Goal: Task Accomplishment & Management: Use online tool/utility

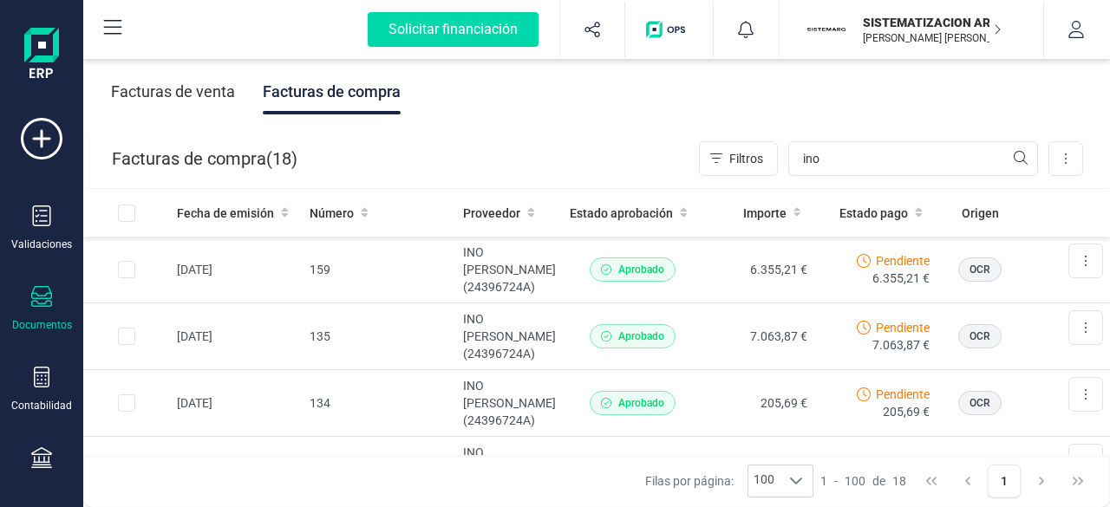
click at [40, 438] on div "Validaciones Documentos Documentos Presupuestos Pedidos Albaranes Facturas Fact…" at bounding box center [41, 474] width 69 height 712
click at [39, 441] on div "Validaciones Documentos Documentos Presupuestos Pedidos Albaranes Facturas Fact…" at bounding box center [41, 474] width 69 height 712
click at [38, 450] on icon at bounding box center [41, 457] width 21 height 21
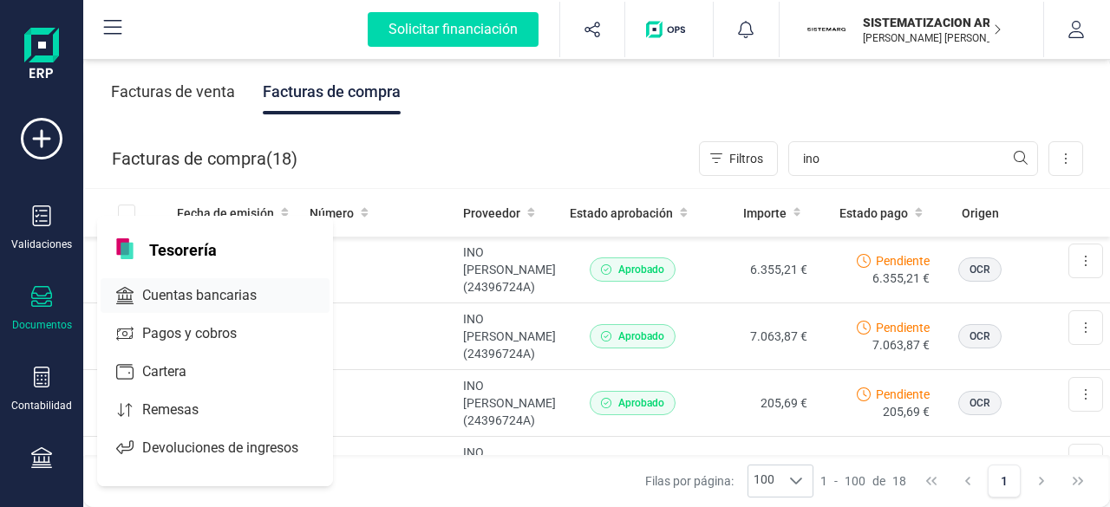
click at [210, 303] on span "Cuentas bancarias" at bounding box center [211, 295] width 153 height 21
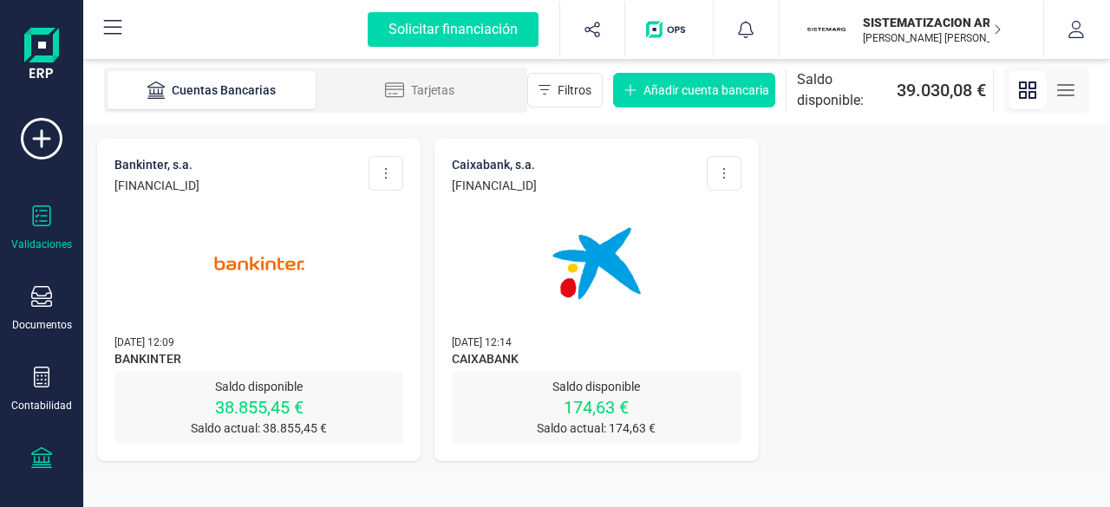
click at [49, 238] on div "Validaciones" at bounding box center [41, 245] width 61 height 14
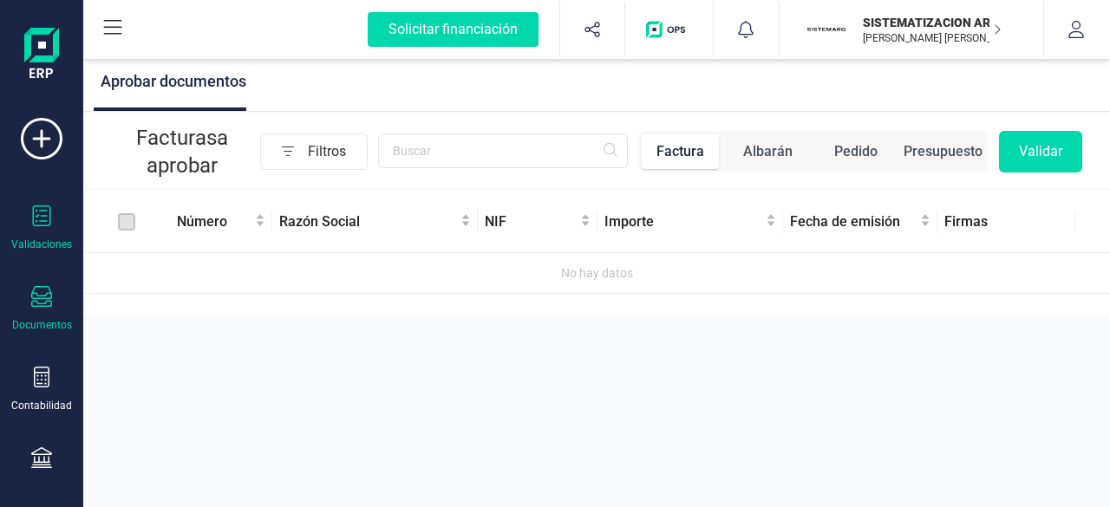
click at [36, 292] on icon at bounding box center [41, 296] width 21 height 21
click at [420, 393] on div "Aprobar documentos Facturas a aprobar Filtros Factura Albarán Pedido Presupuest…" at bounding box center [596, 253] width 1026 height 507
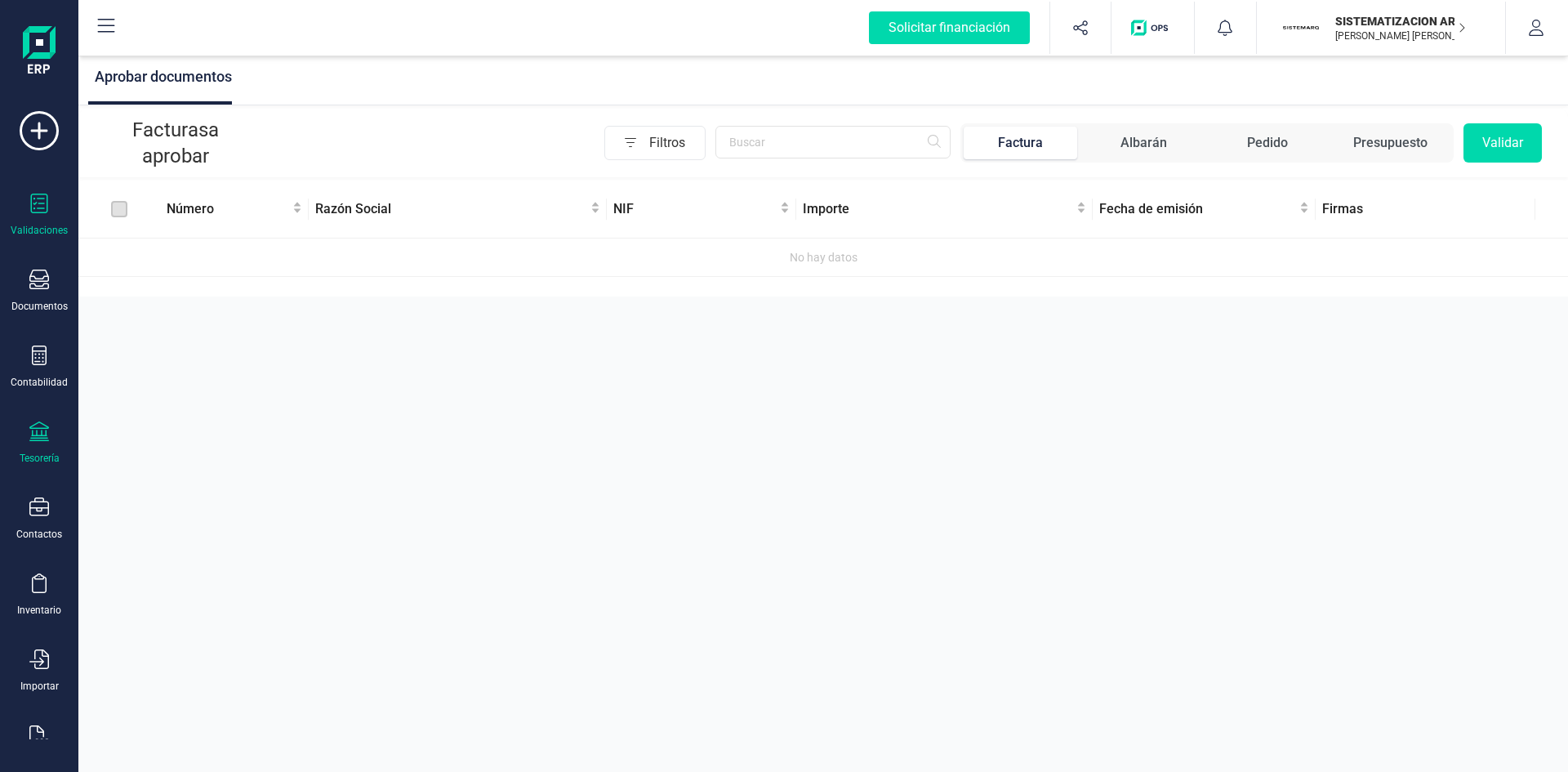
click at [25, 433] on div "Tesorería" at bounding box center [39, 443] width 65 height 43
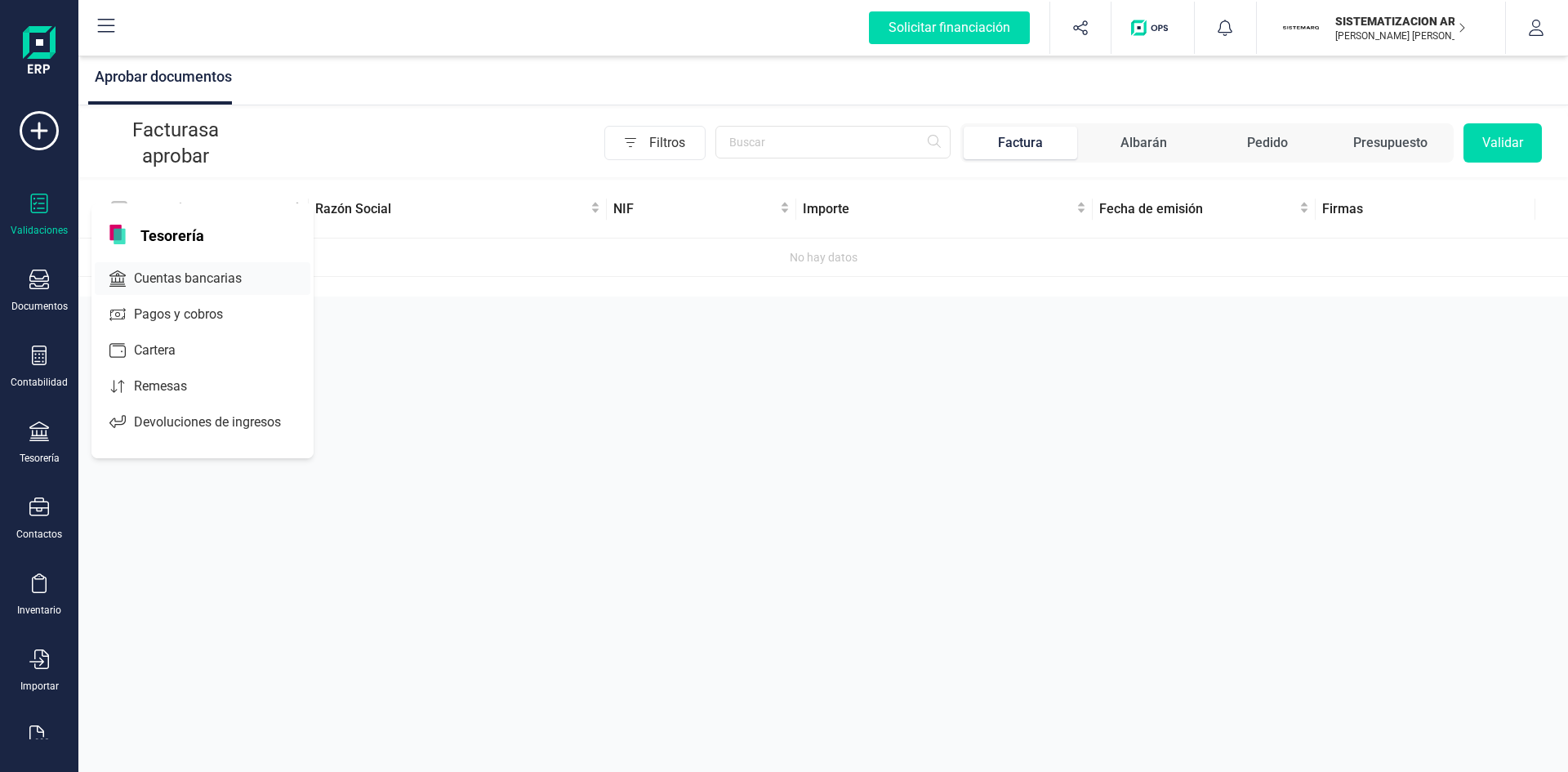
click at [162, 286] on span "Cuentas bancarias" at bounding box center [199, 278] width 144 height 20
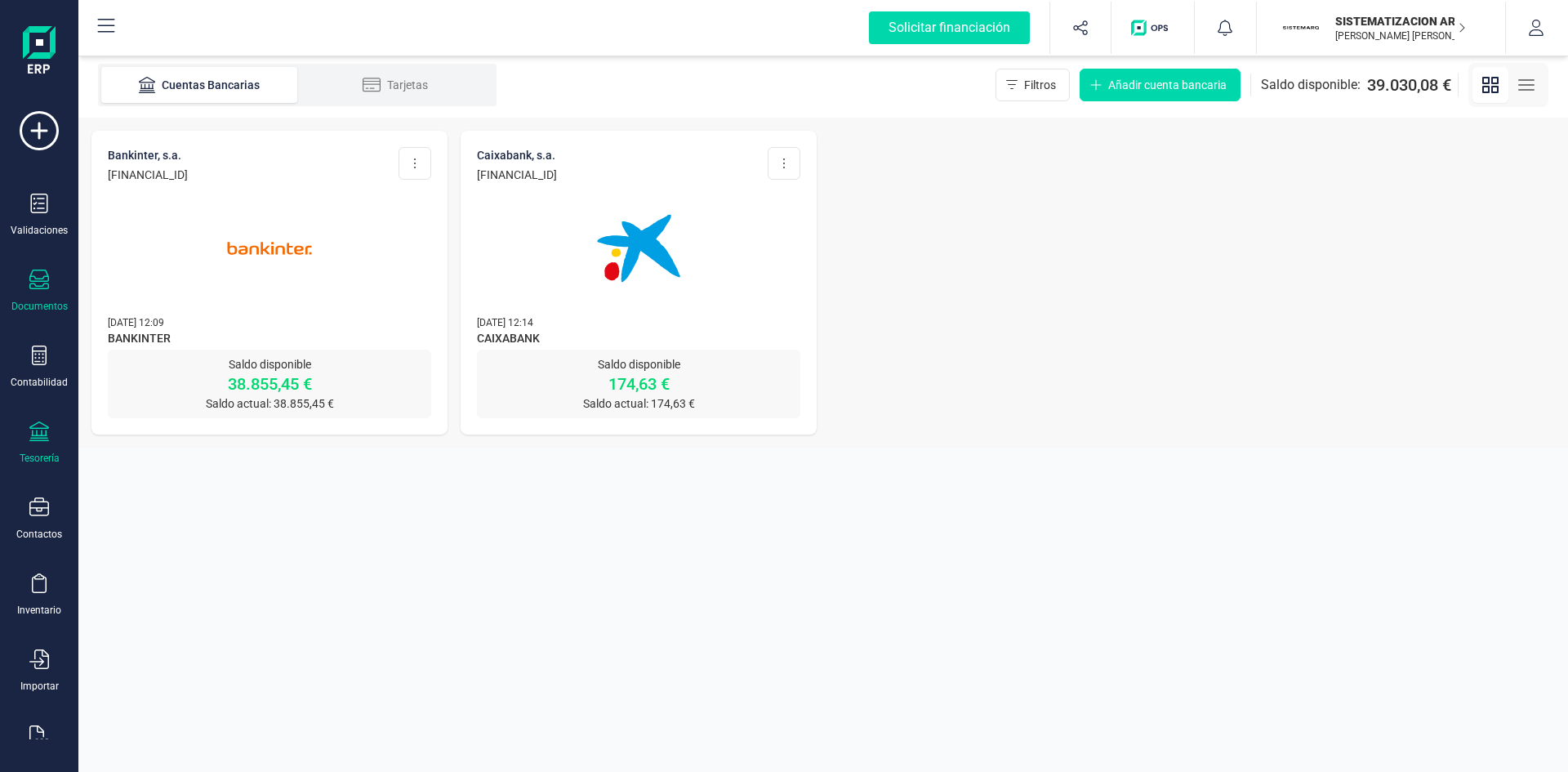
click at [15, 290] on div "Documentos" at bounding box center [39, 291] width 65 height 43
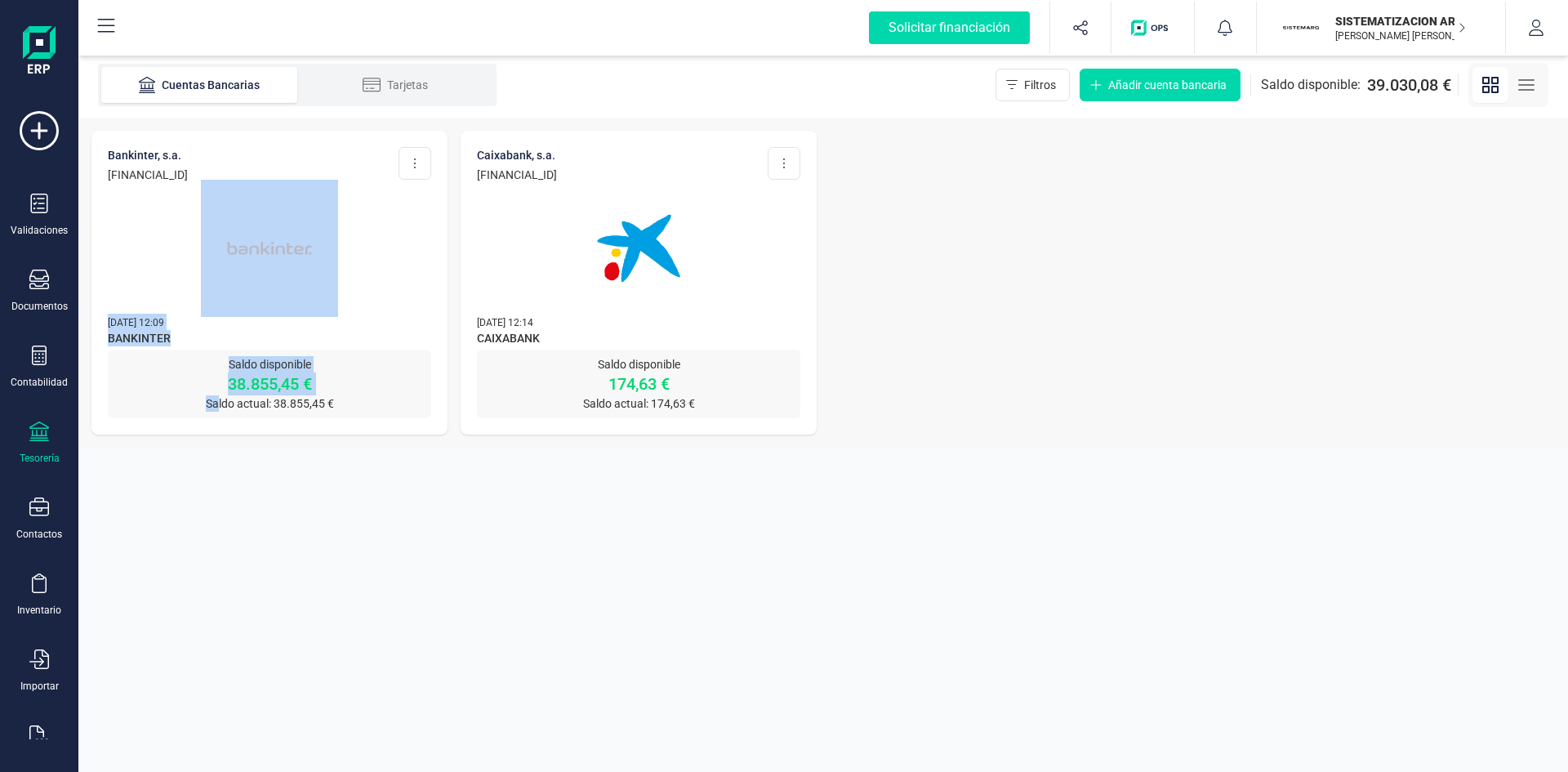
drag, startPoint x: 220, startPoint y: 476, endPoint x: 310, endPoint y: 261, distance: 233.1
click at [310, 261] on section "Cuentas Bancarias Tarjetas Filtros Añadir cuenta bancaria Saldo disponible: 39.…" at bounding box center [823, 412] width 1490 height 720
click at [310, 261] on img at bounding box center [270, 249] width 138 height 138
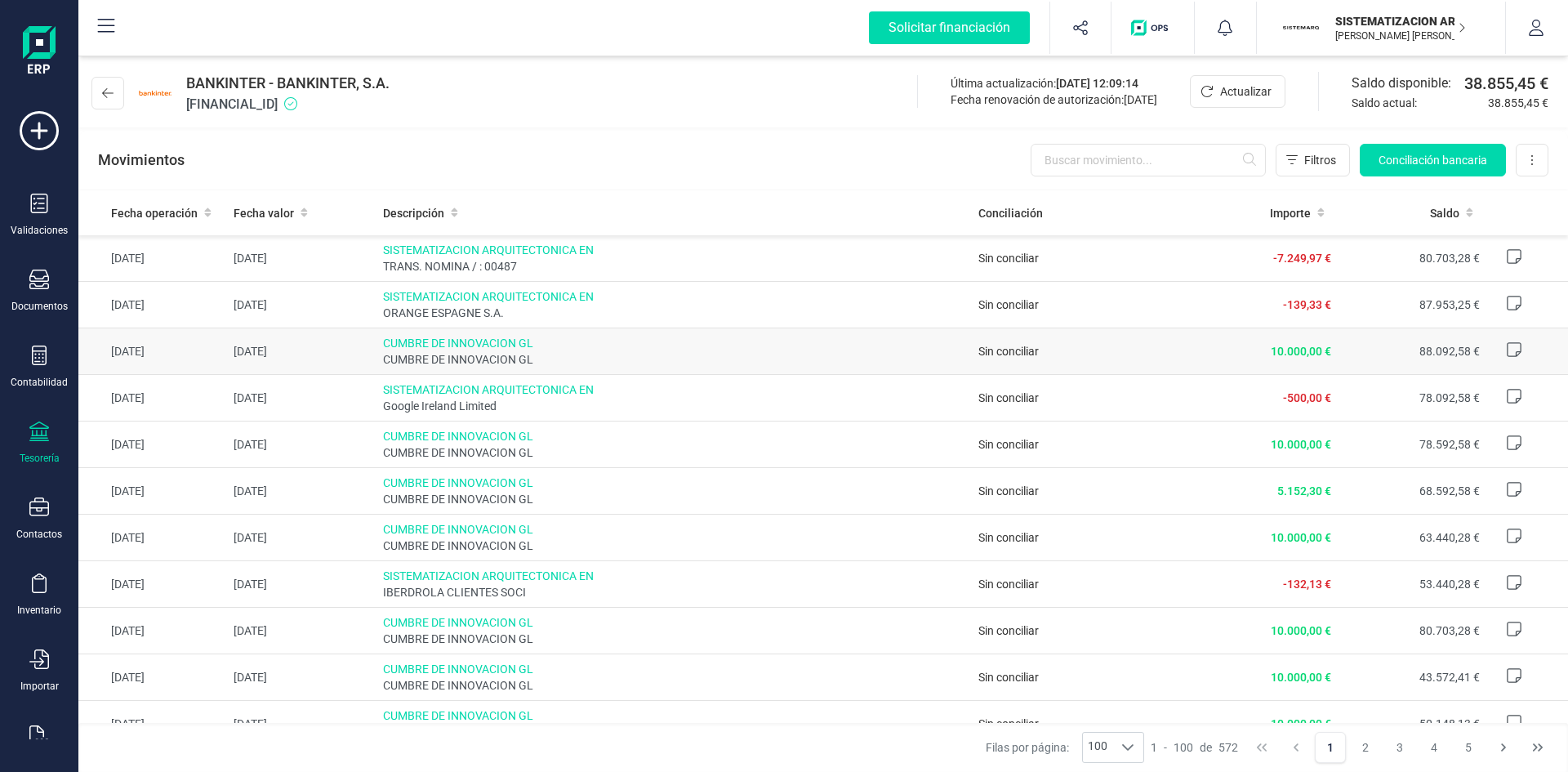
click at [1045, 353] on td "Sin conciliar" at bounding box center [1081, 351] width 217 height 46
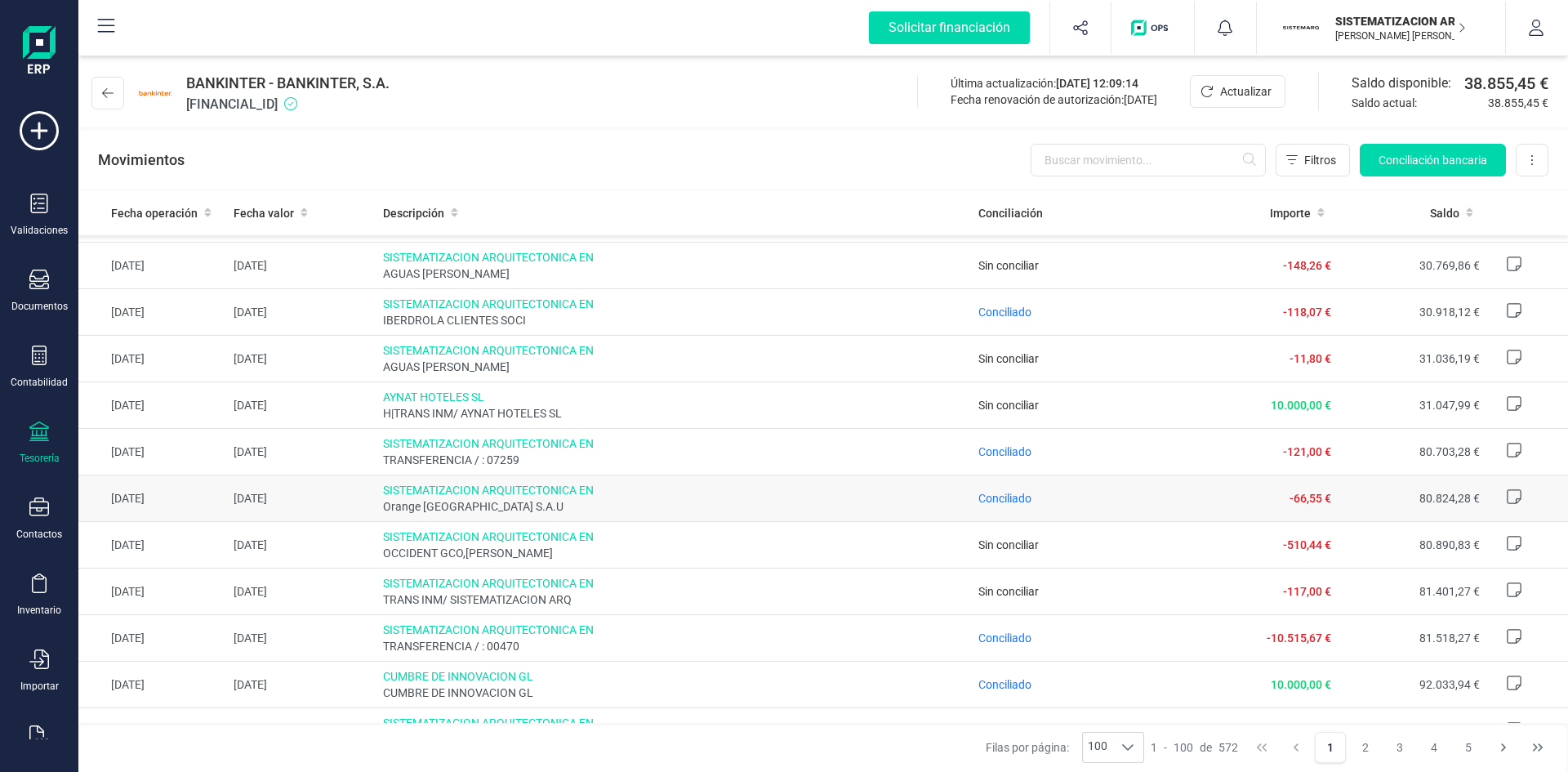
scroll to position [2613, 0]
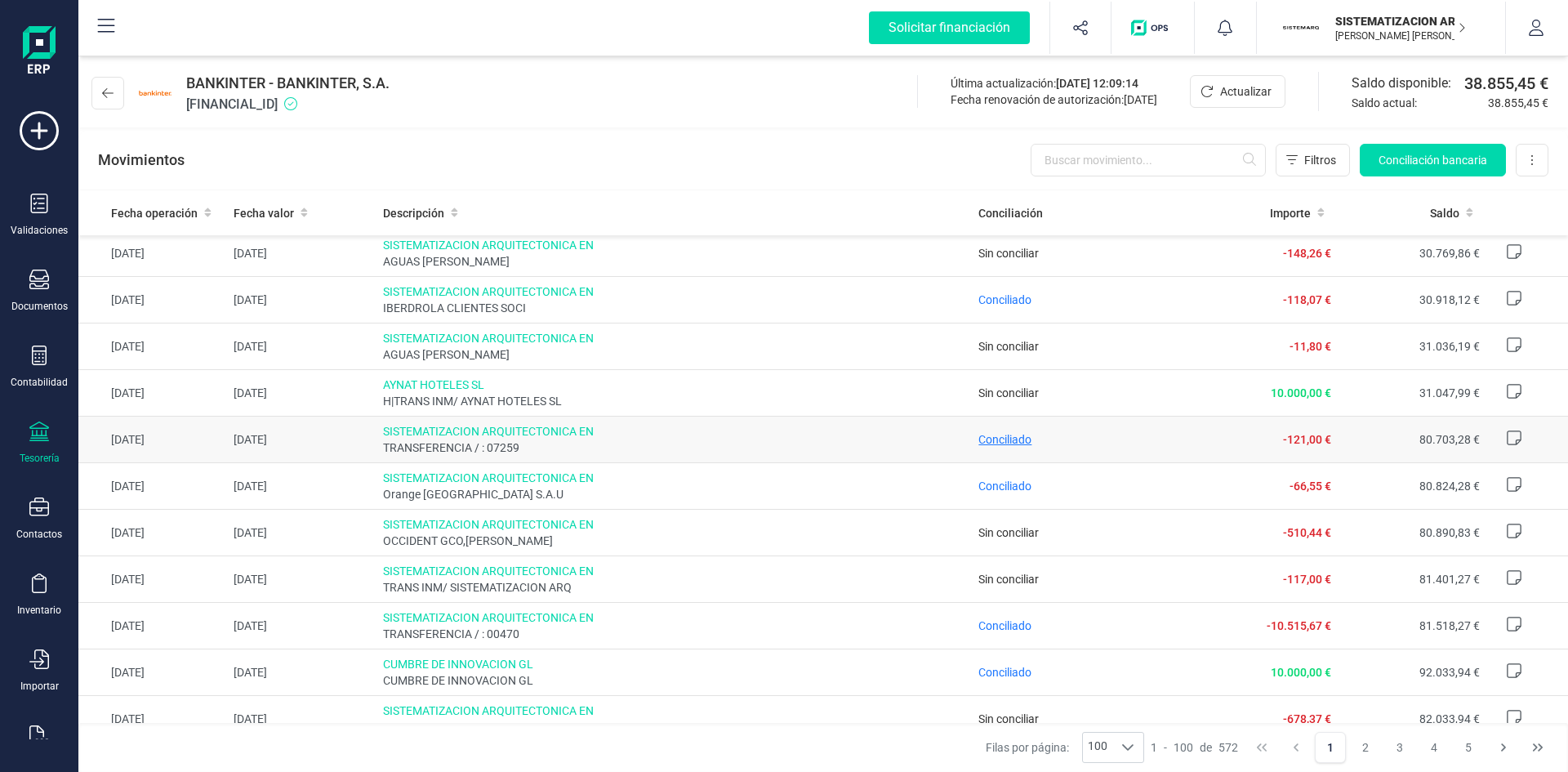
click at [991, 442] on span "Conciliado" at bounding box center [1005, 439] width 53 height 13
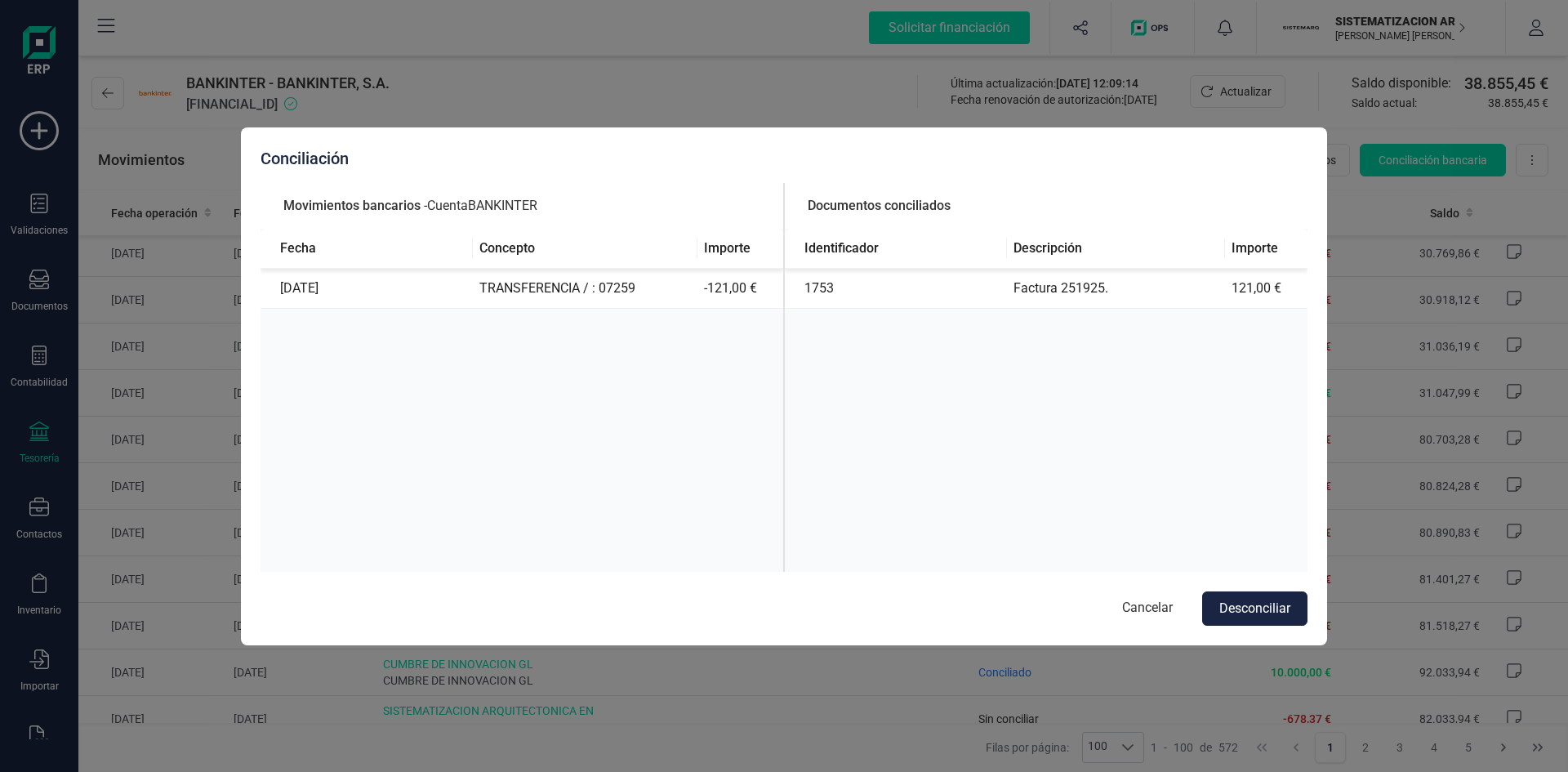
drag, startPoint x: 674, startPoint y: 22, endPoint x: 420, endPoint y: -17, distance: 257.0
click at [420, 0] on html "Solicitar financiación Importaciones completadas 0 / 0 SISTEMATIZACION ARQUITEC…" at bounding box center [784, 386] width 1568 height 772
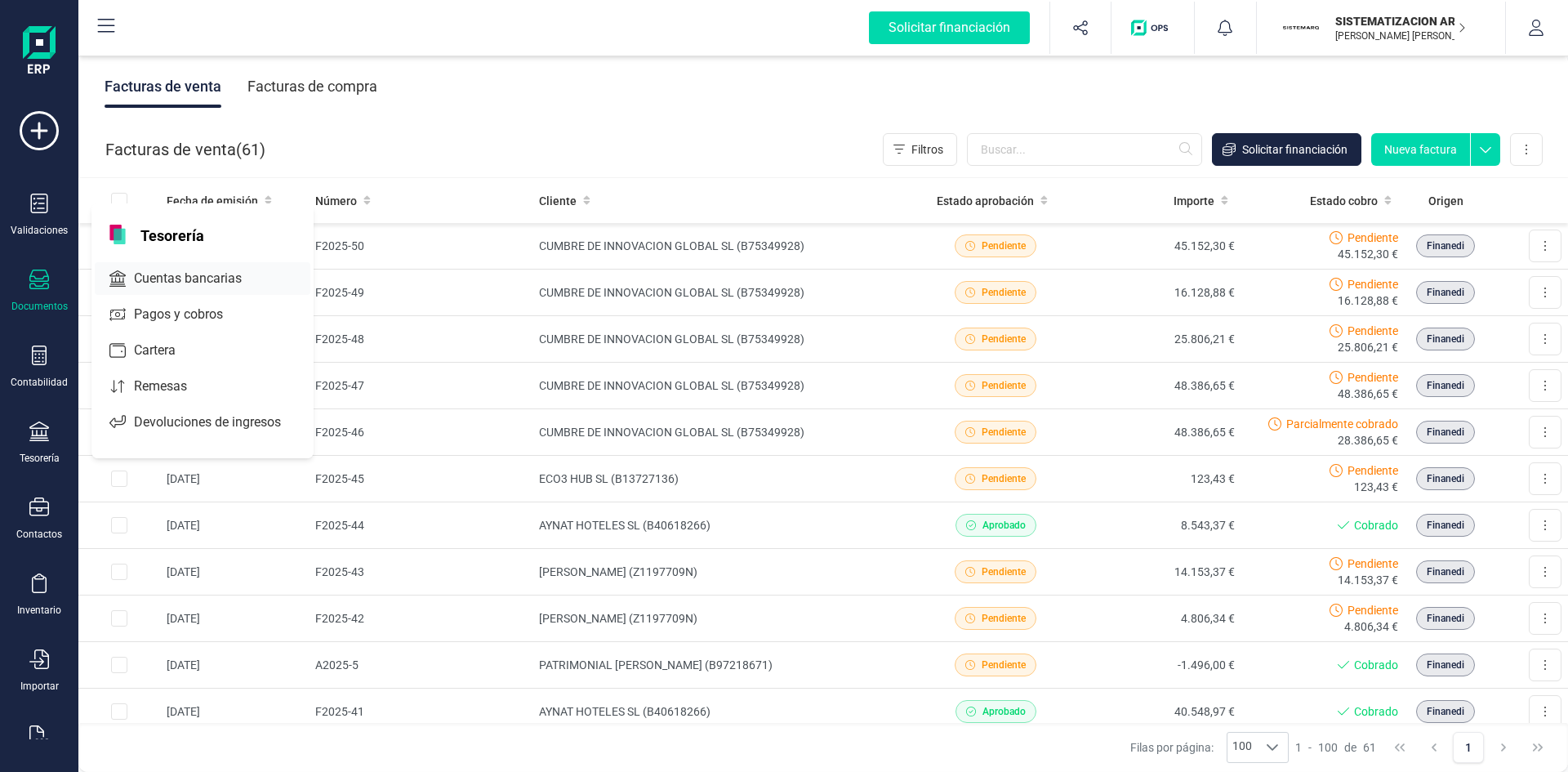
scroll to position [42, 0]
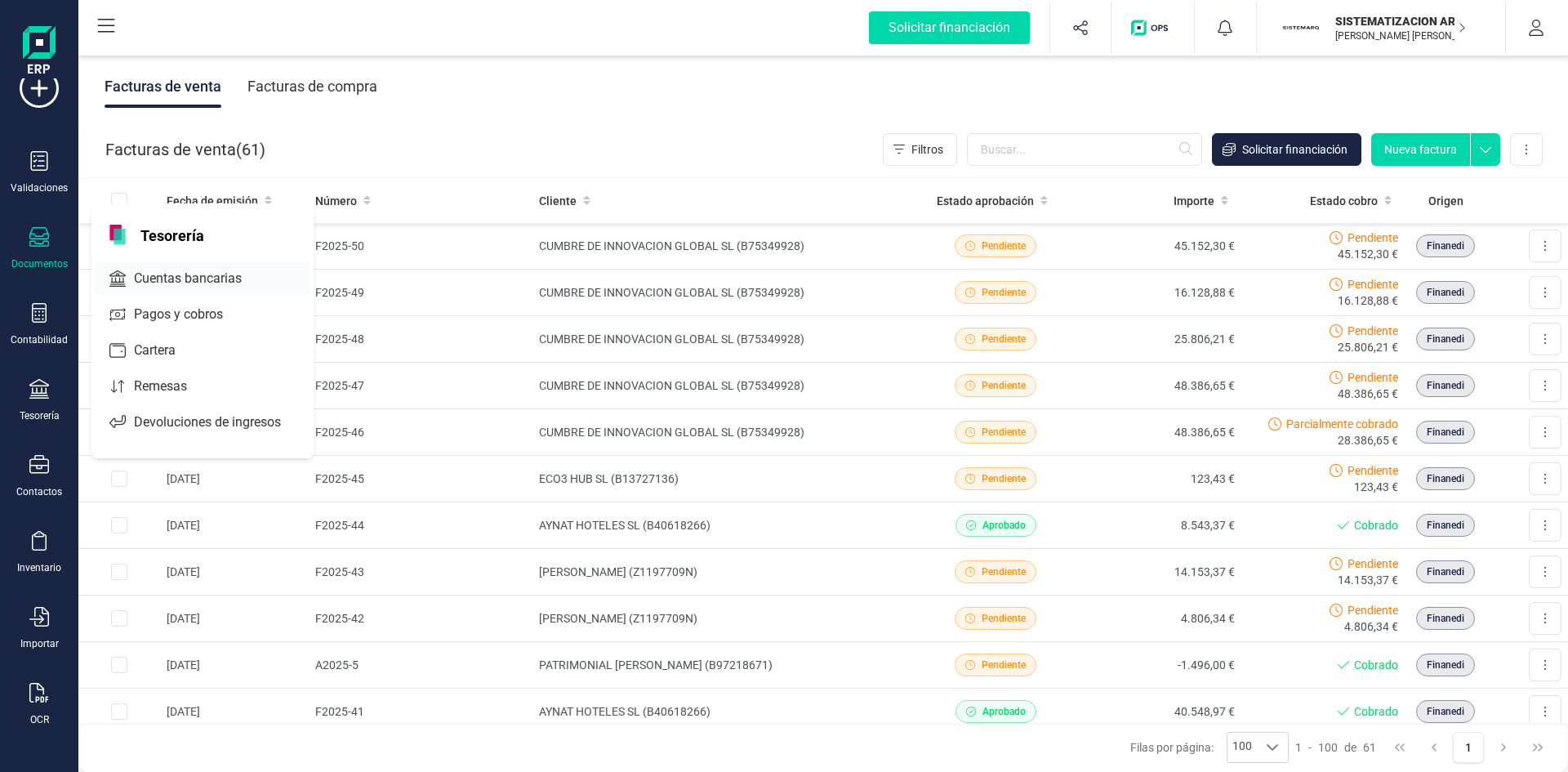
click at [237, 273] on span "Cuentas bancarias" at bounding box center [199, 278] width 144 height 20
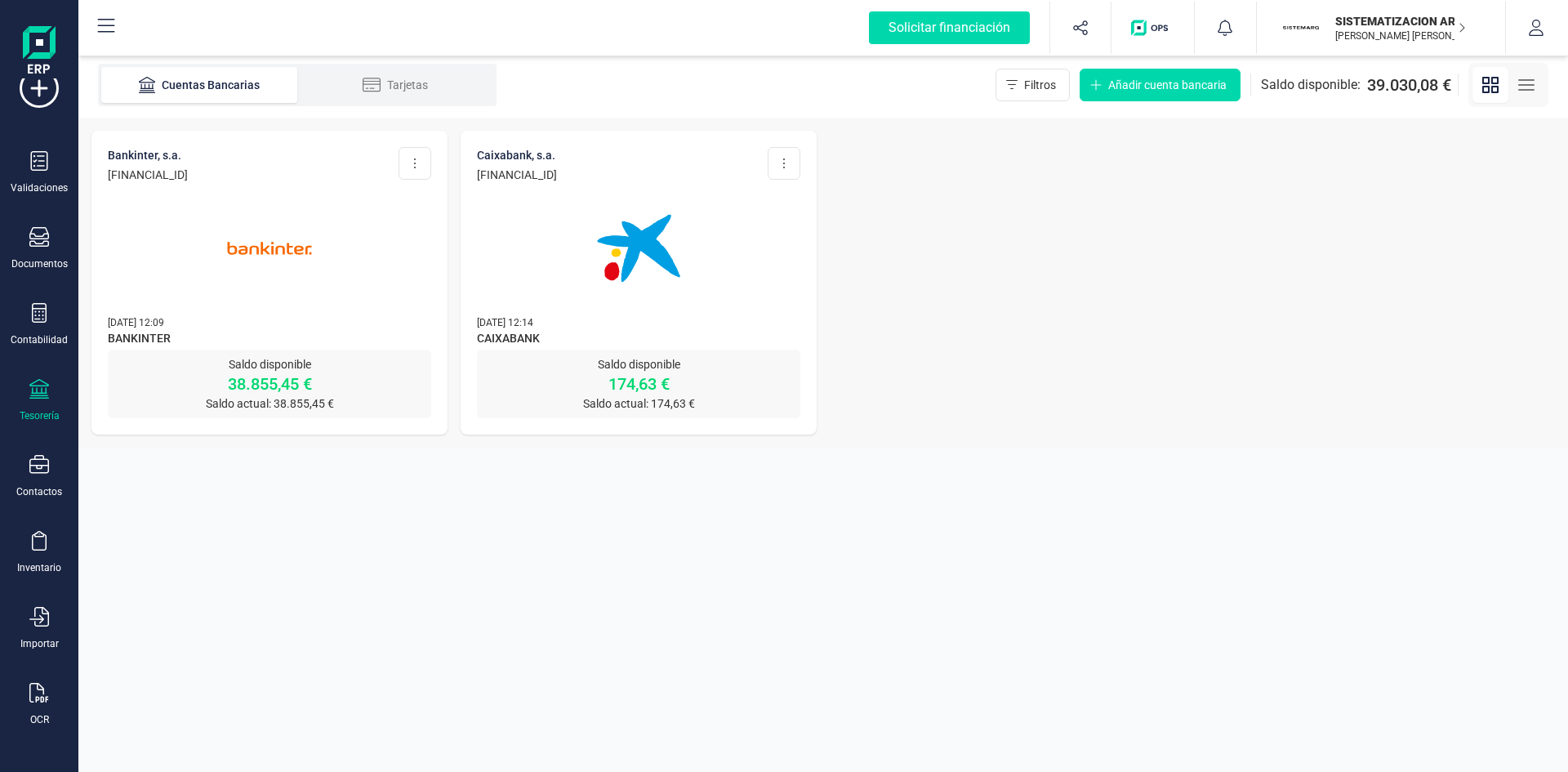
click at [294, 249] on img at bounding box center [270, 249] width 138 height 138
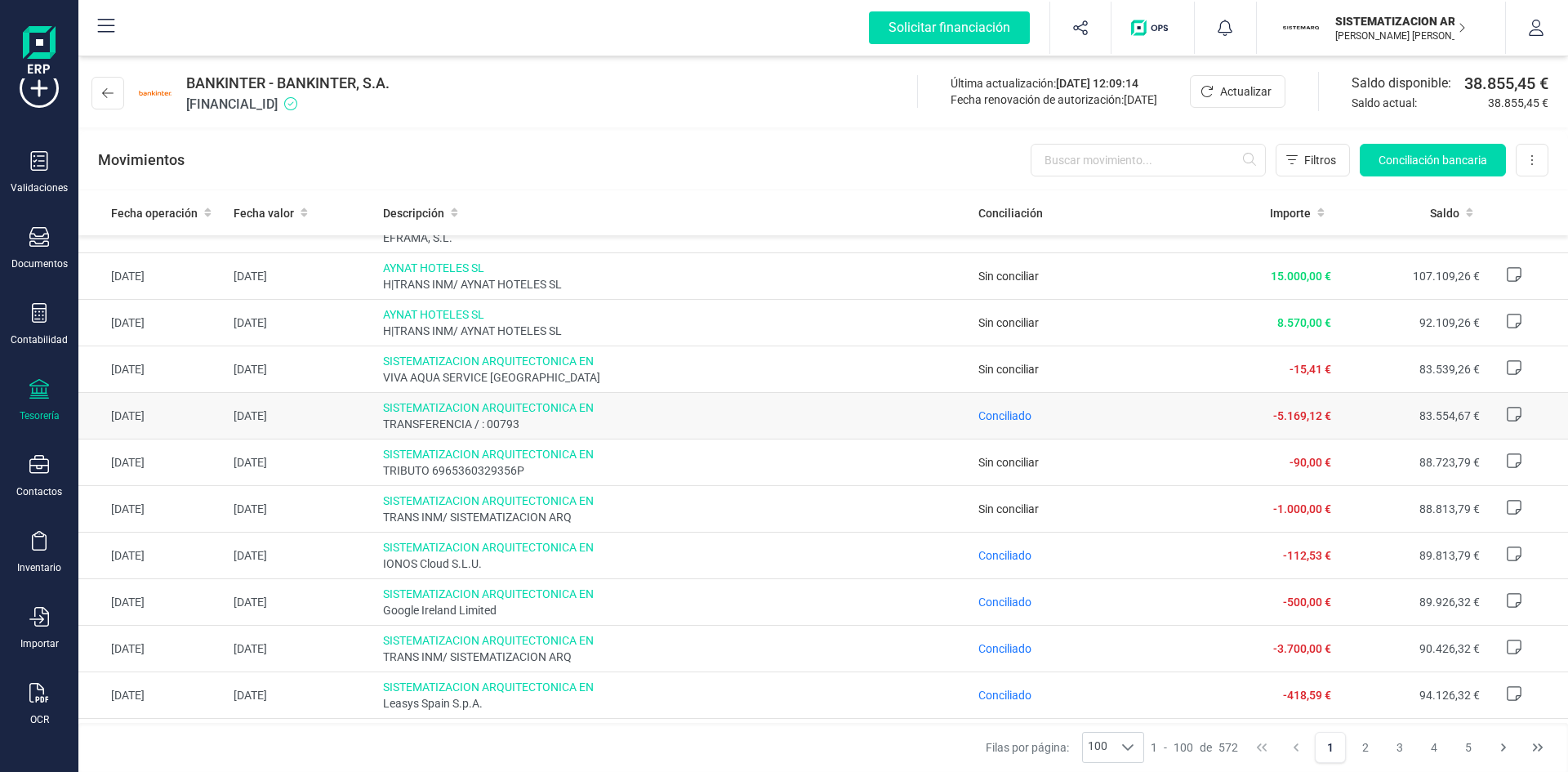
scroll to position [3512, 0]
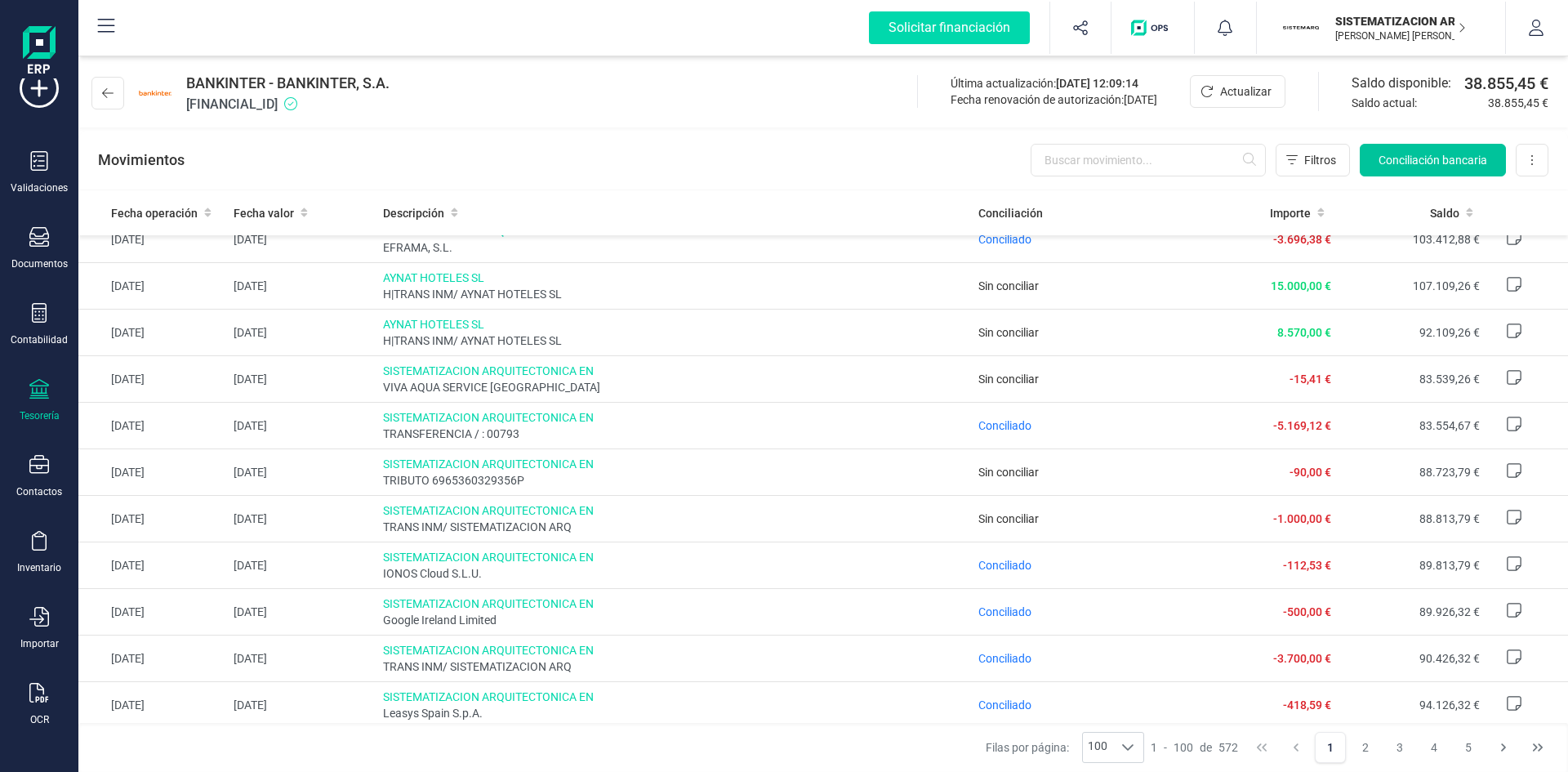
click at [1462, 164] on span "Conciliación bancaria" at bounding box center [1432, 159] width 108 height 16
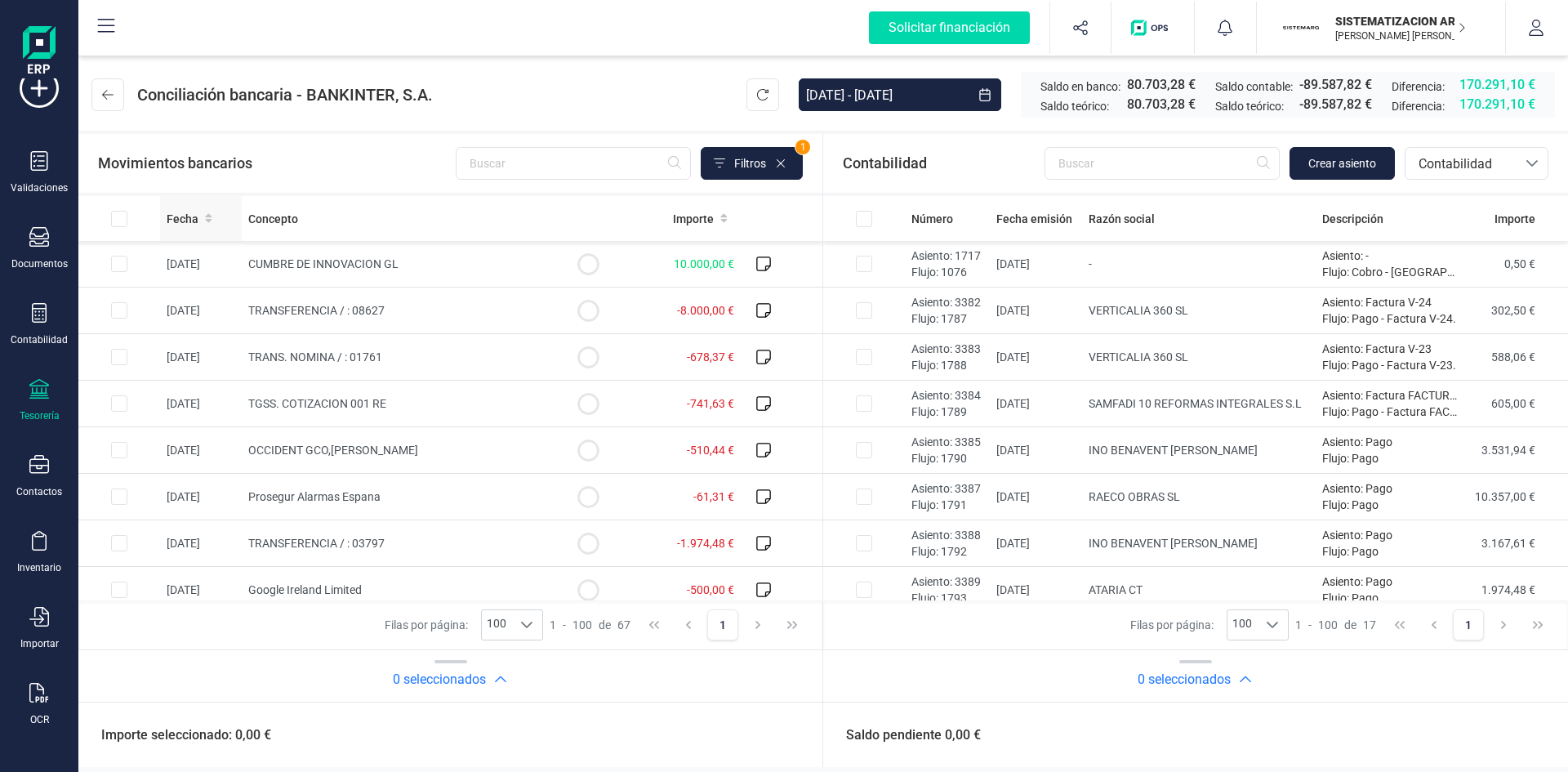
click at [208, 217] on icon at bounding box center [208, 219] width 7 height 9
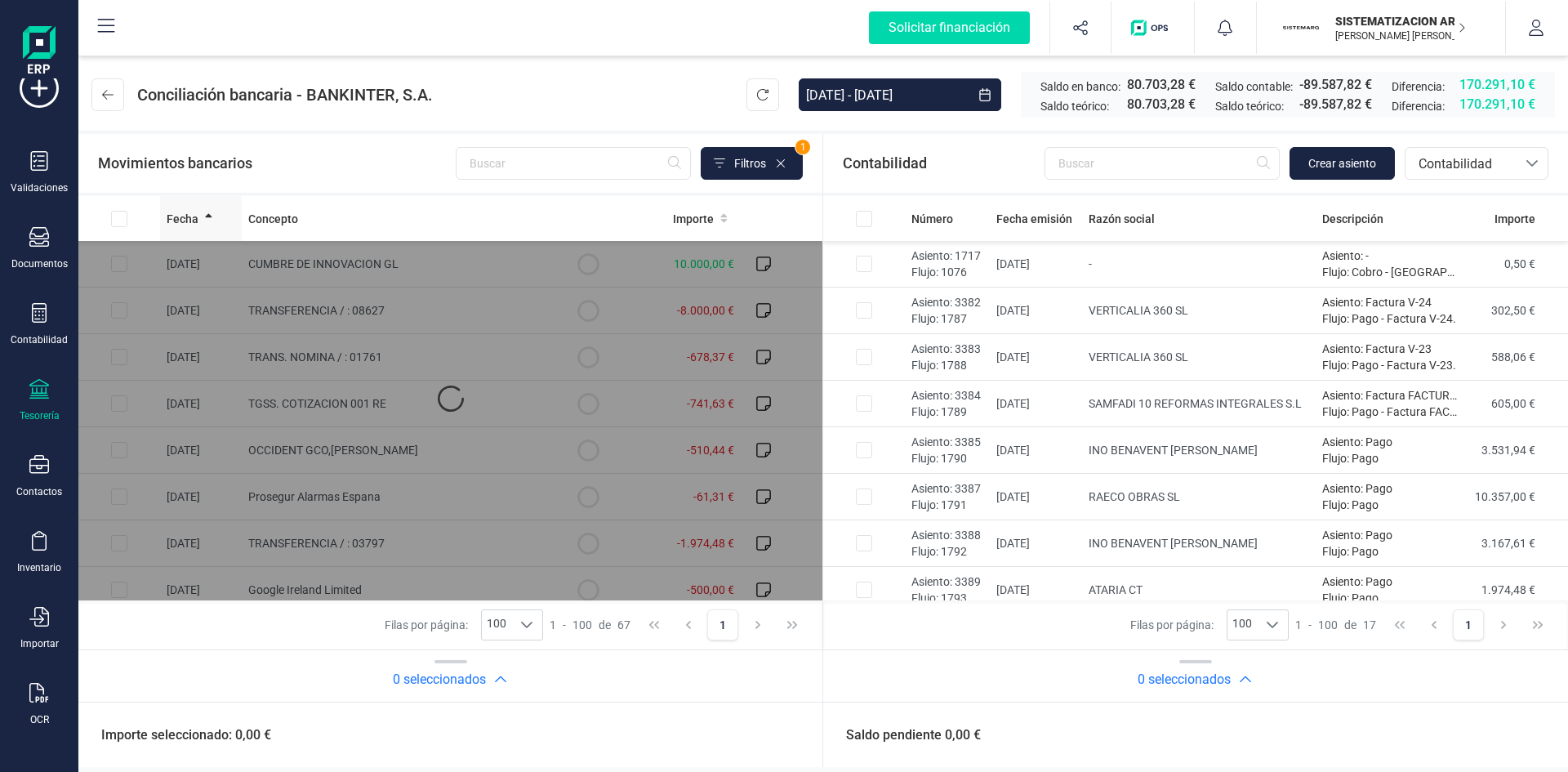
click at [208, 217] on icon at bounding box center [208, 216] width 7 height 4
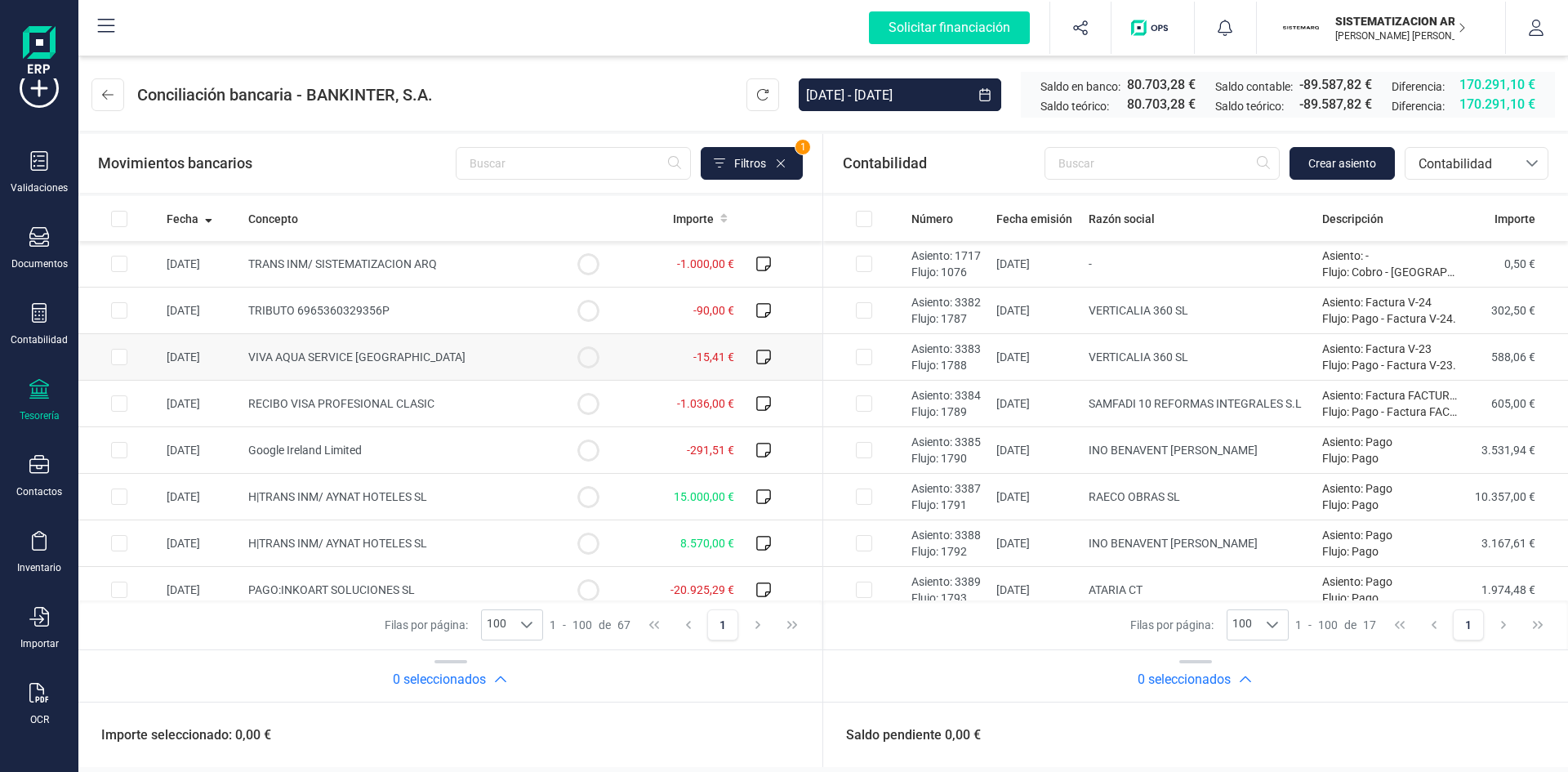
scroll to position [3, 0]
click at [1511, 166] on span "Contabilidad" at bounding box center [1462, 163] width 111 height 31
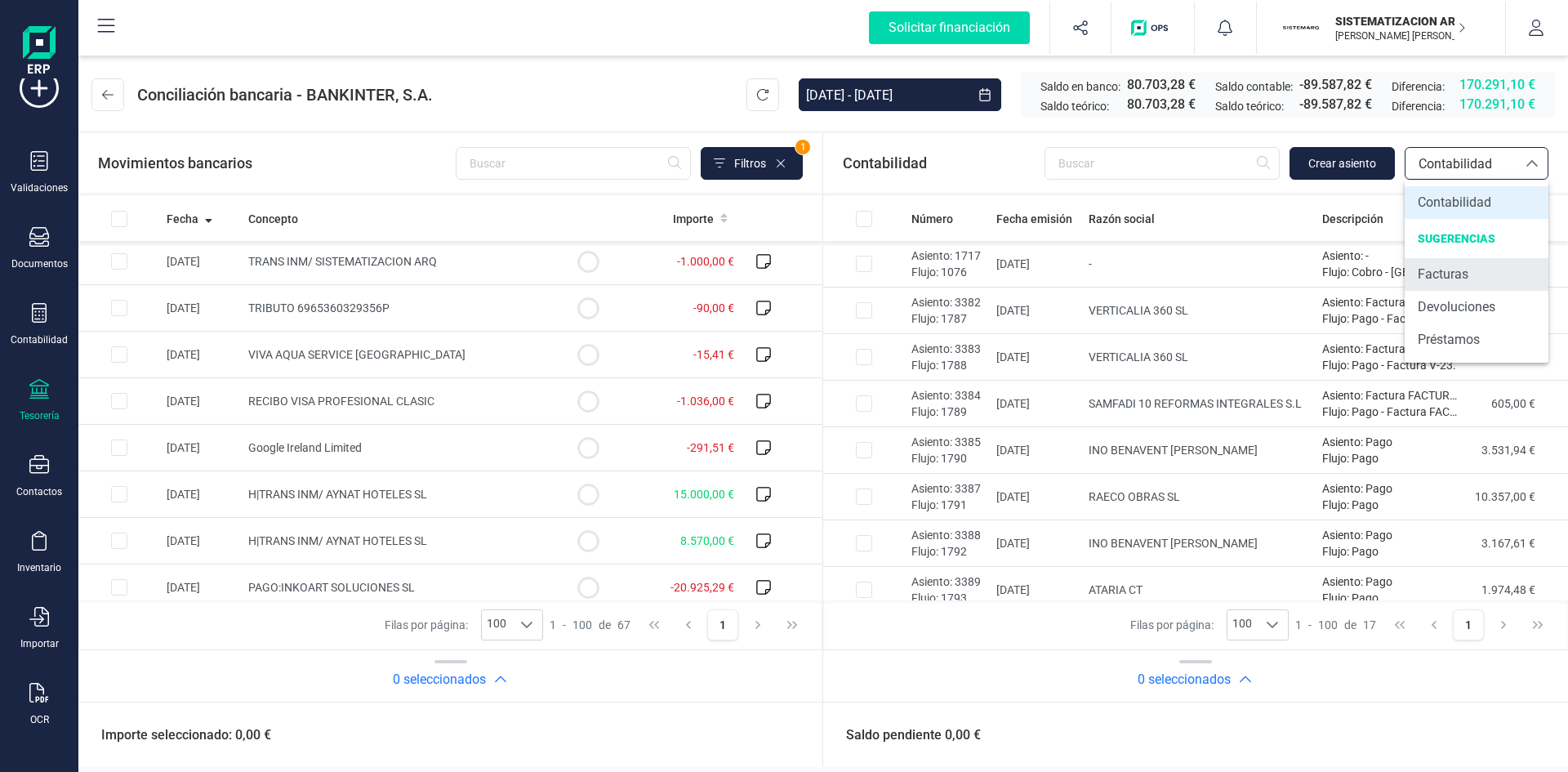
click at [1459, 280] on span "Facturas" at bounding box center [1444, 274] width 51 height 20
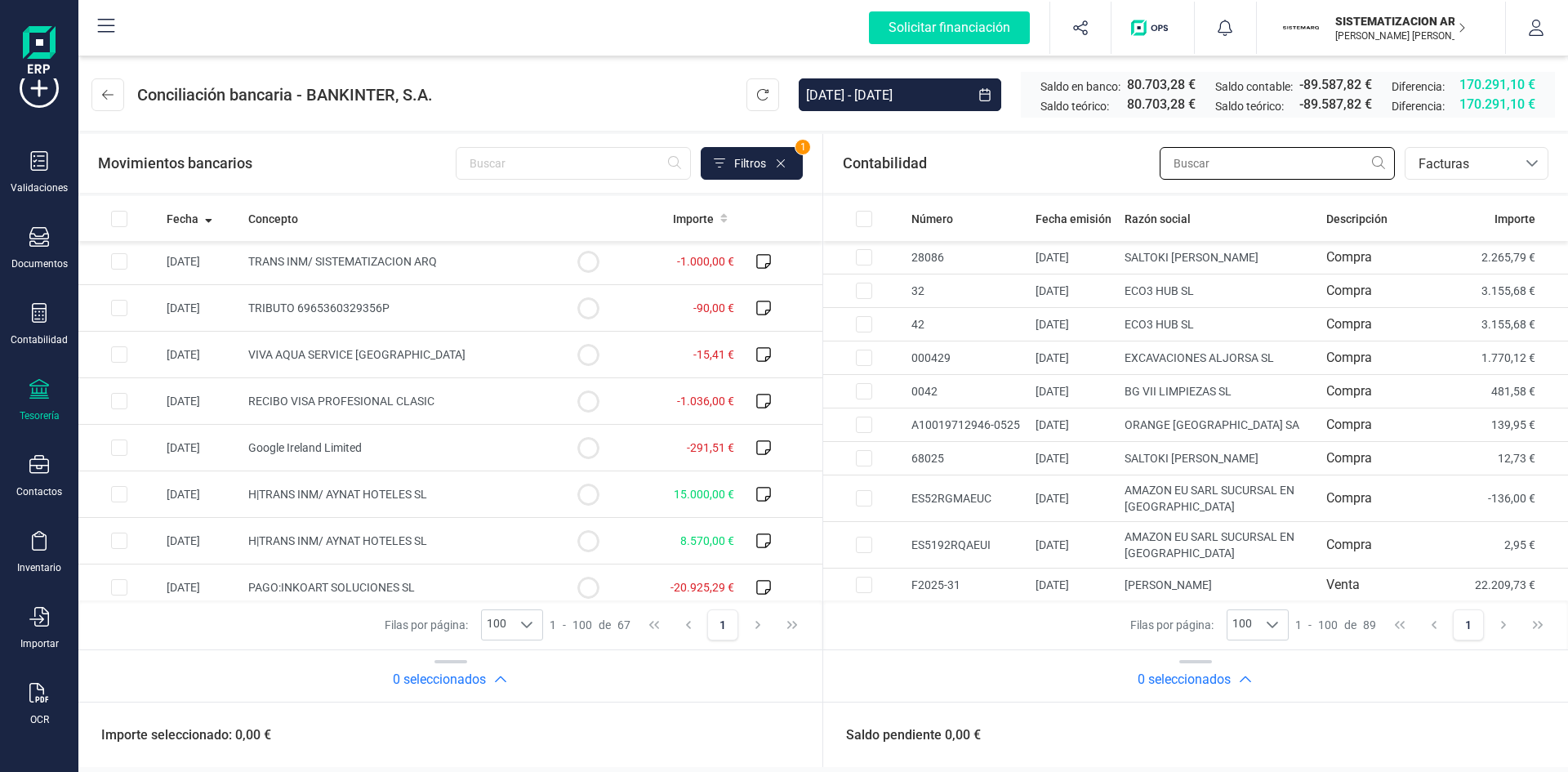
click at [1223, 167] on input "text" at bounding box center [1278, 163] width 236 height 33
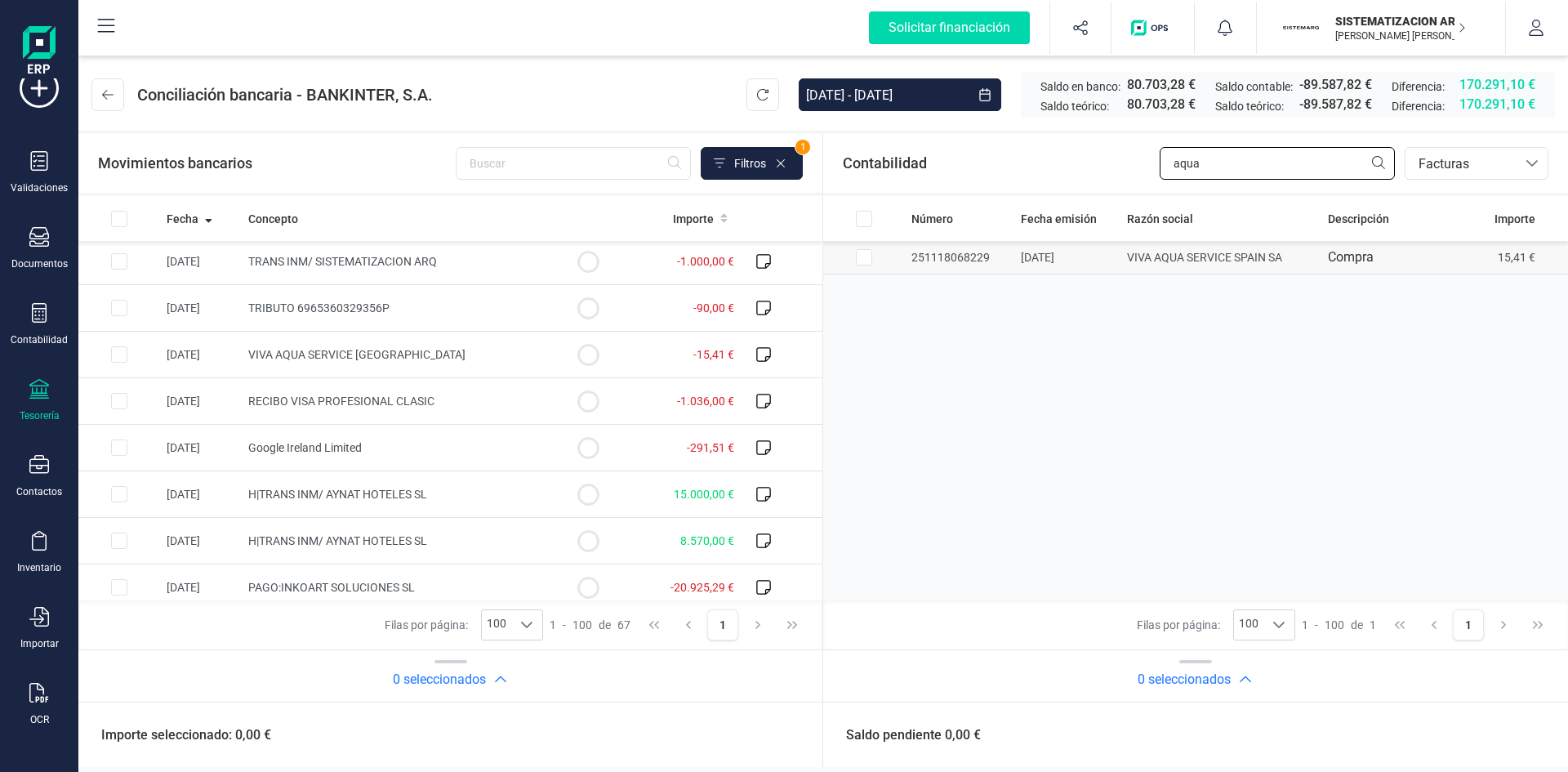
type input "aqua"
click at [864, 251] on input "Row Selected a21fb046-af38-495d-a1b5-2a27dc82f8cc" at bounding box center [864, 256] width 16 height 16
checkbox input "true"
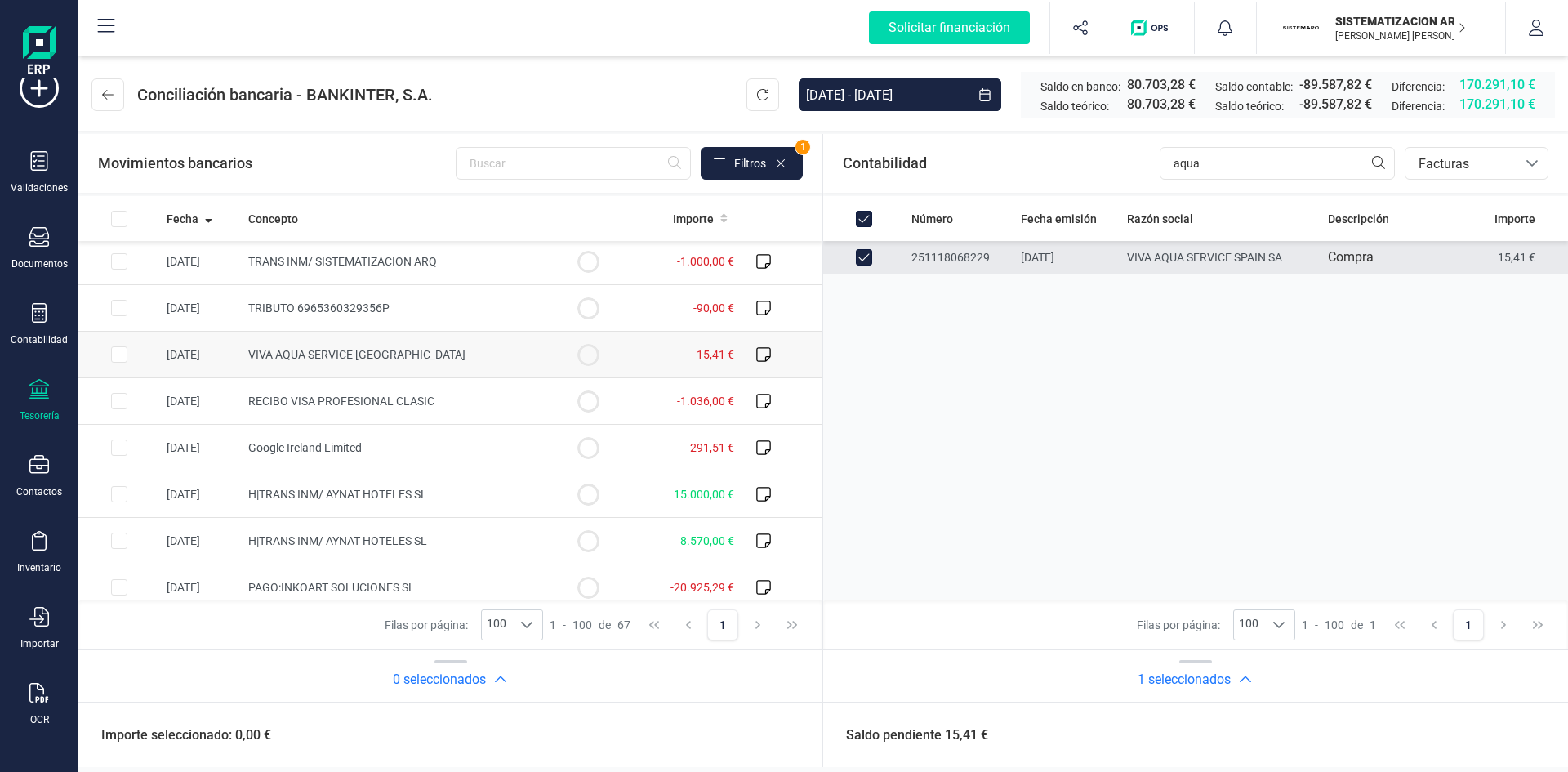
click at [120, 348] on input "Row Selected dfbaae67-83f3-4293-9dc9-6d59badd4eaa" at bounding box center [119, 354] width 16 height 16
checkbox input "true"
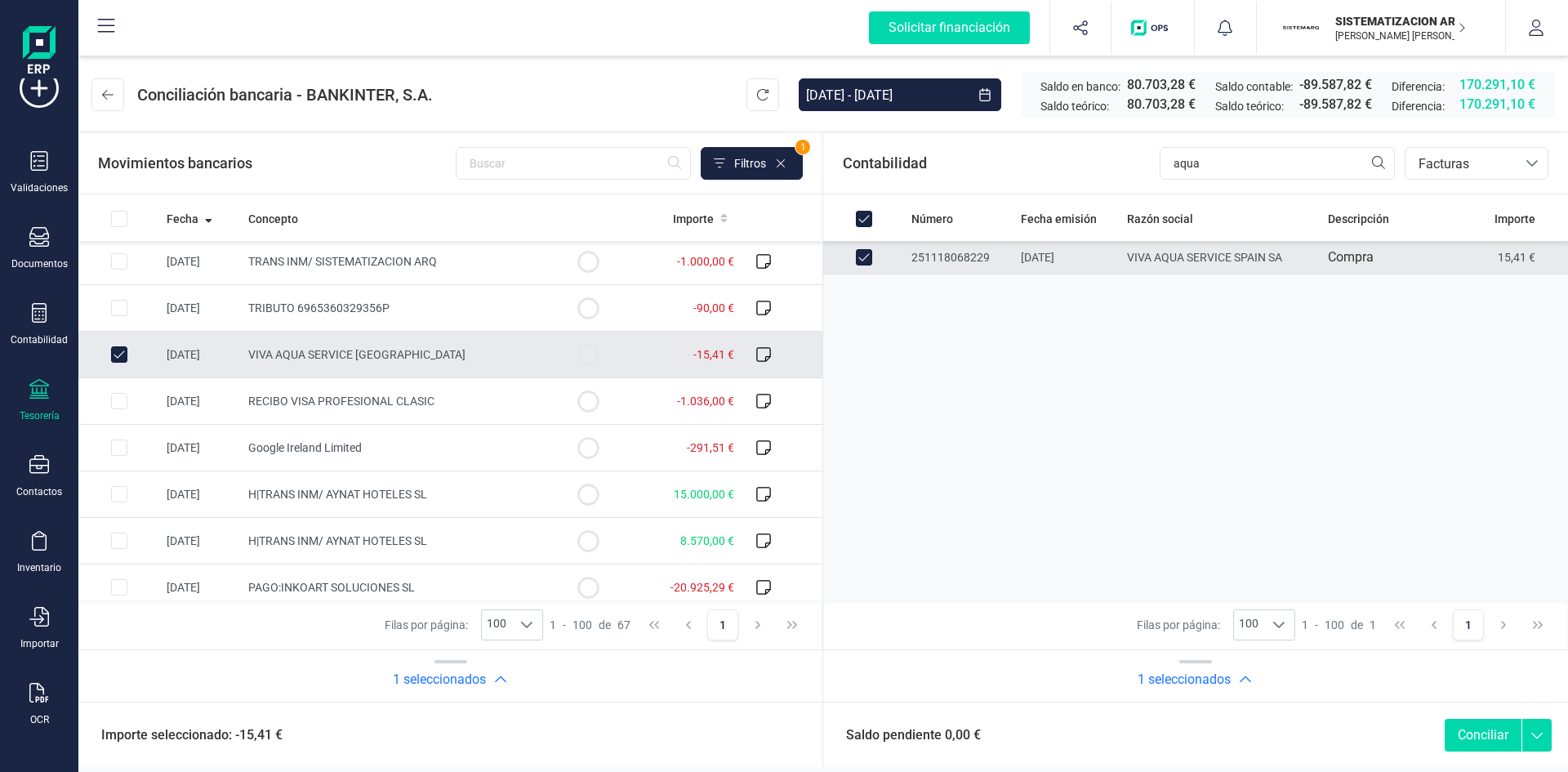
click at [1485, 740] on button "Conciliar" at bounding box center [1483, 735] width 76 height 33
checkbox input "false"
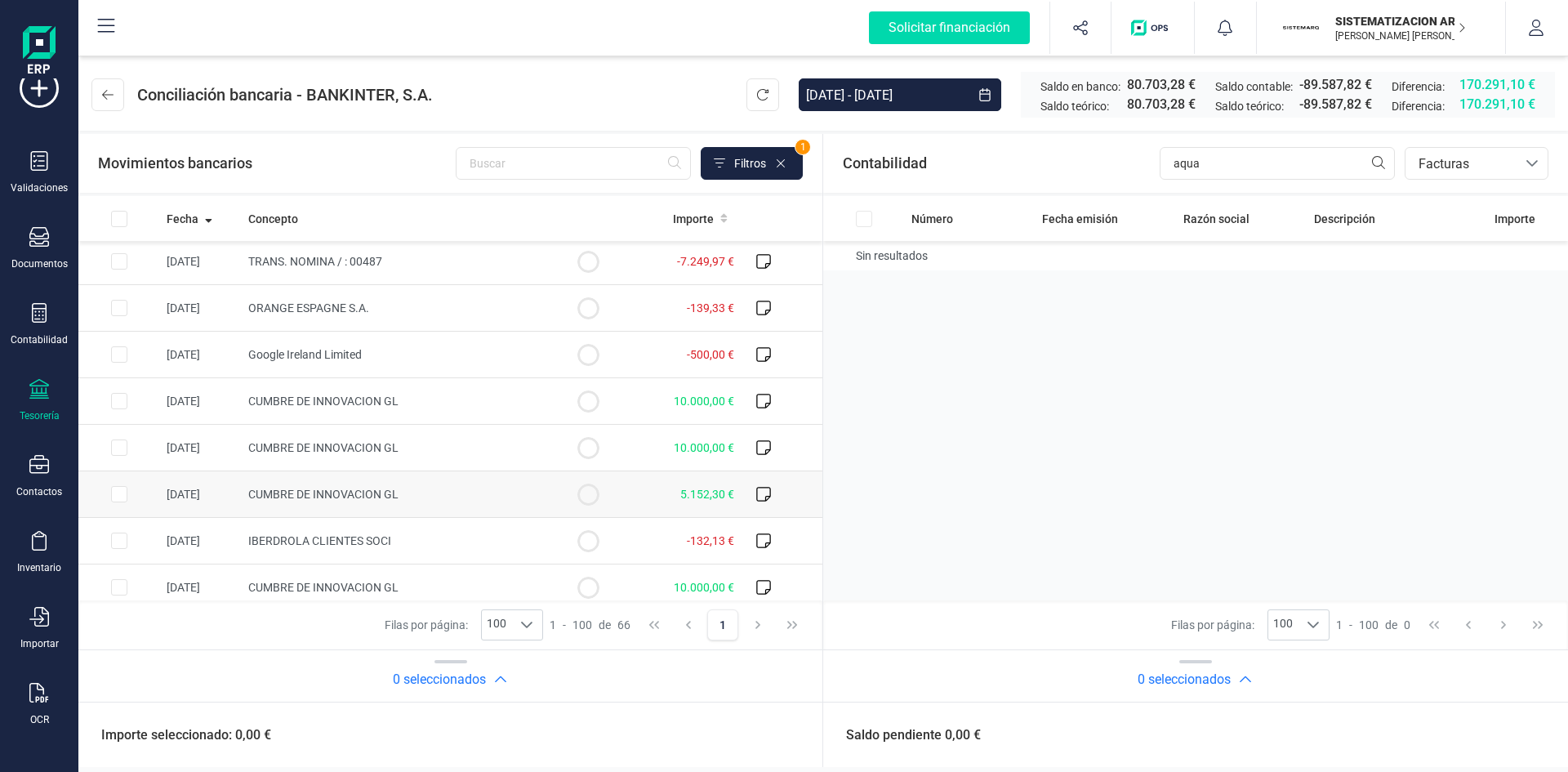
scroll to position [0, 0]
click at [1230, 152] on input "aqua" at bounding box center [1278, 163] width 236 height 33
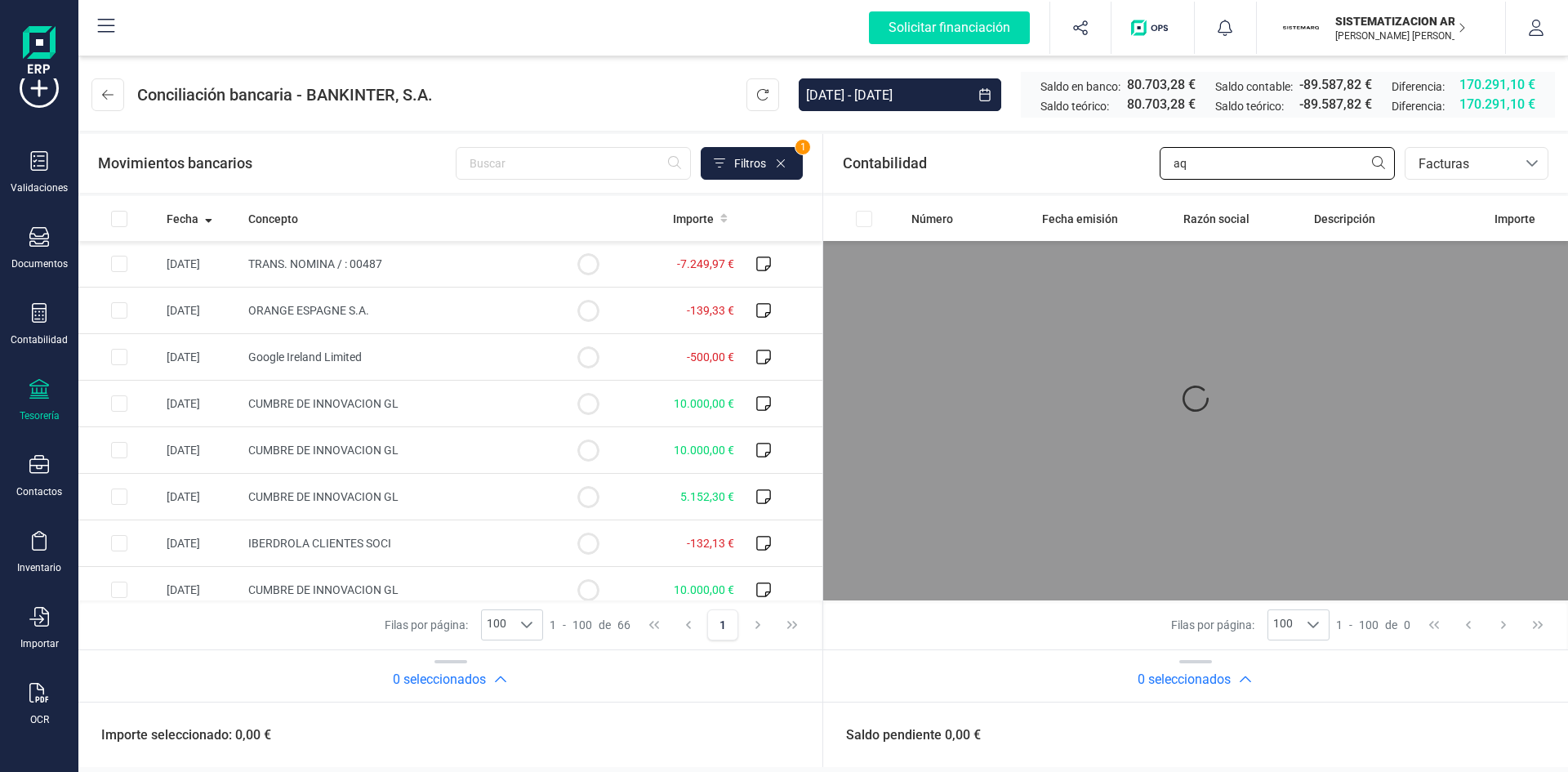
type input "a"
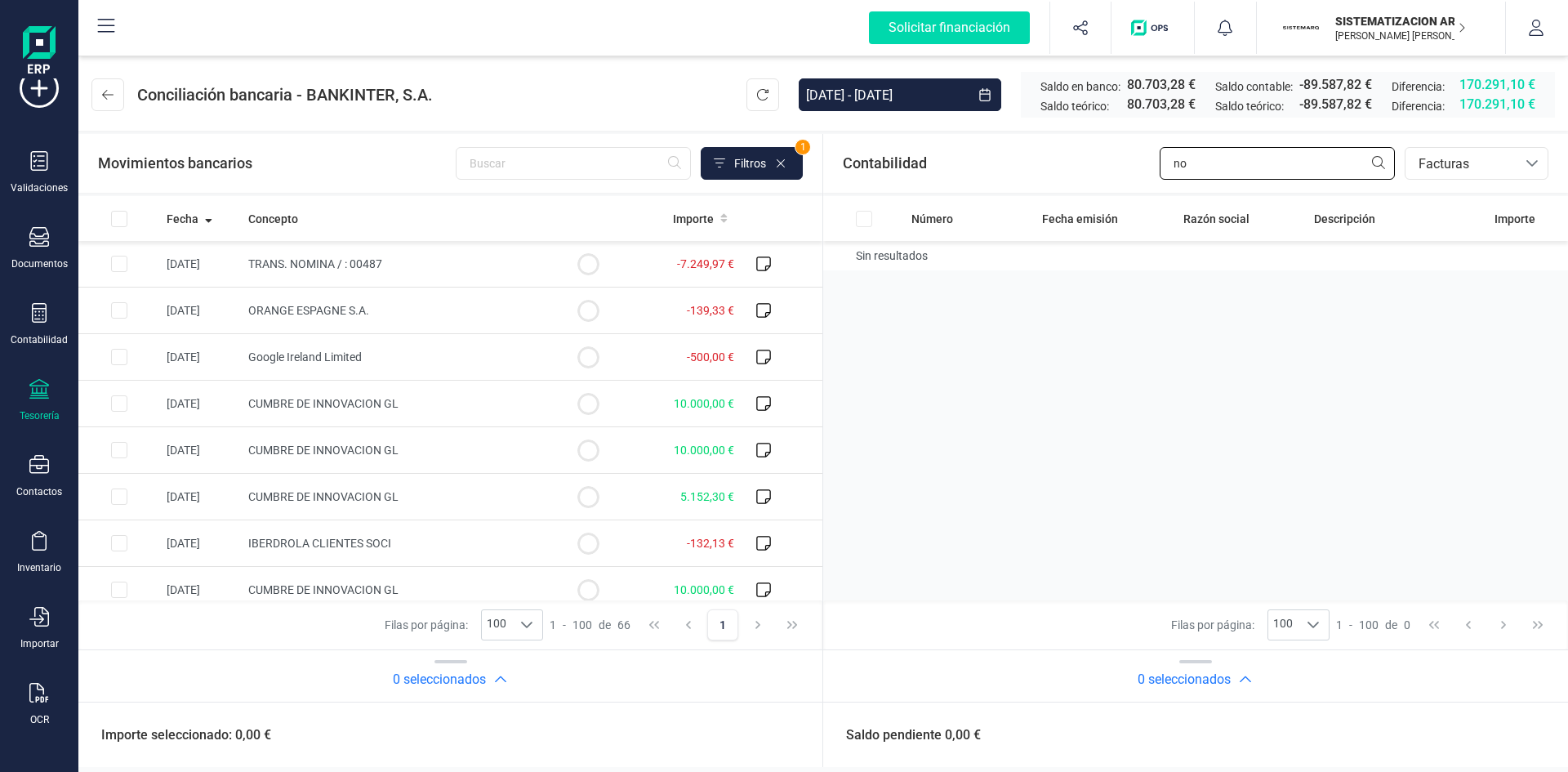
type input "n"
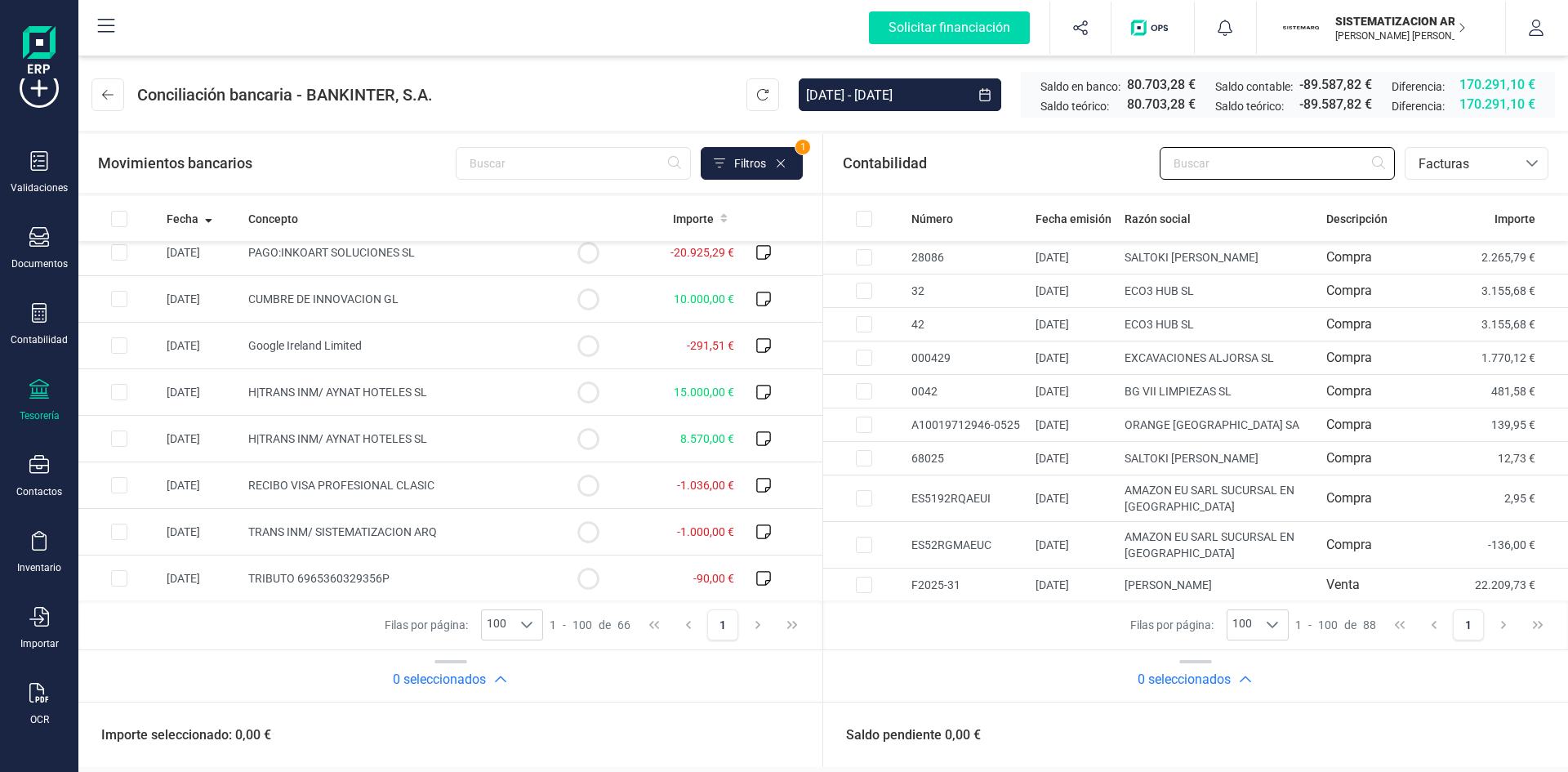
scroll to position [2715, 0]
click at [114, 486] on input "Row Selected fb2ce8c6-0ac9-4ef2-8b2e-34d2c964cda2" at bounding box center [119, 484] width 16 height 16
checkbox input "true"
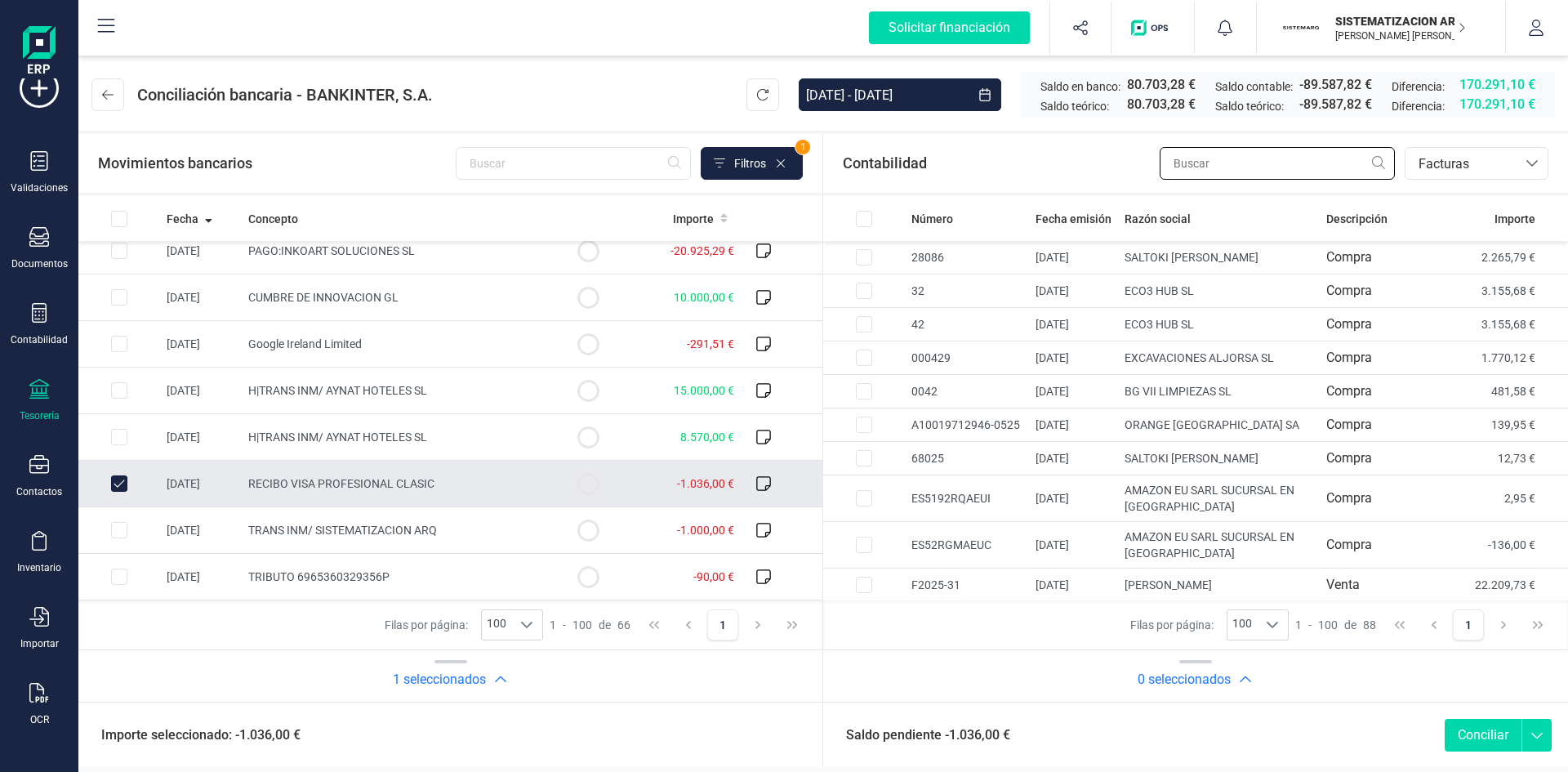
click at [1308, 164] on input "text" at bounding box center [1278, 163] width 236 height 33
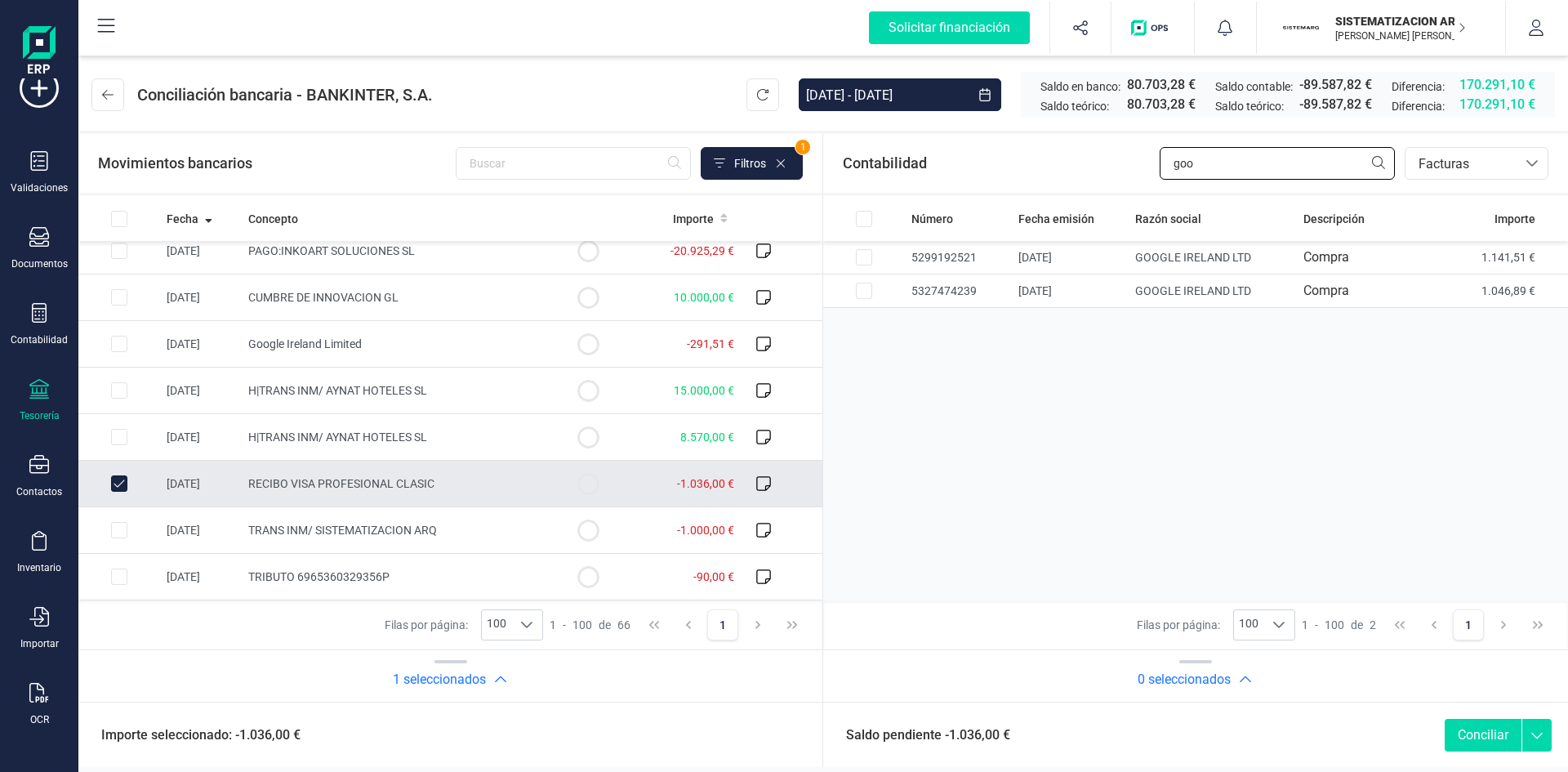
click at [1231, 175] on input "goo" at bounding box center [1278, 163] width 236 height 33
type input "g"
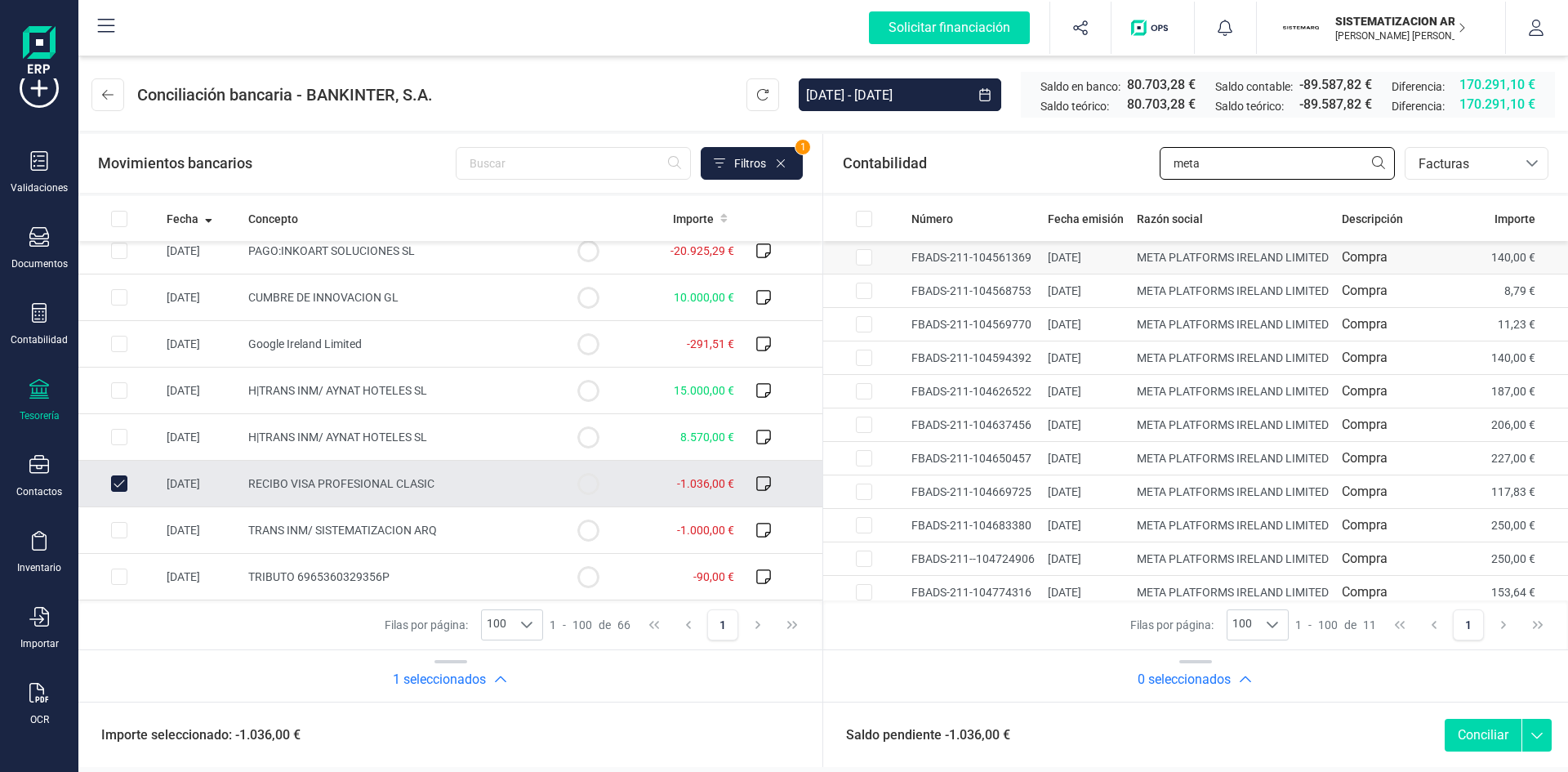
type input "meta"
click at [869, 262] on input "Row Selected 588f7caa-7e11-4047-b6ba-7ee53c92a1fc" at bounding box center [864, 256] width 16 height 16
checkbox input "true"
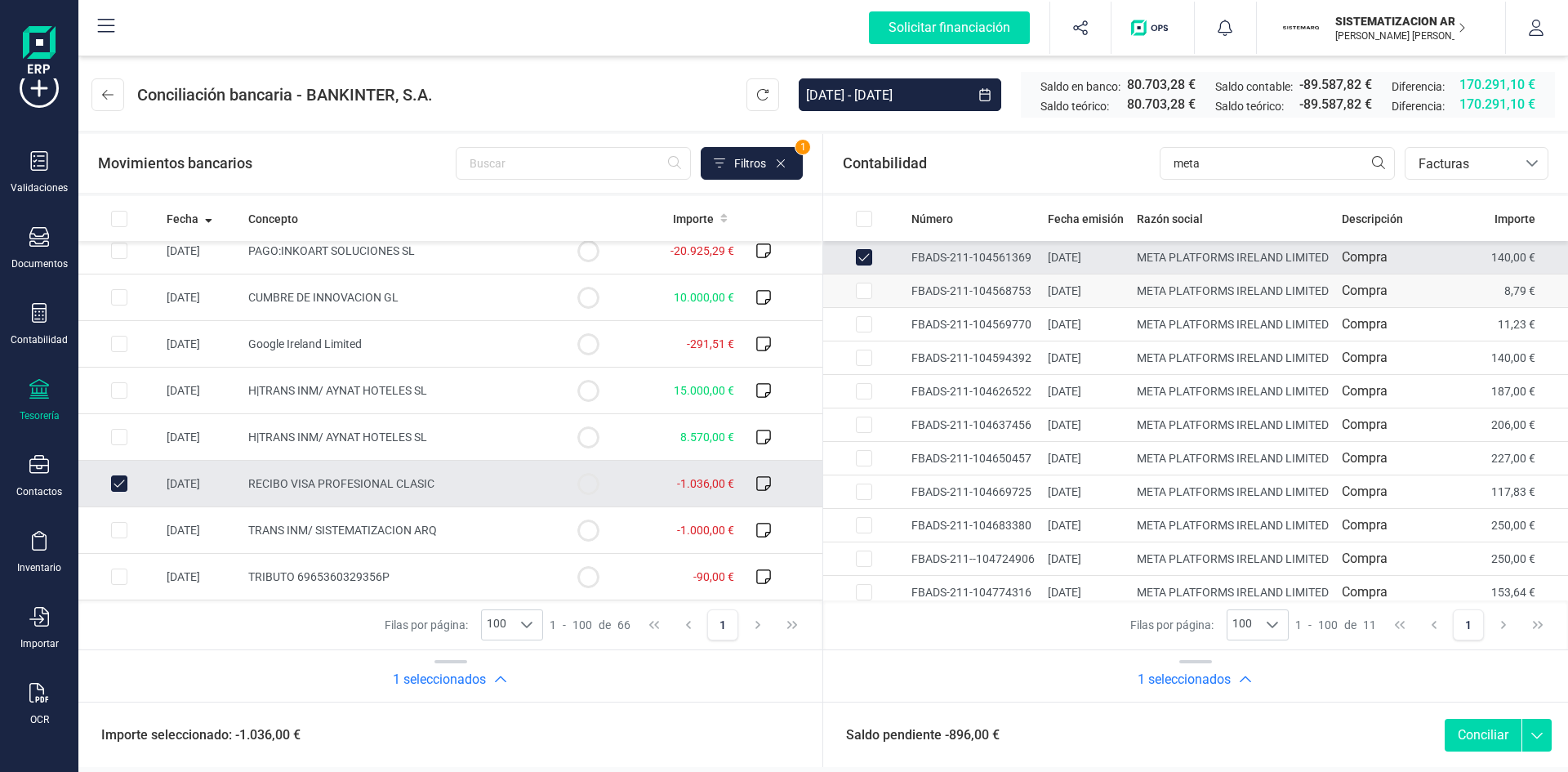
click at [869, 299] on input "Row Selected 7a959bfc-a654-480f-8a15-26ee07ef1da2" at bounding box center [864, 290] width 16 height 16
checkbox input "true"
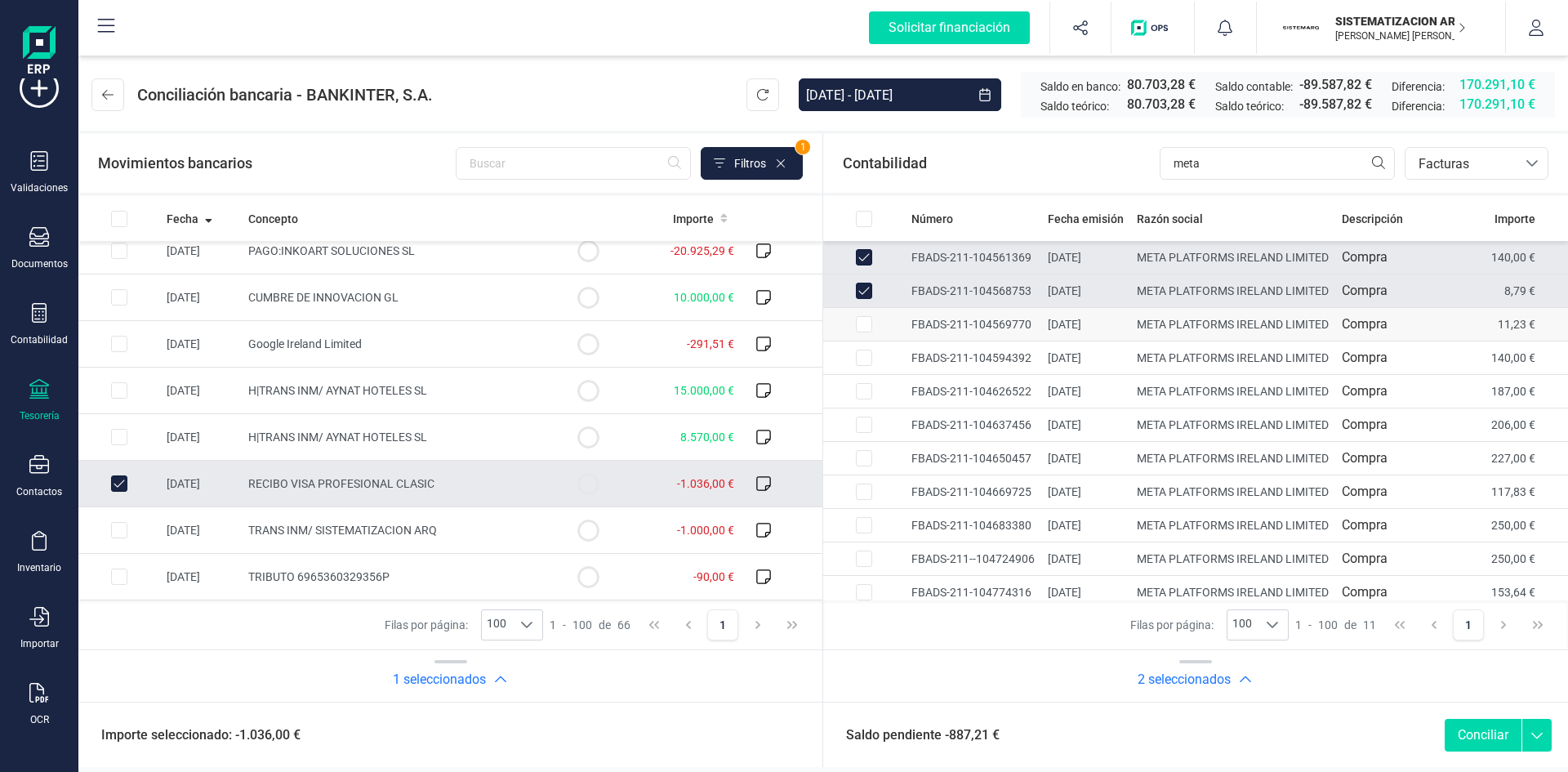
click at [858, 333] on input "Row Selected 077a382f-7a85-4ace-9234-92f1eb457bcc" at bounding box center [864, 323] width 16 height 16
checkbox input "true"
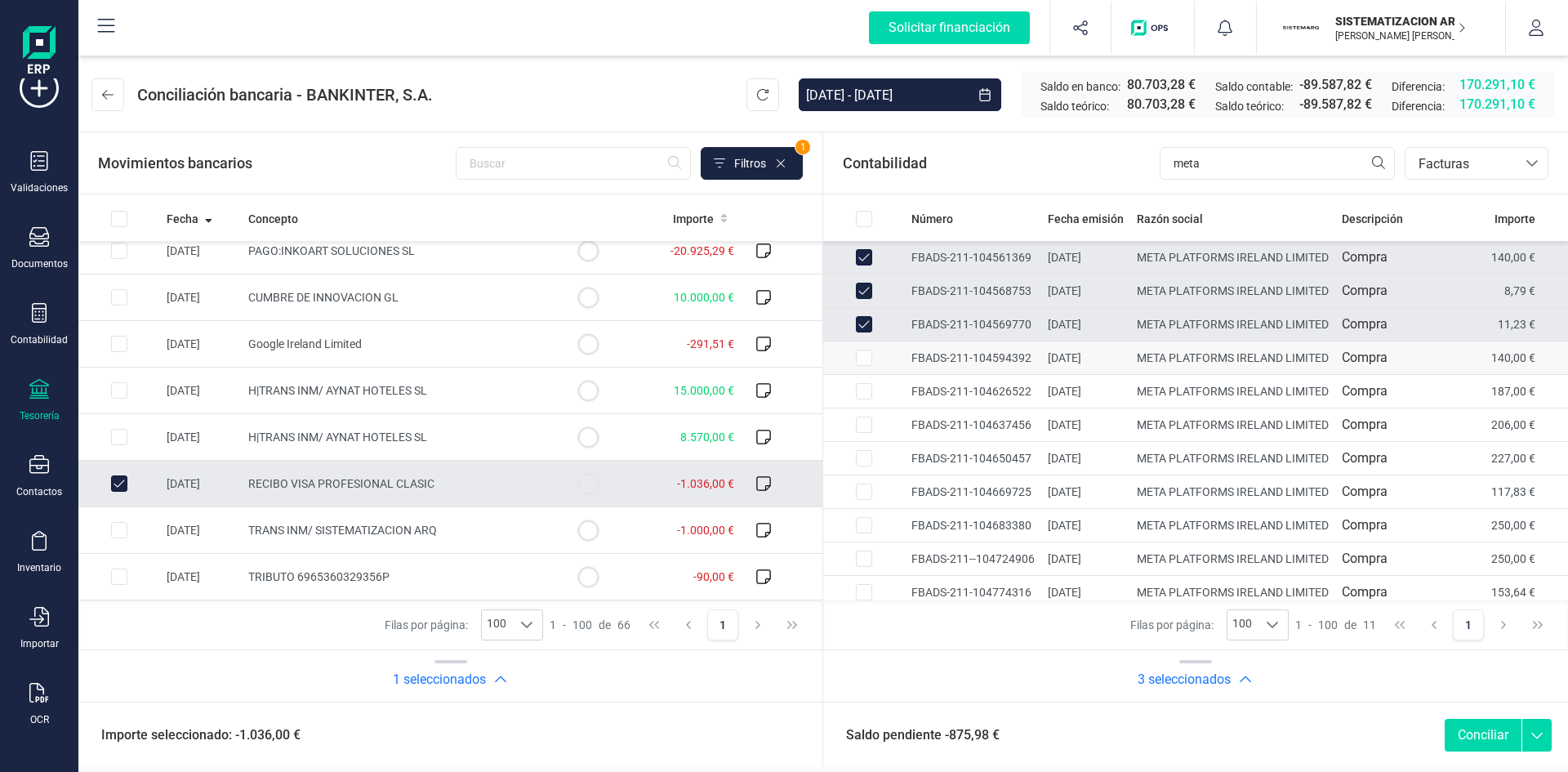
click at [868, 366] on input "Row Selected 1e4479b8-9786-4968-9611-7d48a7406d35" at bounding box center [864, 357] width 16 height 16
checkbox input "true"
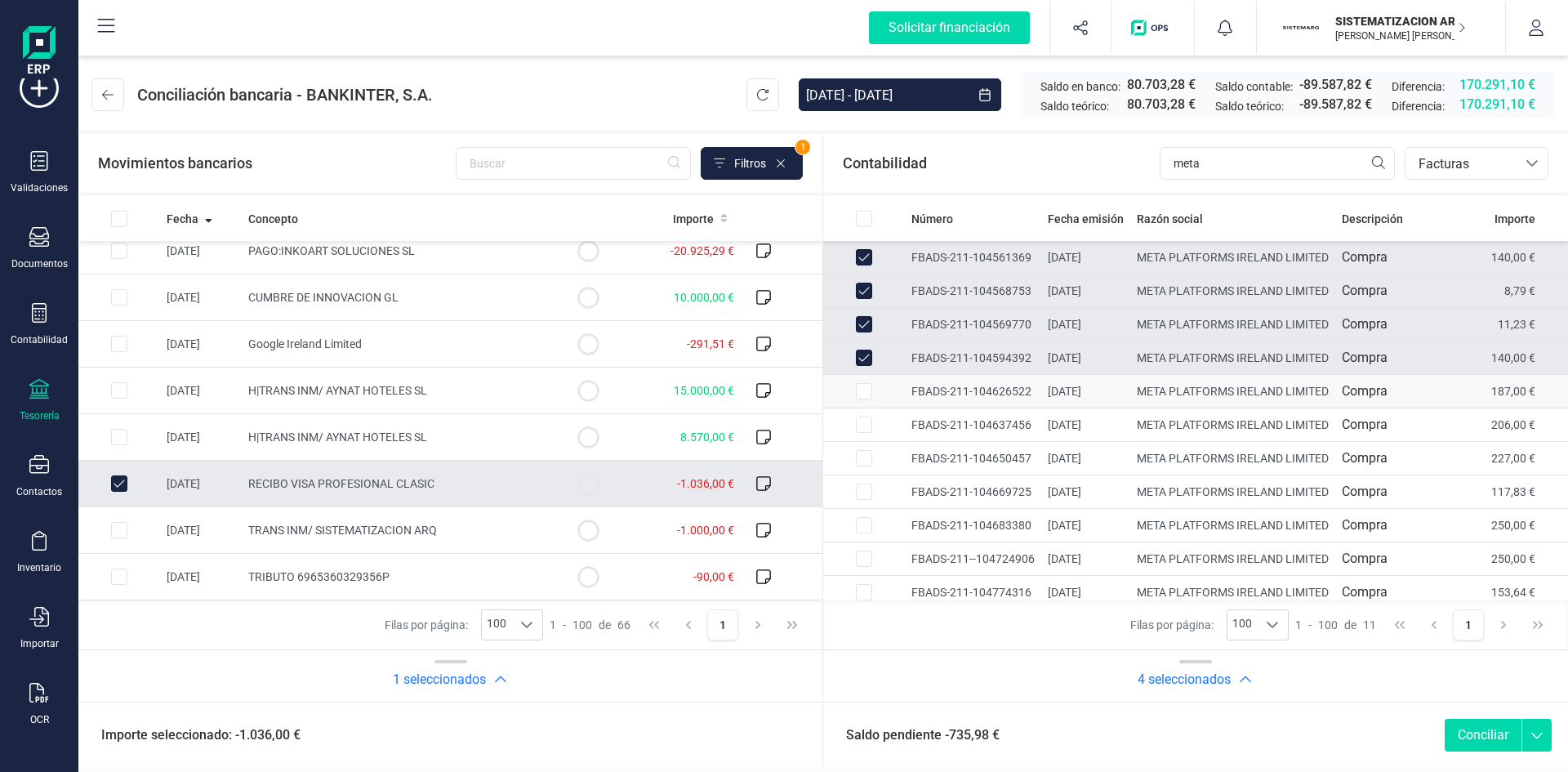
click at [862, 400] on input "Row Selected b3c2a2ca-3bf8-40d8-b6b0-a6d8d8d9b1c7" at bounding box center [864, 391] width 16 height 16
checkbox input "true"
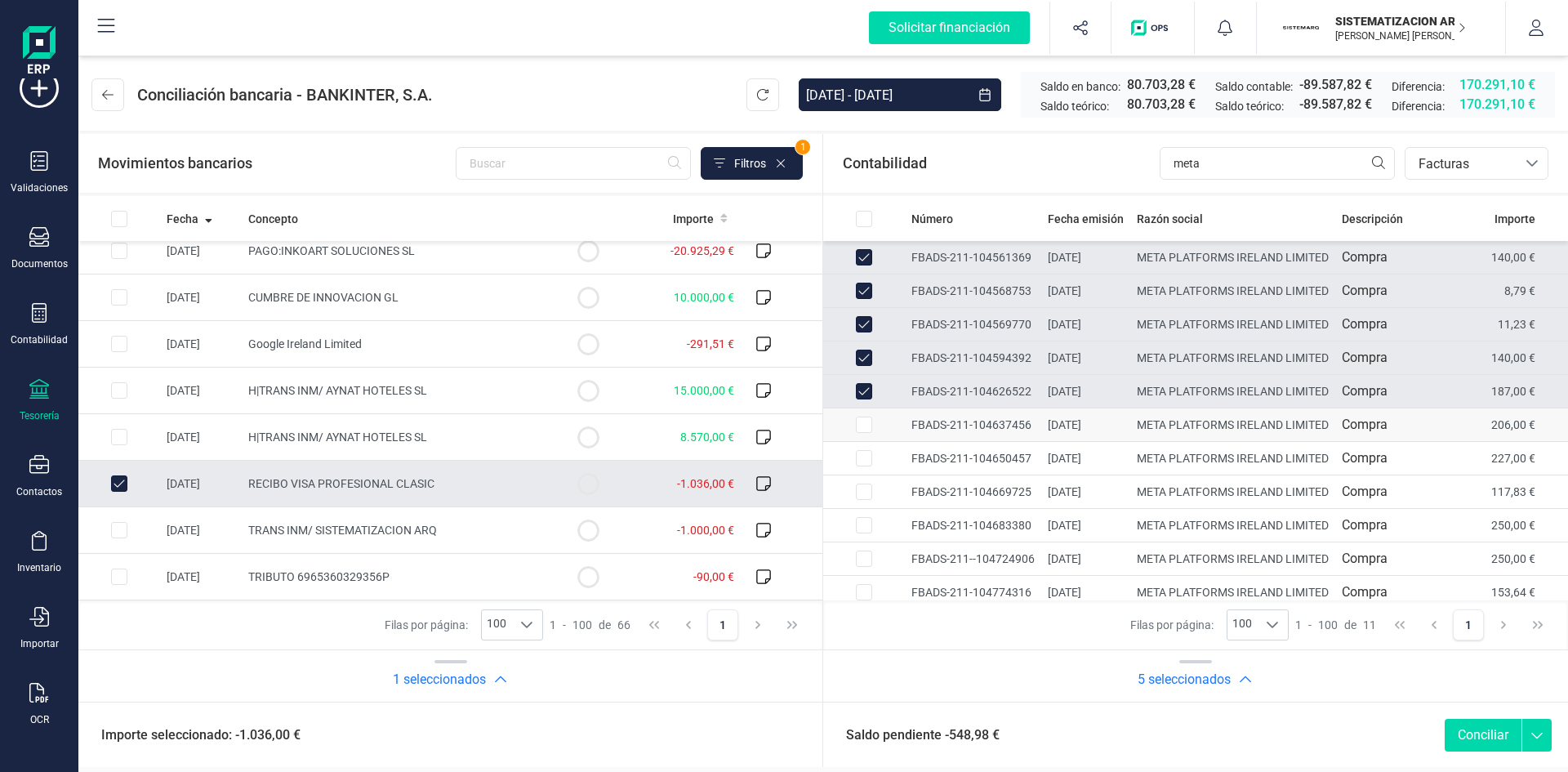
click at [864, 433] on input "Row Selected 61fbb4d2-2d68-4324-9174-1440dbed8611" at bounding box center [864, 424] width 16 height 16
checkbox input "true"
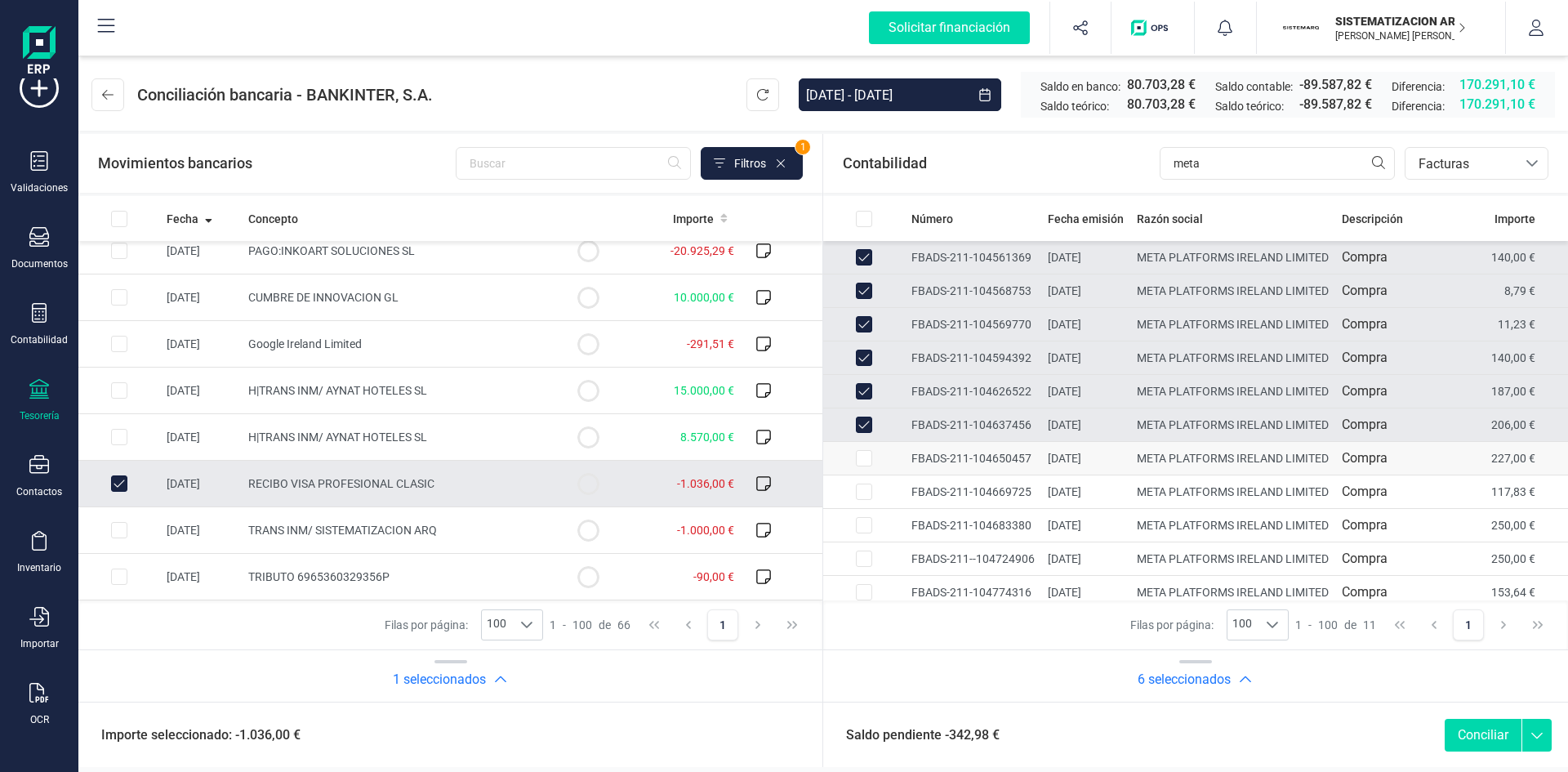
click at [863, 467] on input "Row Selected 1501aad1-c808-40ec-9fdf-3503940a5d5f" at bounding box center [864, 458] width 16 height 16
checkbox input "true"
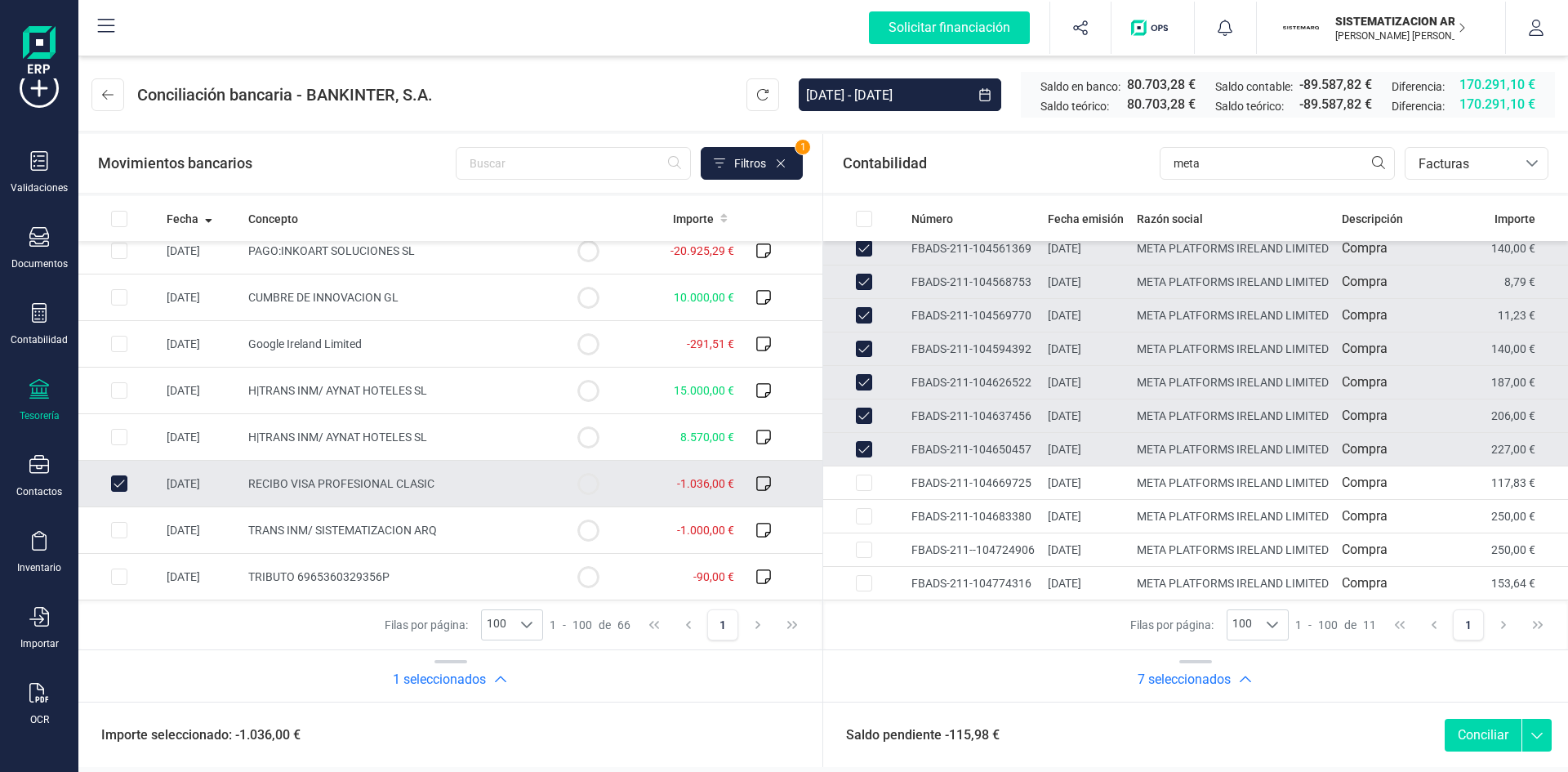
scroll to position [112, 0]
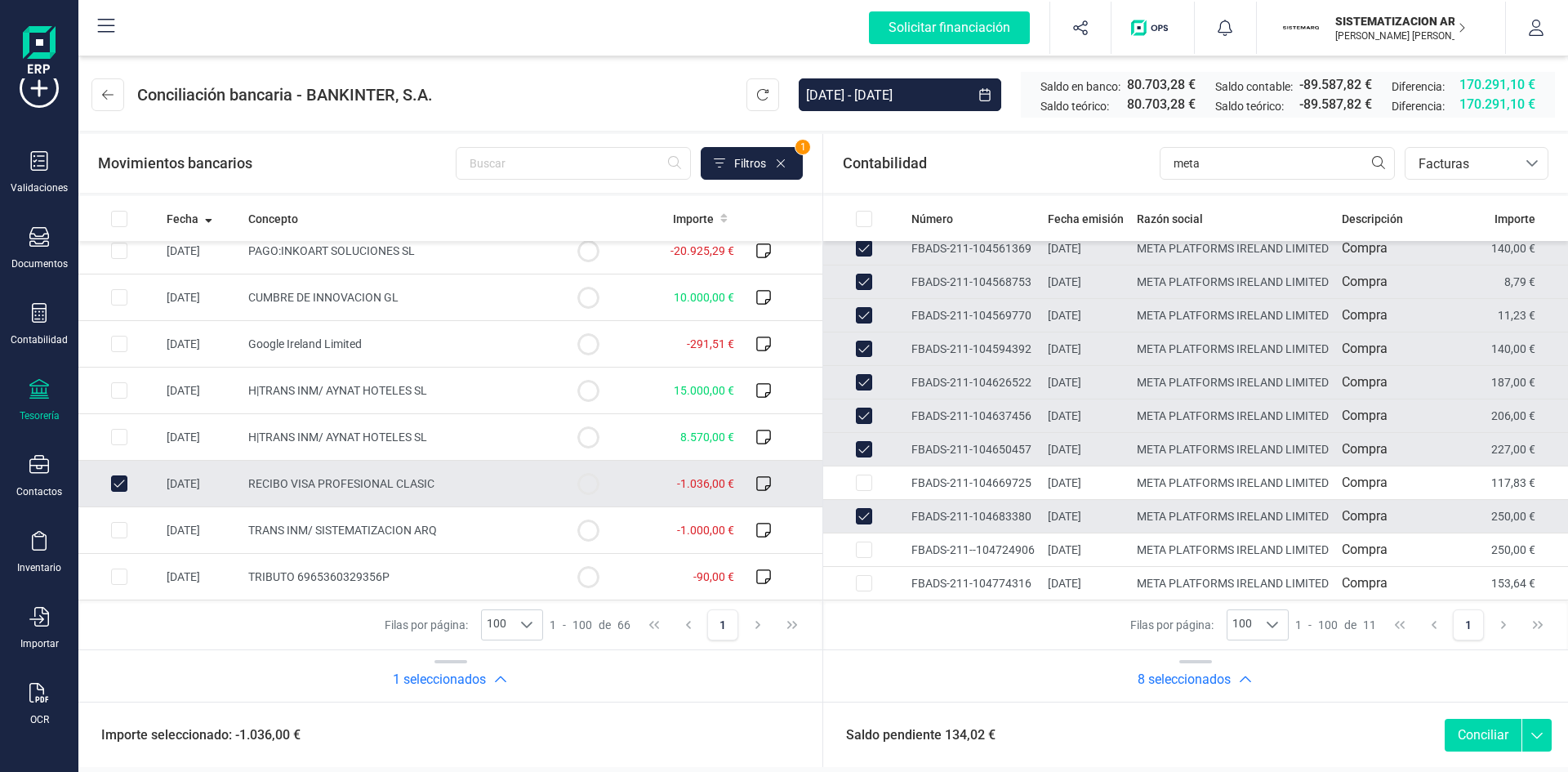
scroll to position [135, 0]
click at [857, 508] on input "Row Unselected 6116f817-1bd4-49d6-b3b6-8a128415bfbc" at bounding box center [864, 516] width 16 height 16
checkbox input "false"
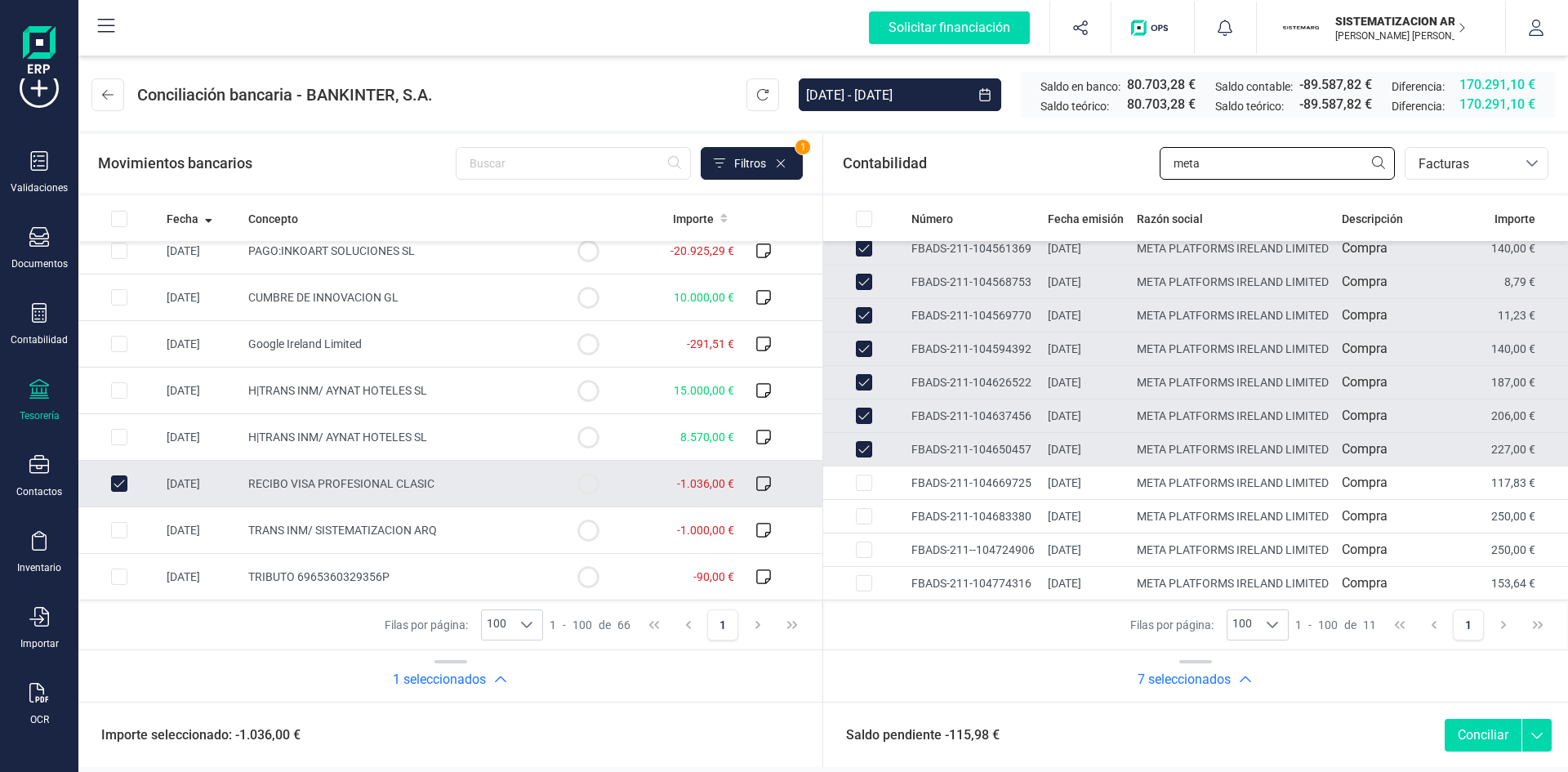
click at [1217, 157] on input "meta" at bounding box center [1278, 163] width 236 height 33
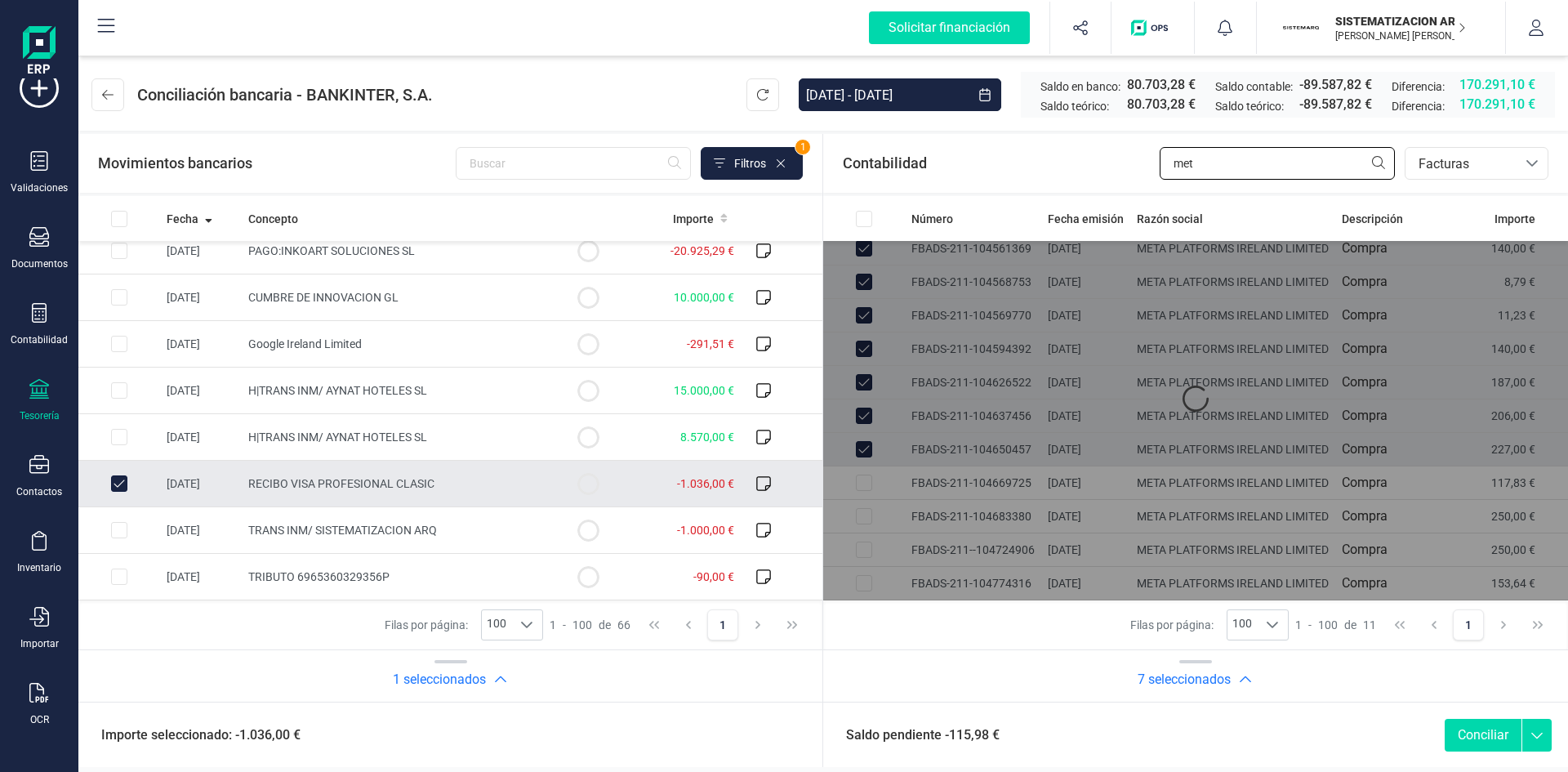
scroll to position [0, 0]
type input "m"
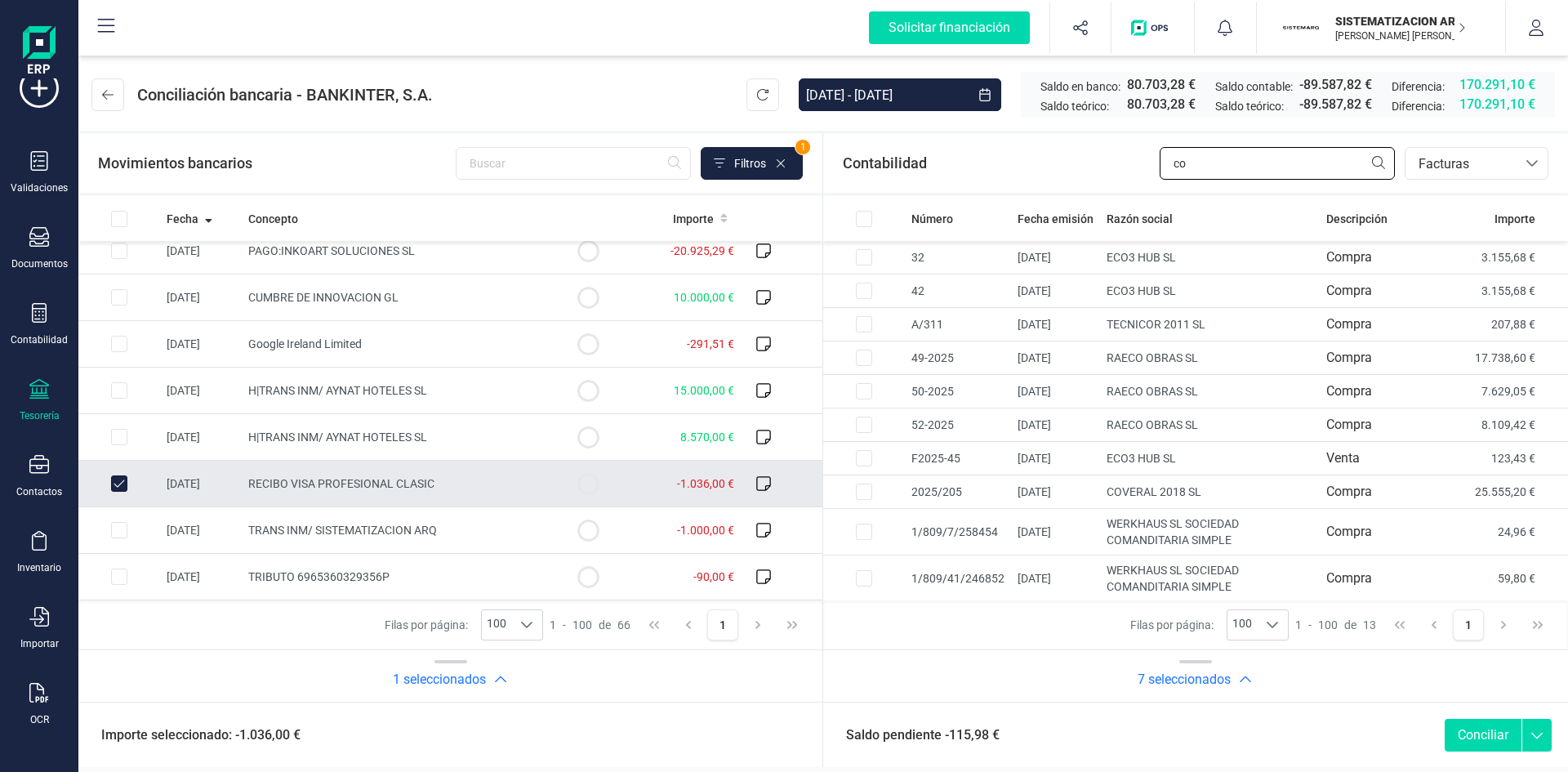
type input "c"
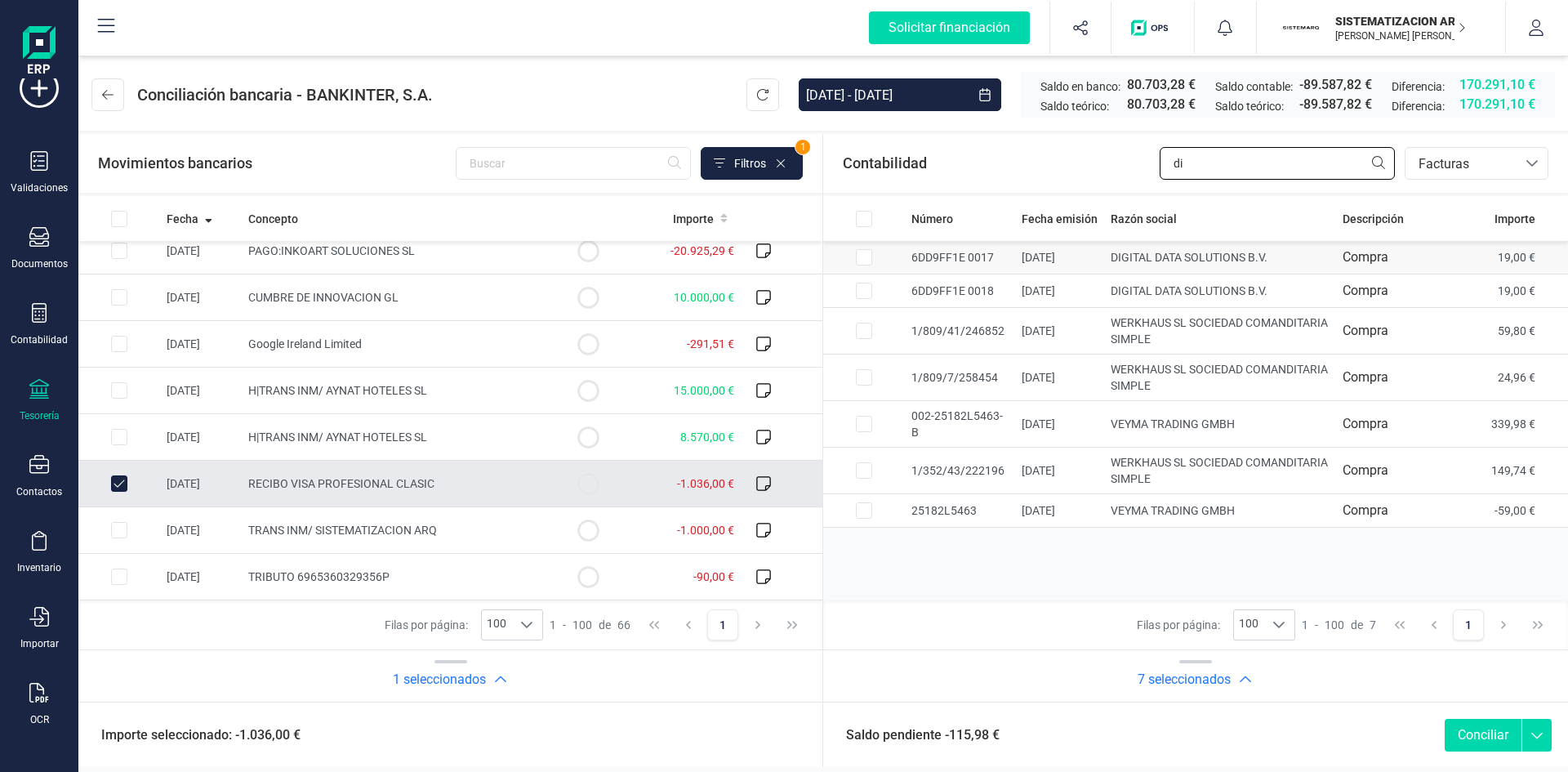
type input "di"
click at [862, 251] on input "Row Selected ee53ad42-073c-4b1d-b791-da42efb17f77" at bounding box center [864, 256] width 16 height 16
checkbox input "true"
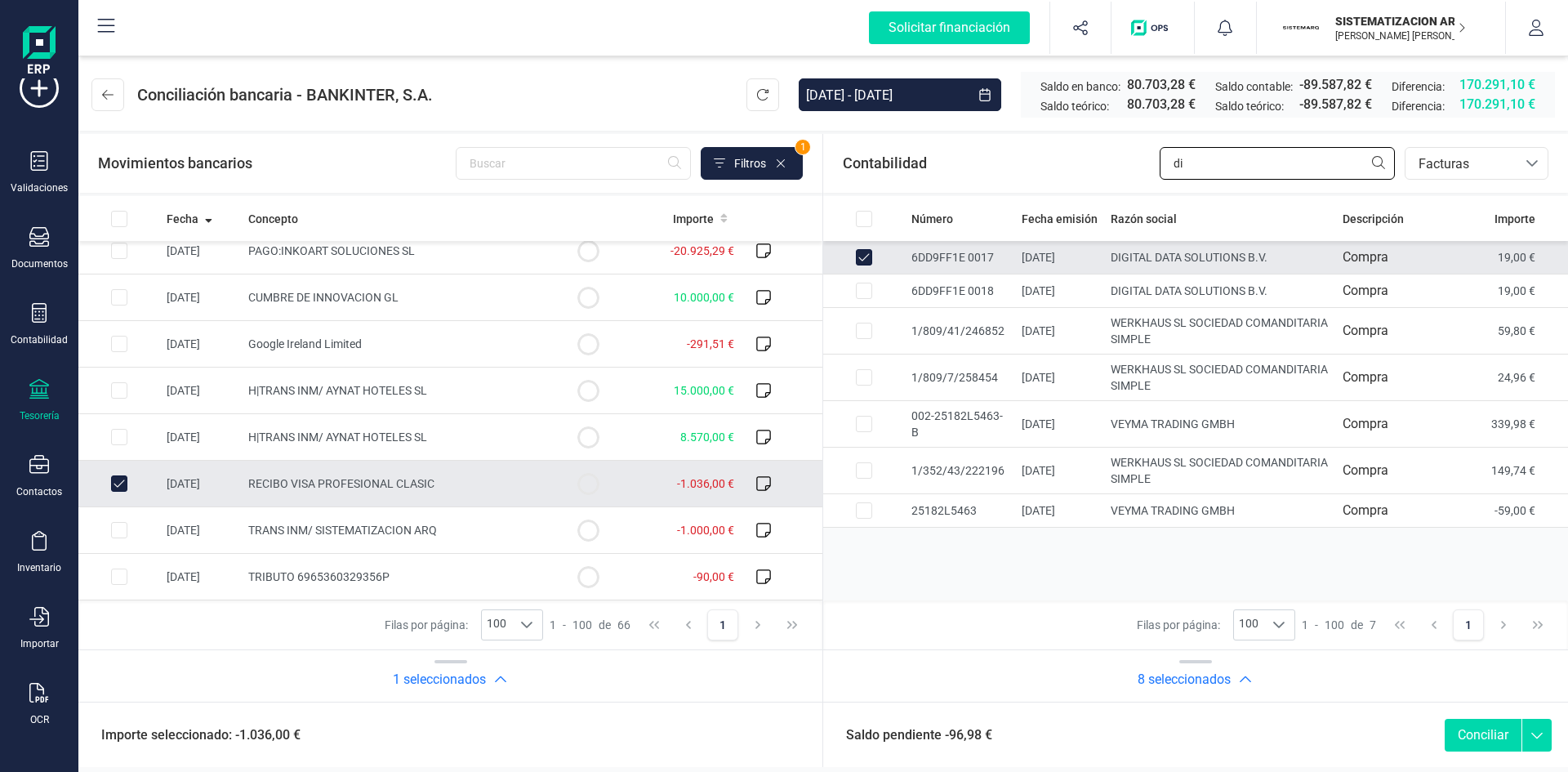
click at [1282, 169] on input "di" at bounding box center [1278, 163] width 236 height 33
type input "d"
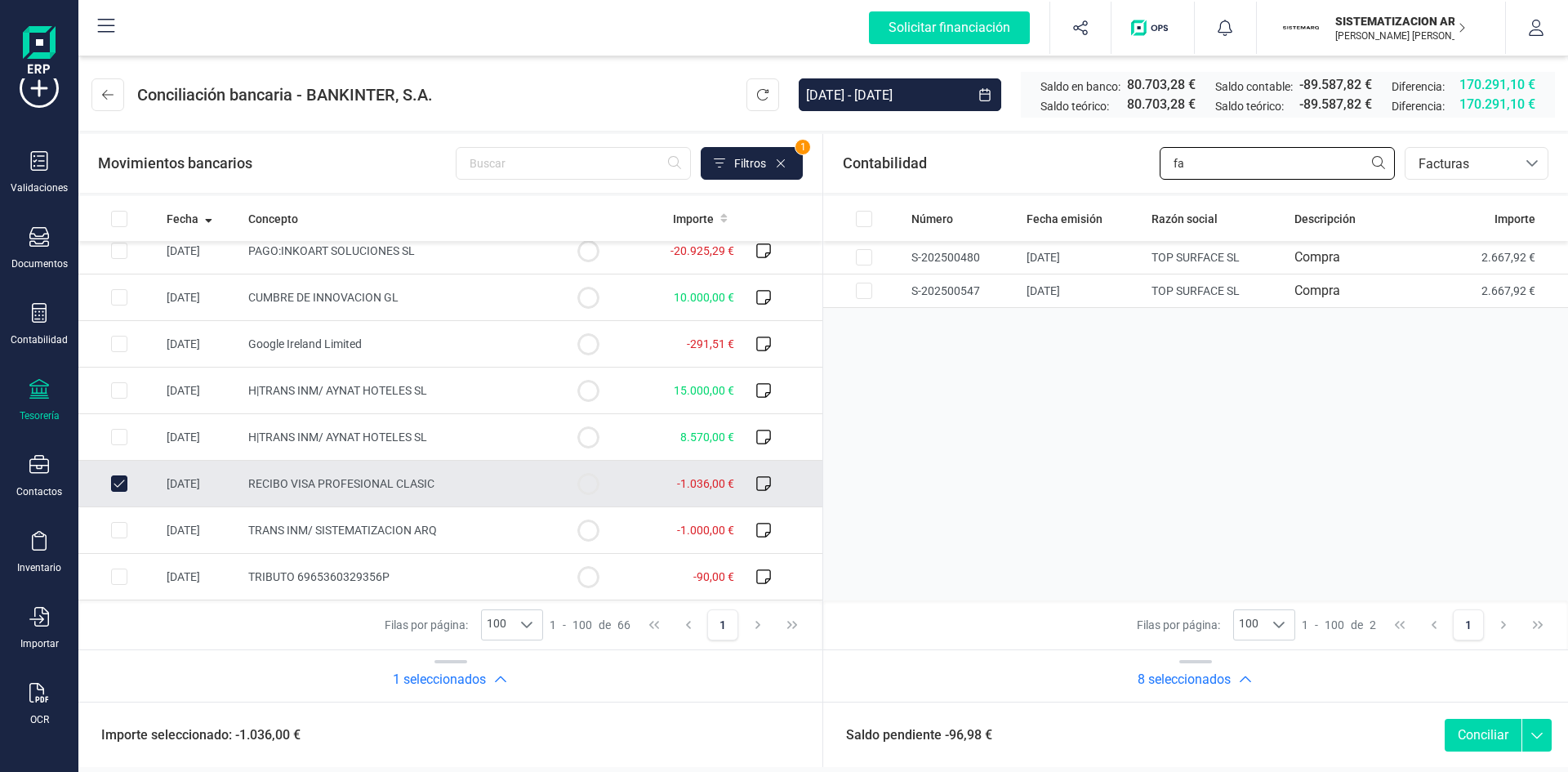
type input "f"
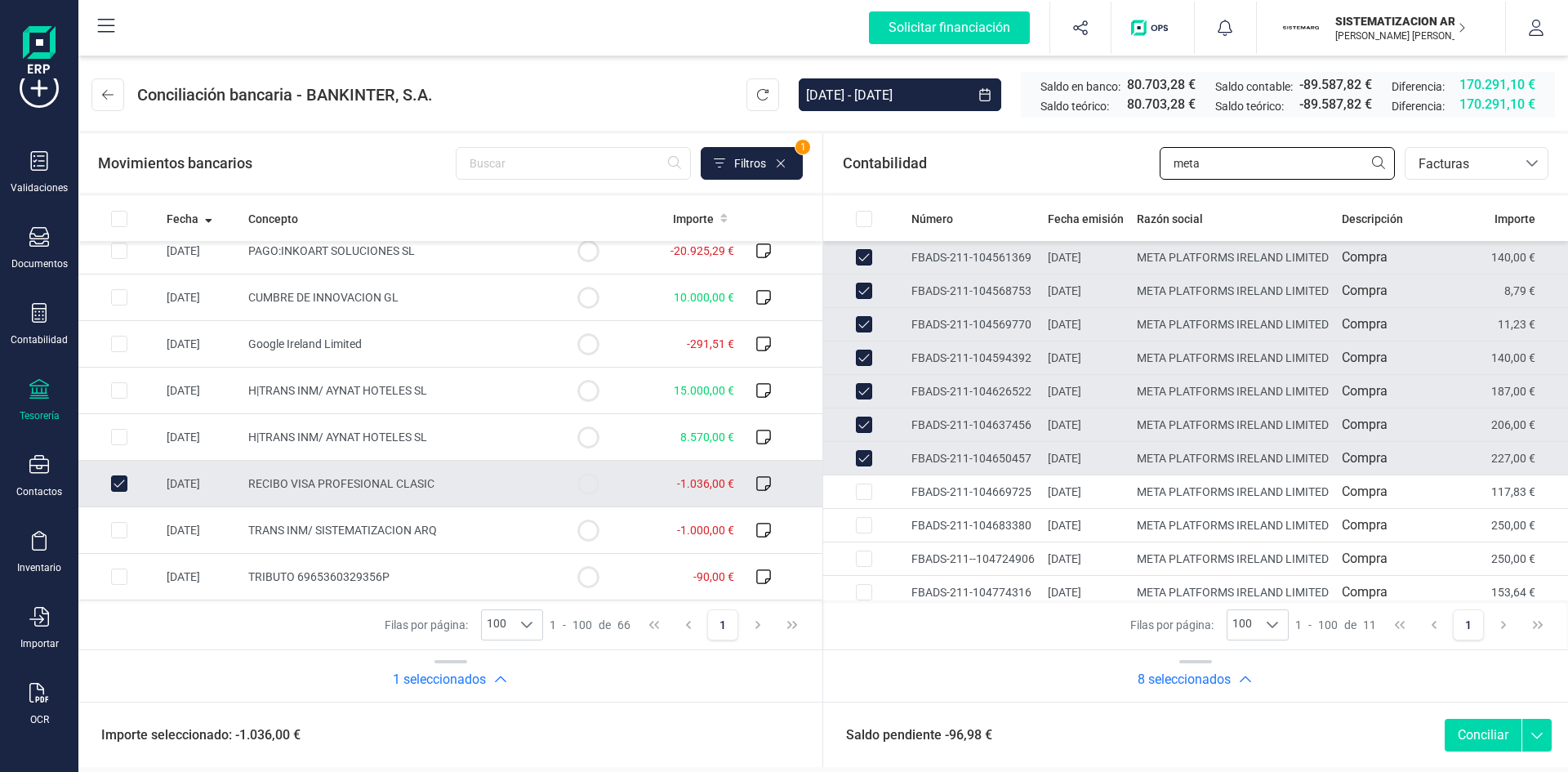
type input "meta"
click at [856, 476] on td at bounding box center [864, 459] width 82 height 34
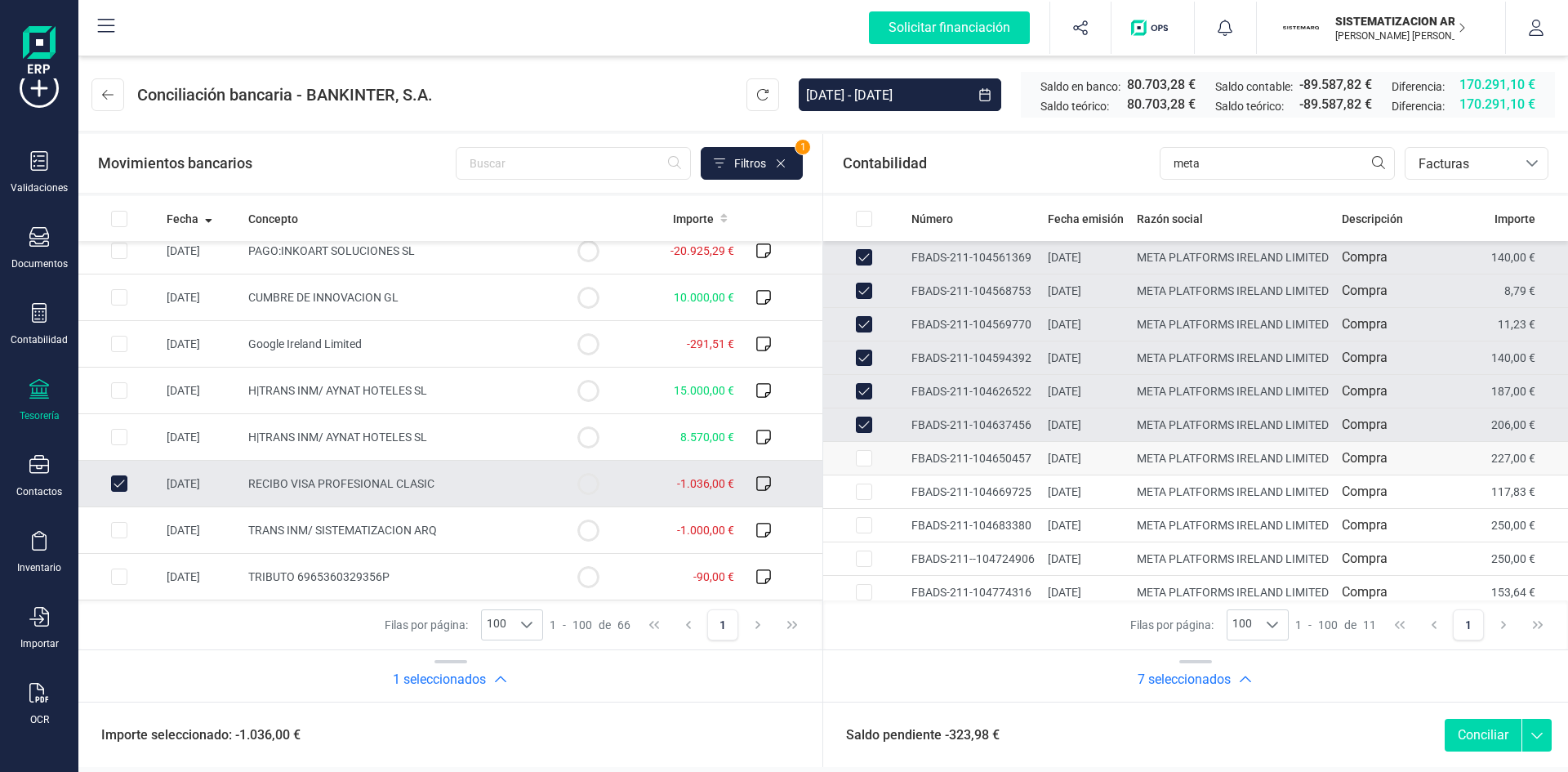
click at [868, 467] on input "Row Selected 1501aad1-c808-40ec-9fdf-3503940a5d5f" at bounding box center [864, 458] width 16 height 16
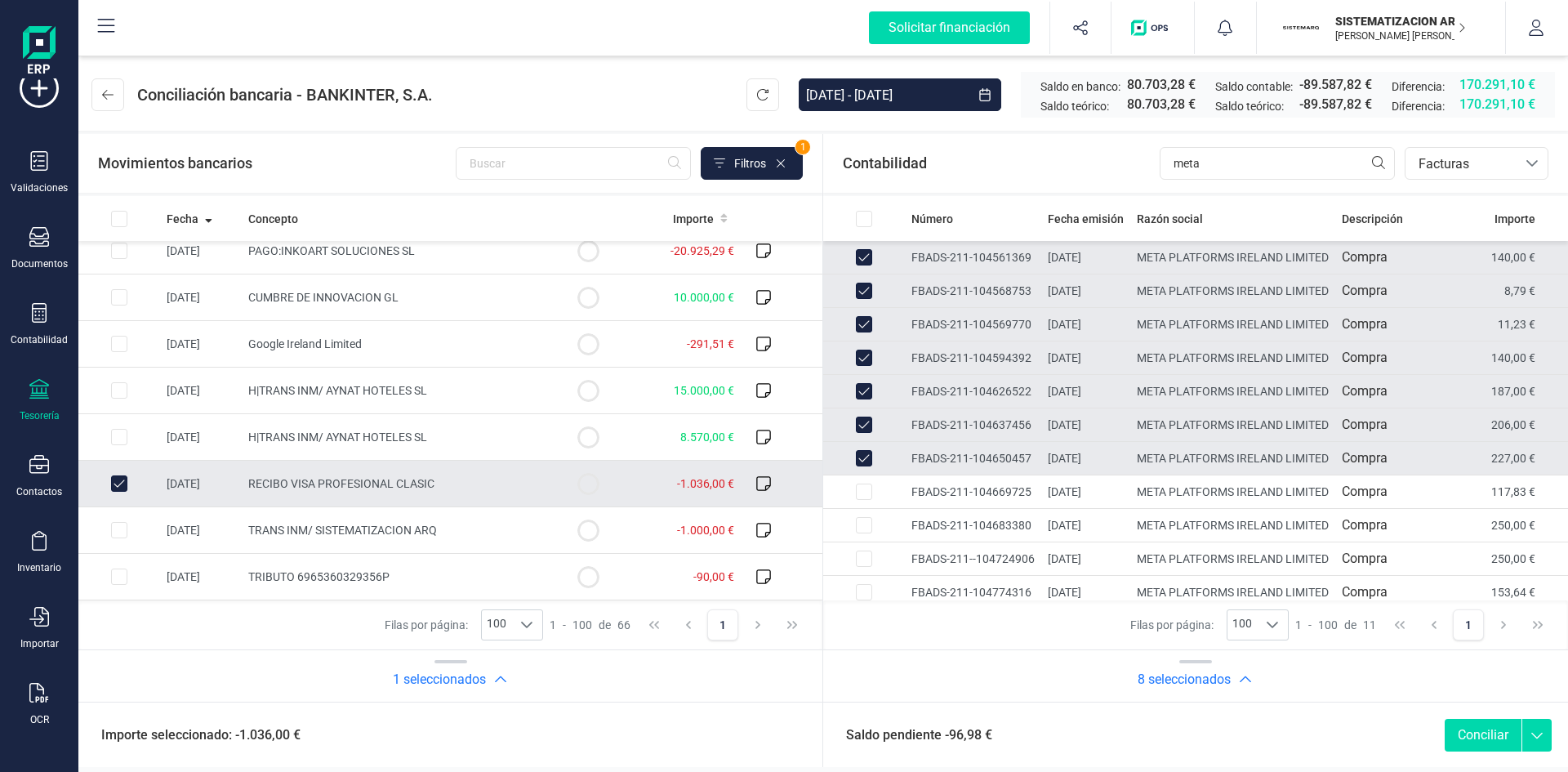
click at [509, 679] on icon "button" at bounding box center [500, 680] width 16 height 16
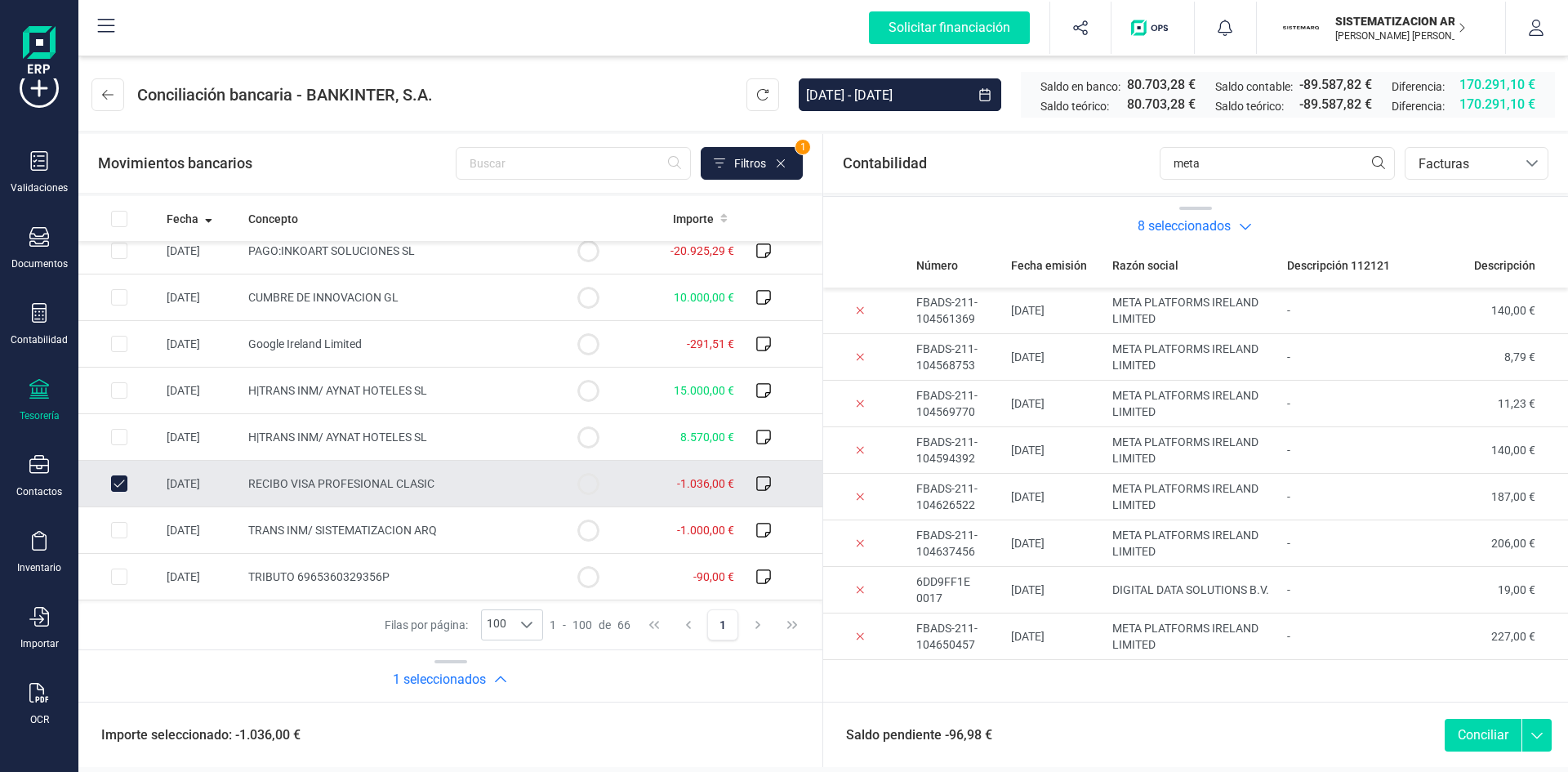
click at [1250, 221] on icon "button" at bounding box center [1245, 225] width 16 height 16
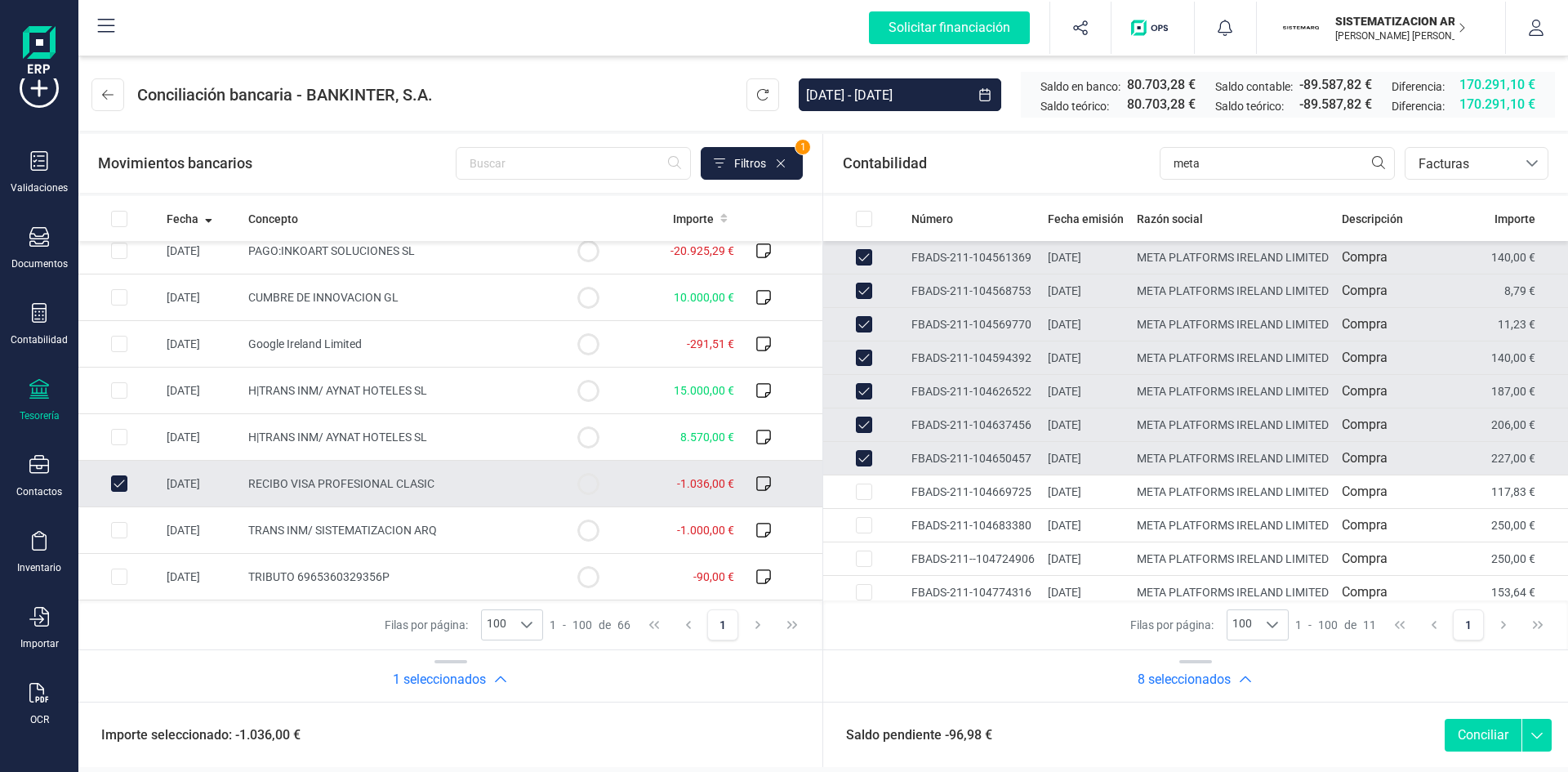
click at [858, 467] on input "Row Unselected 1501aad1-c808-40ec-9fdf-3503940a5d5f" at bounding box center [864, 458] width 16 height 16
checkbox input "false"
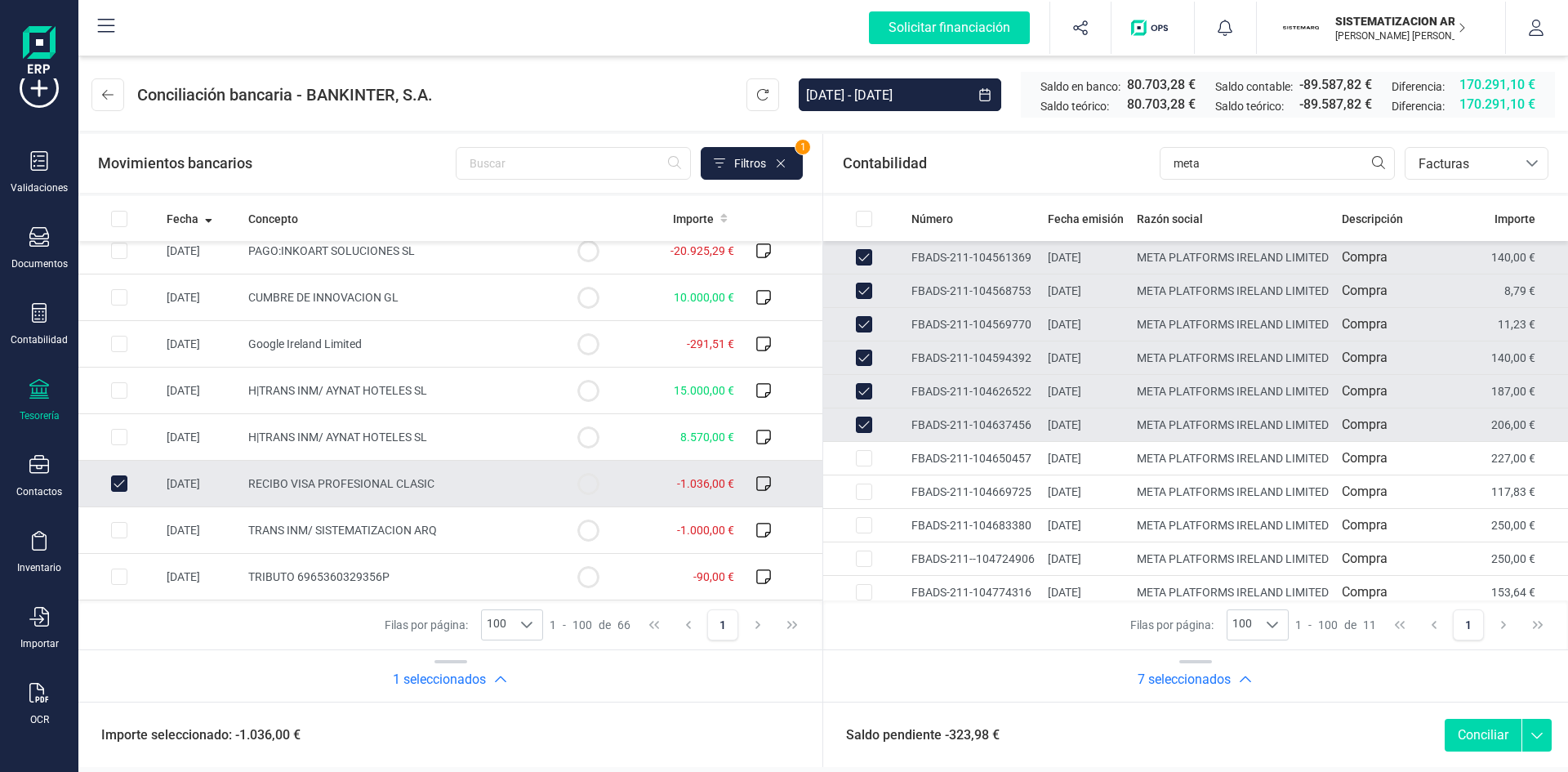
click at [486, 679] on h2 "7 seleccionados" at bounding box center [439, 680] width 93 height 20
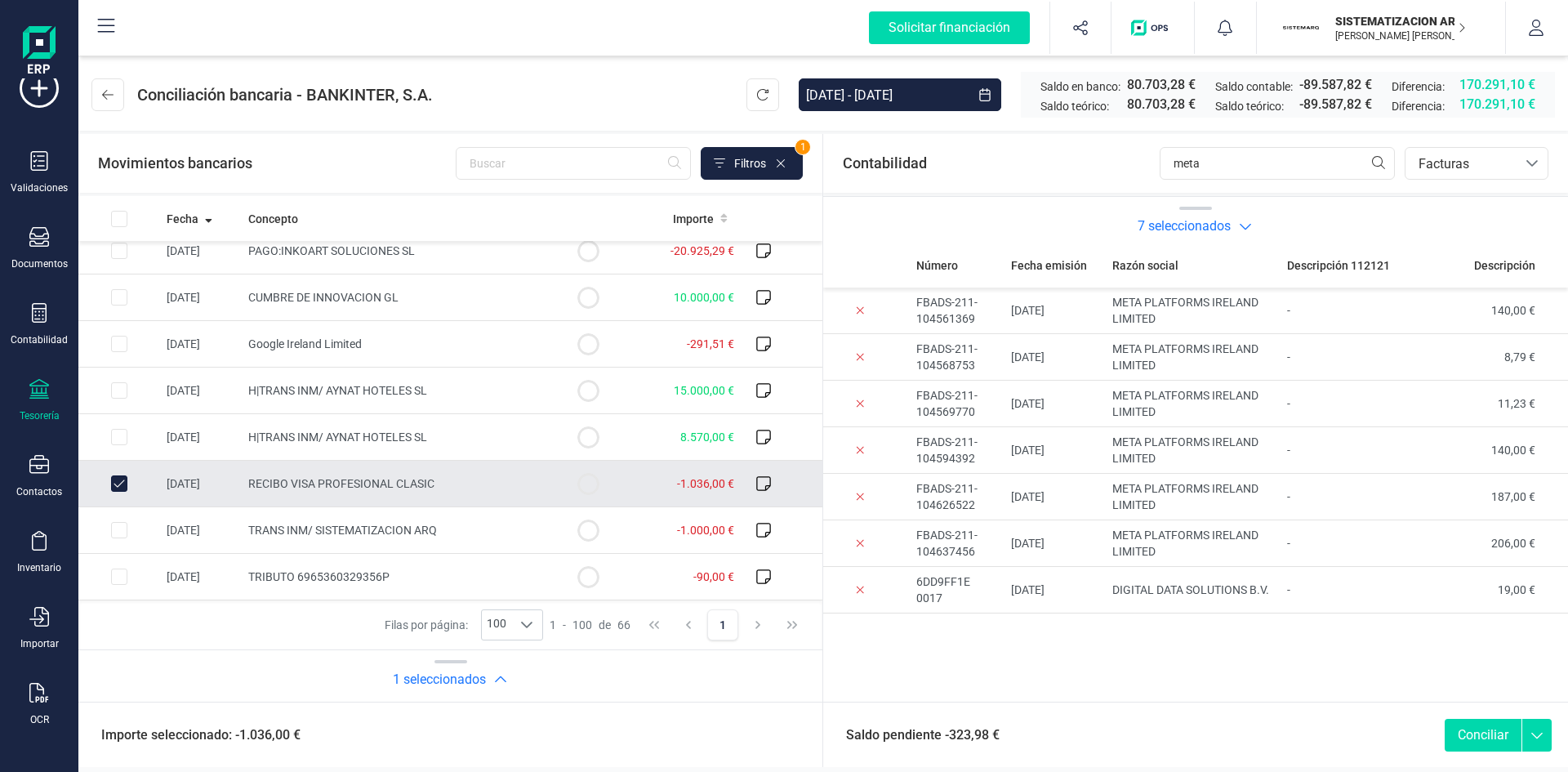
click at [1244, 232] on icon "button" at bounding box center [1245, 225] width 16 height 16
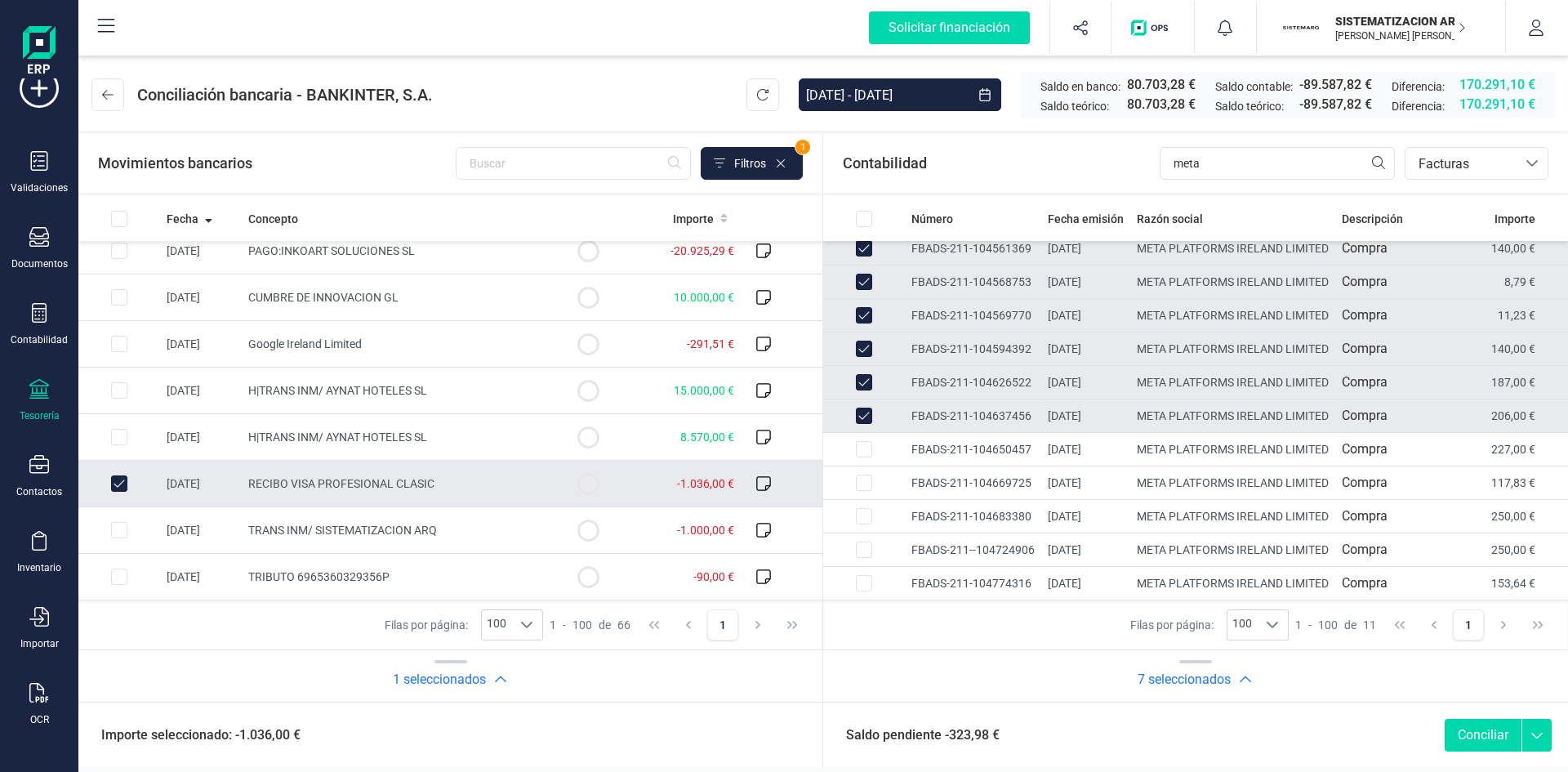
scroll to position [153, 0]
click at [1319, 159] on input "meta" at bounding box center [1278, 163] width 236 height 33
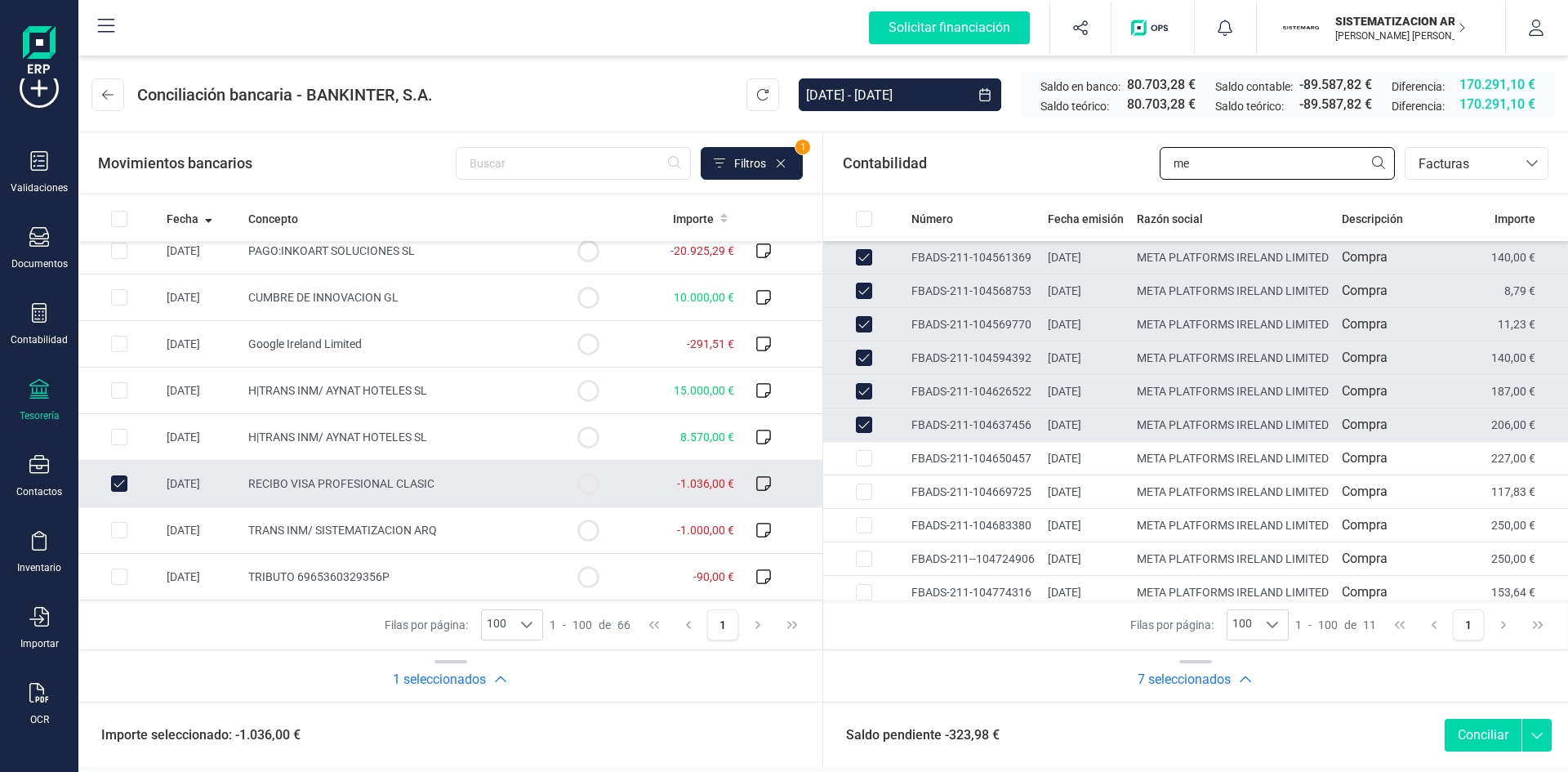
type input "m"
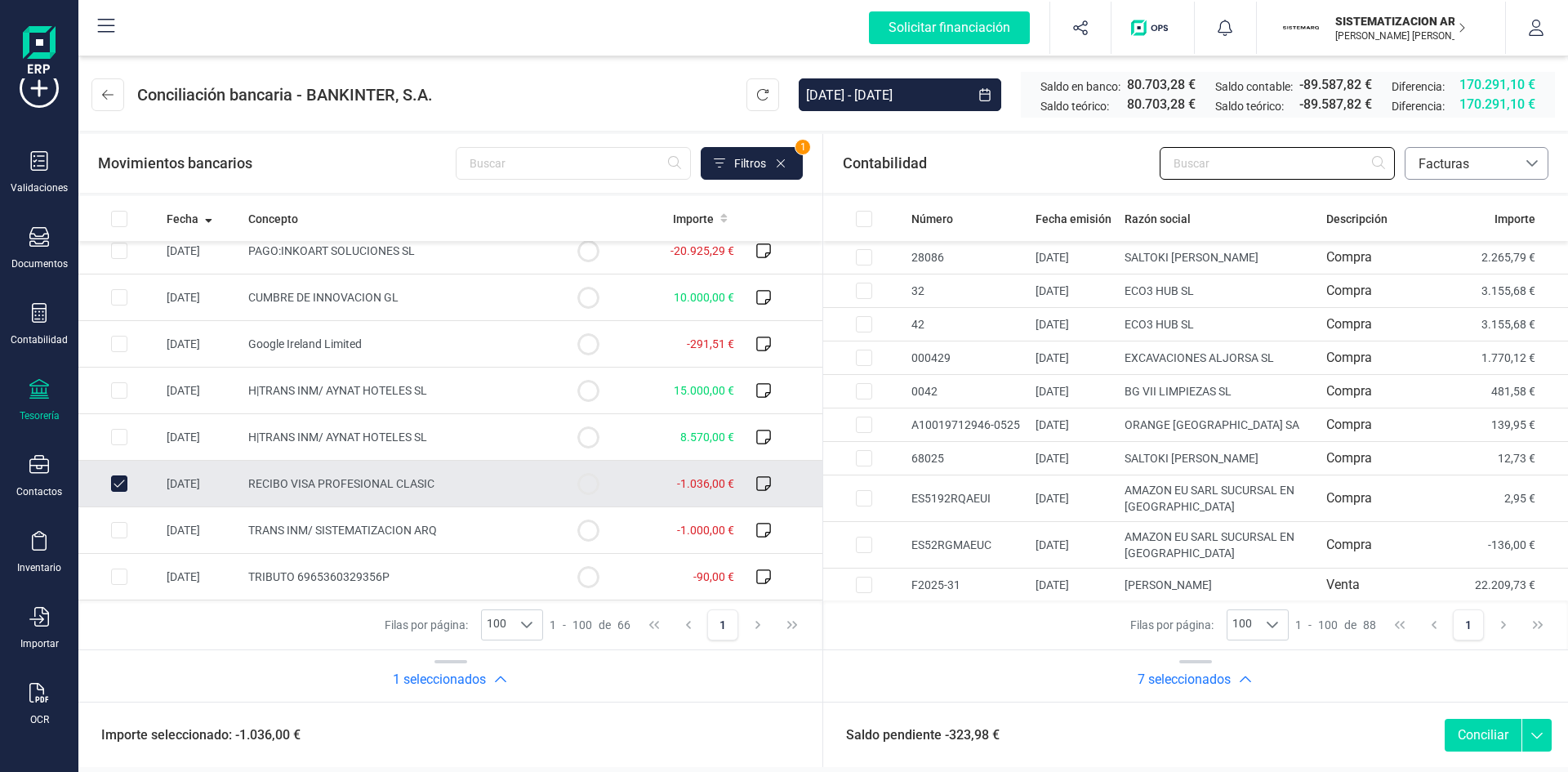
drag, startPoint x: 1288, startPoint y: 150, endPoint x: 1468, endPoint y: 153, distance: 180.0
click at [1468, 153] on div "bancos.conciliacion.modal.headerInvoce bancos.conciliacion.modal.headerInvoce F…" at bounding box center [1354, 163] width 389 height 33
click at [1468, 153] on span "Facturas" at bounding box center [1462, 163] width 111 height 31
click at [1328, 163] on input "text" at bounding box center [1278, 163] width 236 height 33
click at [756, 484] on icon at bounding box center [763, 484] width 16 height 16
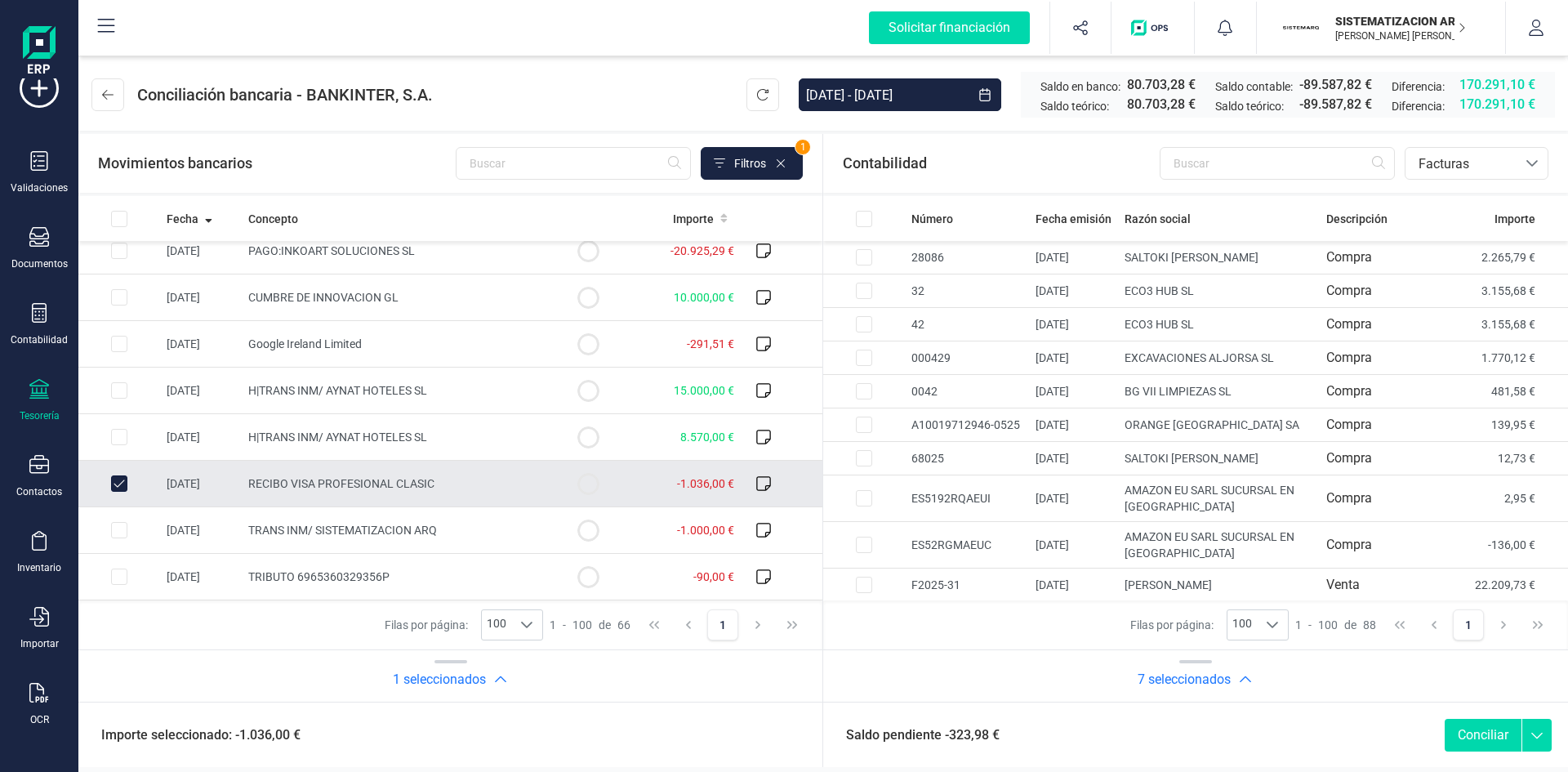
checkbox input "false"
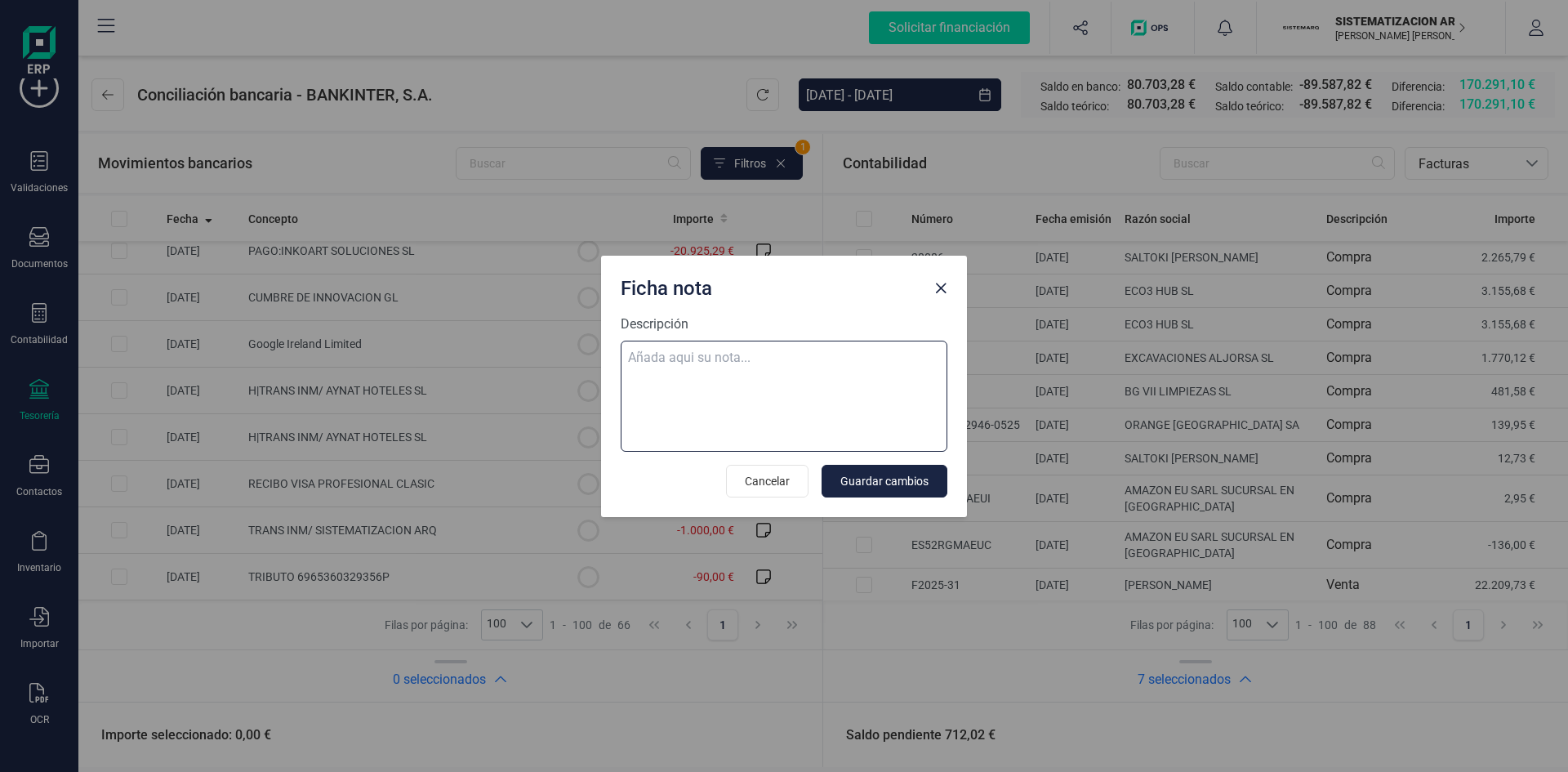
click at [660, 358] on textarea "Descripción" at bounding box center [784, 397] width 327 height 111
type textarea "Me falta fac de 170 y"
click at [877, 476] on span "Guardar cambios" at bounding box center [885, 481] width 89 height 16
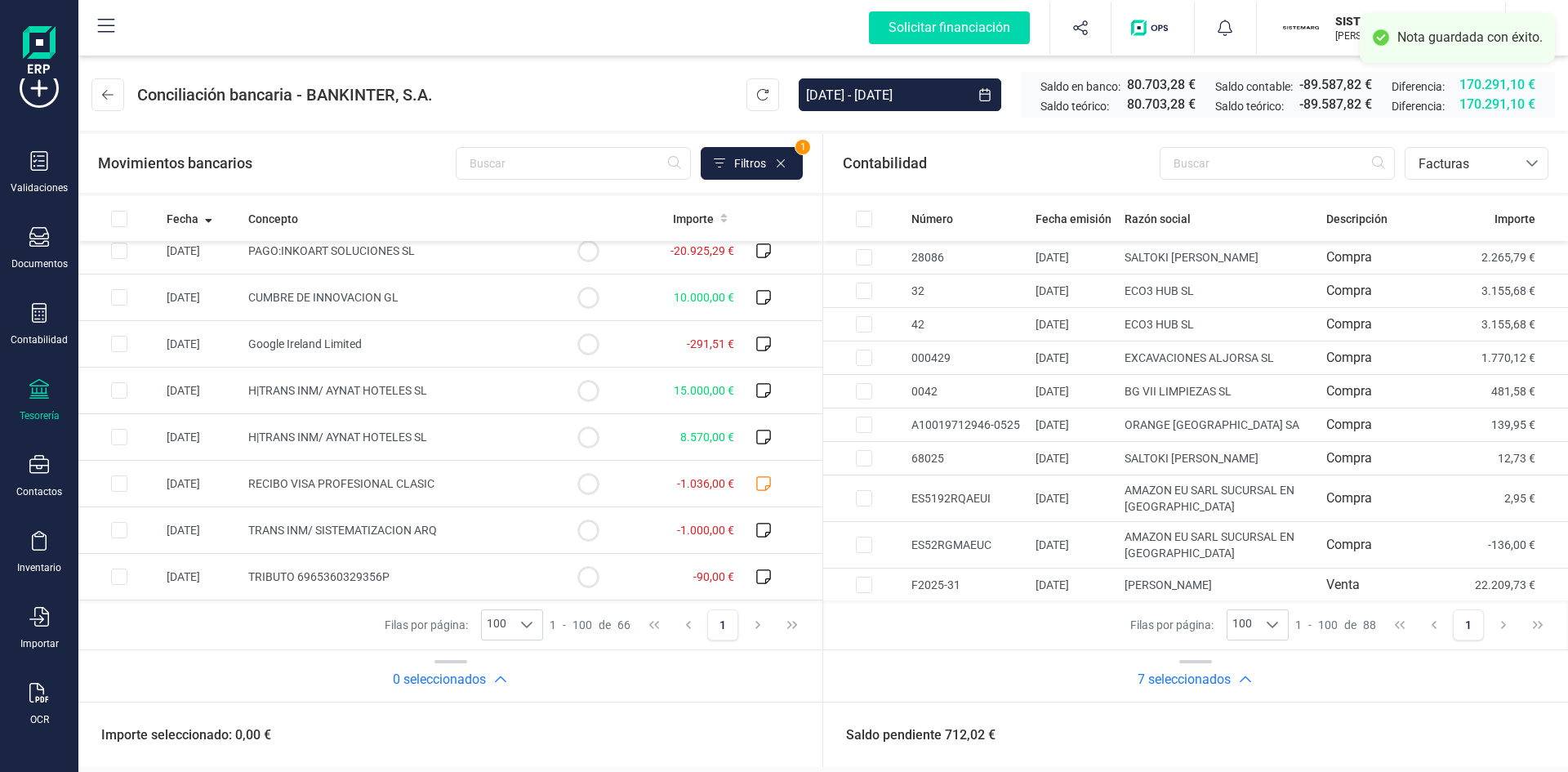
click at [509, 679] on icon "button" at bounding box center [500, 680] width 16 height 16
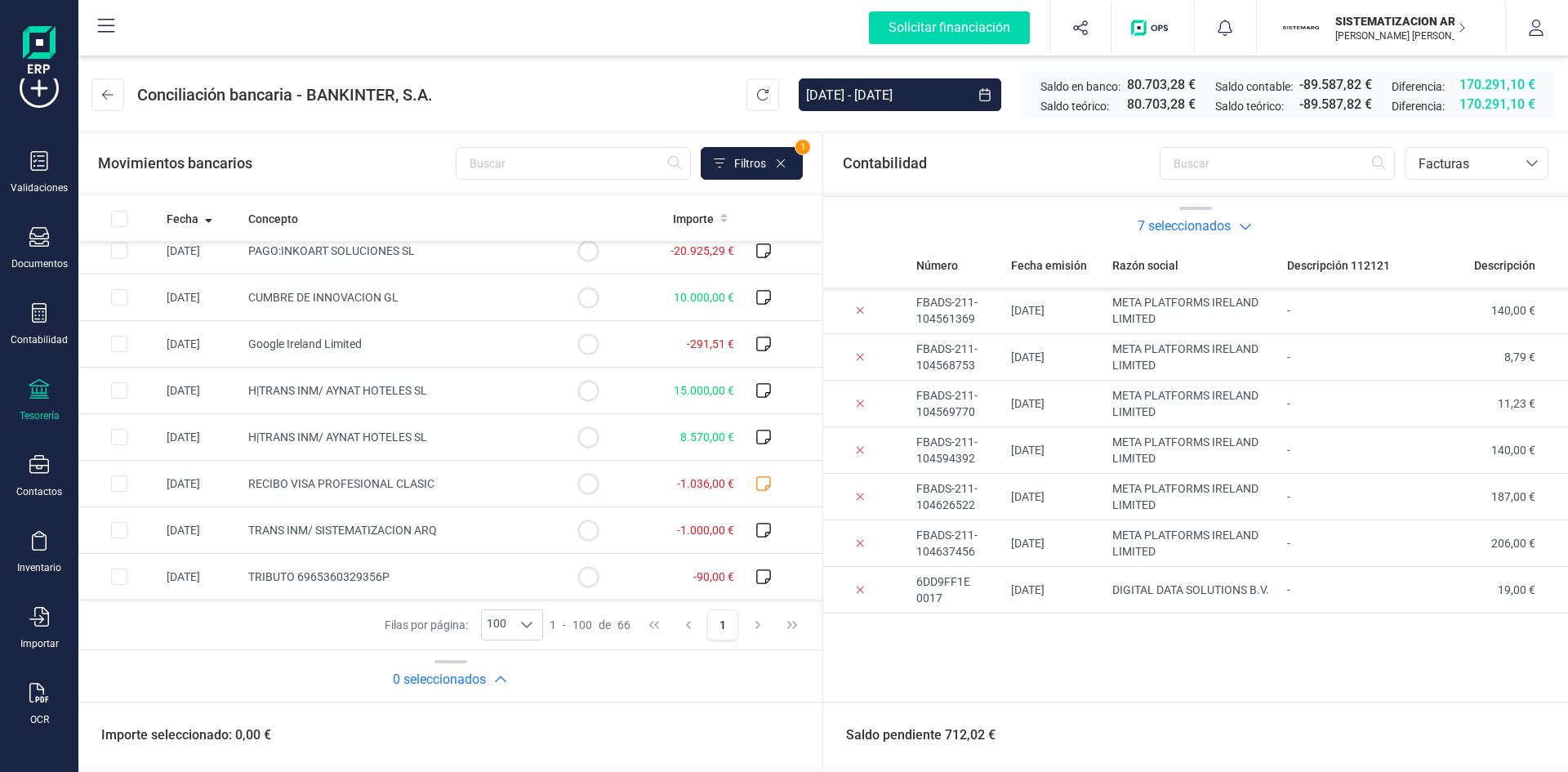
click at [1210, 230] on h2 "7 seleccionados" at bounding box center [1184, 226] width 93 height 20
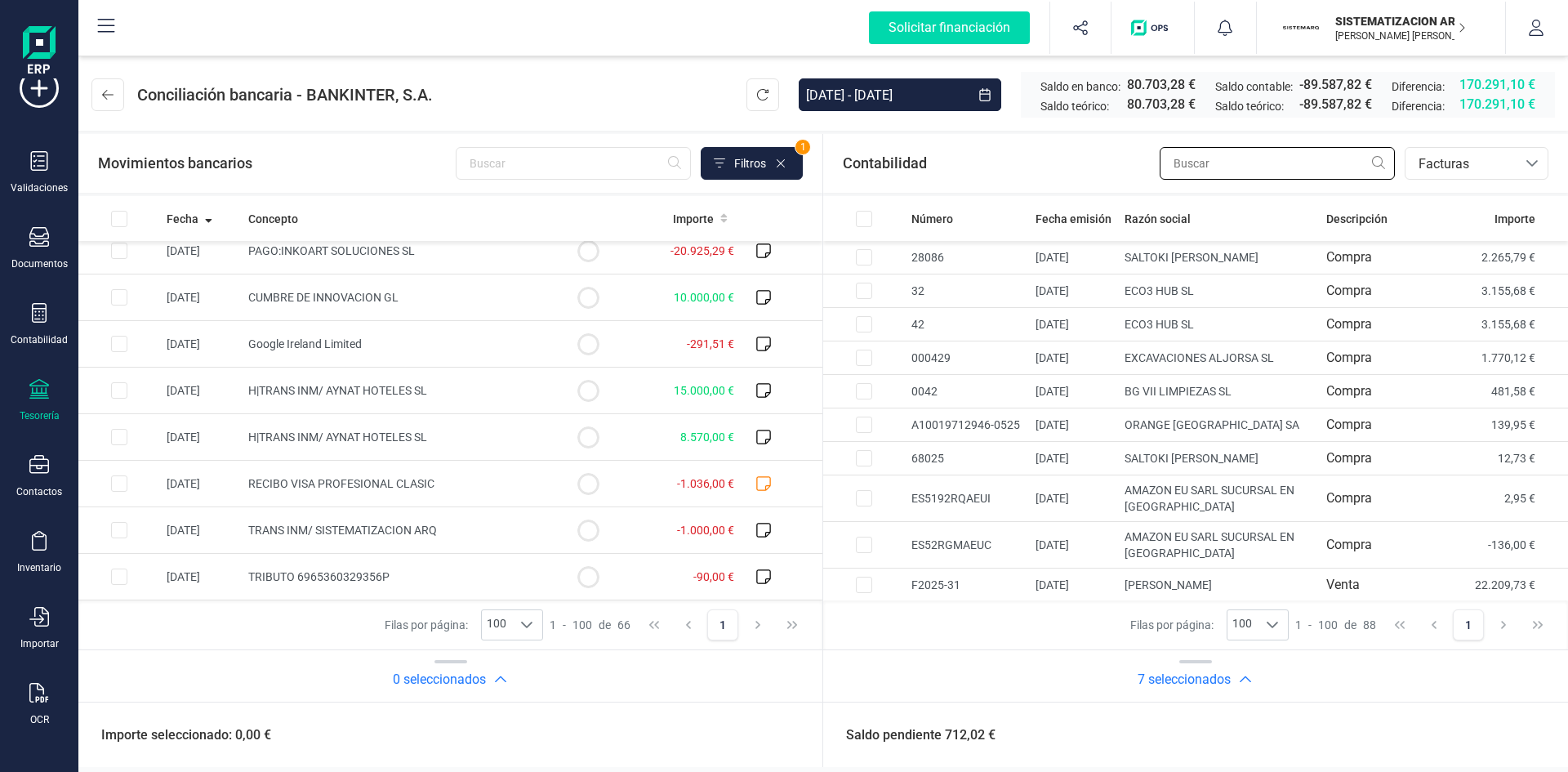
click at [1244, 155] on input "text" at bounding box center [1278, 163] width 236 height 33
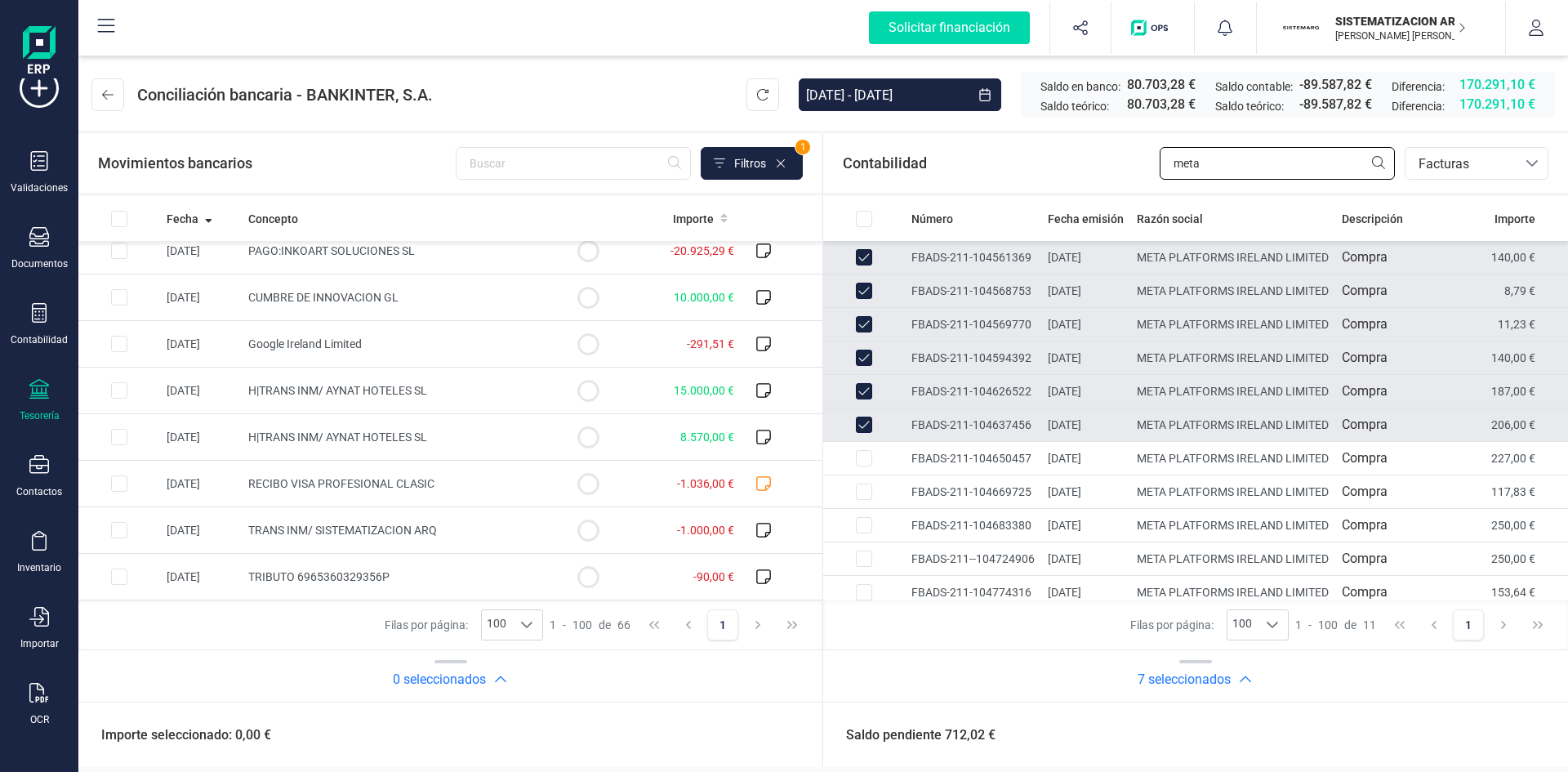
type input "meta"
click at [862, 257] on input "Row Unselected 588f7caa-7e11-4047-b6ba-7ee53c92a1fc" at bounding box center [864, 256] width 16 height 16
checkbox input "false"
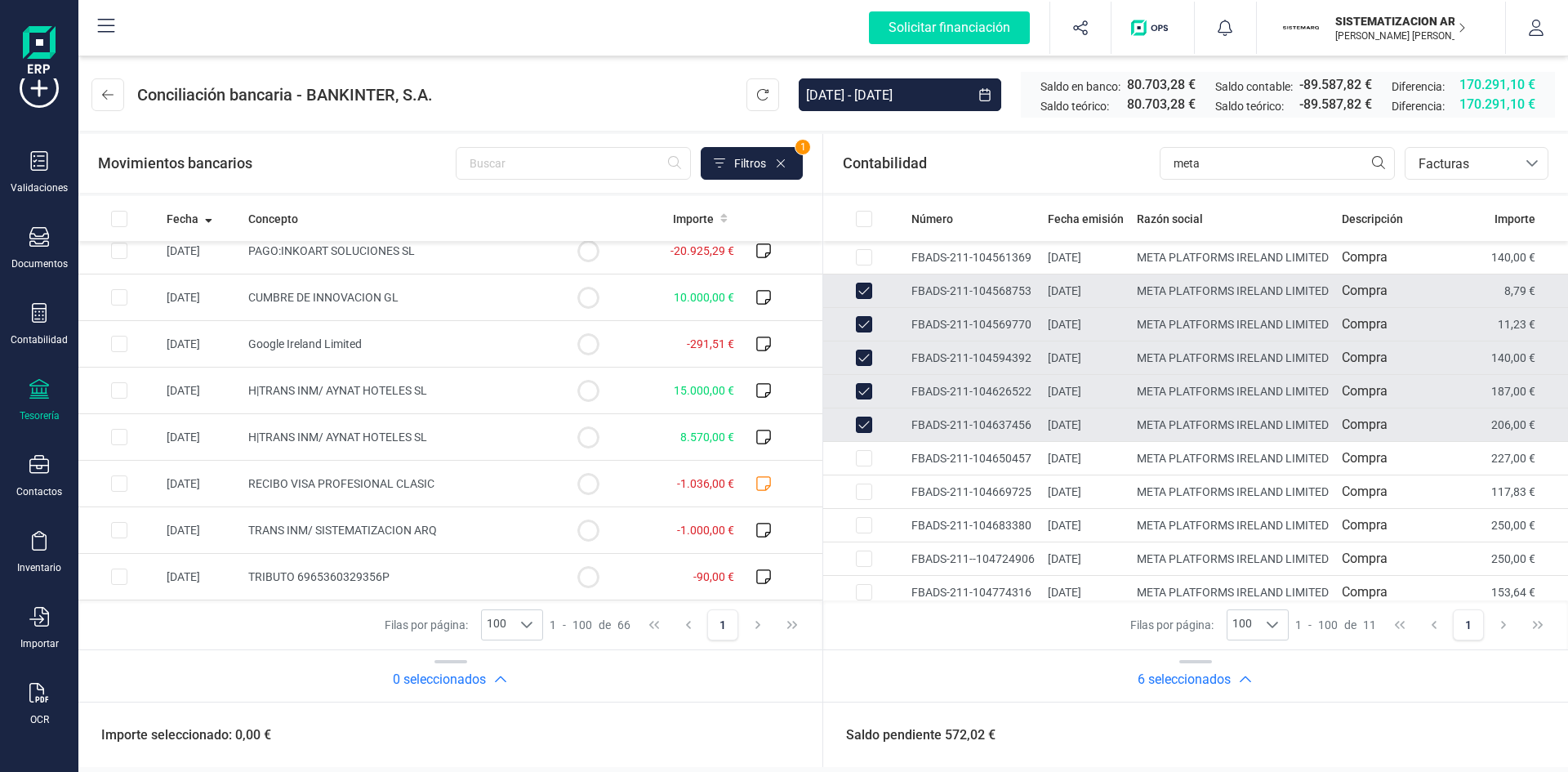
click at [863, 299] on input "Row Unselected 7a959bfc-a654-480f-8a15-26ee07ef1da2" at bounding box center [864, 290] width 16 height 16
checkbox input "false"
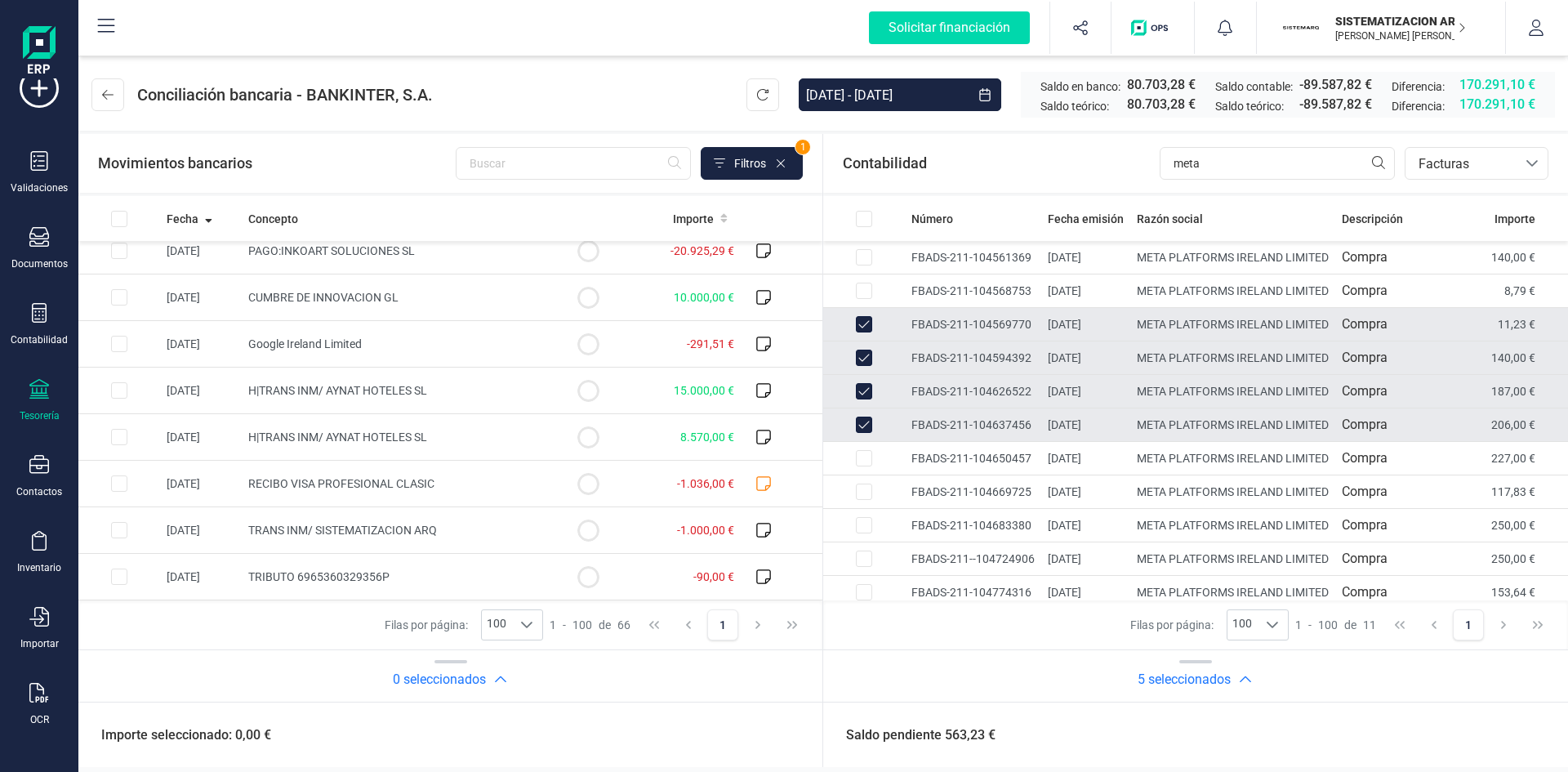
click at [862, 333] on input "Row Unselected 077a382f-7a85-4ace-9234-92f1eb457bcc" at bounding box center [864, 323] width 16 height 16
checkbox input "false"
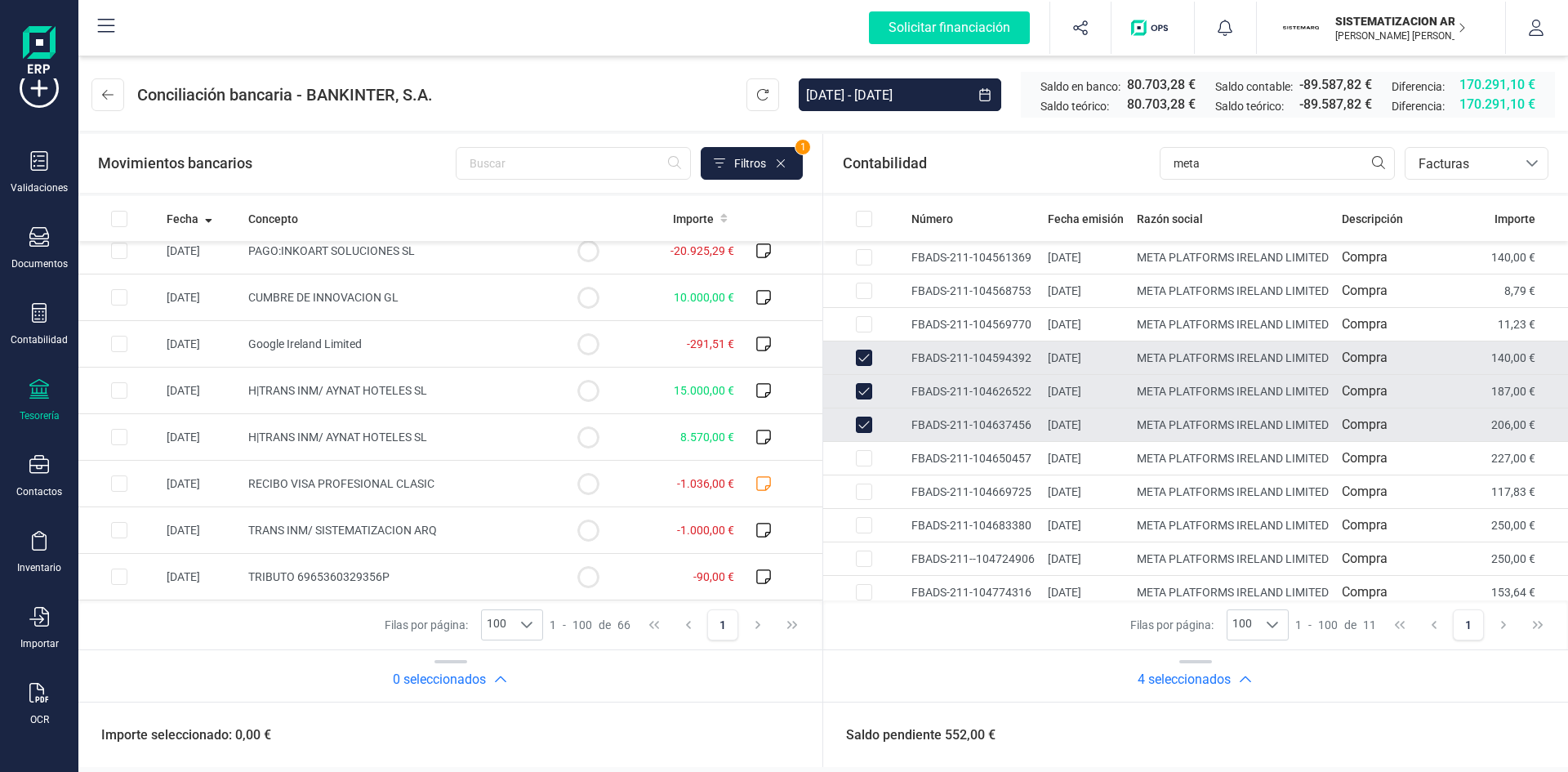
click at [862, 400] on input "Row Unselected b3c2a2ca-3bf8-40d8-b6b0-a6d8d8d9b1c7" at bounding box center [864, 391] width 16 height 16
checkbox input "false"
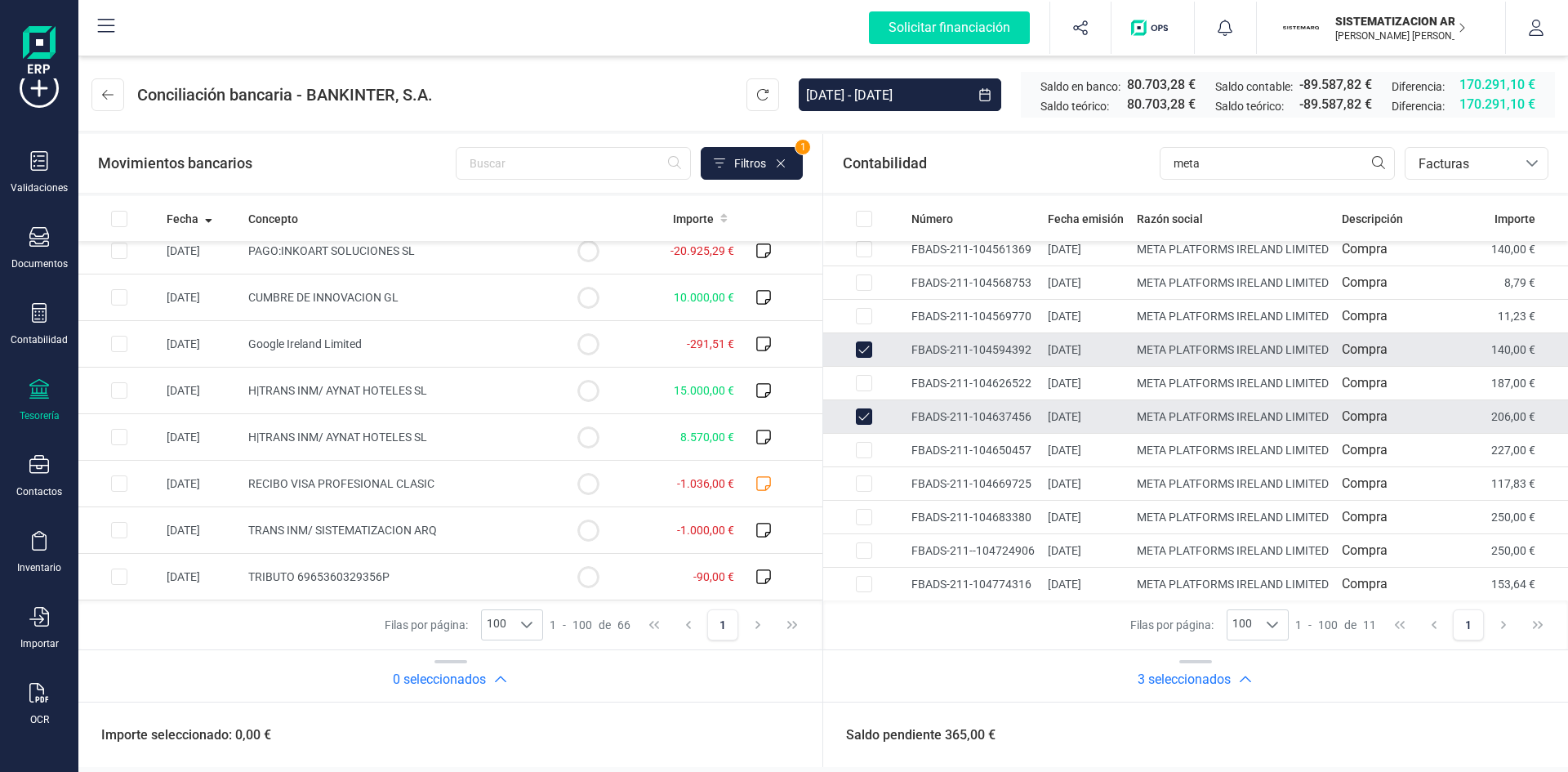
scroll to position [8, 0]
click at [862, 359] on input "Row Unselected 1e4479b8-9786-4968-9611-7d48a7406d35" at bounding box center [864, 350] width 16 height 16
checkbox input "false"
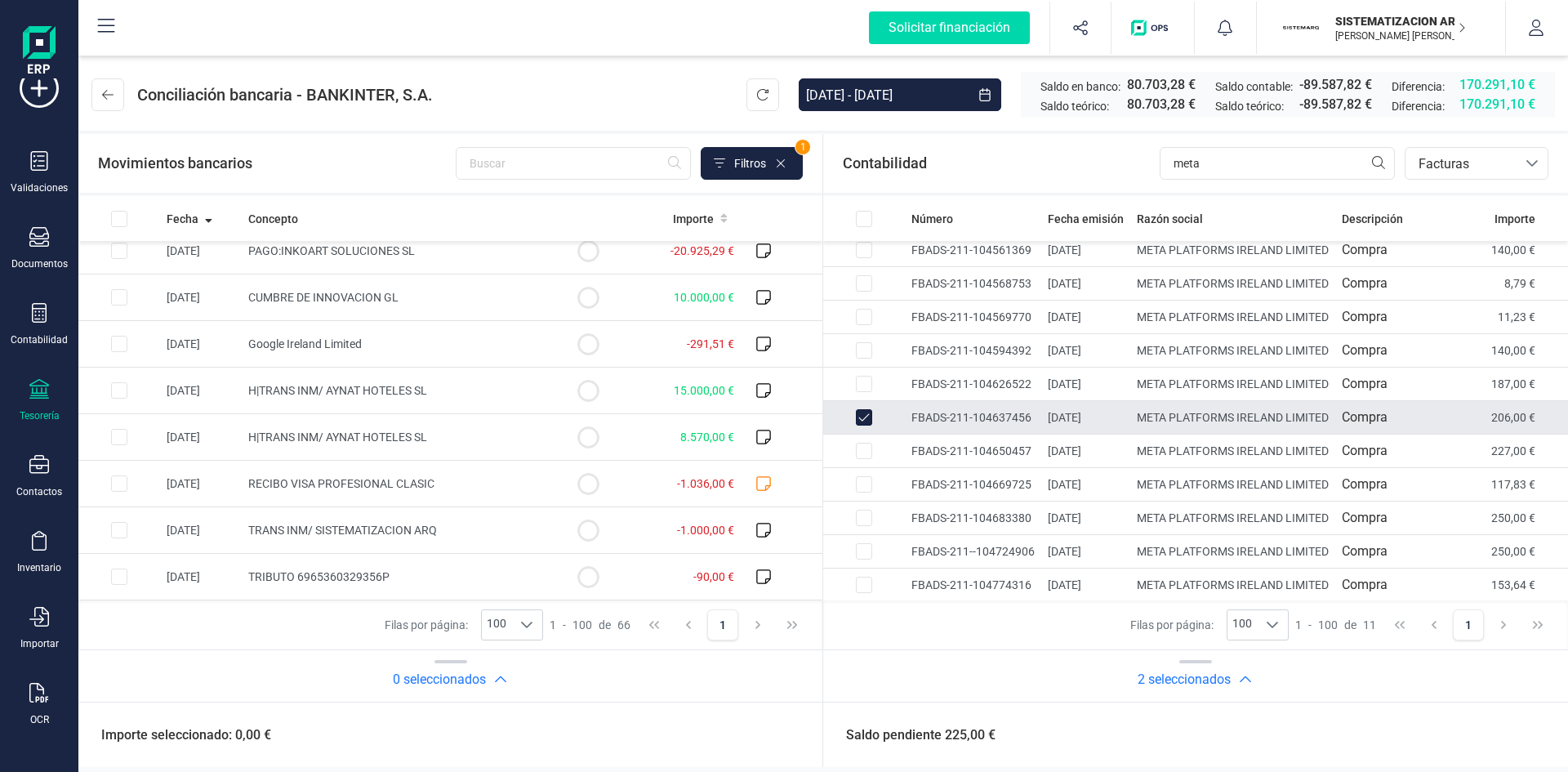
click at [868, 426] on input "Row Unselected 61fbb4d2-2d68-4324-9174-1440dbed8611" at bounding box center [864, 417] width 16 height 16
checkbox input "false"
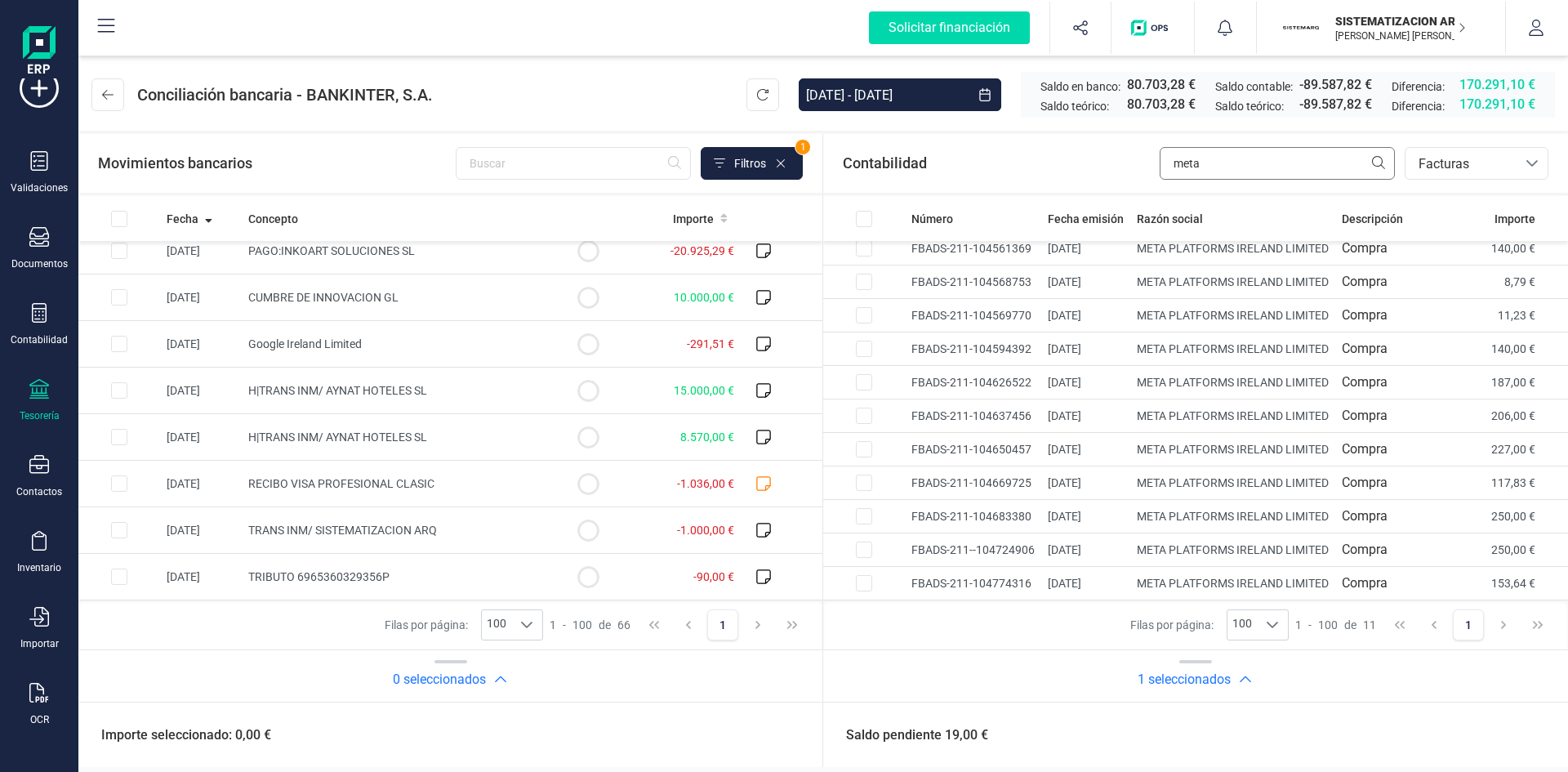
scroll to position [152, 0]
drag, startPoint x: 1294, startPoint y: 168, endPoint x: 1018, endPoint y: 186, distance: 276.6
click at [1018, 186] on div "Contabilidad meta bancos.conciliacion.modal.headerInvoce bancos.conciliacion.mo…" at bounding box center [1196, 163] width 745 height 58
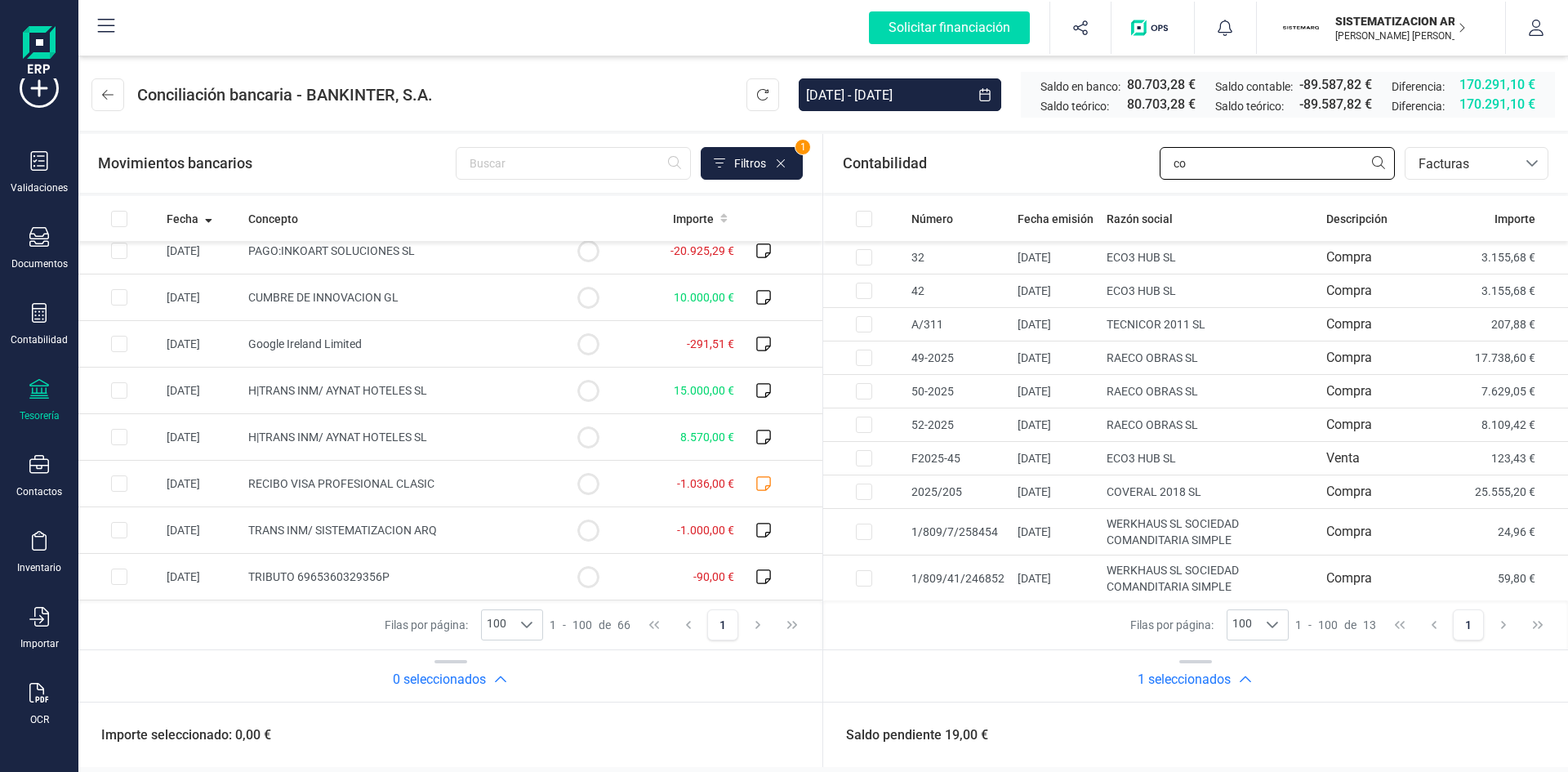
type input "c"
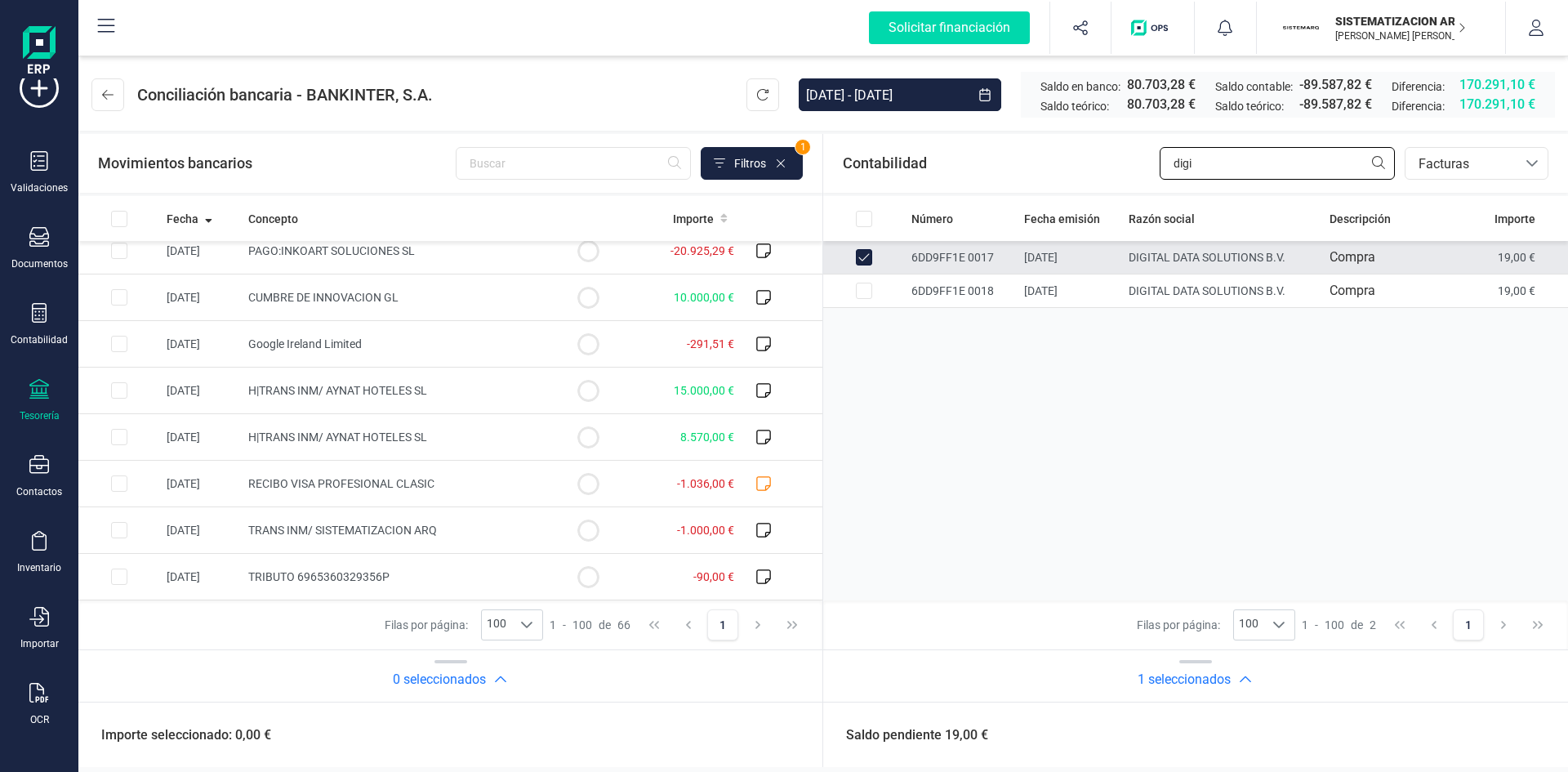
type input "digi"
click at [860, 259] on input "Row Unselected ee53ad42-073c-4b1d-b791-da42efb17f77" at bounding box center [864, 256] width 16 height 16
checkbox input "false"
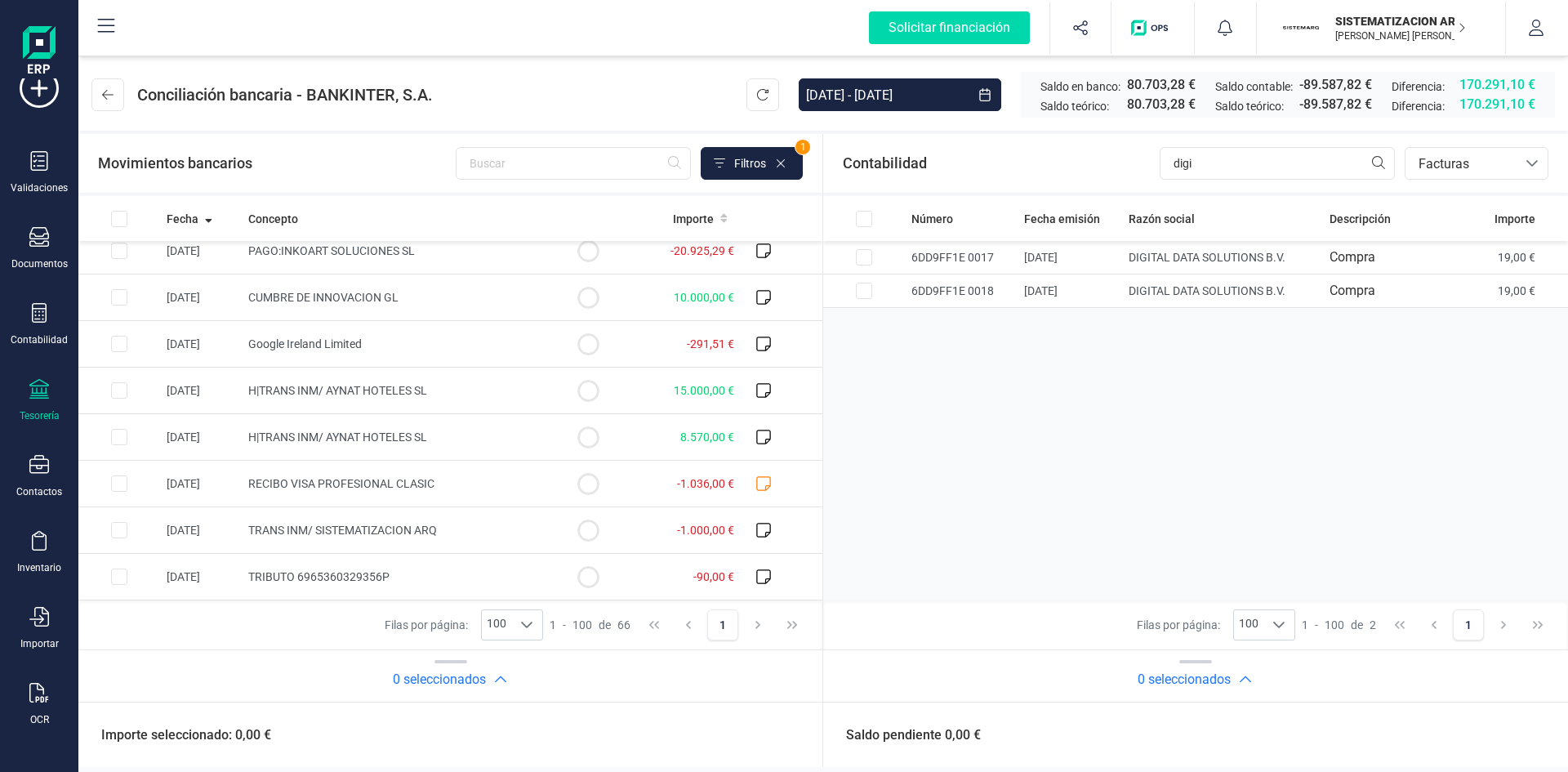
click at [823, 485] on div "Número Fecha emisión Razón social Descripción Importe 6DD9FF1E 0017 [DATE] DIGI…" at bounding box center [450, 398] width 744 height 404
click at [1236, 158] on input "digi" at bounding box center [1278, 163] width 236 height 33
type input "d"
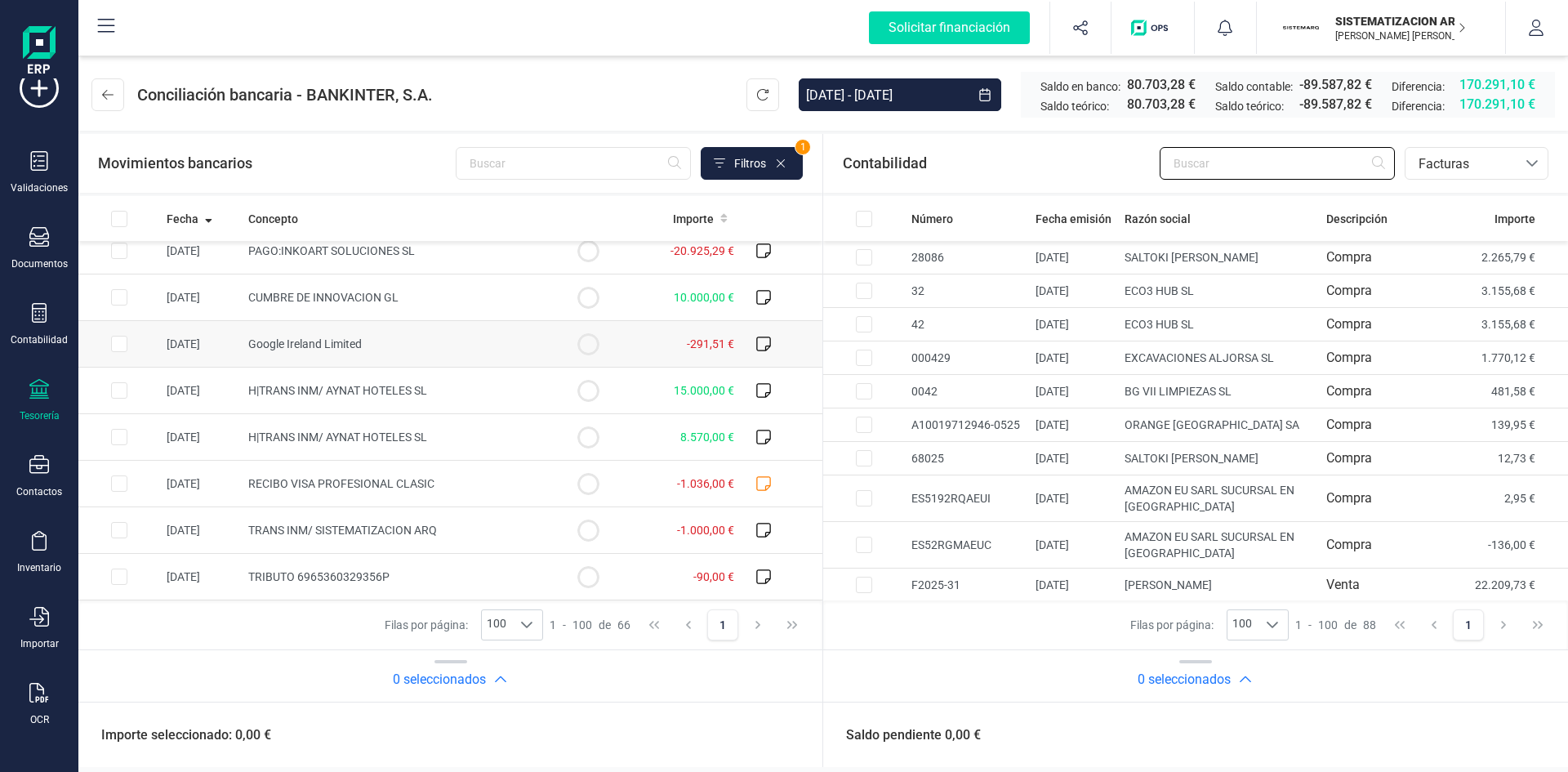
scroll to position [2714, 0]
click at [756, 482] on icon at bounding box center [763, 484] width 16 height 16
checkbox input "true"
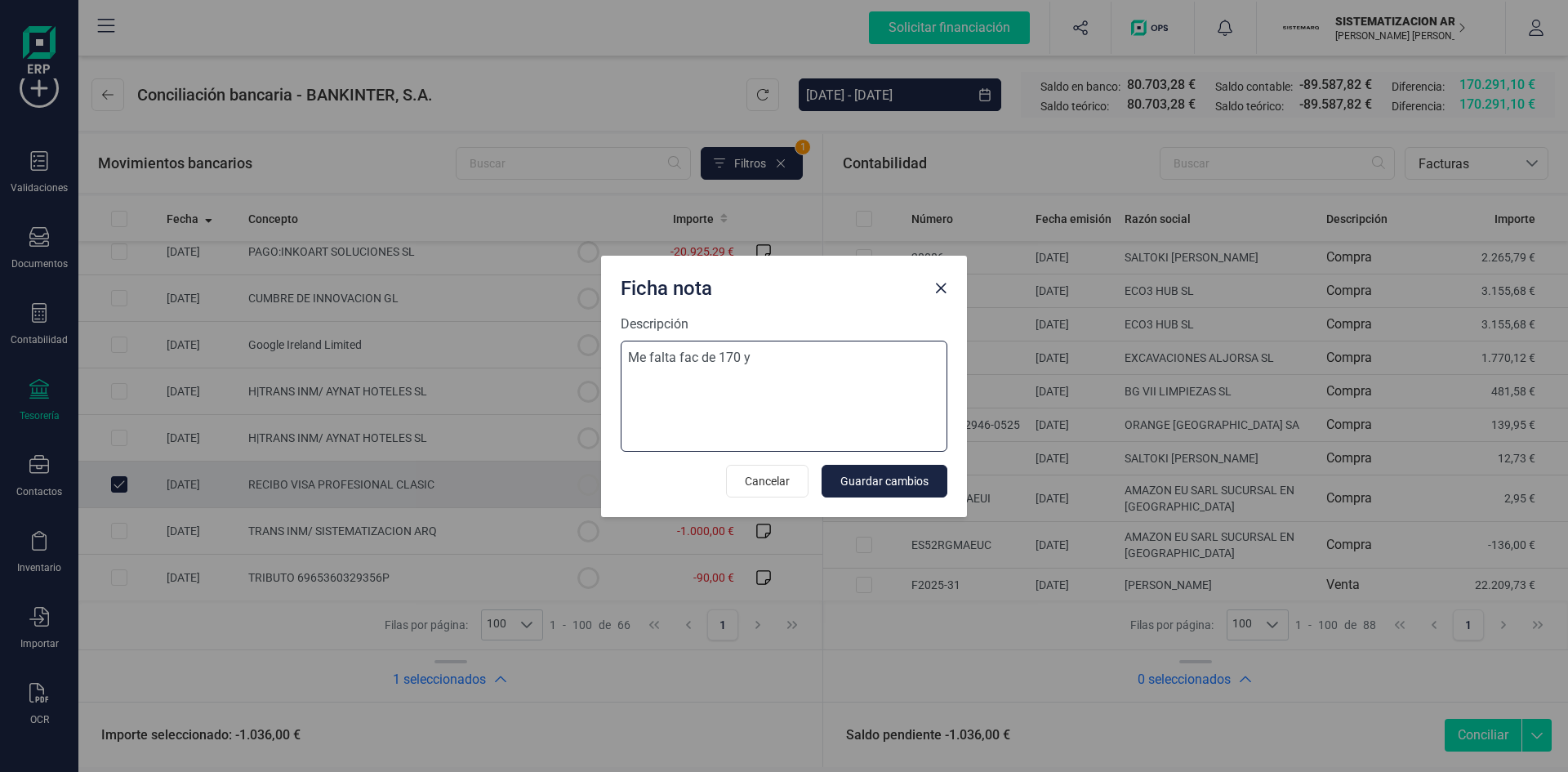
click at [793, 343] on textarea "Me falta fac de 170 y" at bounding box center [784, 397] width 327 height 111
click at [831, 363] on textarea "Me falta fac de 170 y 153,98 e" at bounding box center [784, 397] width 327 height 111
type textarea "Me falta fac de 170 y 153,98"
click at [886, 493] on button "Guardar cambios" at bounding box center [885, 481] width 126 height 33
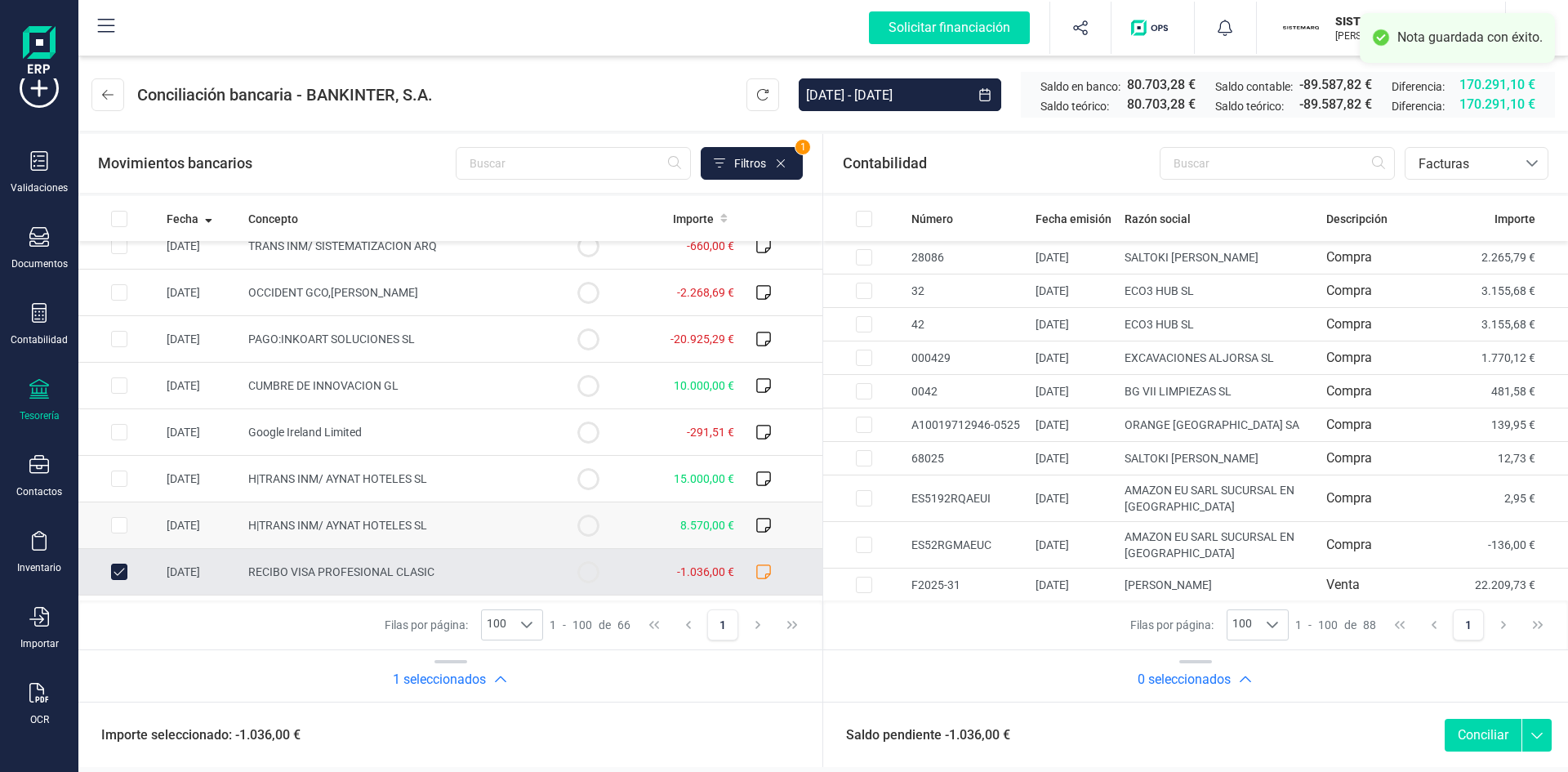
scroll to position [2627, 0]
click at [120, 565] on input "Row Unselected fb2ce8c6-0ac9-4ef2-8b2e-34d2c964cda2" at bounding box center [119, 570] width 16 height 16
checkbox input "false"
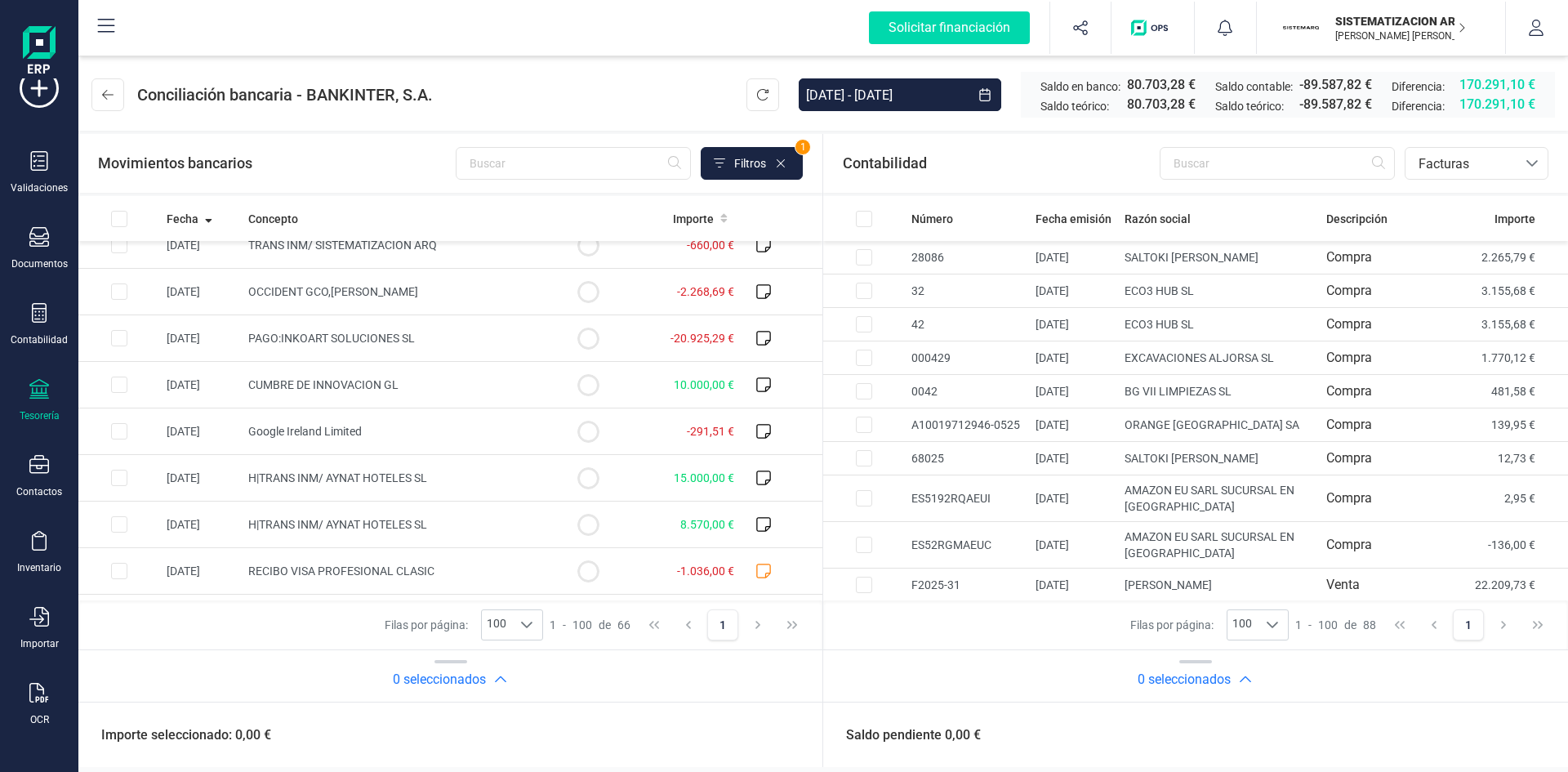
click at [1331, 722] on div "Saldo pendiente 0,00 €" at bounding box center [1196, 734] width 745 height 65
click at [109, 430] on td at bounding box center [119, 431] width 82 height 46
checkbox input "true"
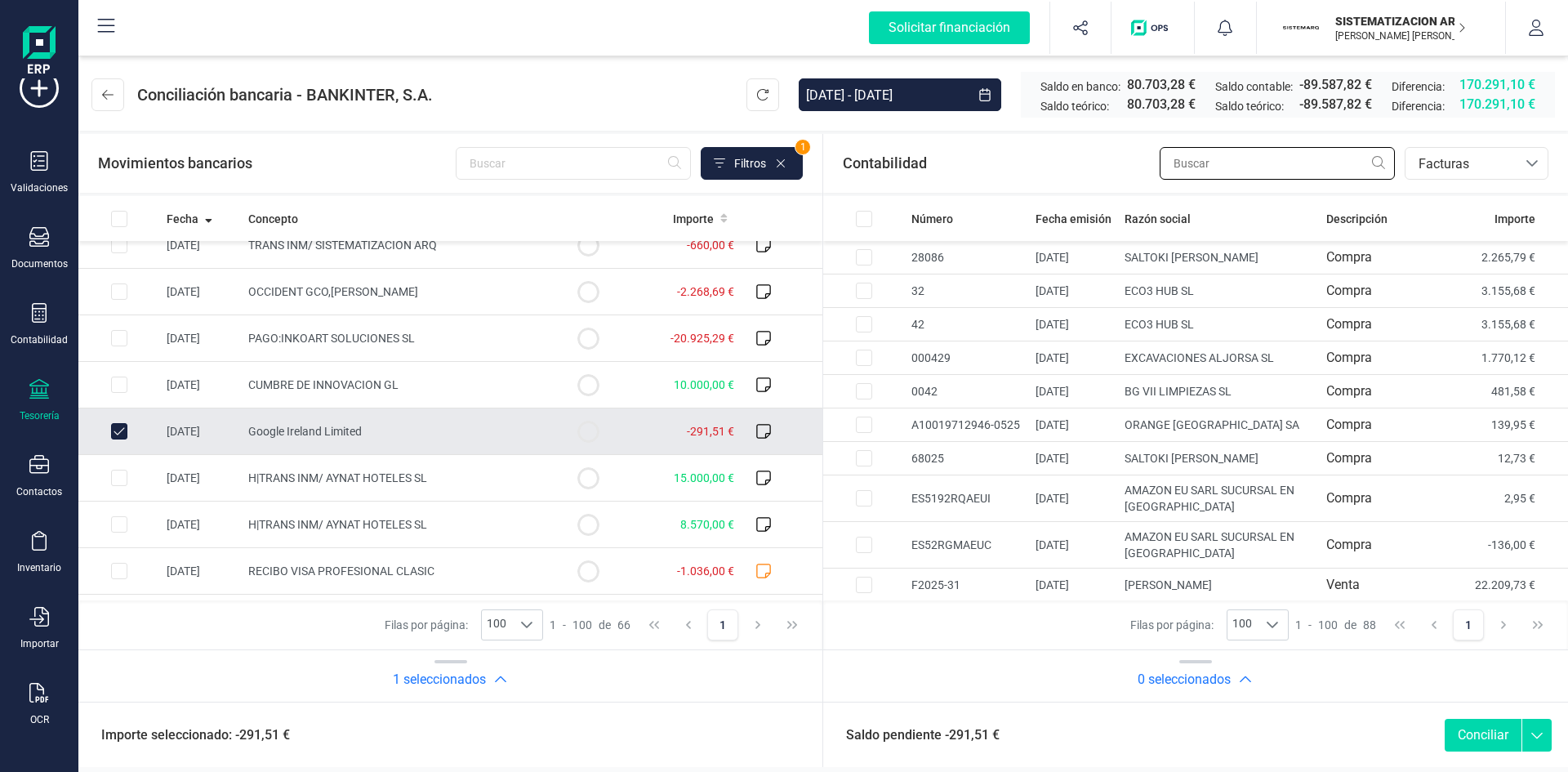
click at [1282, 152] on input "text" at bounding box center [1278, 163] width 236 height 33
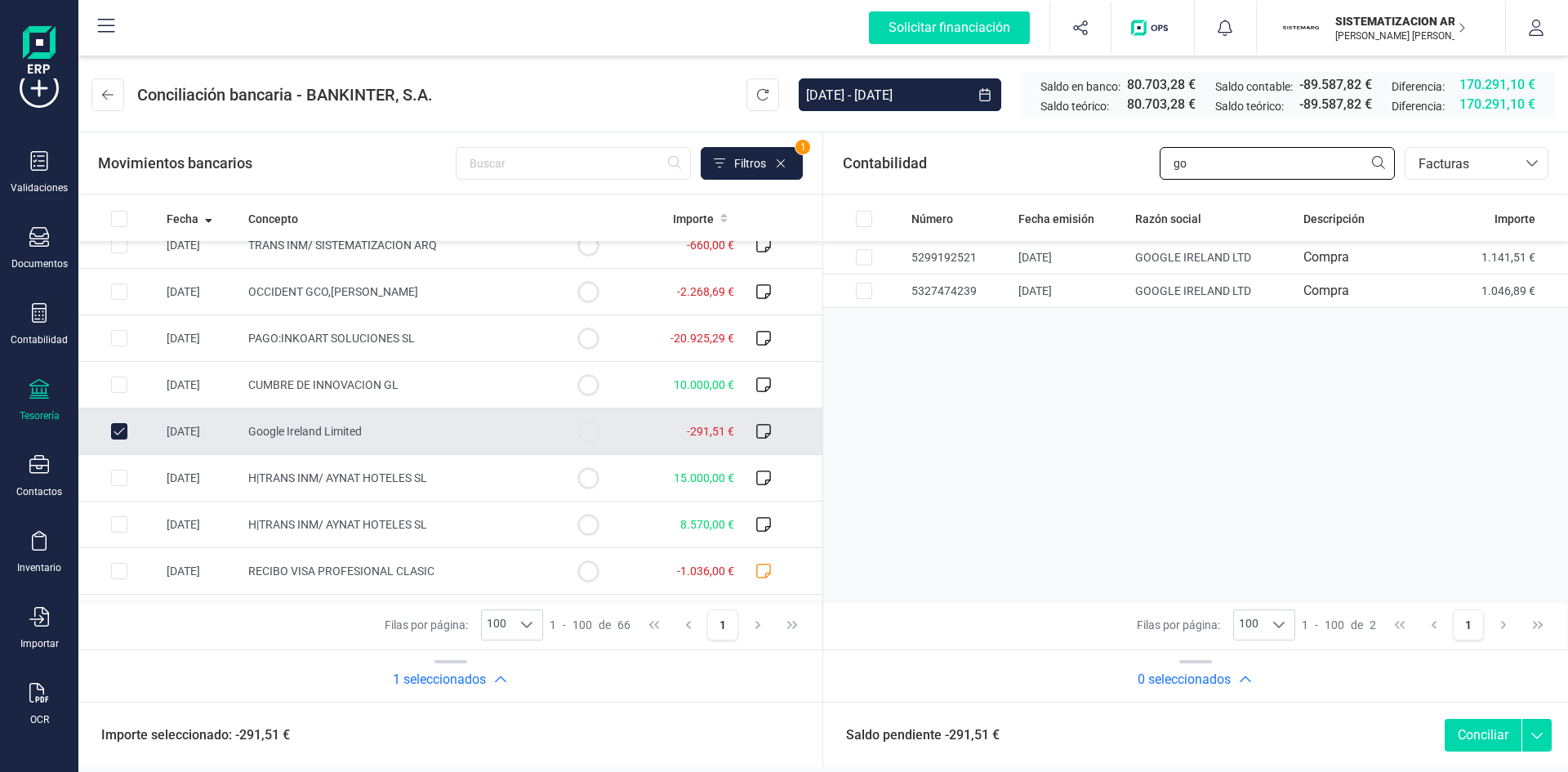
type input "g"
type input "f"
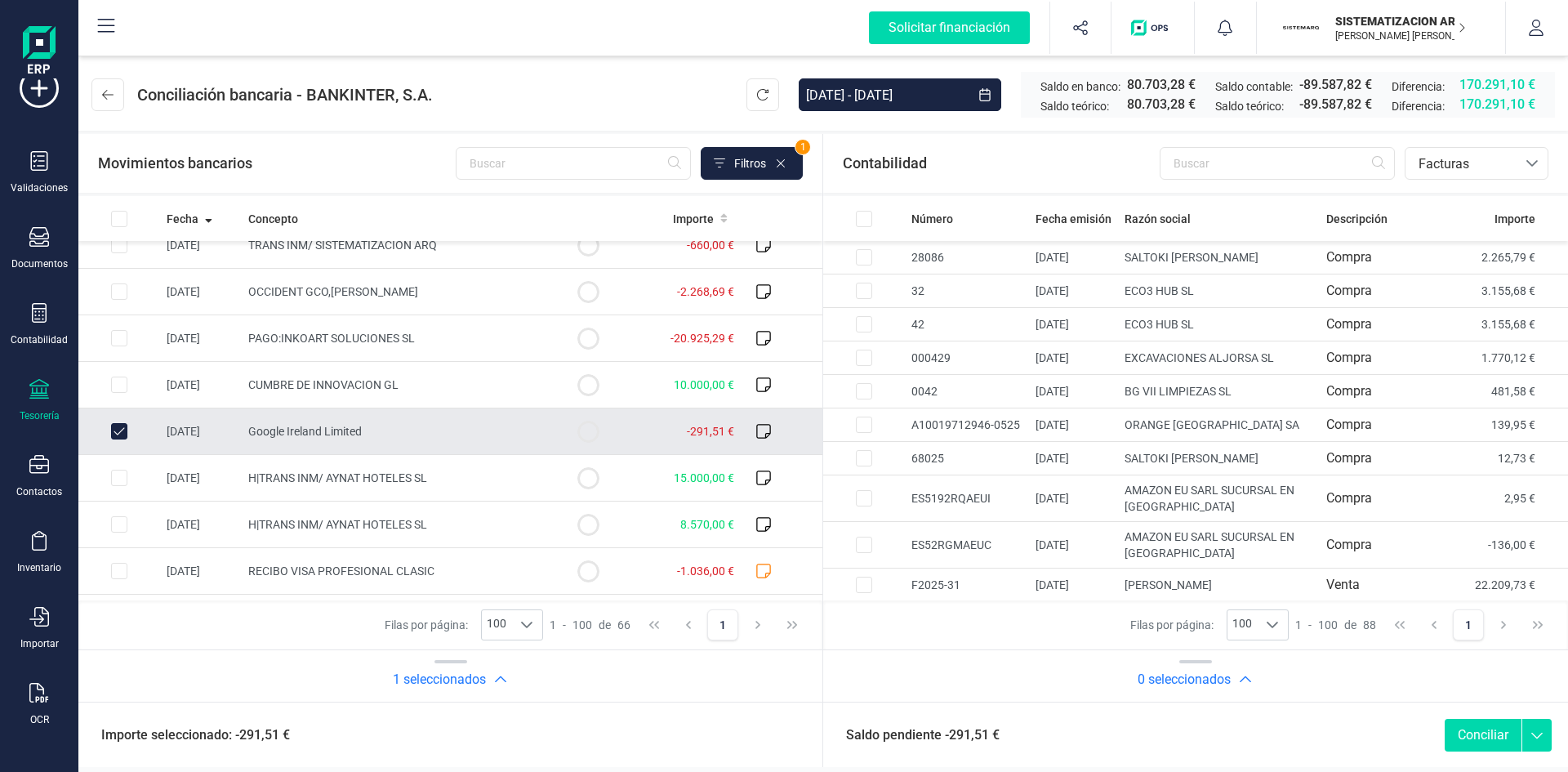
click at [111, 436] on input "Row Unselected ee0ab54e-229d-44fc-a077-20ecb34d703a" at bounding box center [119, 431] width 16 height 16
checkbox input "false"
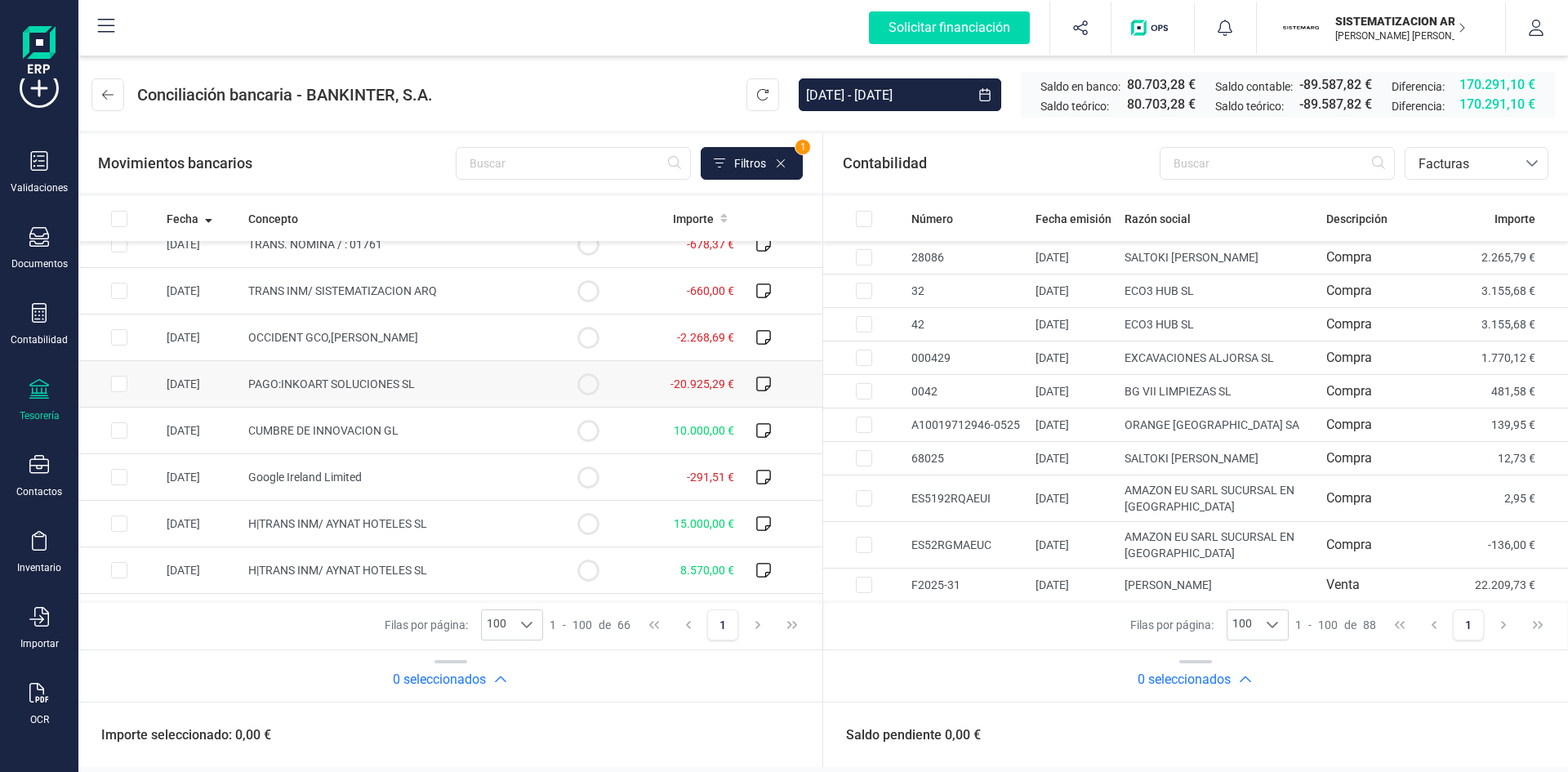
scroll to position [2582, 0]
click at [120, 383] on input "Row Selected d864fcc8-948a-4c06-bcc8-cba0a7f610df" at bounding box center [119, 384] width 16 height 16
checkbox input "true"
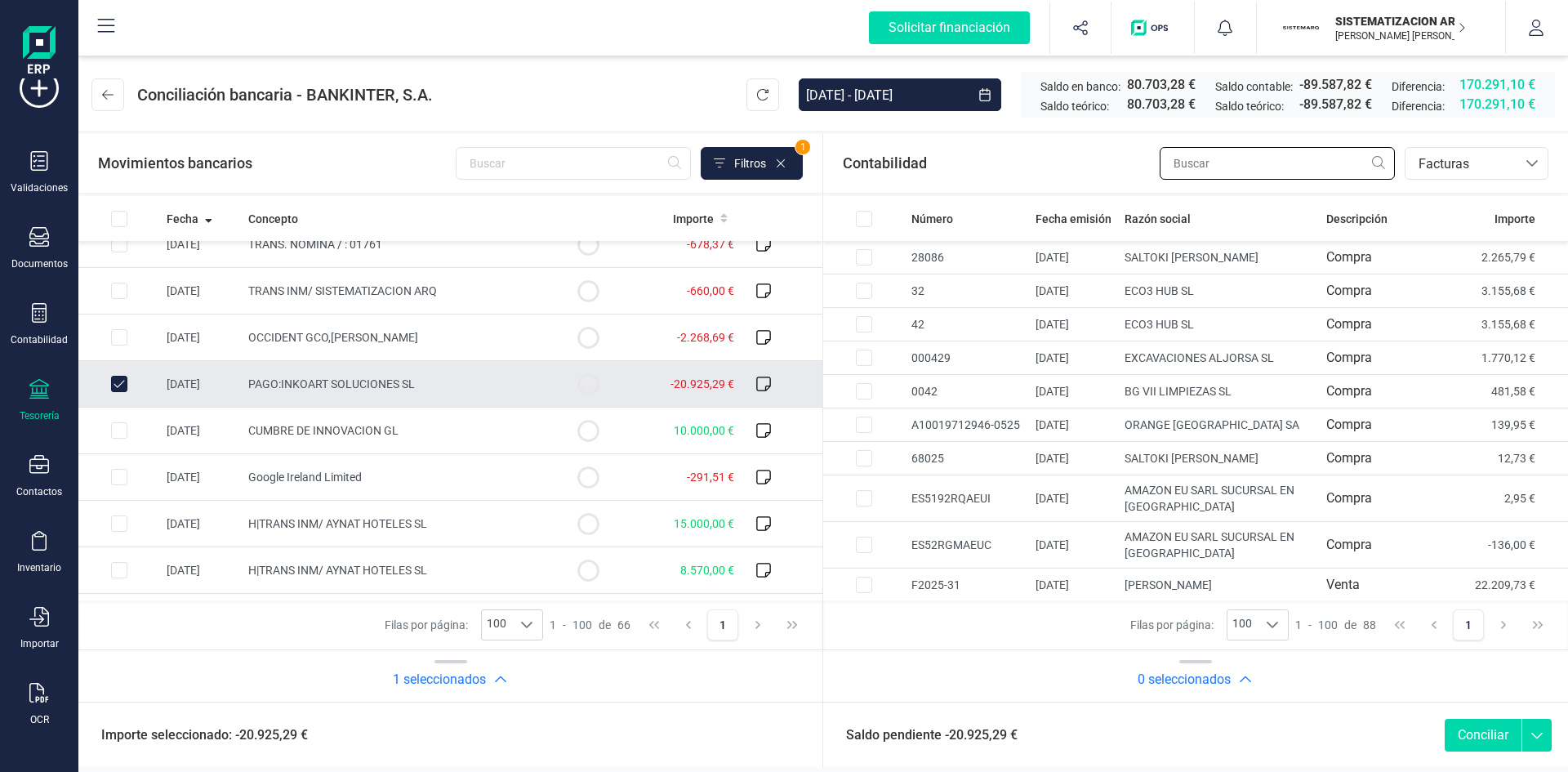
click at [1250, 162] on input "text" at bounding box center [1278, 163] width 236 height 33
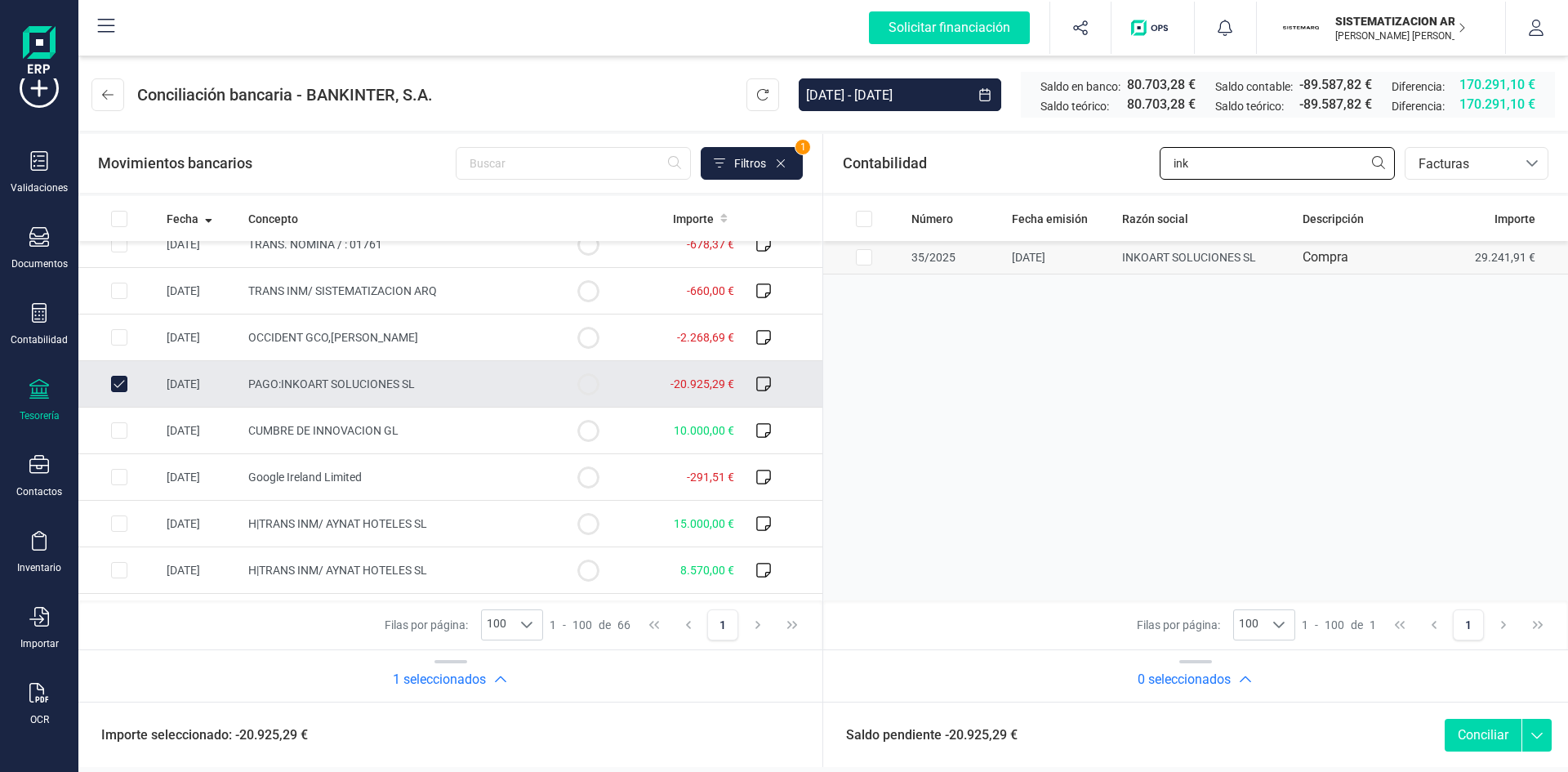
type input "ink"
click at [871, 253] on input "Row Selected 9abaa5a6-931d-4667-b9e7-aeae0f636576" at bounding box center [864, 256] width 16 height 16
checkbox input "true"
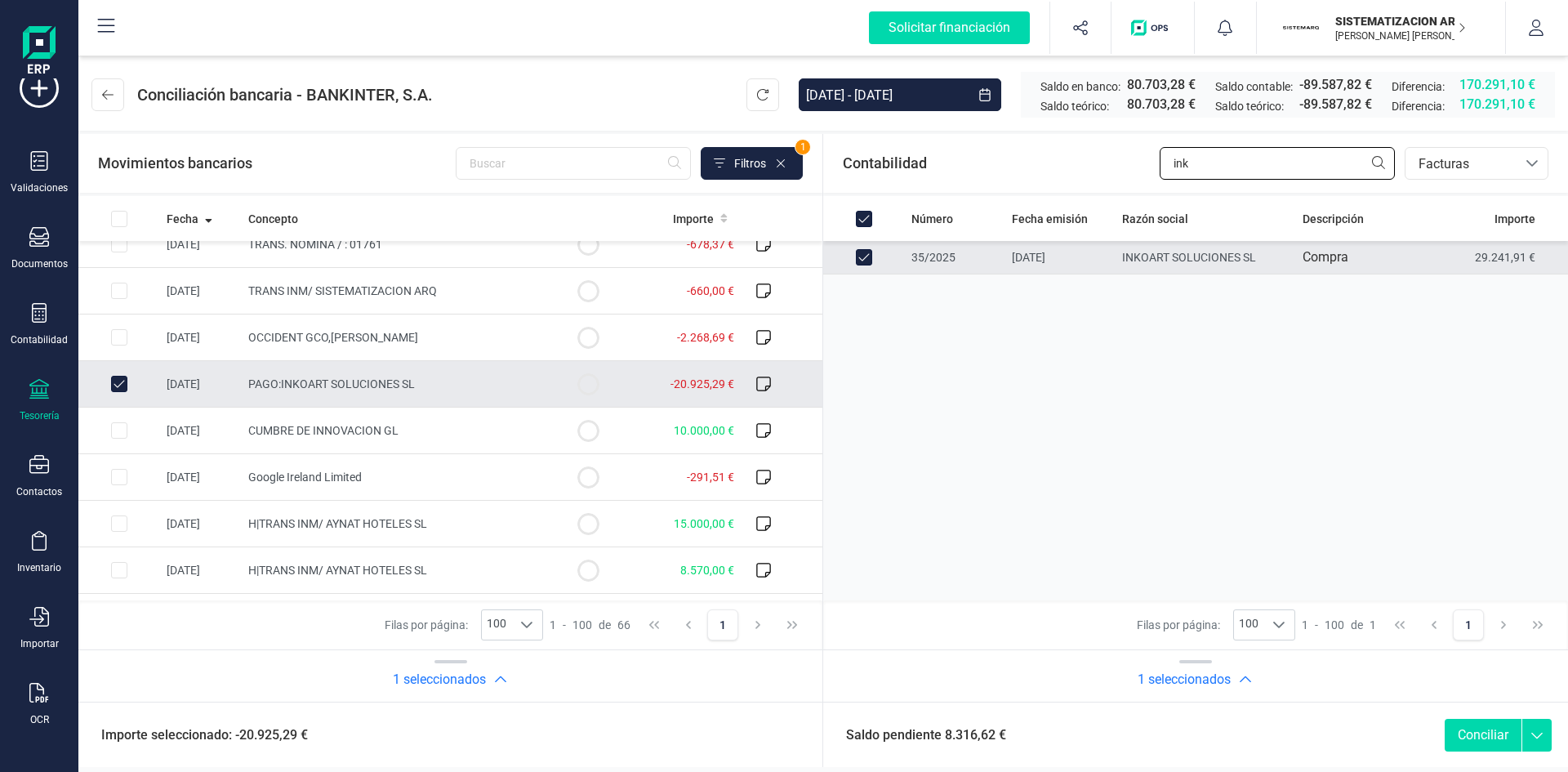
click at [1219, 176] on input "ink" at bounding box center [1278, 163] width 236 height 33
type input "in"
checkbox input "false"
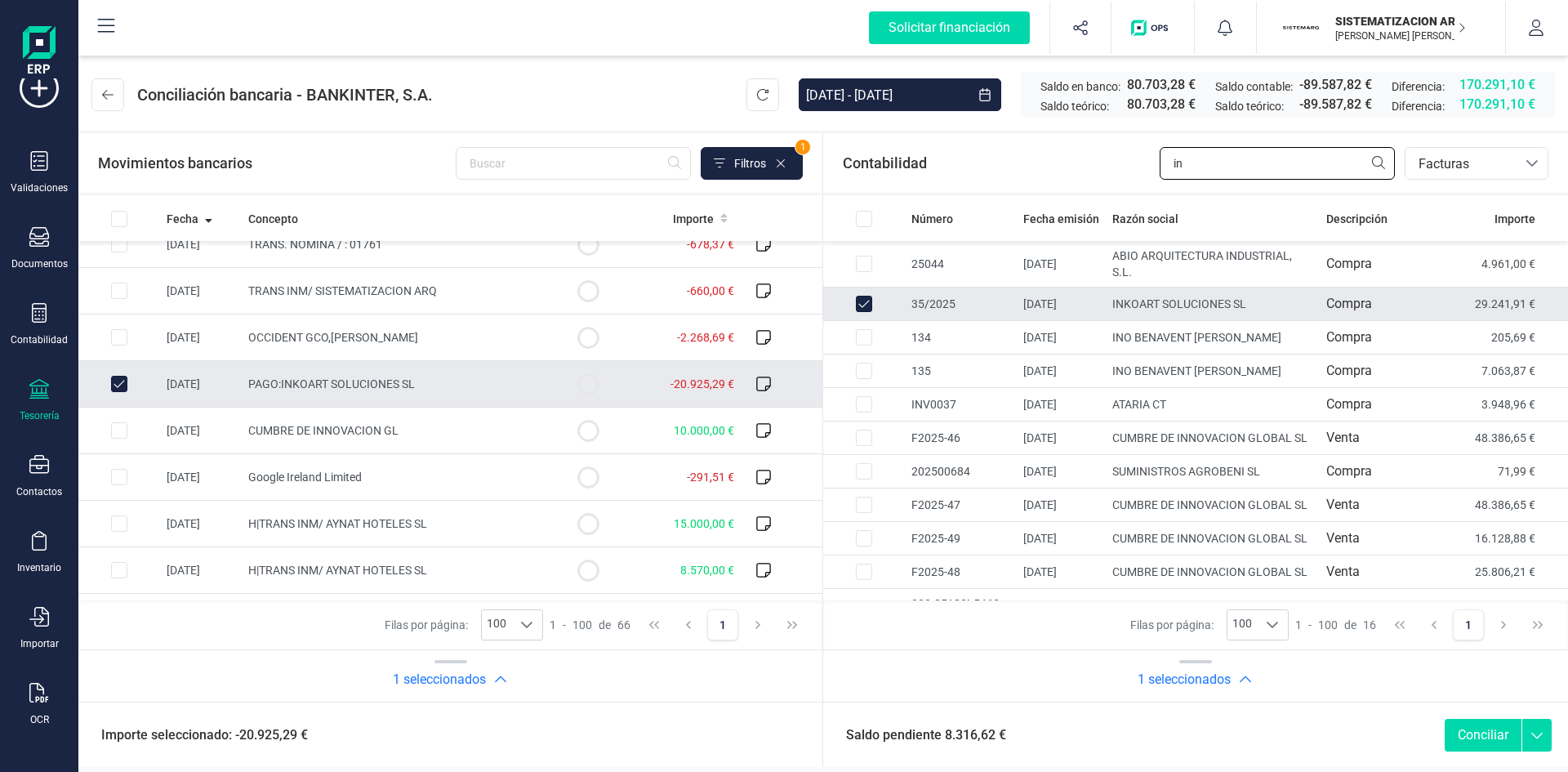
type input "i"
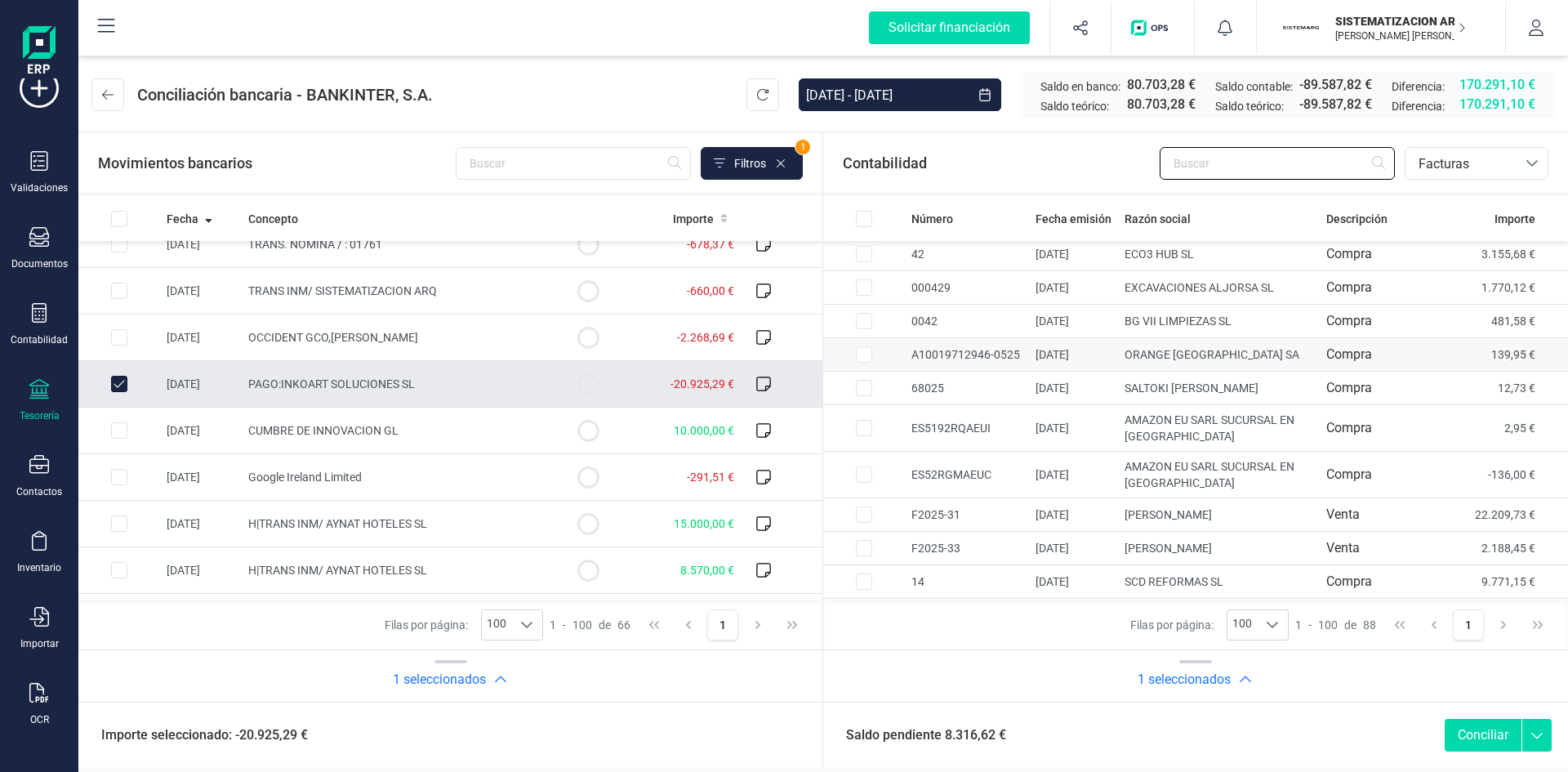
scroll to position [0, 0]
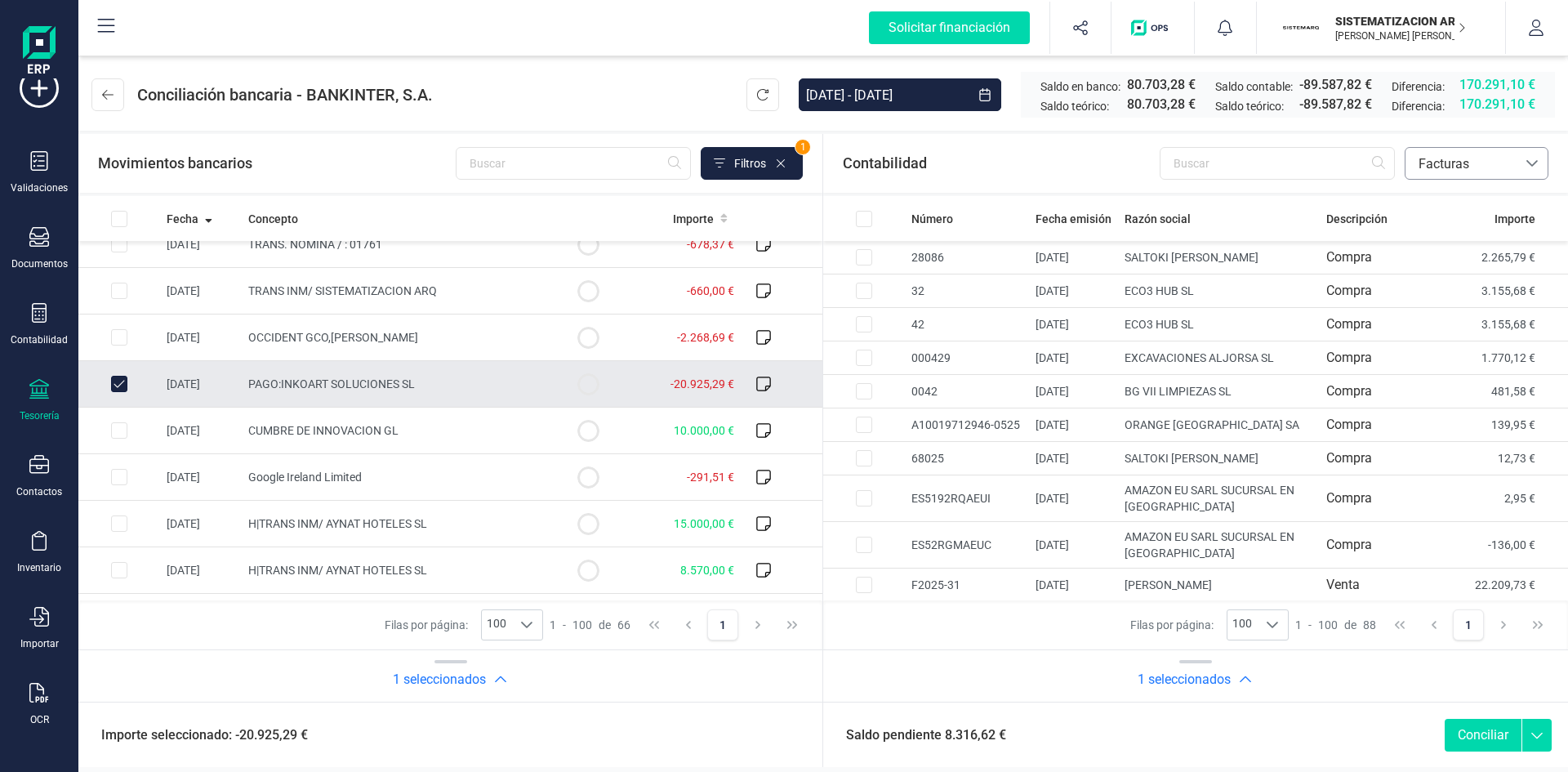
click at [1526, 156] on icon at bounding box center [1532, 163] width 13 height 13
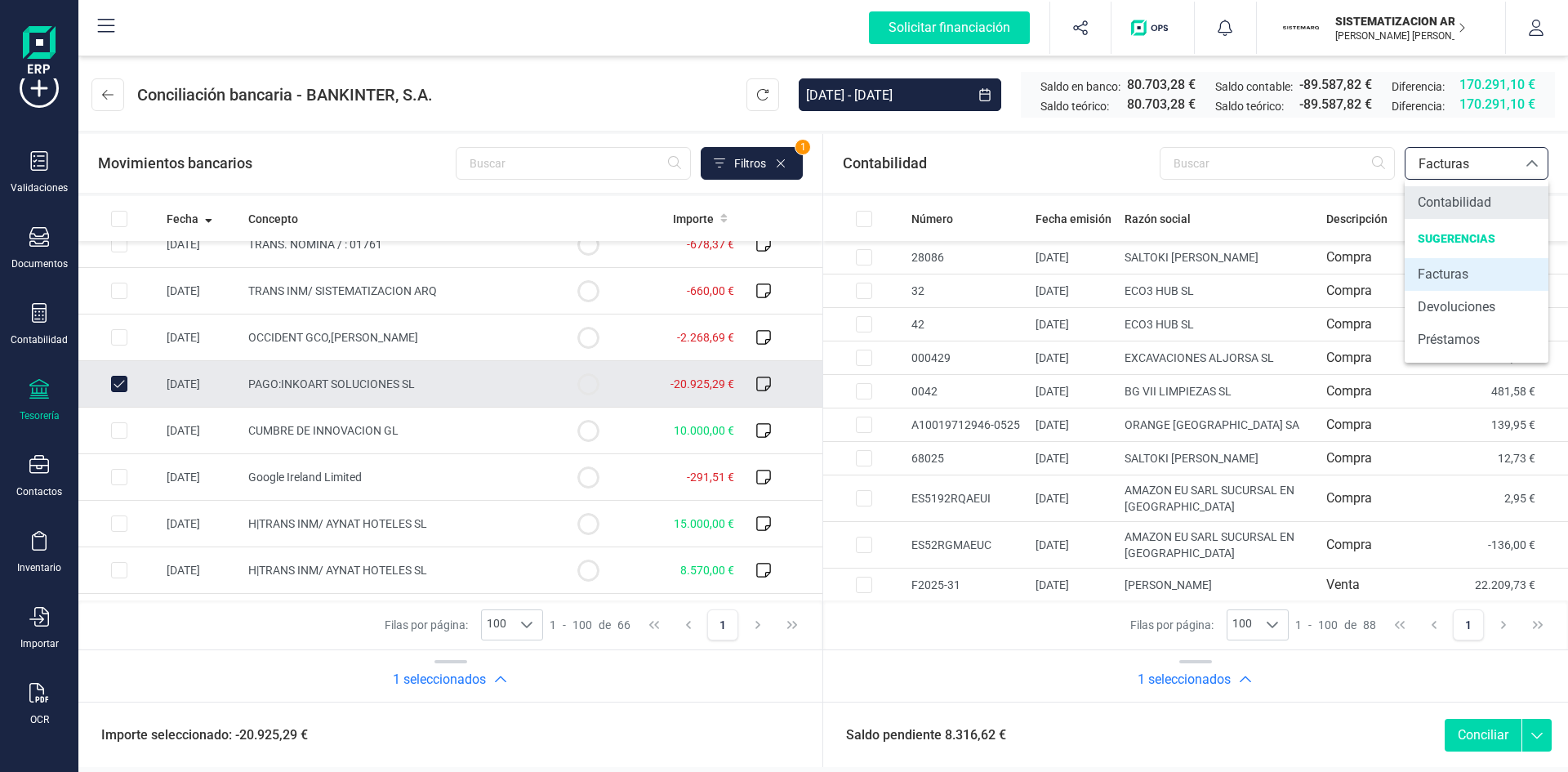
click at [1462, 196] on span "Contabilidad" at bounding box center [1455, 203] width 74 height 20
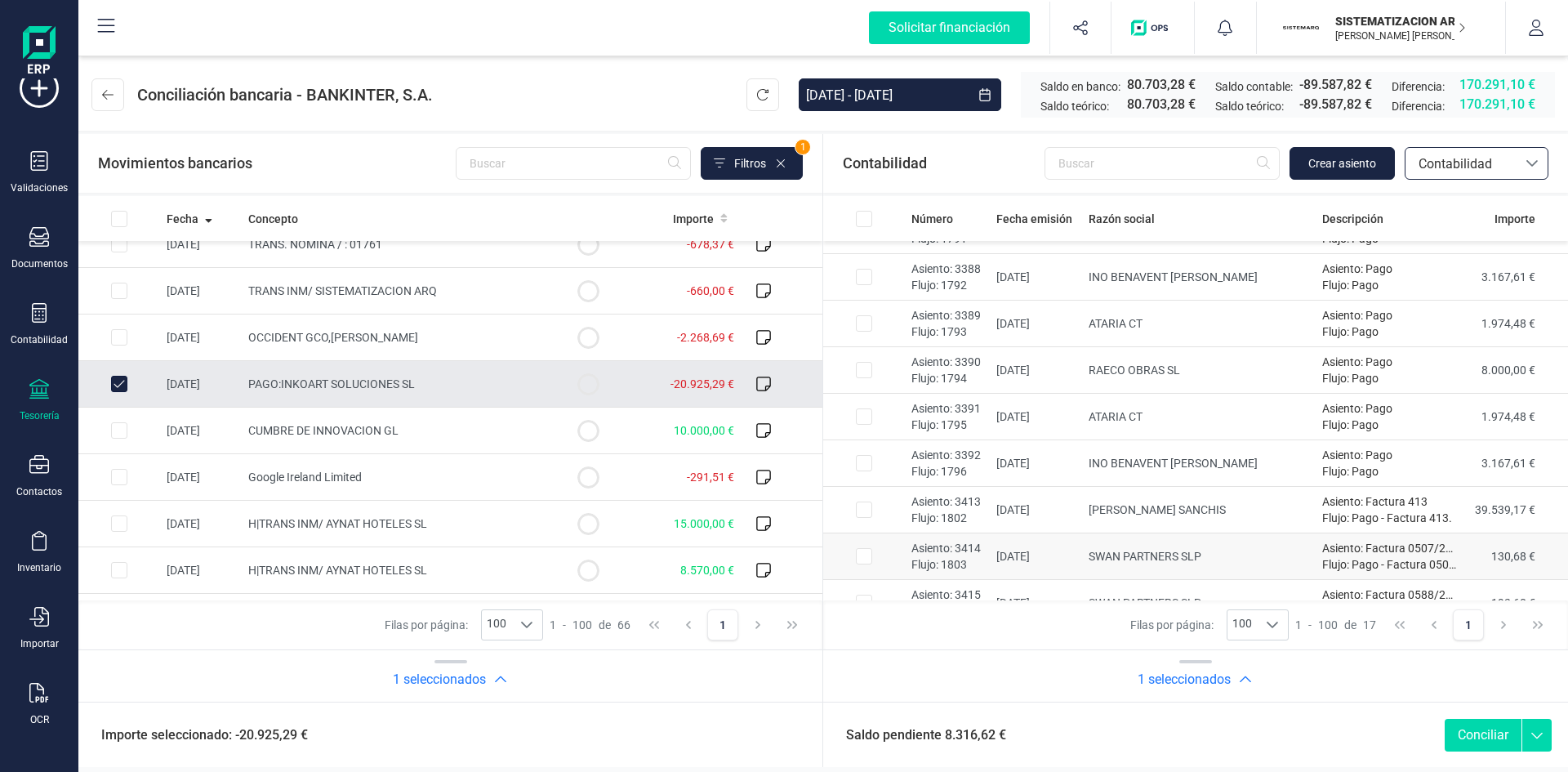
scroll to position [433, 0]
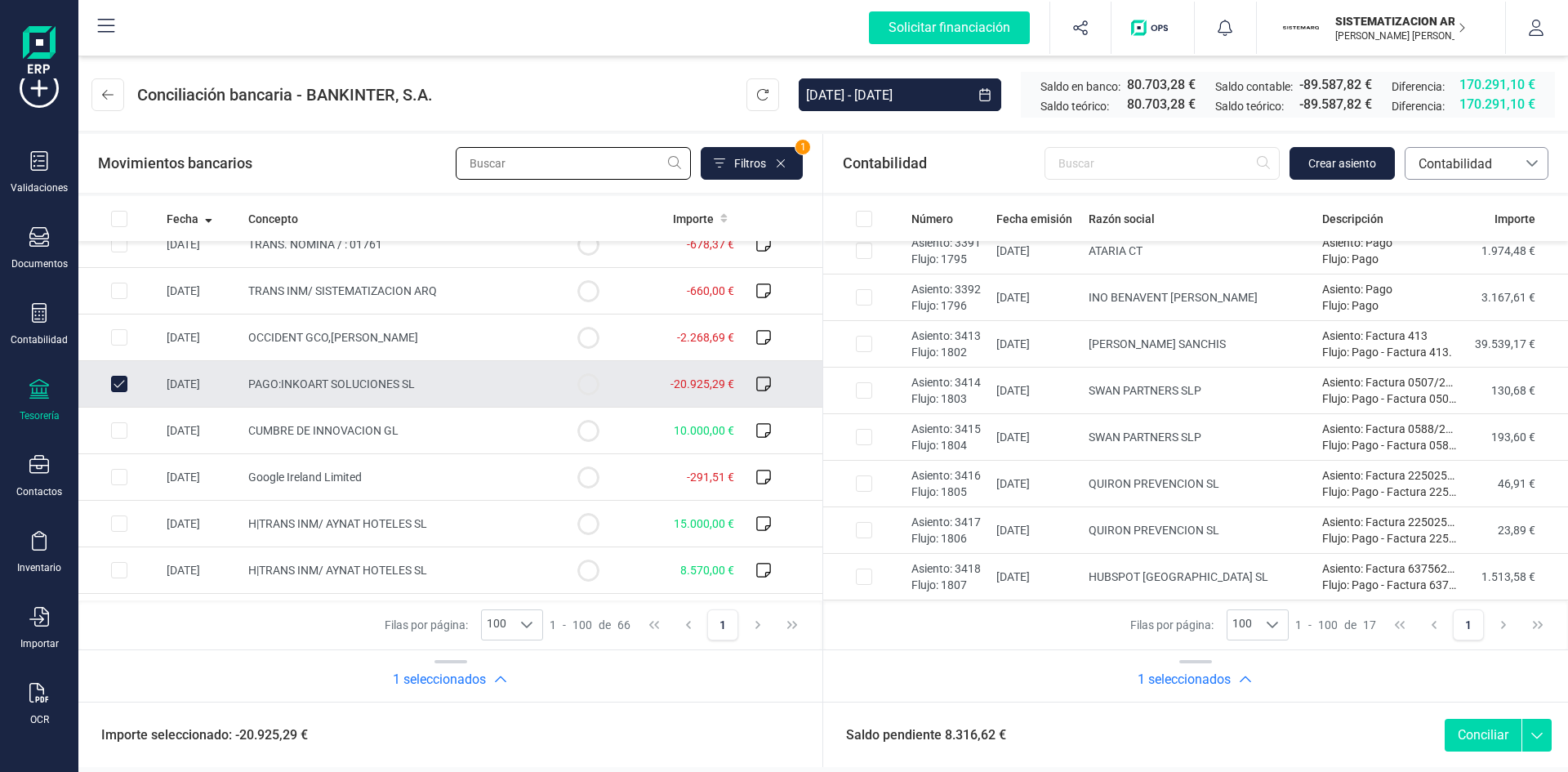
click at [587, 167] on input "text" at bounding box center [574, 163] width 236 height 33
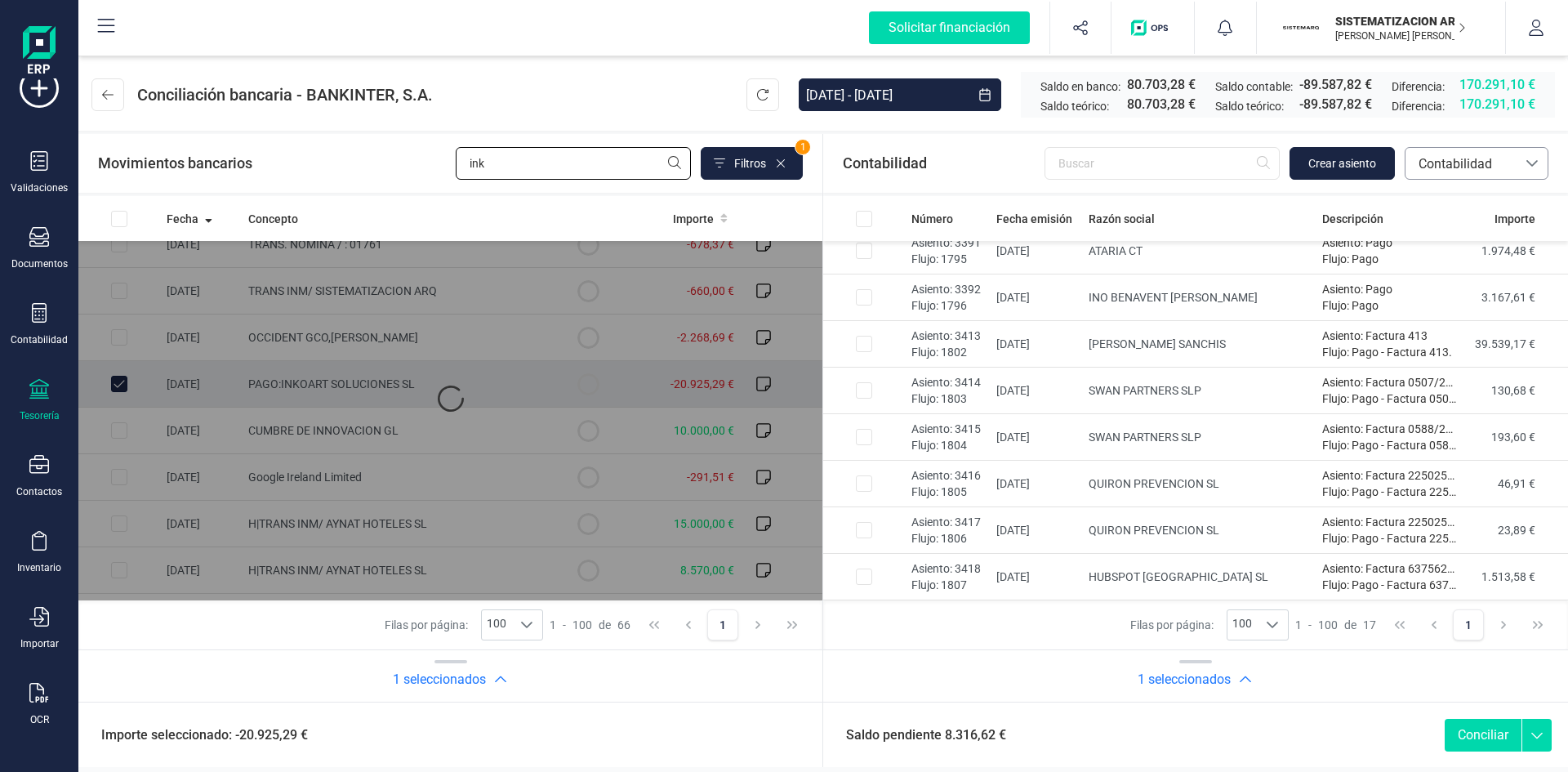
type input "inko"
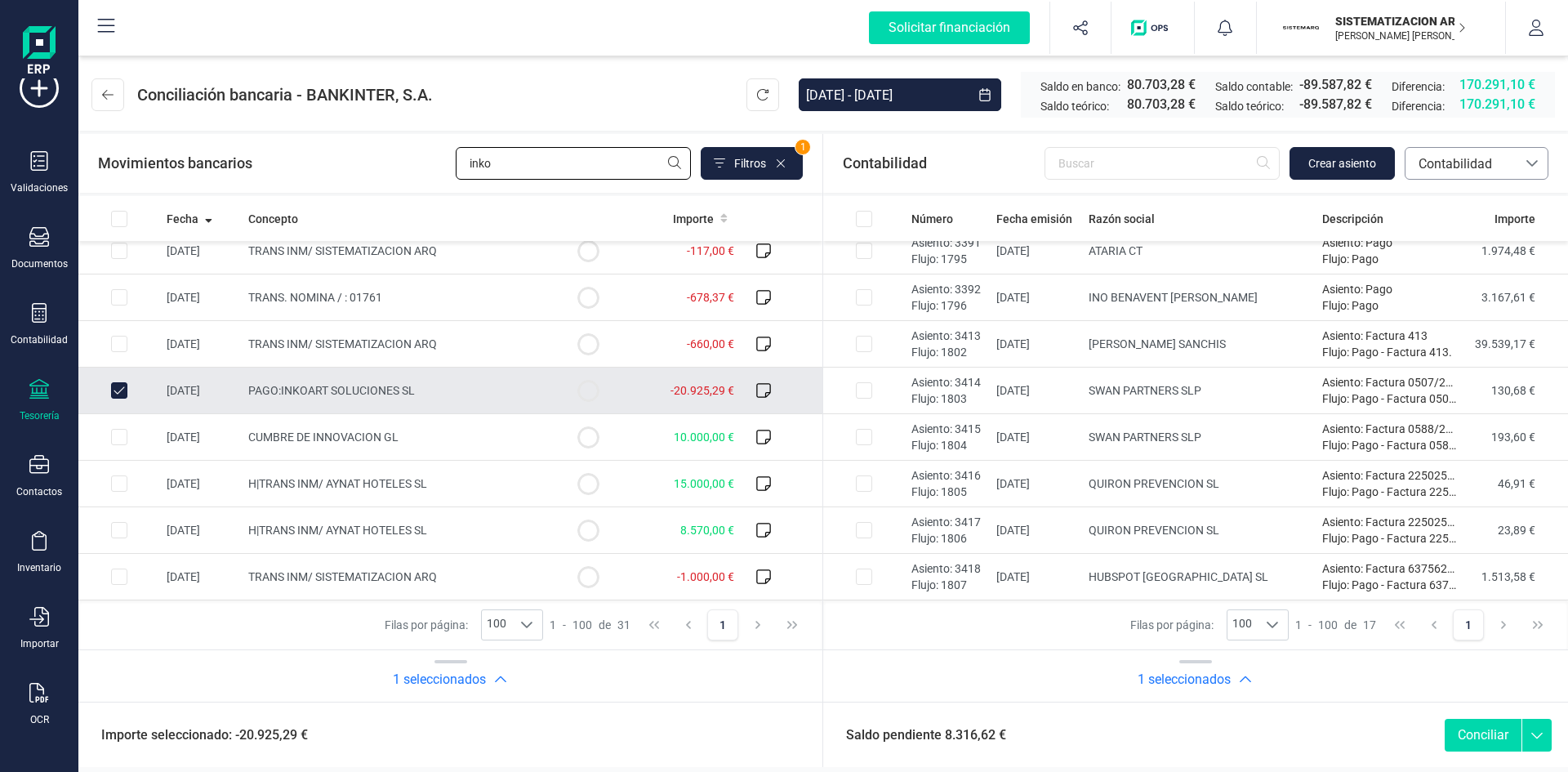
scroll to position [0, 0]
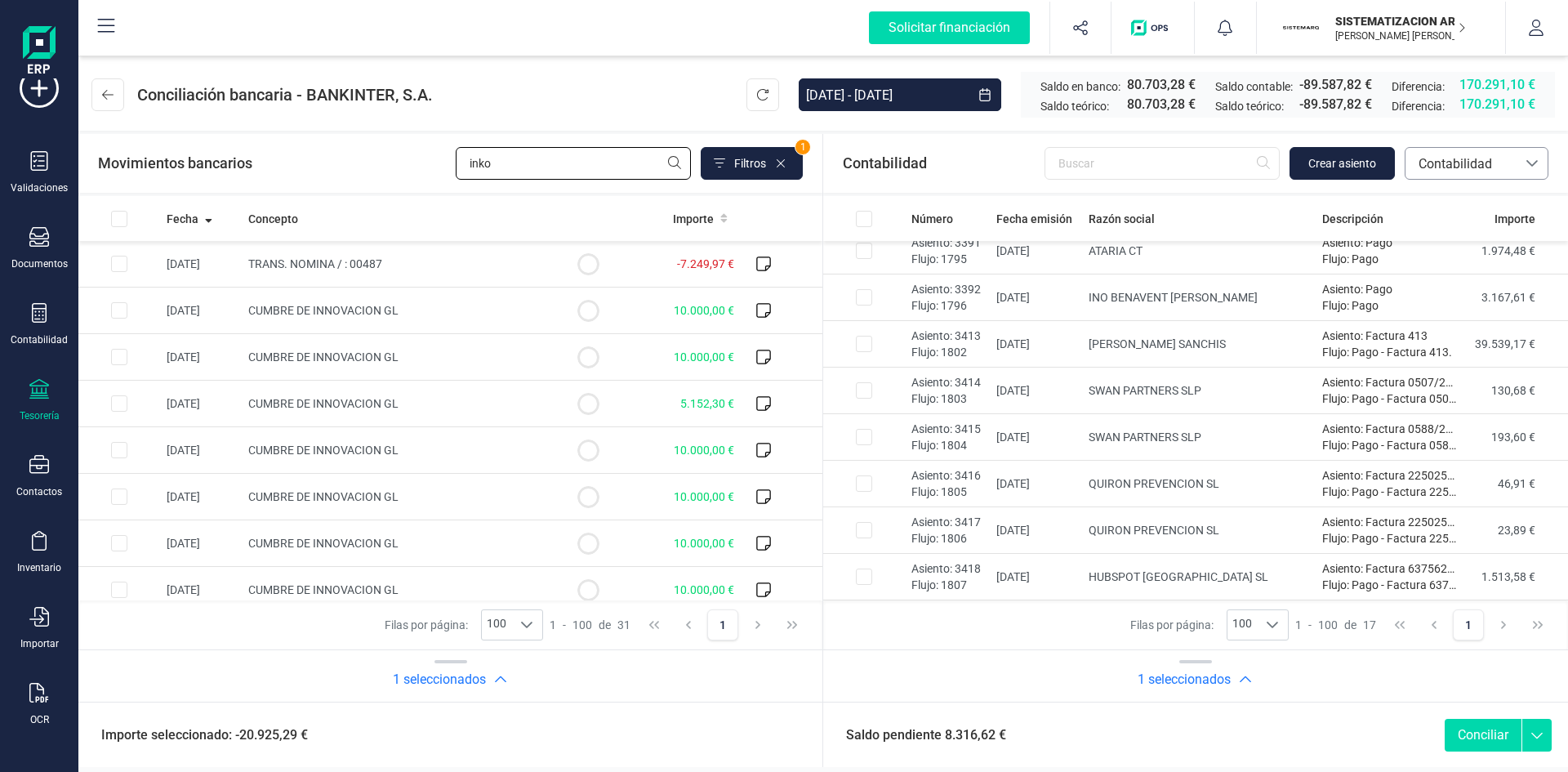
checkbox input "true"
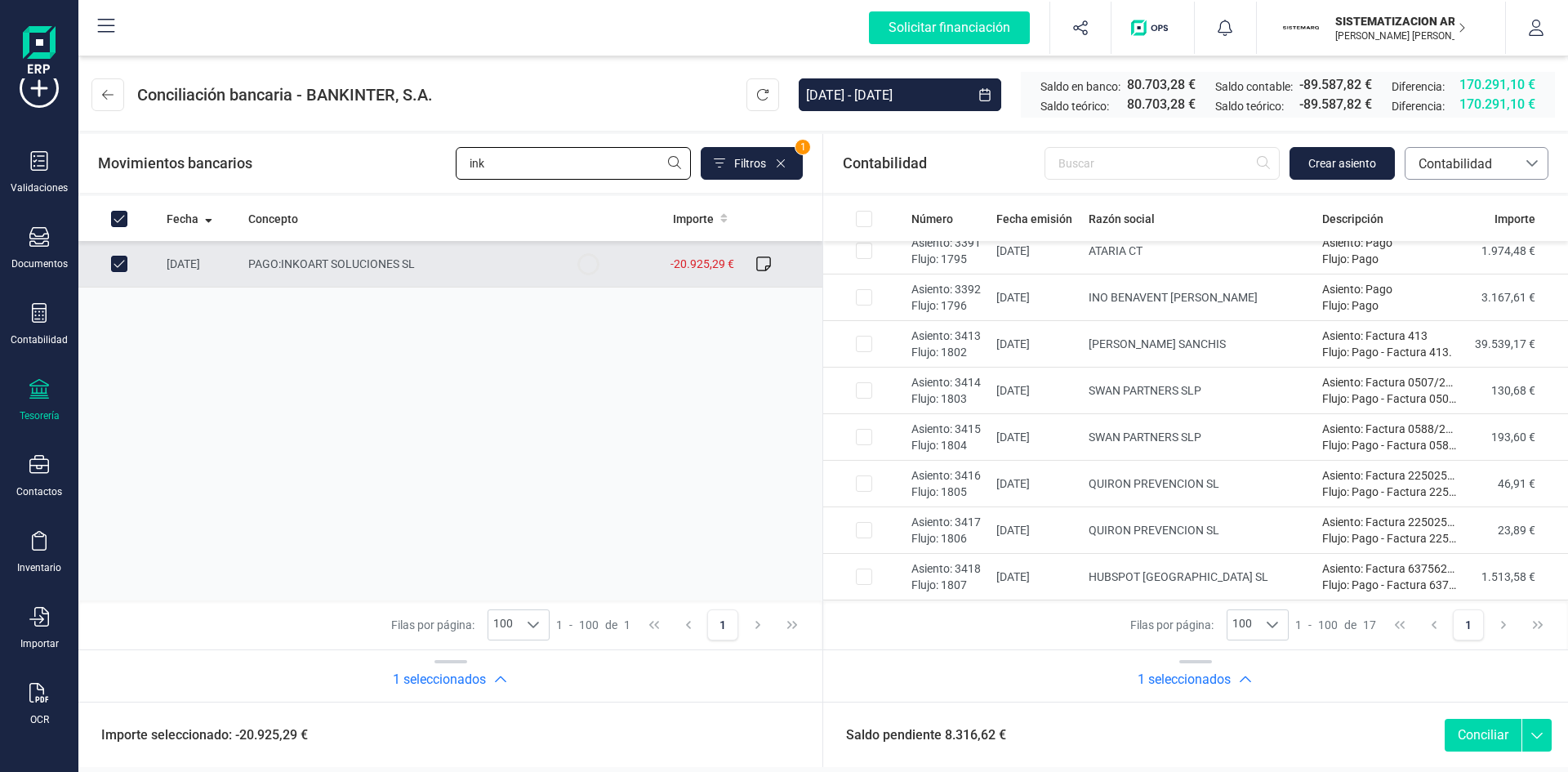
type input "in"
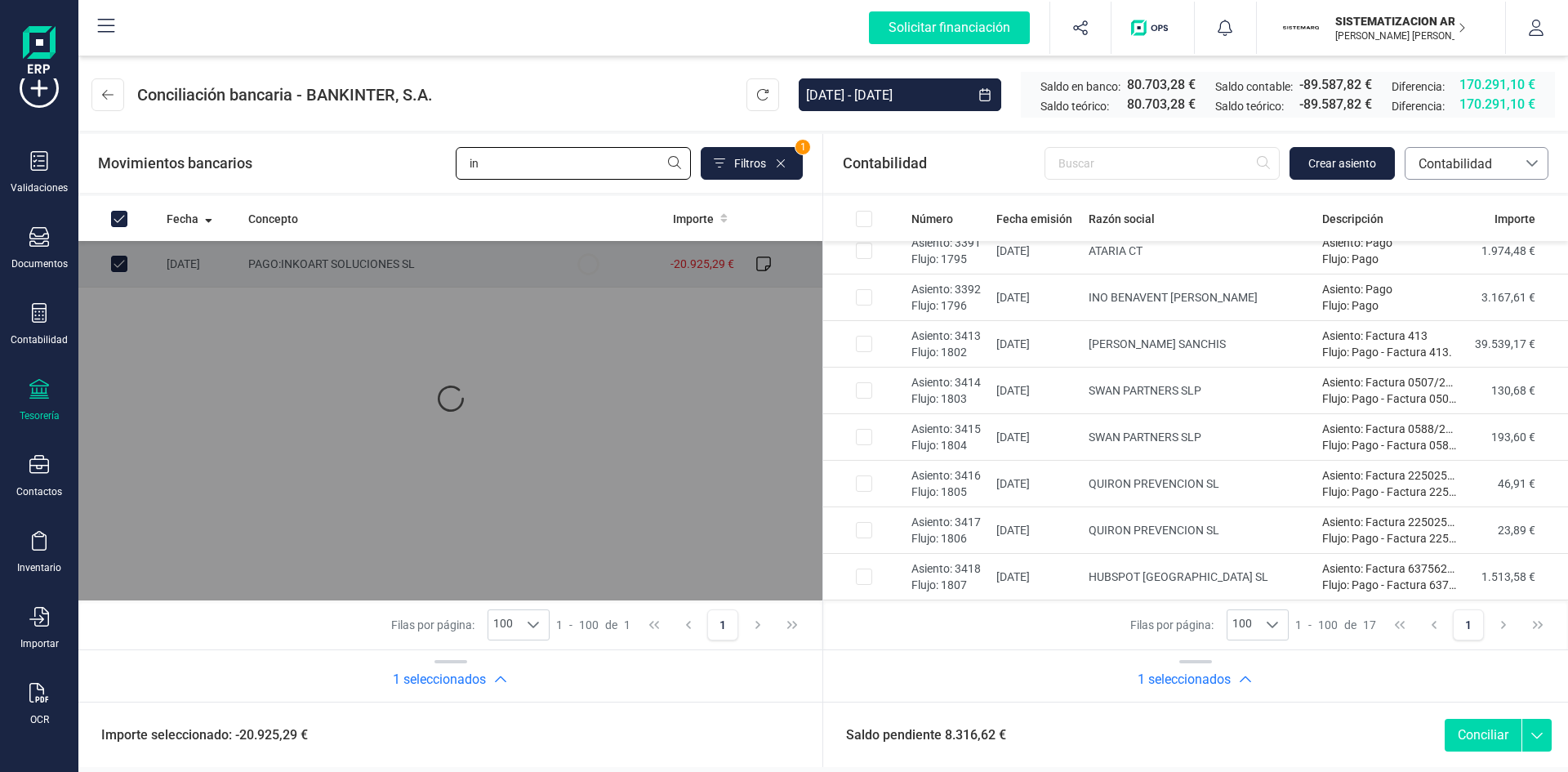
checkbox input "false"
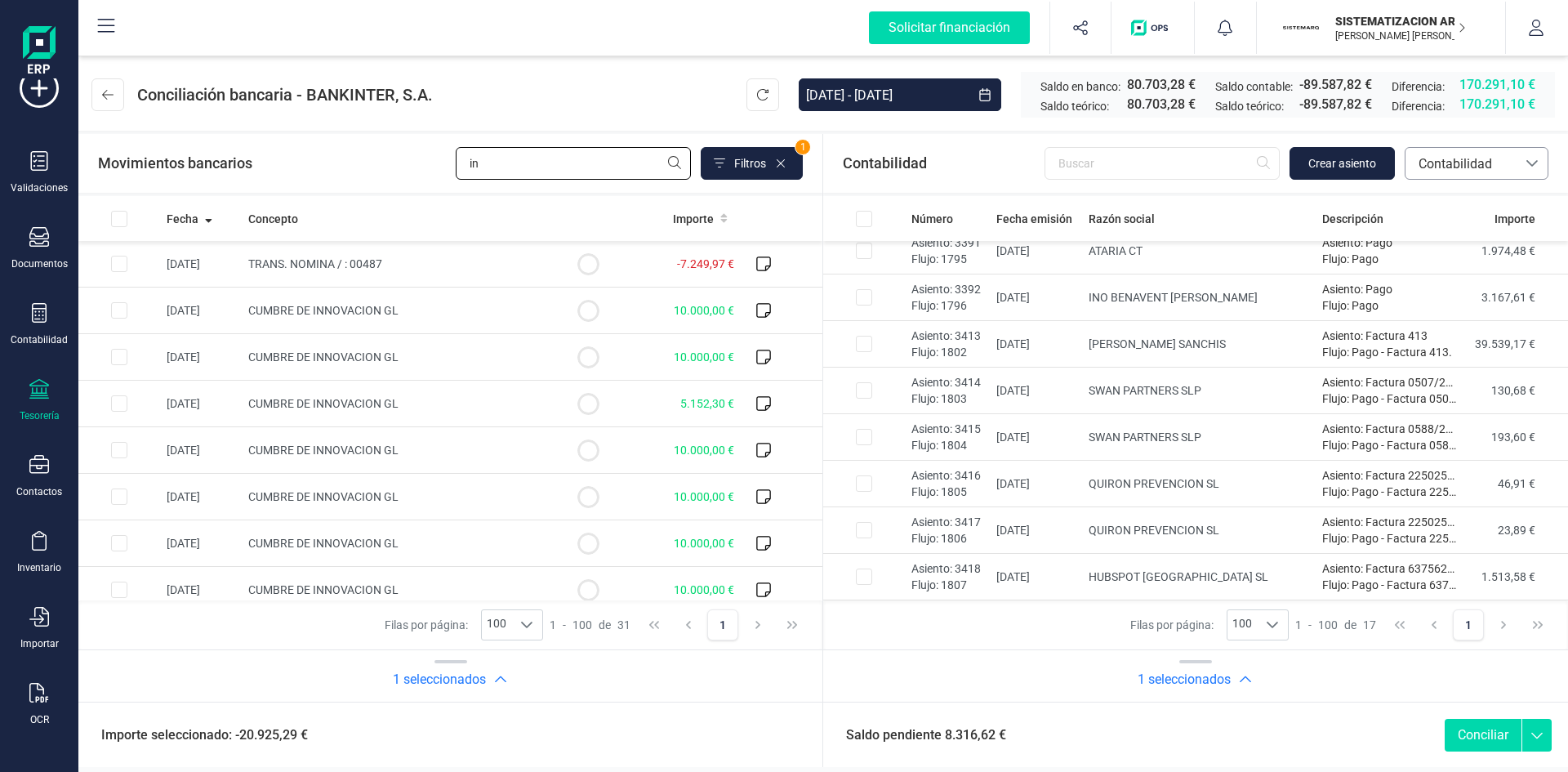
type input "i"
type input "ink"
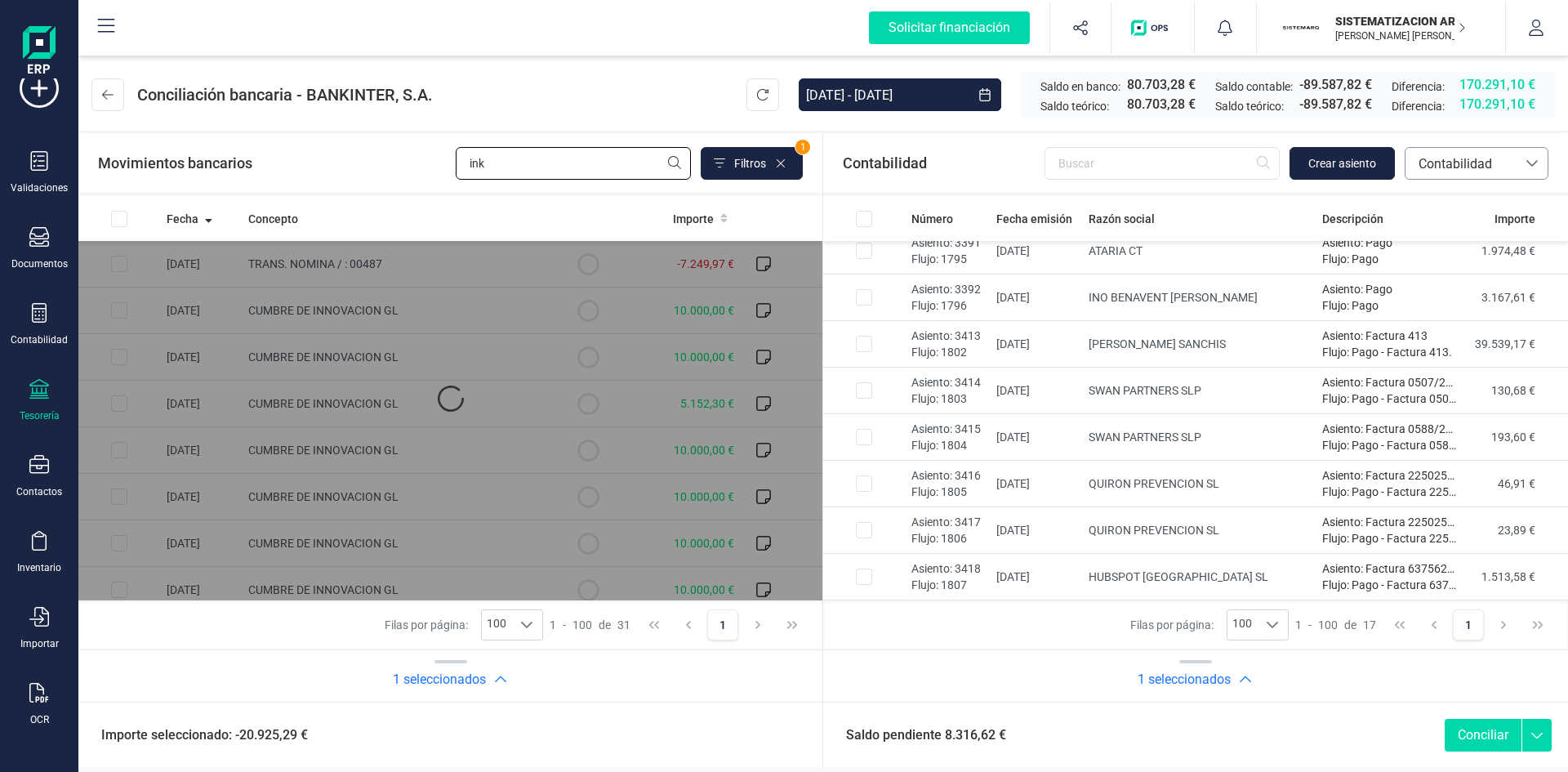
checkbox input "true"
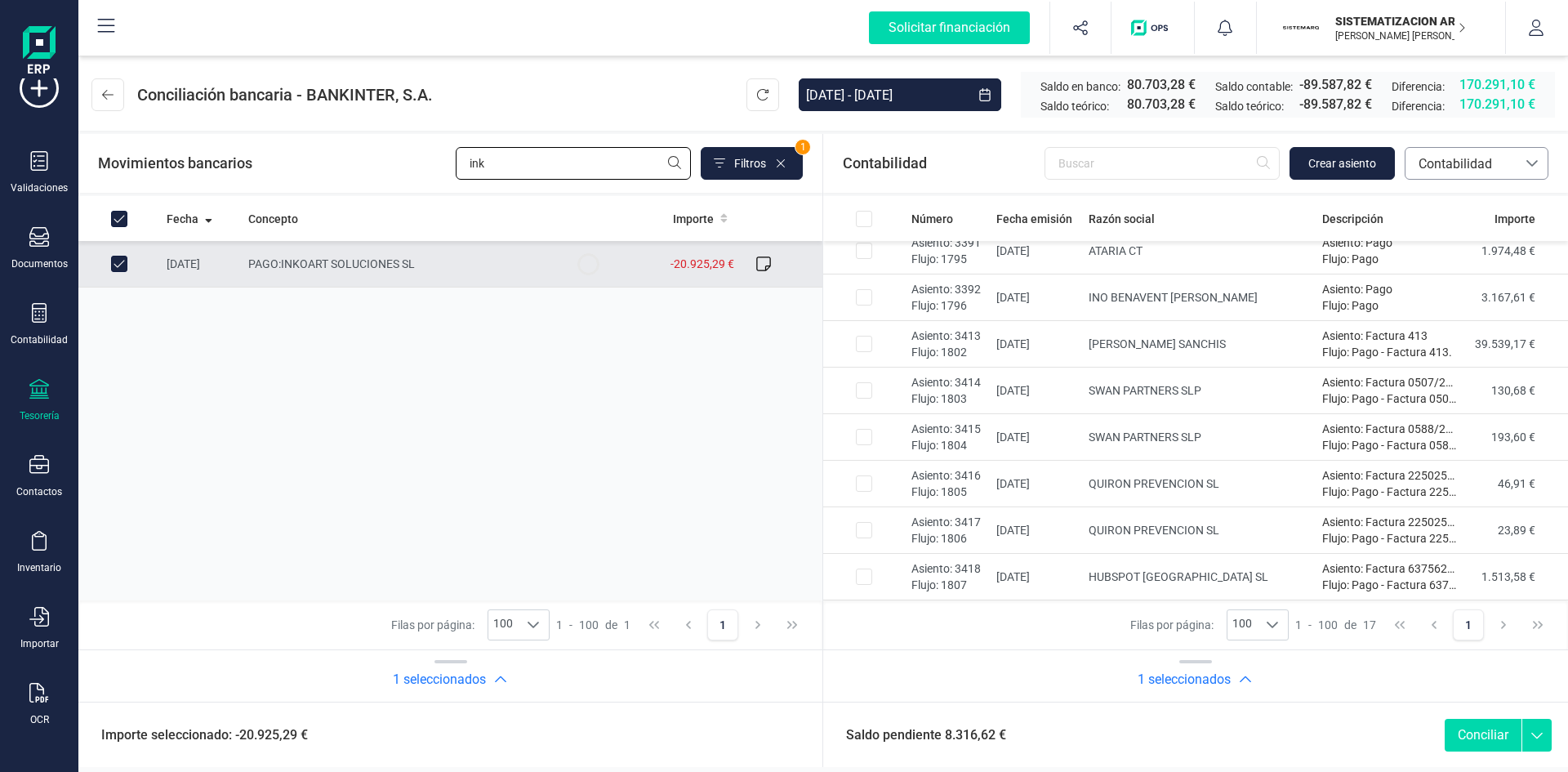
type input "ink"
click at [122, 274] on td at bounding box center [119, 264] width 82 height 46
checkbox input "false"
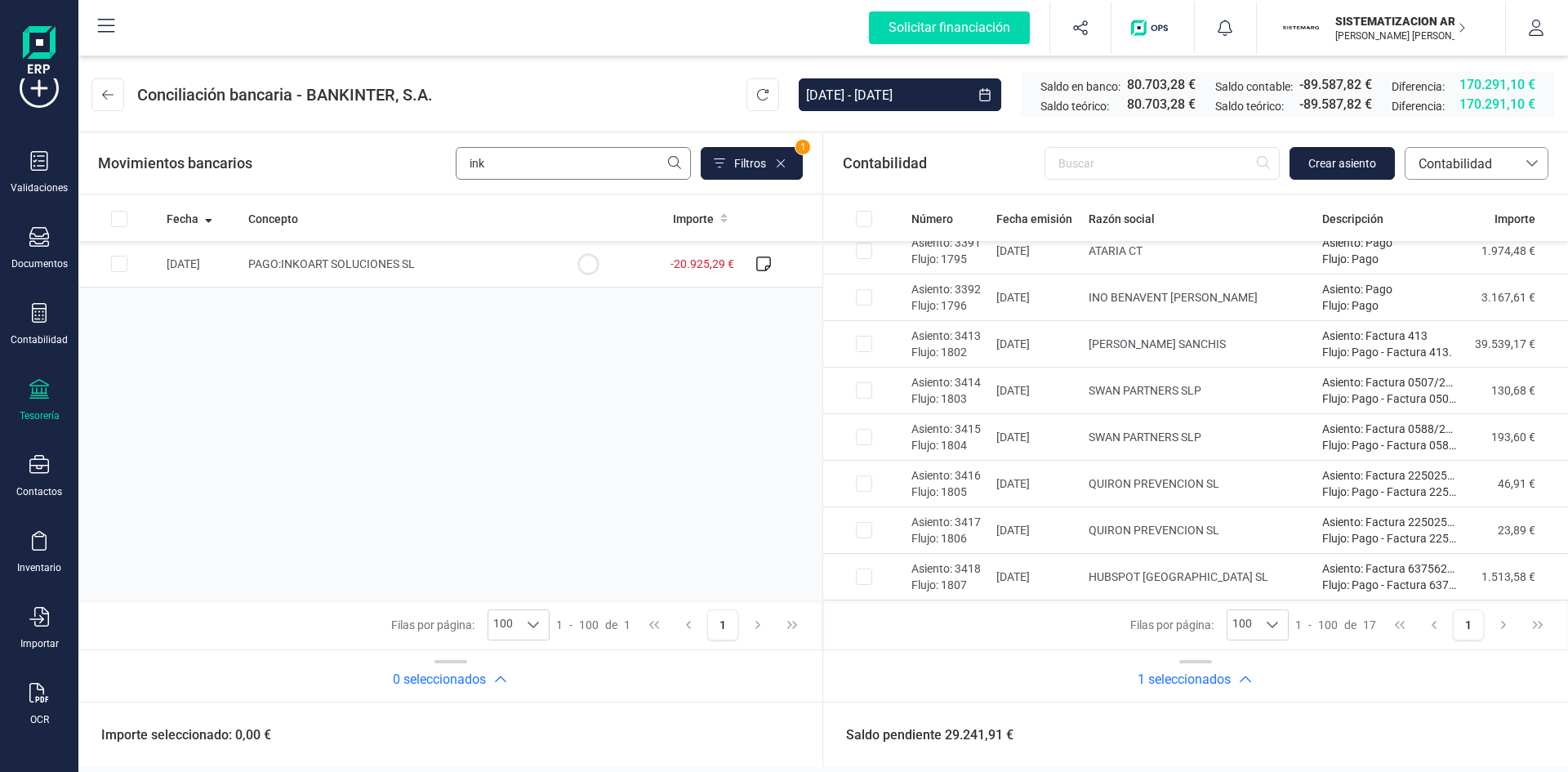
drag, startPoint x: 500, startPoint y: 144, endPoint x: 482, endPoint y: 151, distance: 19.3
click at [482, 151] on div "Movimientos bancarios ink Filtros 1" at bounding box center [450, 163] width 744 height 58
drag, startPoint x: 491, startPoint y: 156, endPoint x: 425, endPoint y: 165, distance: 66.6
click at [425, 165] on div "Movimientos bancarios ink Filtros 1" at bounding box center [450, 163] width 705 height 33
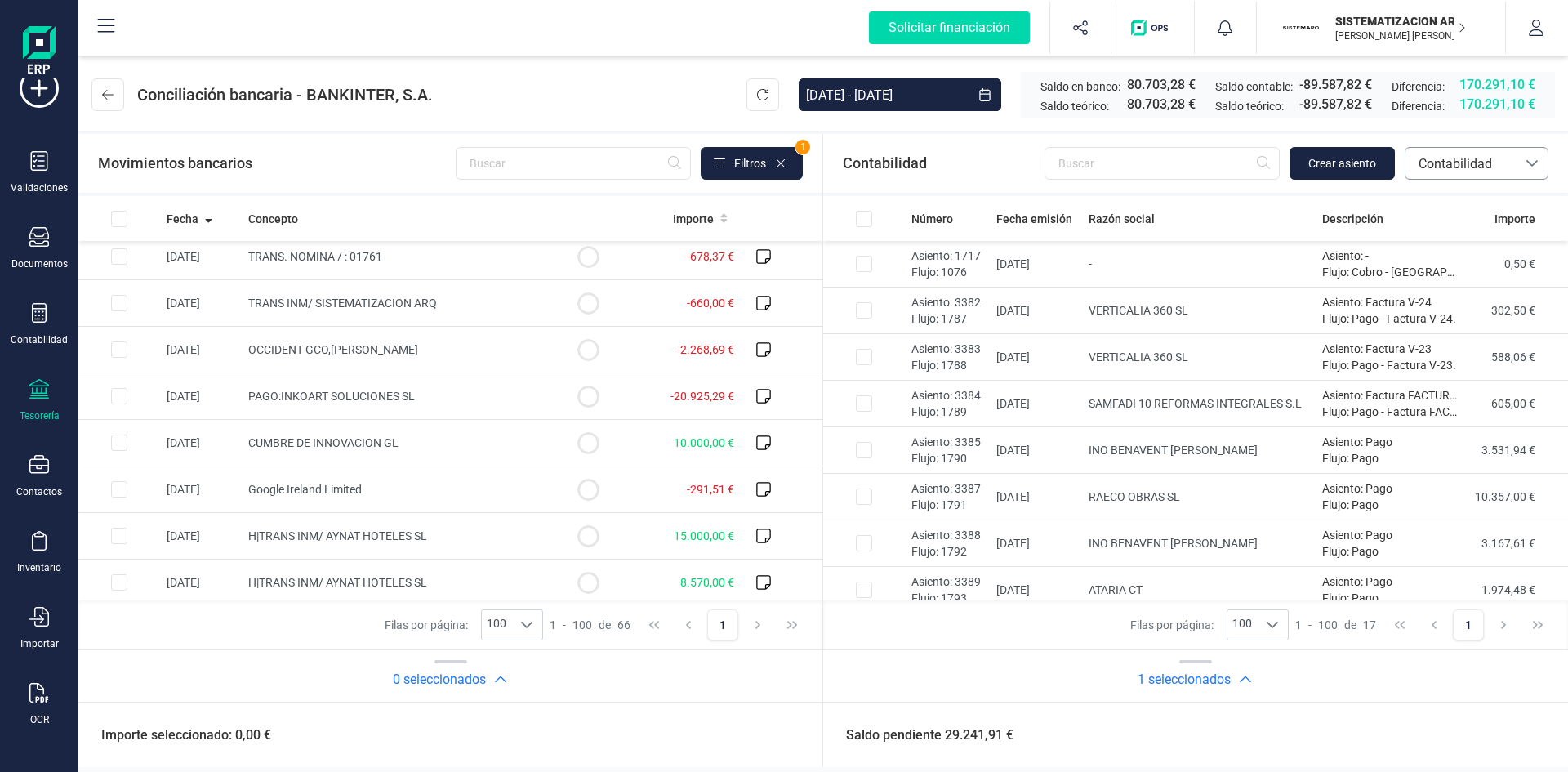
click at [1544, 174] on div at bounding box center [1532, 163] width 31 height 31
click at [1527, 164] on icon at bounding box center [1532, 163] width 13 height 13
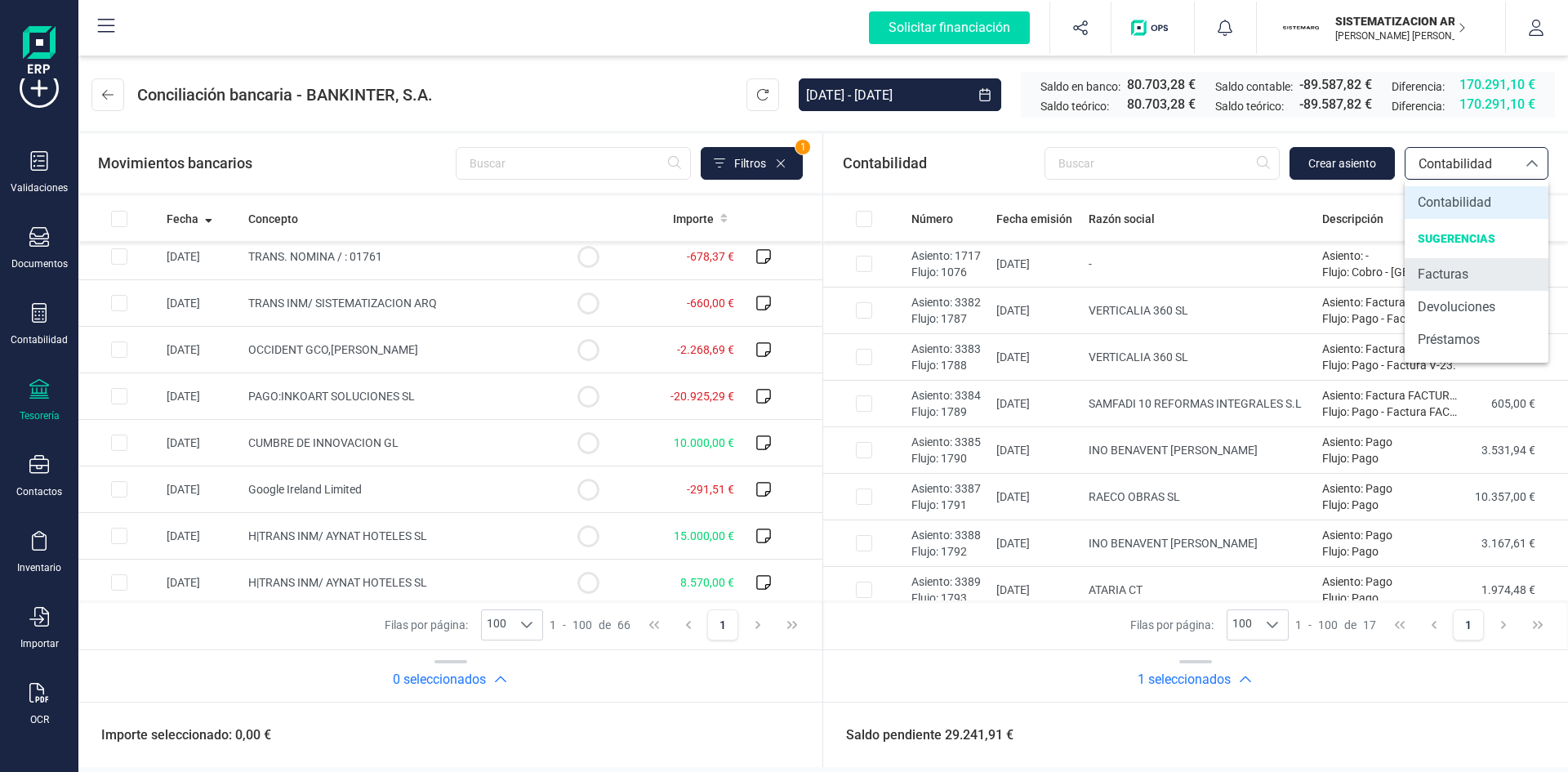
click at [1458, 279] on span "Facturas" at bounding box center [1444, 274] width 51 height 20
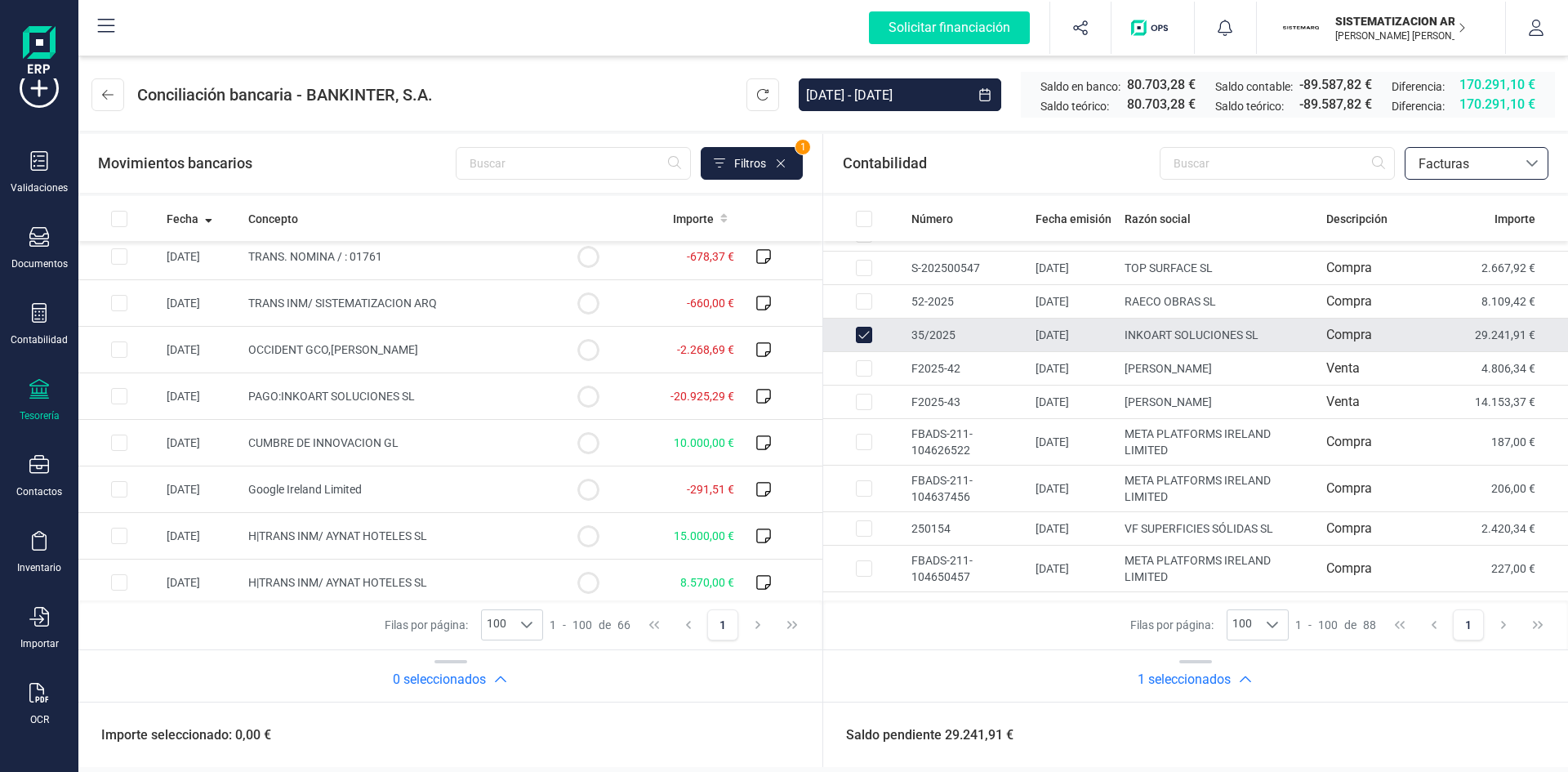
scroll to position [991, 0]
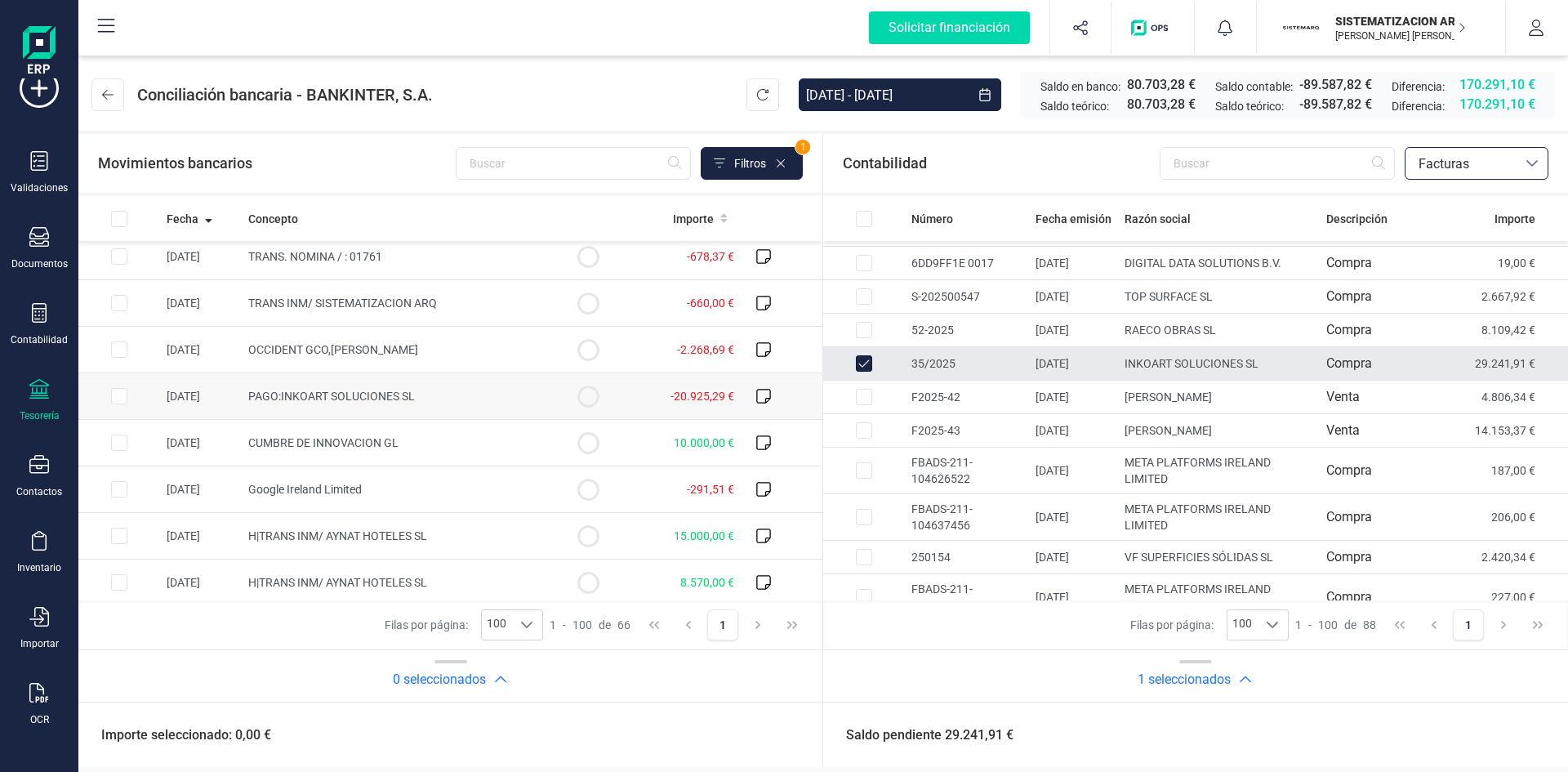
click at [871, 366] on input "Row Unselected 9abaa5a6-931d-4667-b9e7-aeae0f636576" at bounding box center [864, 363] width 16 height 16
checkbox input "false"
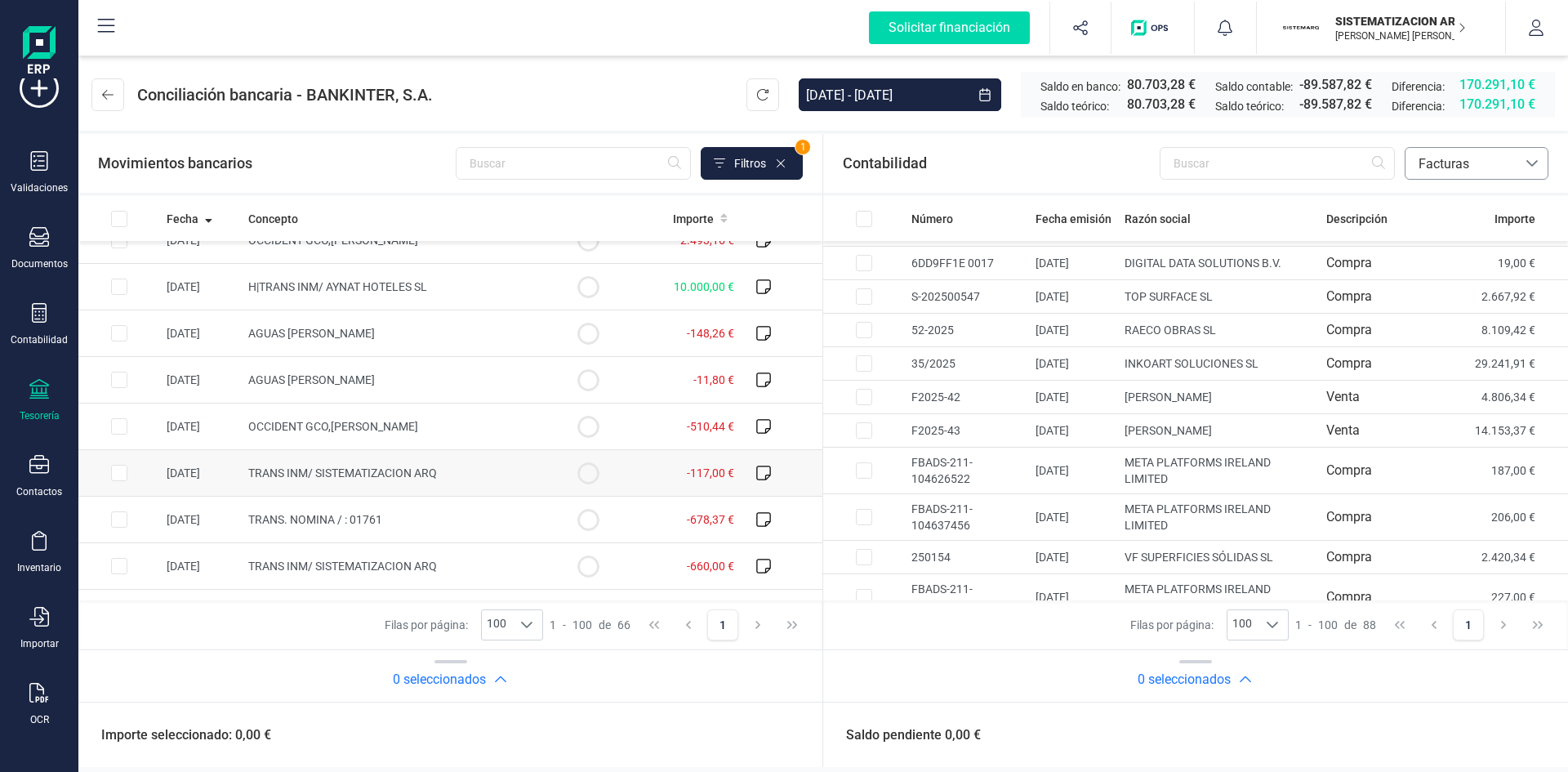
scroll to position [2307, 0]
click at [1200, 157] on input "text" at bounding box center [1278, 163] width 236 height 33
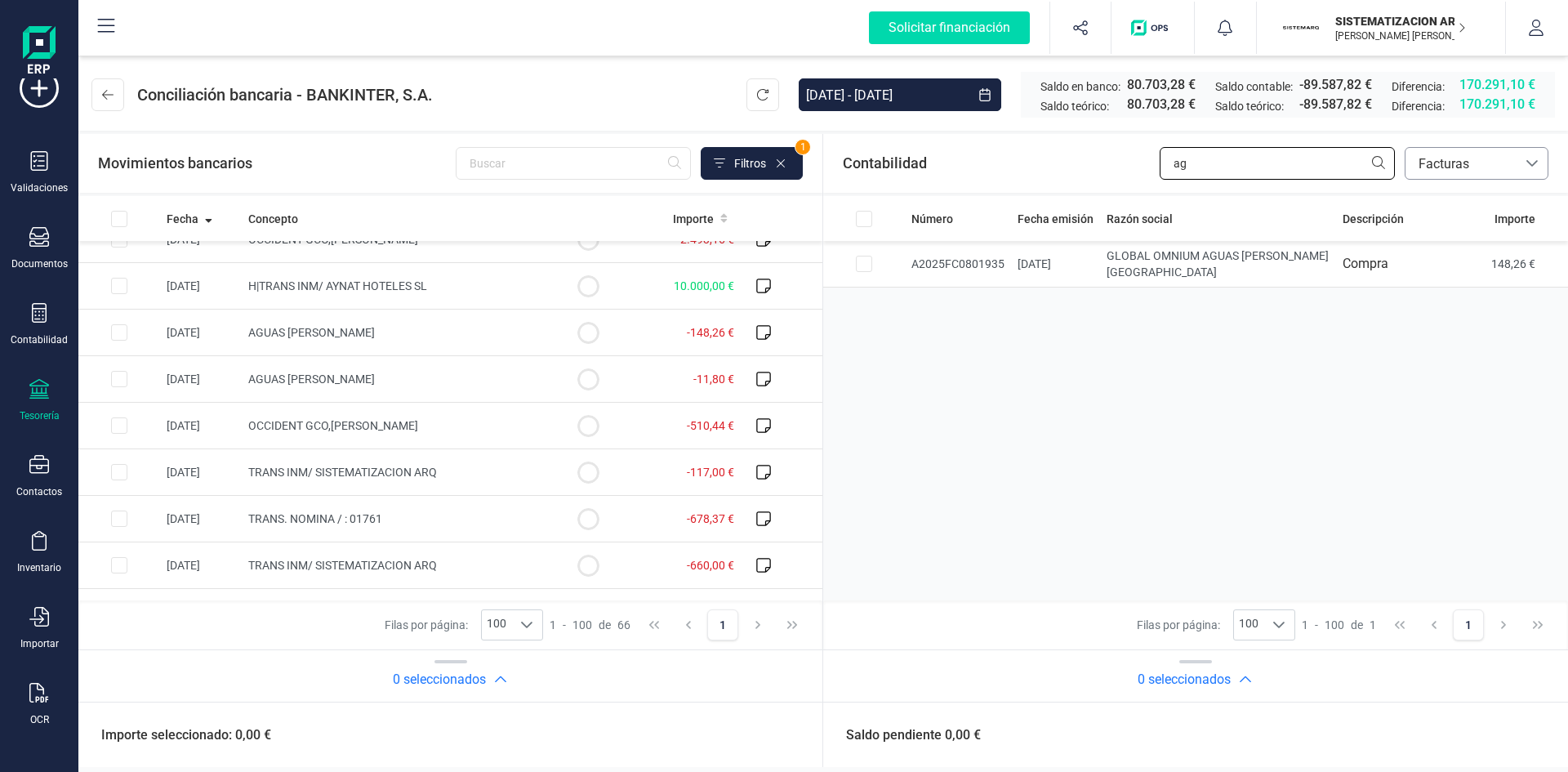
type input "a"
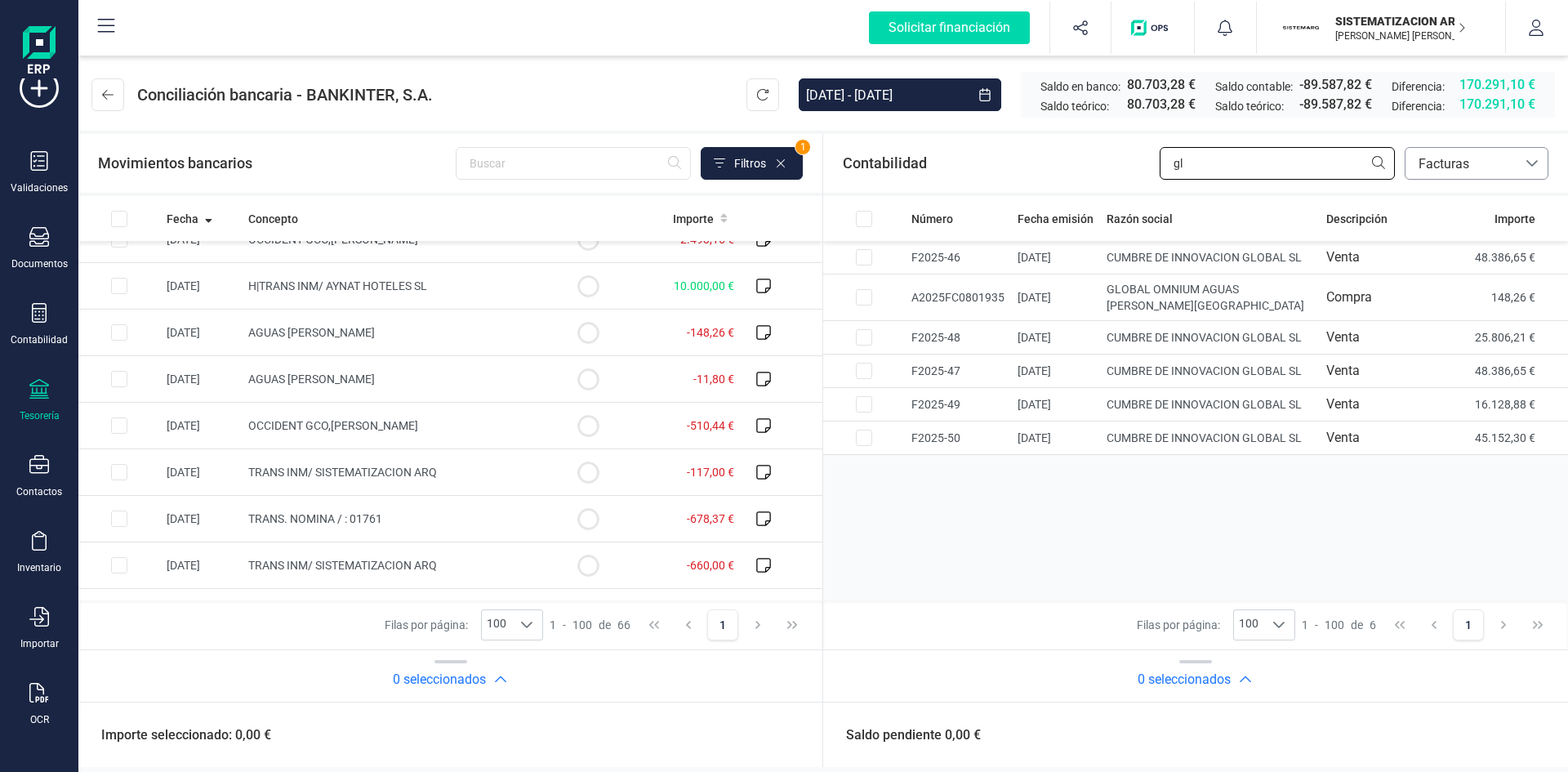
type input "g"
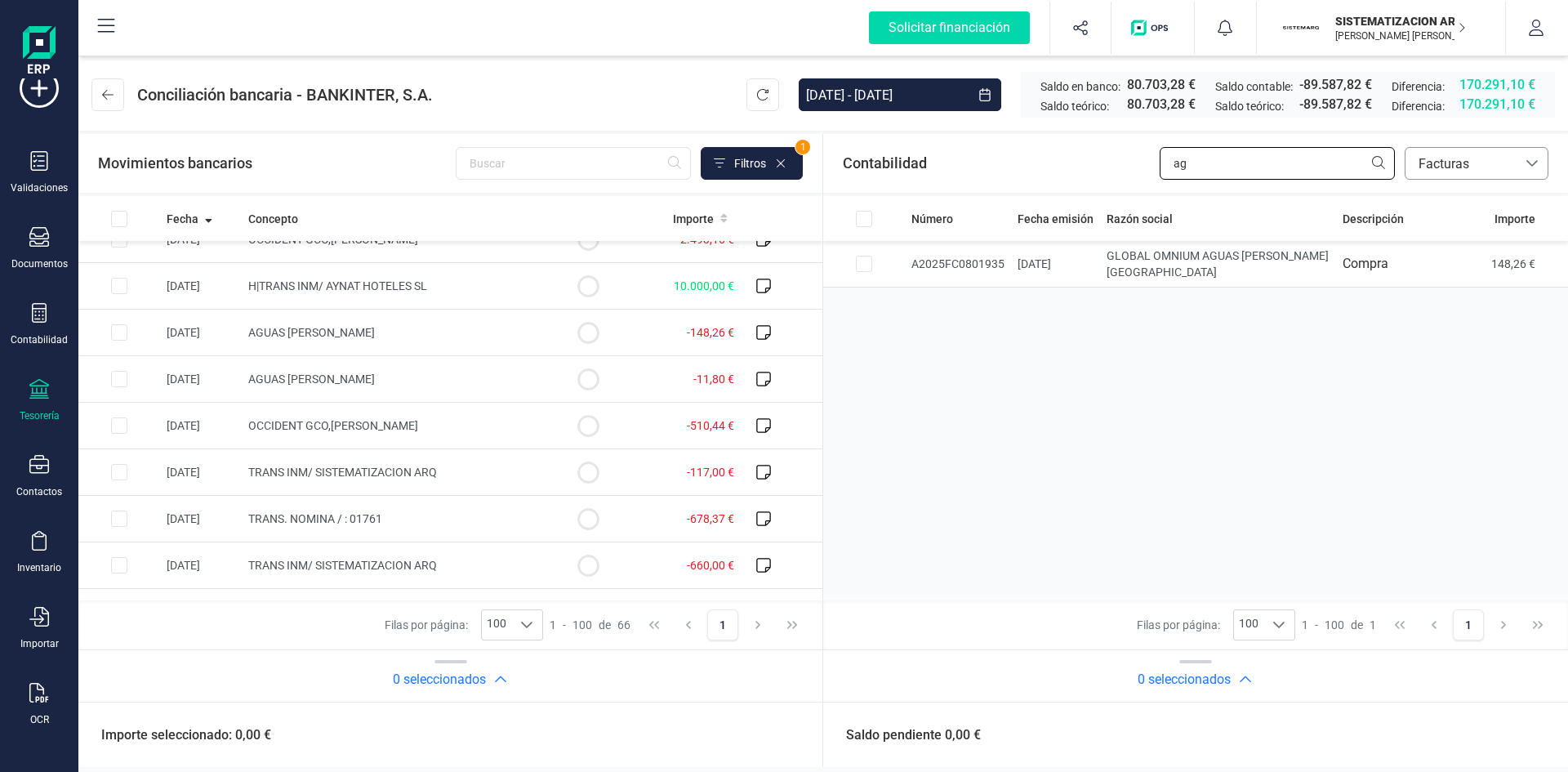
type input "a"
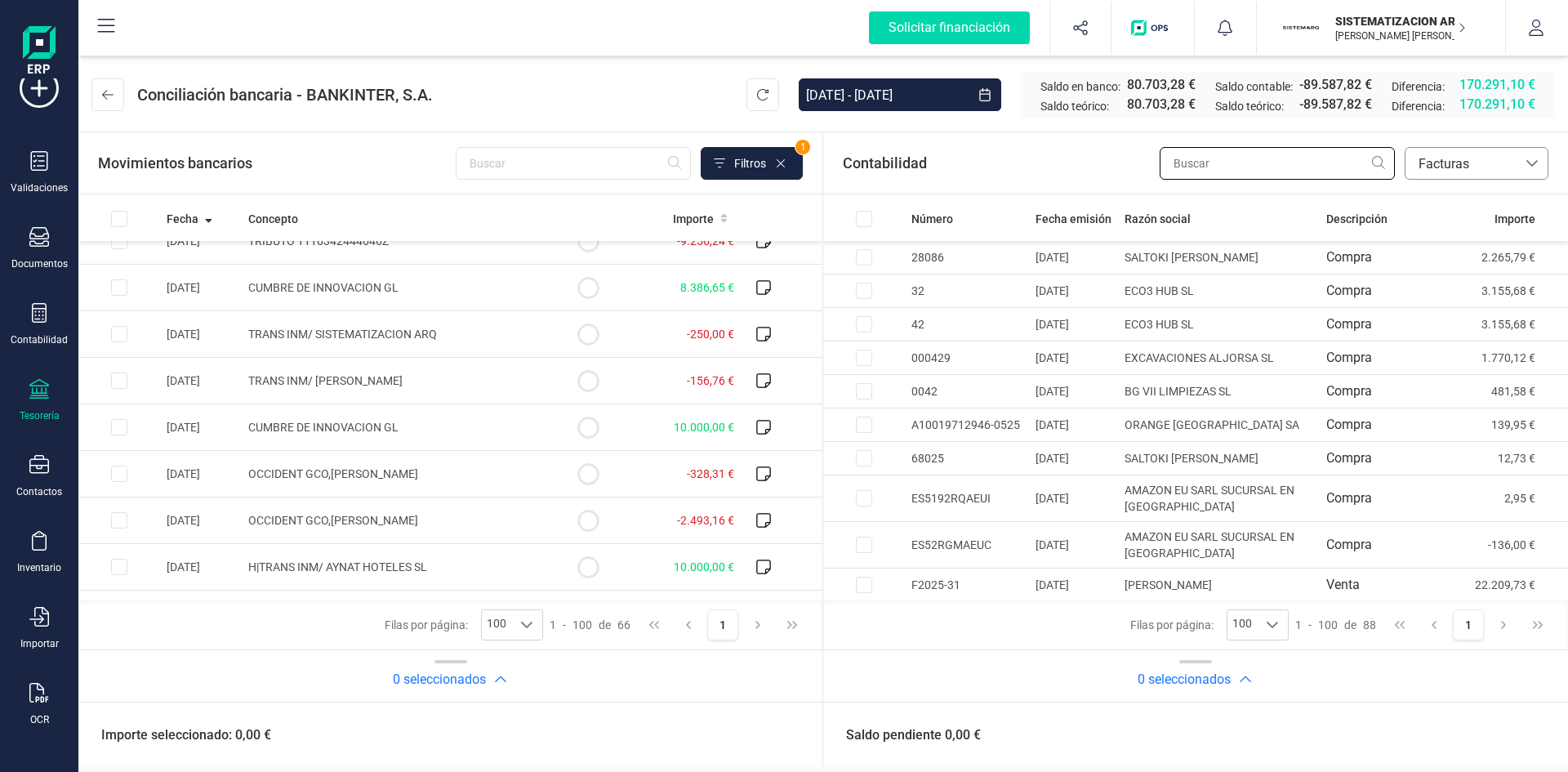
click at [1241, 166] on input "text" at bounding box center [1278, 163] width 236 height 33
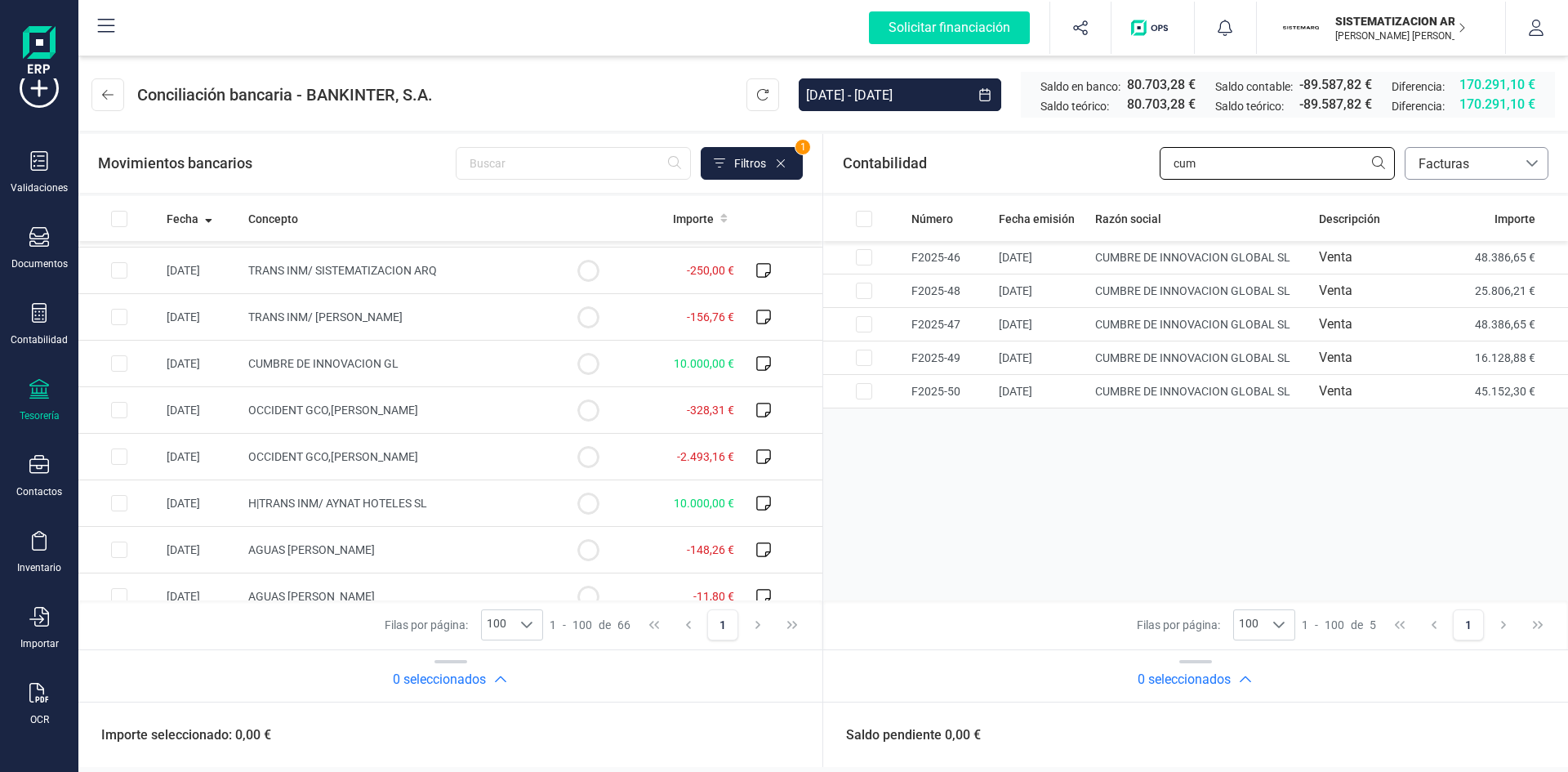
scroll to position [2091, 0]
type input "cum"
click at [112, 494] on div "Row Selected 85394df2-0120-4e02-846e-b9ca61c63fde" at bounding box center [119, 501] width 16 height 16
click at [120, 501] on input "Row Selected 85394df2-0120-4e02-846e-b9ca61c63fde" at bounding box center [119, 501] width 16 height 16
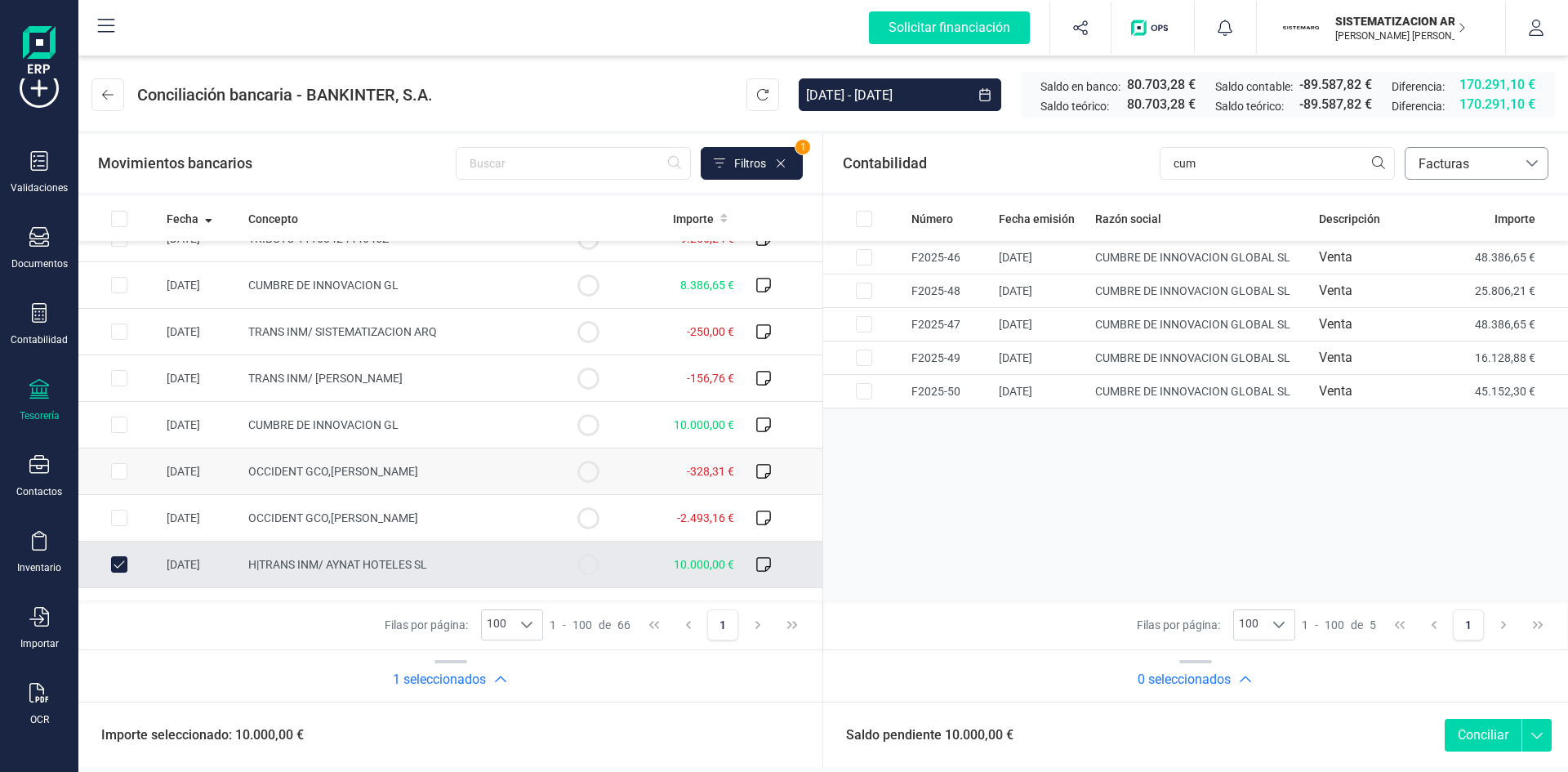
scroll to position [2028, 0]
click at [120, 567] on input "Row Unselected 85394df2-0120-4e02-846e-b9ca61c63fde" at bounding box center [119, 565] width 16 height 16
checkbox input "false"
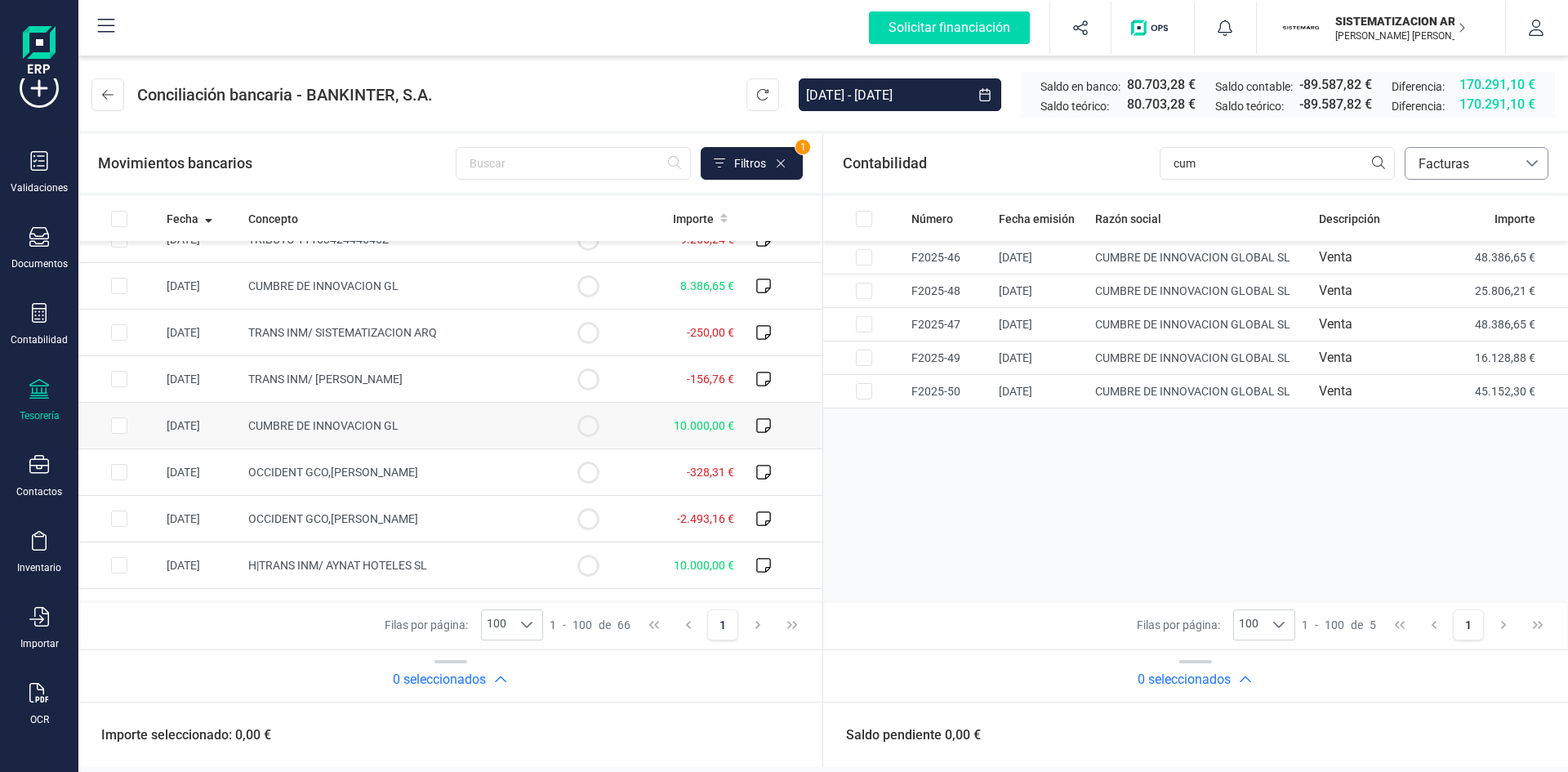
scroll to position [1994, 0]
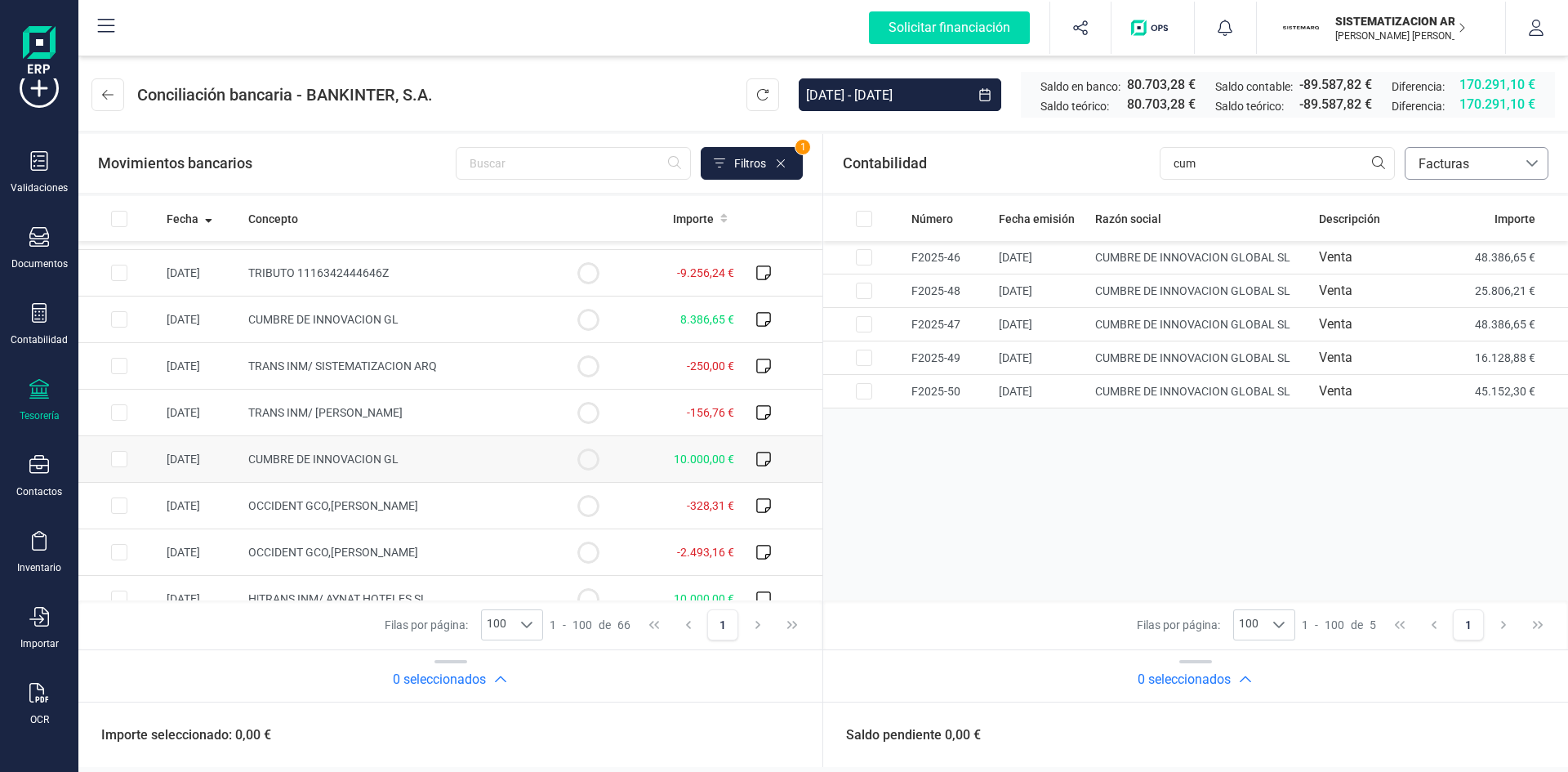
click at [139, 464] on td at bounding box center [119, 459] width 82 height 46
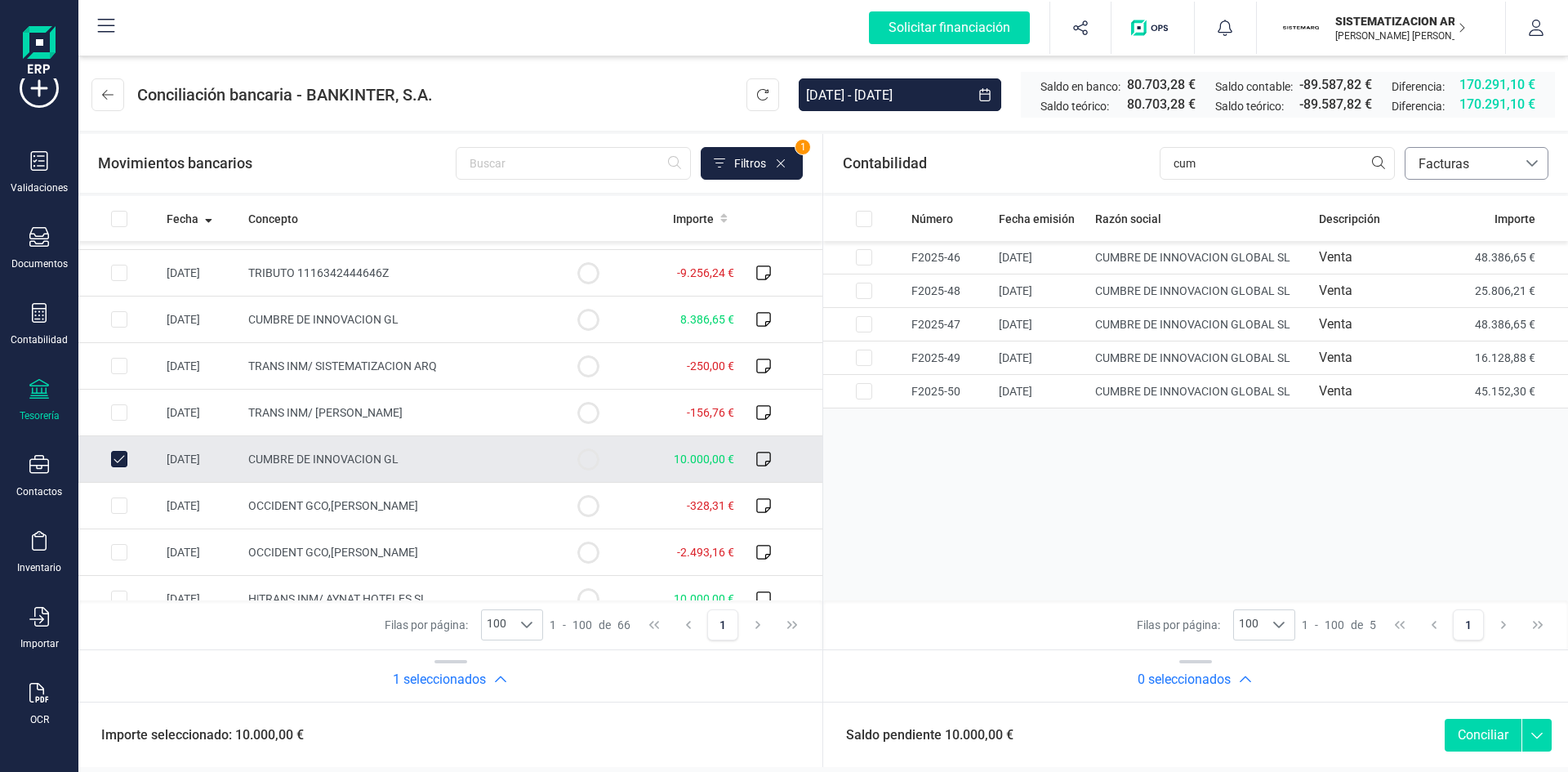
click at [111, 455] on input "Row Unselected 8973393b-fef6-481b-a590-ab20d5983308" at bounding box center [119, 459] width 16 height 16
checkbox input "false"
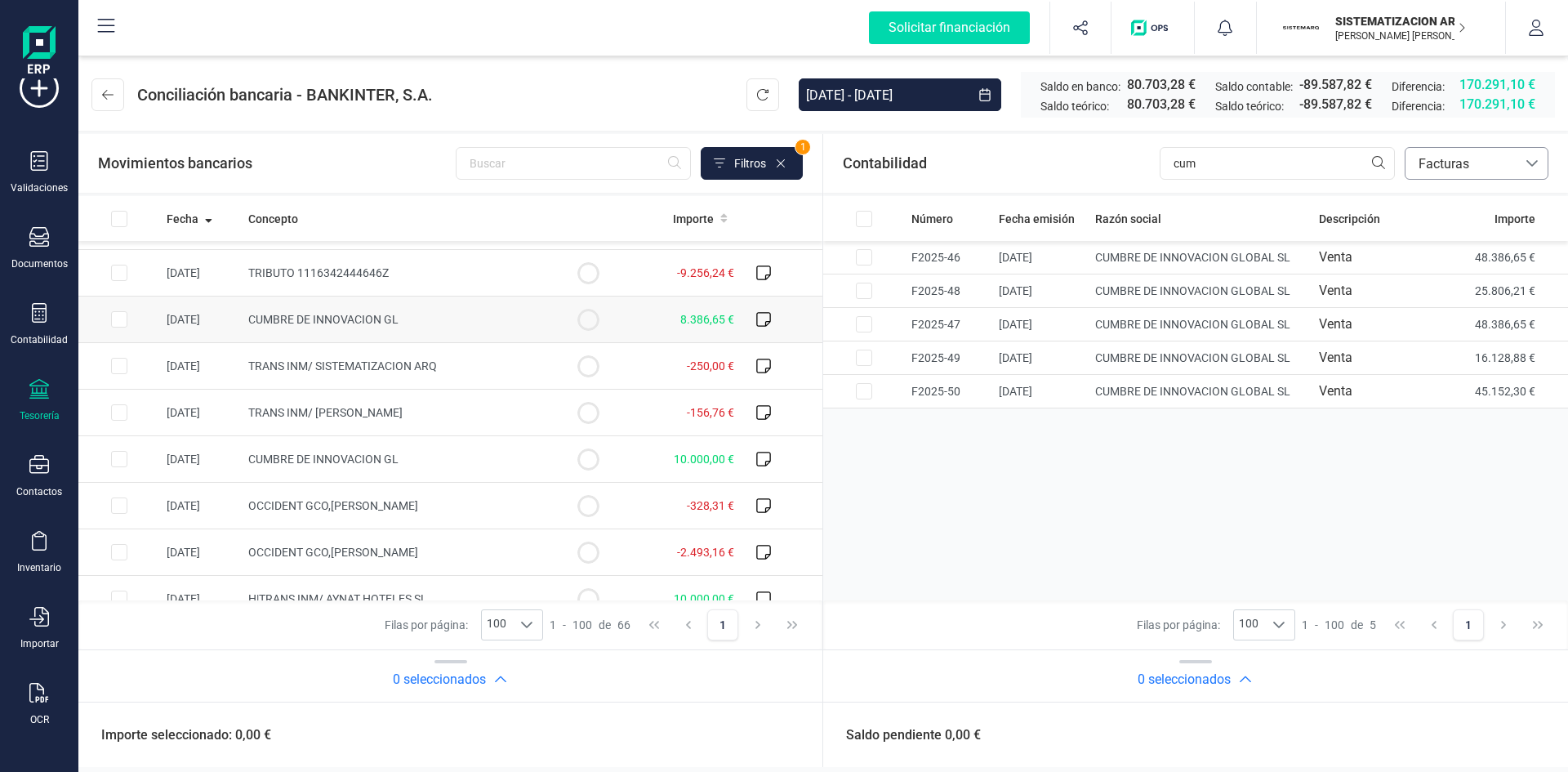
click at [124, 316] on input "Row Selected 9ff36820-6214-41ca-b66b-8ffa755f5c35" at bounding box center [119, 319] width 16 height 16
checkbox input "true"
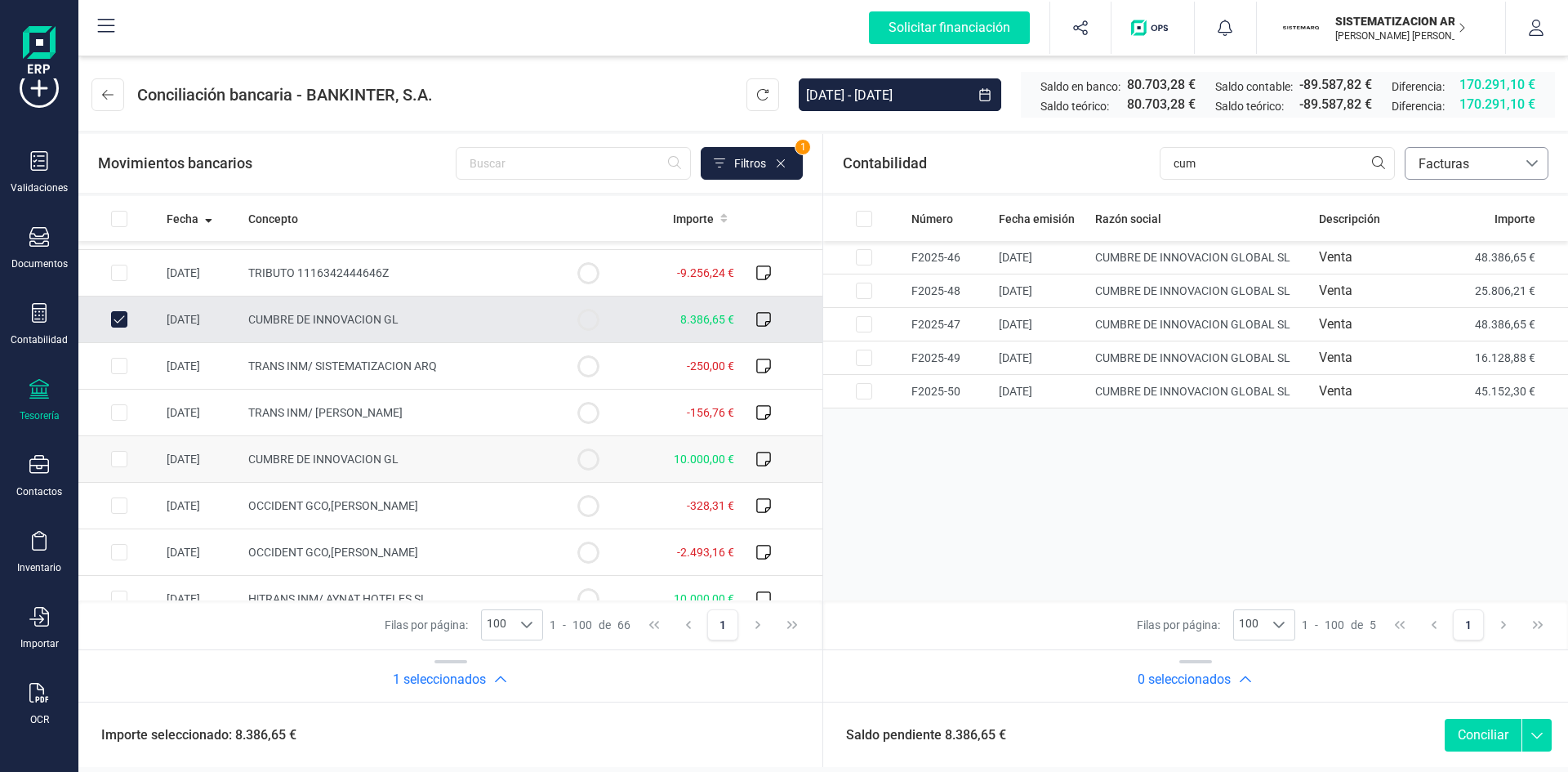
click at [116, 457] on input "Row Selected 8973393b-fef6-481b-a590-ab20d5983308" at bounding box center [119, 459] width 16 height 16
checkbox input "true"
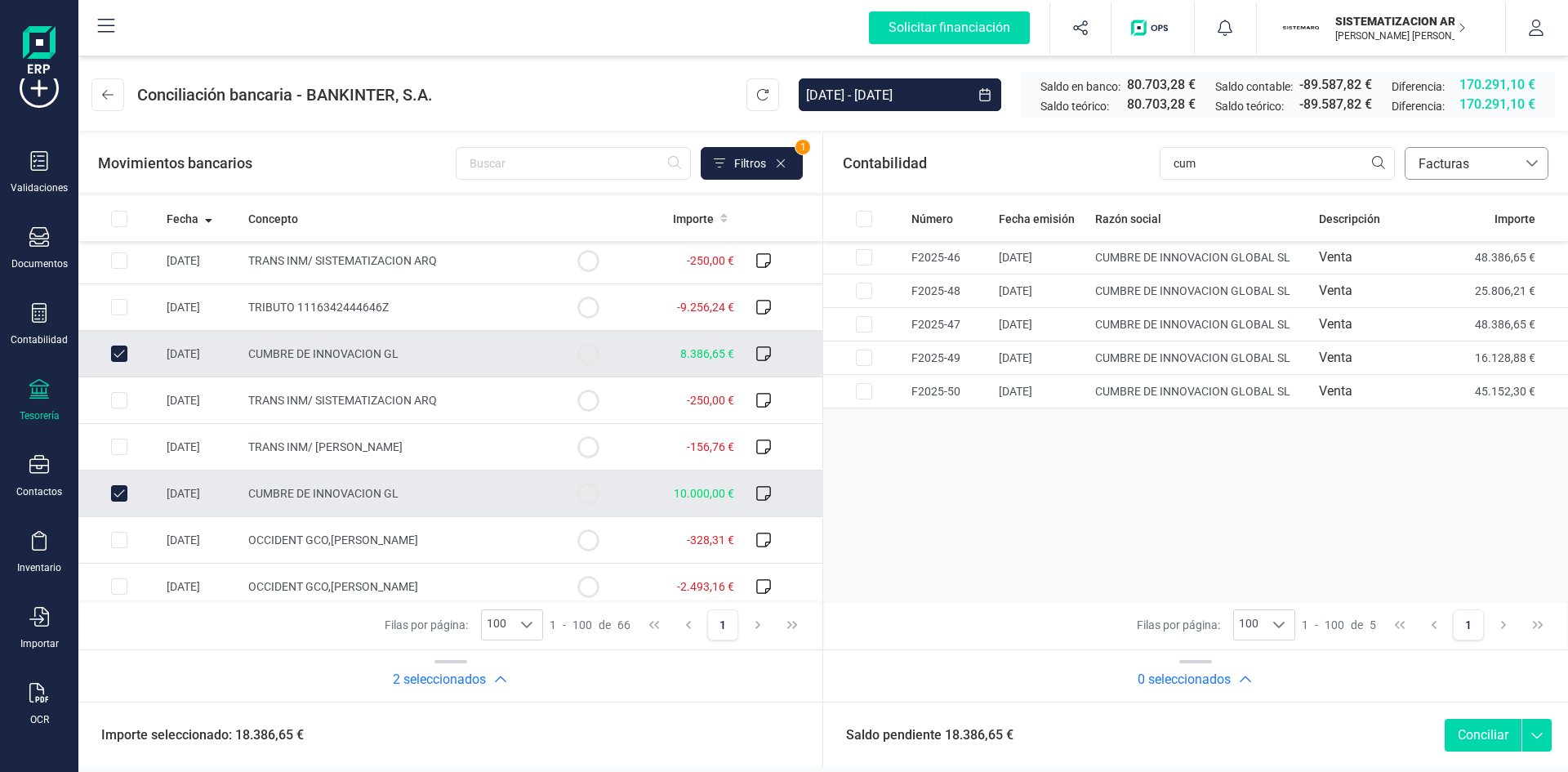
scroll to position [1961, 0]
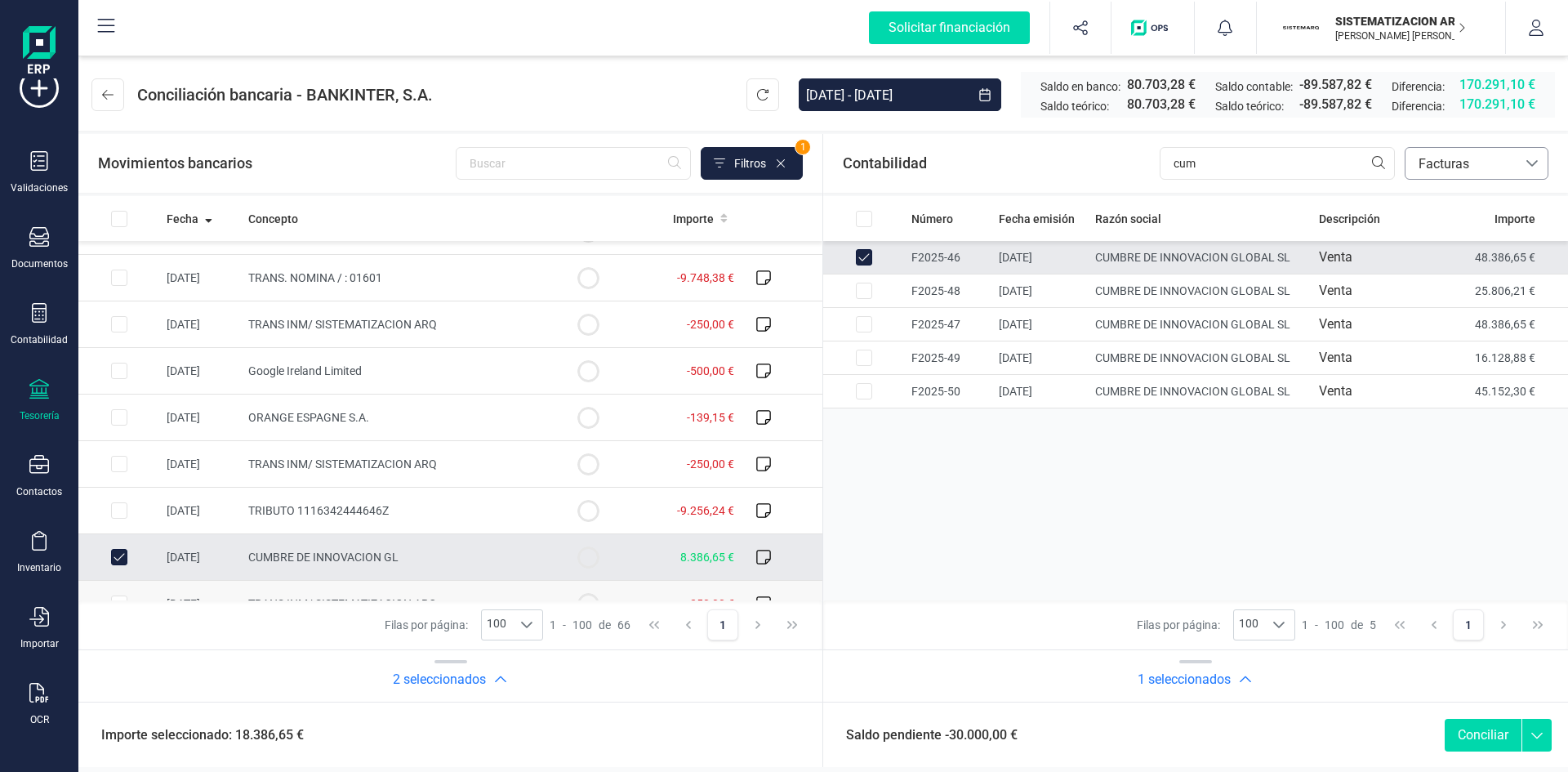
scroll to position [1874, 0]
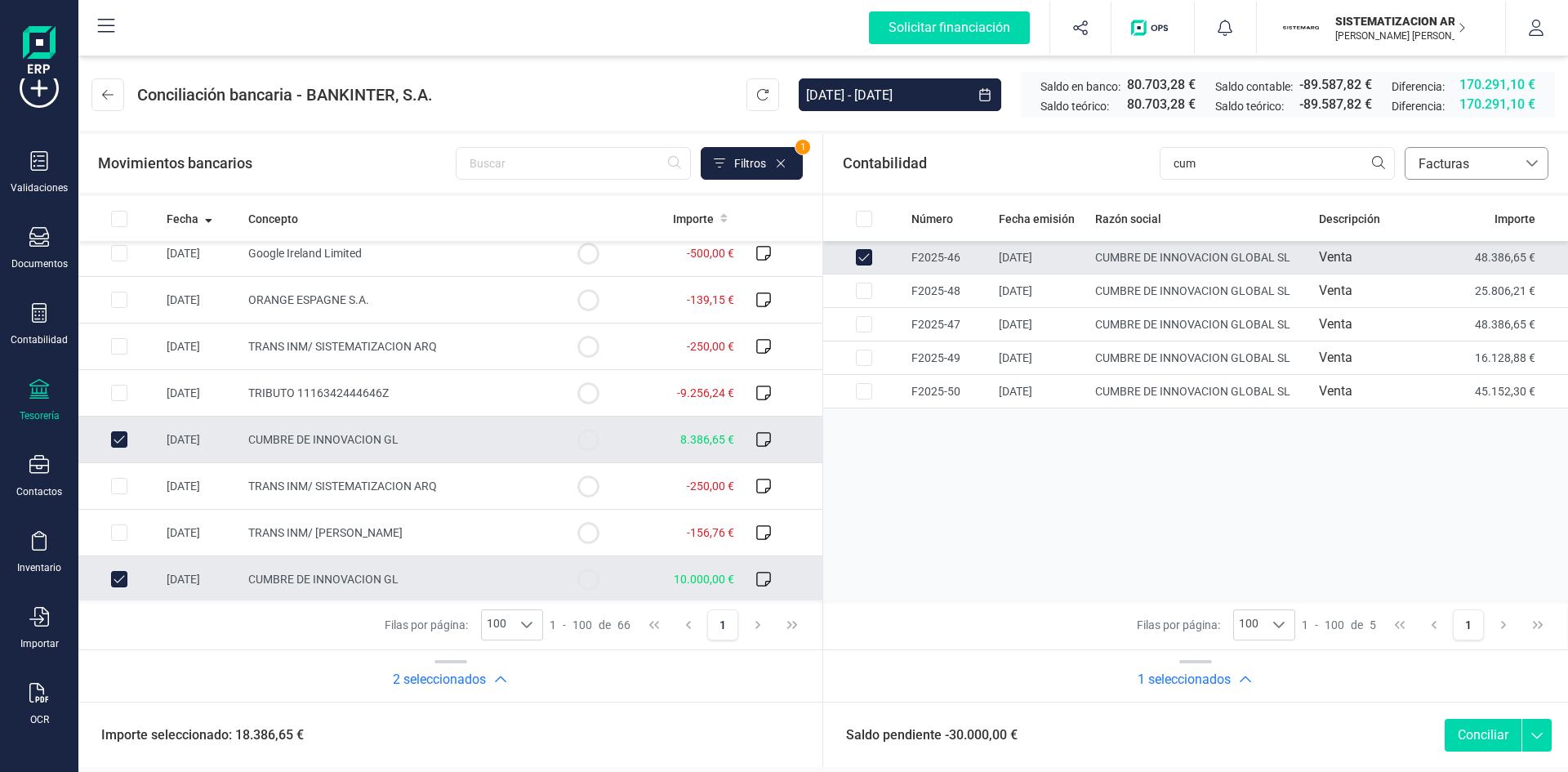
click at [1475, 727] on button "Conciliar" at bounding box center [1483, 735] width 76 height 33
checkbox input "false"
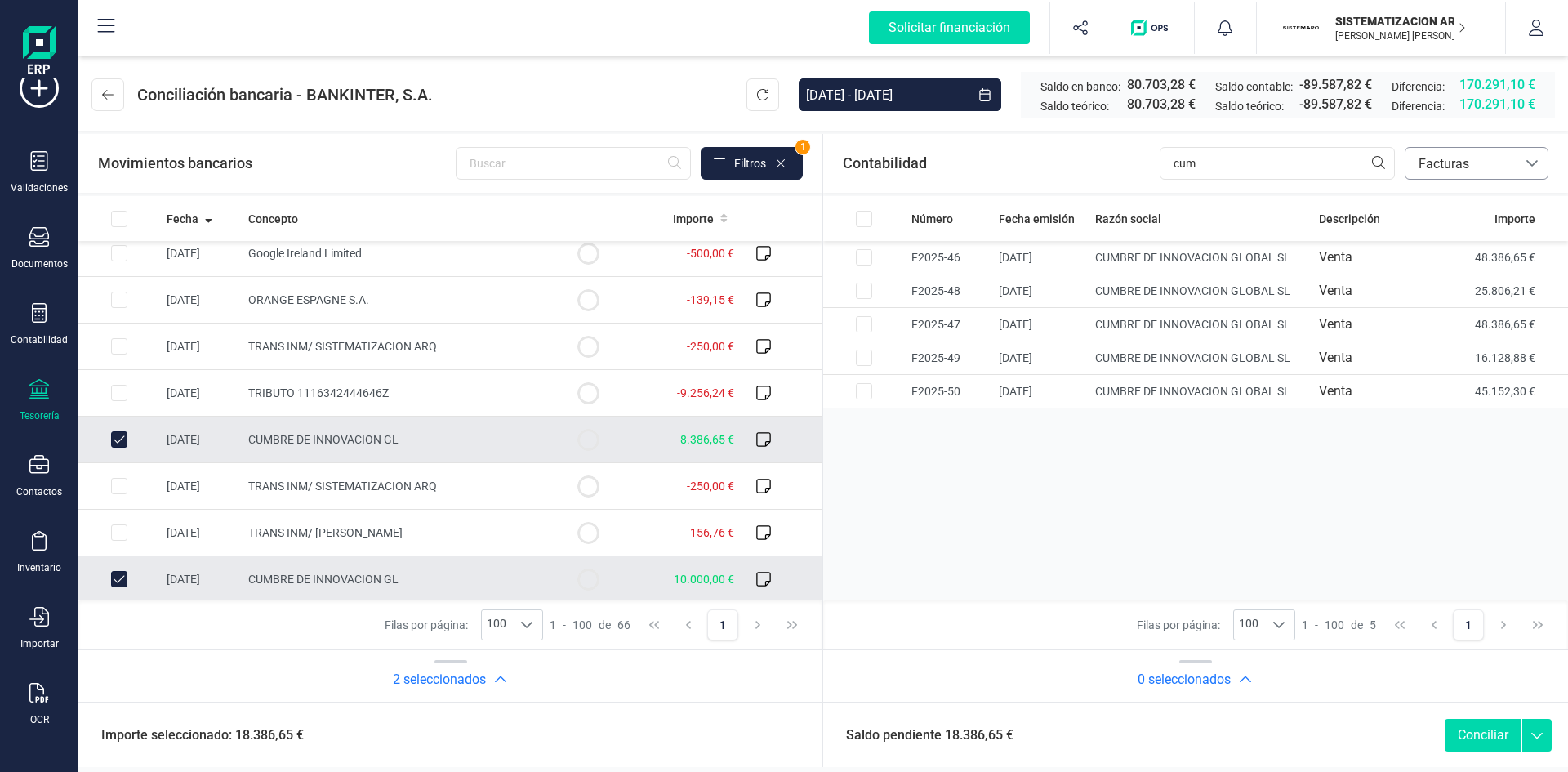
click at [109, 576] on td at bounding box center [119, 579] width 82 height 46
checkbox input "false"
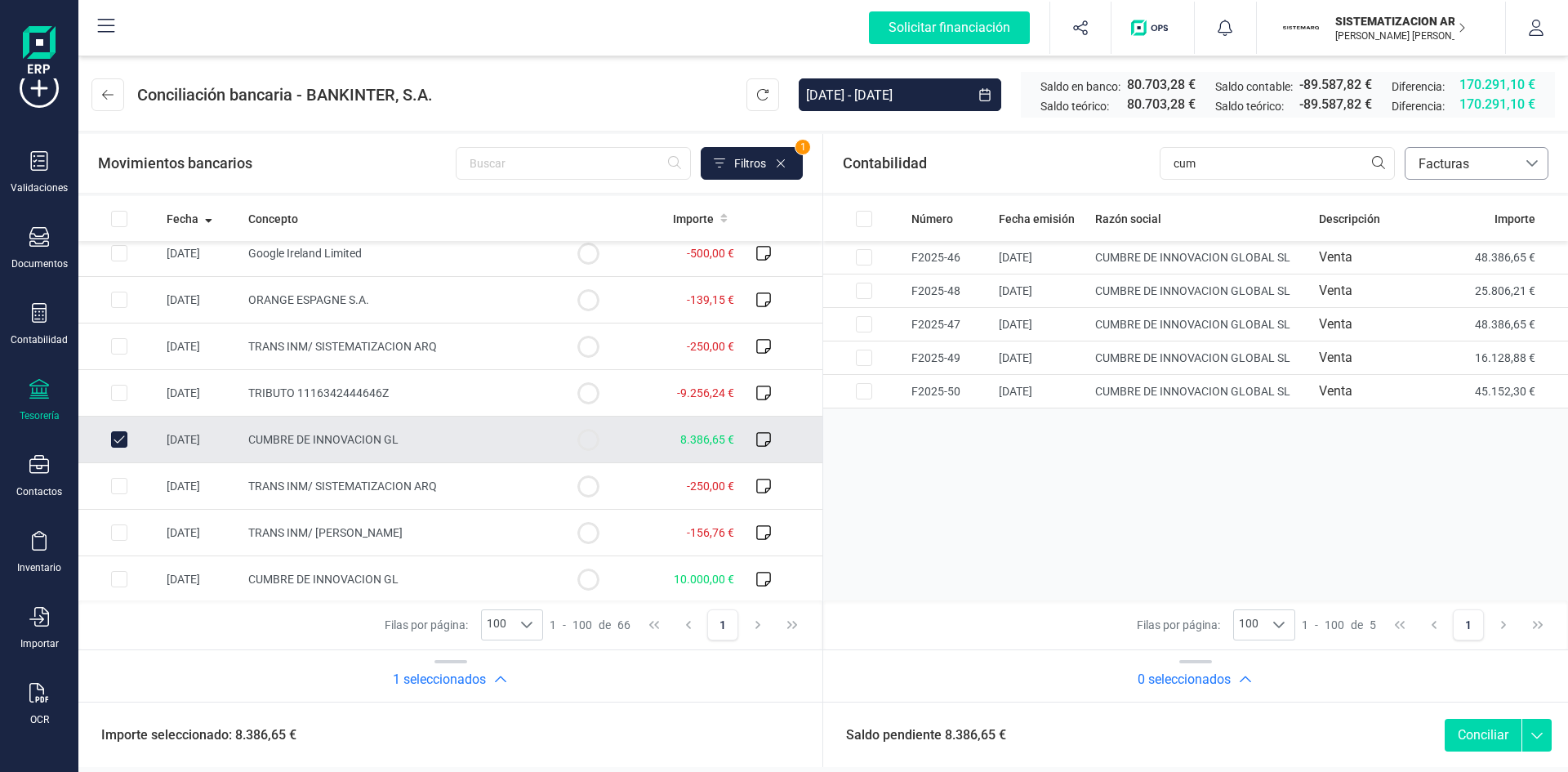
click at [117, 442] on input "Row Unselected 9ff36820-6214-41ca-b66b-8ffa755f5c35" at bounding box center [119, 439] width 16 height 16
checkbox input "false"
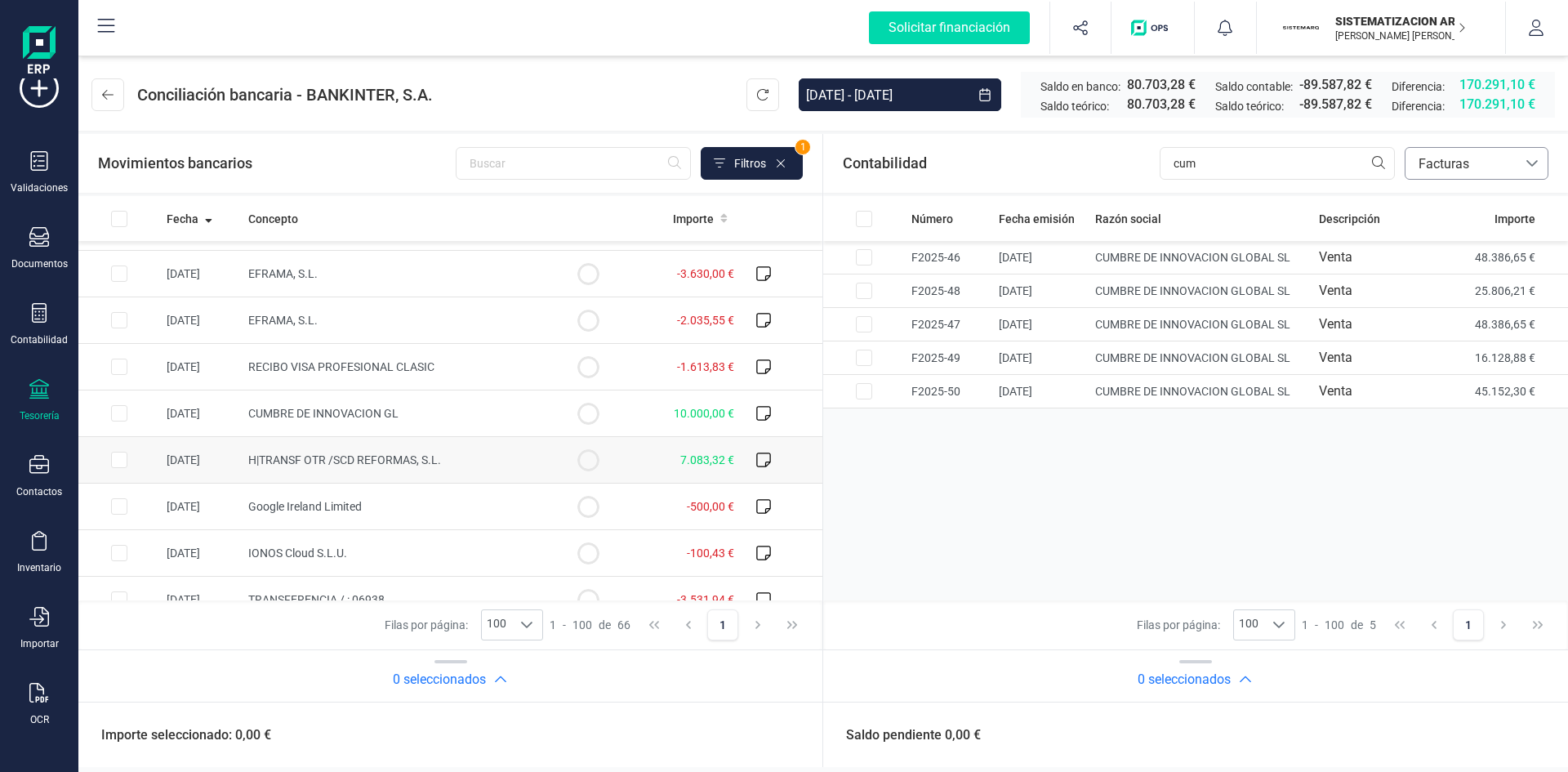
scroll to position [1059, 0]
click at [119, 415] on input "Row Selected 56e471ec-896e-43b3-a368-85ad70130f43" at bounding box center [119, 416] width 16 height 16
checkbox input "true"
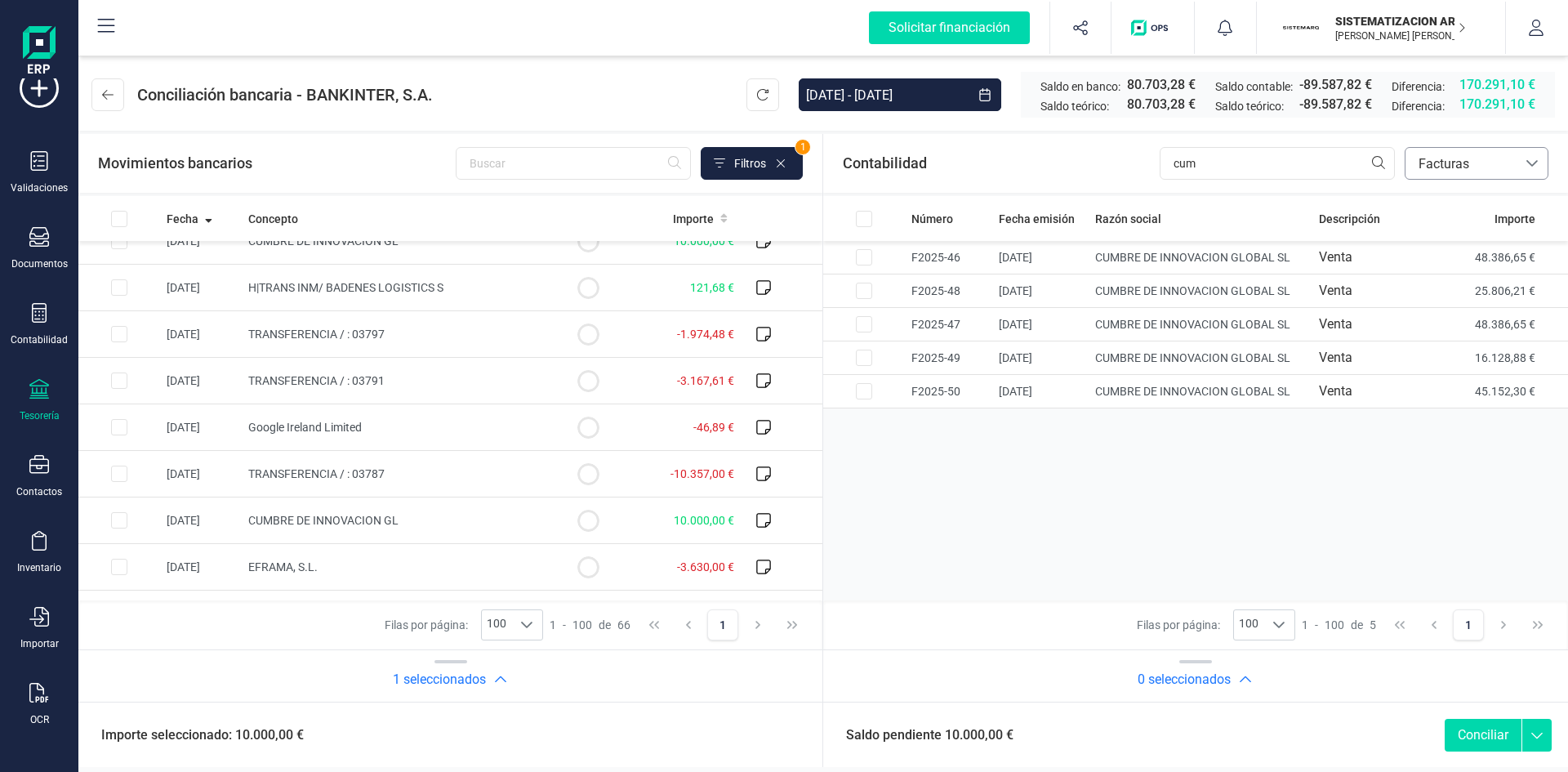
scroll to position [766, 0]
click at [118, 523] on input "Row Selected 7c7af9bf-6c73-4f93-aabe-9ffc50cf736e" at bounding box center [119, 521] width 16 height 16
checkbox input "true"
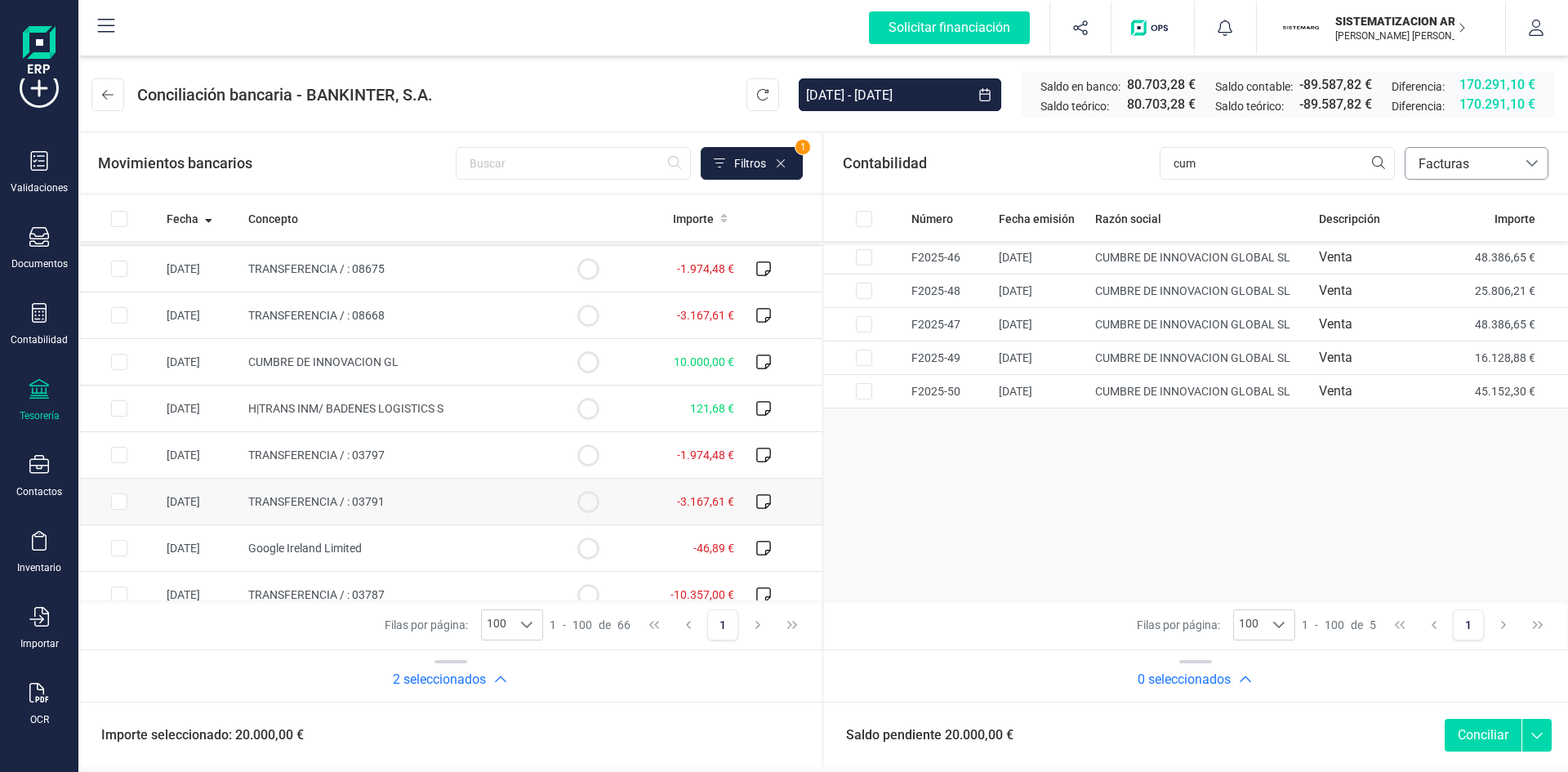
scroll to position [630, 0]
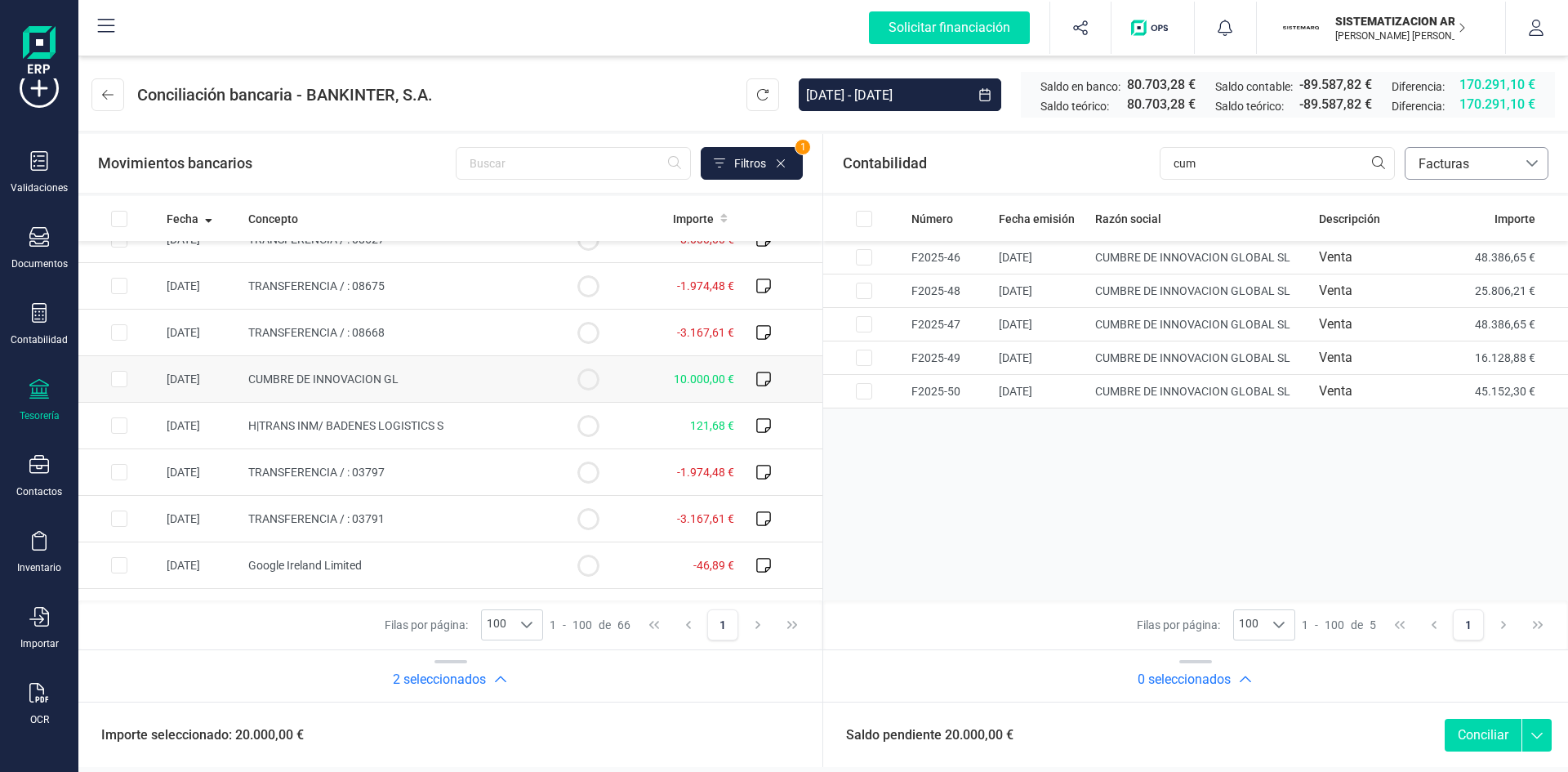
click at [115, 377] on input "Row Selected ef6aa6f1-4072-4483-995c-0ad5903f50ef" at bounding box center [119, 379] width 16 height 16
checkbox input "true"
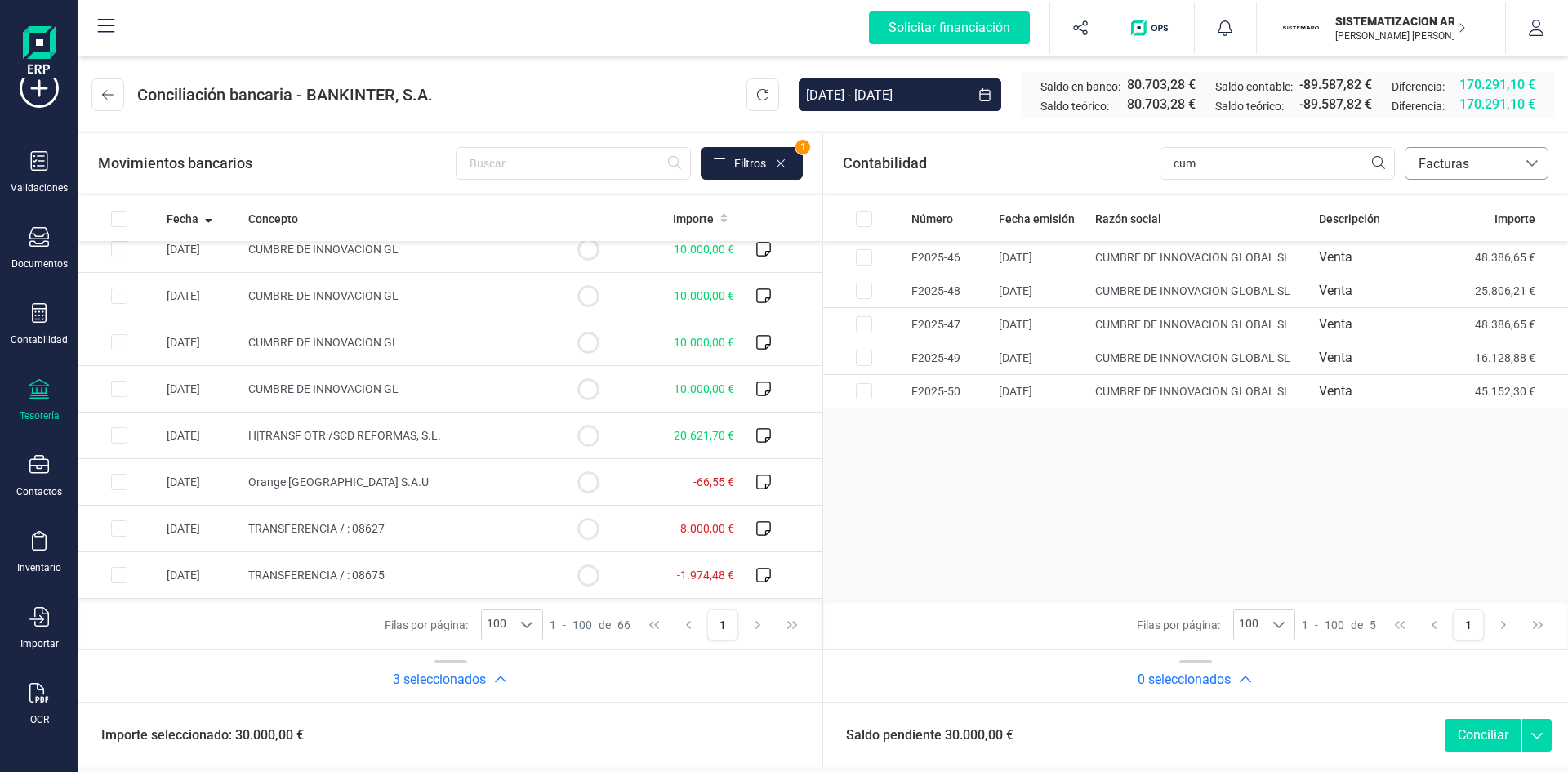
scroll to position [341, 0]
click at [118, 381] on input "Row Selected 59a1ef29-3c05-4569-a425-3d2dd8f4bb7e" at bounding box center [119, 387] width 16 height 16
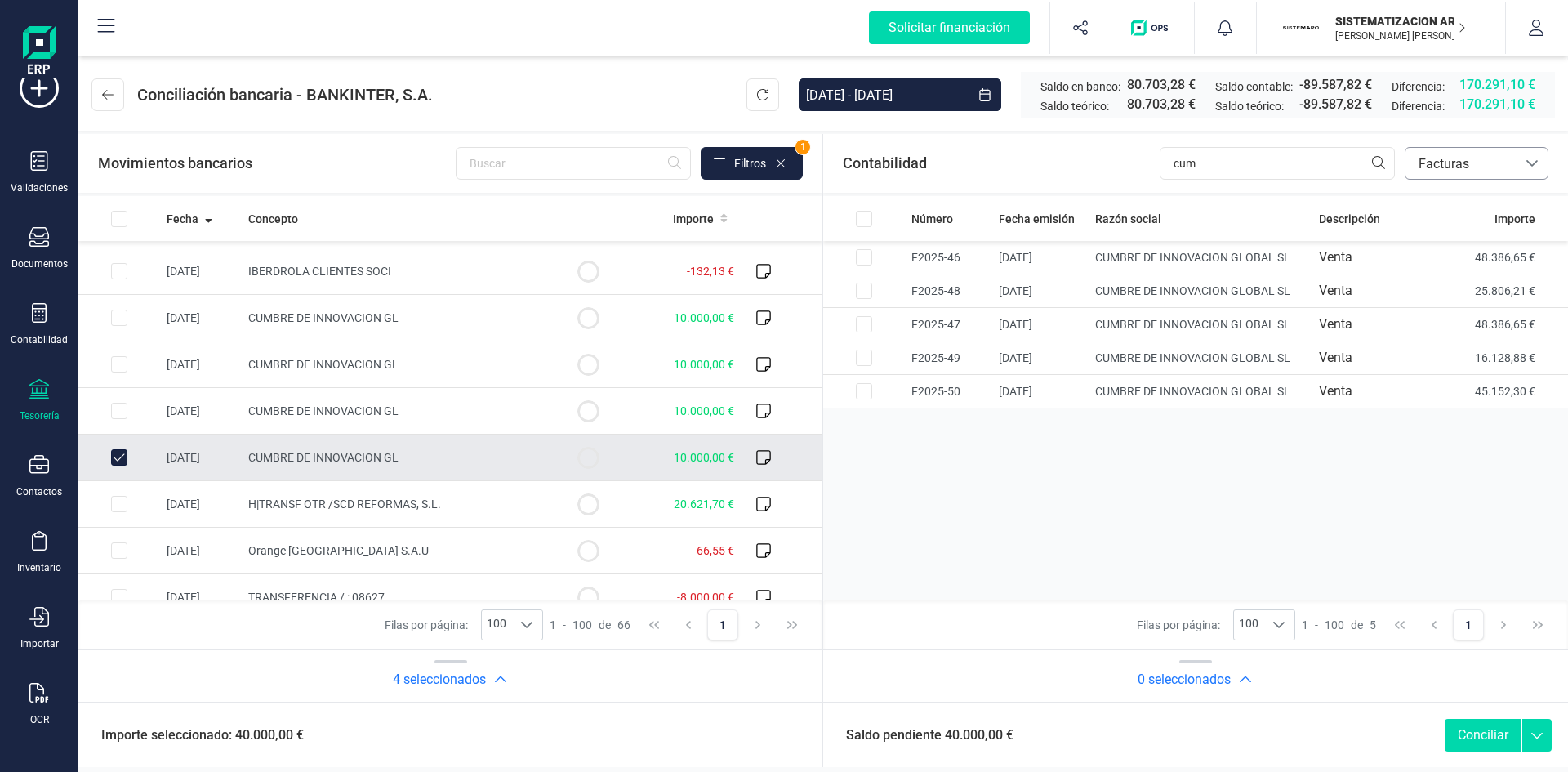
scroll to position [273, 0]
drag, startPoint x: 113, startPoint y: 452, endPoint x: 205, endPoint y: 457, distance: 92.1
click at [113, 452] on input "Row Unselected 59a1ef29-3c05-4569-a425-3d2dd8f4bb7e" at bounding box center [119, 455] width 16 height 16
checkbox input "false"
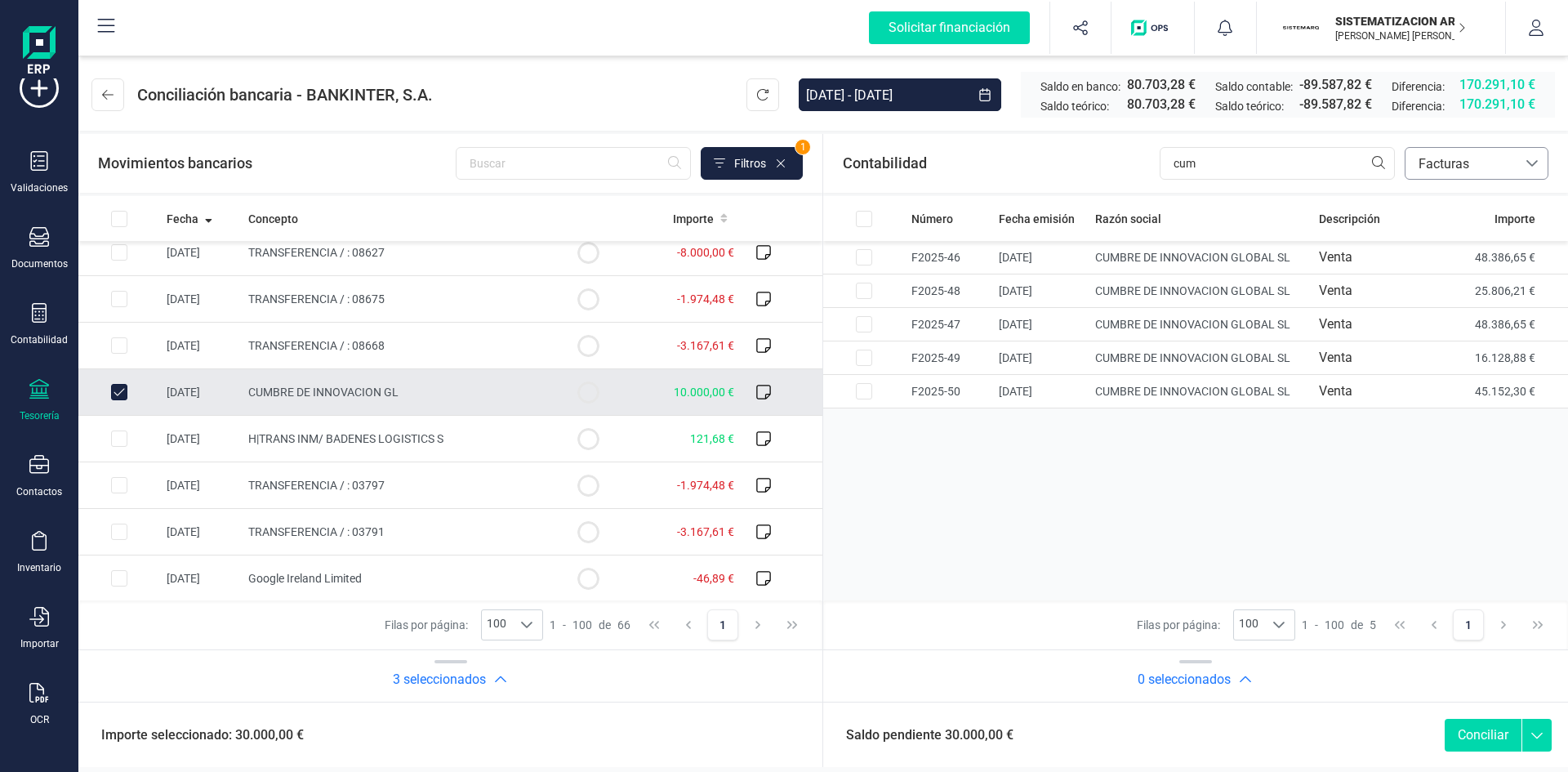
scroll to position [617, 0]
click at [126, 388] on input "Row Unselected ef6aa6f1-4072-4483-995c-0ad5903f50ef" at bounding box center [119, 391] width 16 height 16
checkbox input "false"
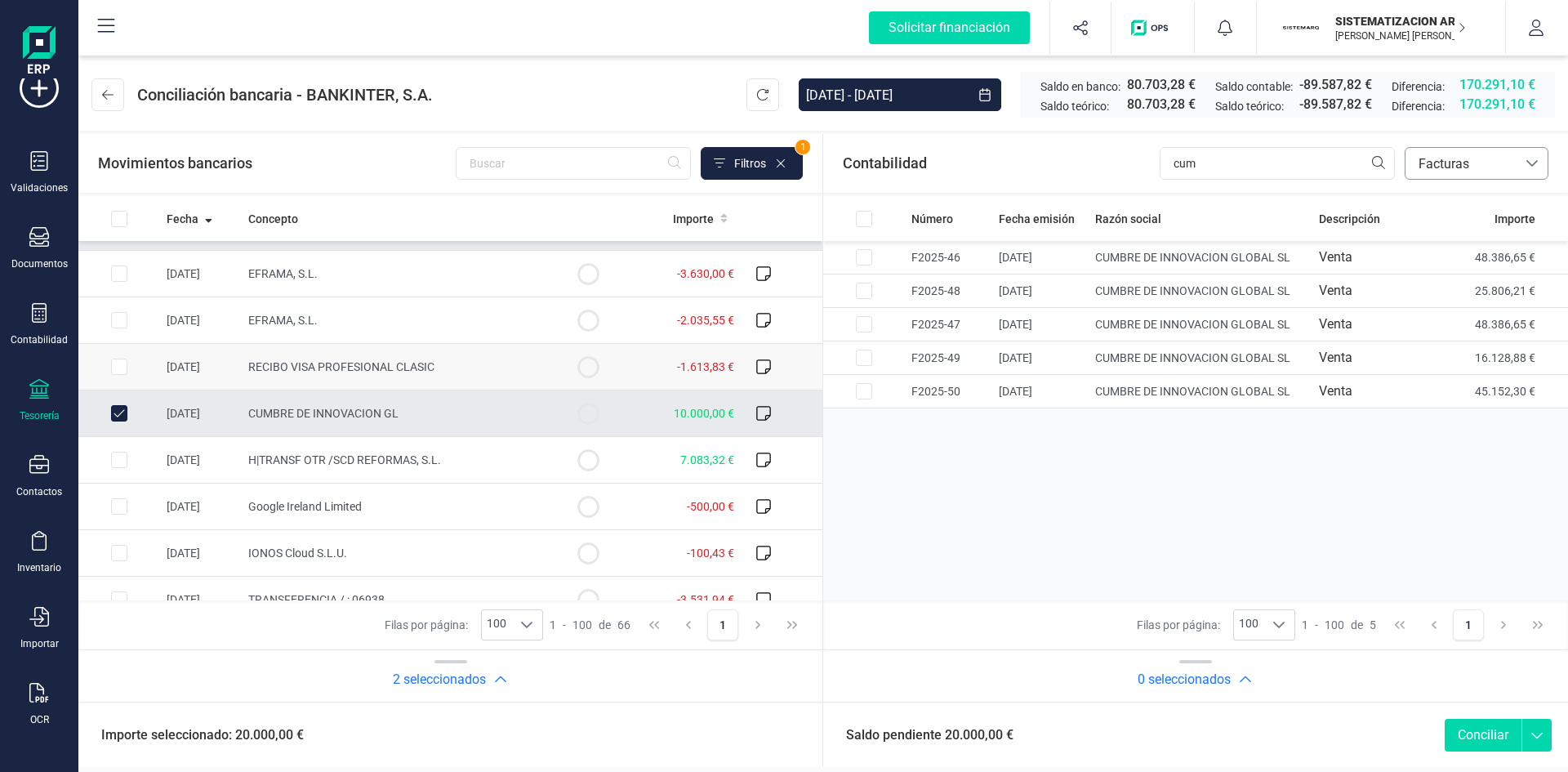
scroll to position [994, 0]
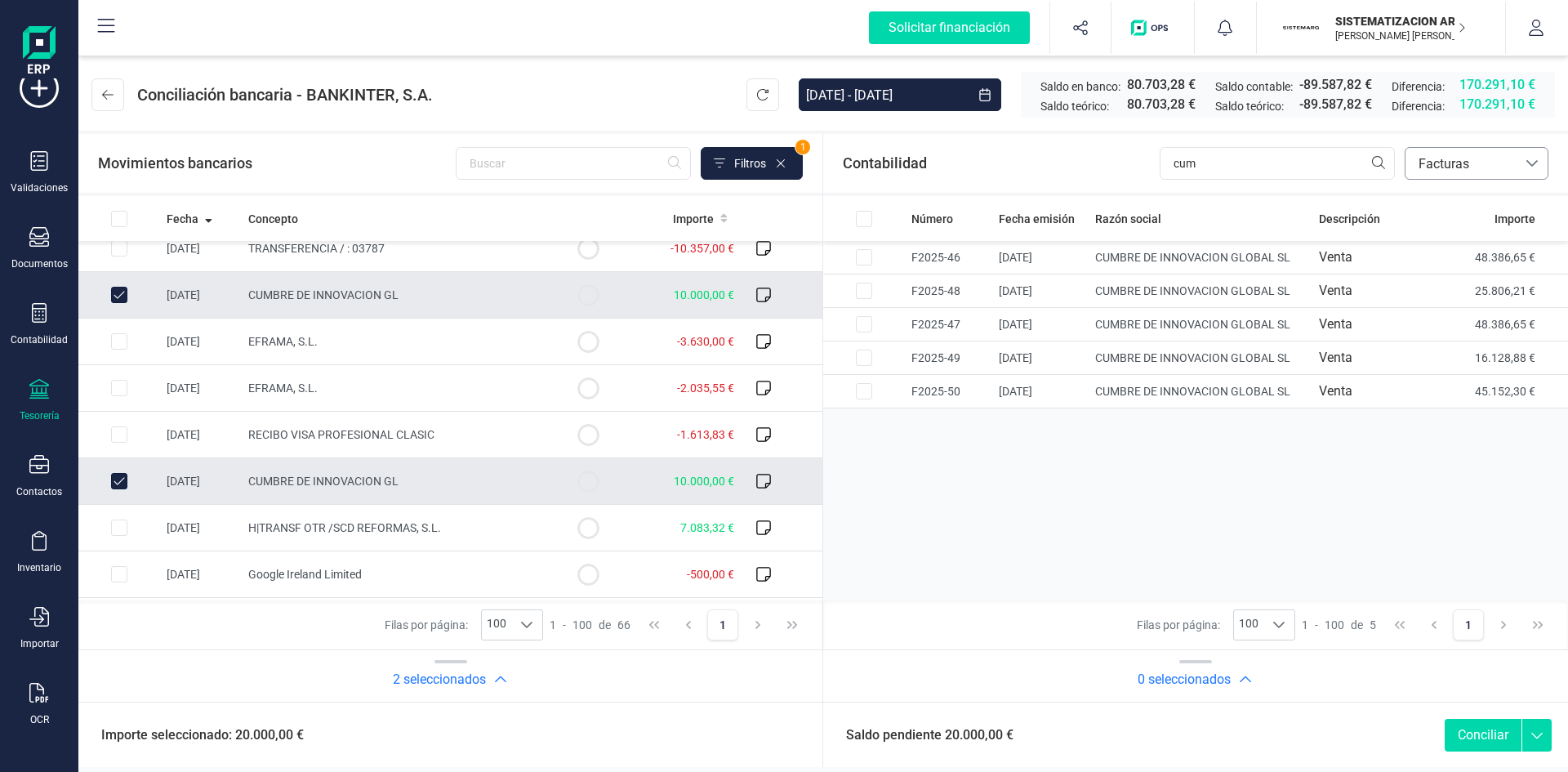
click at [122, 291] on input "Row Unselected 7c7af9bf-6c73-4f93-aabe-9ffc50cf736e" at bounding box center [119, 294] width 16 height 16
checkbox input "false"
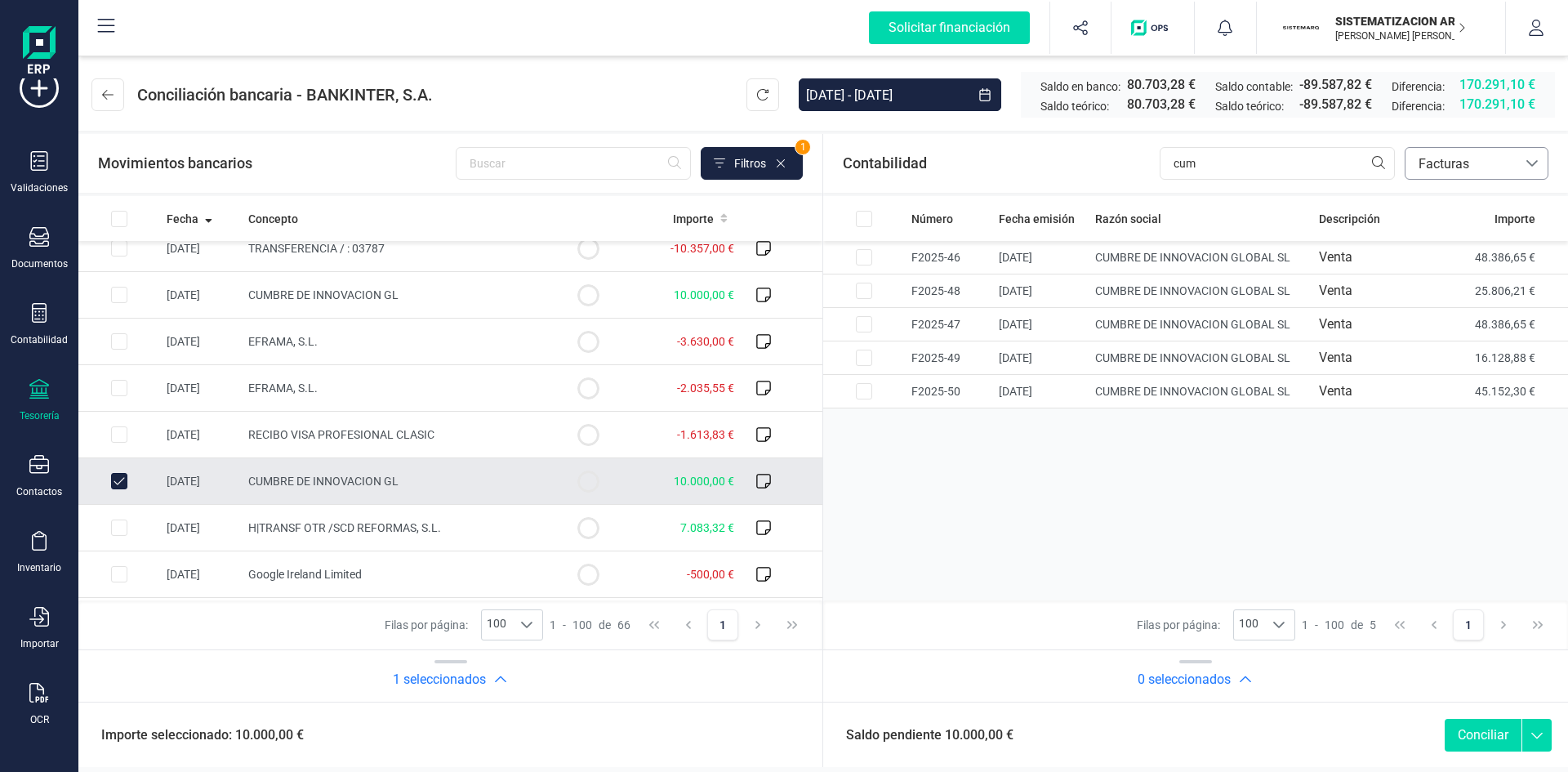
click at [116, 471] on td at bounding box center [119, 481] width 82 height 46
checkbox input "false"
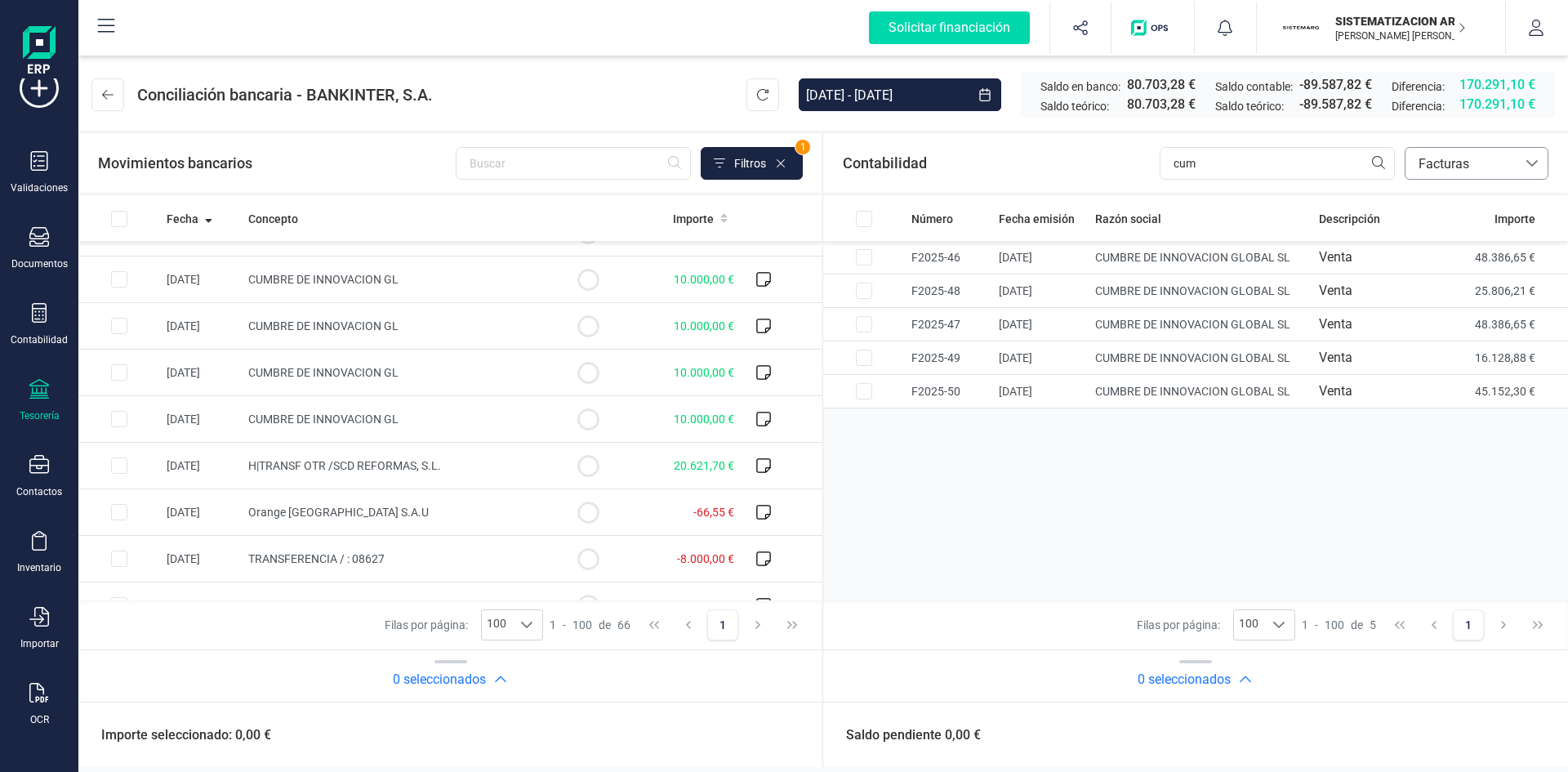
scroll to position [0, 0]
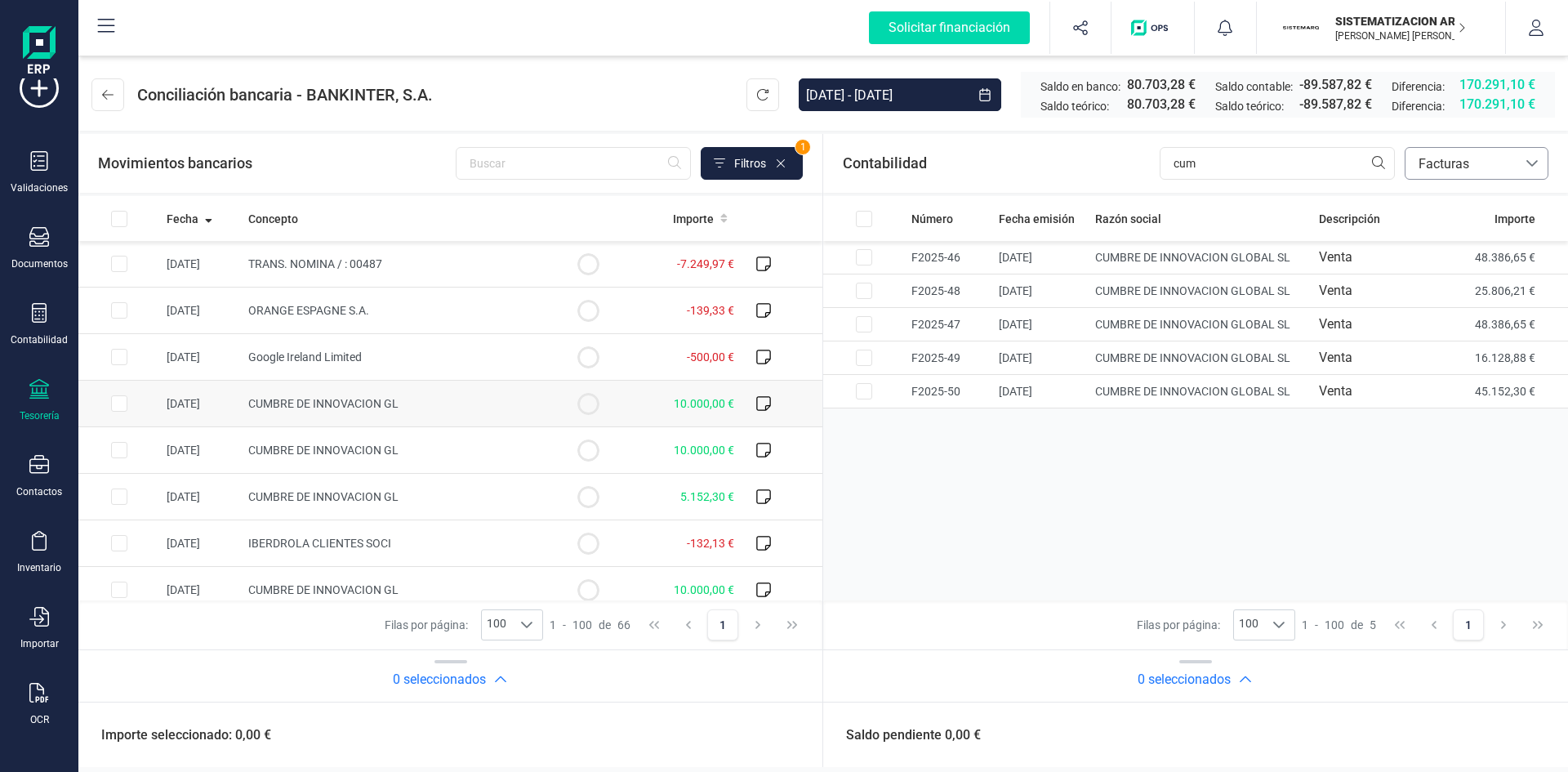
click at [120, 408] on input "Row Selected 9c42a164-076f-40f2-a887-e40dbd86f292" at bounding box center [119, 403] width 16 height 16
checkbox input "true"
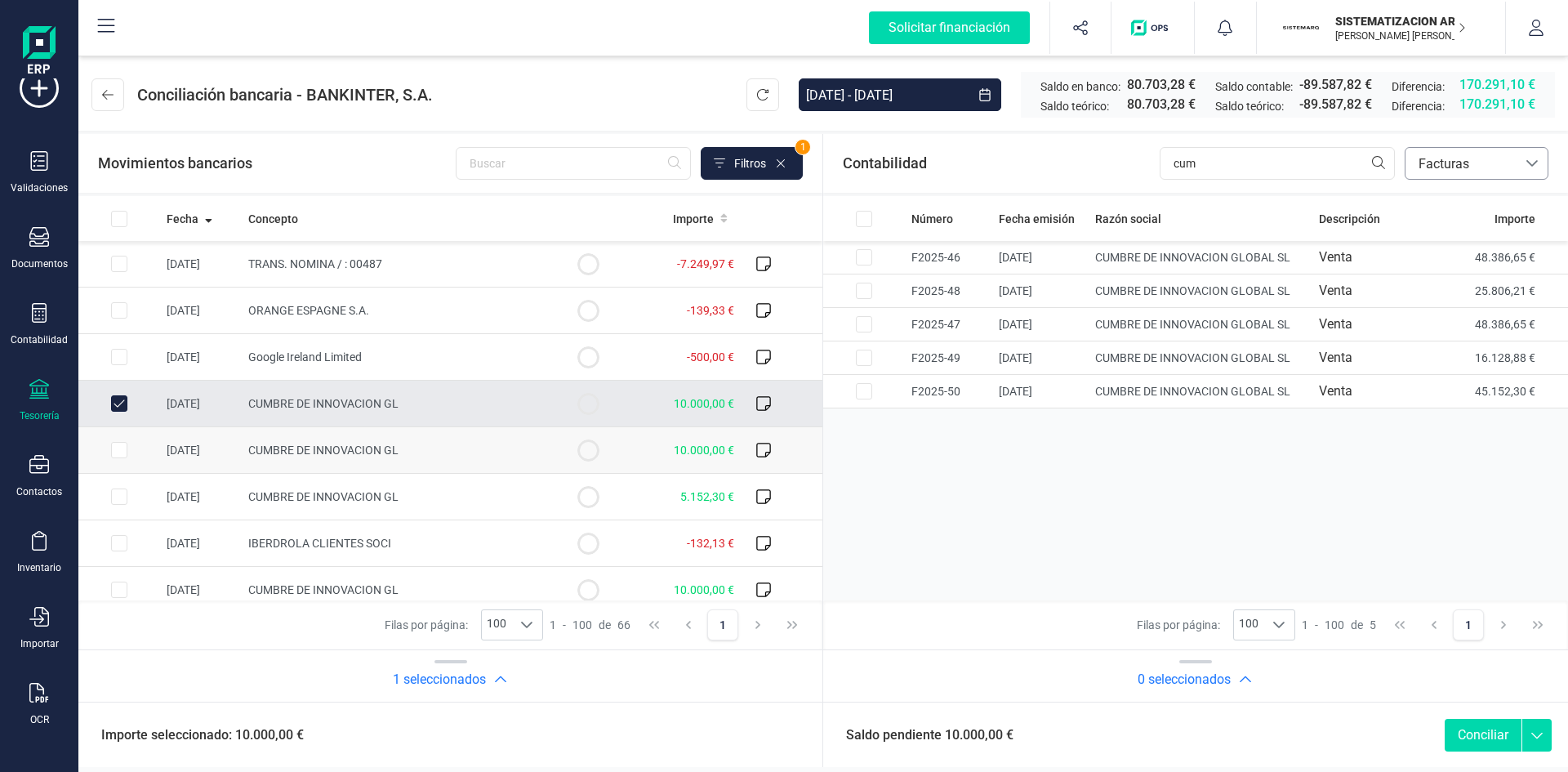
click at [120, 444] on input "Row Selected db3c22b1-473f-4aac-a0d0-551ae6d46b47" at bounding box center [119, 450] width 16 height 16
checkbox input "true"
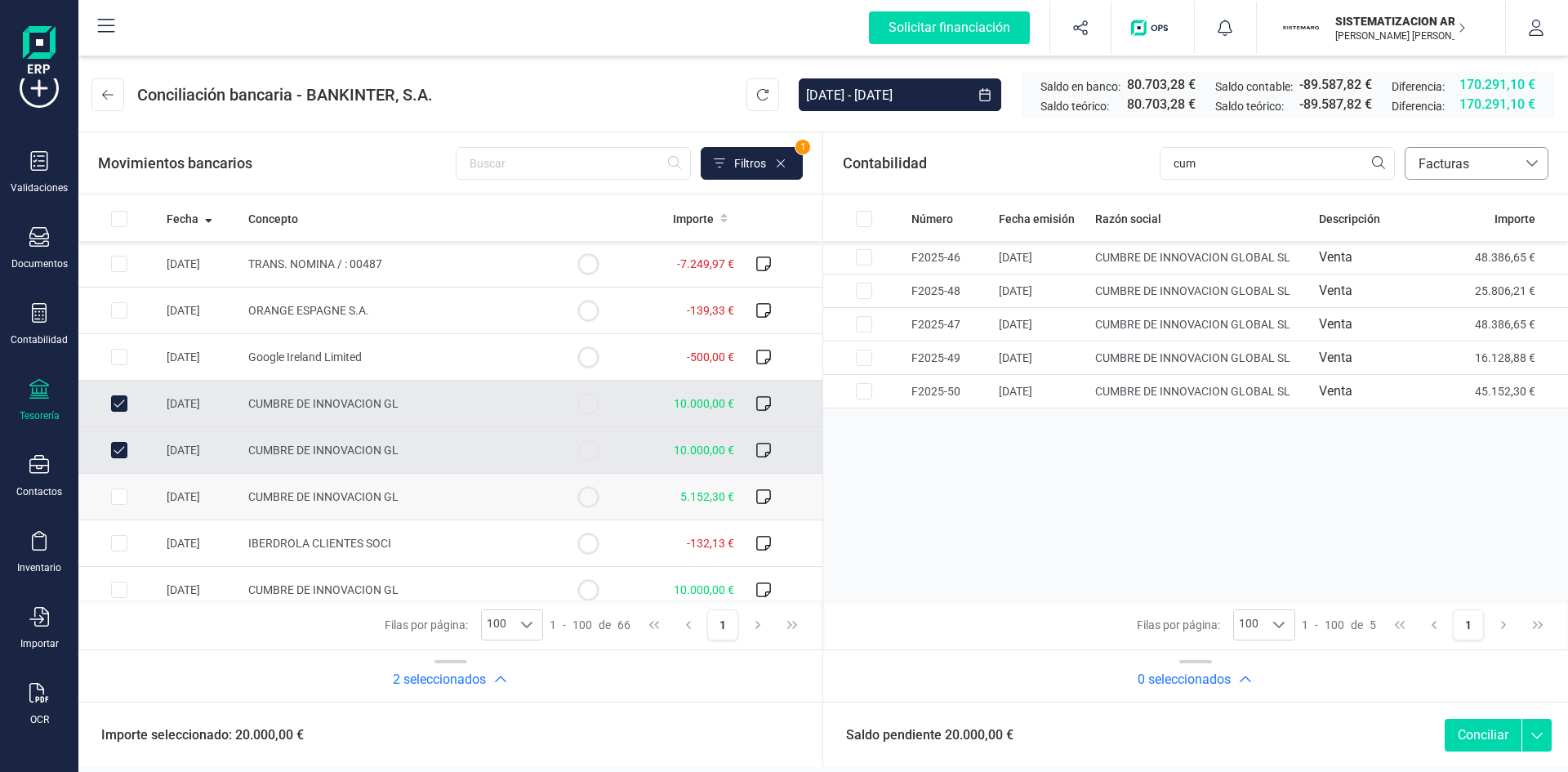
click at [114, 493] on input "Row Selected d4f49954-57e3-4eee-be22-c862c4359326" at bounding box center [119, 496] width 16 height 16
checkbox input "true"
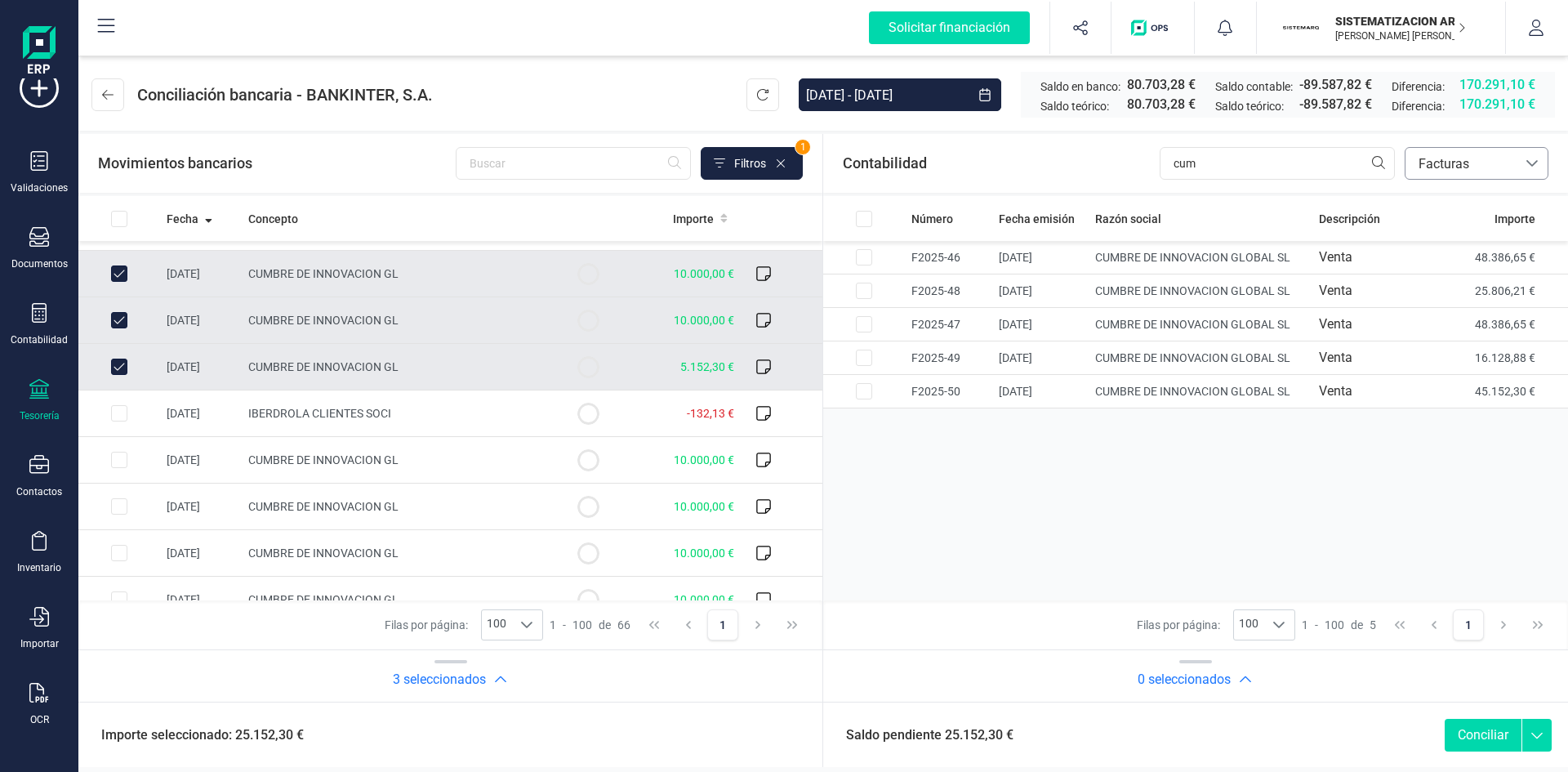
scroll to position [142, 0]
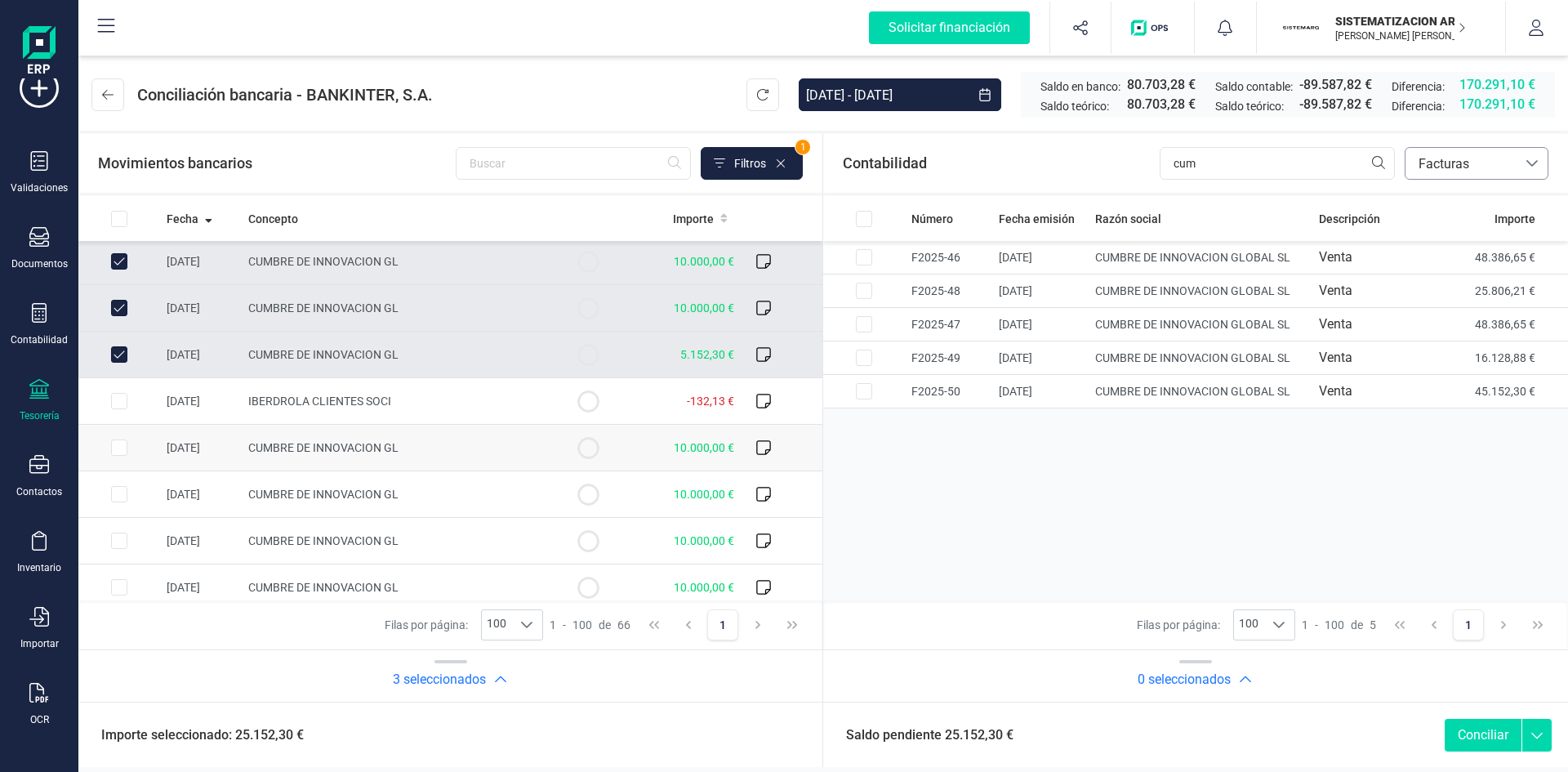
click at [116, 445] on input "Row Selected 57b81095-7e40-41e6-9506-f0eb5fdc21bb" at bounding box center [119, 447] width 16 height 16
checkbox input "true"
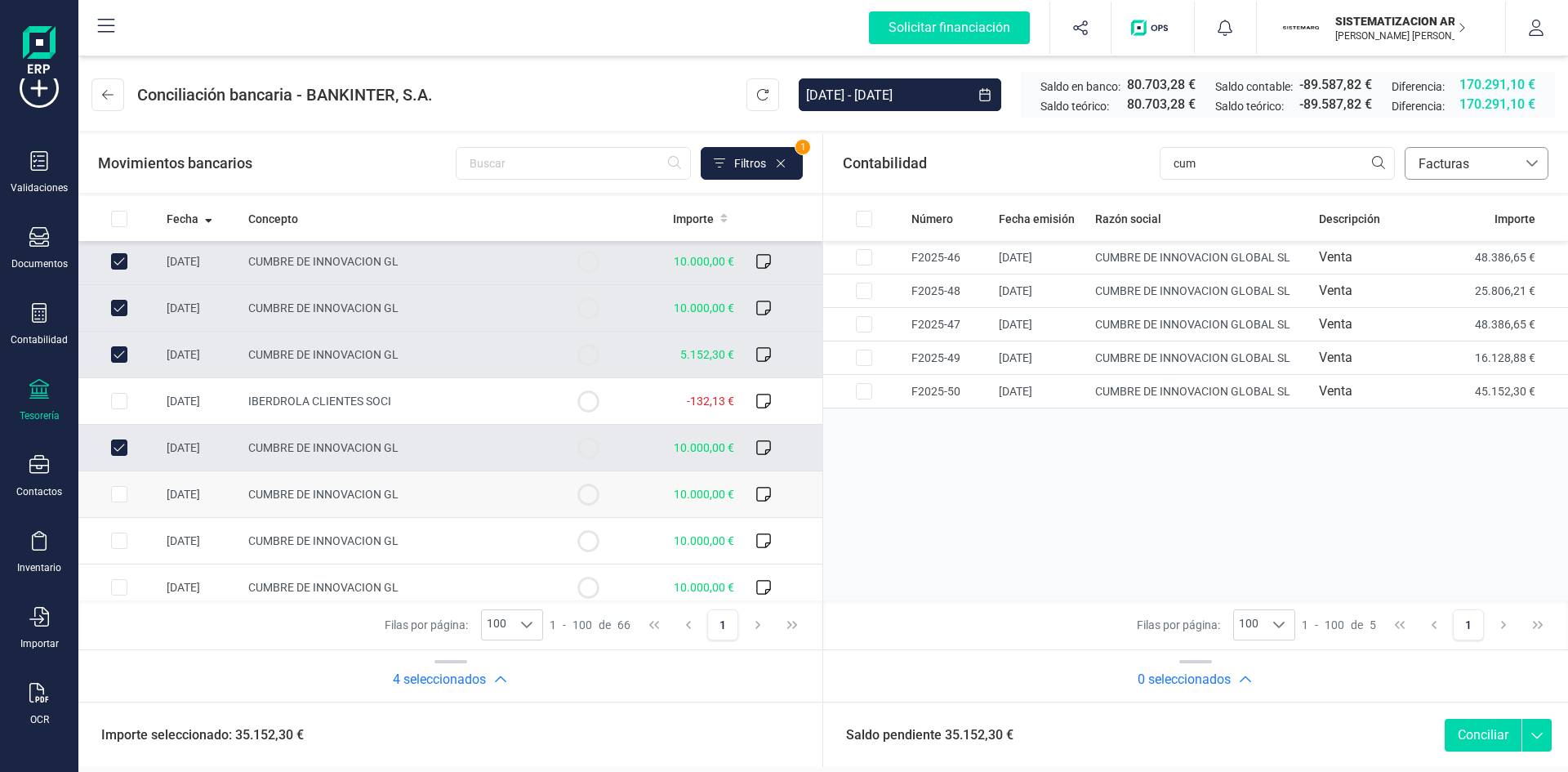
click at [117, 488] on input "Row Selected 5f72bbe3-1c9e-463c-b02c-62fe6e360148" at bounding box center [119, 494] width 16 height 16
checkbox input "true"
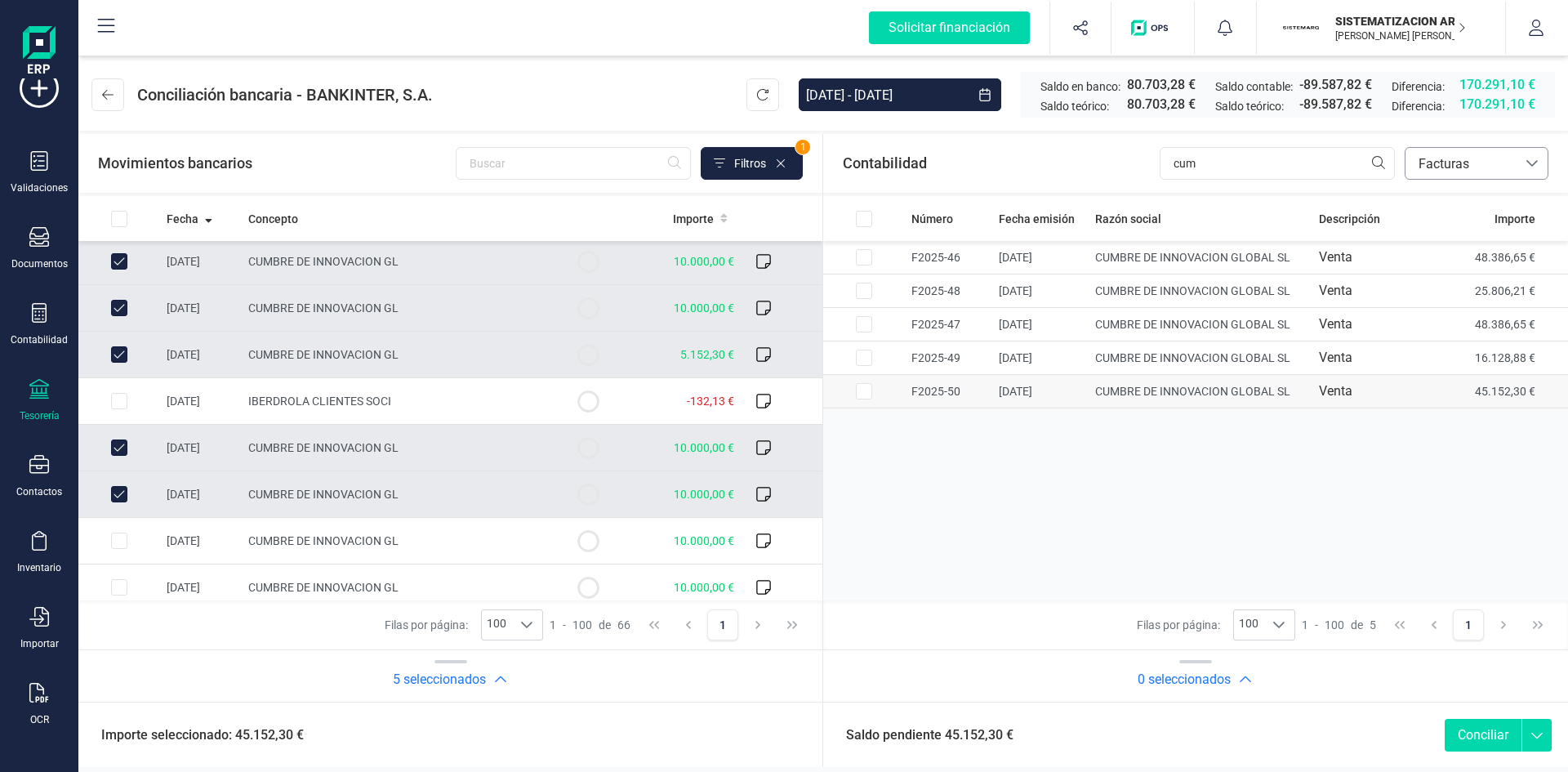
click at [860, 392] on input "Row Selected c16d39d0-96c2-4ac2-8382-176ef1308ea4" at bounding box center [864, 391] width 16 height 16
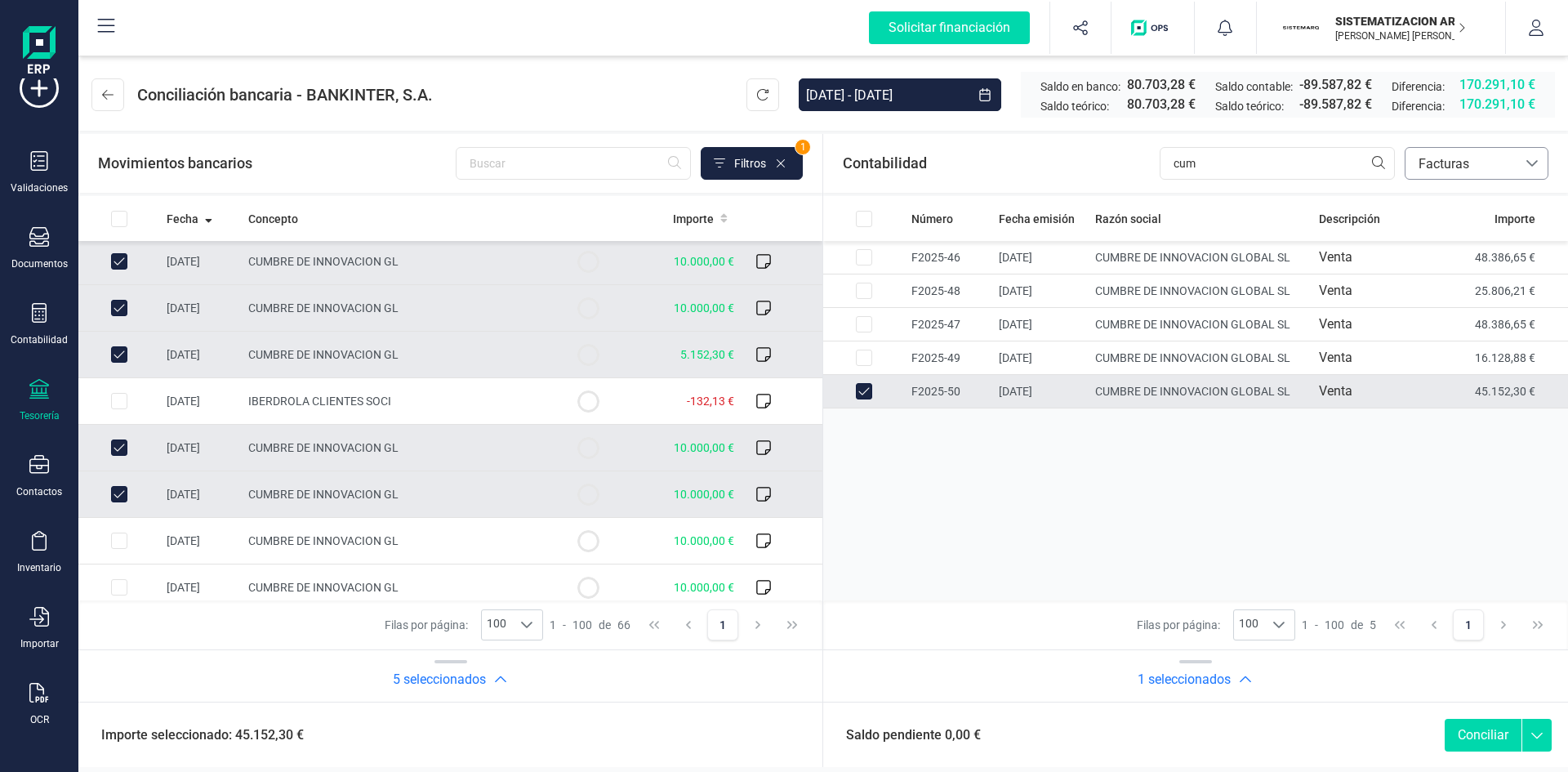
click at [1489, 738] on button "Conciliar" at bounding box center [1483, 735] width 76 height 33
checkbox input "false"
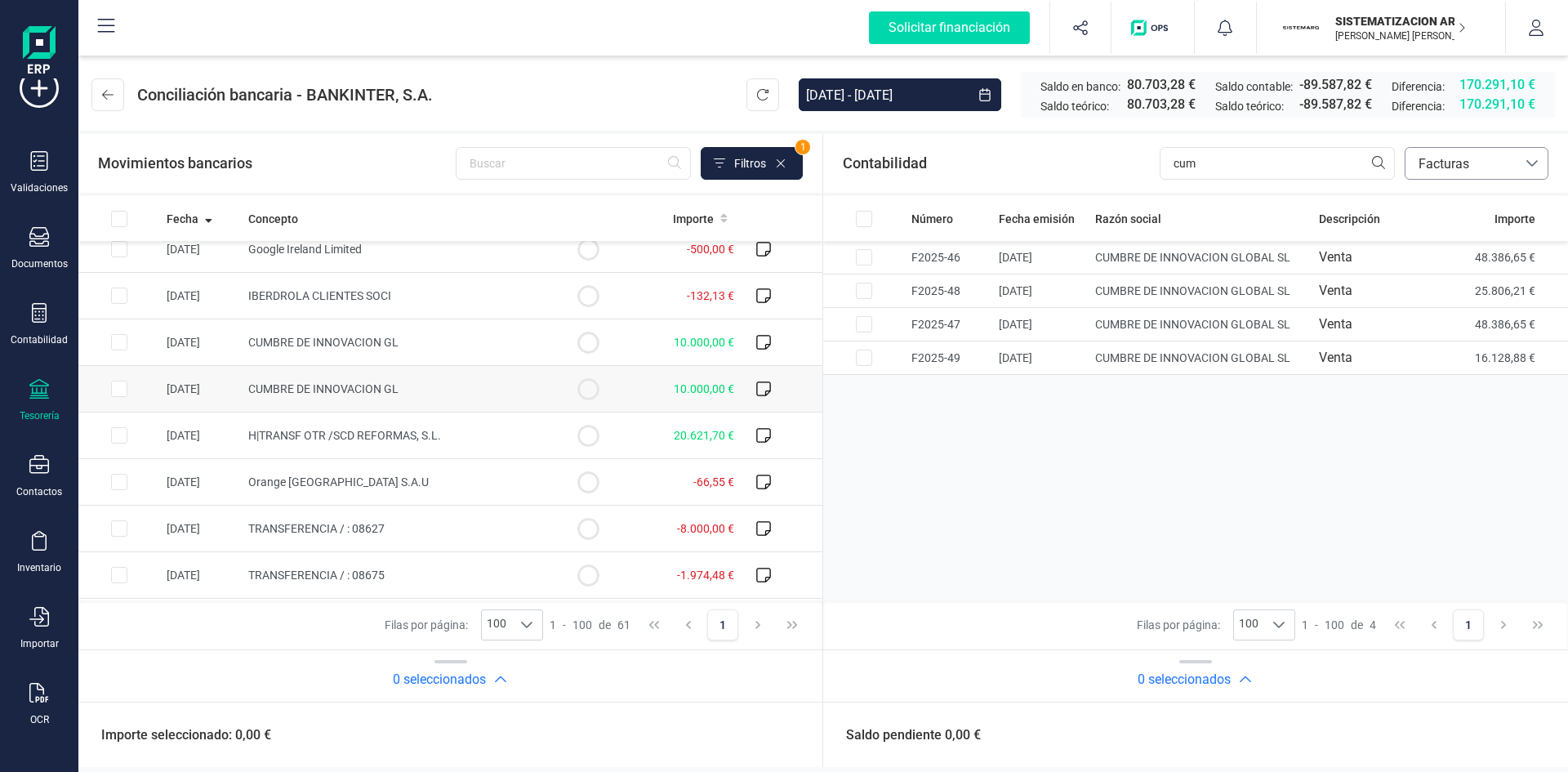
scroll to position [111, 0]
click at [120, 336] on input "Row Selected da8aba2b-3837-41c5-a151-aa31ec90e606" at bounding box center [119, 338] width 16 height 16
checkbox input "true"
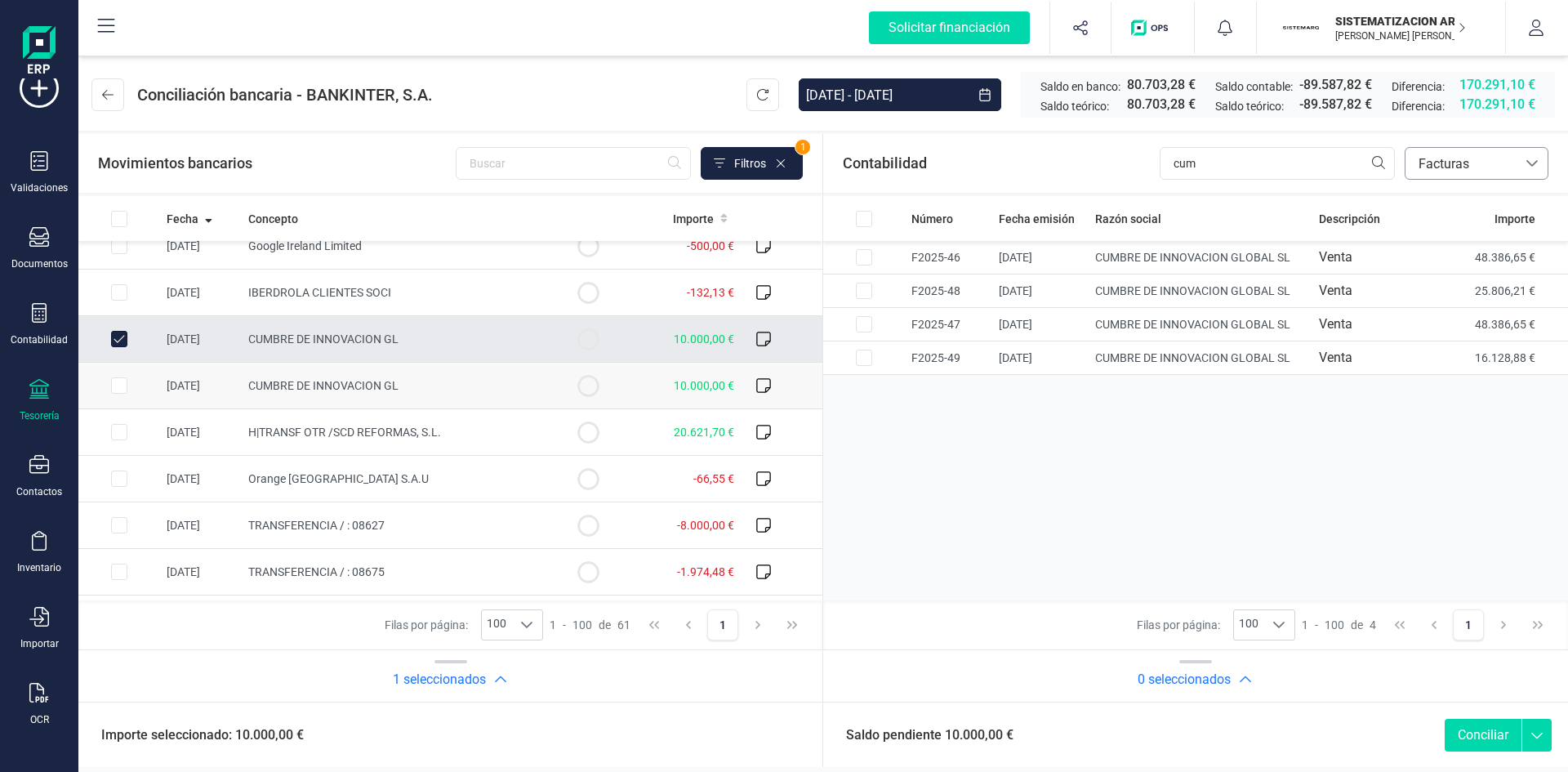
click at [106, 387] on td at bounding box center [119, 386] width 82 height 46
checkbox input "true"
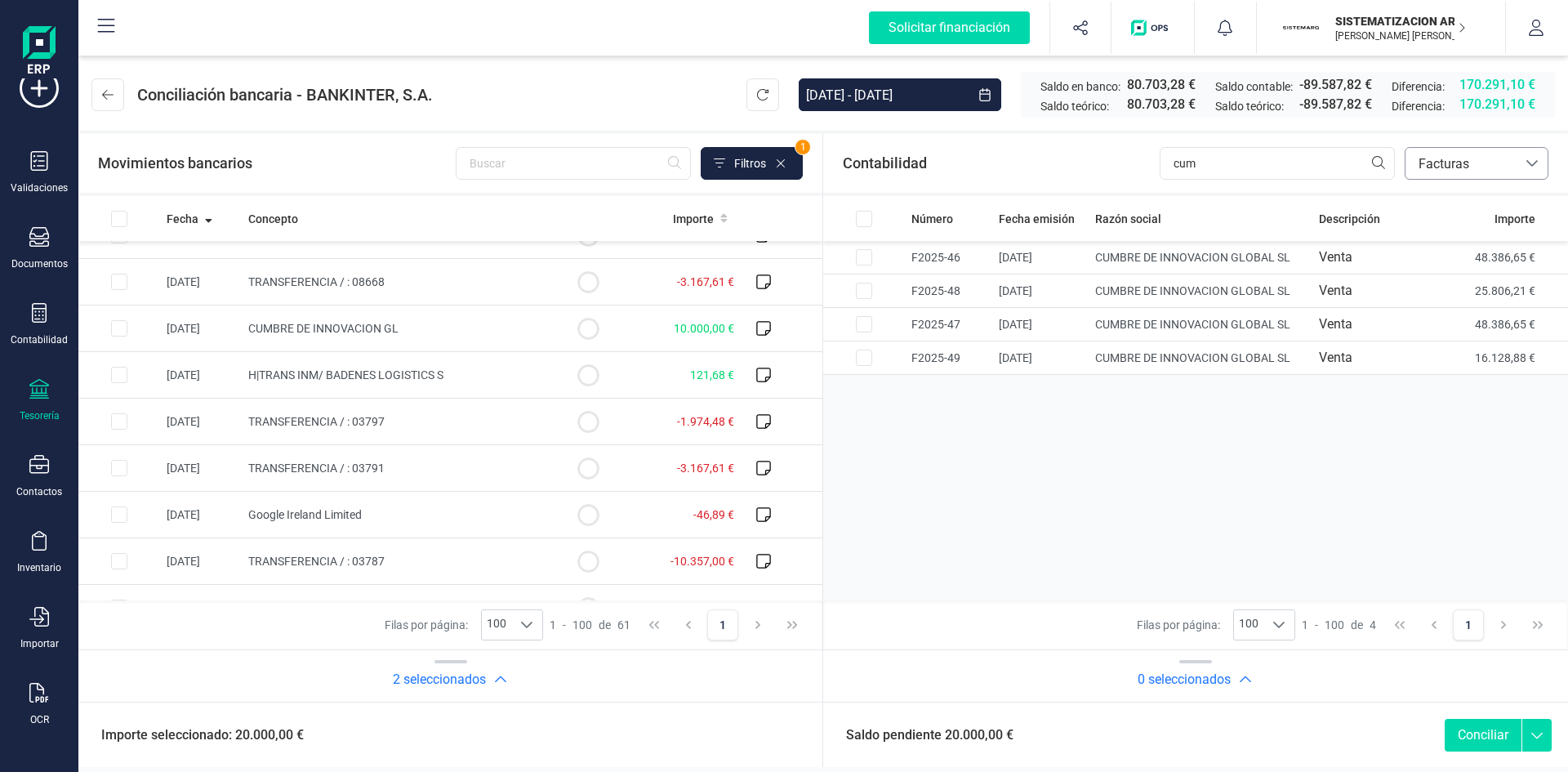
scroll to position [450, 0]
click at [113, 315] on td at bounding box center [119, 326] width 82 height 46
checkbox input "true"
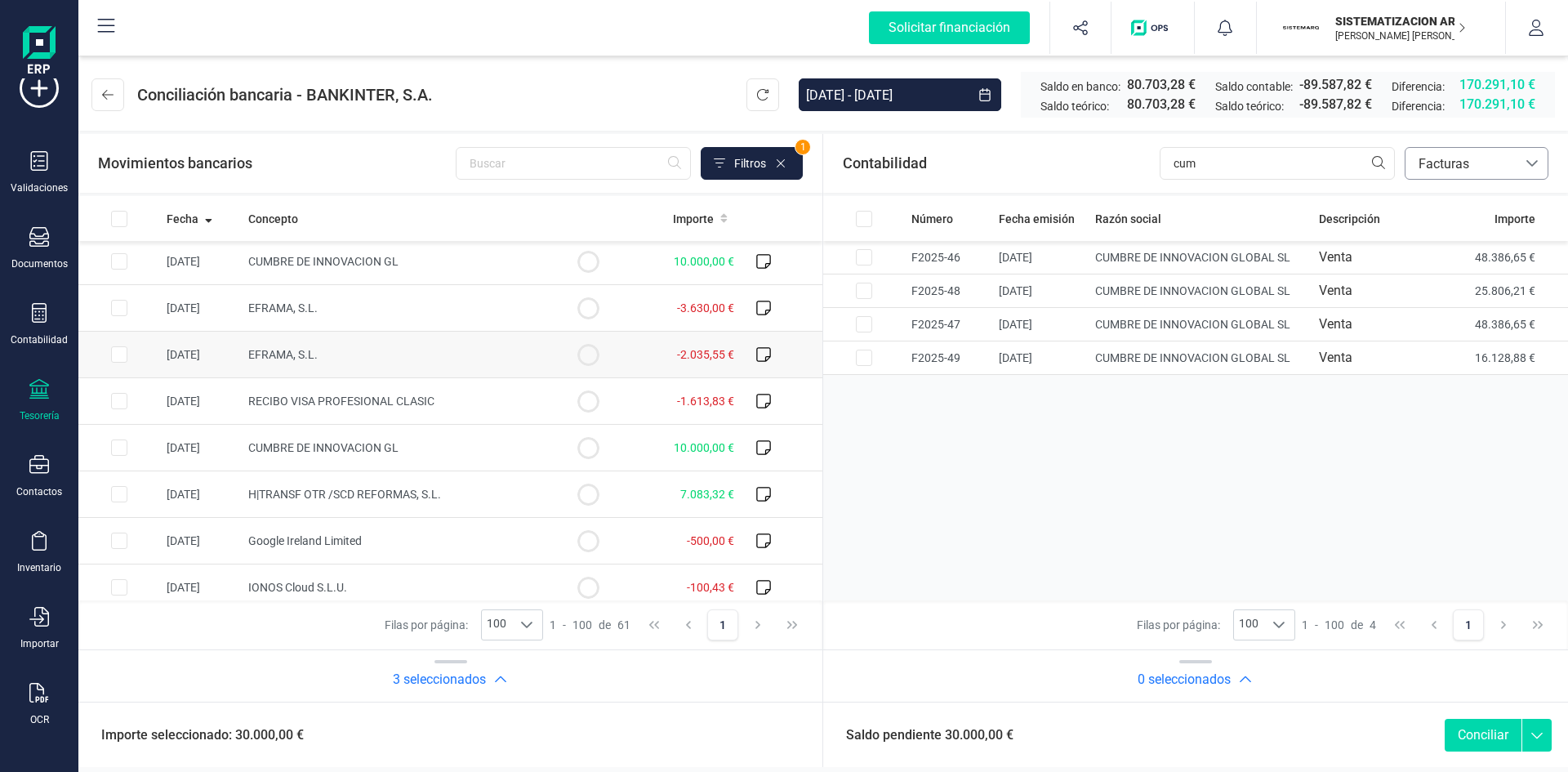
scroll to position [755, 0]
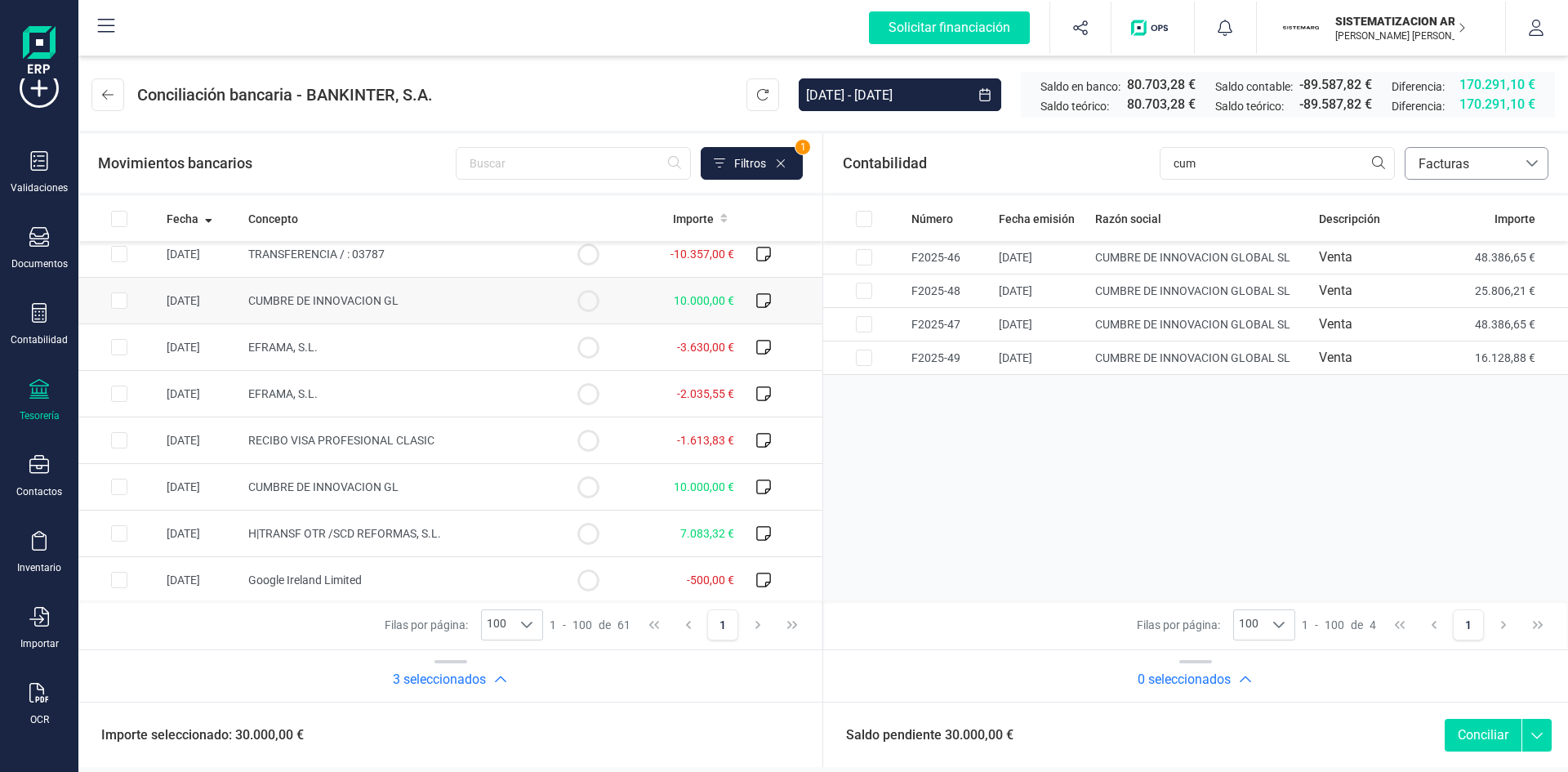
click at [118, 297] on input "Row Selected 7c7af9bf-6c73-4f93-aabe-9ffc50cf736e" at bounding box center [119, 300] width 16 height 16
checkbox input "true"
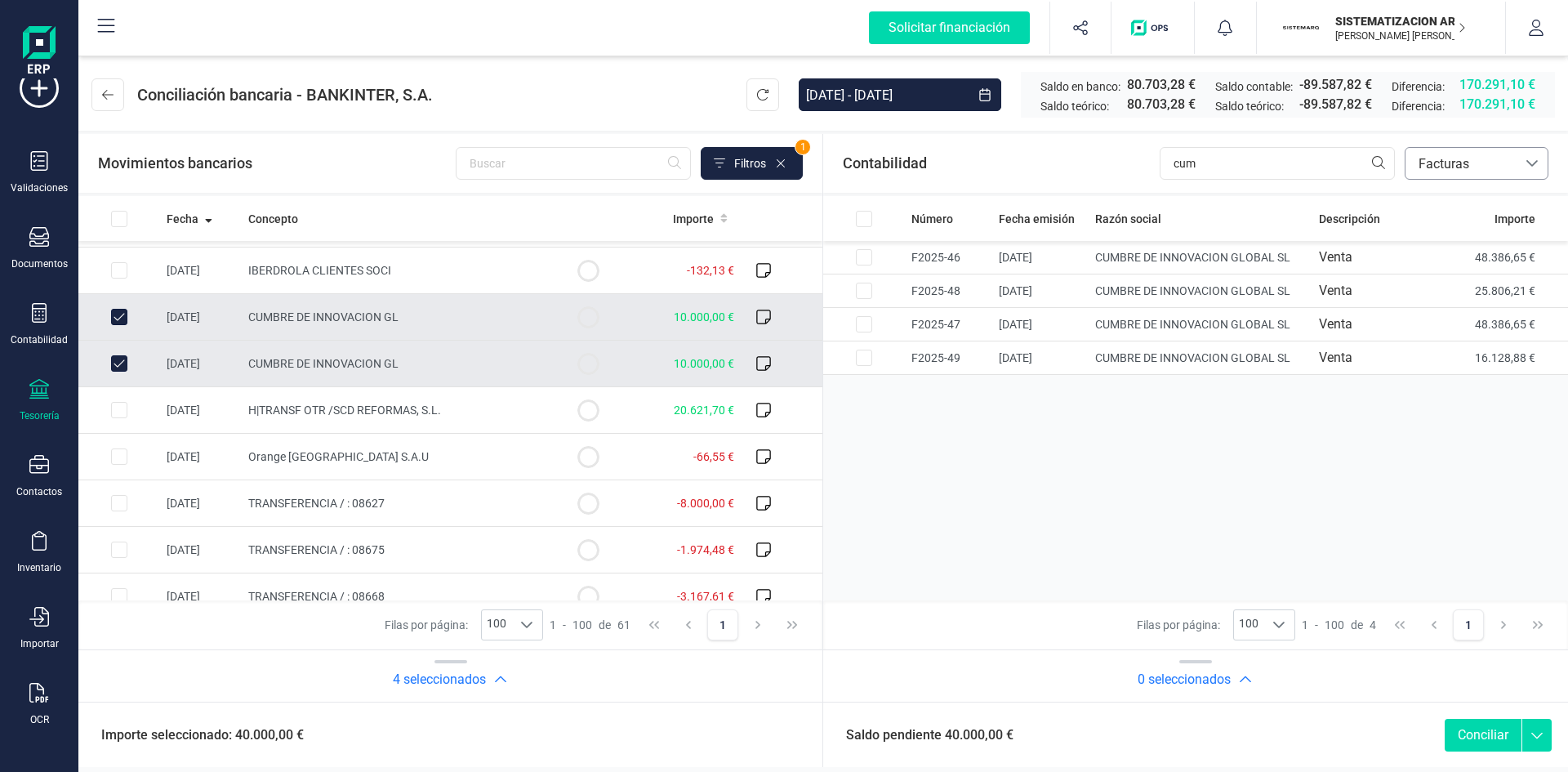
scroll to position [72, 0]
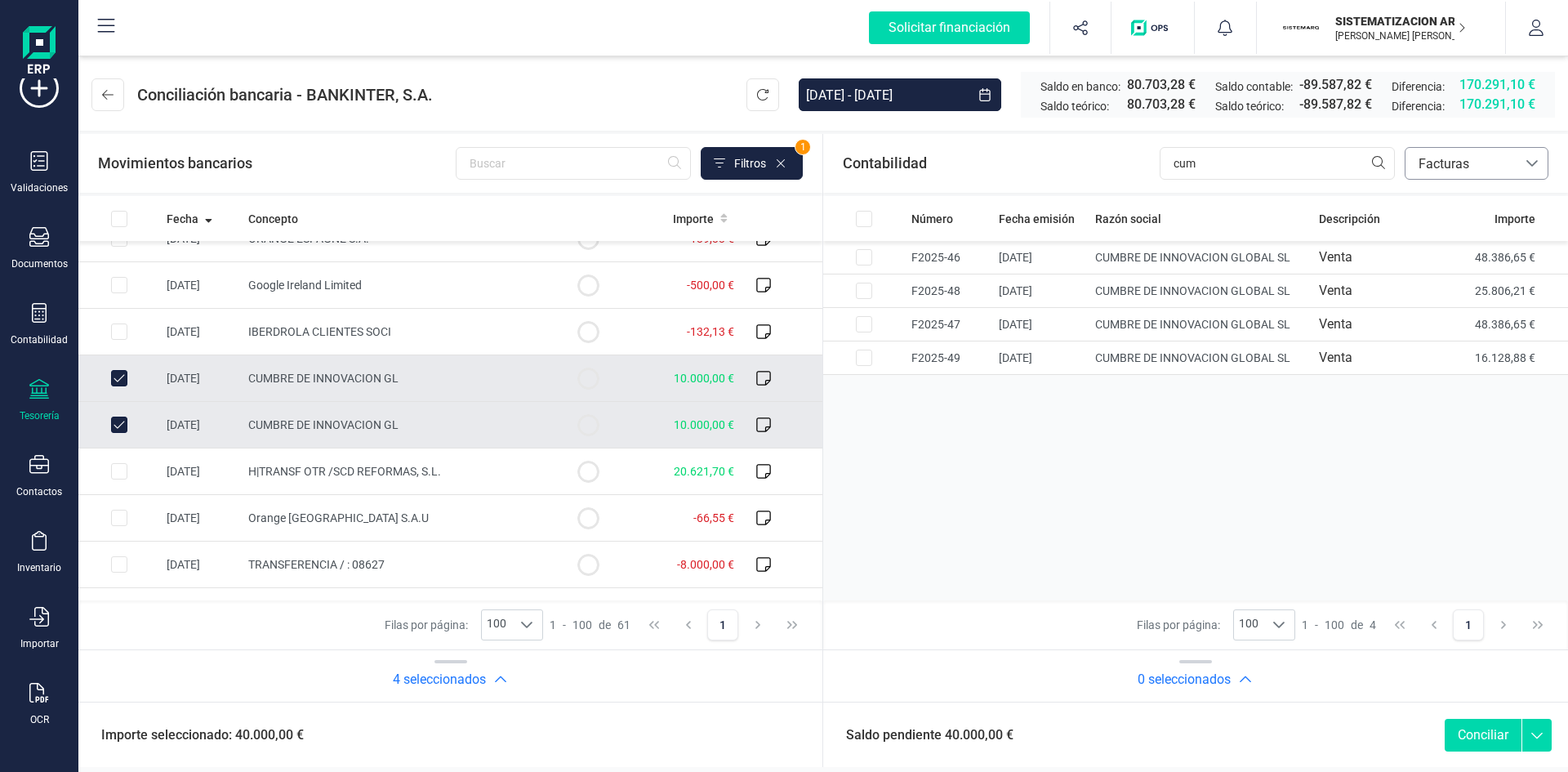
click at [118, 382] on input "Row Unselected da8aba2b-3837-41c5-a151-aa31ec90e606" at bounding box center [119, 378] width 16 height 16
checkbox input "false"
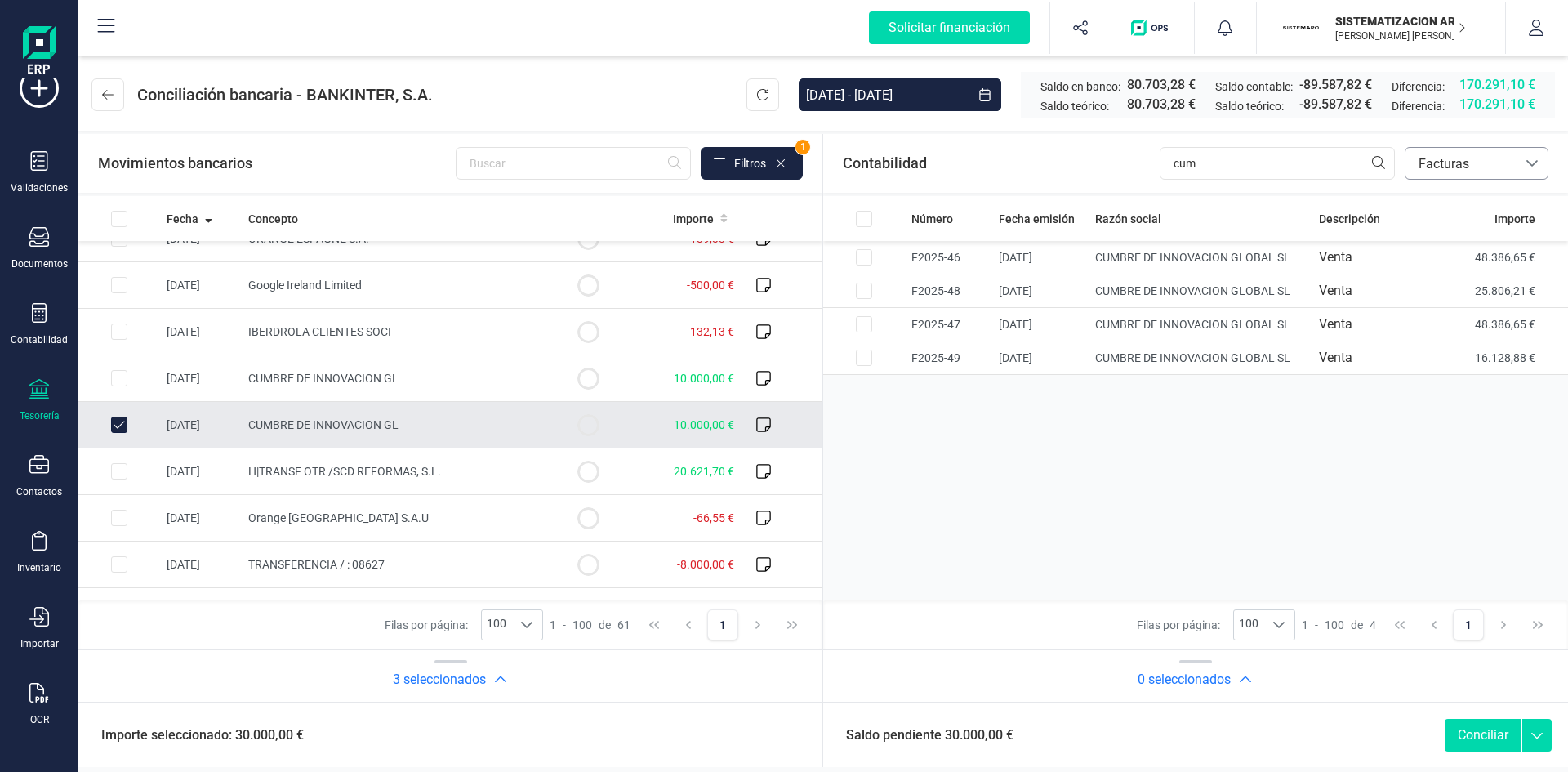
click at [119, 408] on td at bounding box center [119, 425] width 82 height 46
checkbox input "false"
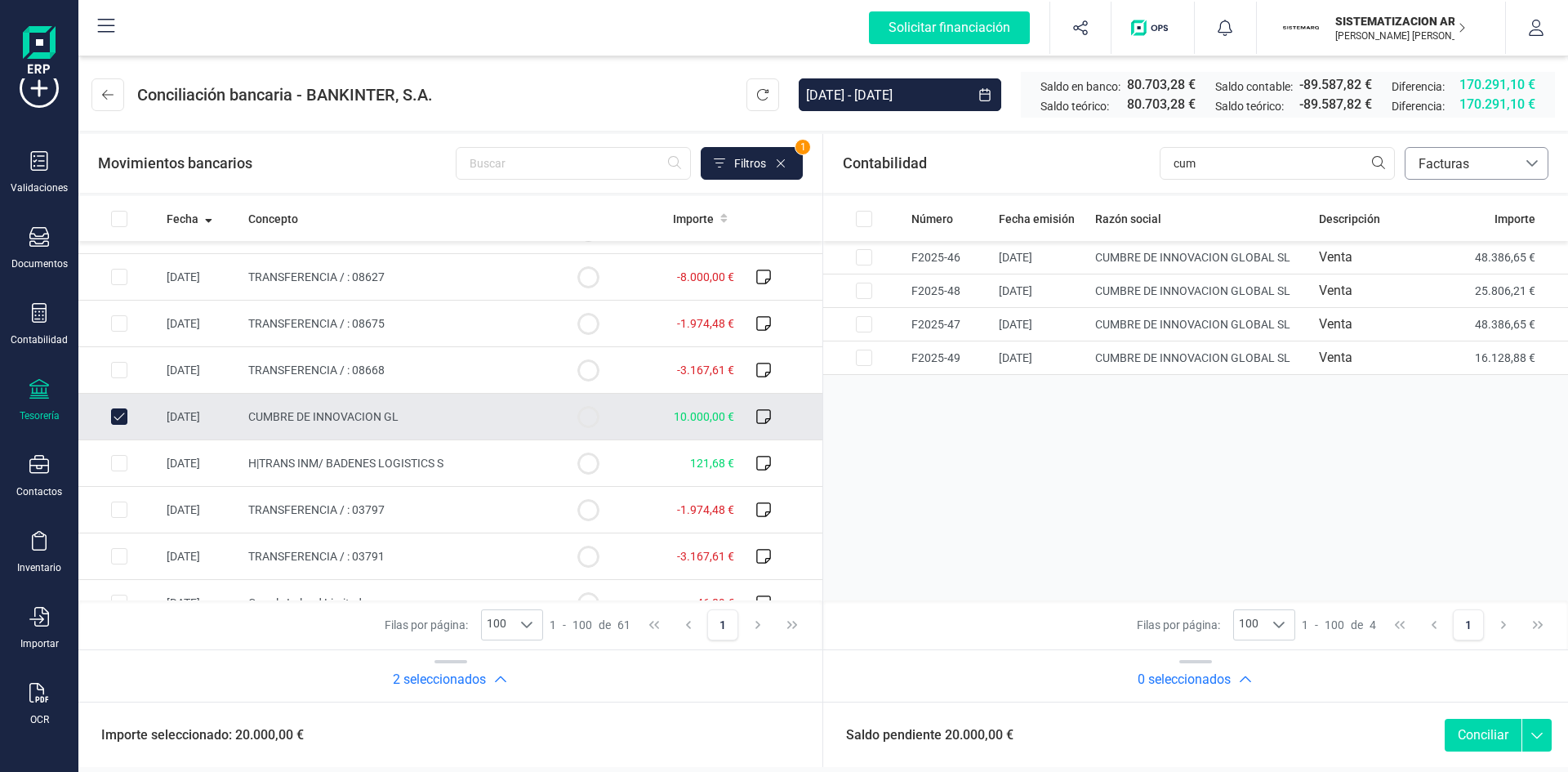
click at [119, 415] on input "Row Unselected ef6aa6f1-4072-4483-995c-0ad5903f50ef" at bounding box center [119, 416] width 16 height 16
checkbox input "false"
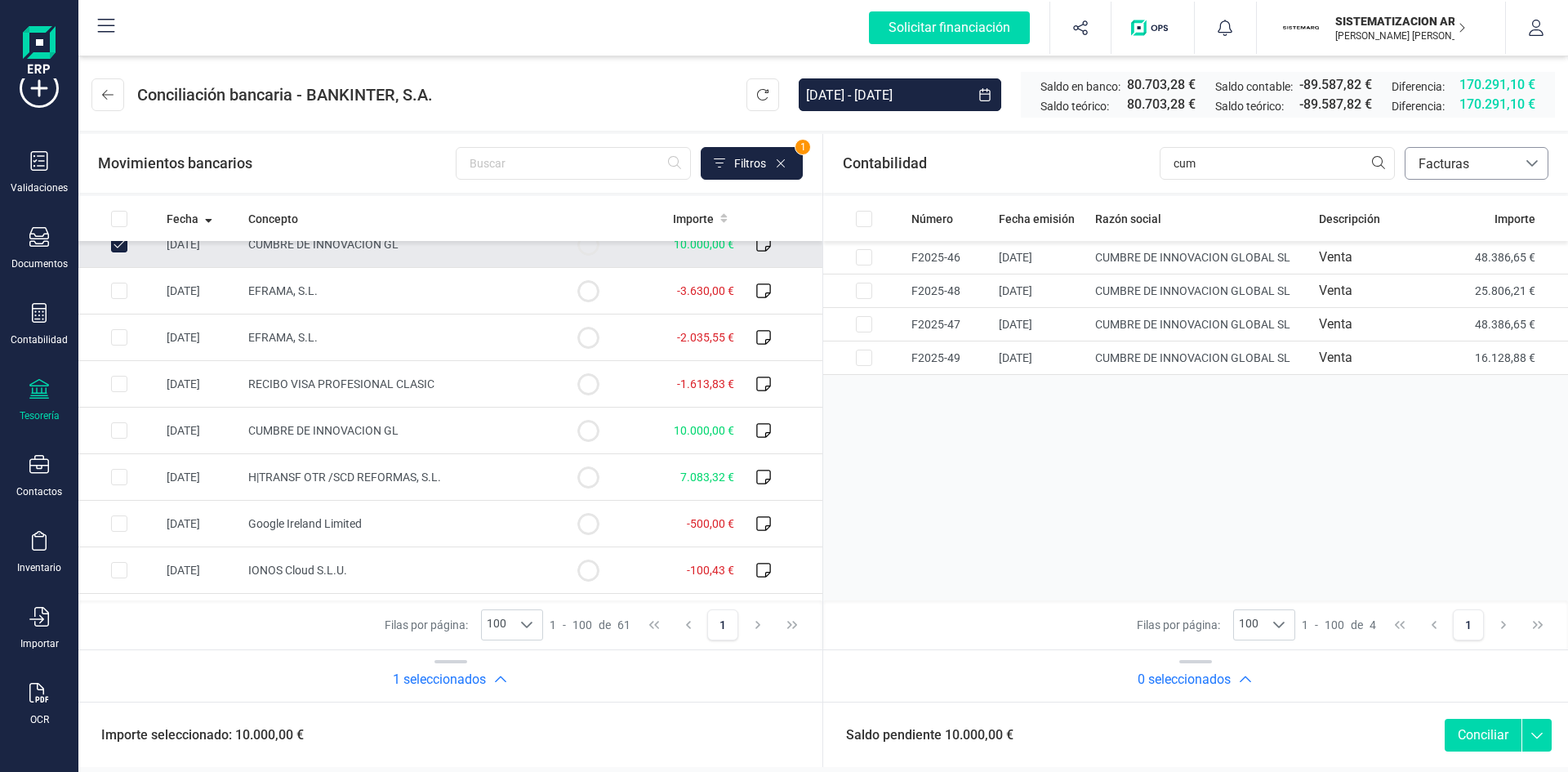
scroll to position [813, 0]
click at [122, 246] on input "Row Unselected 7c7af9bf-6c73-4f93-aabe-9ffc50cf736e" at bounding box center [119, 243] width 16 height 16
checkbox input "false"
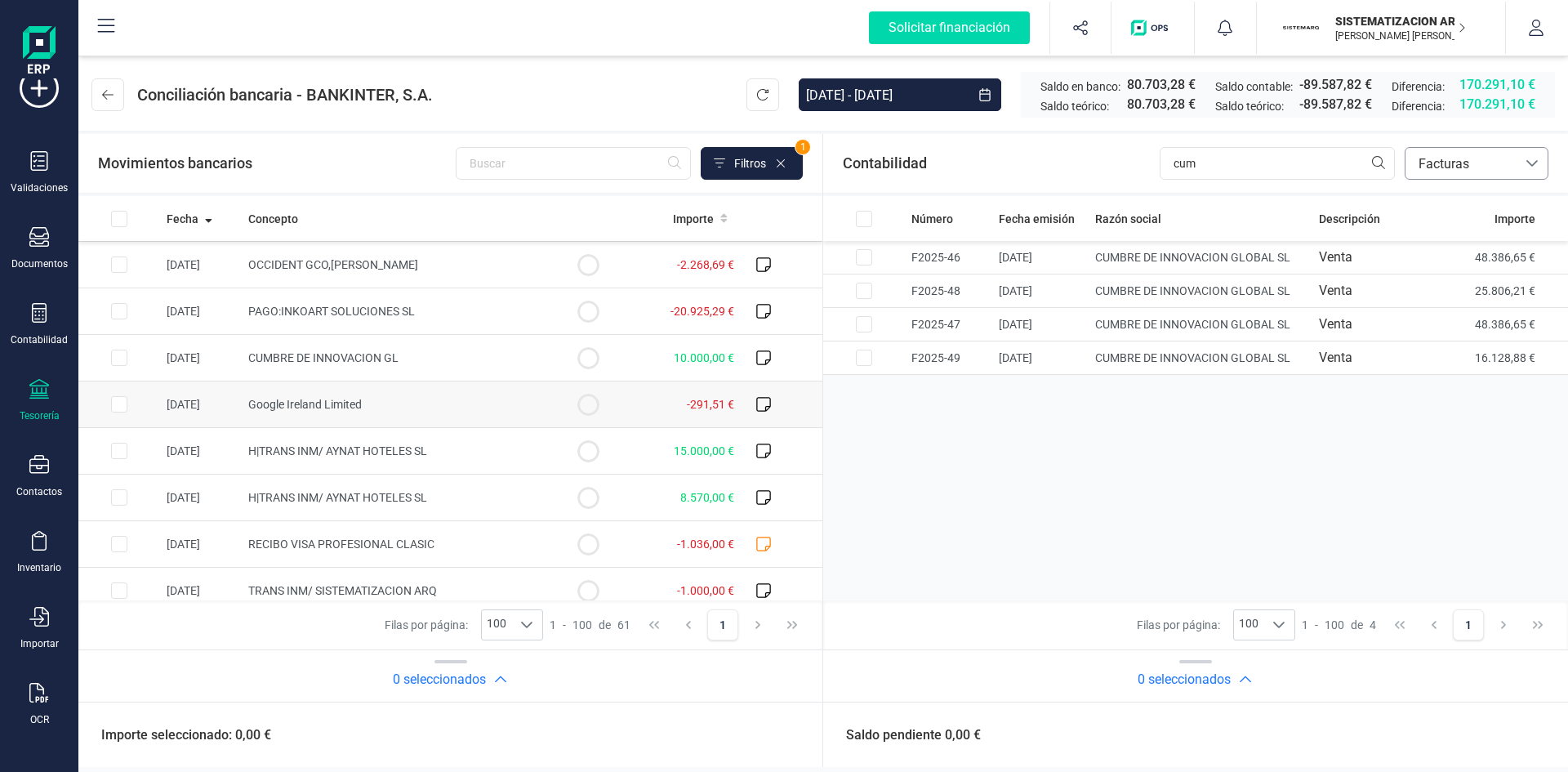
scroll to position [2421, 0]
click at [121, 359] on input "Row Selected 46365090-8b9c-4a39-8a0a-ceb5a600e457" at bounding box center [119, 358] width 16 height 16
checkbox input "true"
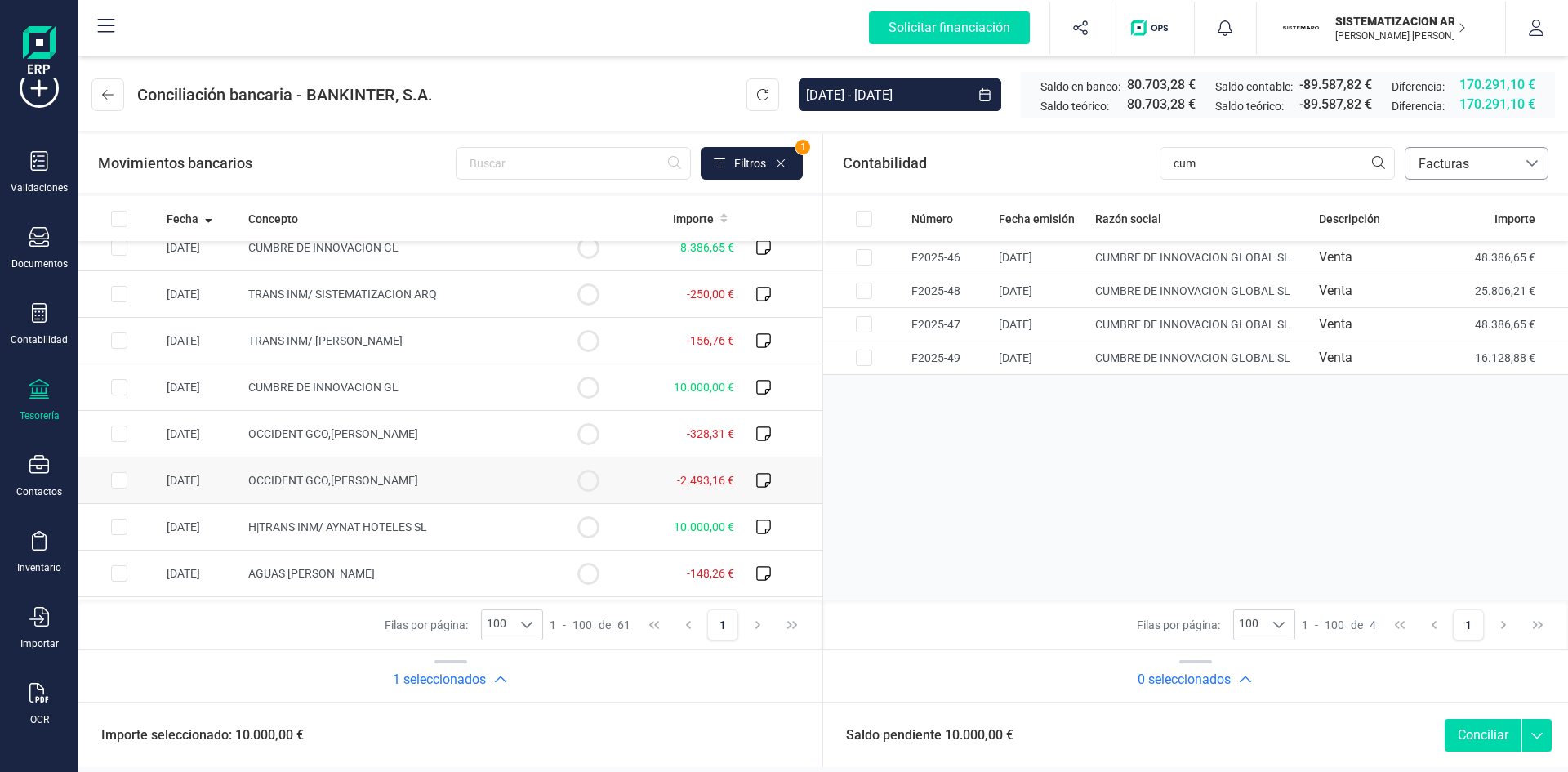
scroll to position [1832, 0]
click at [114, 381] on input "Row Selected 8973393b-fef6-481b-a590-ab20d5983308" at bounding box center [119, 387] width 16 height 16
checkbox input "true"
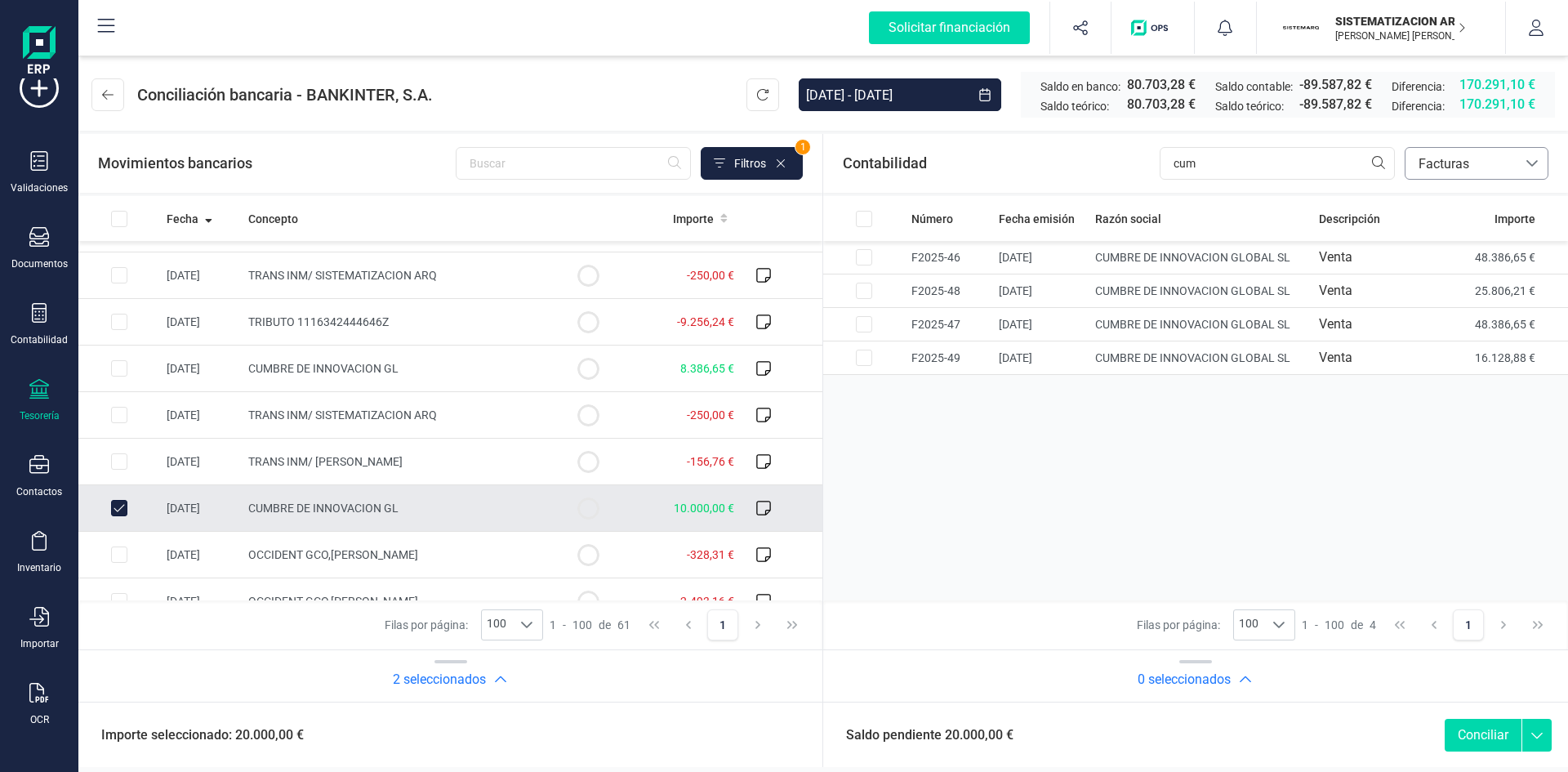
scroll to position [1711, 0]
click at [116, 366] on input "Row Selected 9ff36820-6214-41ca-b66b-8ffa755f5c35" at bounding box center [119, 369] width 16 height 16
checkbox input "true"
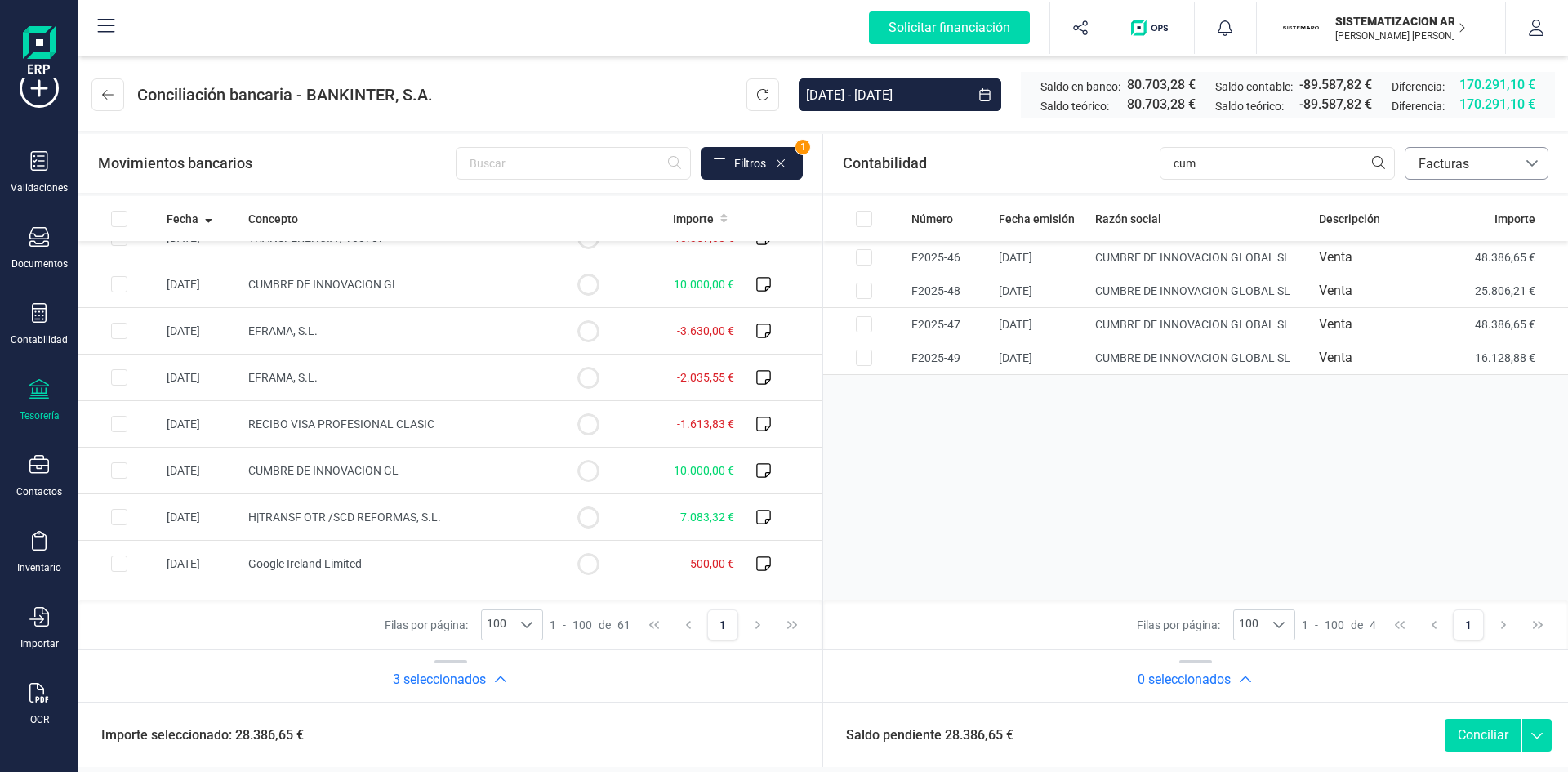
scroll to position [770, 0]
click at [114, 475] on input "Row Selected 56e471ec-896e-43b3-a368-85ad70130f43" at bounding box center [119, 471] width 16 height 16
checkbox input "true"
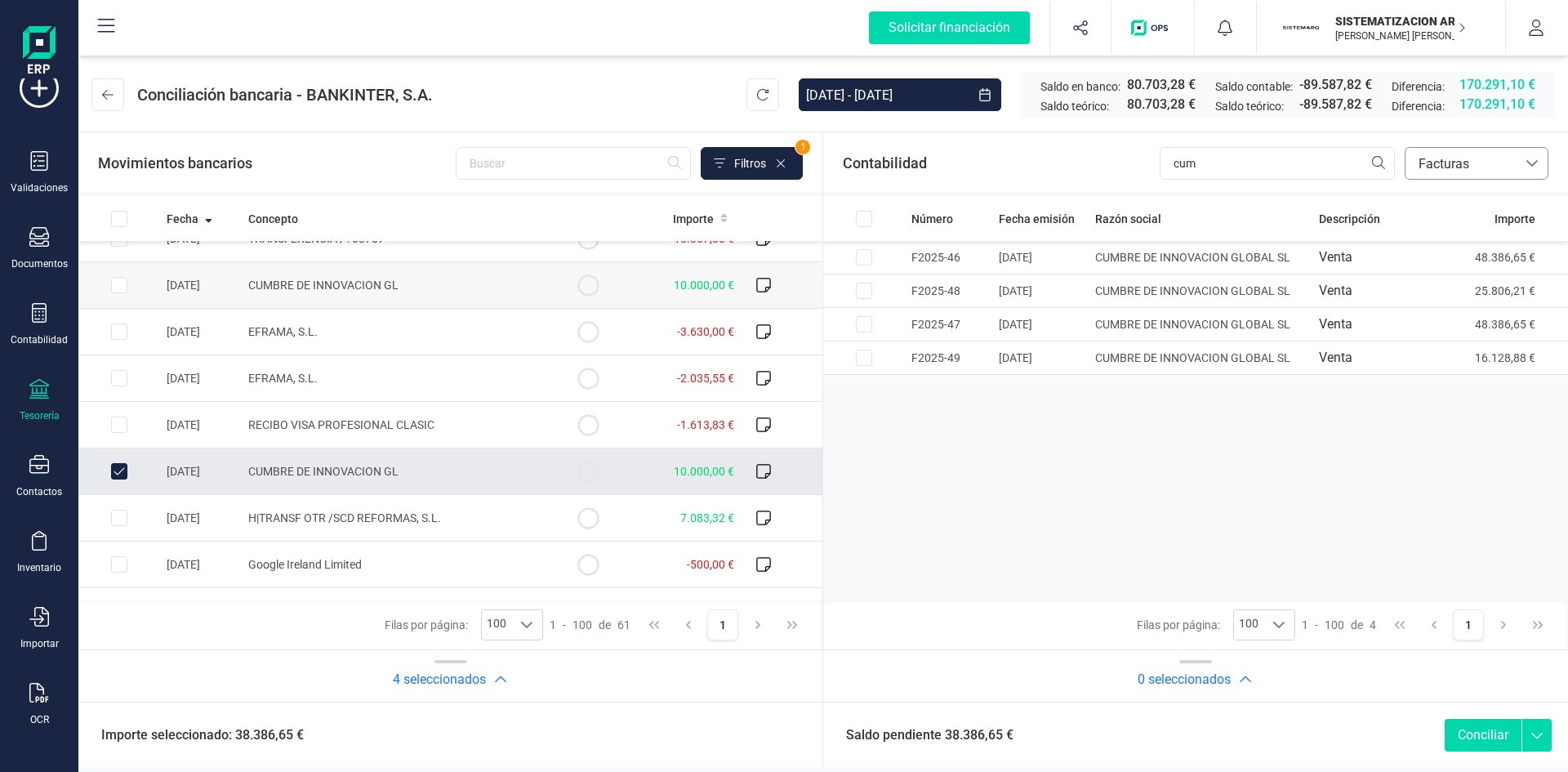
click at [120, 282] on input "Row Selected 7c7af9bf-6c73-4f93-aabe-9ffc50cf736e" at bounding box center [119, 285] width 16 height 16
checkbox input "true"
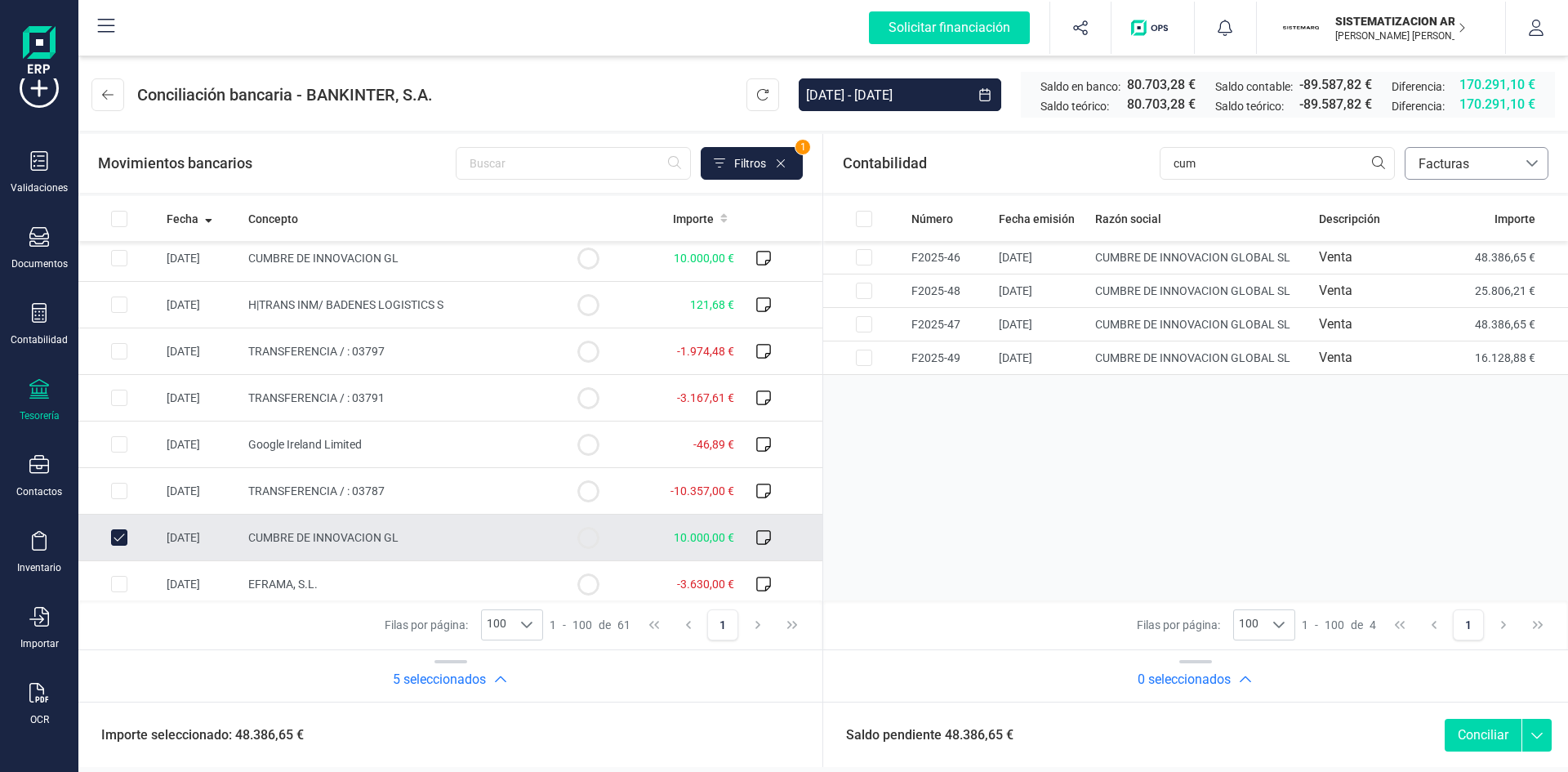
scroll to position [543, 0]
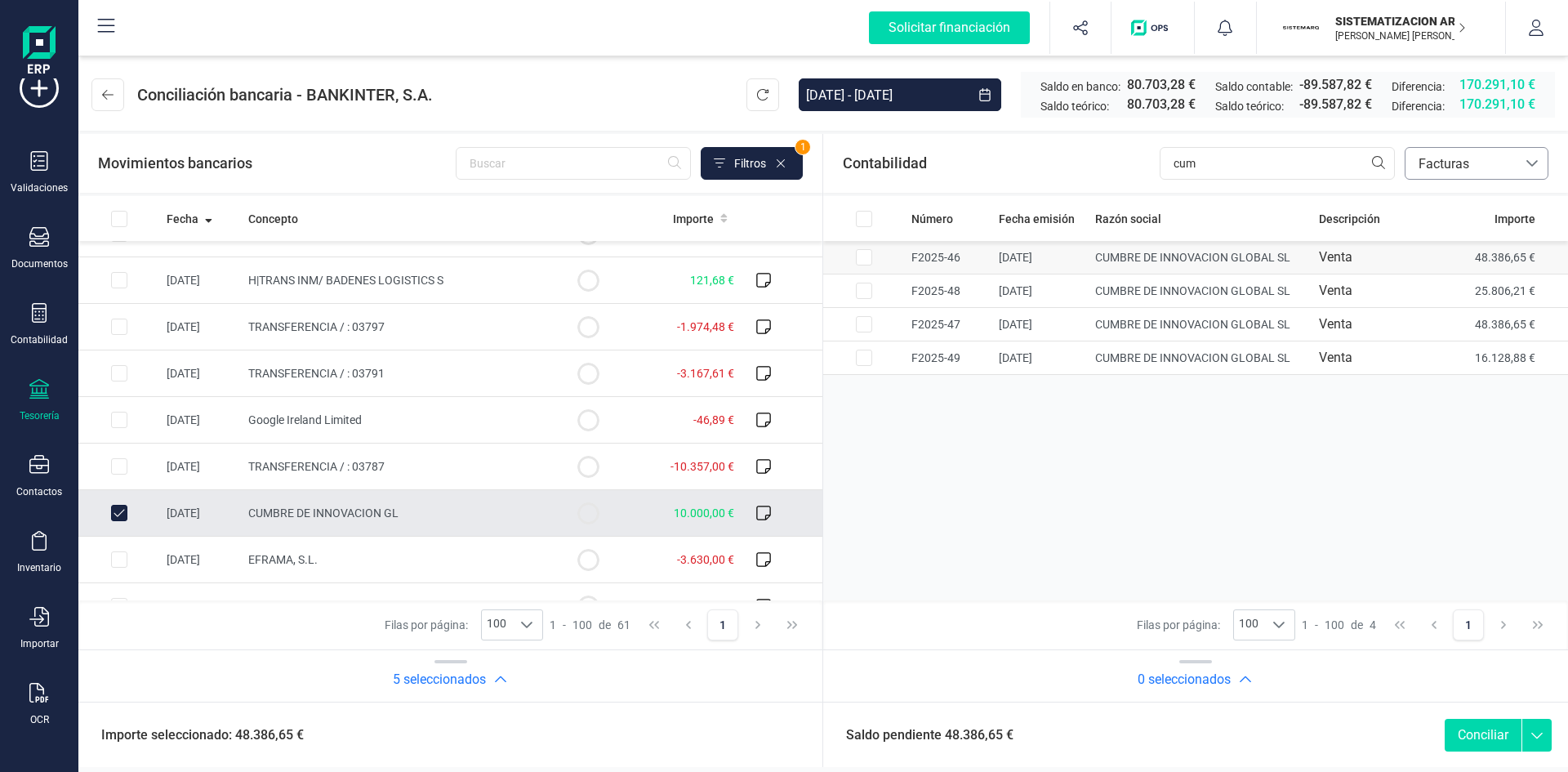
click at [862, 255] on input "Row Selected 3088ea6a-876f-4b9b-9543-cb821d61b4f5" at bounding box center [864, 256] width 16 height 16
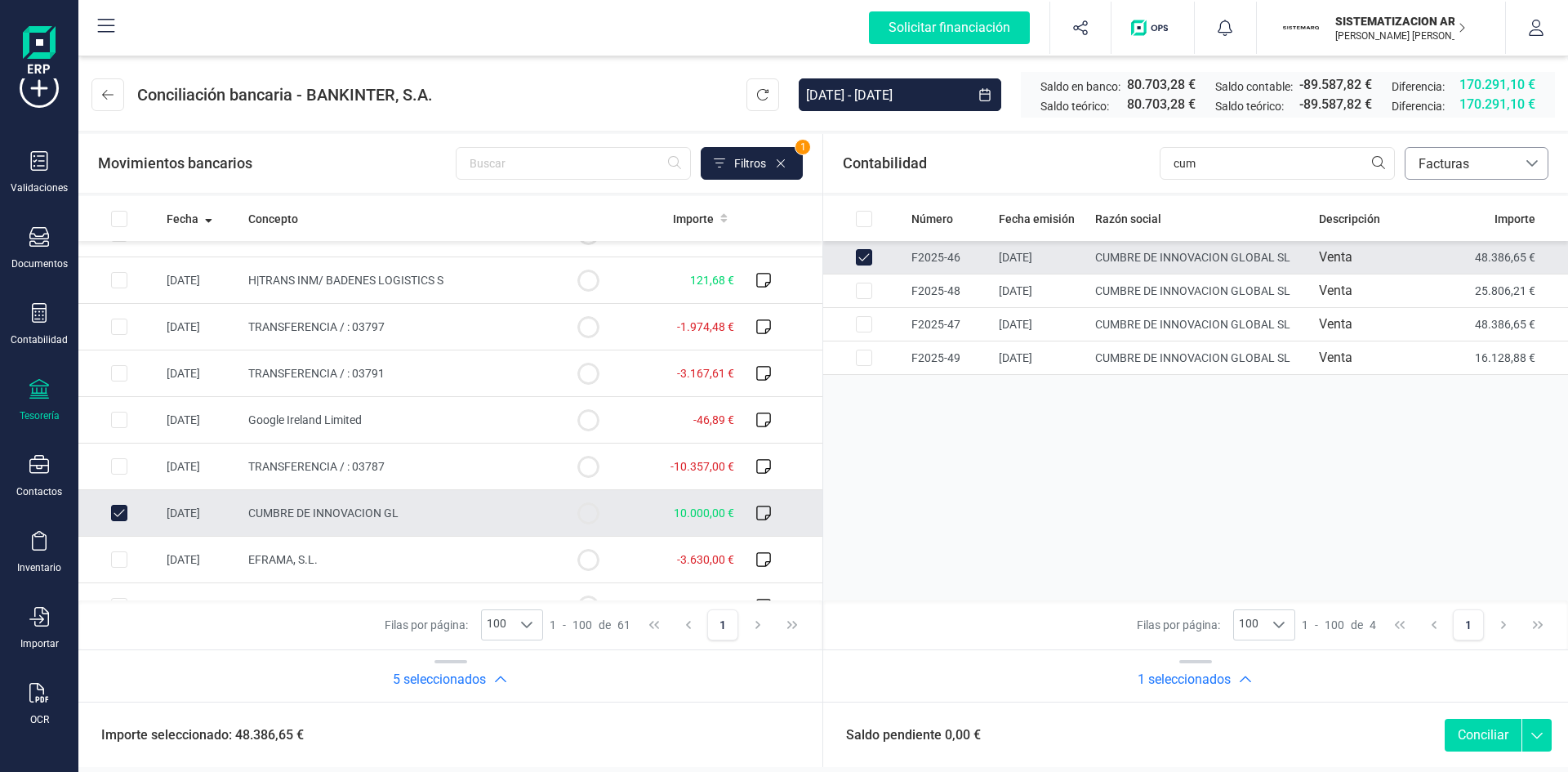
click at [1482, 746] on button "Conciliar" at bounding box center [1483, 735] width 76 height 33
checkbox input "false"
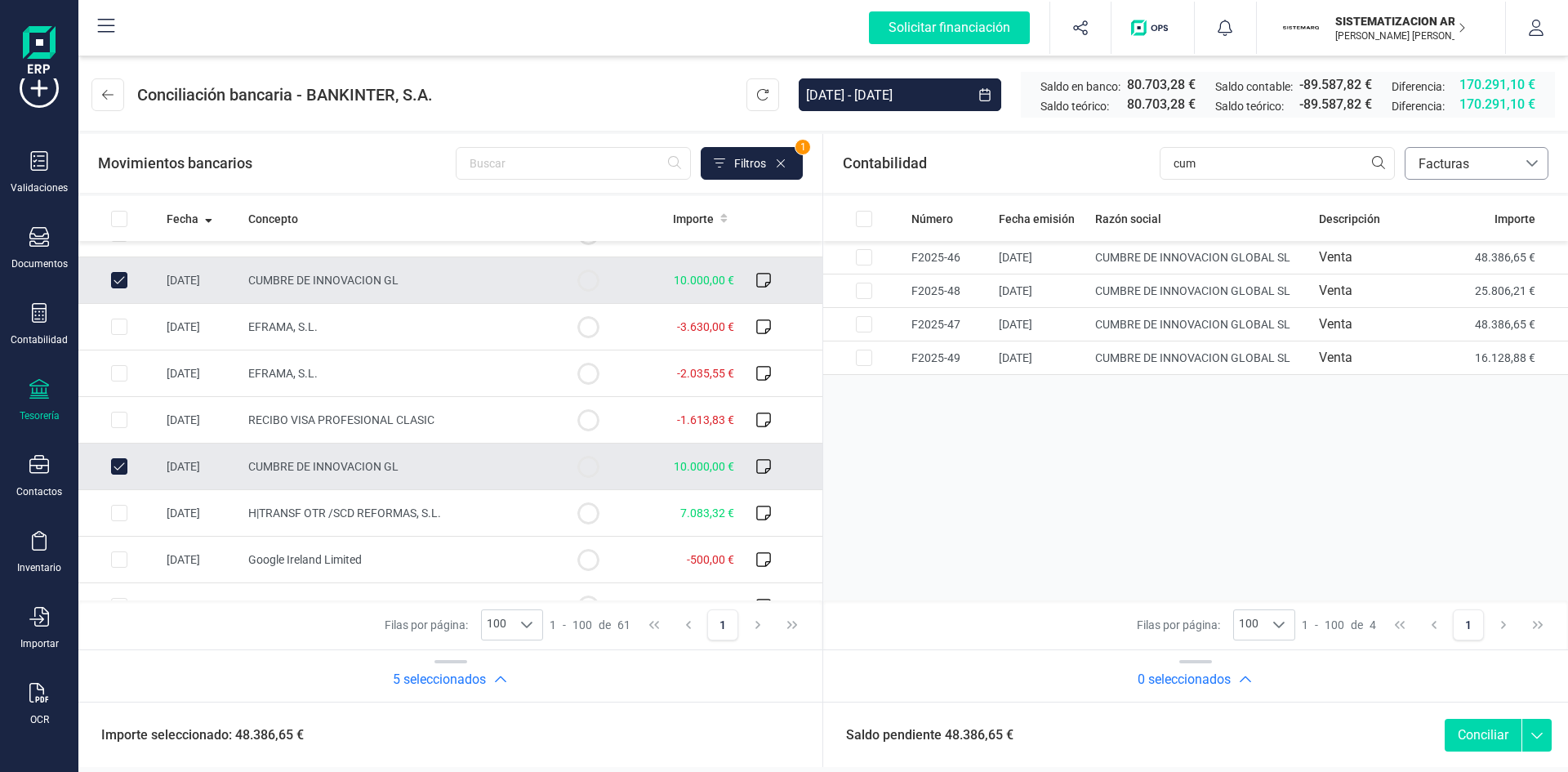
scroll to position [776, 0]
click at [1493, 741] on button "Conciliar" at bounding box center [1483, 735] width 76 height 33
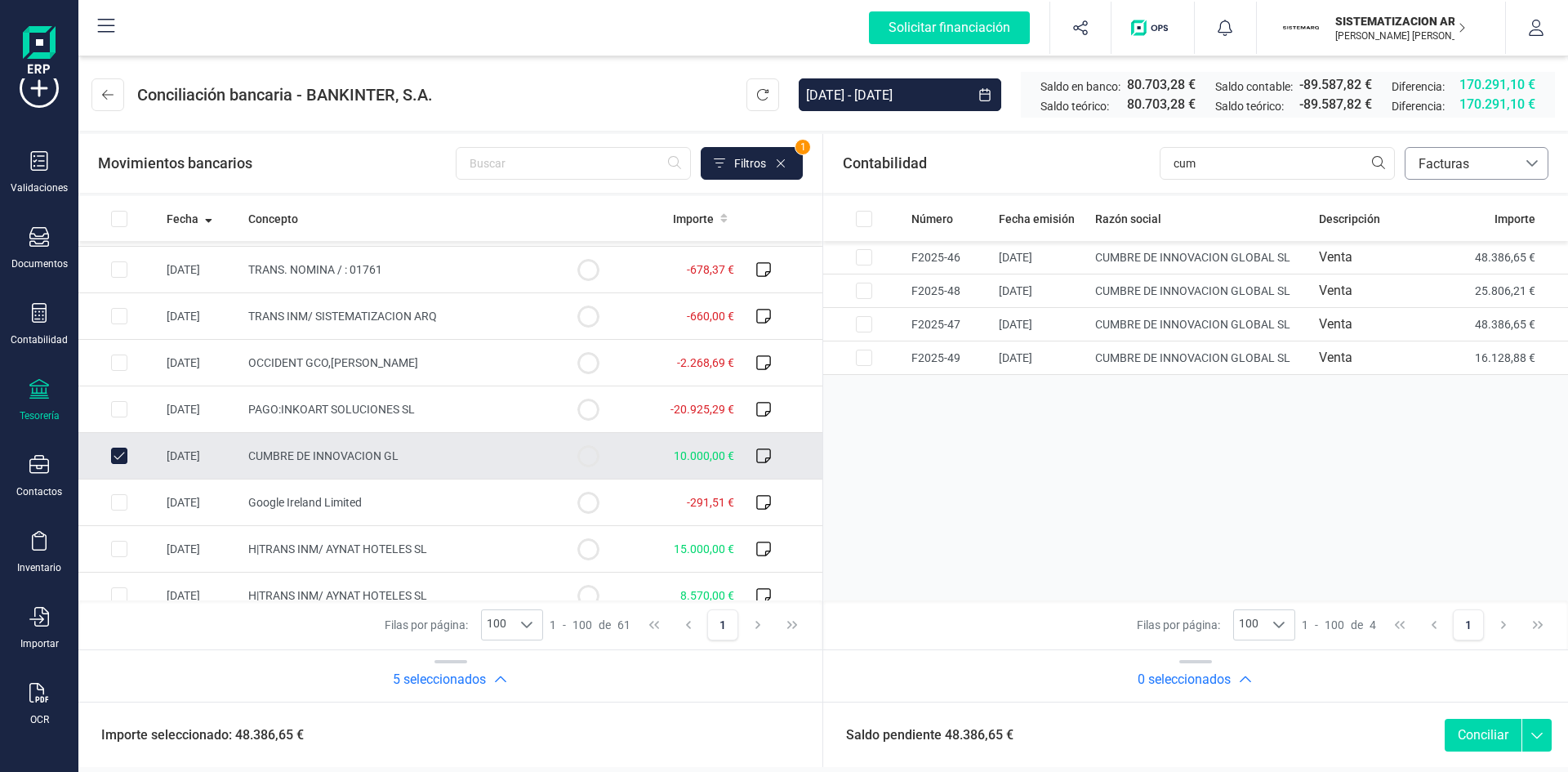
scroll to position [2482, 0]
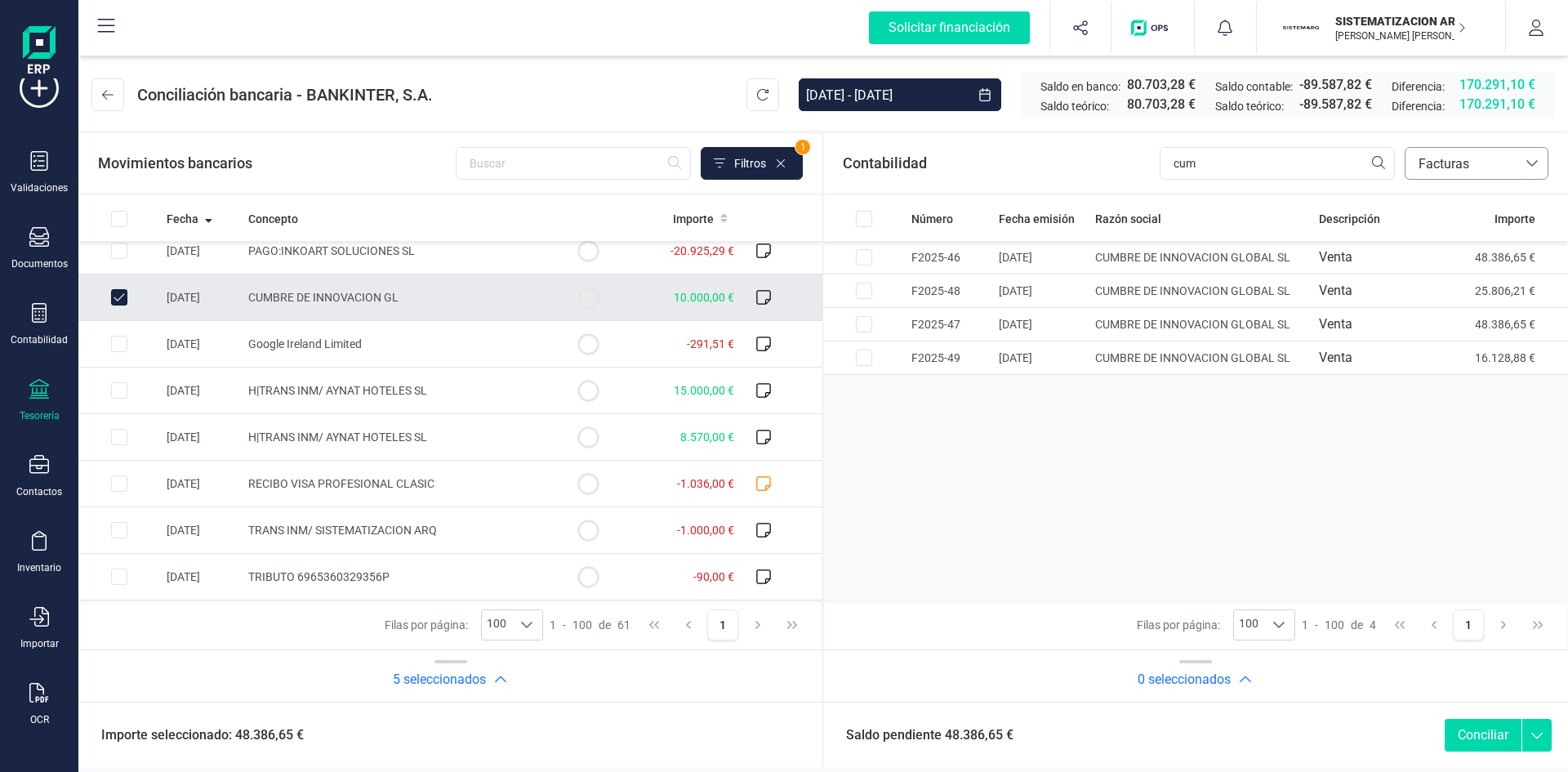
click at [109, 299] on td at bounding box center [119, 297] width 82 height 46
checkbox input "false"
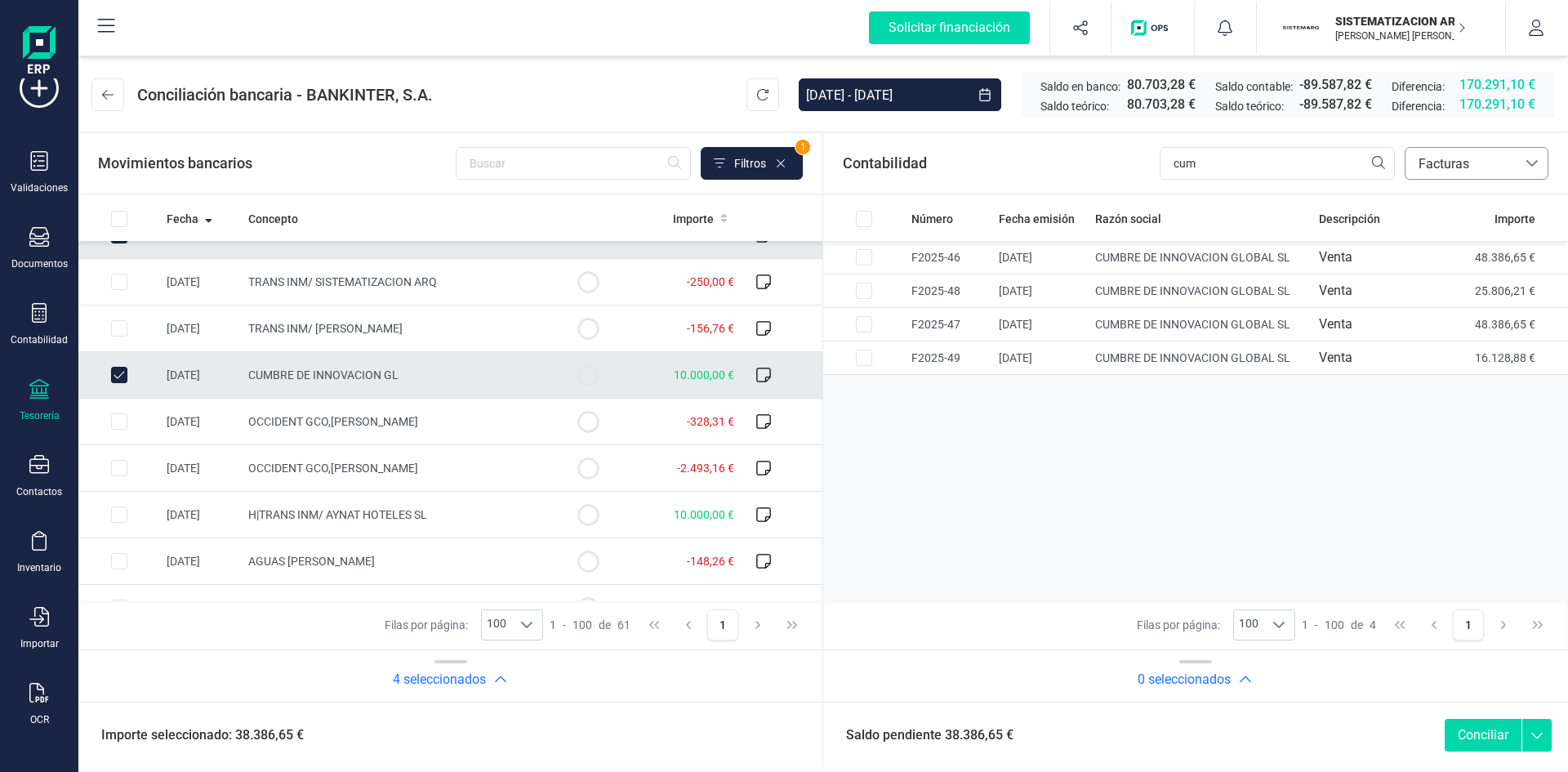
scroll to position [1750, 0]
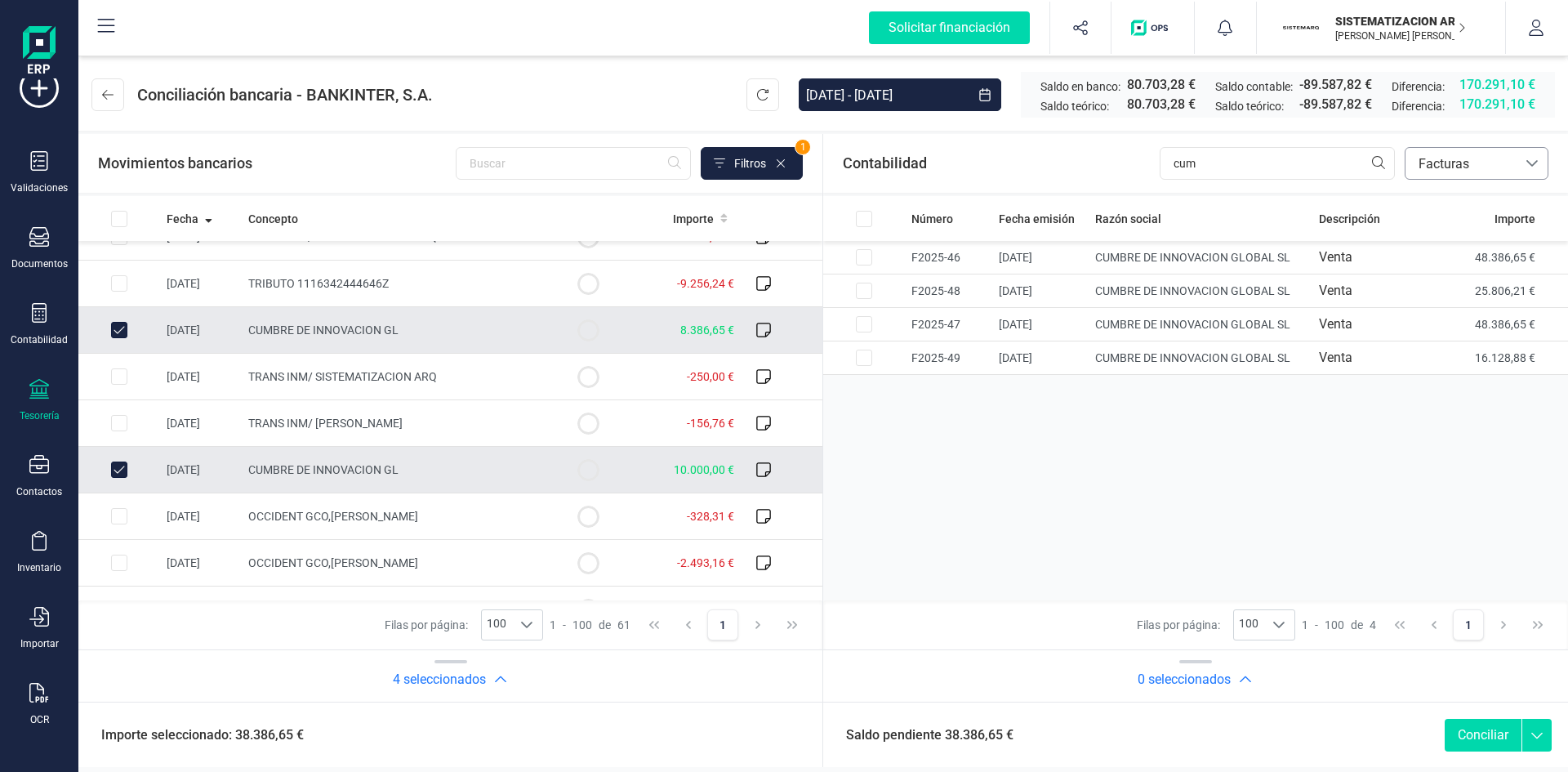
click at [116, 466] on input "Row Unselected 8973393b-fef6-481b-a590-ab20d5983308" at bounding box center [119, 469] width 16 height 16
checkbox input "false"
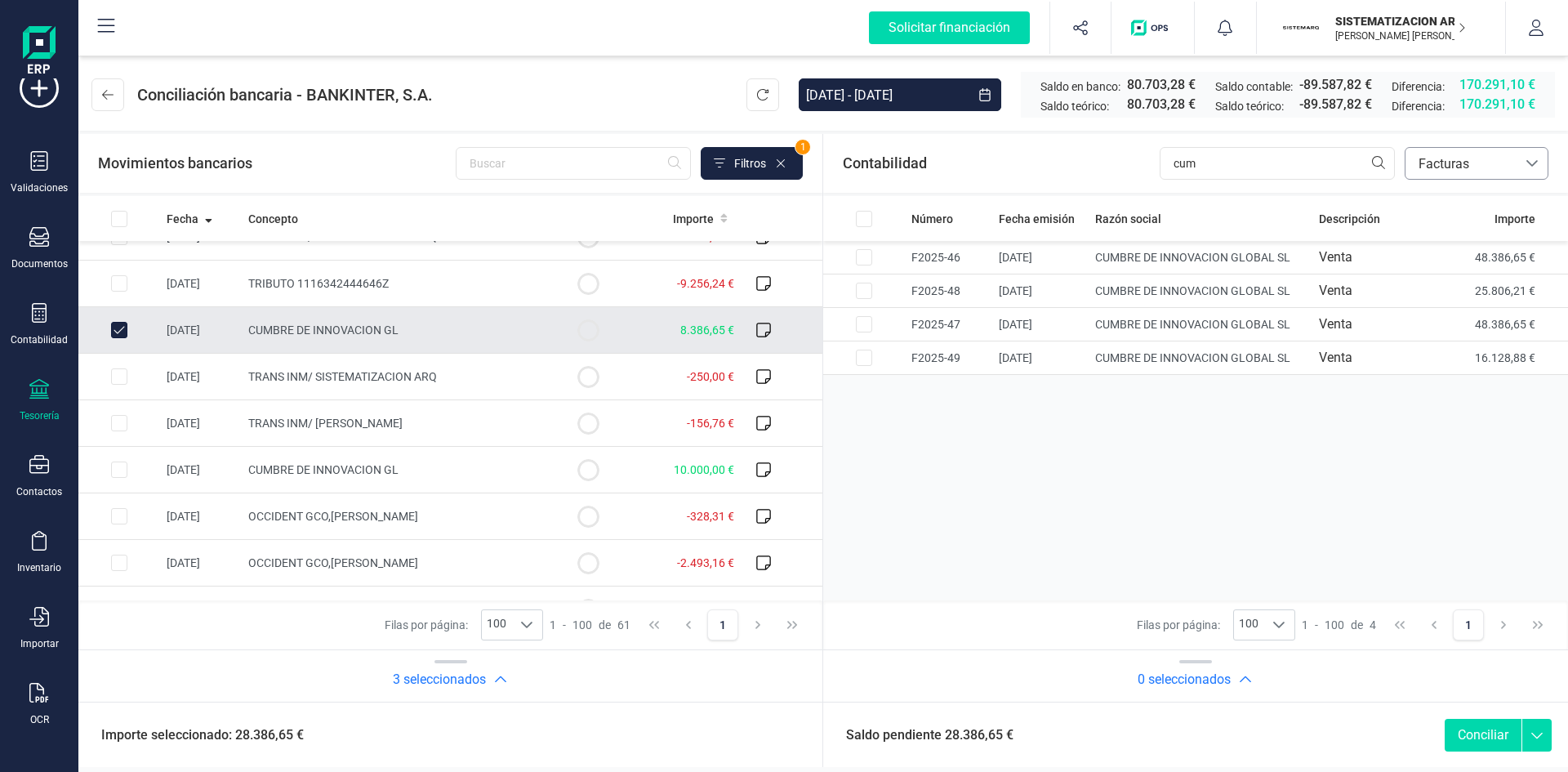
click at [123, 331] on input "Row Unselected 9ff36820-6214-41ca-b66b-8ffa755f5c35" at bounding box center [119, 330] width 16 height 16
checkbox input "false"
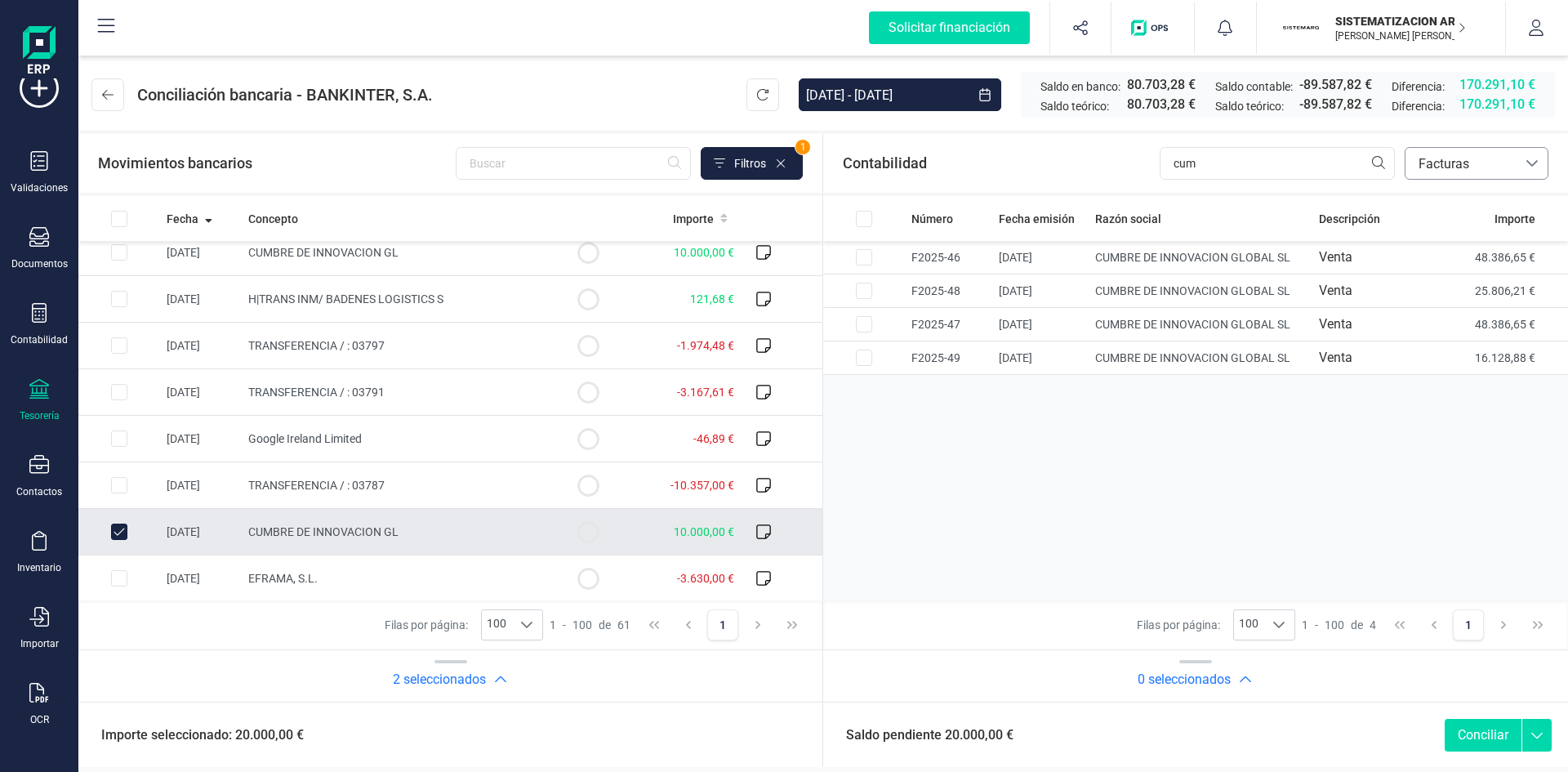
scroll to position [527, 0]
click at [122, 528] on input "Row Unselected 7c7af9bf-6c73-4f93-aabe-9ffc50cf736e" at bounding box center [119, 528] width 16 height 16
checkbox input "false"
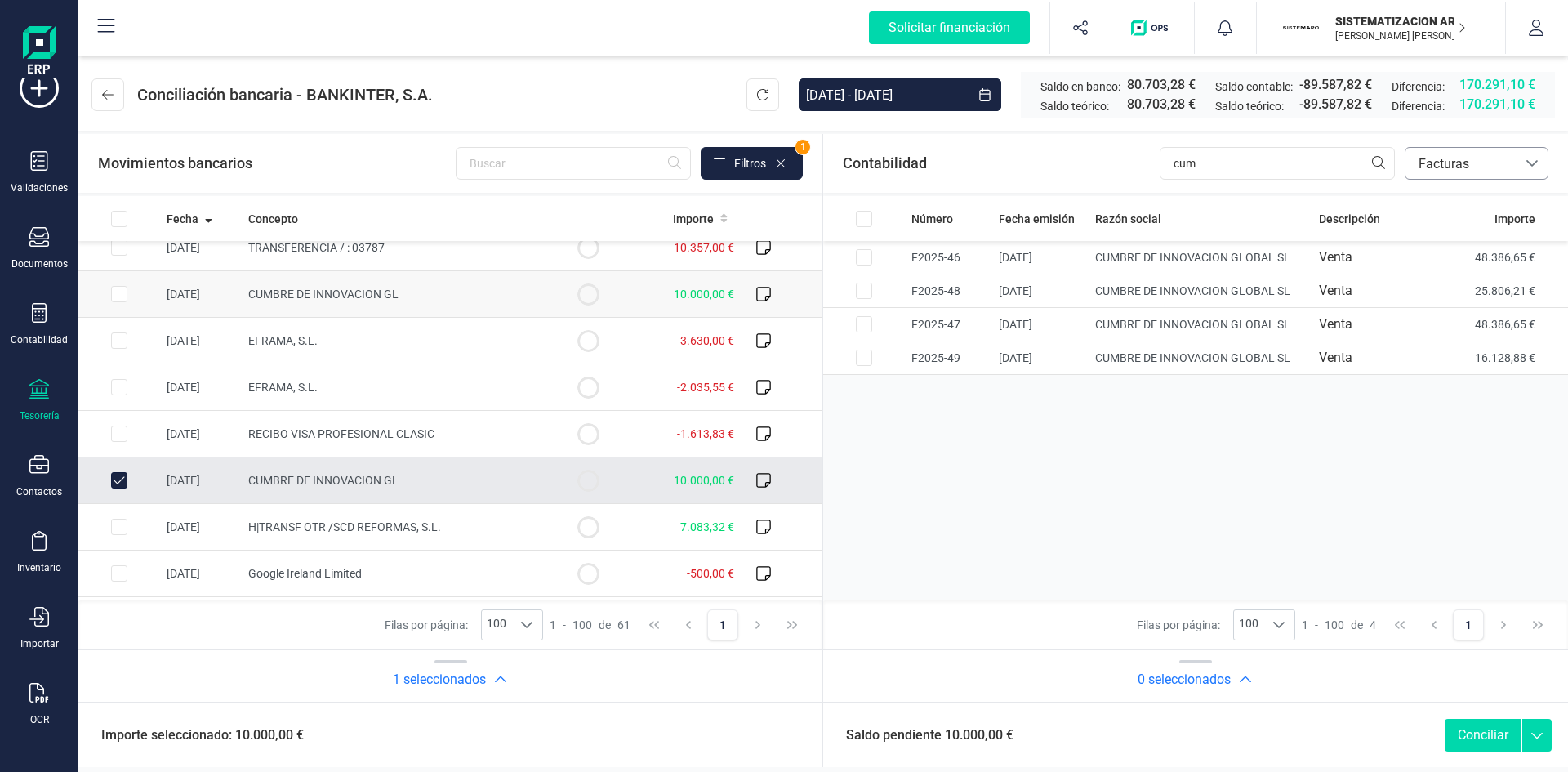
scroll to position [763, 0]
click at [120, 482] on input "Row Unselected 56e471ec-896e-43b3-a368-85ad70130f43" at bounding box center [119, 479] width 16 height 16
checkbox input "false"
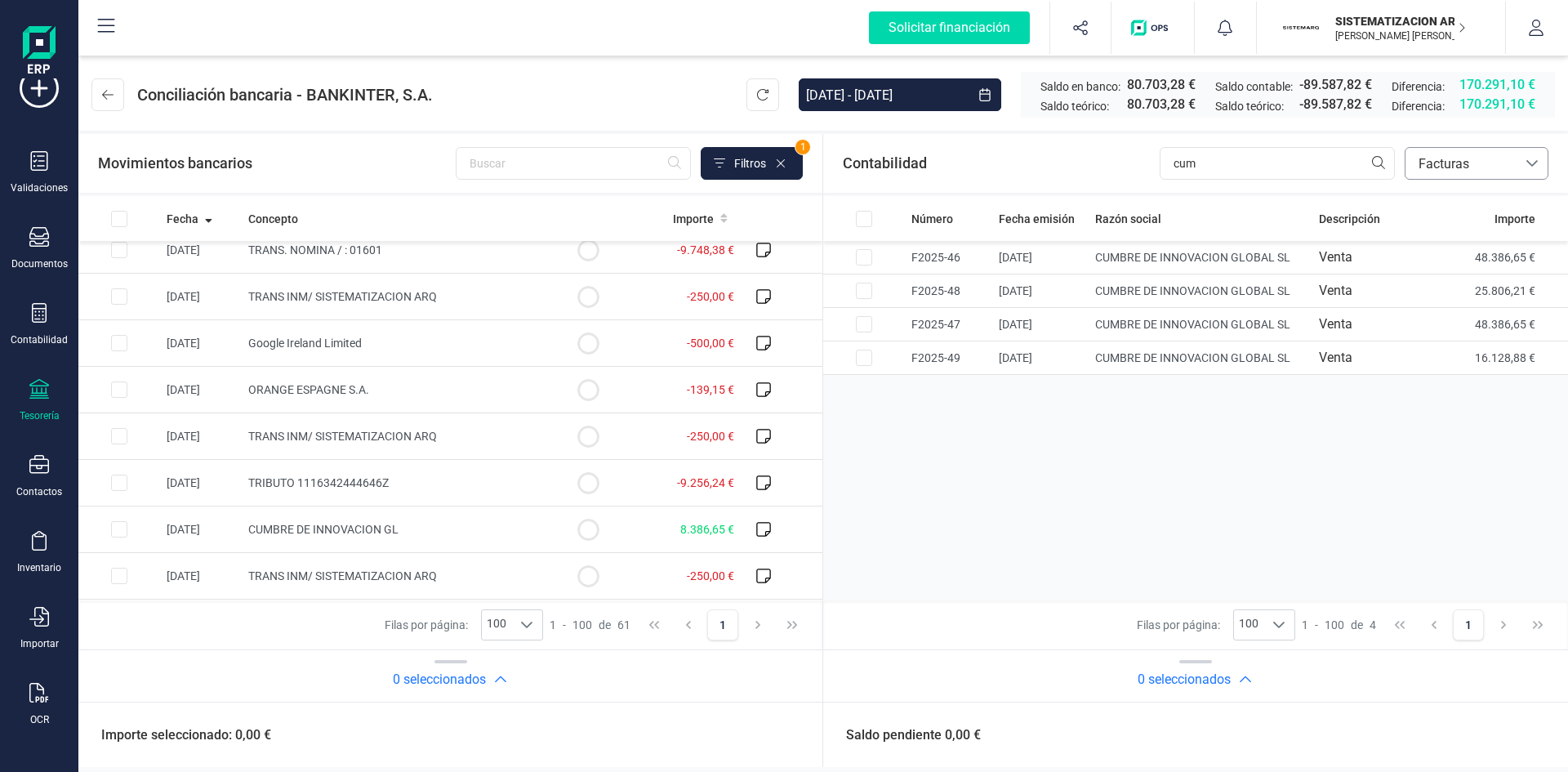
scroll to position [1550, 0]
drag, startPoint x: 1249, startPoint y: 173, endPoint x: 1066, endPoint y: 207, distance: 186.1
click at [823, 207] on section "Contabilidad cum bancos.conciliacion.modal.headerInvoce bancos.conciliacion.mod…" at bounding box center [450, 418] width 744 height 568
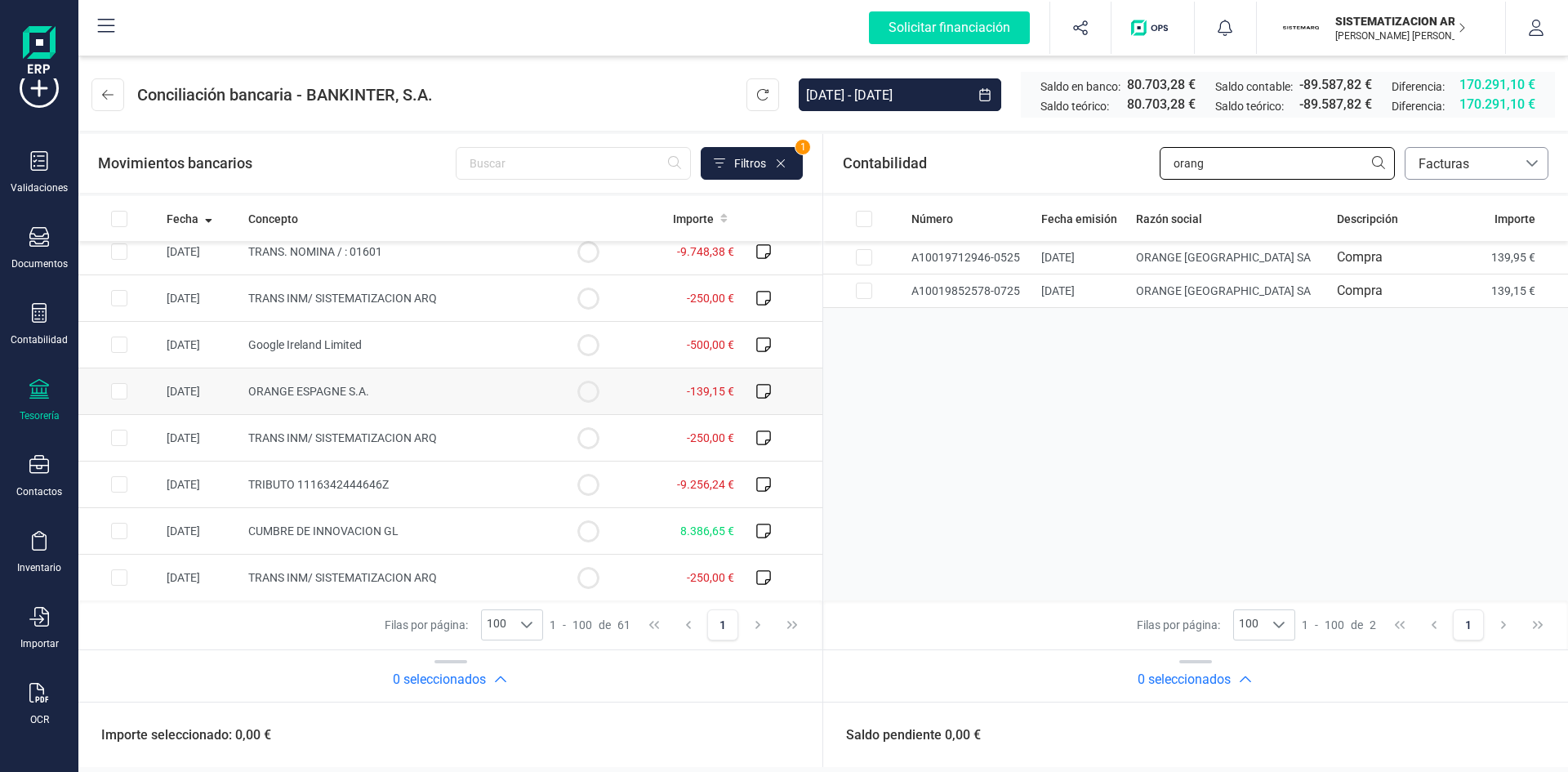
type input "orang"
click at [133, 386] on td at bounding box center [119, 391] width 82 height 46
checkbox input "true"
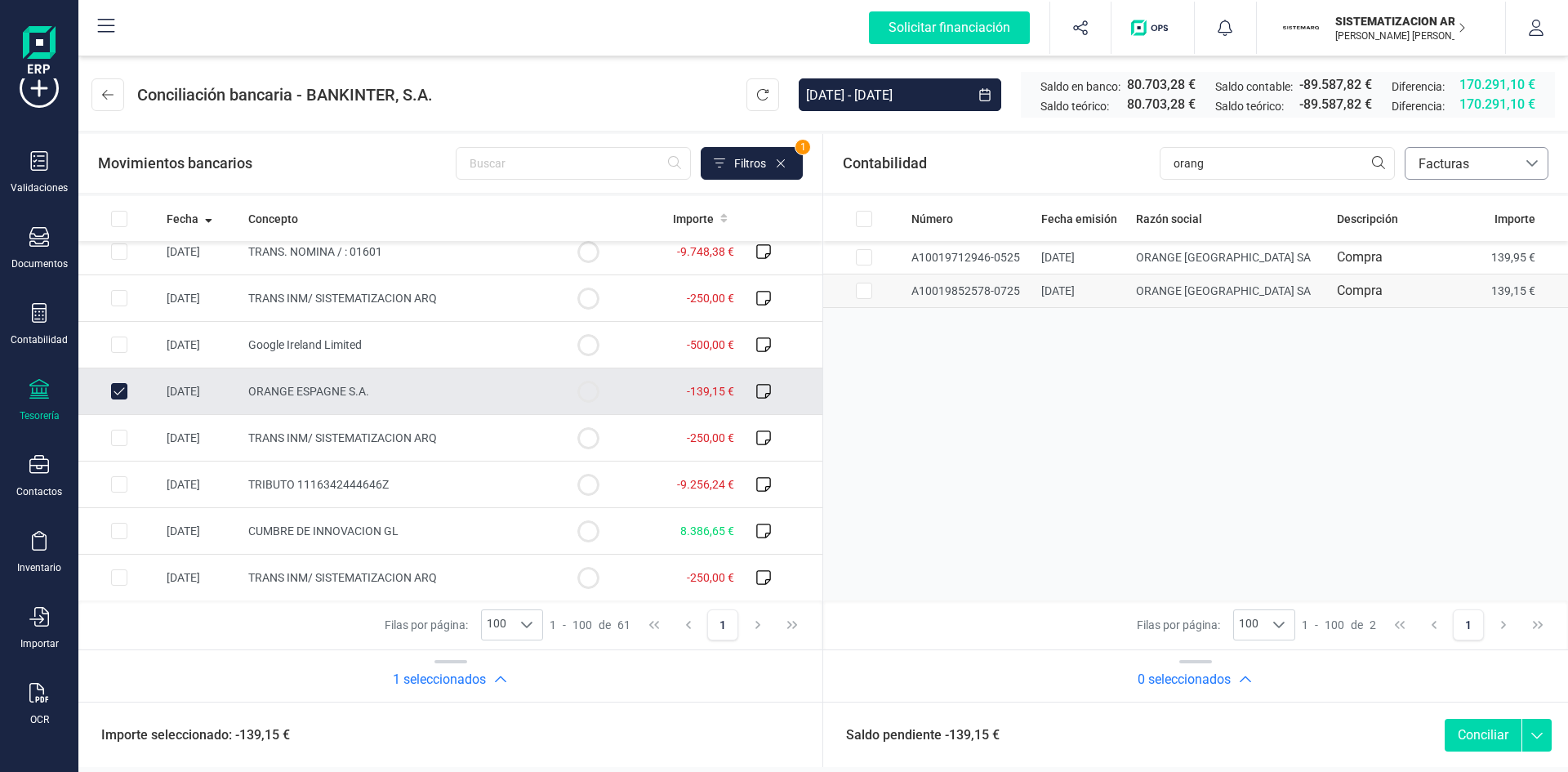
click at [864, 289] on input "Row Selected bc924f23-ea42-41a1-8d1a-96ae4f245f0d" at bounding box center [864, 290] width 16 height 16
checkbox input "true"
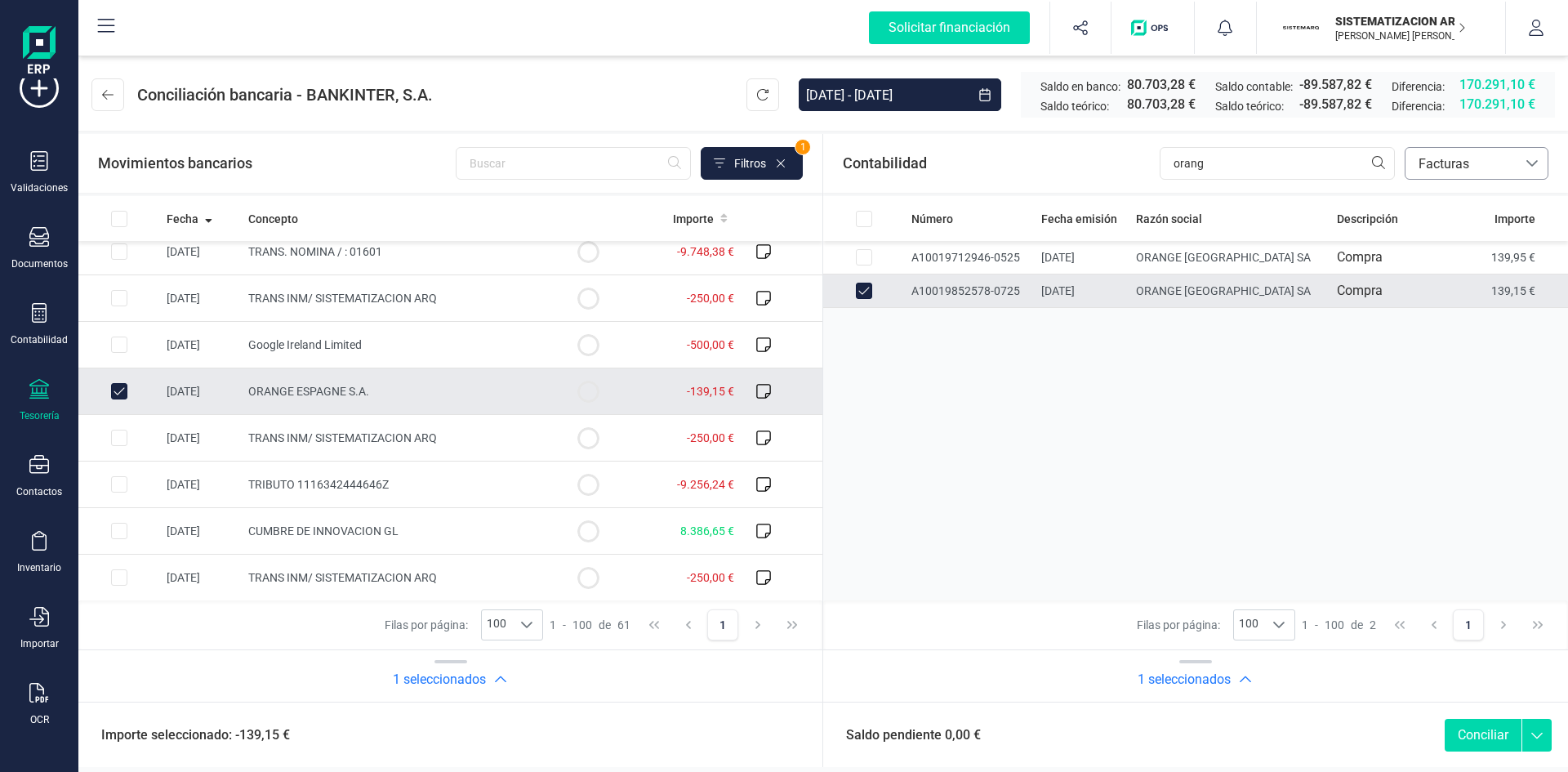
click at [1474, 731] on button "Conciliar" at bounding box center [1483, 735] width 76 height 33
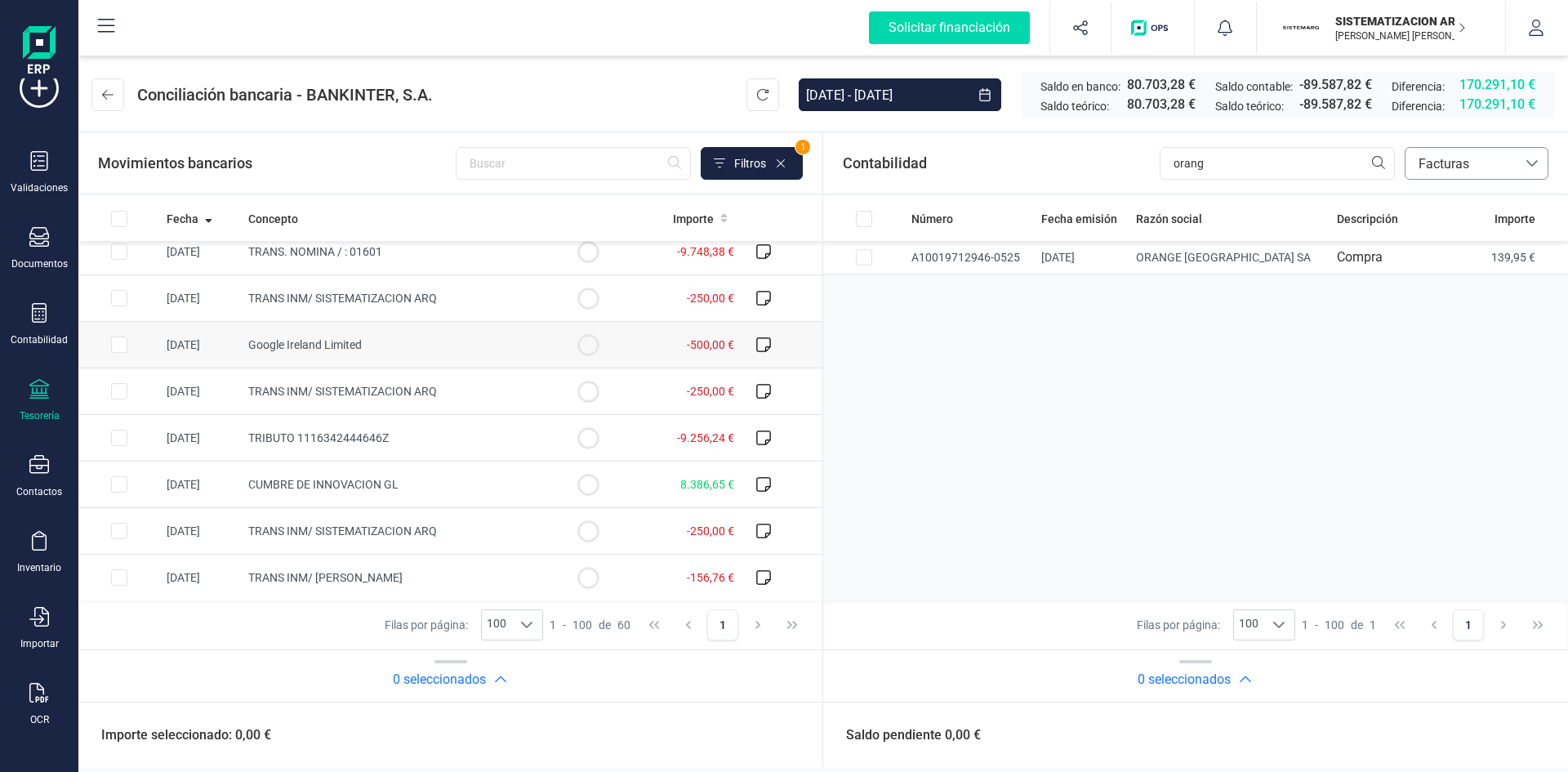
click at [115, 342] on input "Row Selected 74c2d721-c156-49fd-9163-1efb72c4c3bc" at bounding box center [119, 344] width 16 height 16
checkbox input "true"
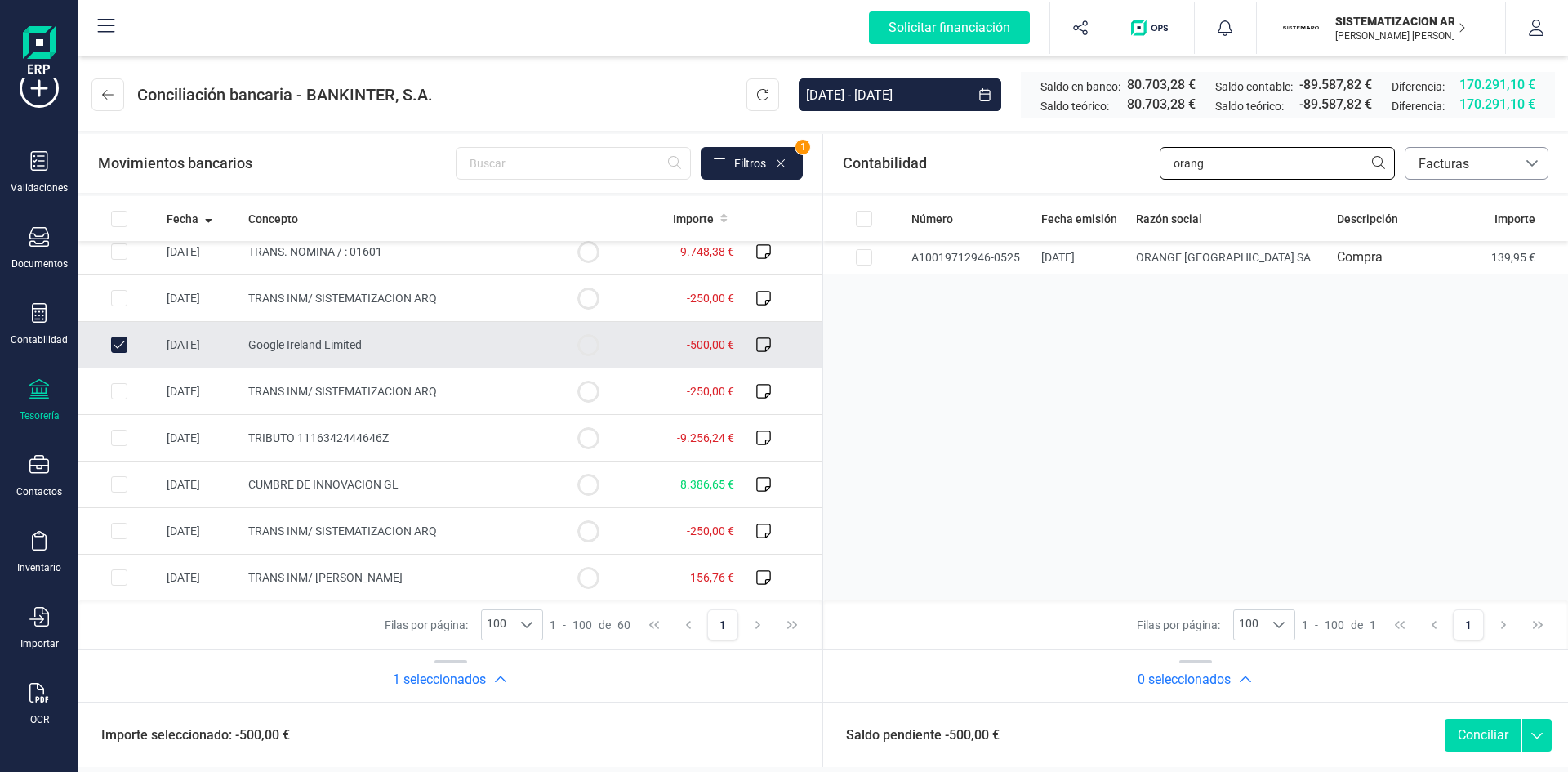
click at [1253, 158] on input "orang" at bounding box center [1278, 163] width 236 height 33
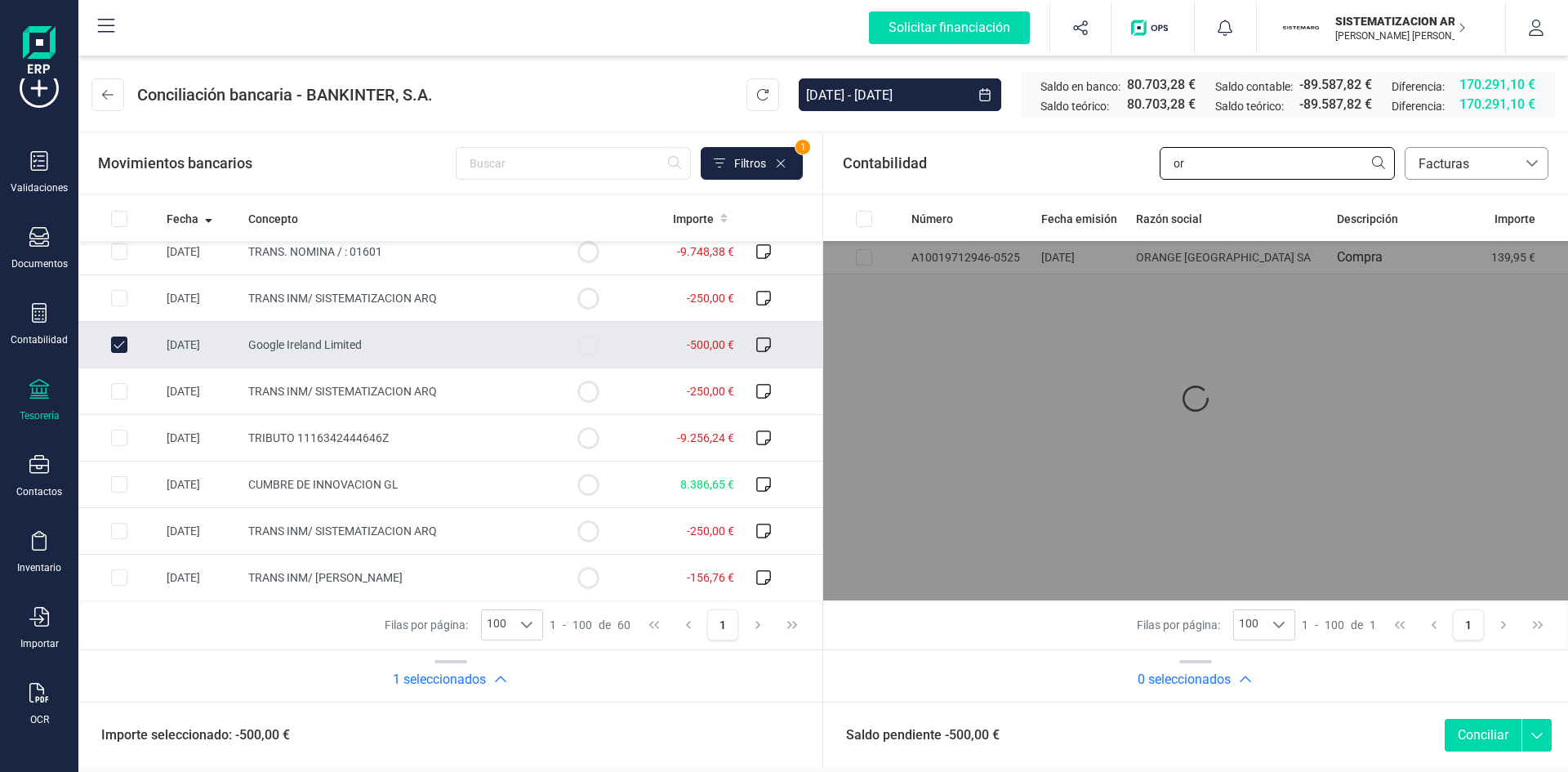
type input "o"
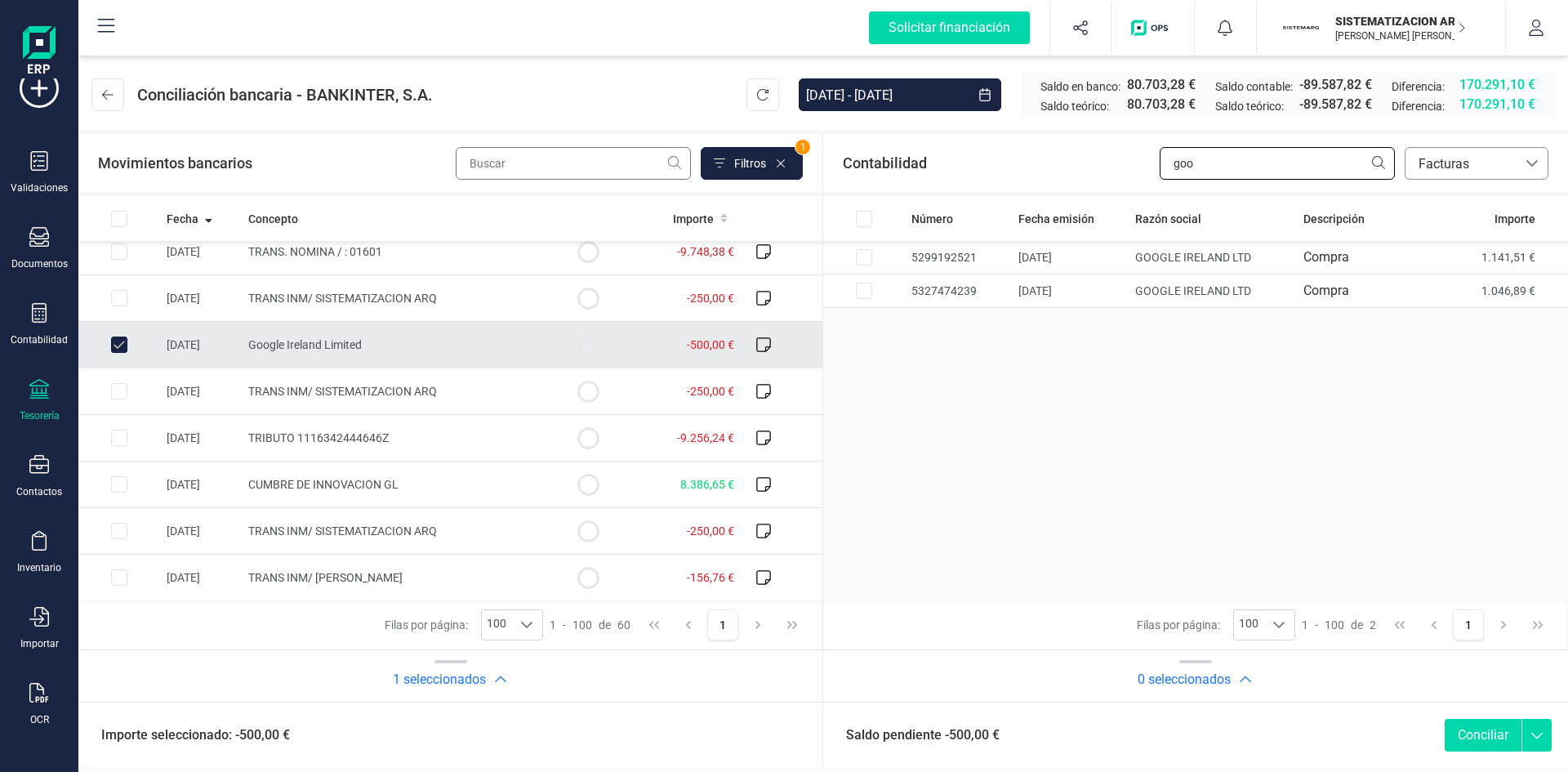
type input "goo"
click at [508, 163] on input "text" at bounding box center [574, 163] width 236 height 33
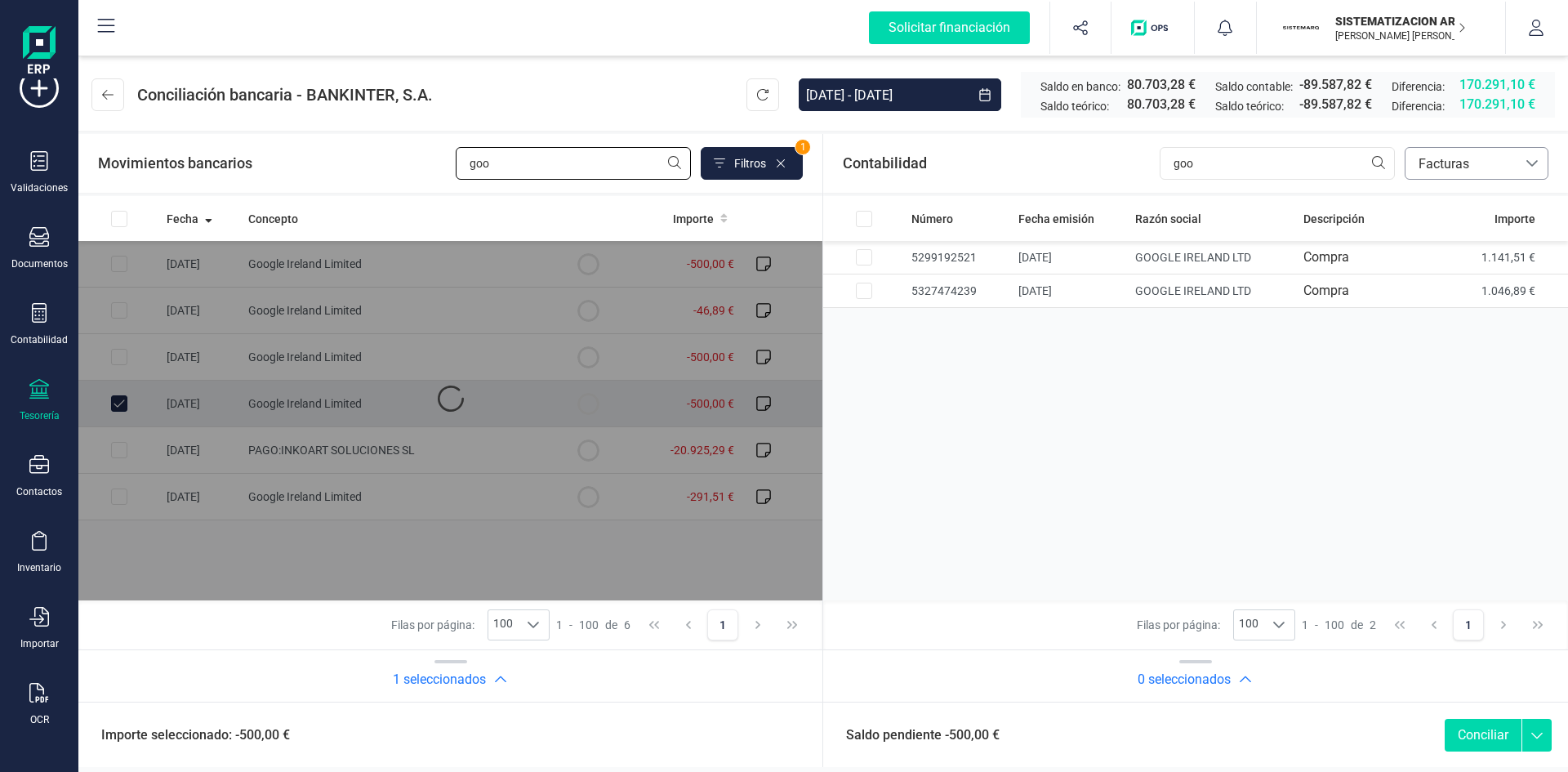
scroll to position [0, 0]
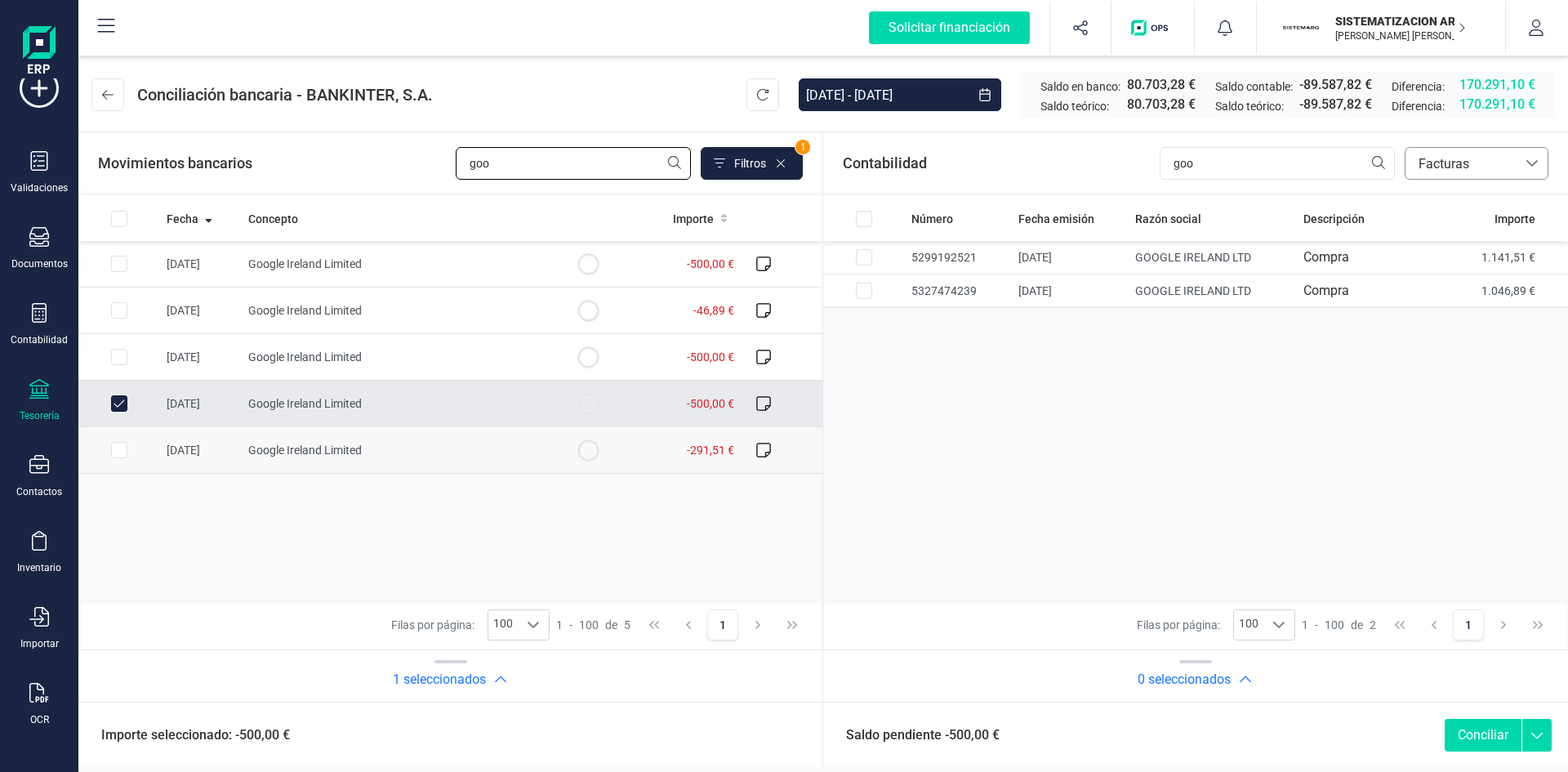
type input "goo"
click at [116, 453] on input "Row Selected ee0ab54e-229d-44fc-a077-20ecb34d703a" at bounding box center [119, 450] width 16 height 16
checkbox input "true"
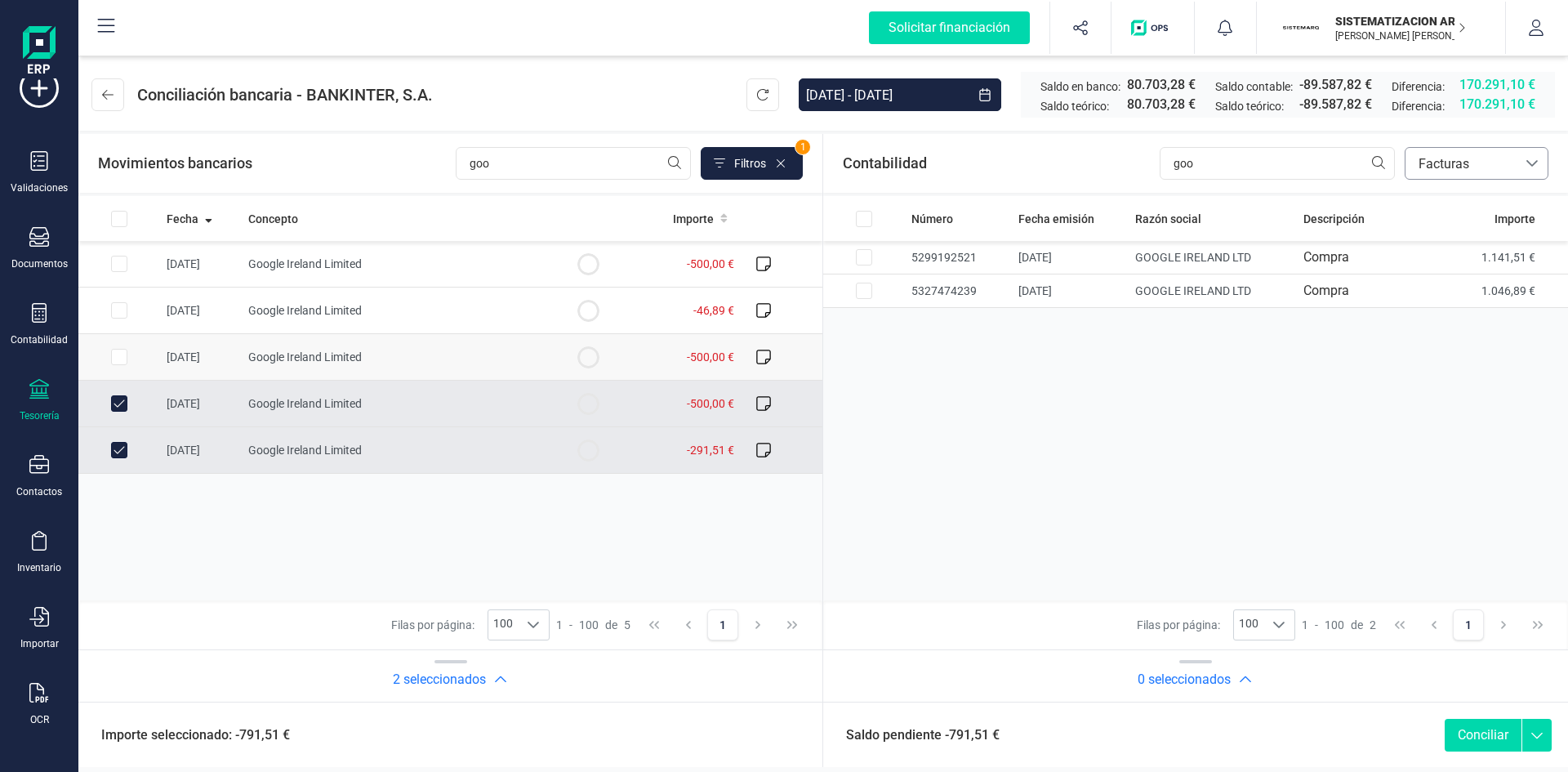
click at [114, 351] on input "Row Selected aa3451ed-1982-469b-88d5-dc3493416ff8" at bounding box center [119, 356] width 16 height 16
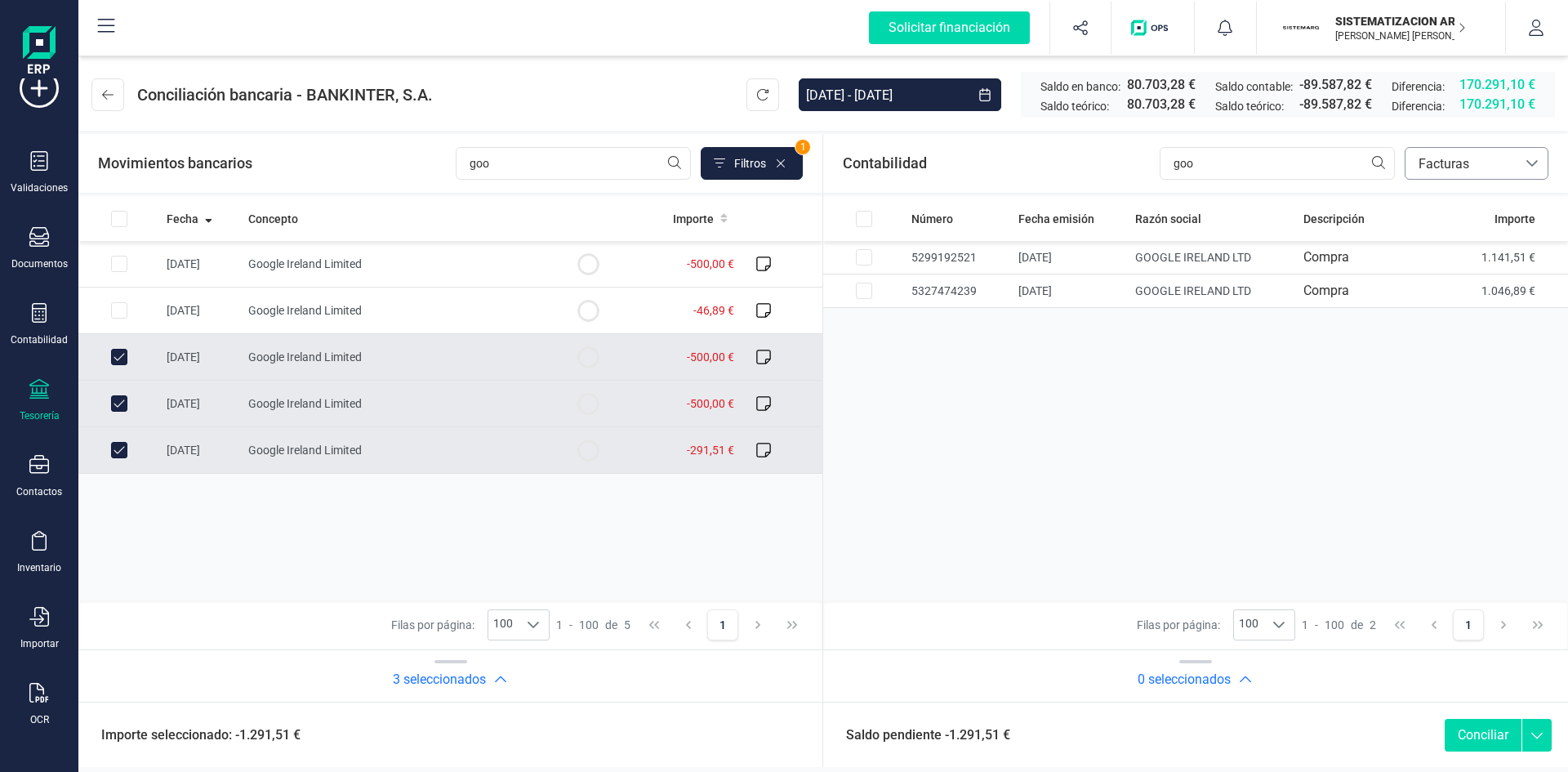
click at [114, 351] on input "Row Unselected aa3451ed-1982-469b-88d5-dc3493416ff8" at bounding box center [119, 356] width 16 height 16
checkbox input "false"
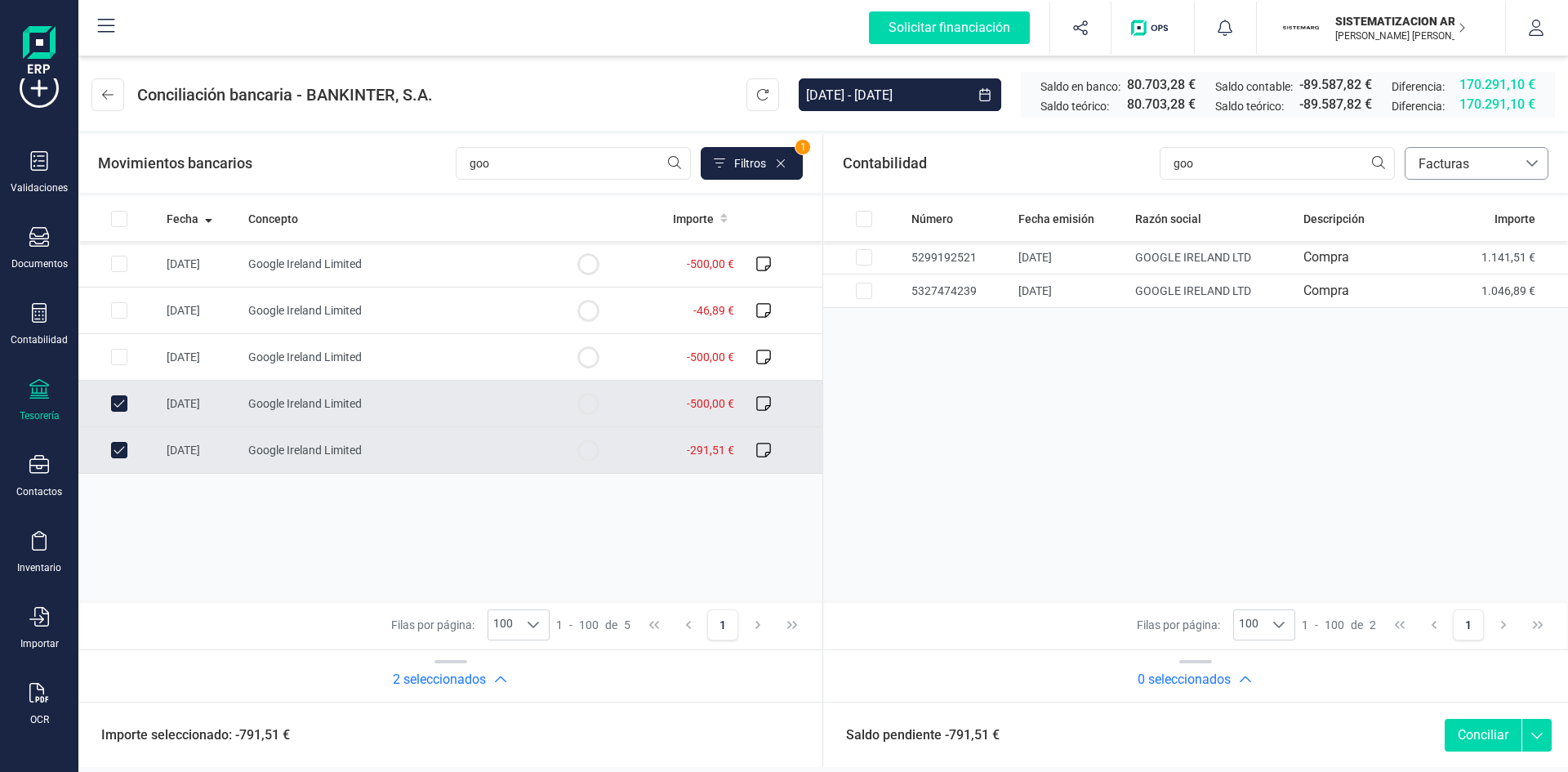
click at [119, 398] on input "Row Unselected 74c2d721-c156-49fd-9163-1efb72c4c3bc" at bounding box center [119, 403] width 16 height 16
checkbox input "false"
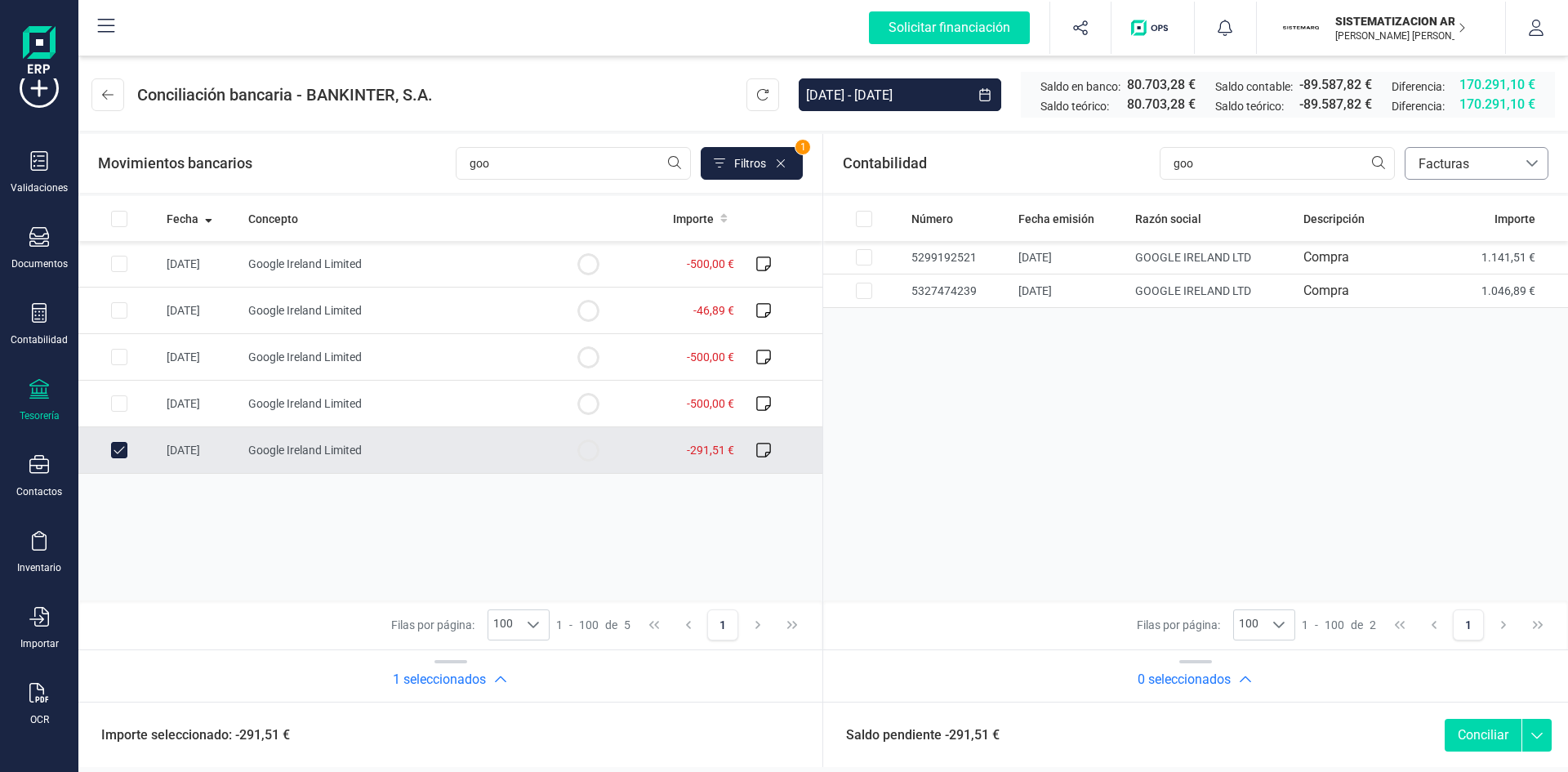
click at [105, 452] on td at bounding box center [119, 450] width 82 height 46
checkbox input "true"
click at [114, 402] on input "Row Selected 74c2d721-c156-49fd-9163-1efb72c4c3bc" at bounding box center [119, 403] width 16 height 16
checkbox input "true"
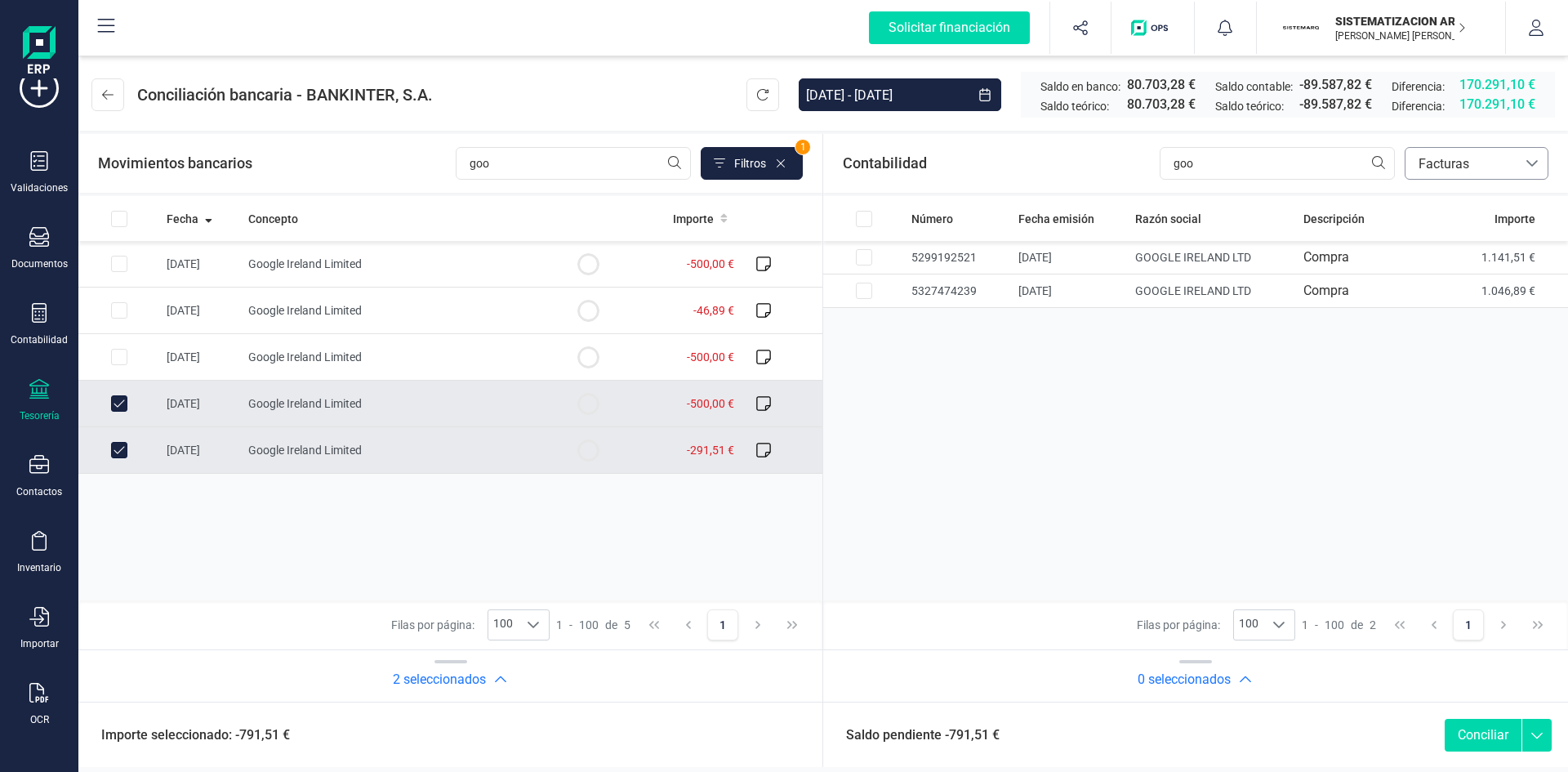
click at [119, 457] on input "Row Unselected ee0ab54e-229d-44fc-a077-20ecb34d703a" at bounding box center [119, 450] width 16 height 16
checkbox input "false"
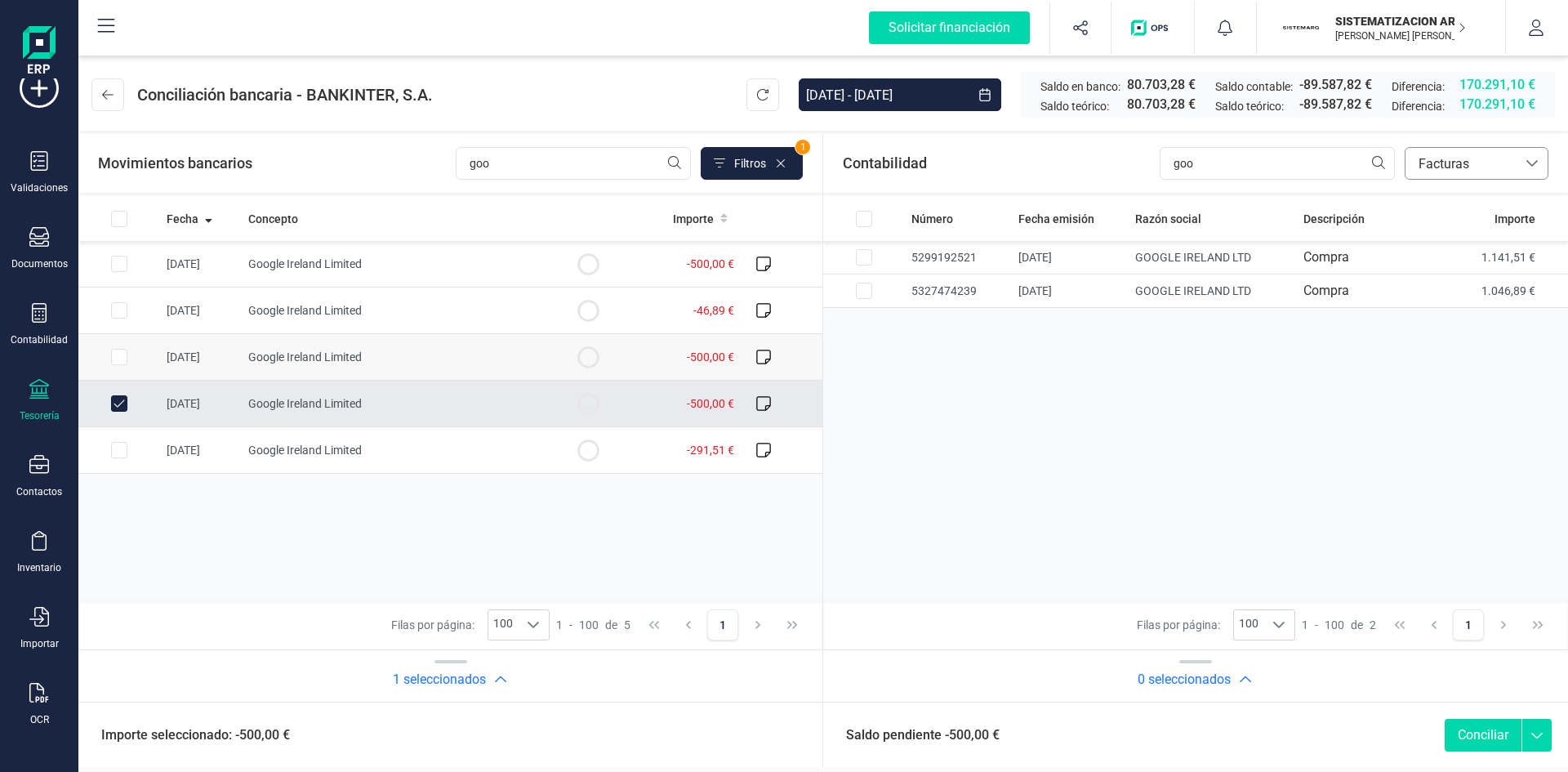
click at [115, 354] on input "Row Selected aa3451ed-1982-469b-88d5-dc3493416ff8" at bounding box center [119, 356] width 16 height 16
checkbox input "true"
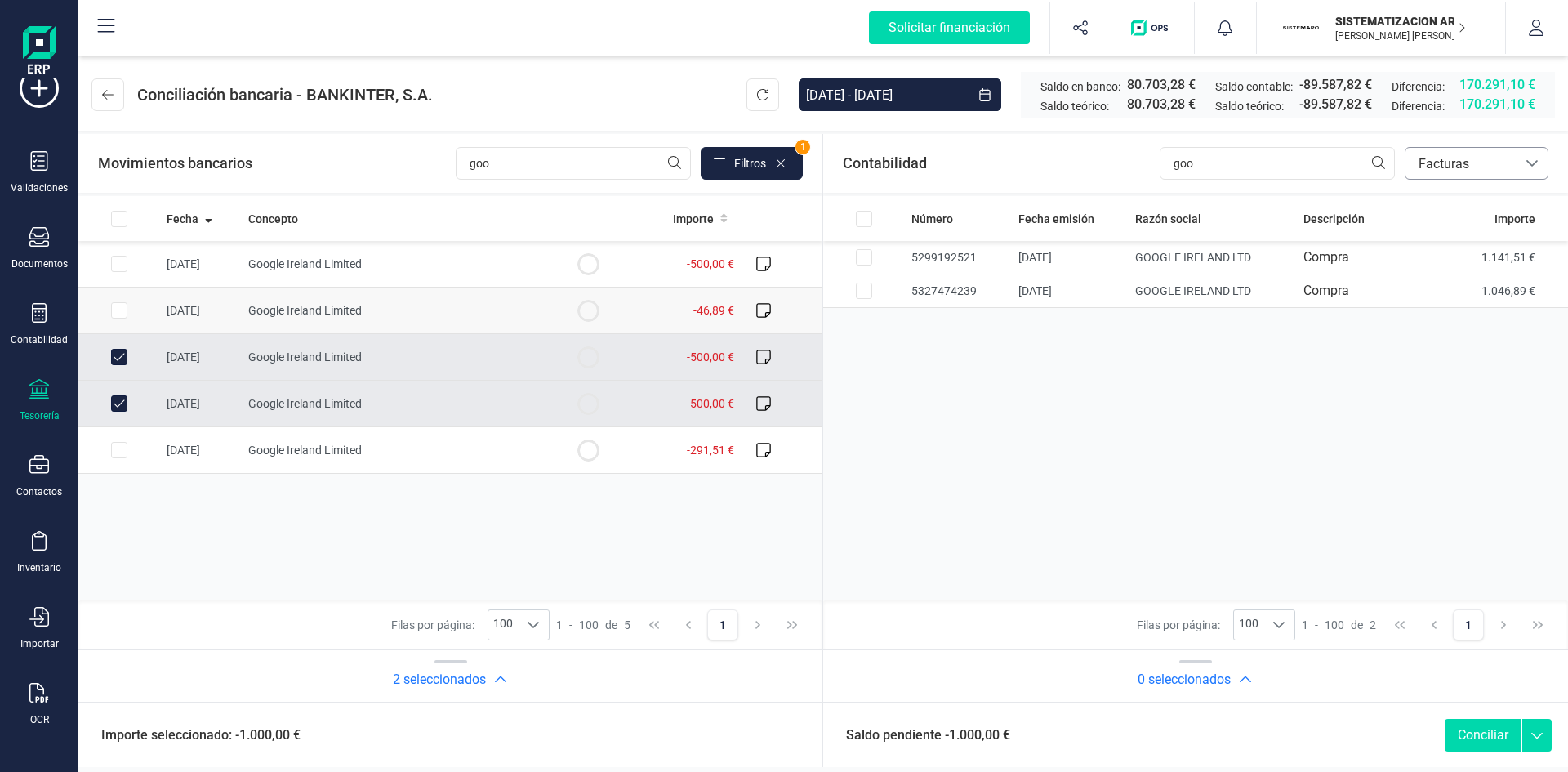
click at [122, 307] on input "Row Selected c02ff48c-0c4f-4829-b715-8fcb4ac97553" at bounding box center [119, 310] width 16 height 16
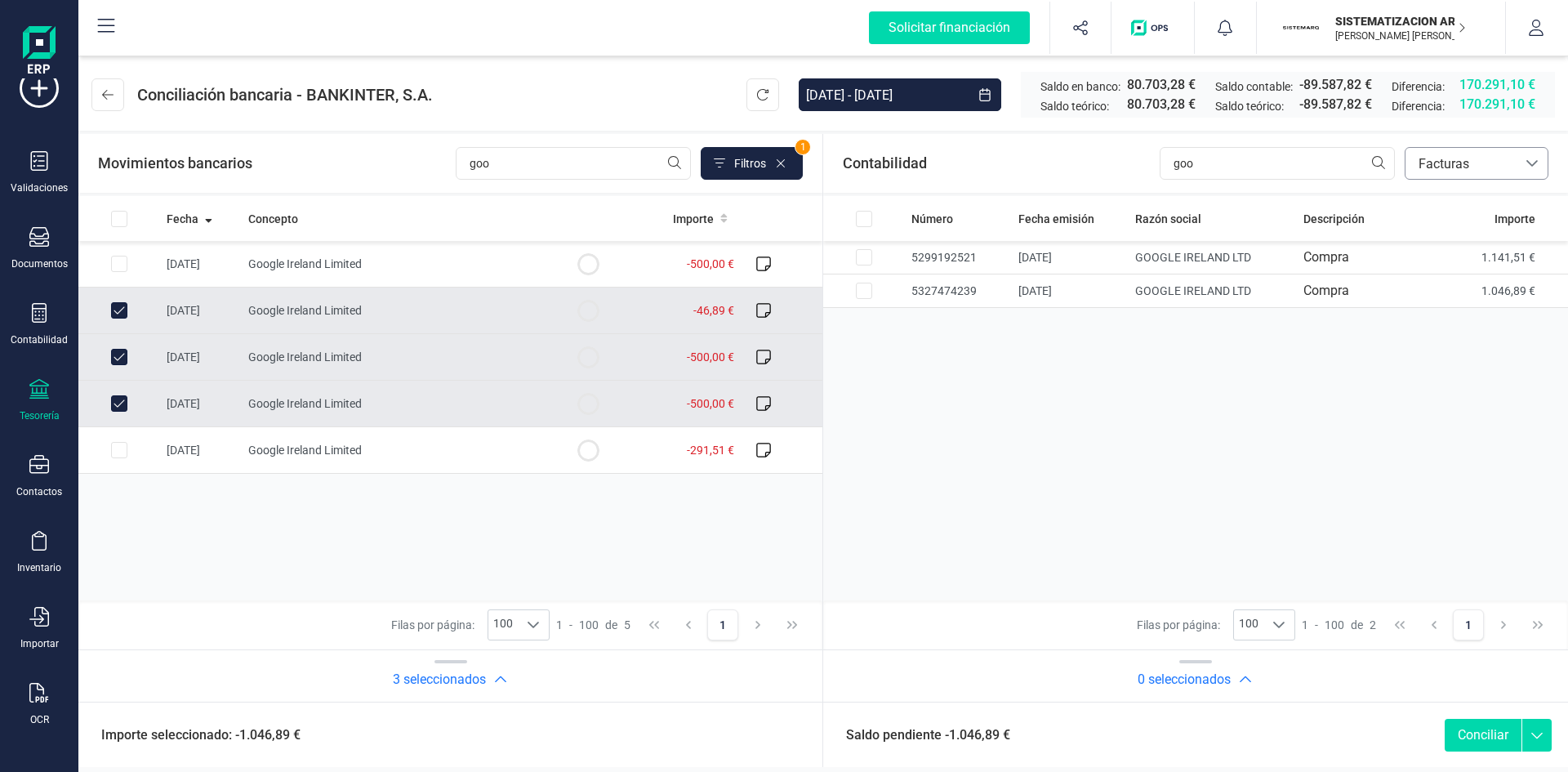
click at [122, 307] on input "Row Unselected c02ff48c-0c4f-4829-b715-8fcb4ac97553" at bounding box center [119, 310] width 16 height 16
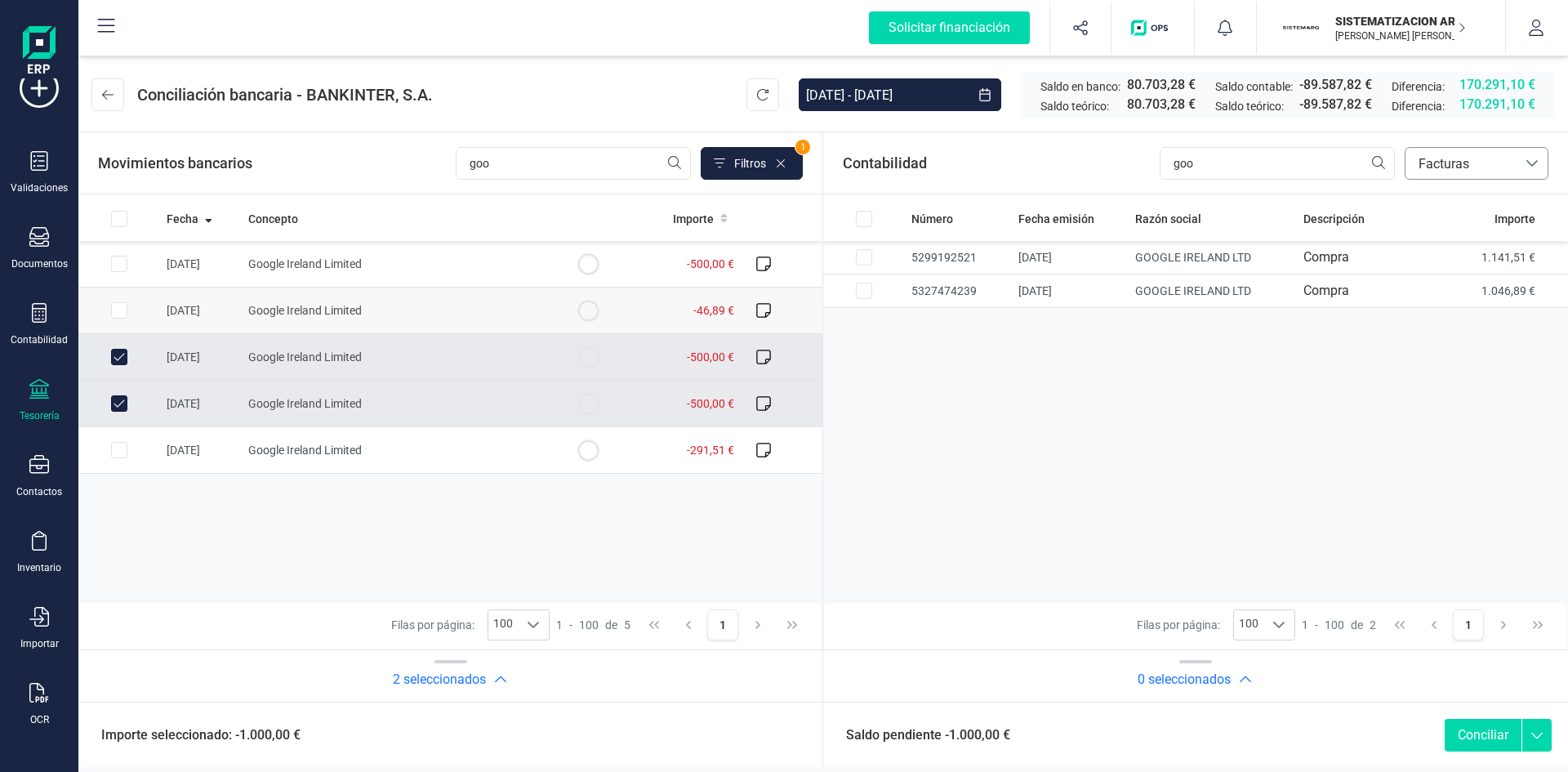
click at [122, 307] on input "Row Selected c02ff48c-0c4f-4829-b715-8fcb4ac97553" at bounding box center [119, 310] width 16 height 16
checkbox input "true"
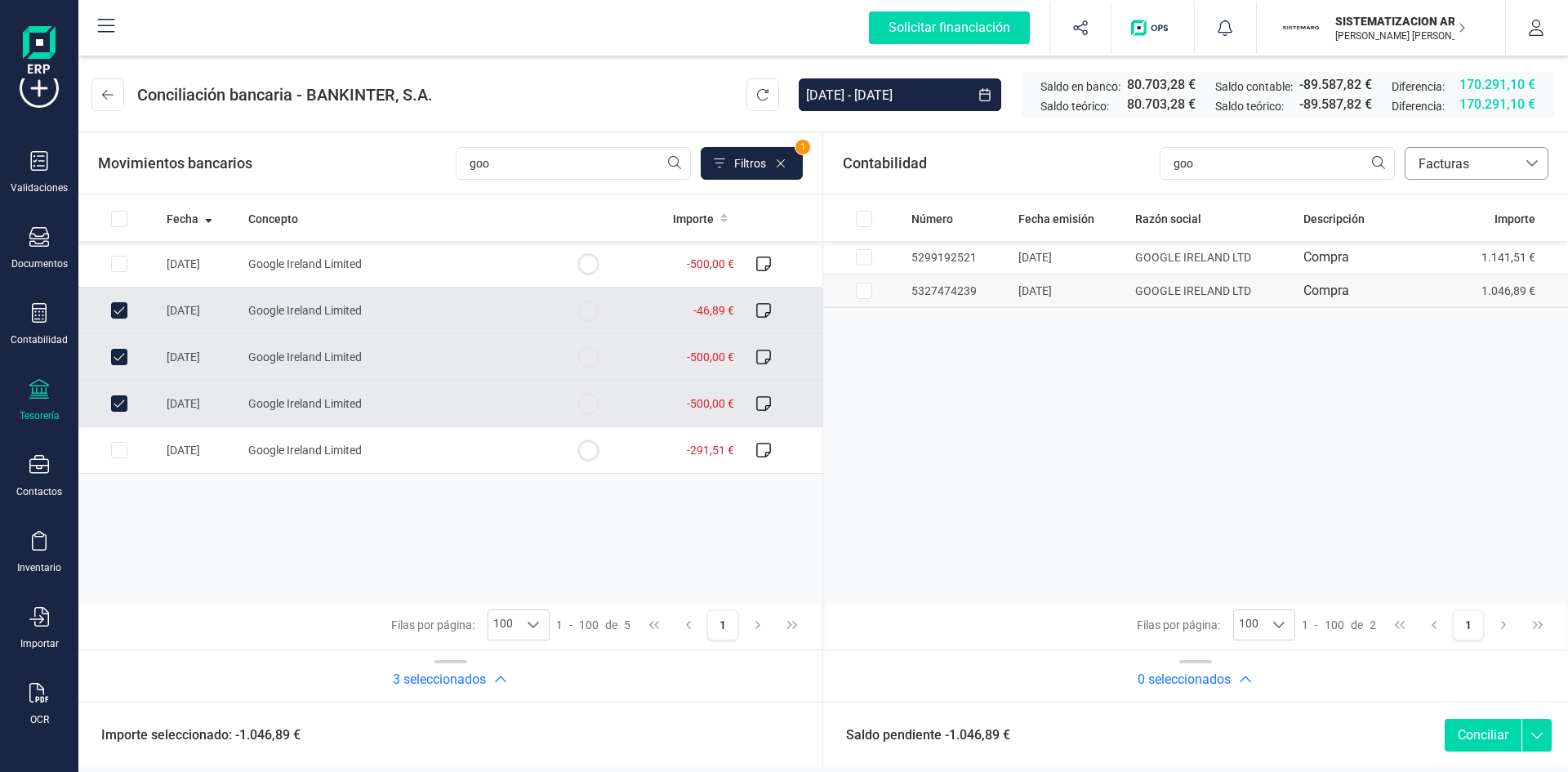
click at [862, 290] on input "Row Selected 52537de8-5294-4ecb-a906-f930b1519946" at bounding box center [864, 290] width 16 height 16
checkbox input "true"
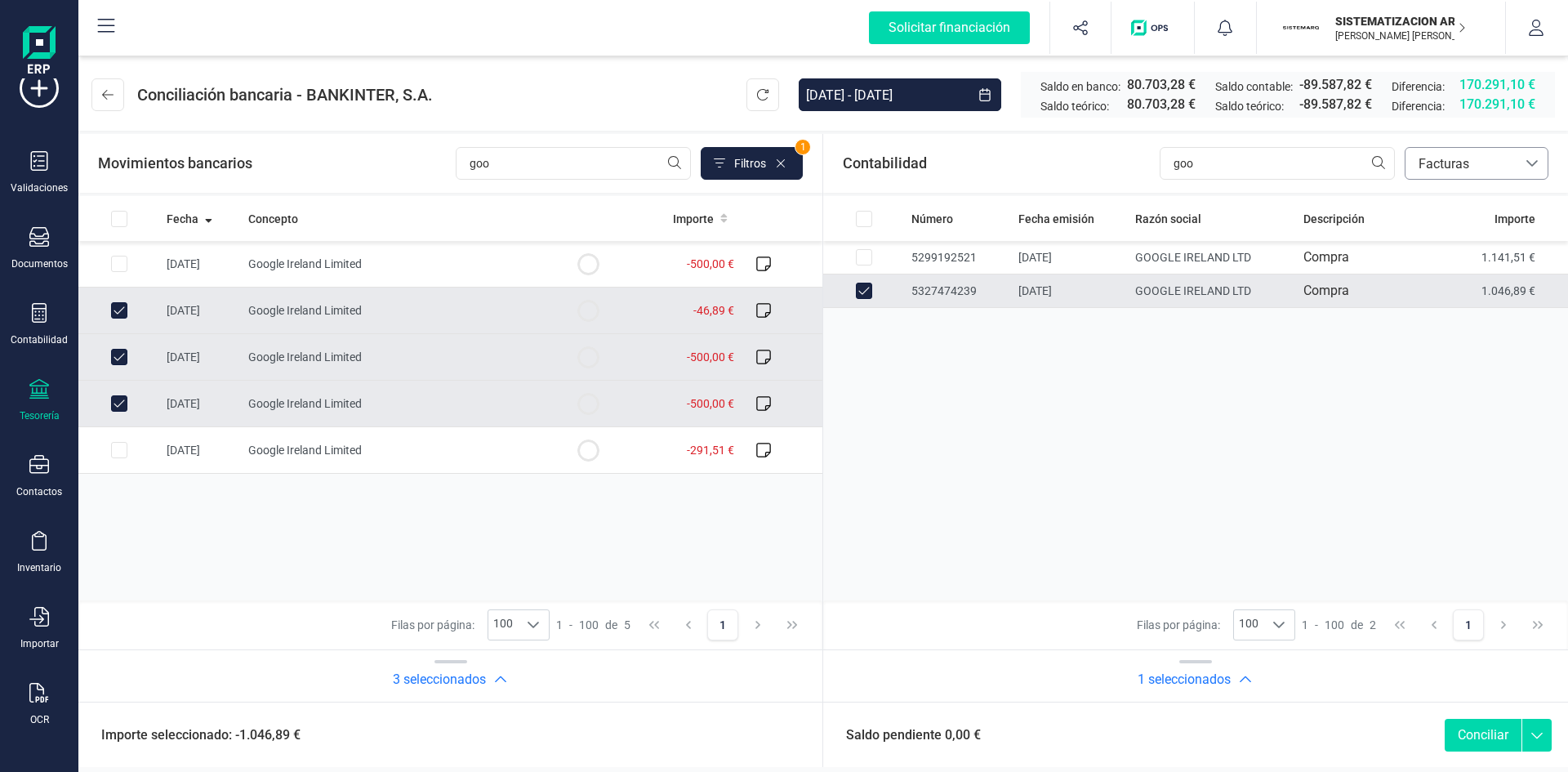
click at [107, 309] on td at bounding box center [119, 310] width 82 height 46
checkbox input "false"
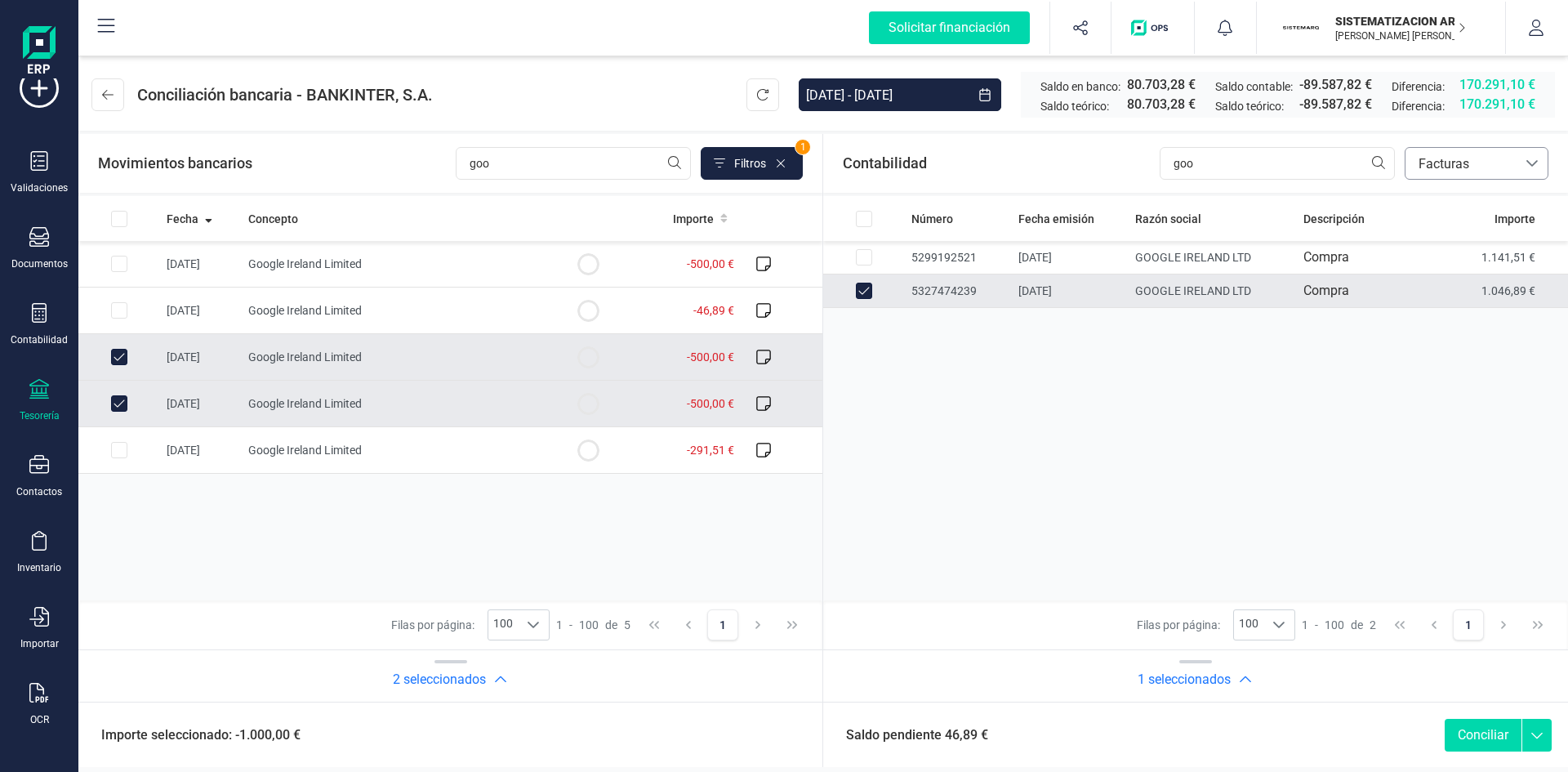
click at [118, 353] on input "Row Unselected aa3451ed-1982-469b-88d5-dc3493416ff8" at bounding box center [119, 356] width 16 height 16
checkbox input "false"
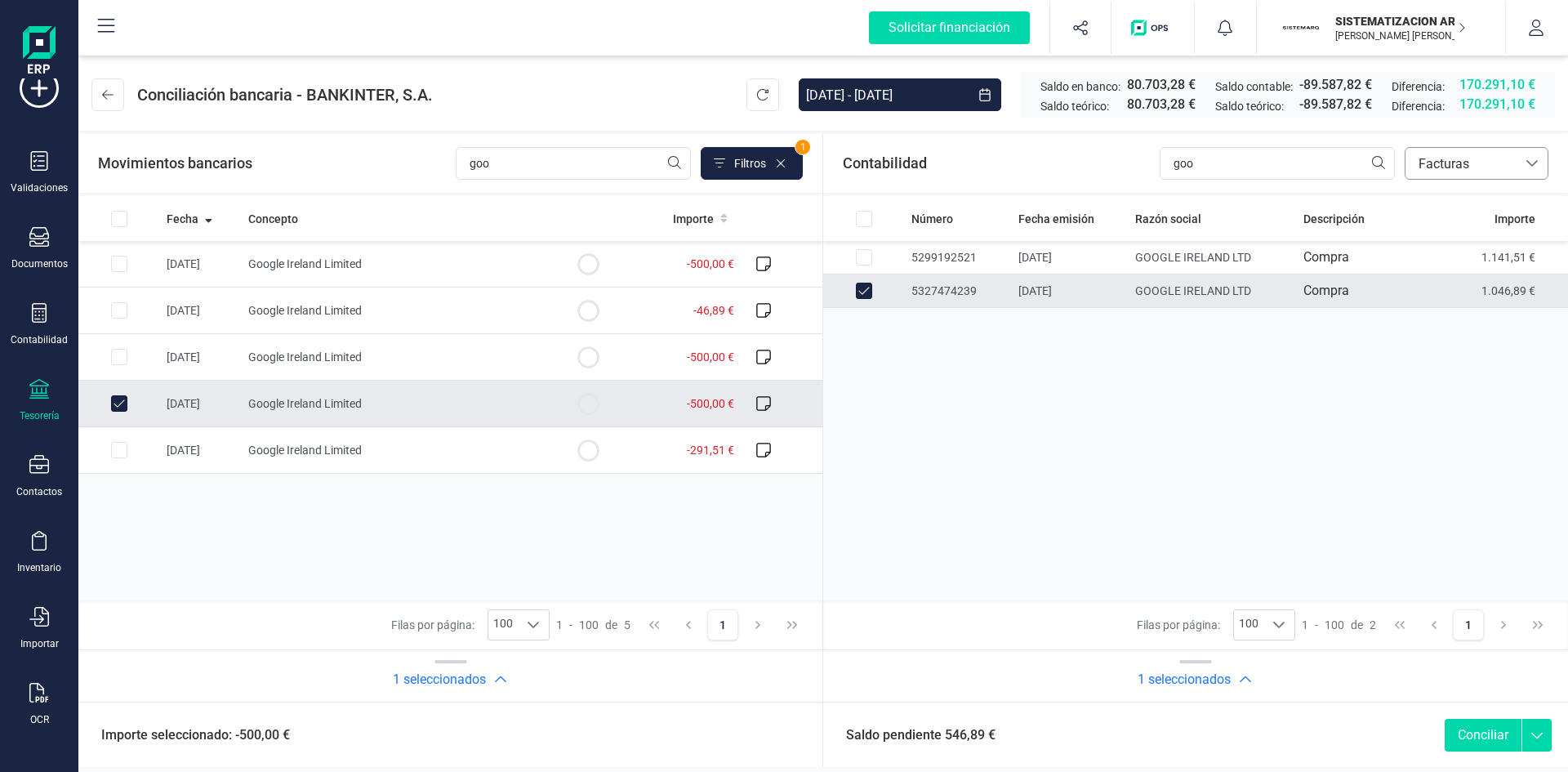
click at [114, 402] on input "Row Unselected 74c2d721-c156-49fd-9163-1efb72c4c3bc" at bounding box center [119, 403] width 16 height 16
checkbox input "false"
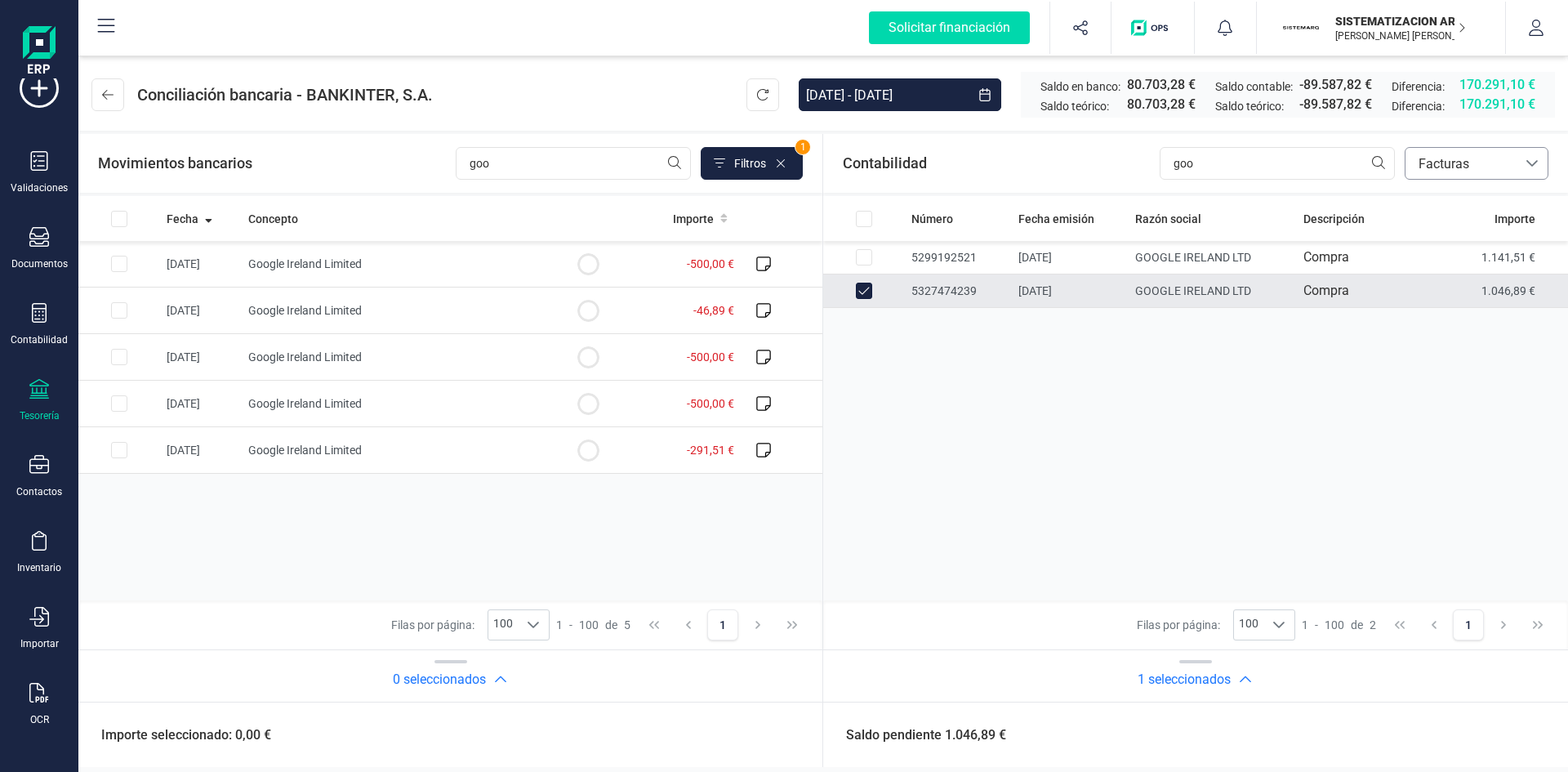
click at [874, 291] on td at bounding box center [864, 291] width 82 height 34
checkbox input "false"
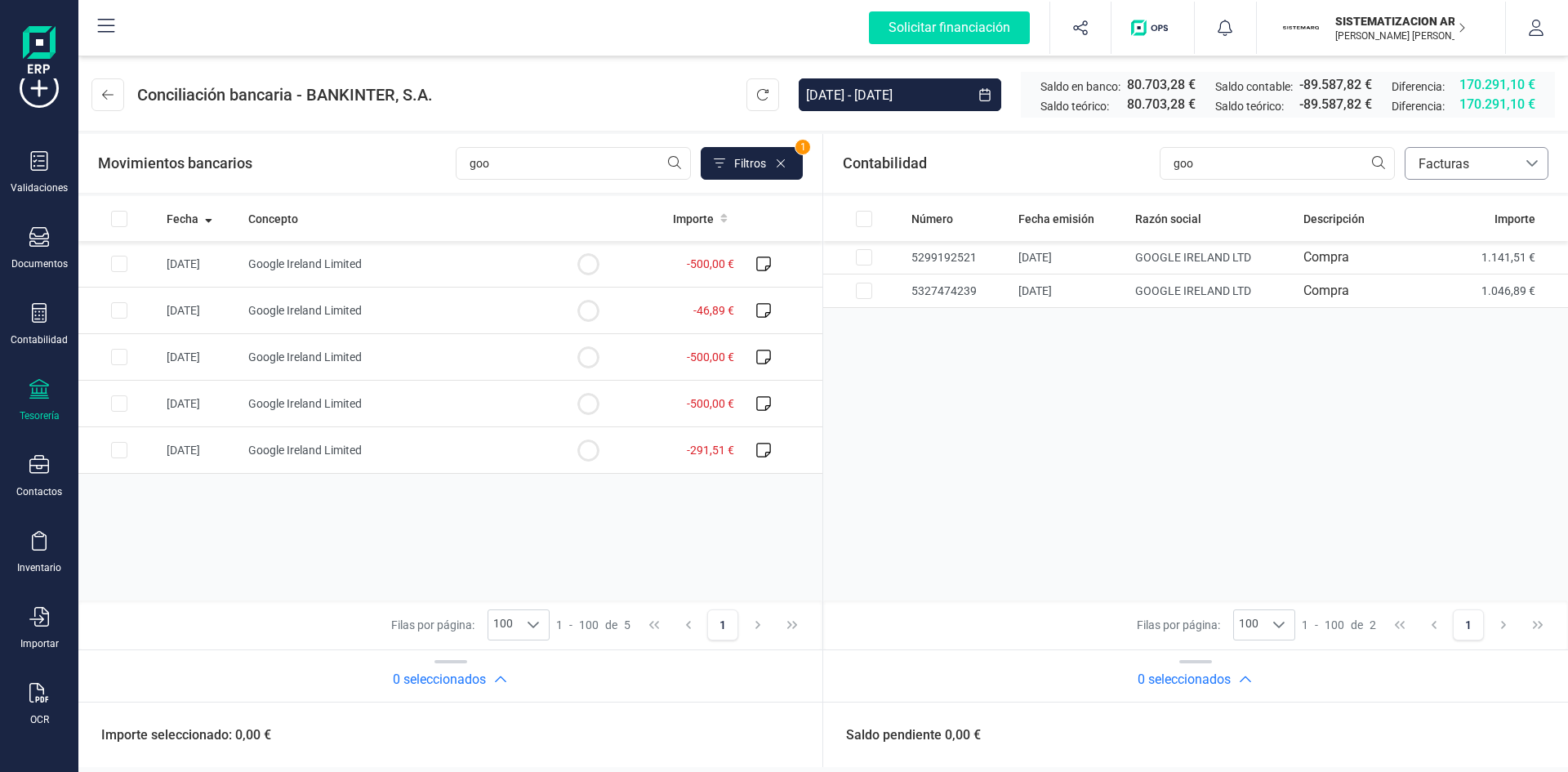
click at [558, 139] on div "Movimientos bancarios goo Filtros 1" at bounding box center [450, 163] width 744 height 58
drag, startPoint x: 520, startPoint y: 156, endPoint x: 385, endPoint y: 163, distance: 135.2
click at [385, 163] on div "Movimientos bancarios goo Filtros 1" at bounding box center [450, 163] width 705 height 33
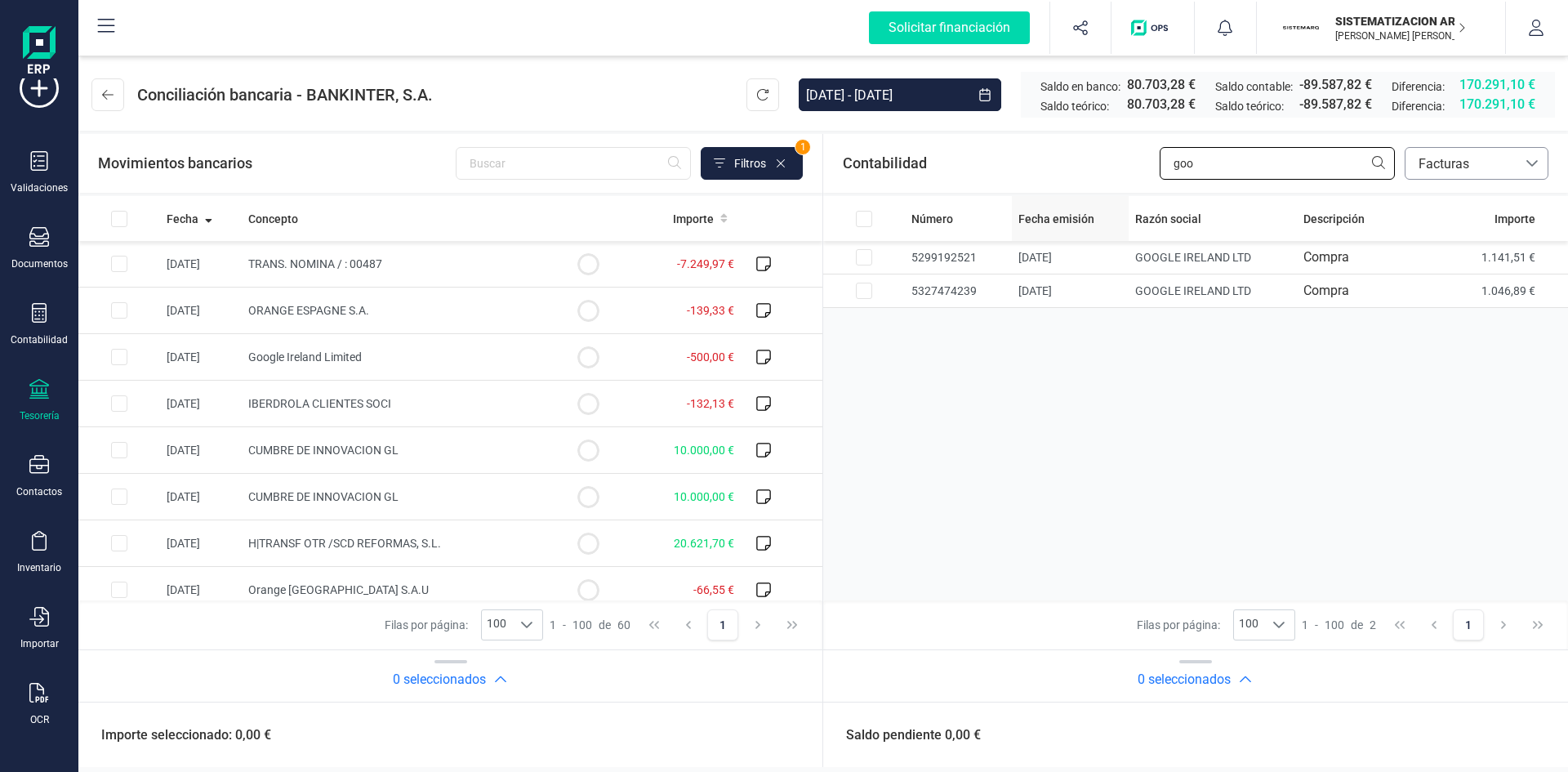
drag, startPoint x: 1201, startPoint y: 167, endPoint x: 1017, endPoint y: 203, distance: 187.5
click at [823, 203] on section "Contabilidad goo bancos.conciliacion.modal.headerInvoce bancos.conciliacion.mod…" at bounding box center [450, 418] width 744 height 568
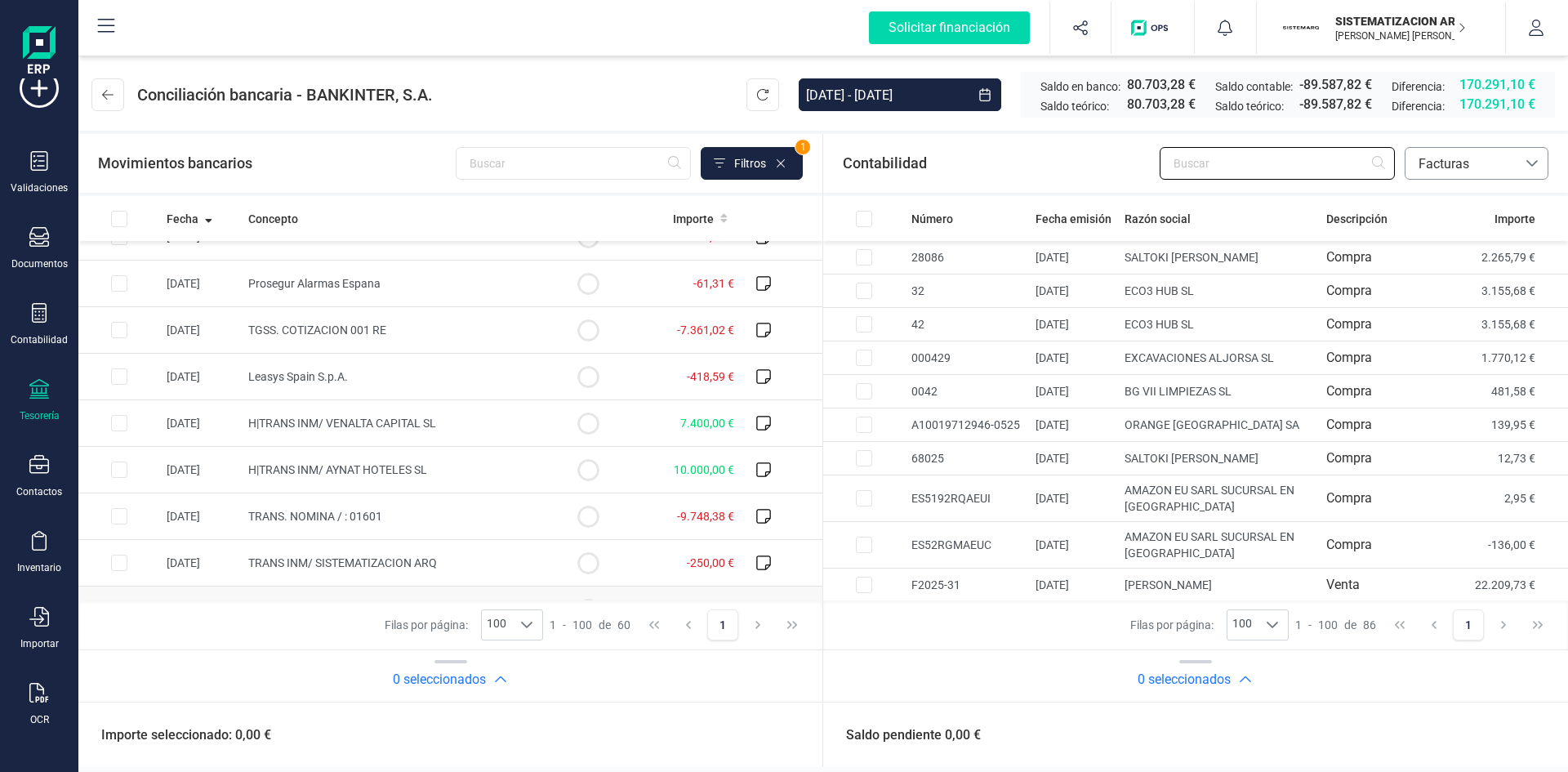
scroll to position [1284, 0]
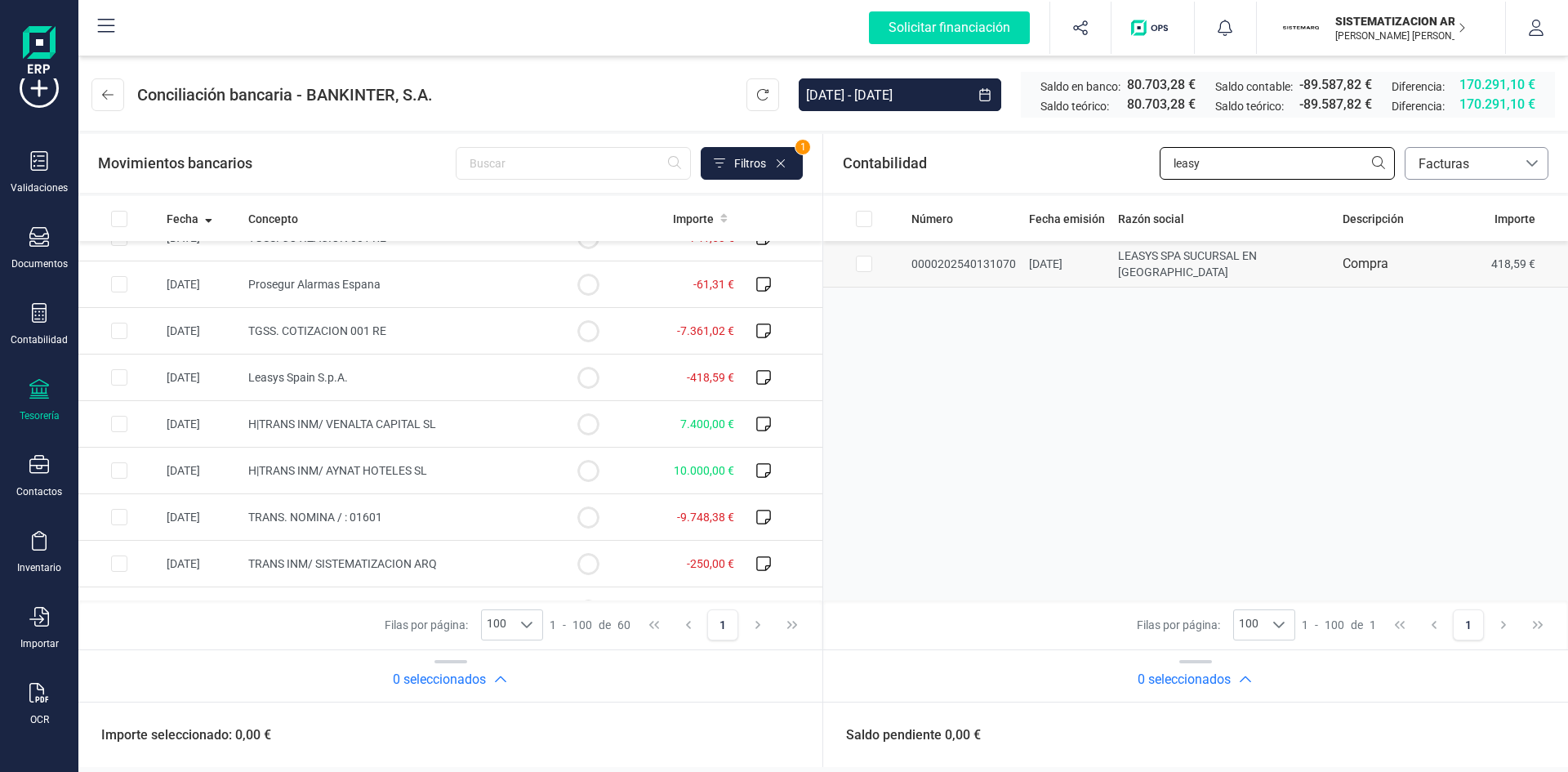
type input "leasy"
click at [868, 262] on input "Row Selected dfc4167d-9552-4c8f-987f-4362fab1e748" at bounding box center [864, 263] width 16 height 16
checkbox input "true"
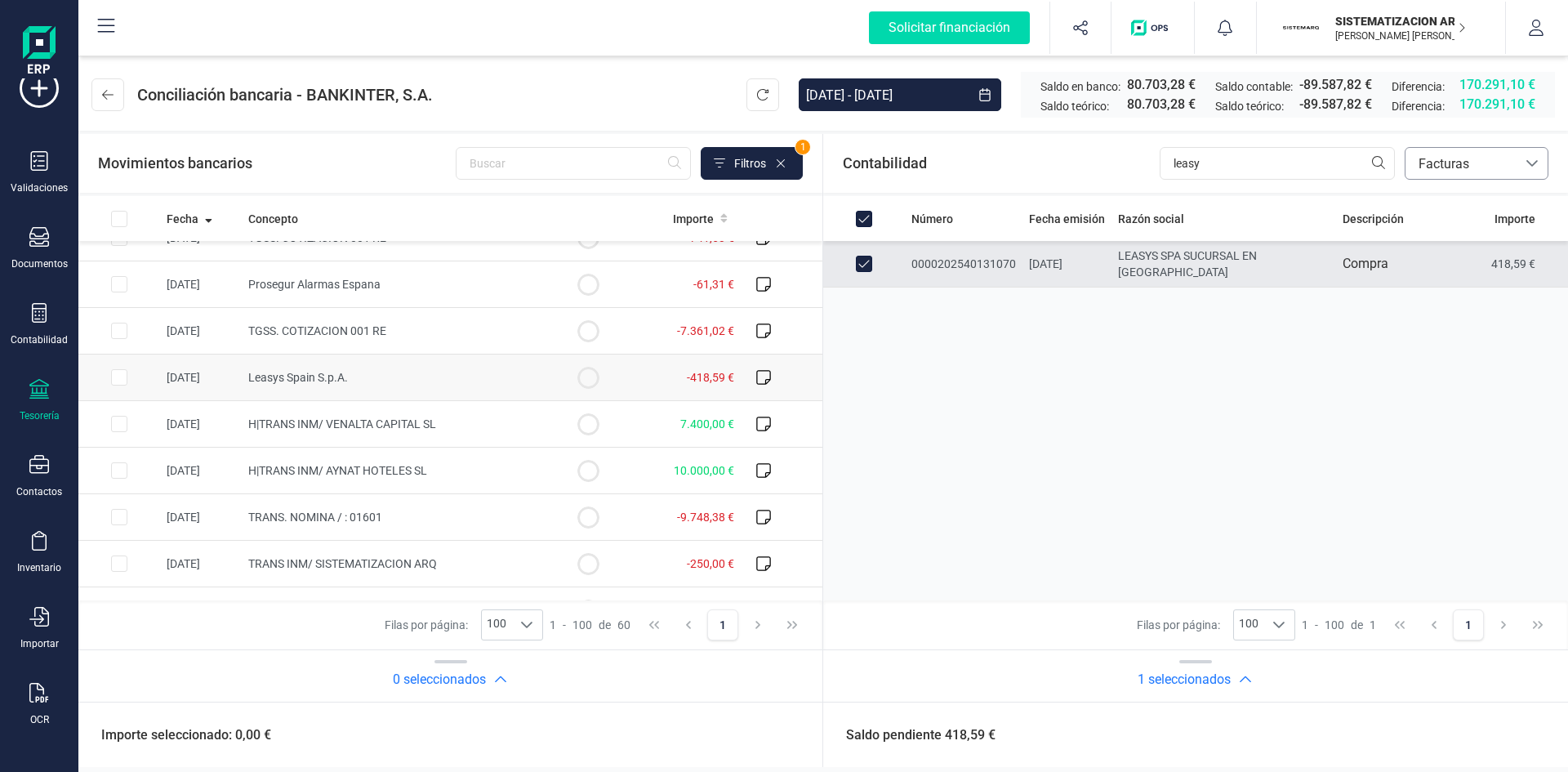
click at [126, 375] on input "Row Selected 8516e87f-dc9c-4846-a980-91e4bc727287" at bounding box center [119, 377] width 16 height 16
checkbox input "true"
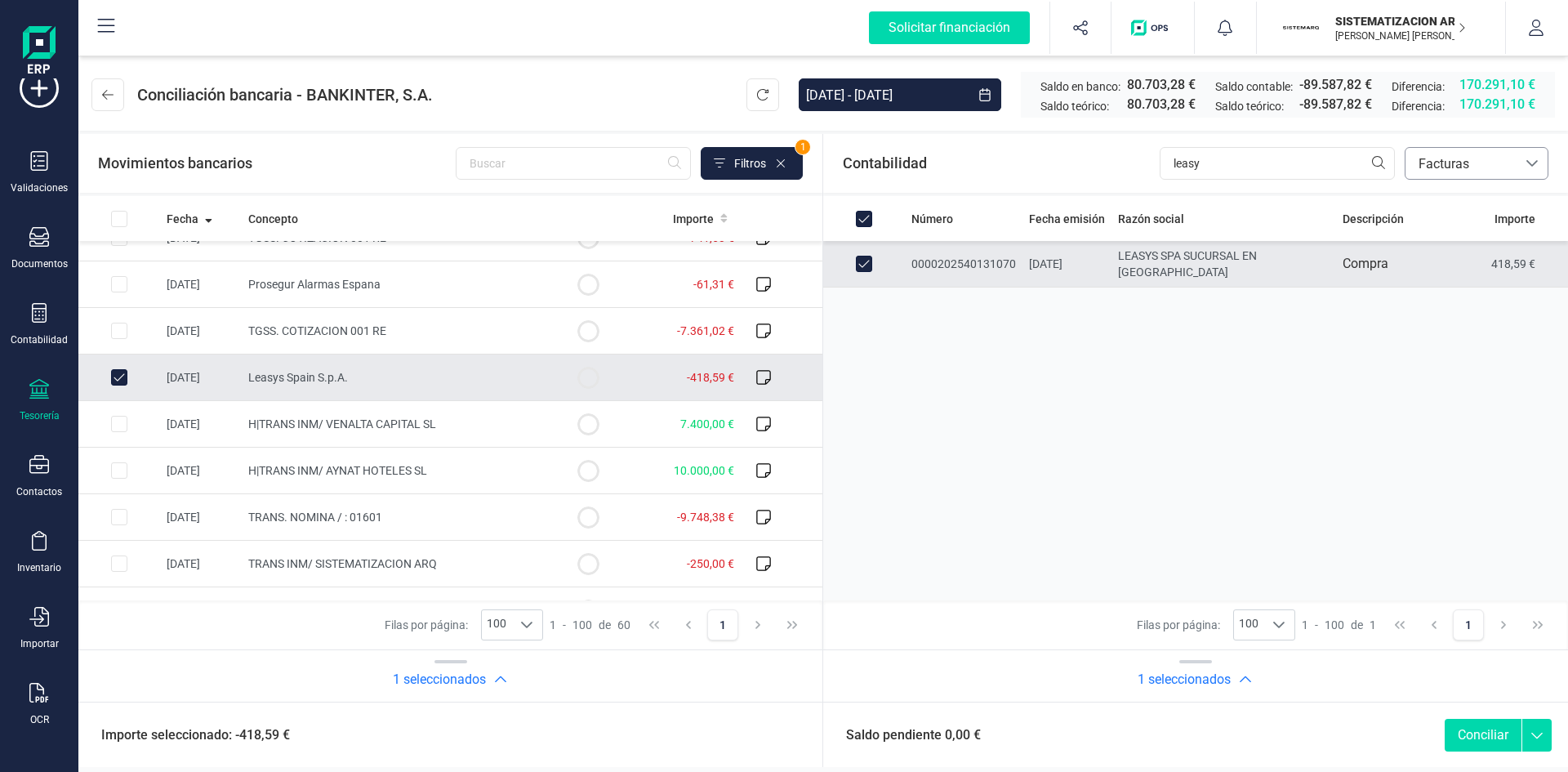
click at [1494, 736] on button "Conciliar" at bounding box center [1483, 735] width 76 height 33
checkbox input "false"
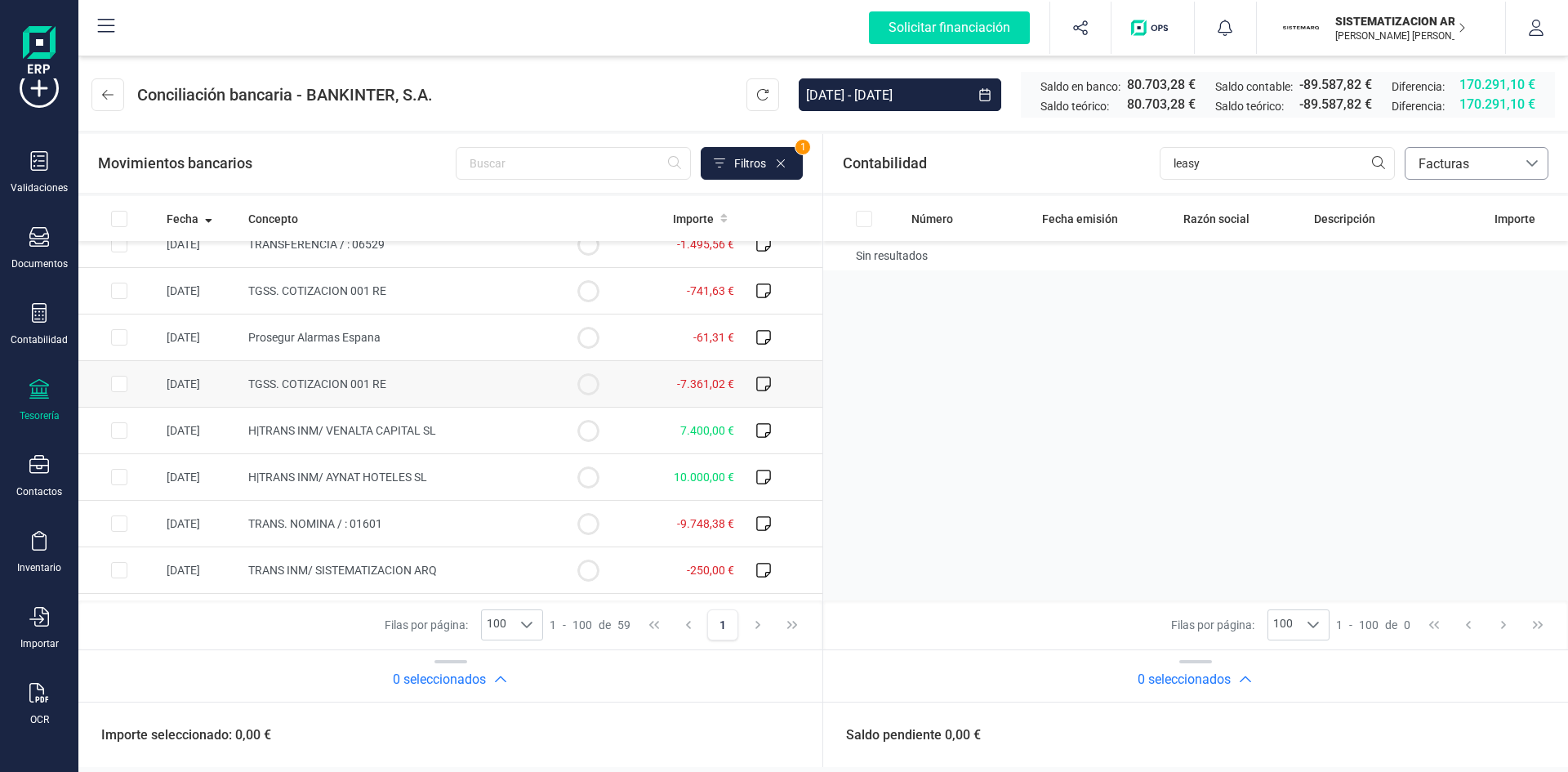
scroll to position [1230, 0]
click at [1262, 161] on input "leasy" at bounding box center [1278, 163] width 236 height 33
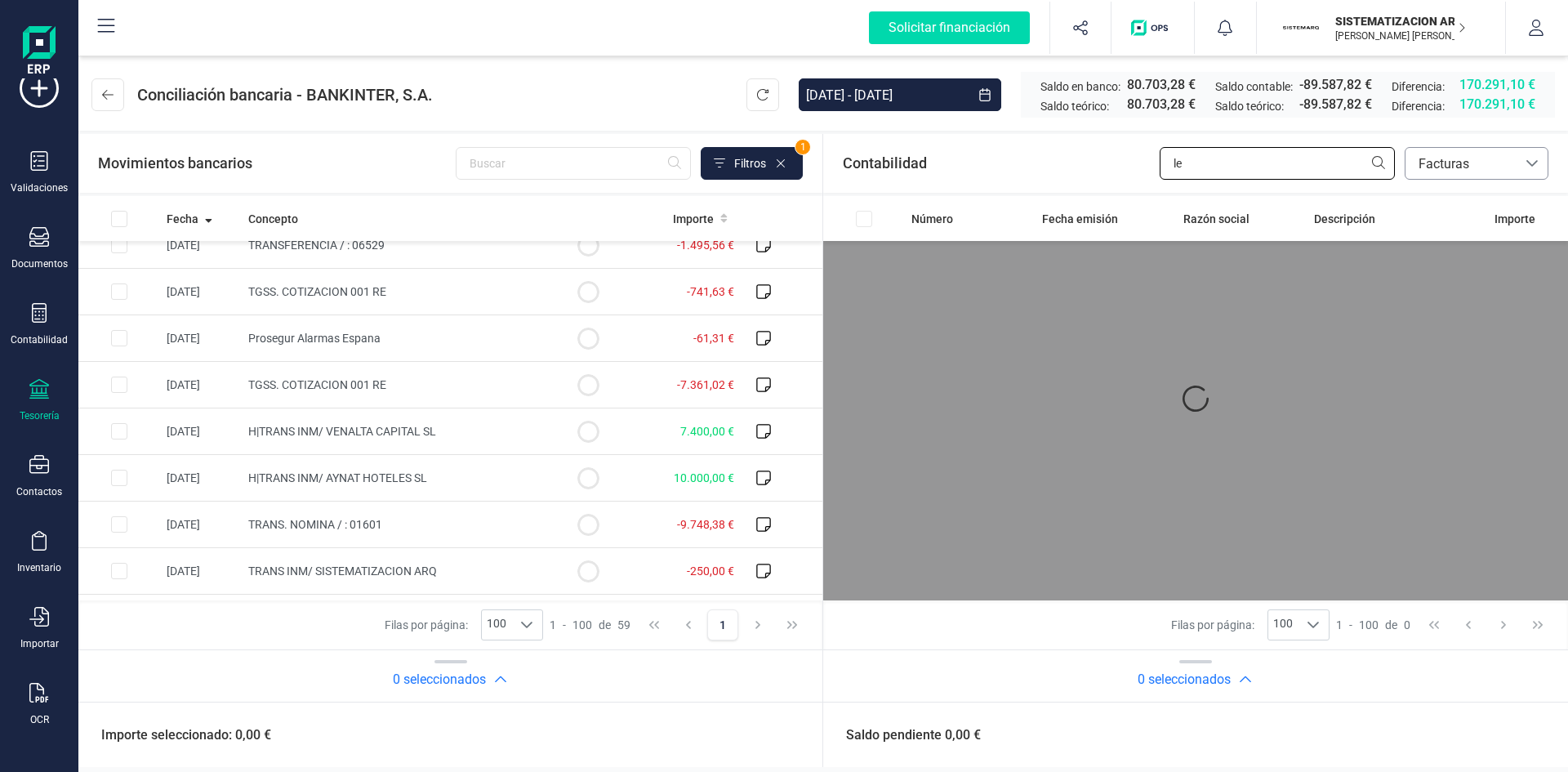
type input "l"
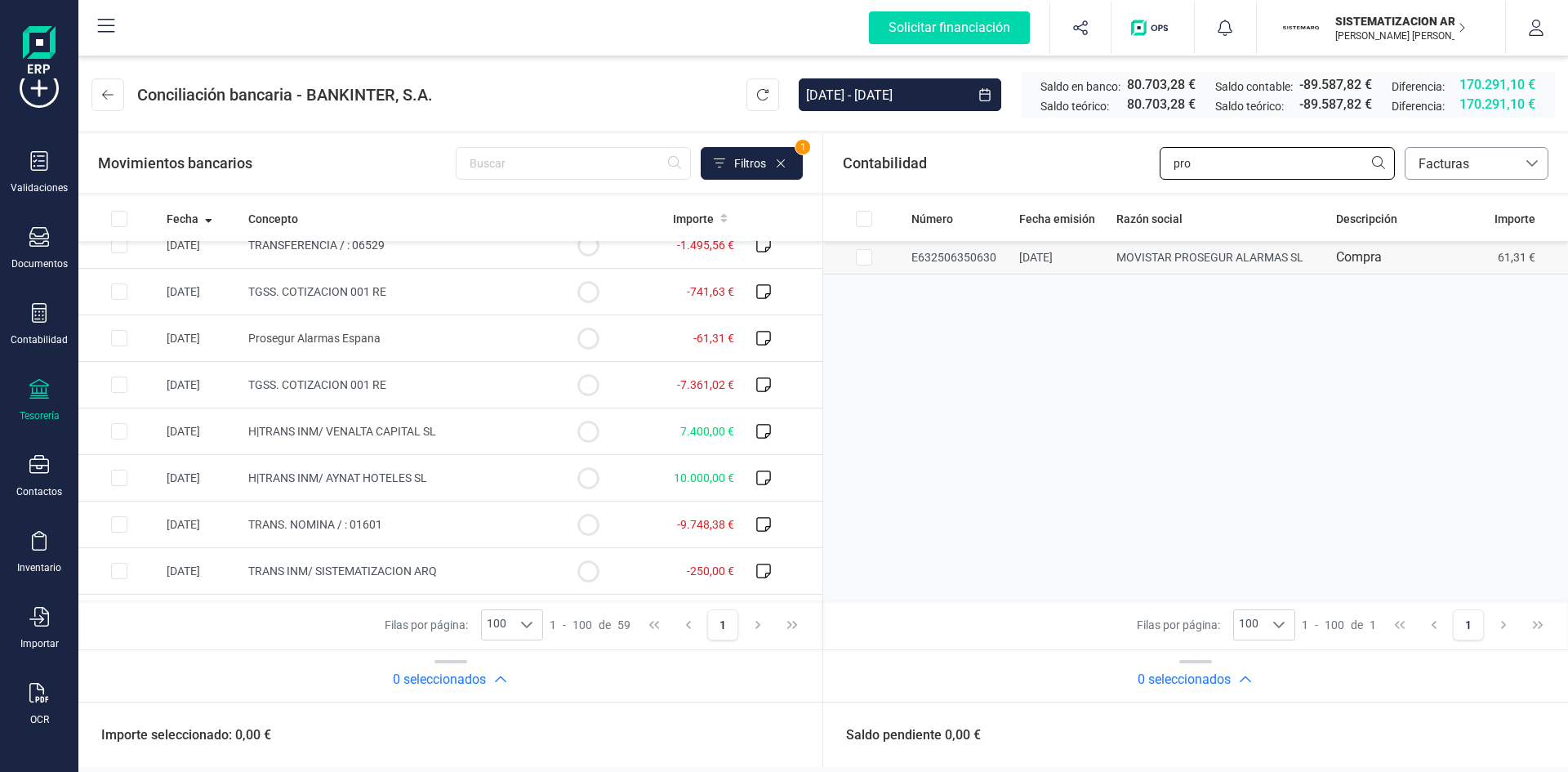
type input "pro"
checkbox input "true"
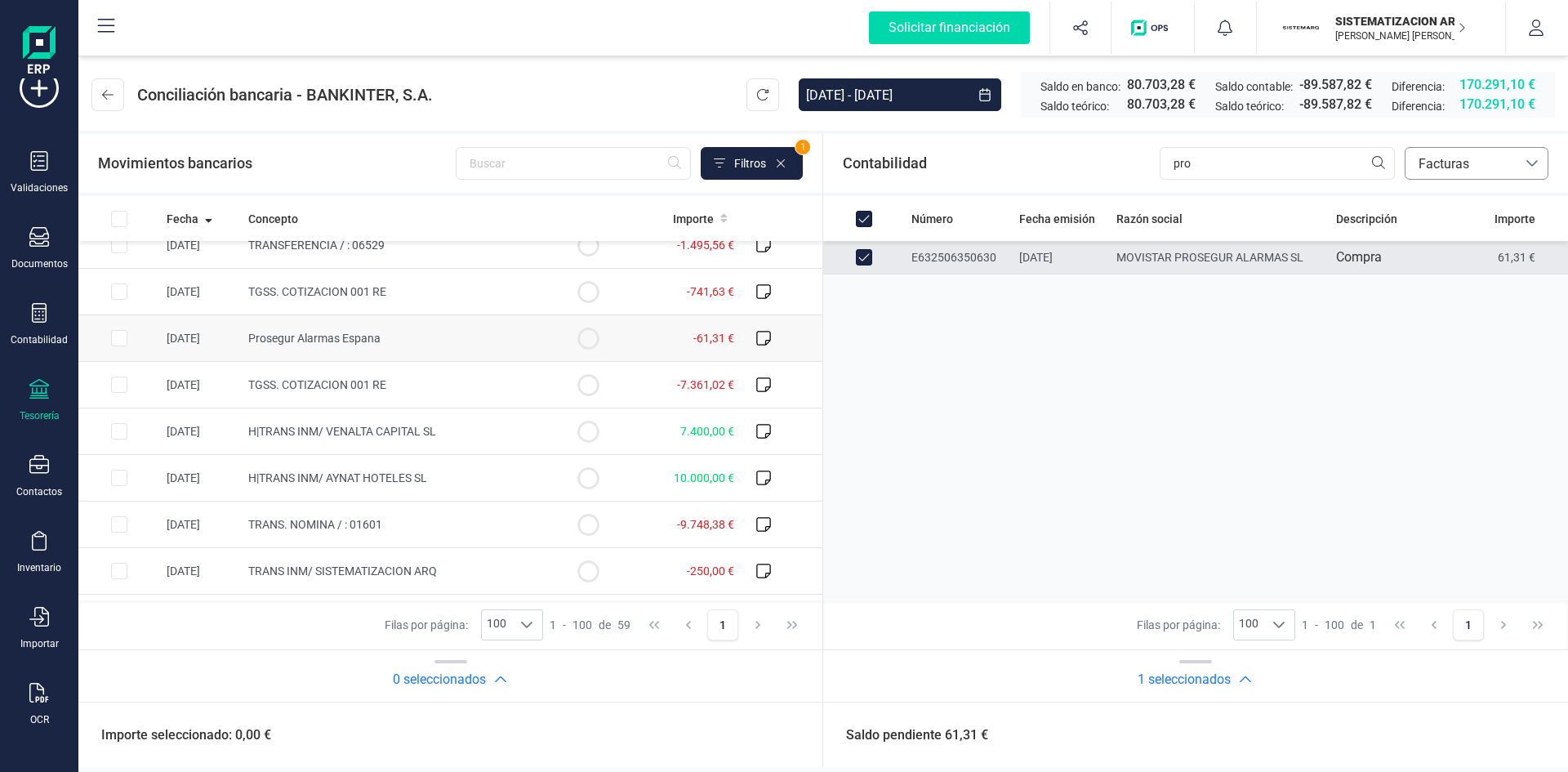
click at [120, 337] on input "Row Selected fe7526cc-b375-43ac-8f3c-1ba19360e3af" at bounding box center [119, 337] width 16 height 16
checkbox input "true"
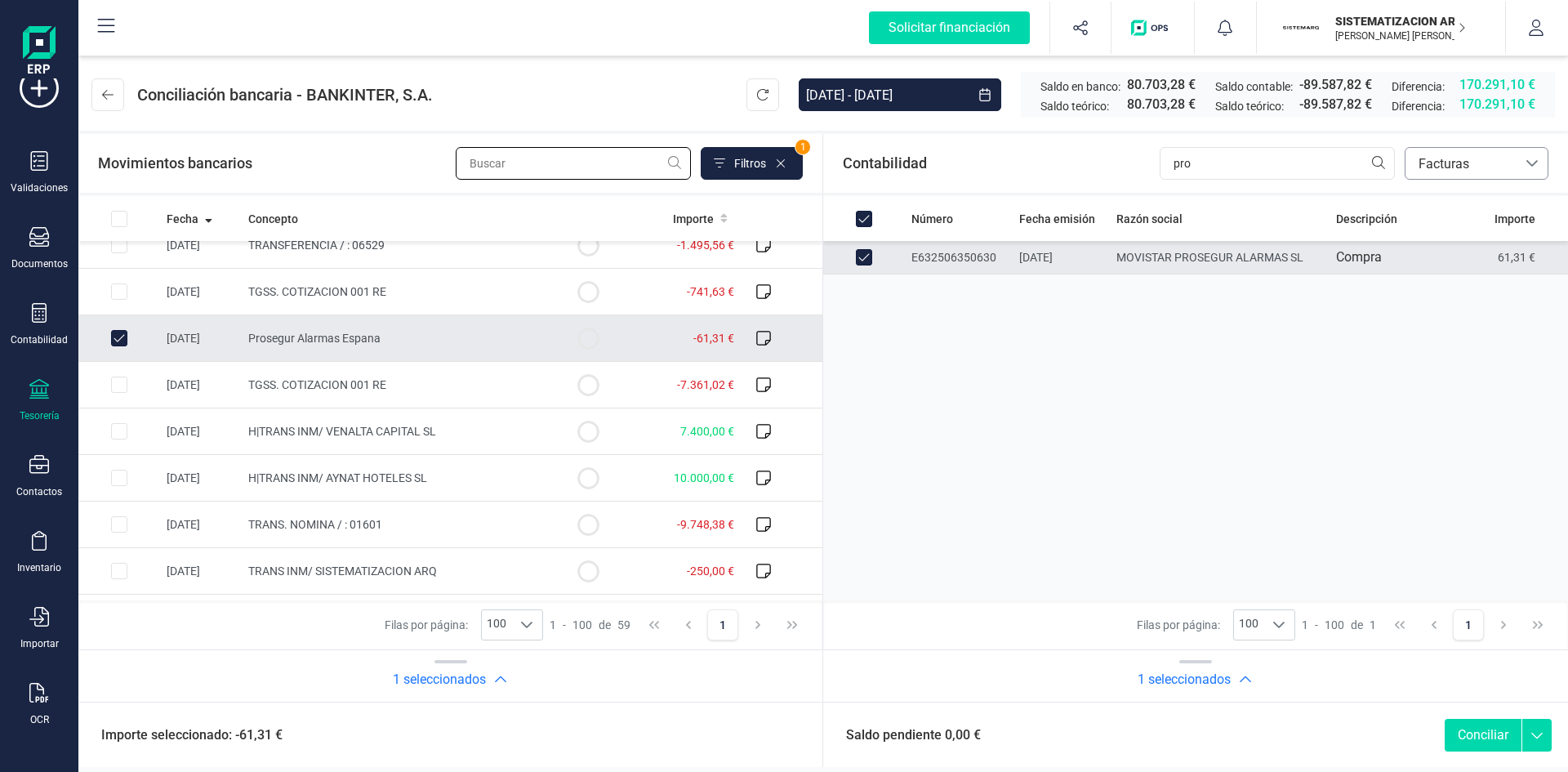
click at [515, 155] on input "text" at bounding box center [574, 163] width 236 height 33
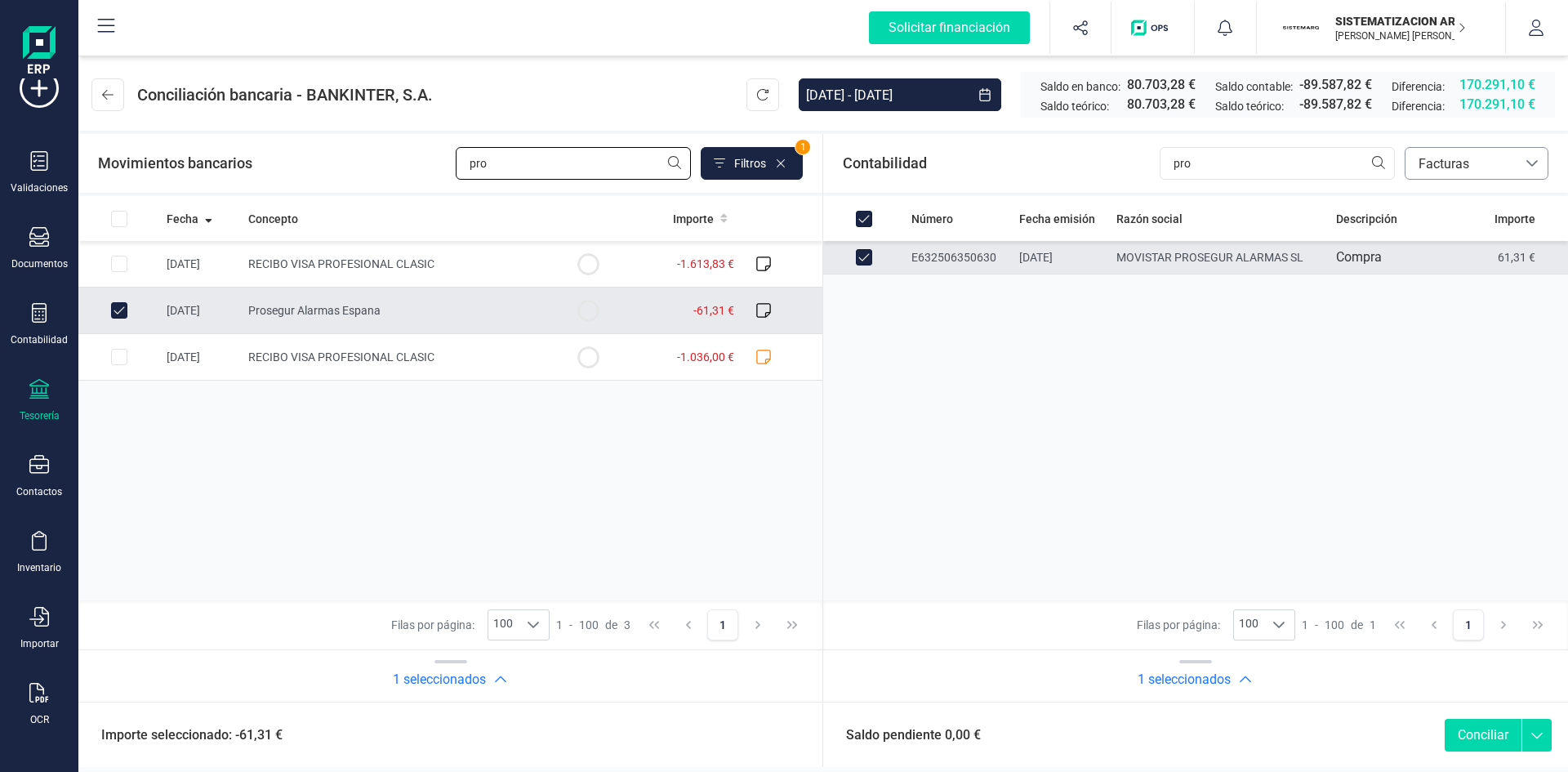
scroll to position [0, 0]
type input "prose"
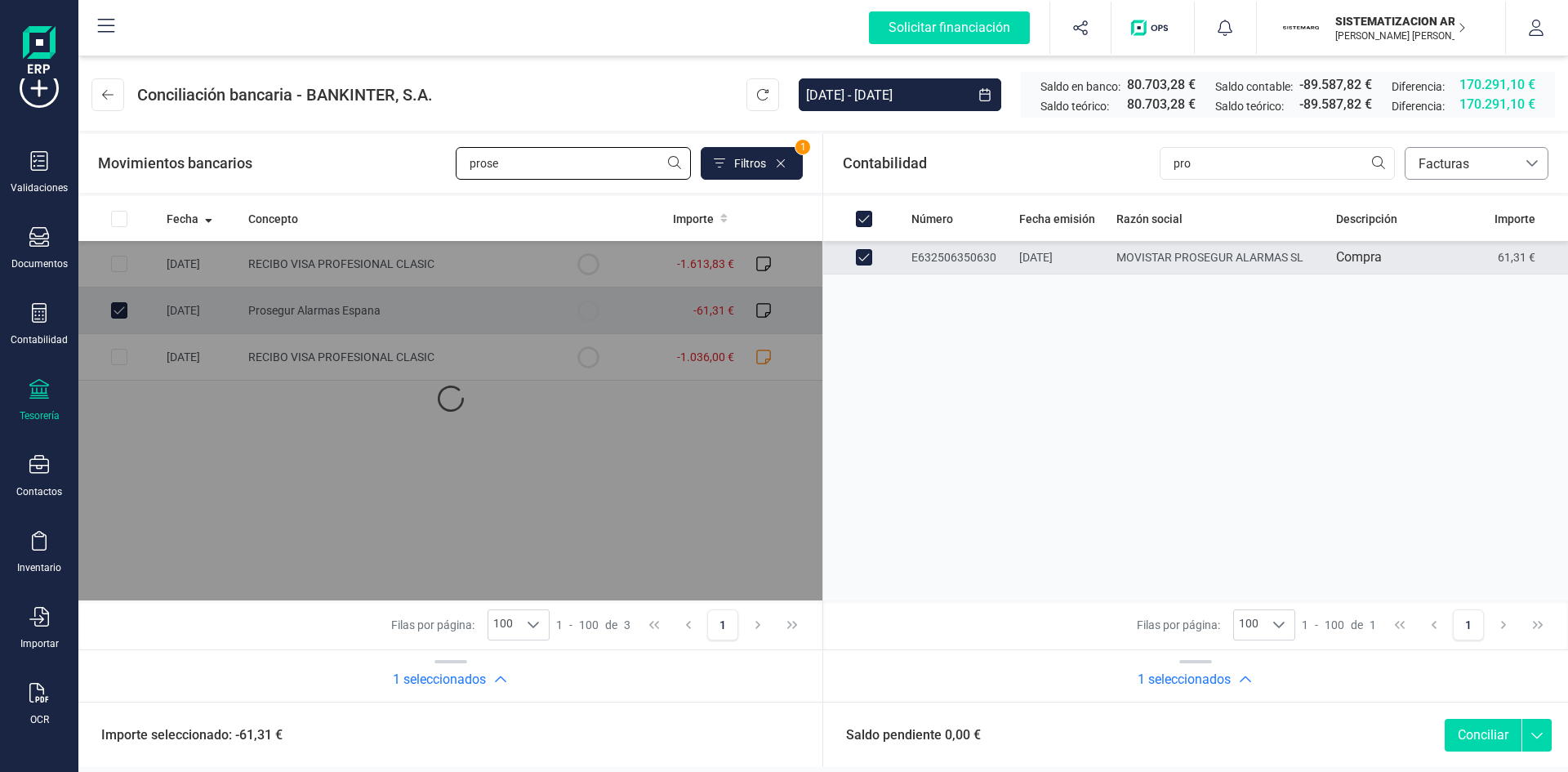
checkbox input "true"
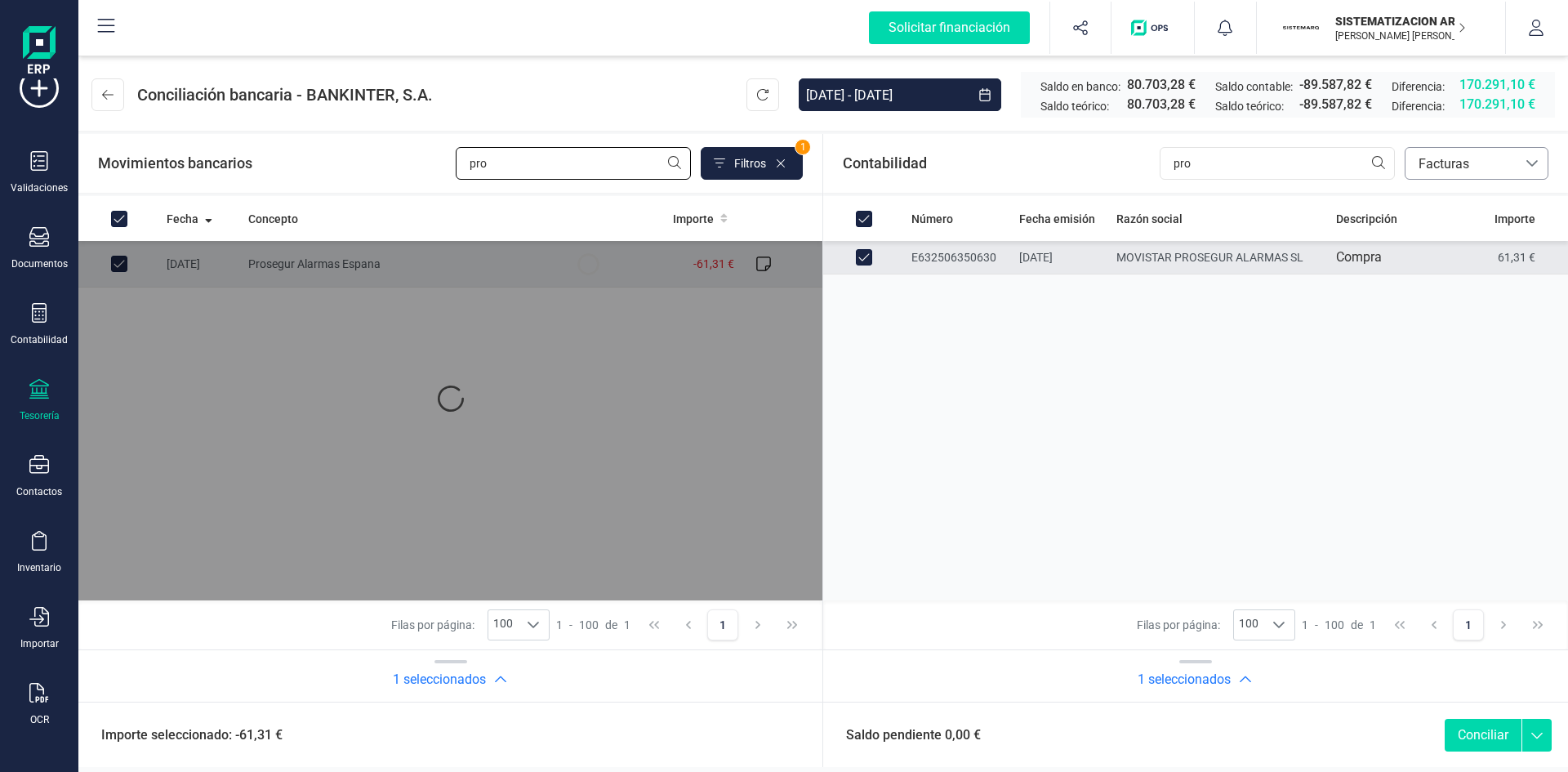
type input "pr"
checkbox input "false"
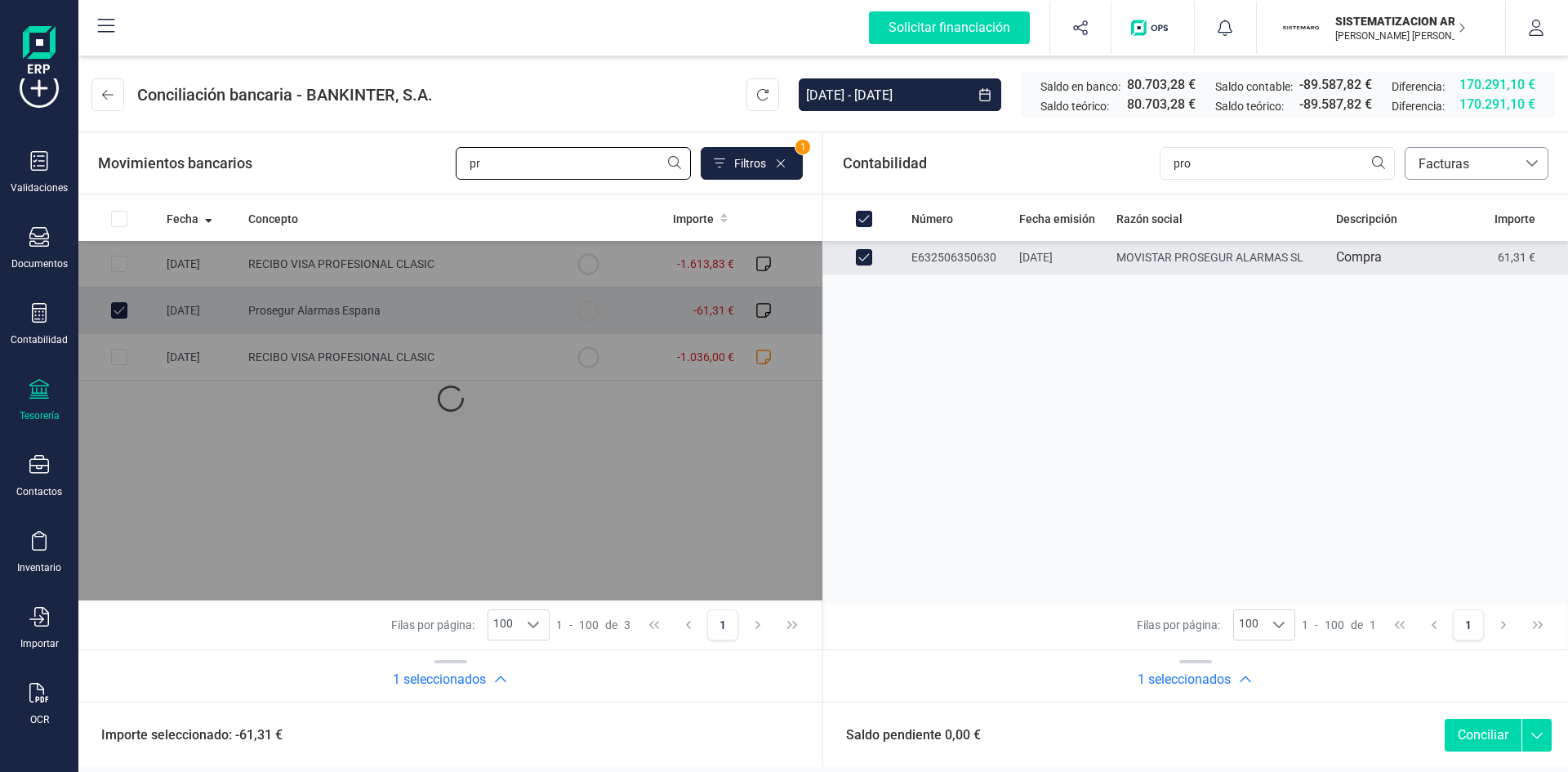
type input "p"
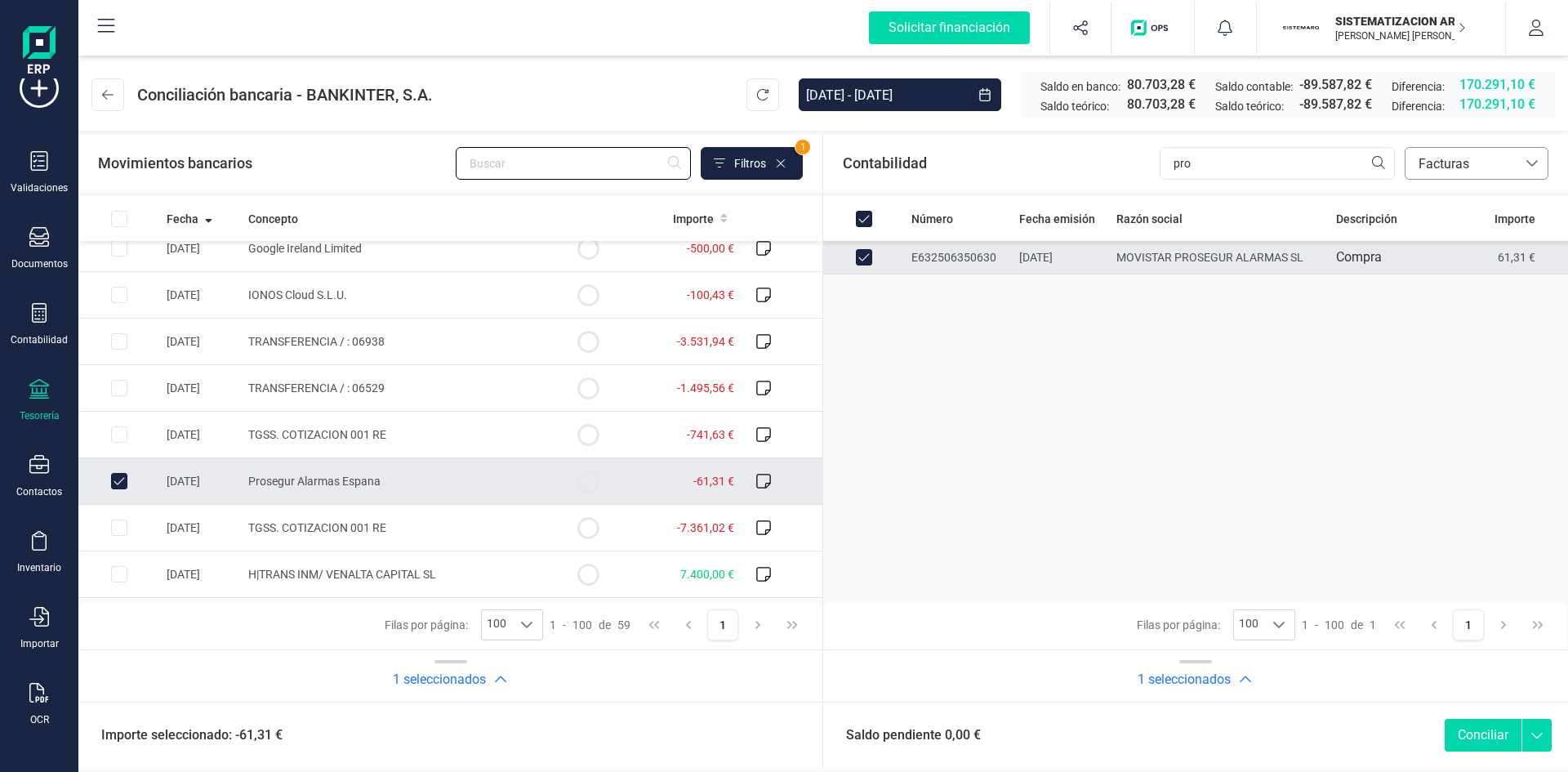
scroll to position [1054, 0]
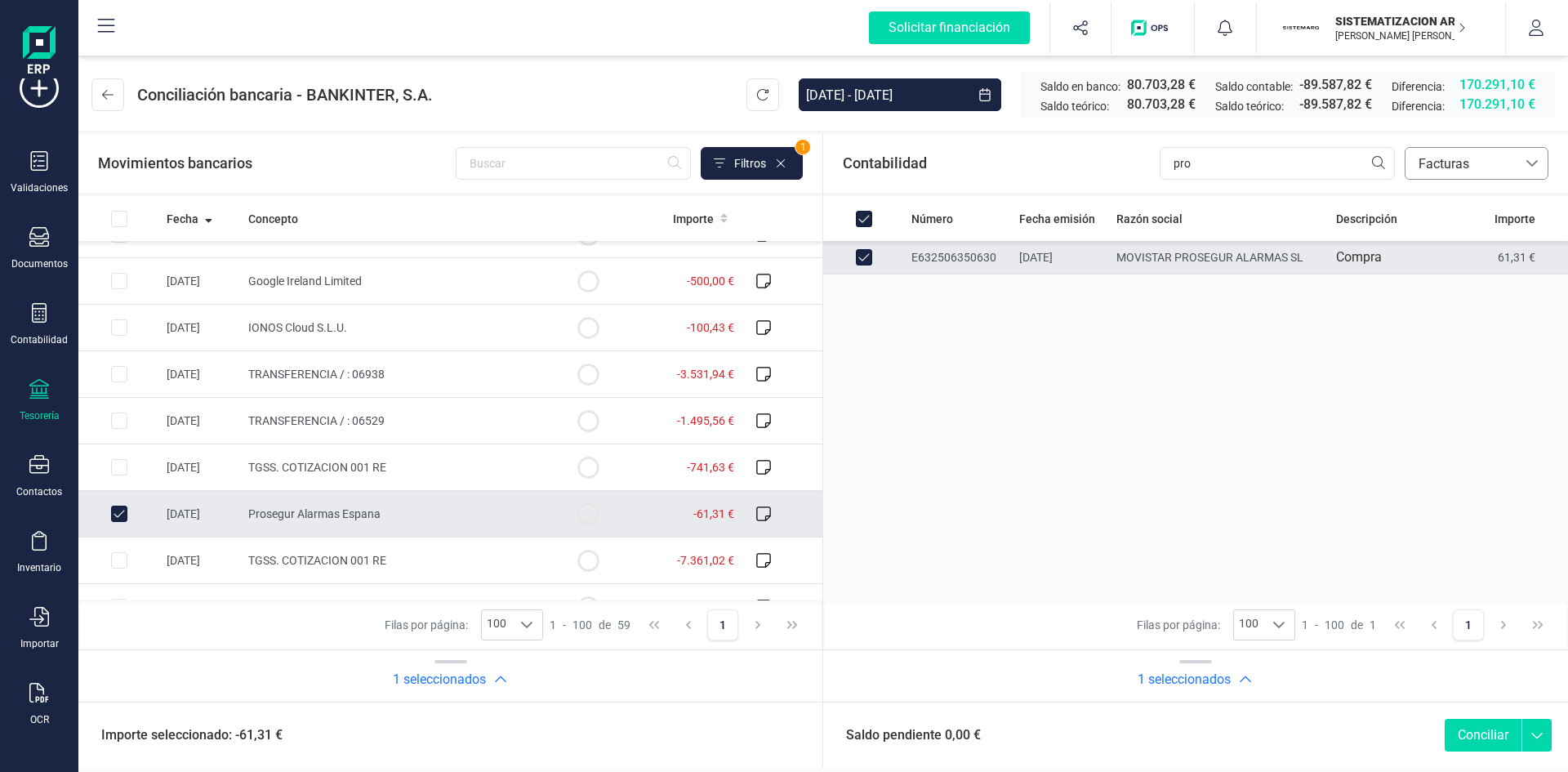
click at [1480, 740] on button "Conciliar" at bounding box center [1483, 735] width 76 height 33
checkbox input "false"
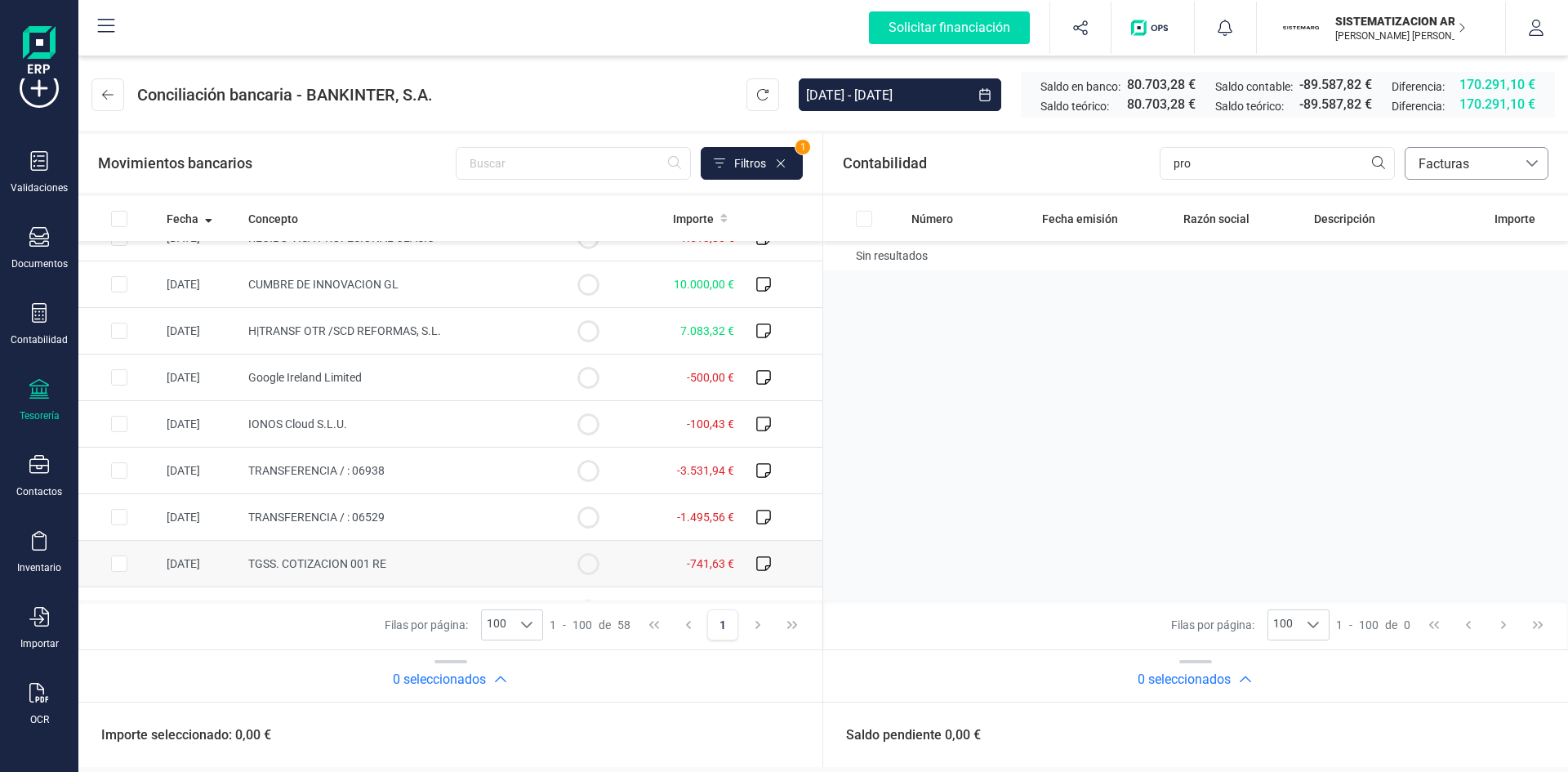
scroll to position [955, 0]
click at [1210, 164] on input "pro" at bounding box center [1278, 163] width 236 height 33
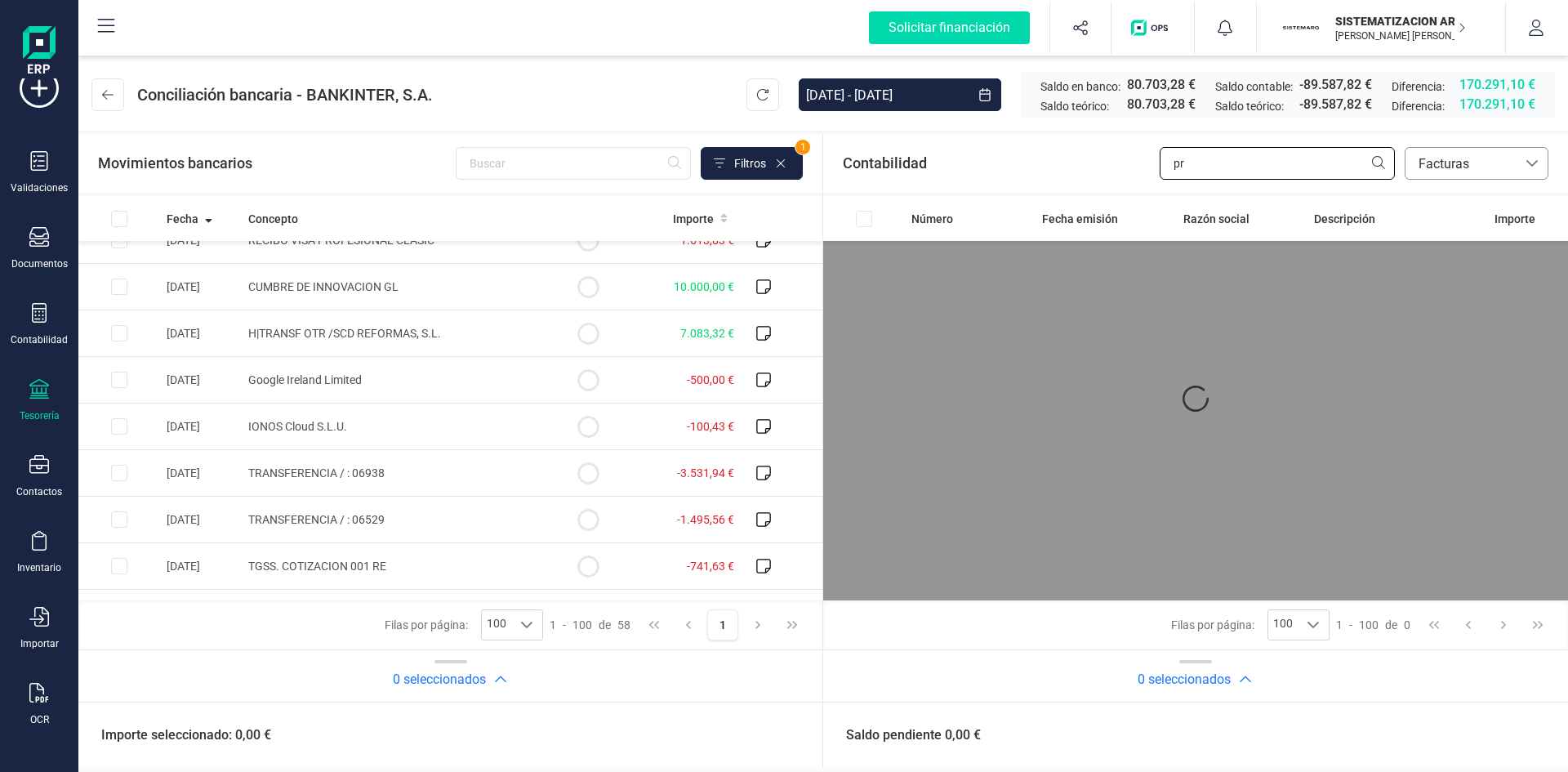
type input "p"
type input "i"
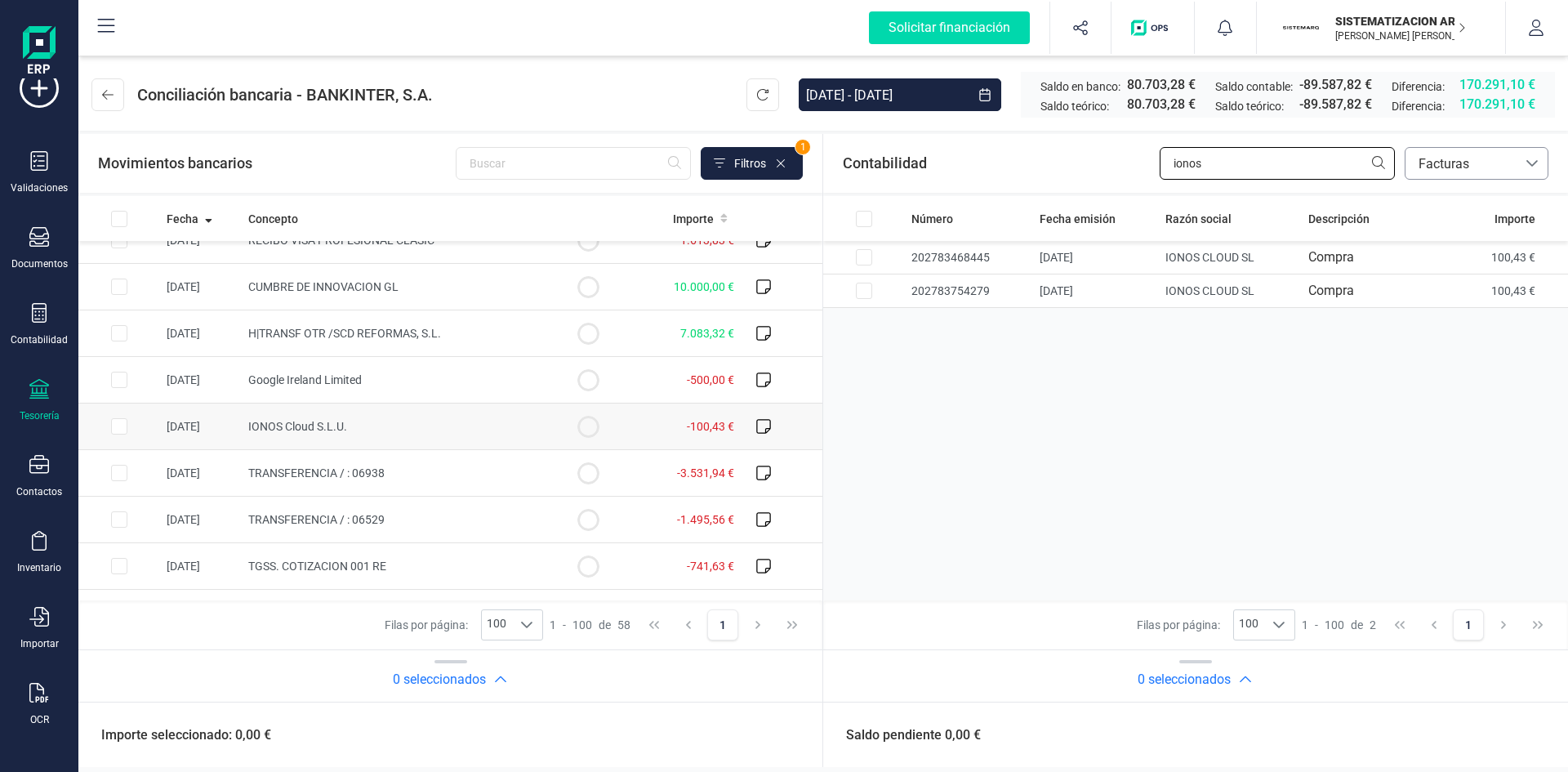
type input "ionos"
click at [122, 422] on input "Row Selected d6b0267f-6749-4559-997a-6b652400c980" at bounding box center [119, 426] width 16 height 16
checkbox input "true"
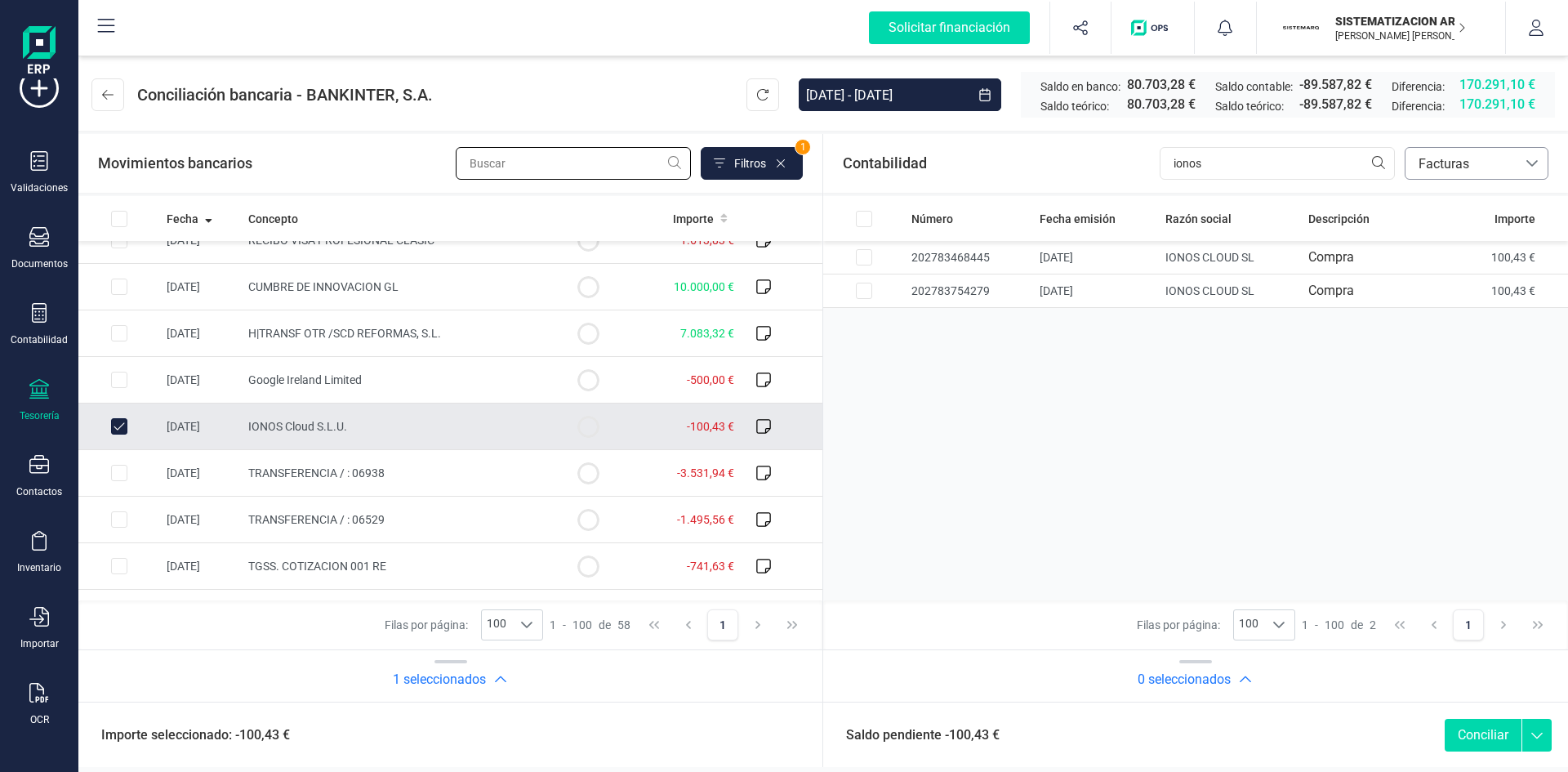
click at [522, 160] on input "text" at bounding box center [574, 163] width 236 height 33
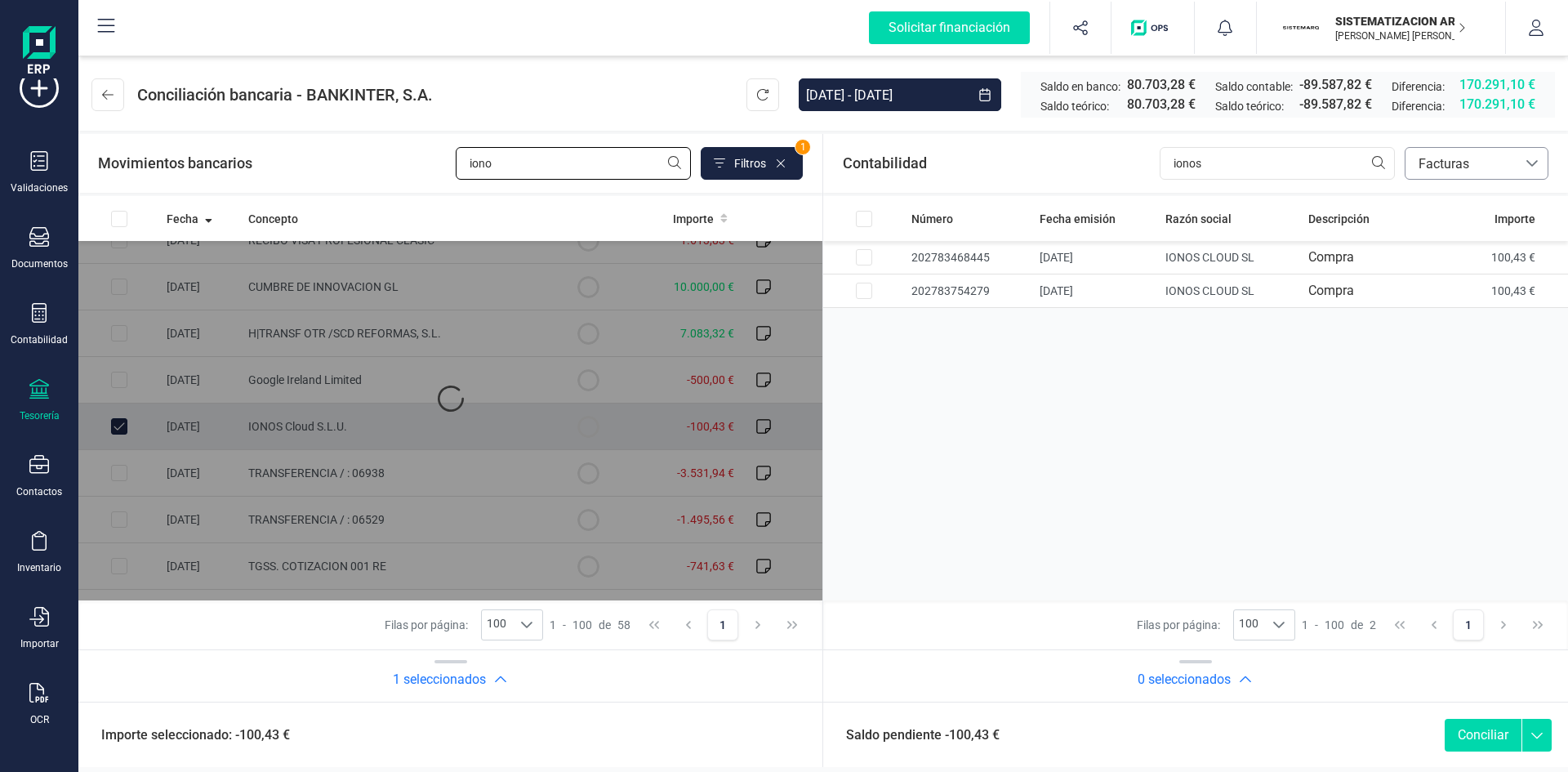
type input "ionos"
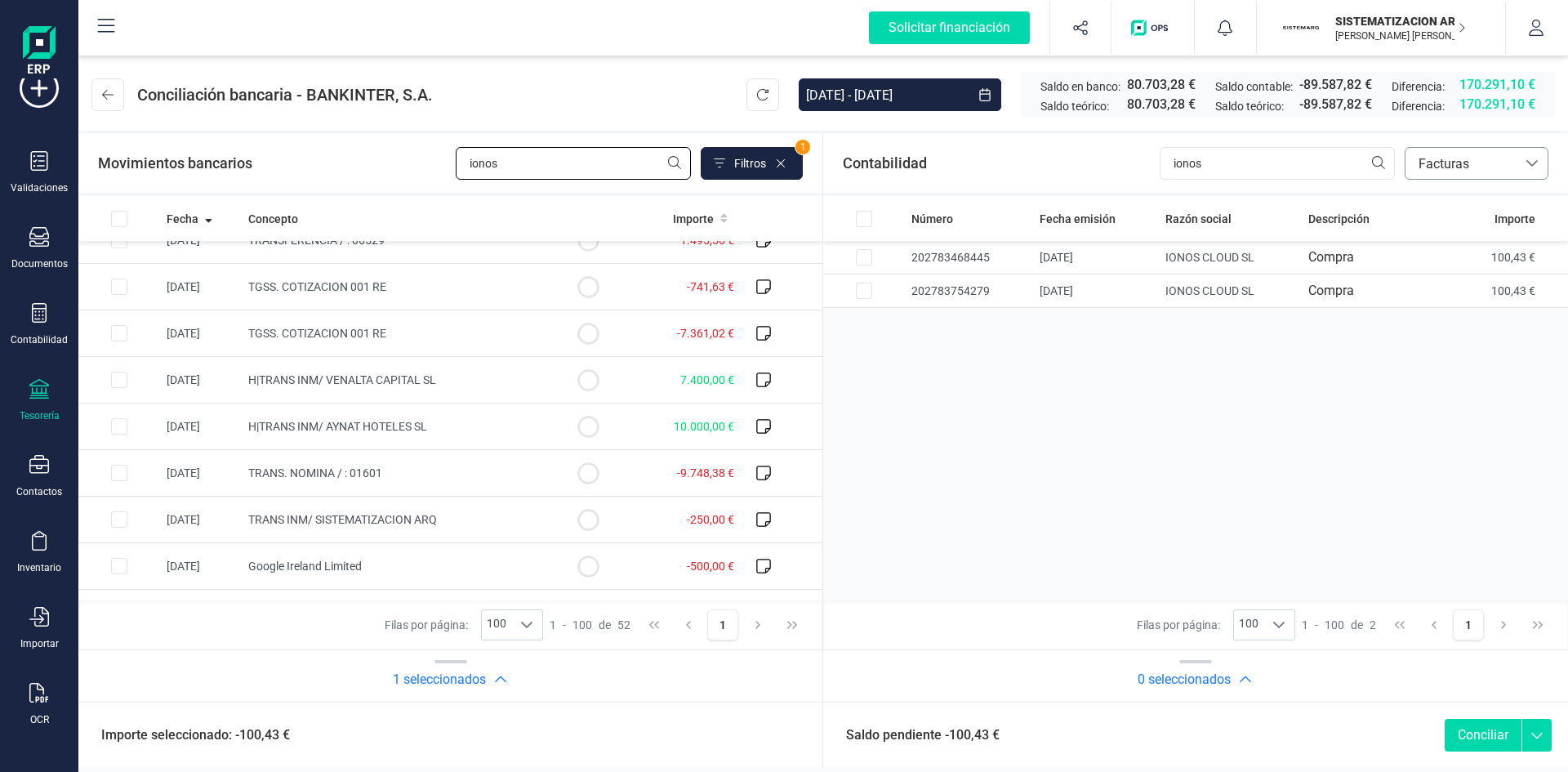
scroll to position [0, 0]
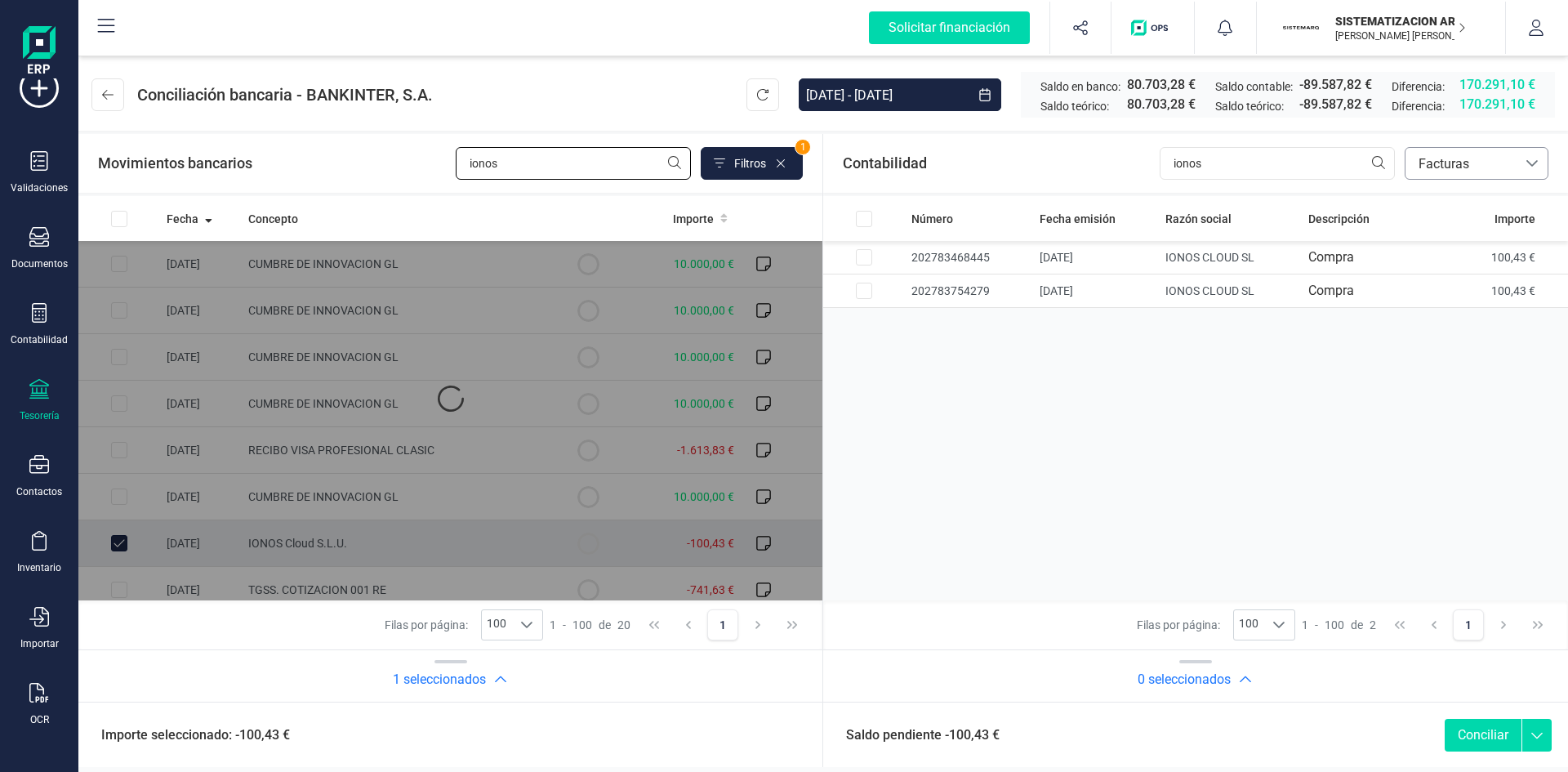
checkbox input "true"
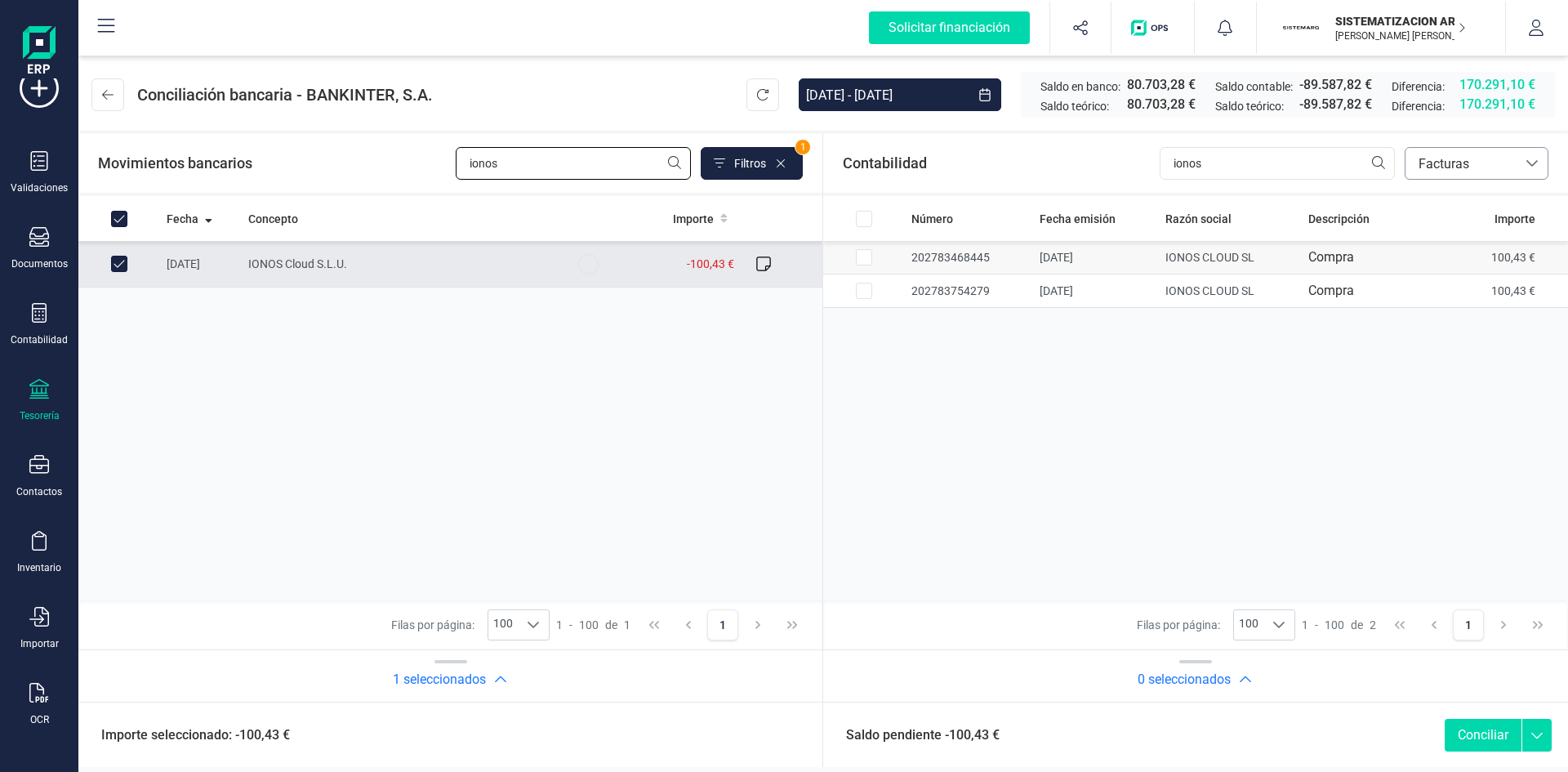
type input "ionos"
click at [861, 253] on input "Row Selected ac498363-f622-45aa-b835-5ec294d4d82f" at bounding box center [864, 256] width 16 height 16
checkbox input "true"
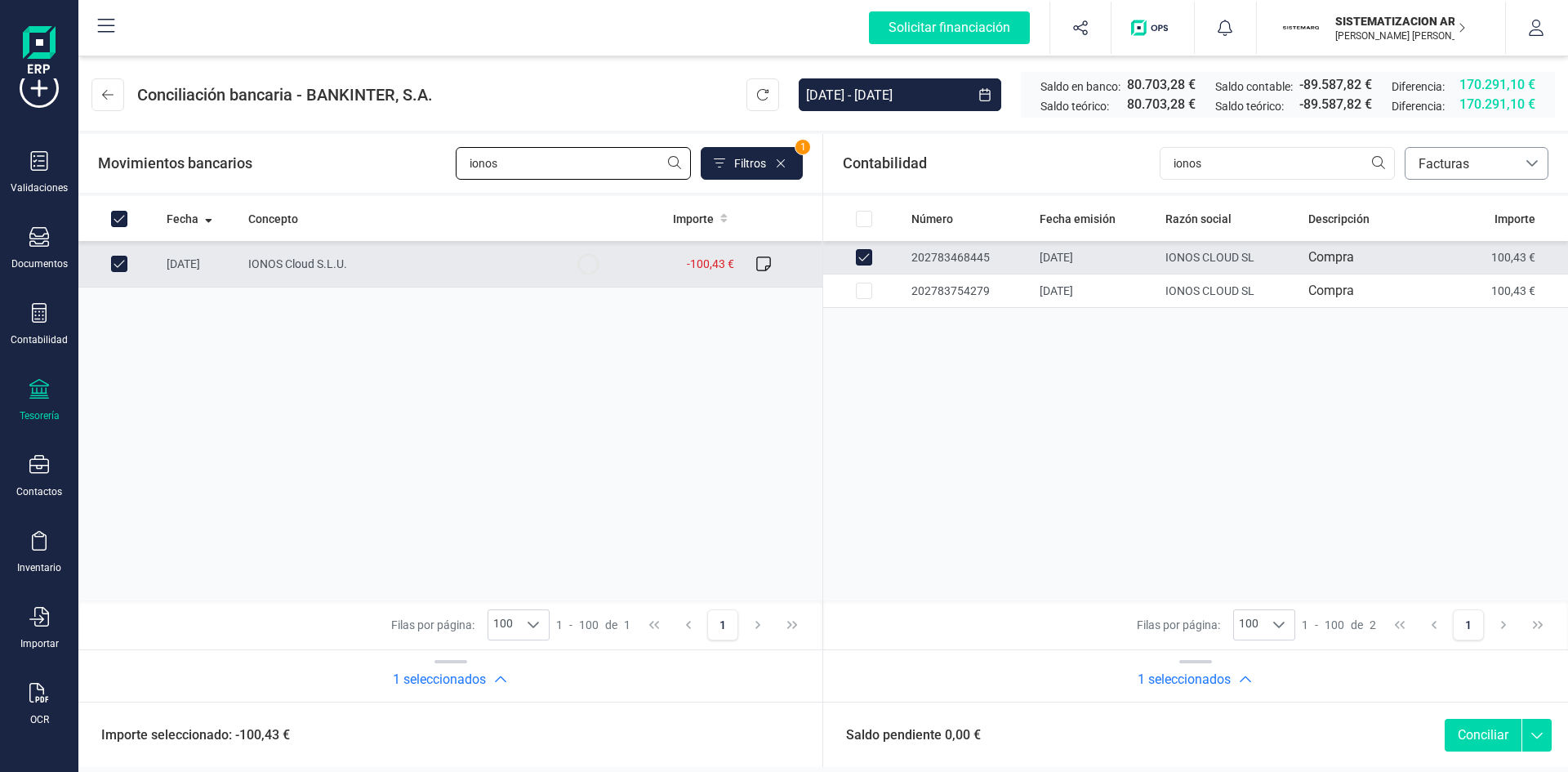
click at [556, 155] on input "ionos" at bounding box center [574, 163] width 236 height 33
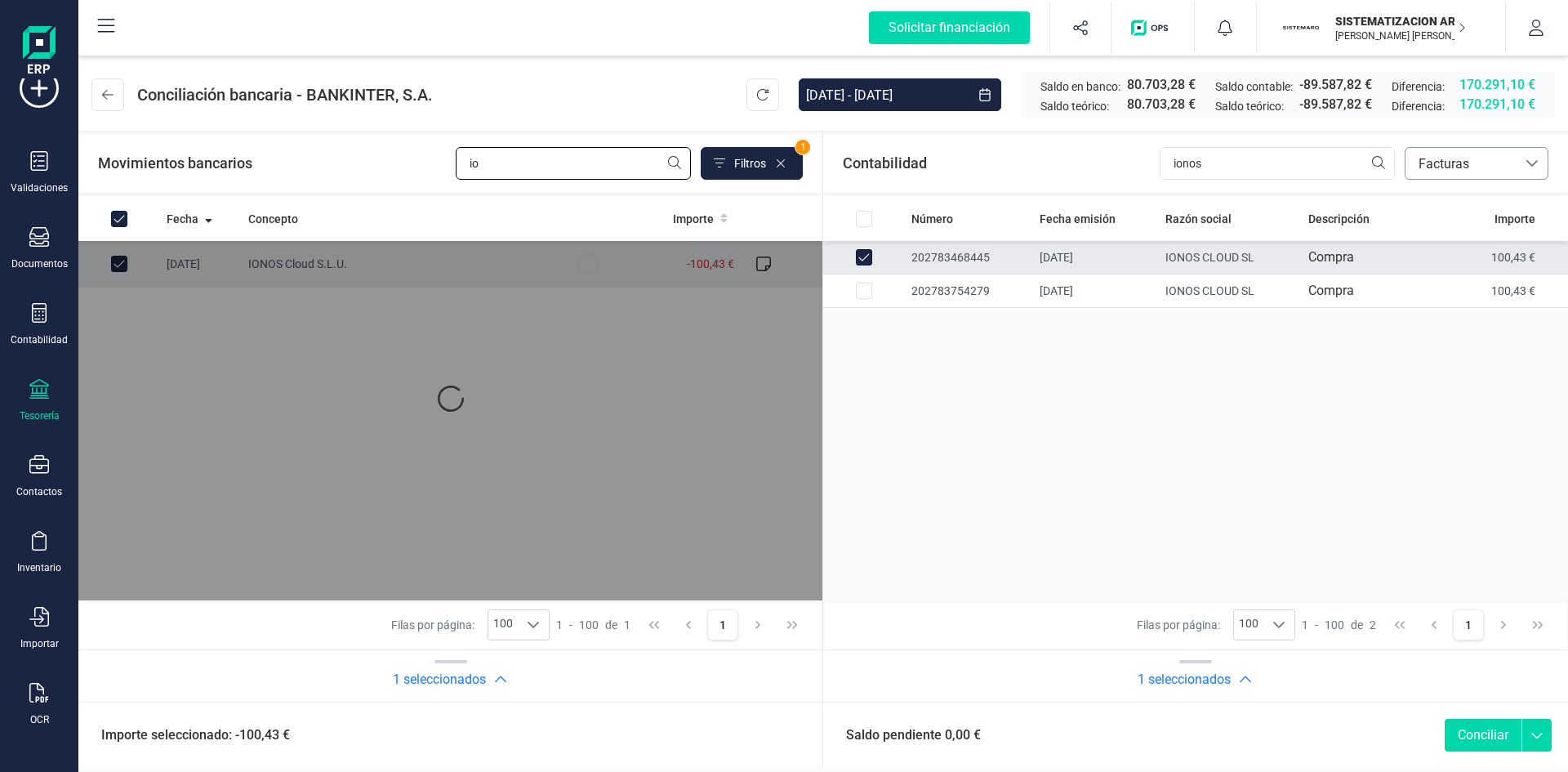
type input "i"
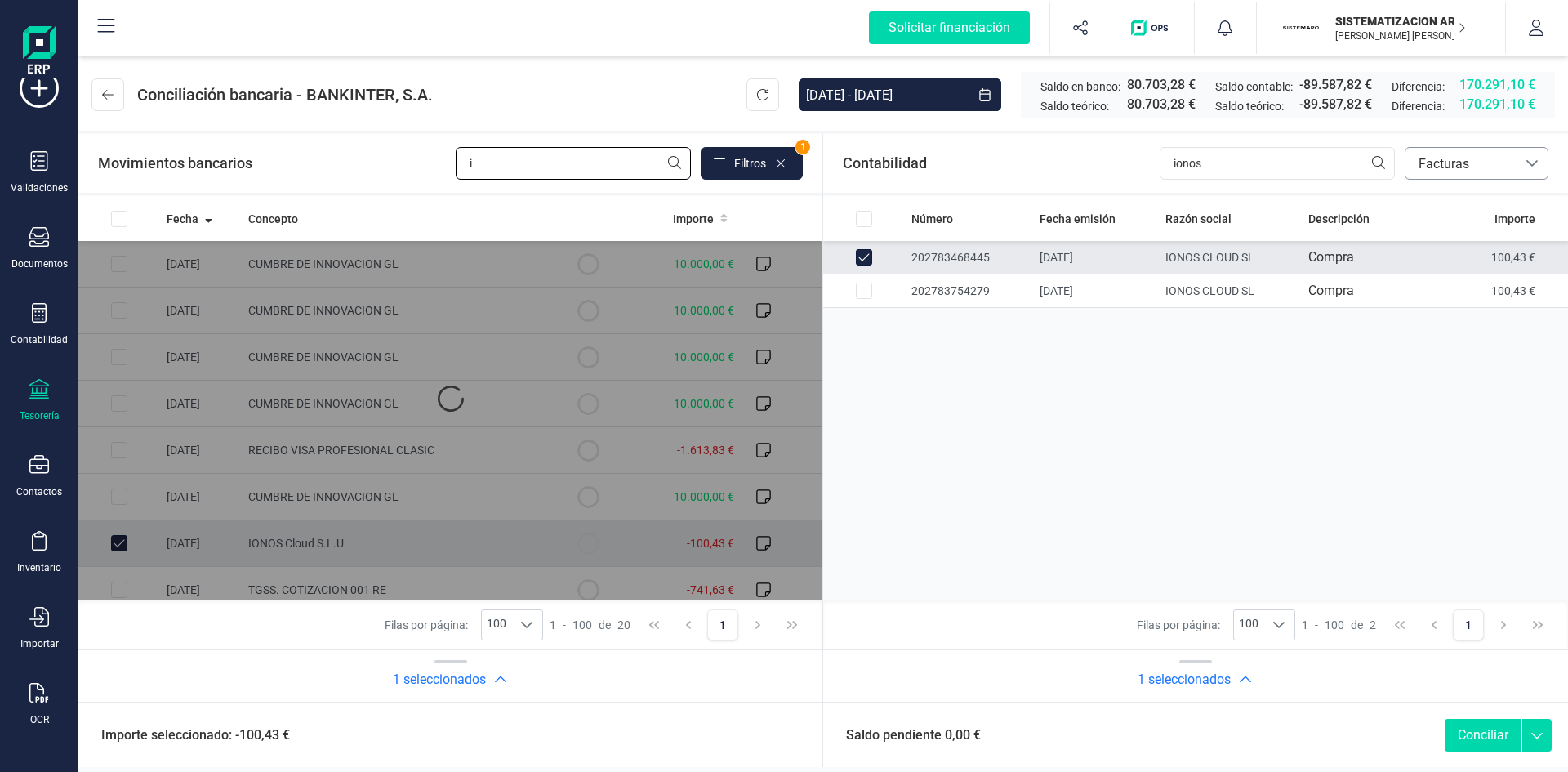
checkbox input "false"
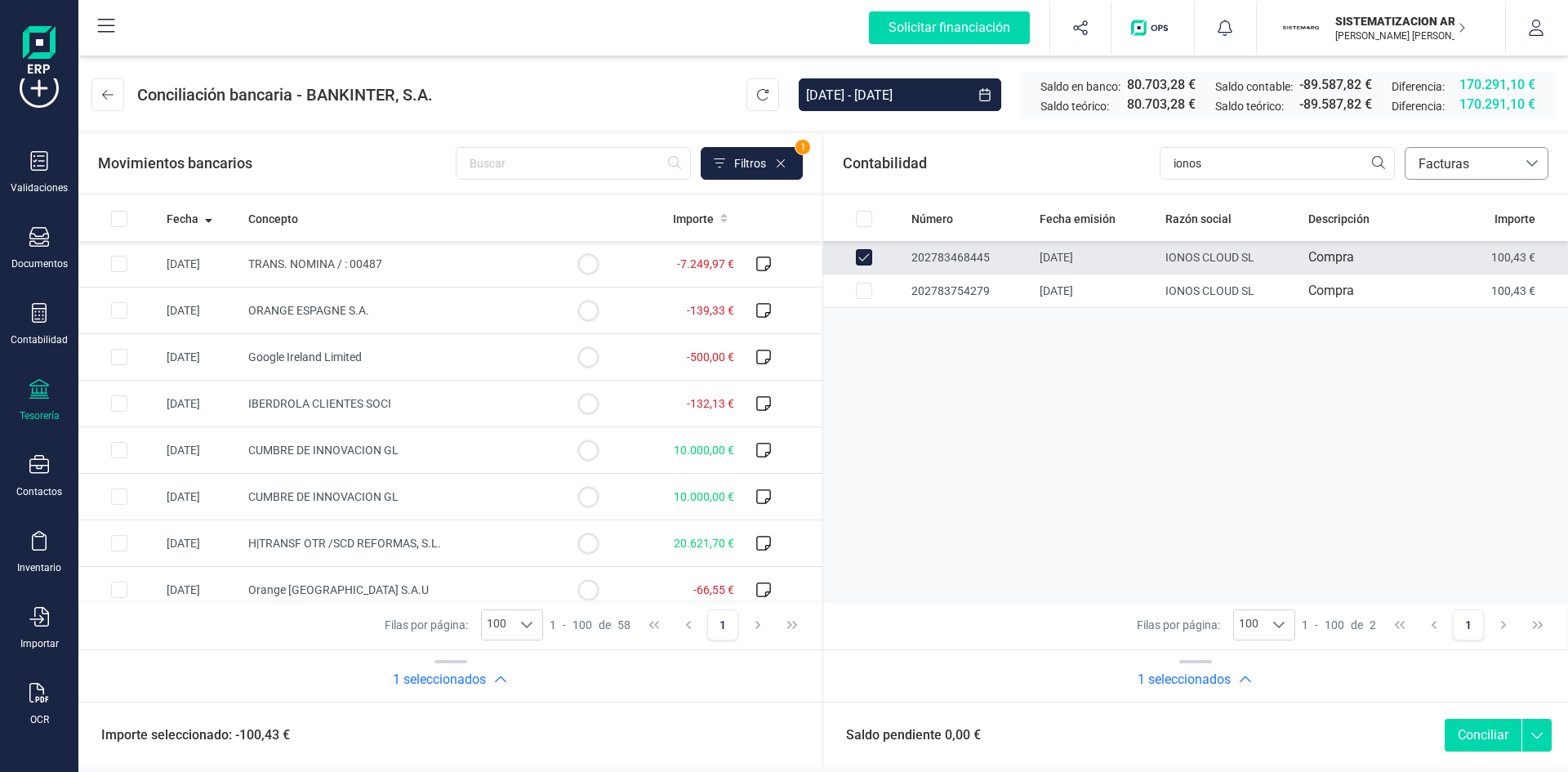
click at [1479, 729] on button "Conciliar" at bounding box center [1483, 735] width 76 height 33
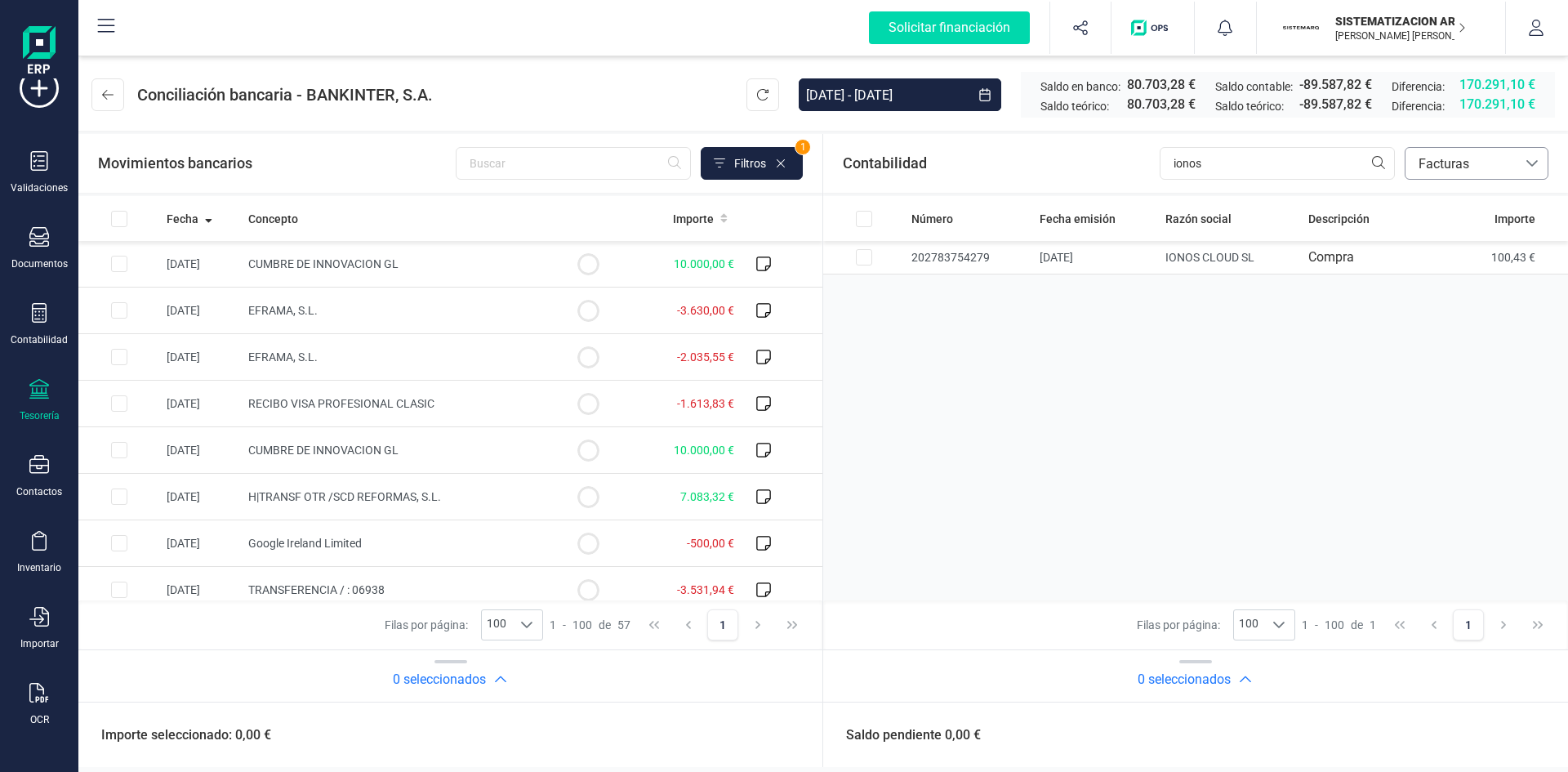
scroll to position [790, 0]
click at [1224, 156] on input "ionos" at bounding box center [1278, 163] width 236 height 33
click at [122, 406] on input "Row Selected 53e2cb73-ec60-45bf-80c8-b66f90bccec9" at bounding box center [119, 404] width 16 height 16
checkbox input "true"
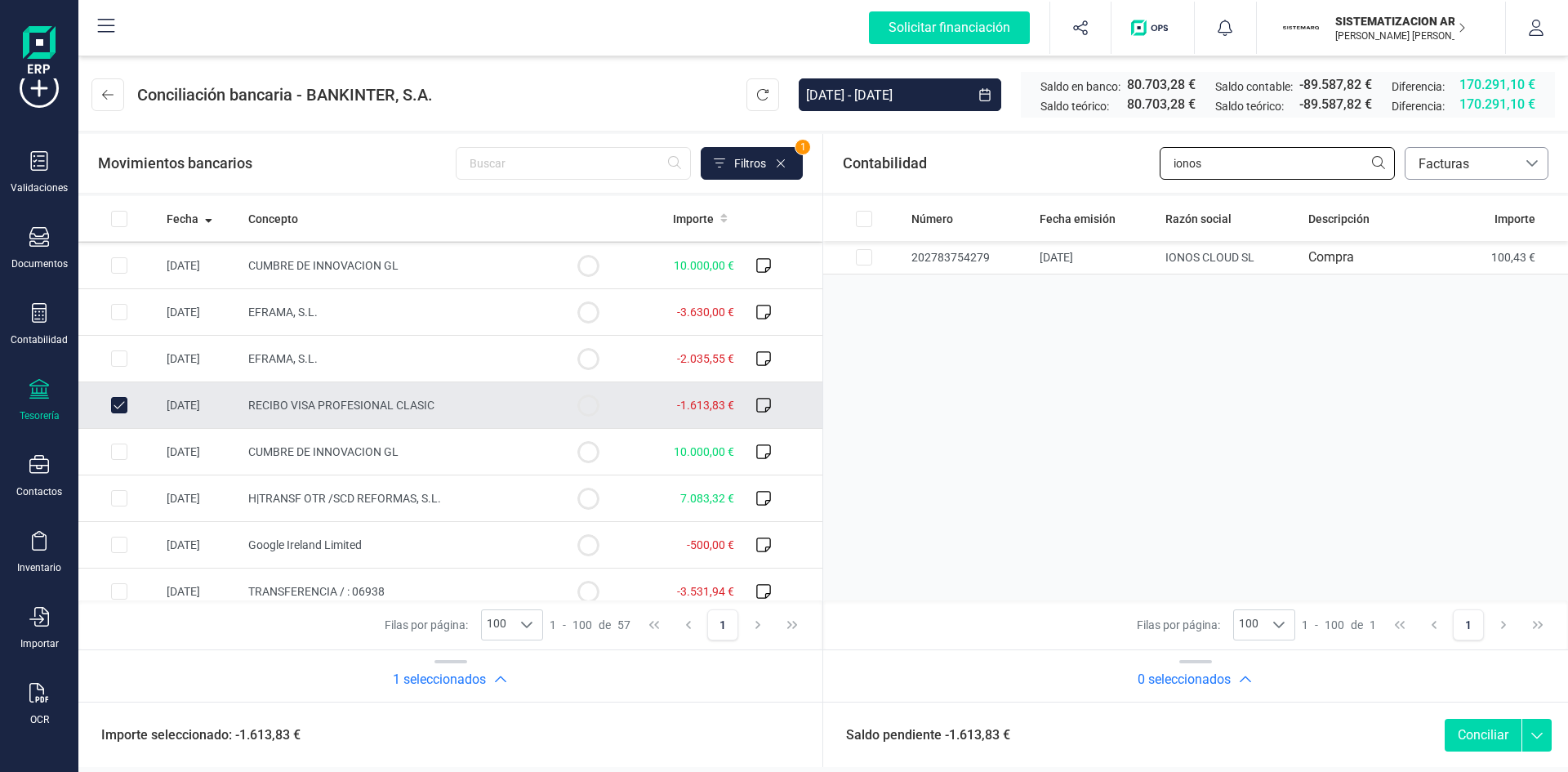
click at [1234, 158] on input "ionos" at bounding box center [1278, 163] width 236 height 33
type input "i"
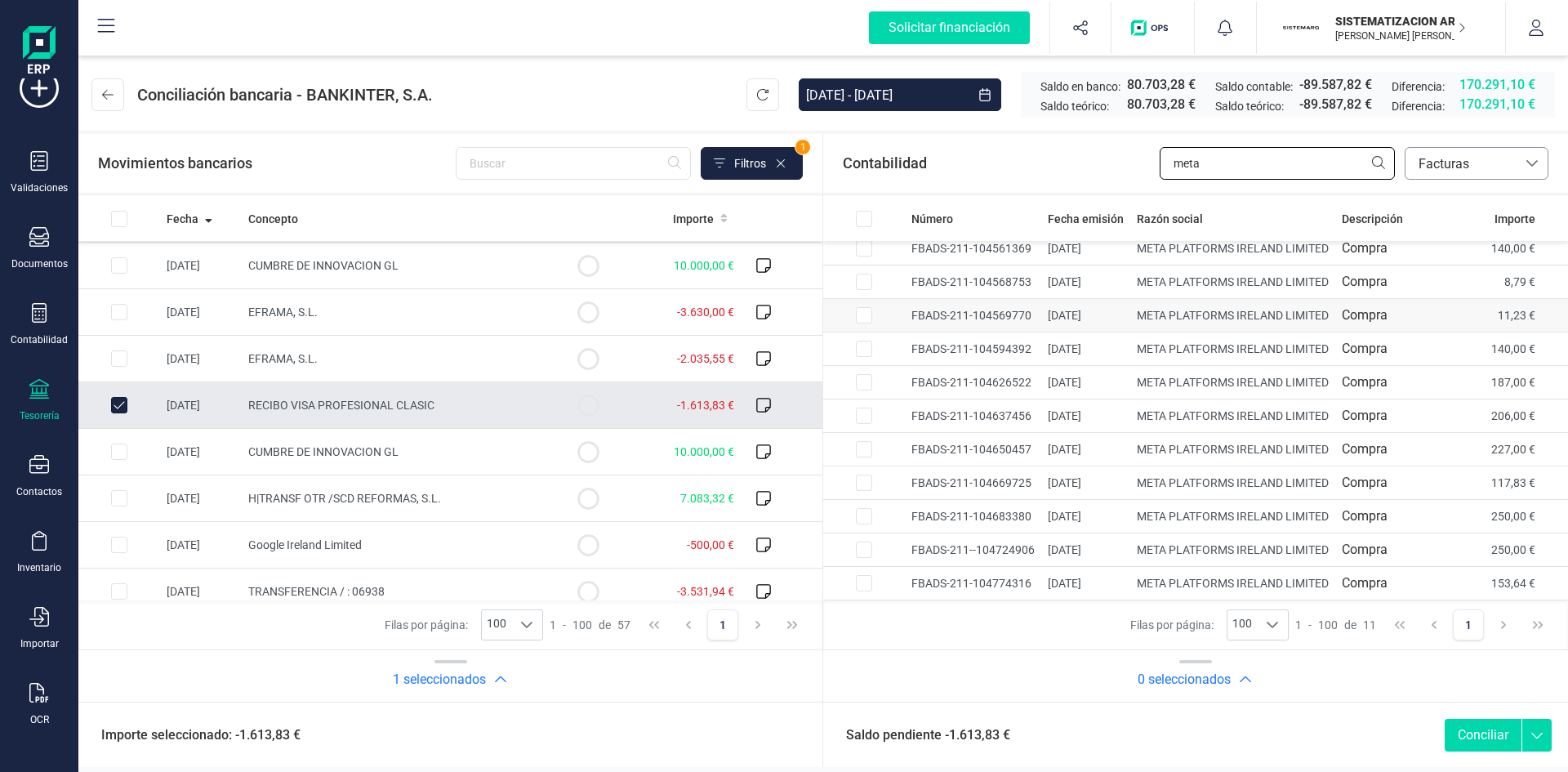
scroll to position [142, 0]
type input "meta"
click at [857, 441] on div "Row Selected 1501aad1-c808-40ec-9fdf-3503940a5d5f" at bounding box center [864, 449] width 16 height 16
checkbox input "true"
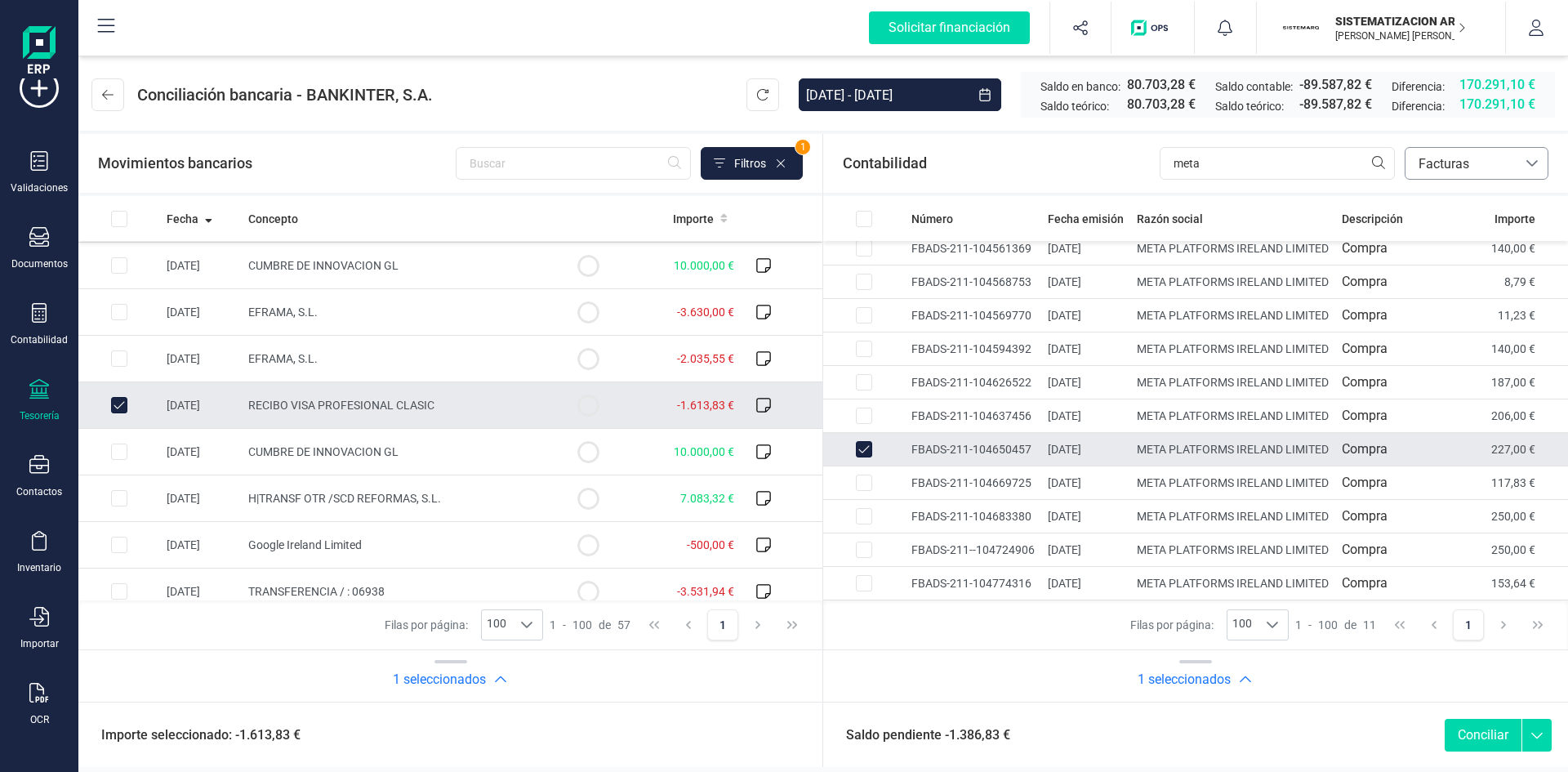
scroll to position [153, 0]
click at [861, 542] on input "Row Selected 32ae7758-4699-4ac5-8b3b-62bd60a7c398" at bounding box center [864, 550] width 16 height 16
checkbox input "true"
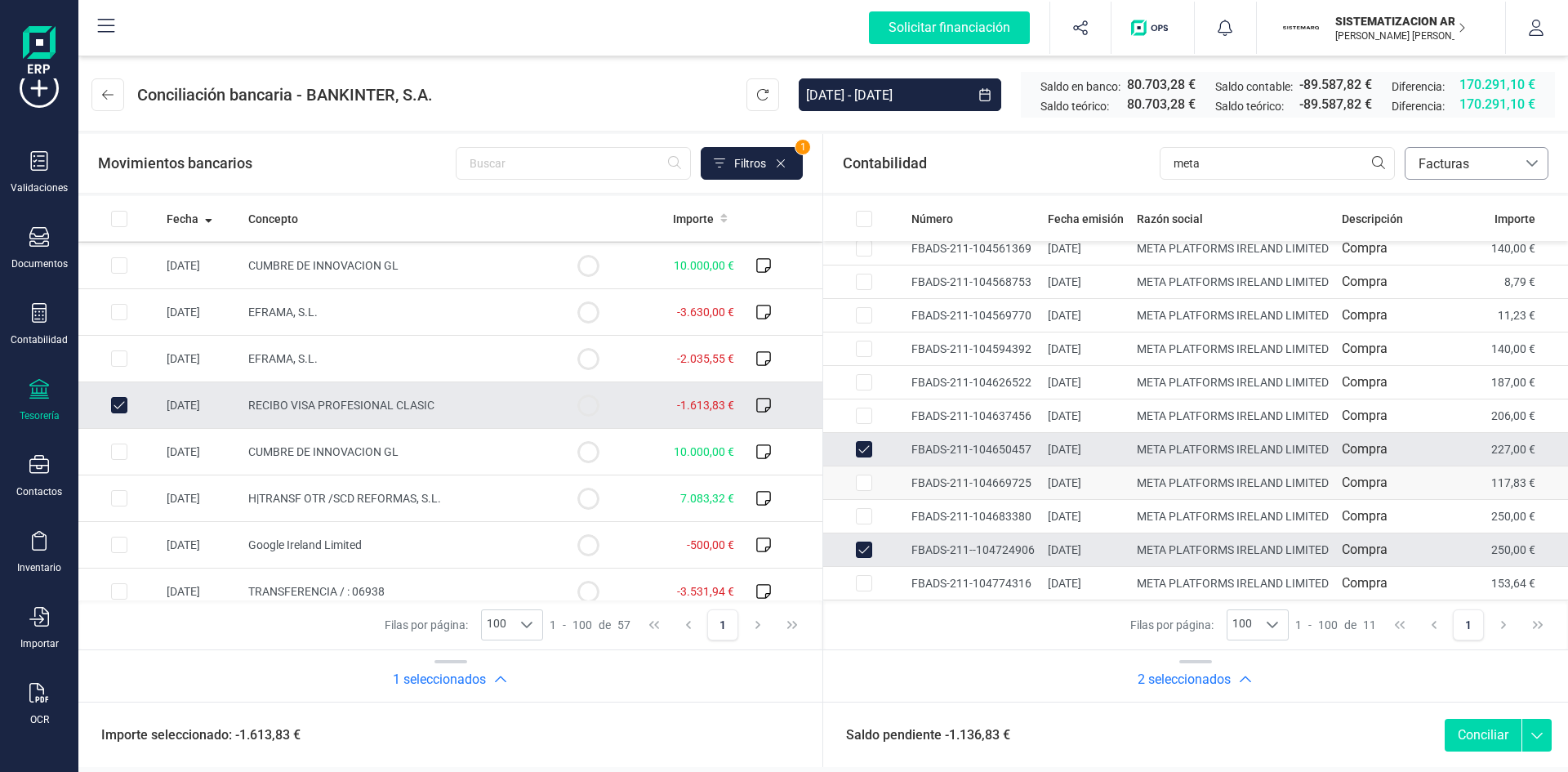
click at [857, 475] on input "Row Selected e0a1aefd-8161-4e22-ac9b-fc23e27c7220" at bounding box center [864, 483] width 16 height 16
checkbox input "true"
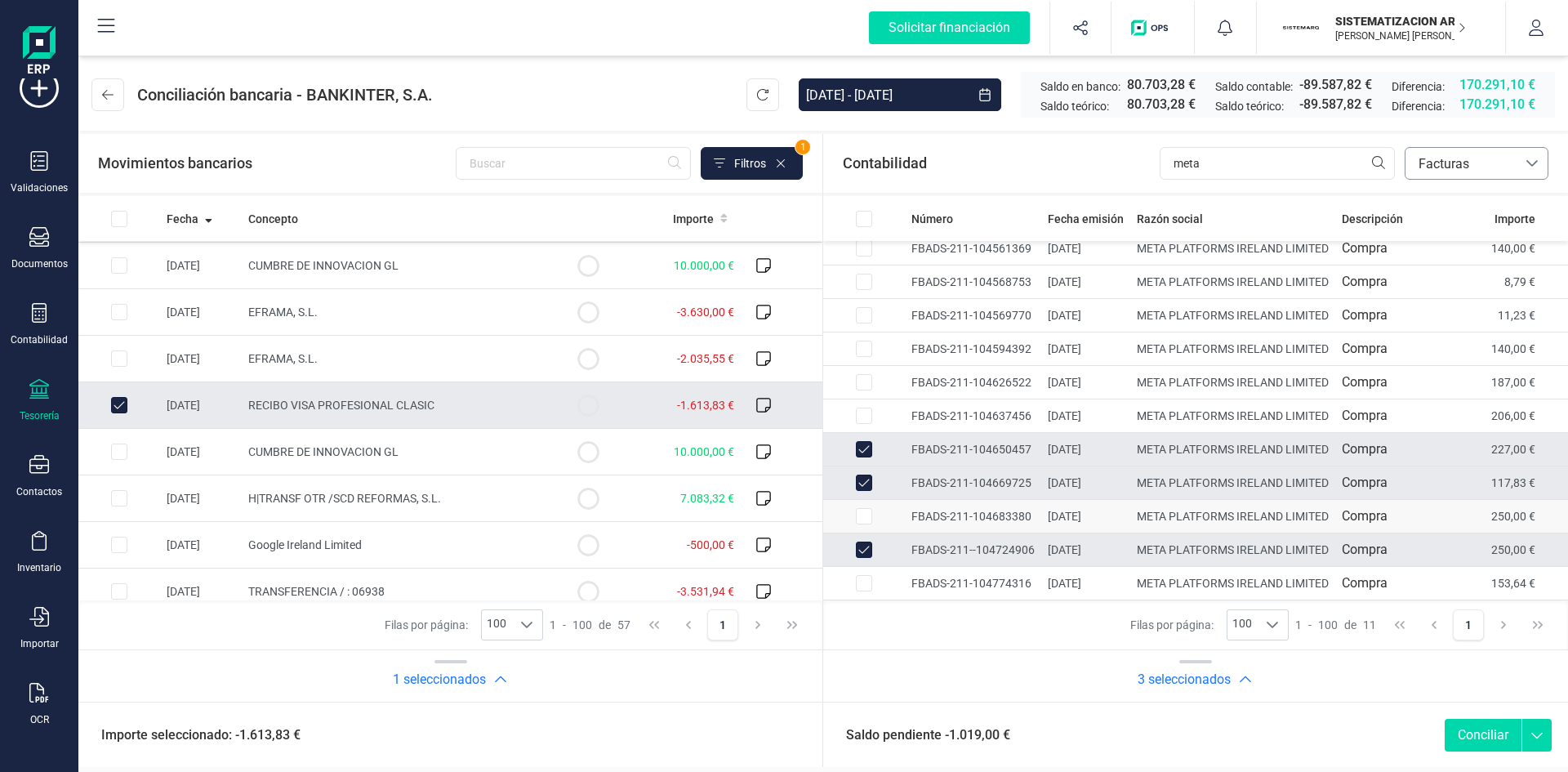
click at [862, 508] on input "Row Selected 6116f817-1bd4-49d6-b3b6-8a128415bfbc" at bounding box center [864, 516] width 16 height 16
checkbox input "true"
click at [120, 408] on input "Row Unselected 53e2cb73-ec60-45bf-80c8-b66f90bccec9" at bounding box center [119, 404] width 16 height 16
checkbox input "false"
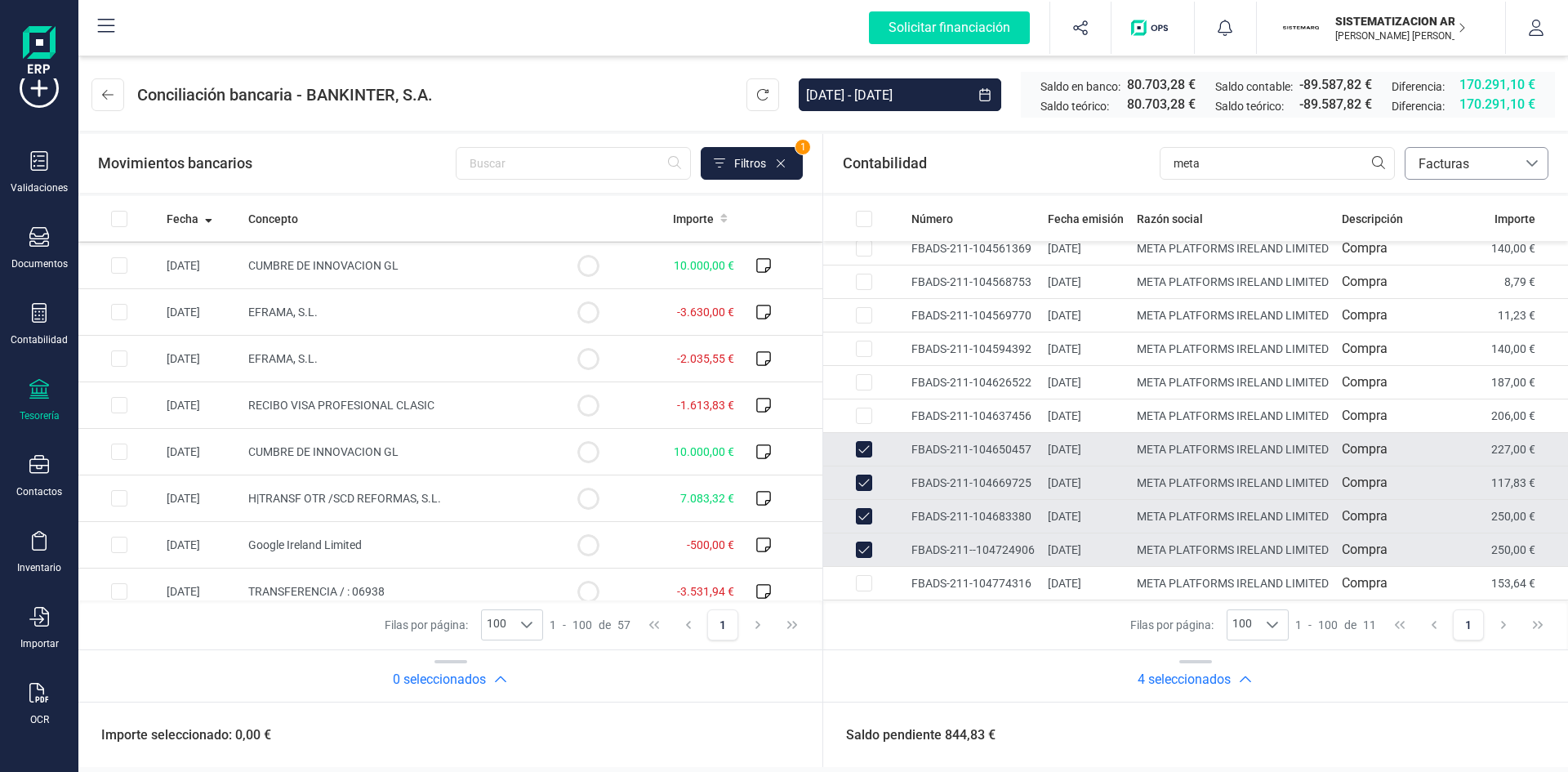
click at [858, 475] on input "Row Unselected e0a1aefd-8161-4e22-ac9b-fc23e27c7220" at bounding box center [864, 483] width 16 height 16
checkbox input "false"
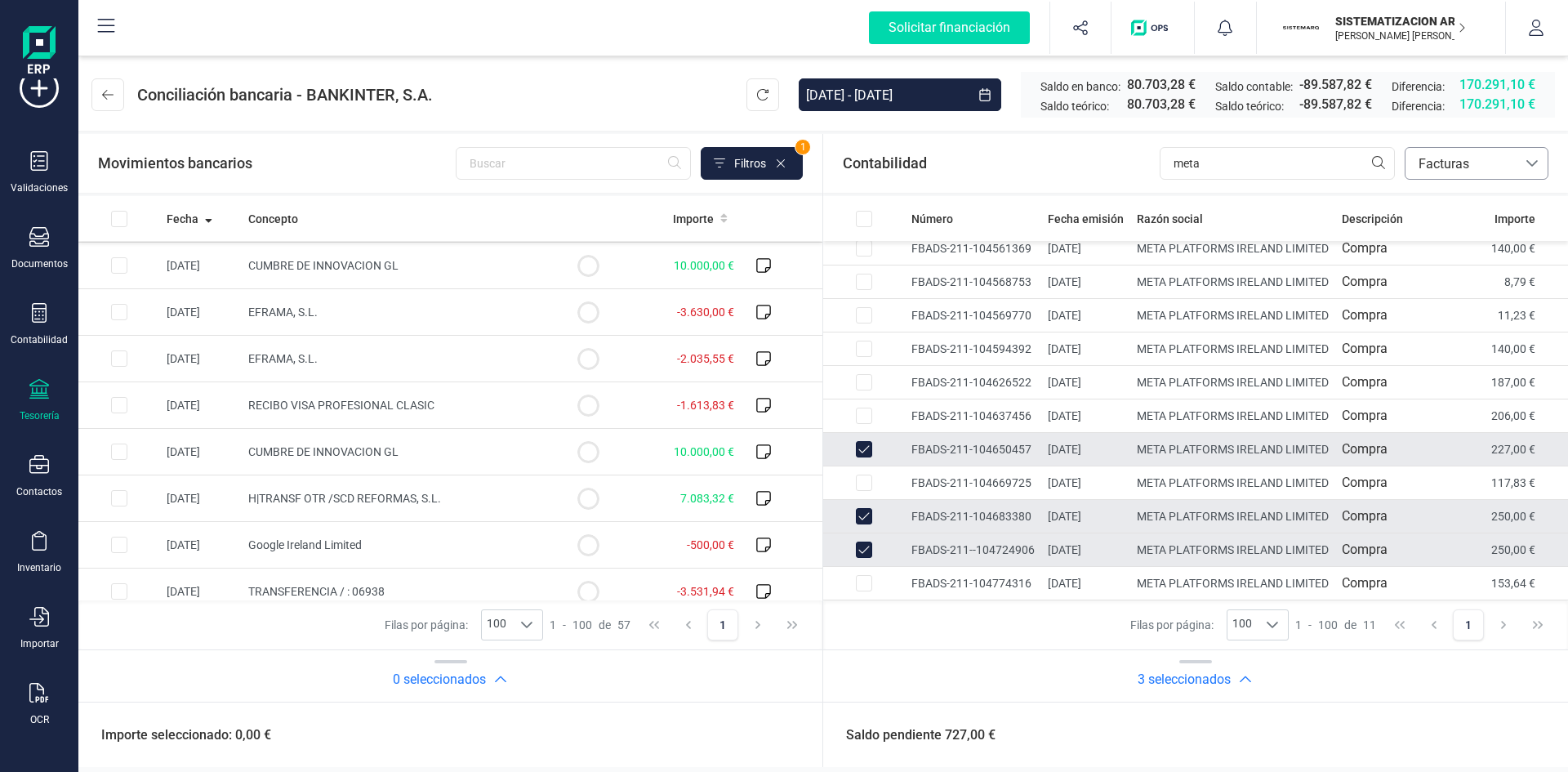
click at [864, 441] on input "Row Unselected 1501aad1-c808-40ec-9fdf-3503940a5d5f" at bounding box center [864, 449] width 16 height 16
checkbox input "false"
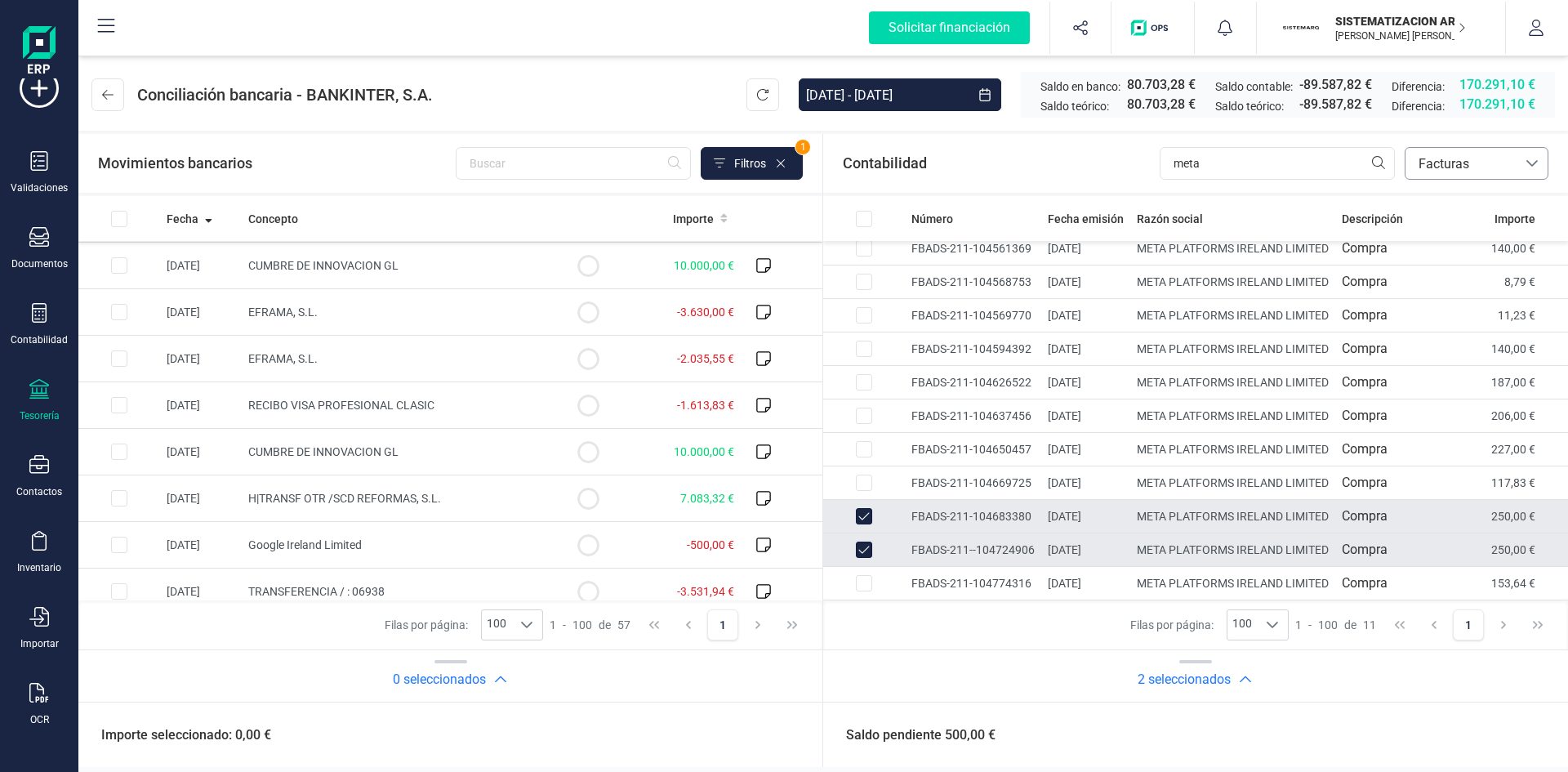
click at [865, 508] on input "Row Unselected 6116f817-1bd4-49d6-b3b6-8a128415bfbc" at bounding box center [864, 516] width 16 height 16
checkbox input "false"
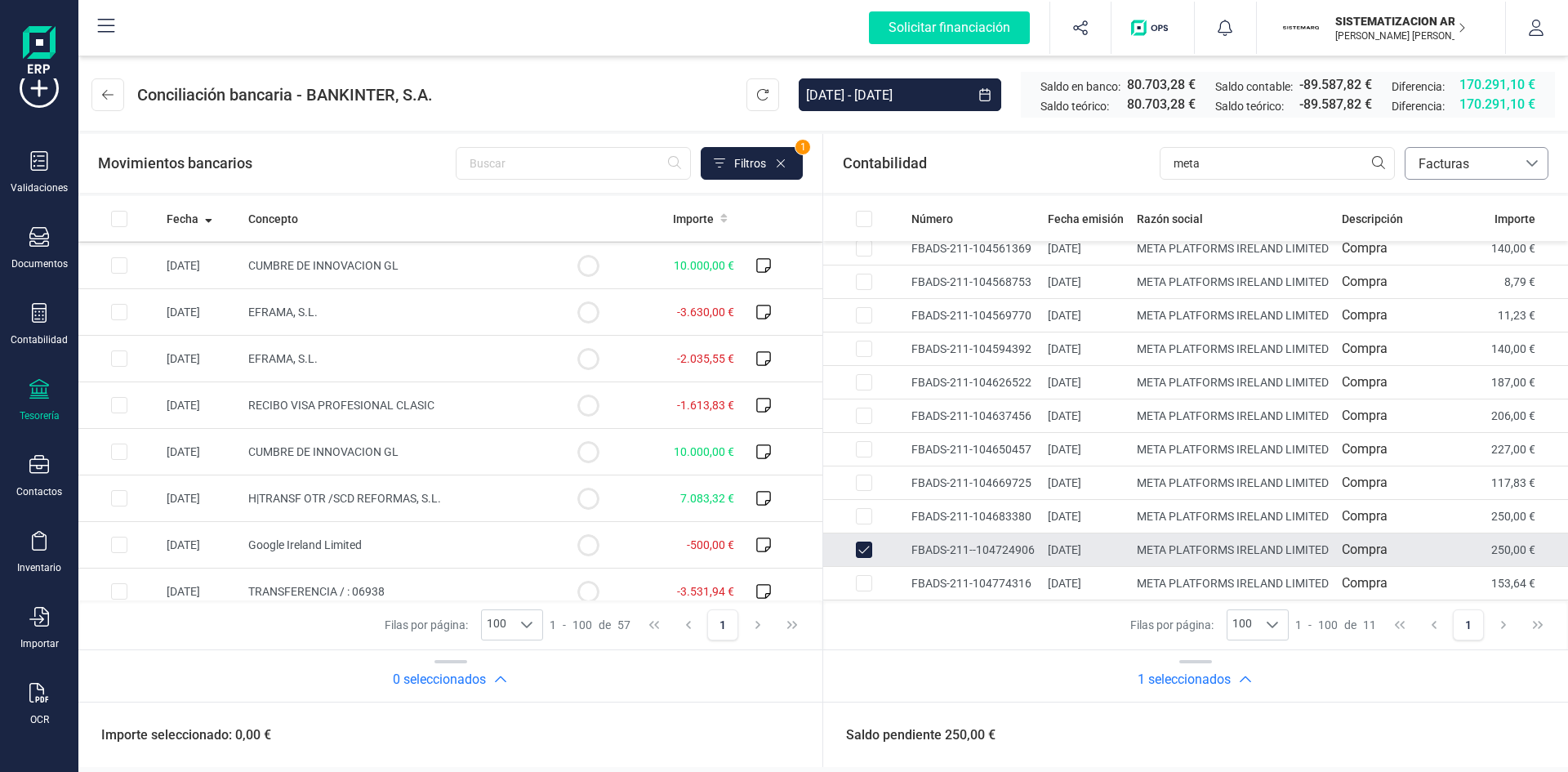
click at [867, 542] on input "Row Unselected 32ae7758-4699-4ac5-8b3b-62bd60a7c398" at bounding box center [864, 550] width 16 height 16
checkbox input "false"
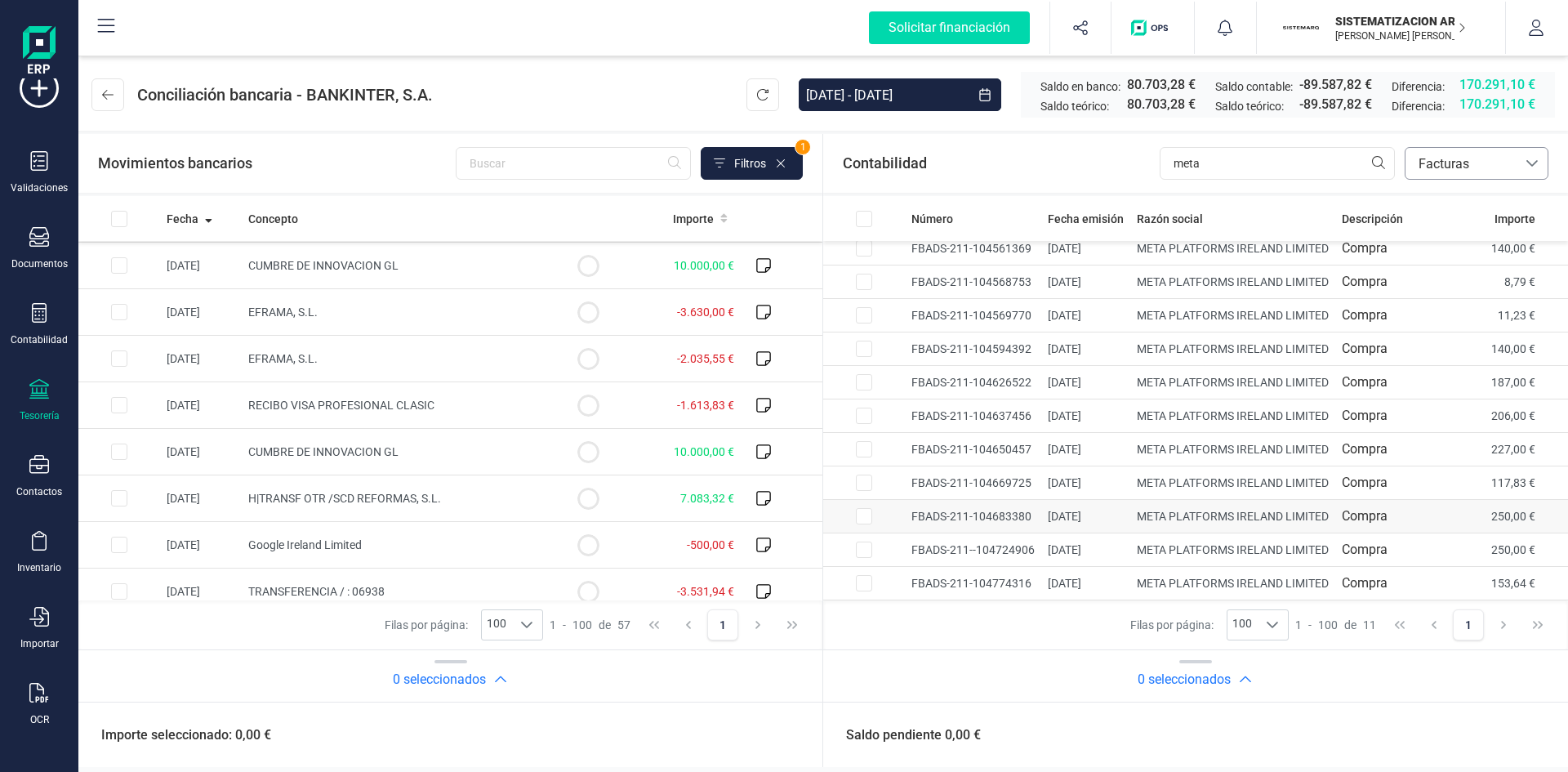
scroll to position [0, 0]
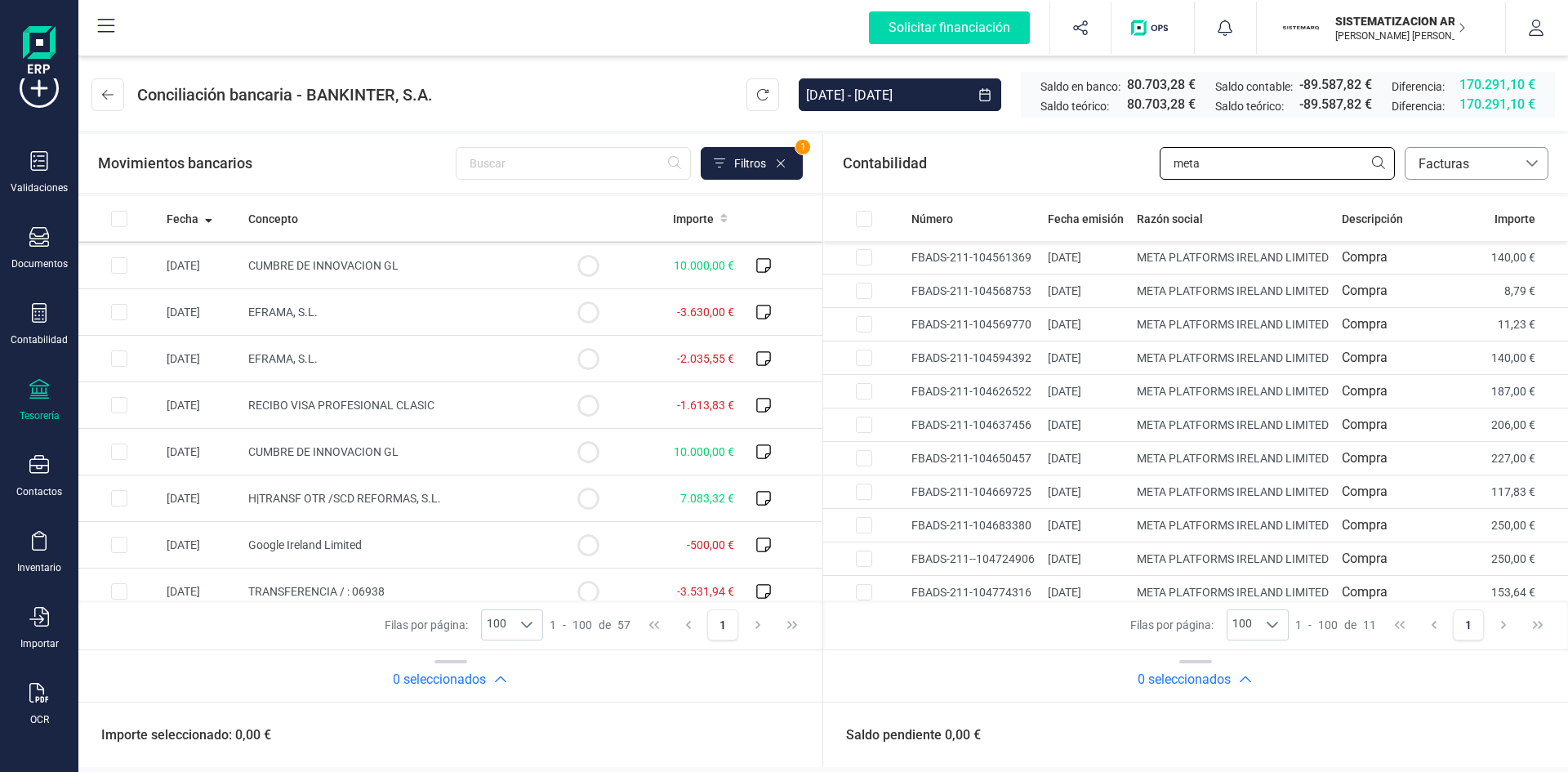
click at [1242, 160] on input "meta" at bounding box center [1278, 163] width 236 height 33
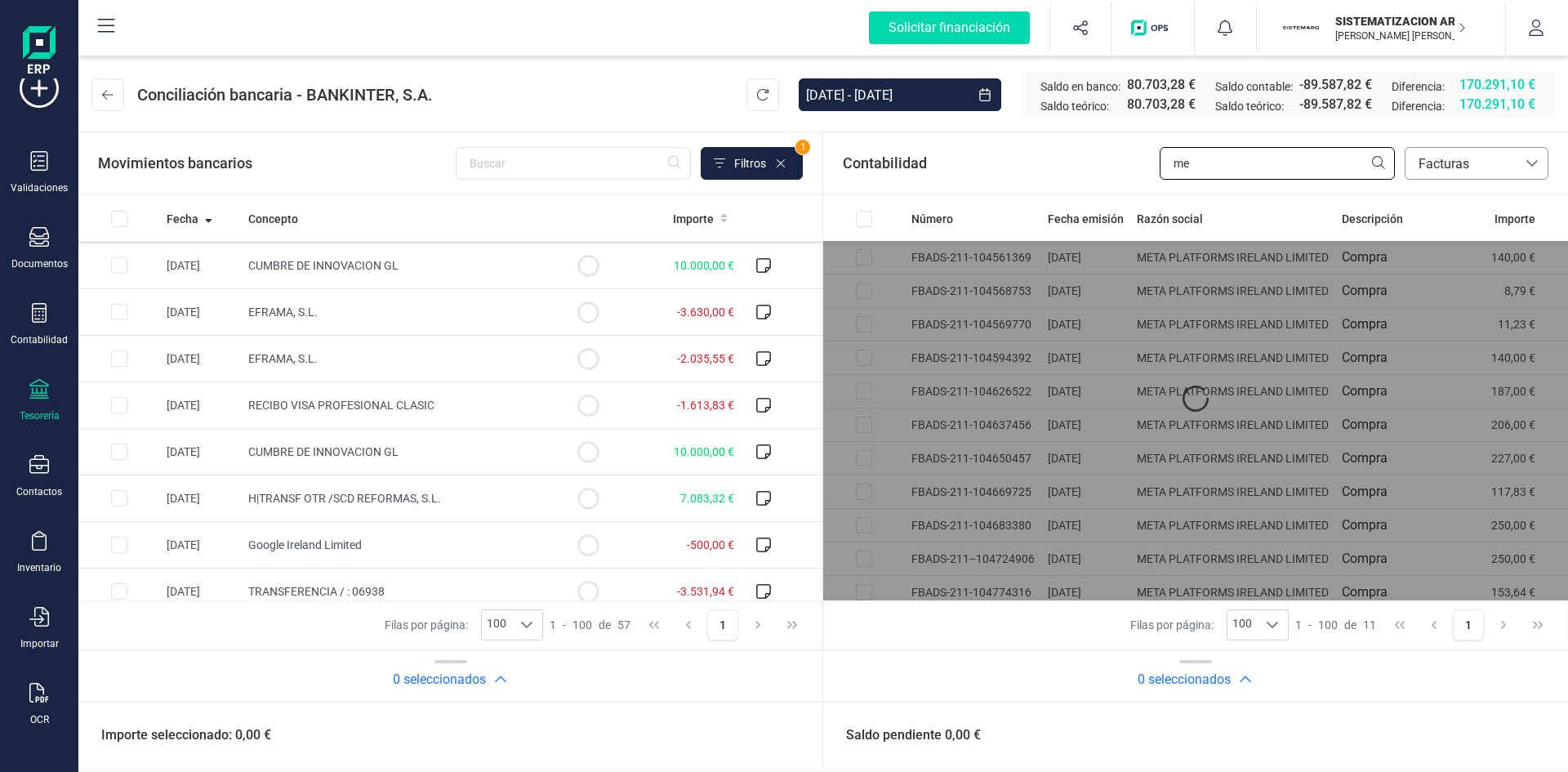
type input "m"
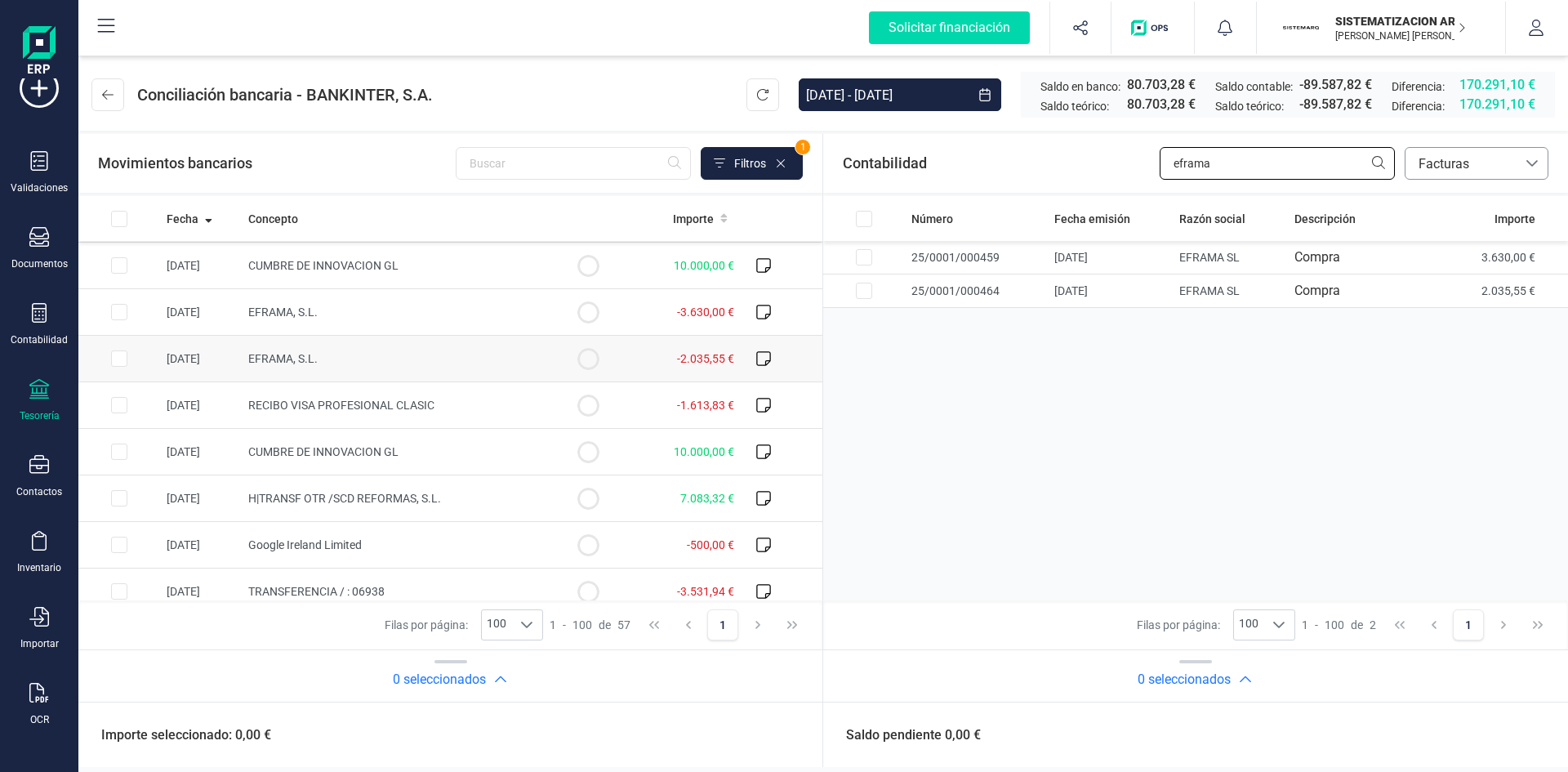
type input "eframa"
click at [118, 351] on input "Row Selected 2e085178-372a-44f6-8759-7630b9b4bca1" at bounding box center [119, 358] width 16 height 16
checkbox input "true"
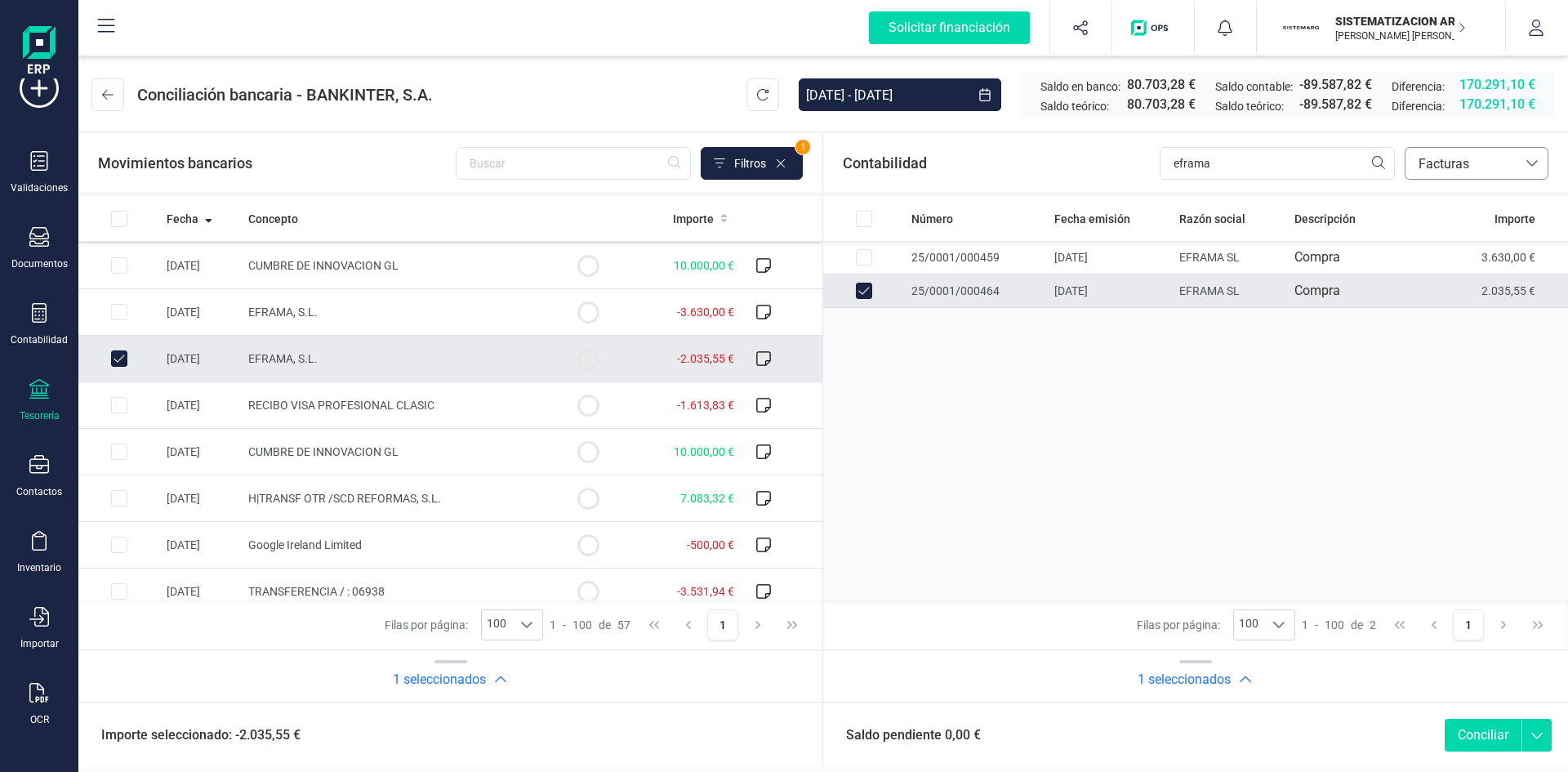
click at [1466, 732] on button "Conciliar" at bounding box center [1483, 735] width 76 height 33
checkbox input "false"
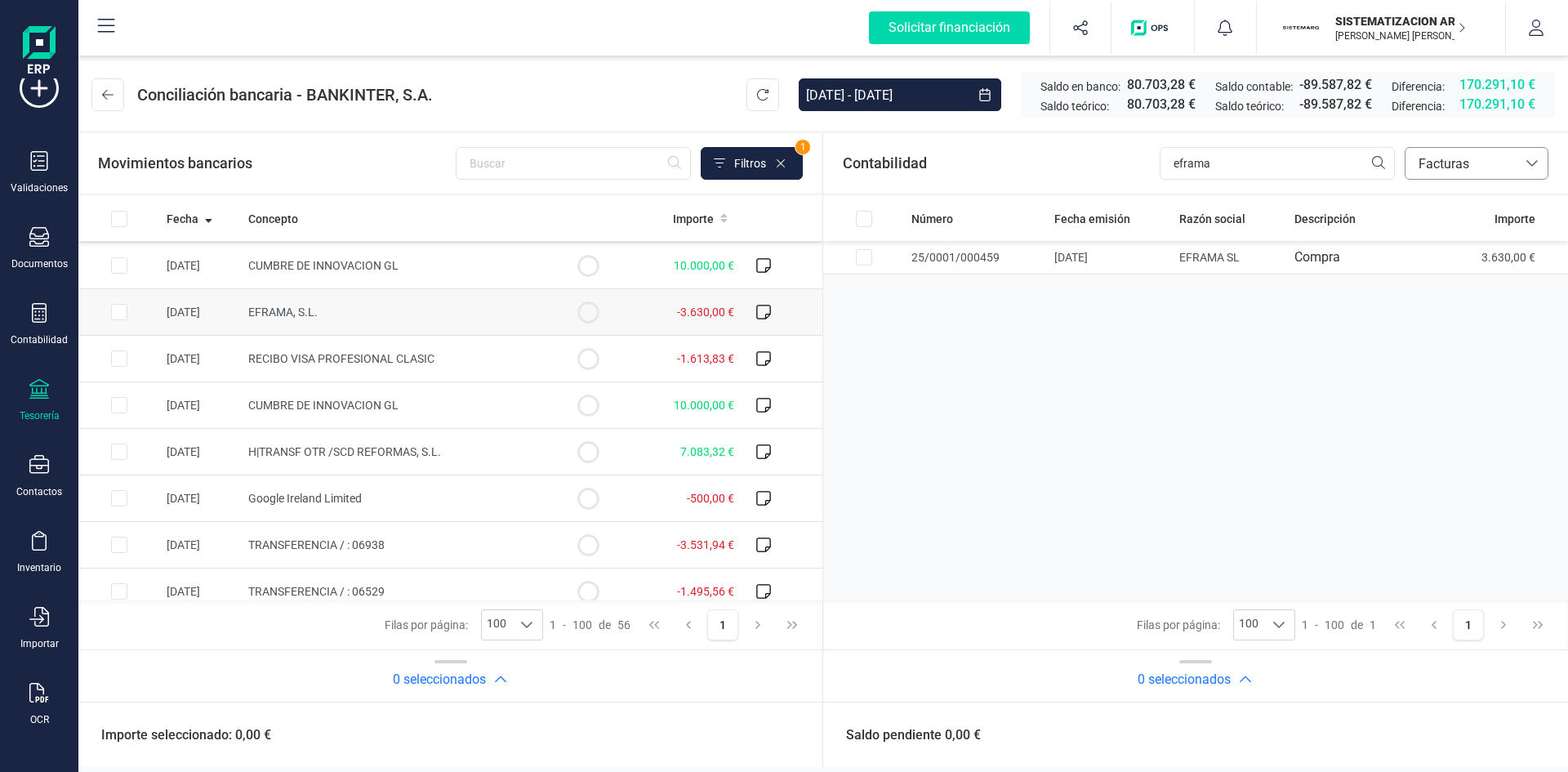
click at [122, 312] on input "Row Selected a57d2b54-87cd-4aa9-a118-2a43a3e186e5" at bounding box center [119, 311] width 16 height 16
checkbox input "true"
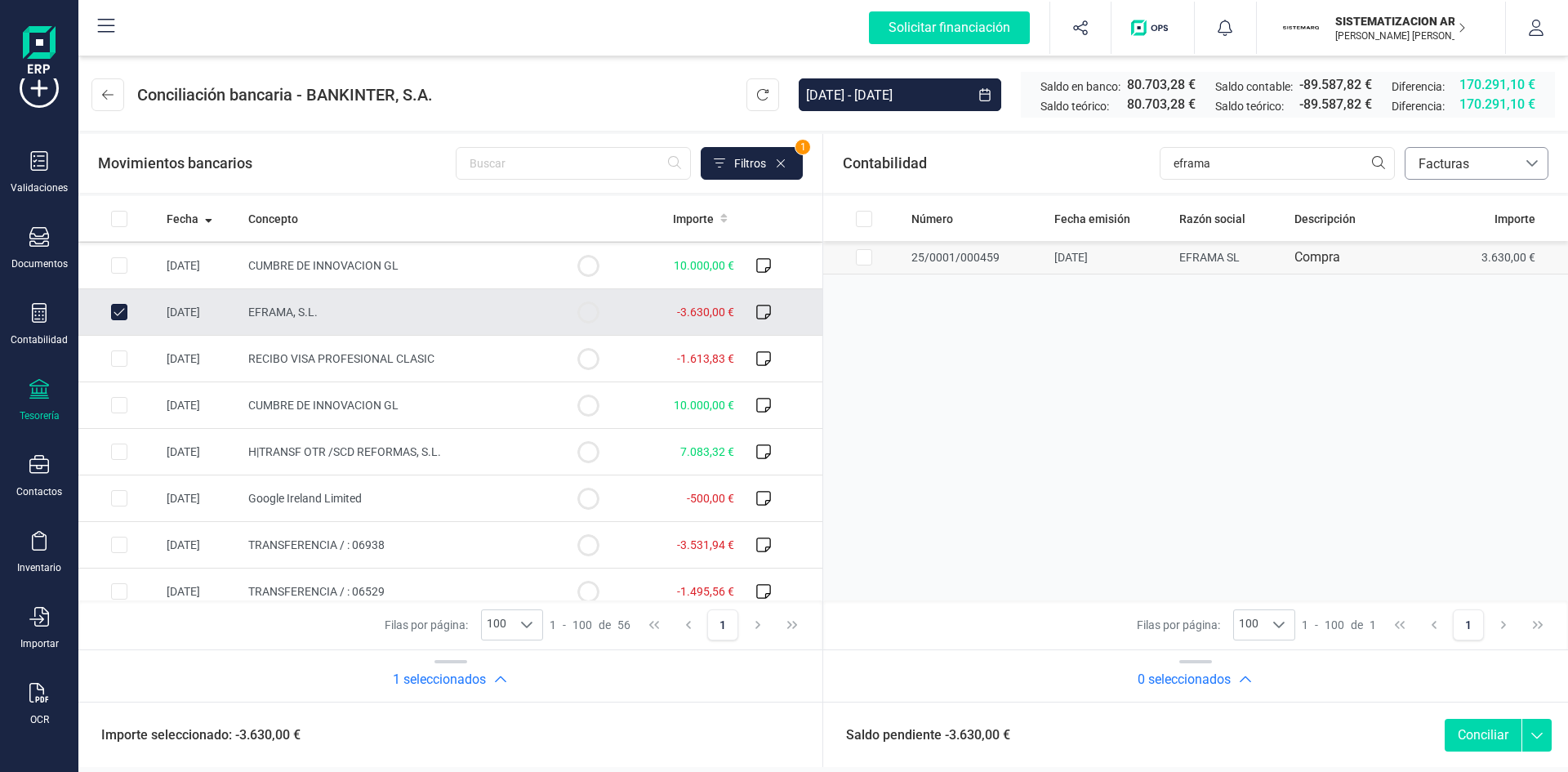
click at [862, 255] on input "Row Selected 9a3802ae-8f17-49e0-b8ef-fb2bc201a95b" at bounding box center [864, 256] width 16 height 16
checkbox input "true"
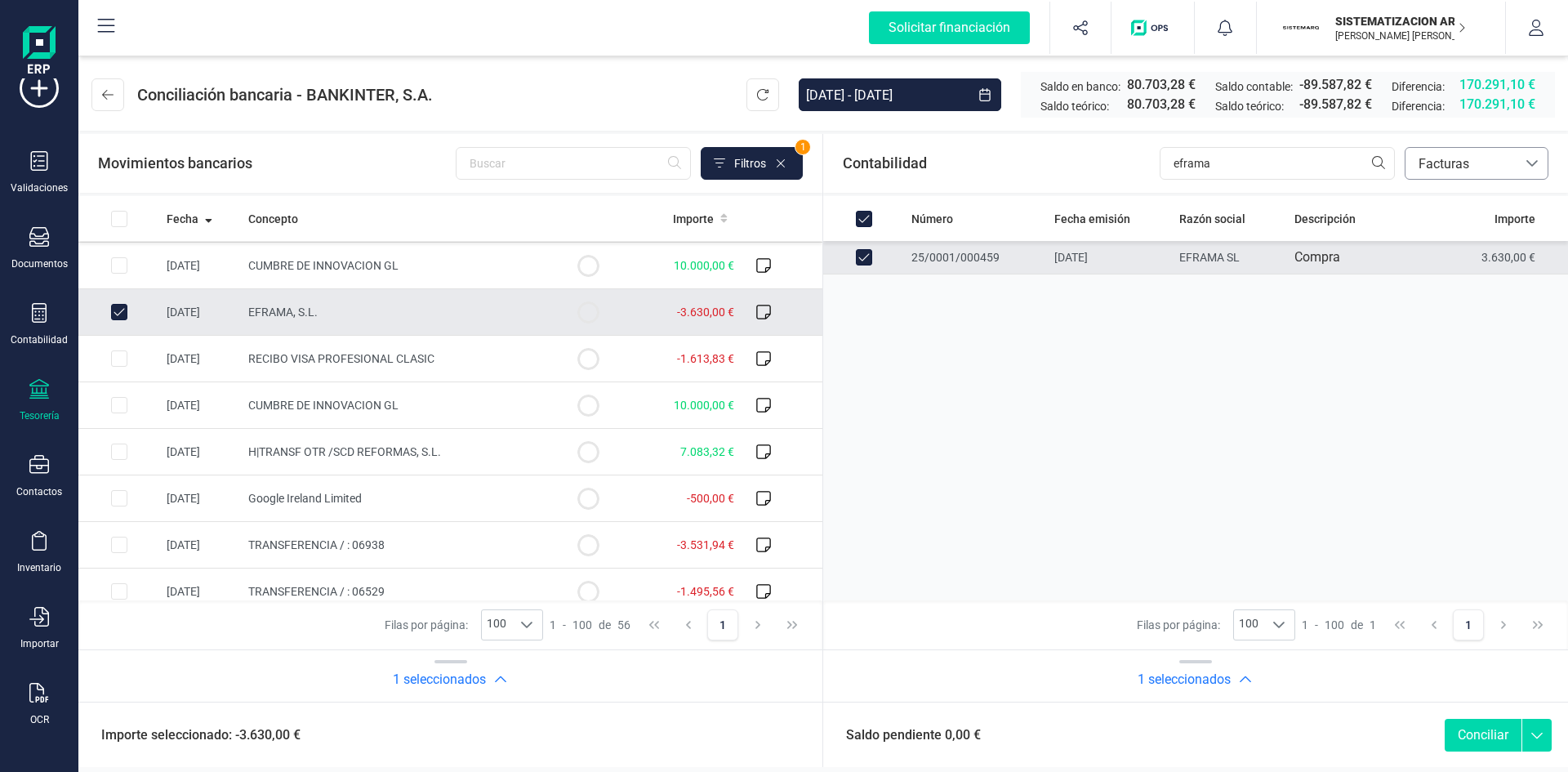
click at [1490, 742] on button "Conciliar" at bounding box center [1483, 735] width 76 height 33
checkbox input "false"
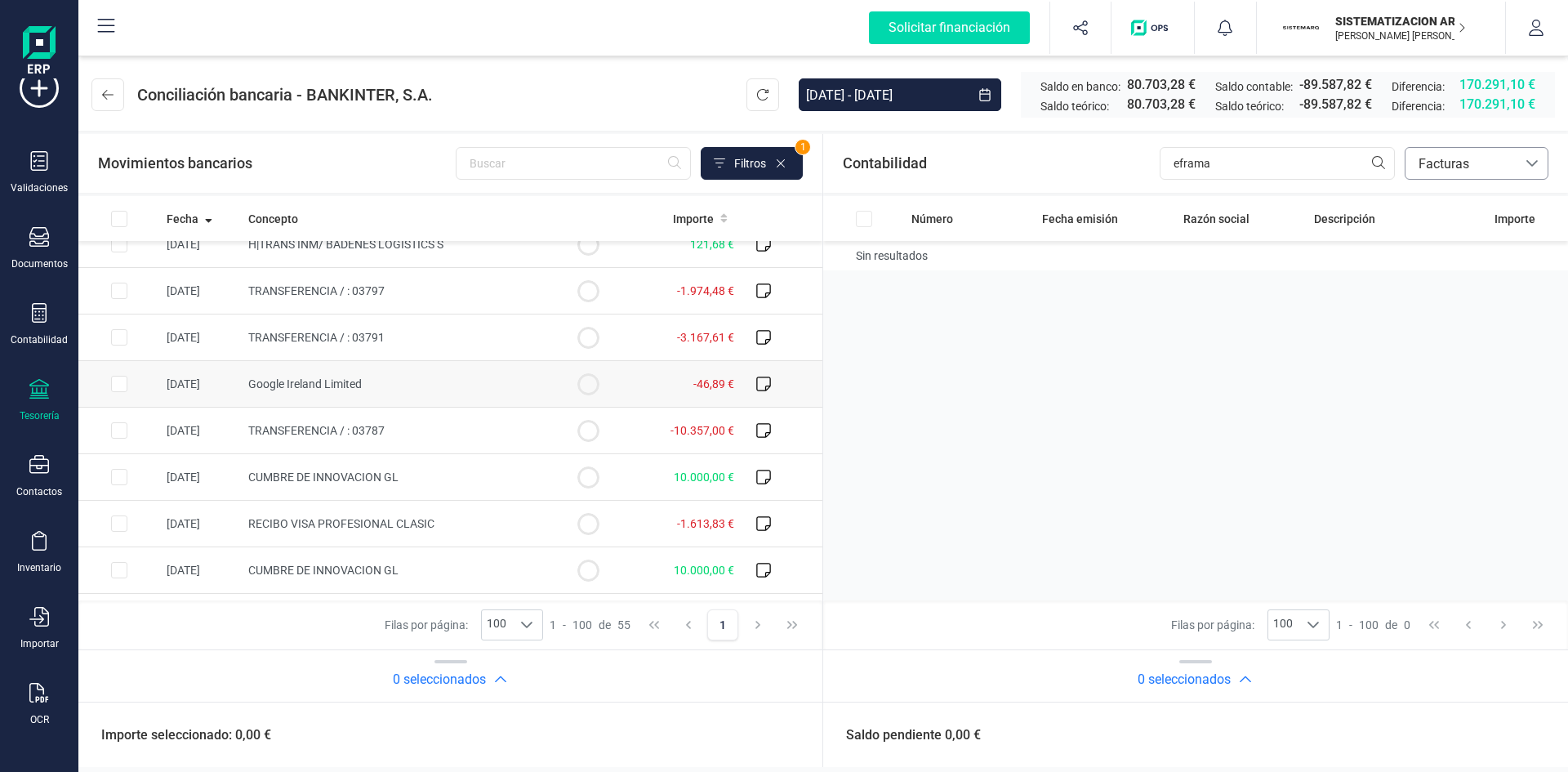
scroll to position [578, 0]
click at [1233, 159] on input "eframa" at bounding box center [1278, 163] width 236 height 33
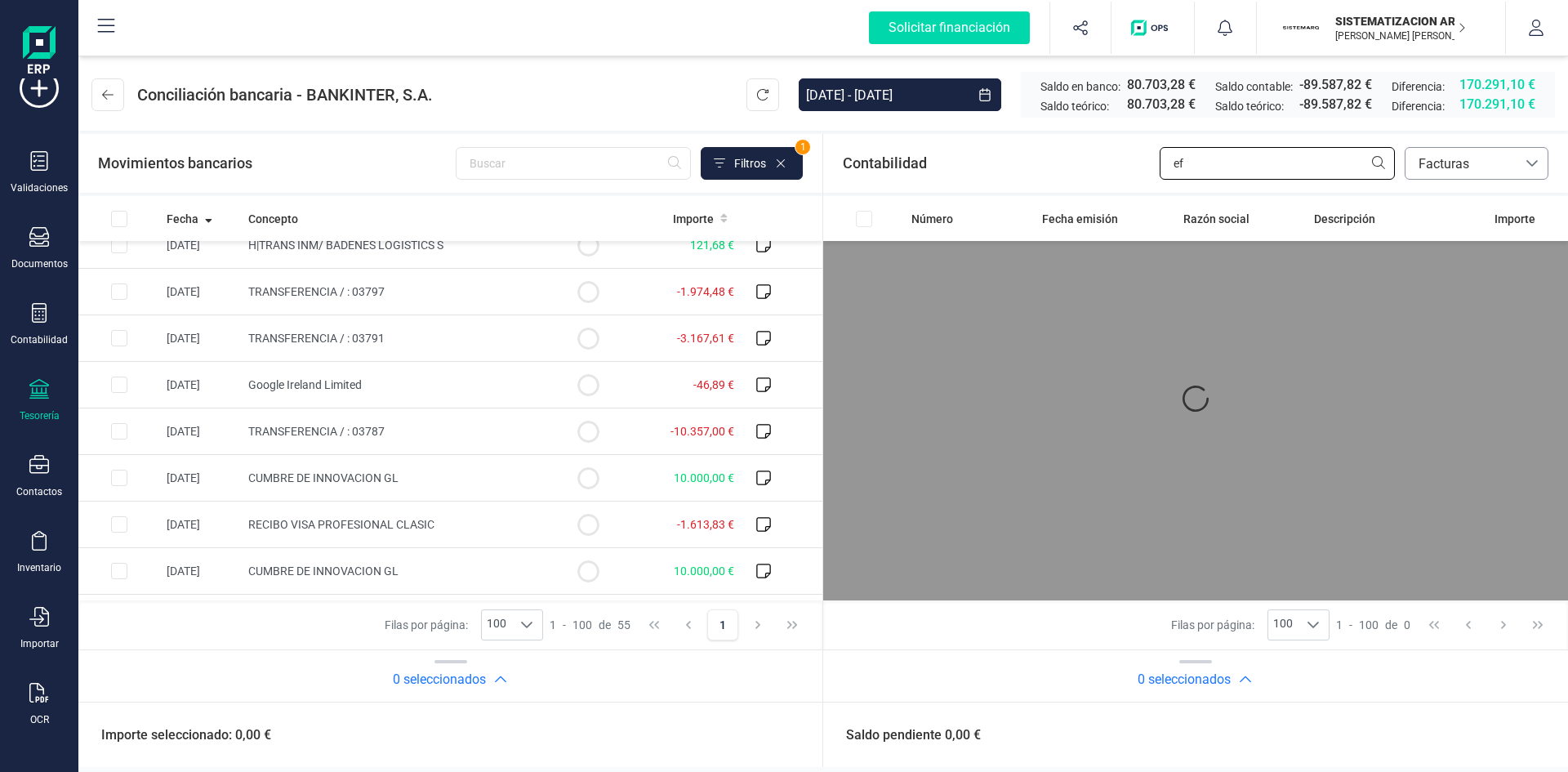
type input "e"
type input "g"
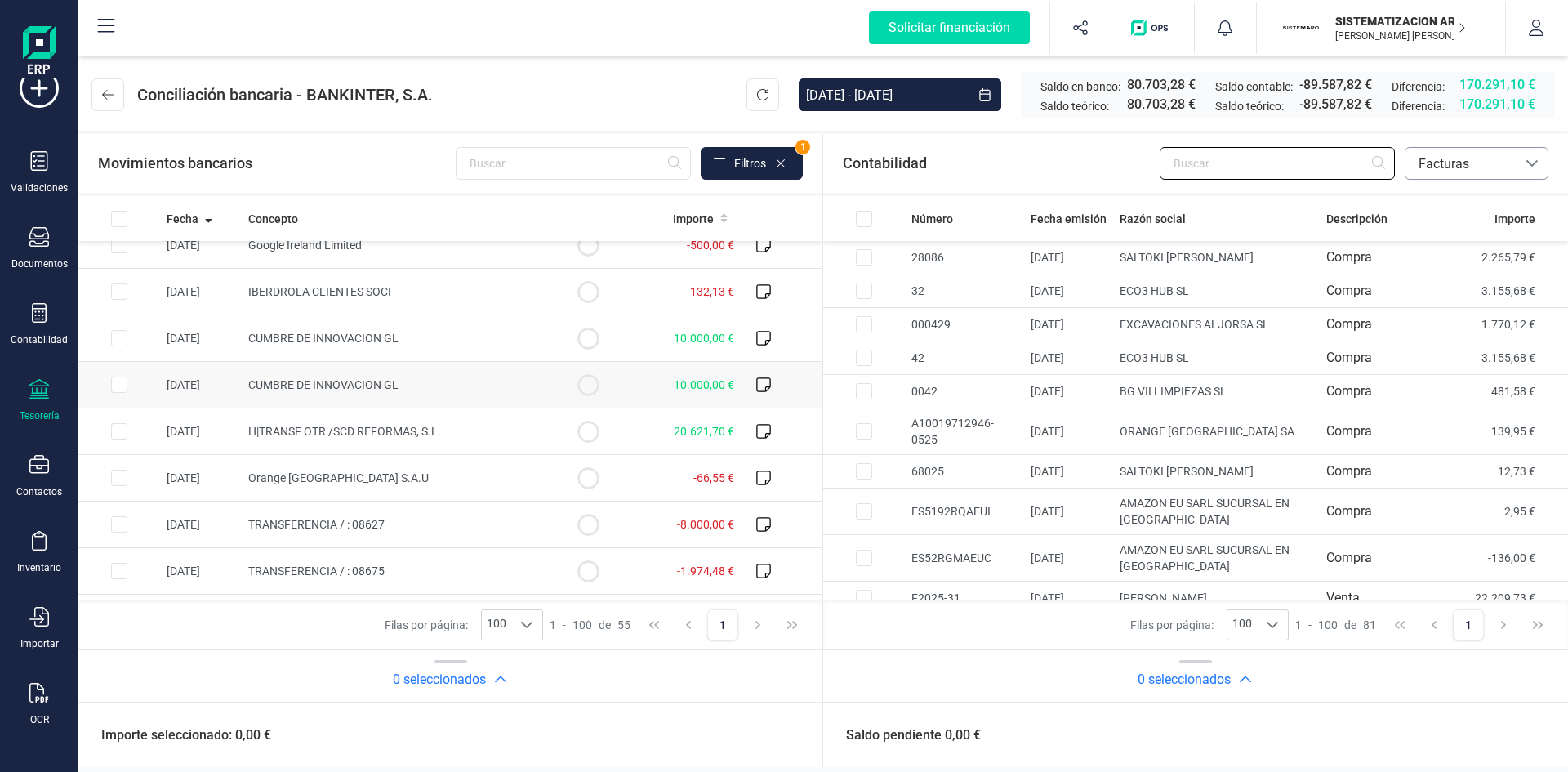
scroll to position [113, 0]
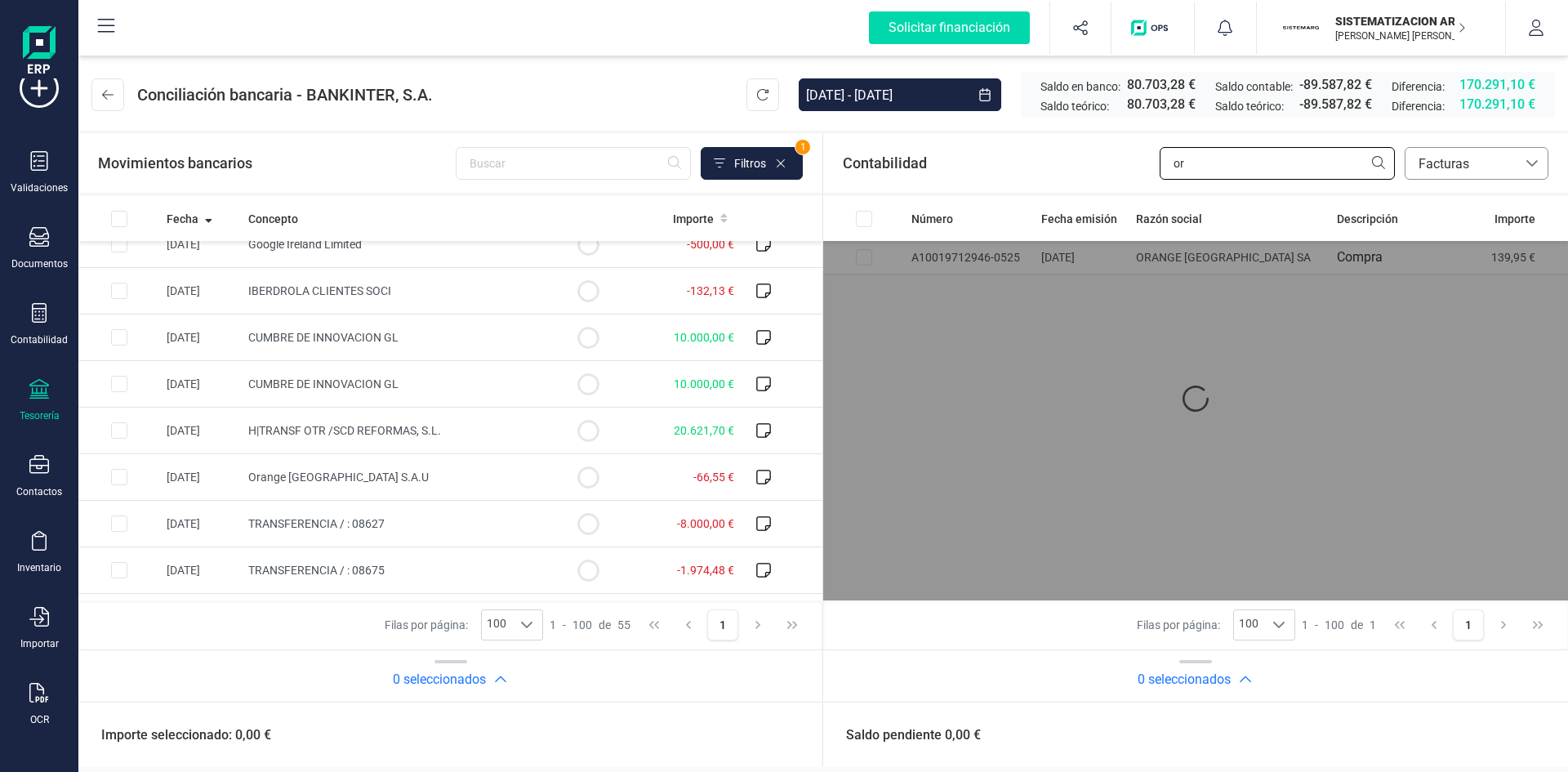
type input "o"
type input "i"
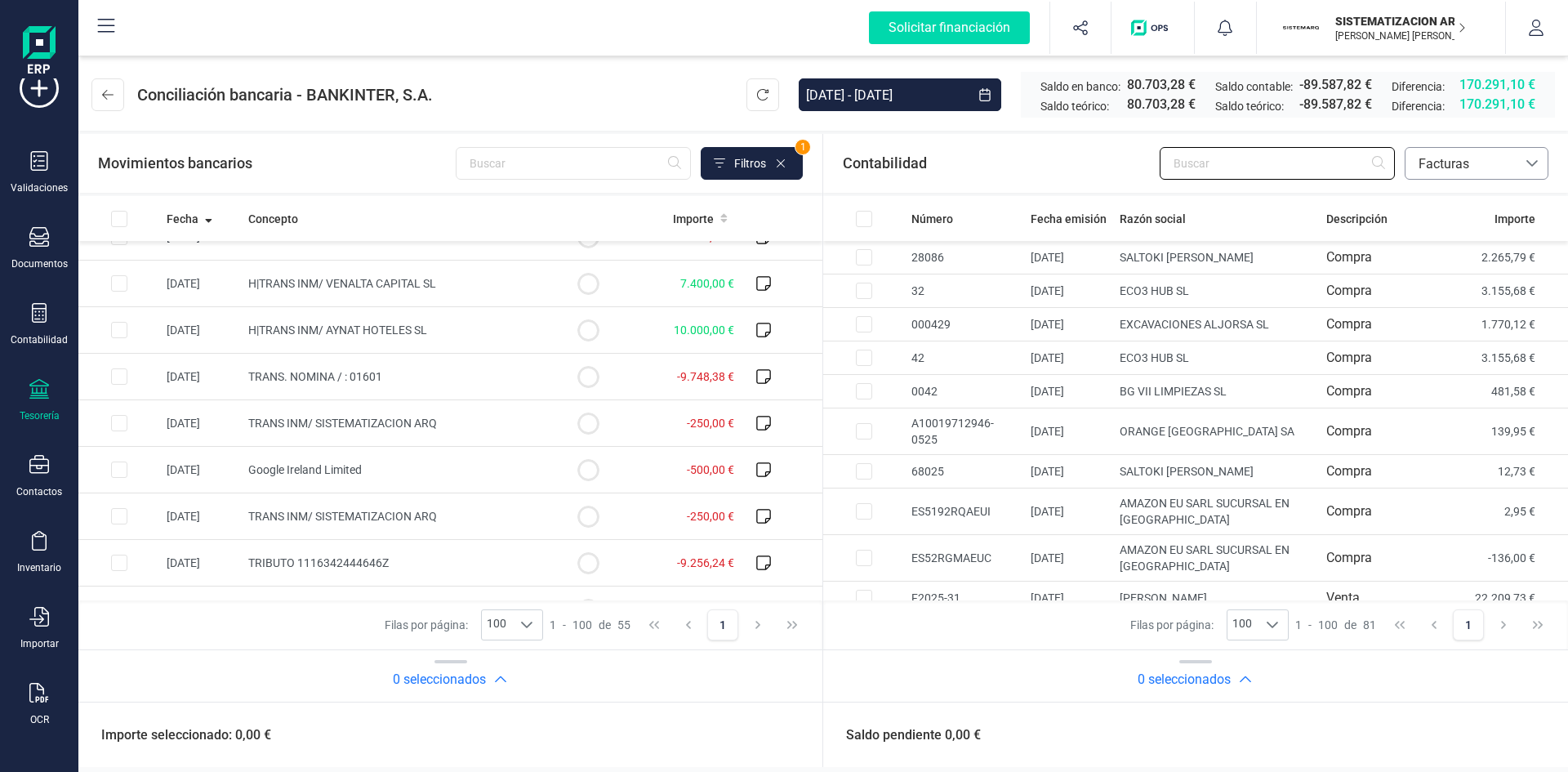
scroll to position [1192, 0]
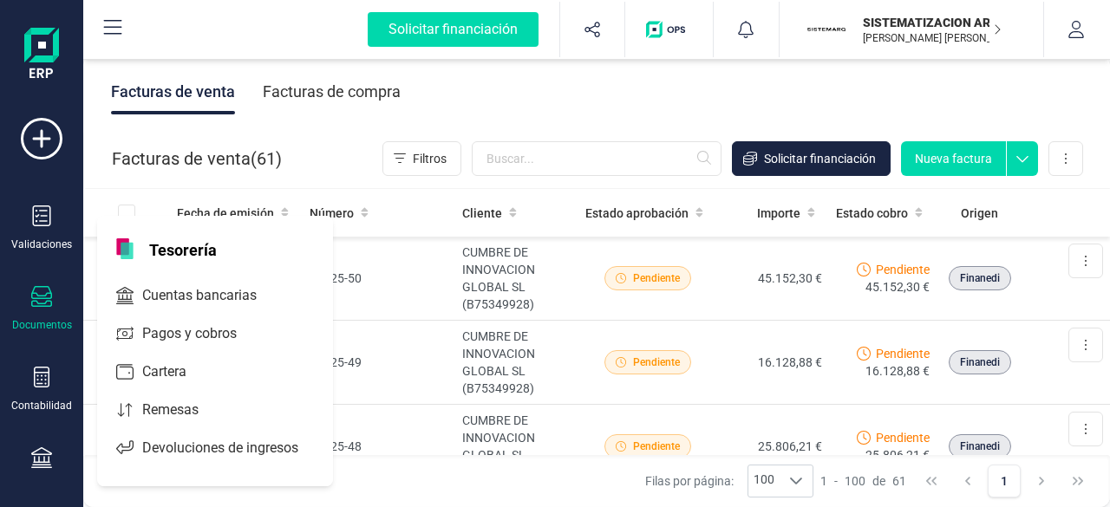
scroll to position [146, 0]
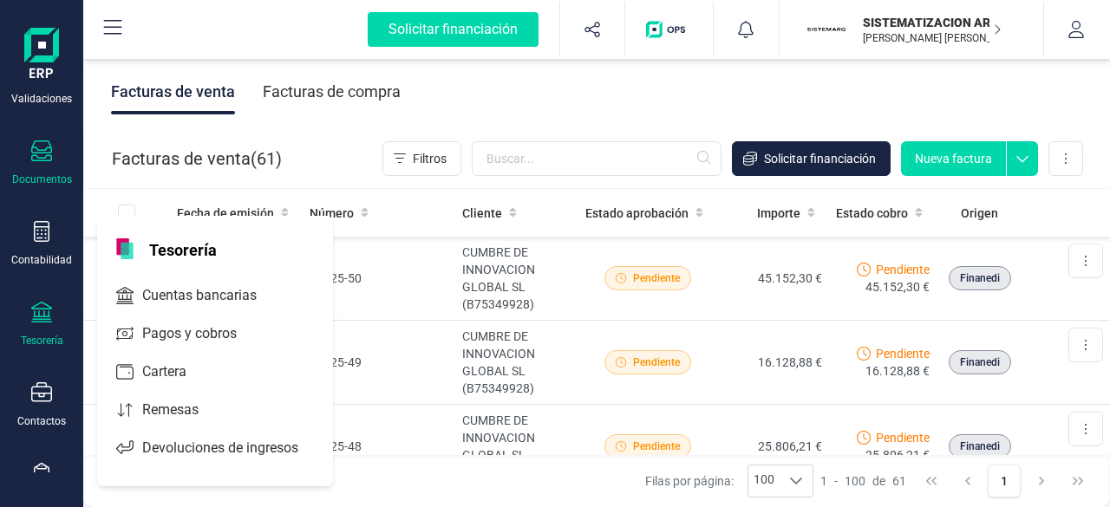
click at [30, 307] on div "Tesorería" at bounding box center [41, 325] width 69 height 46
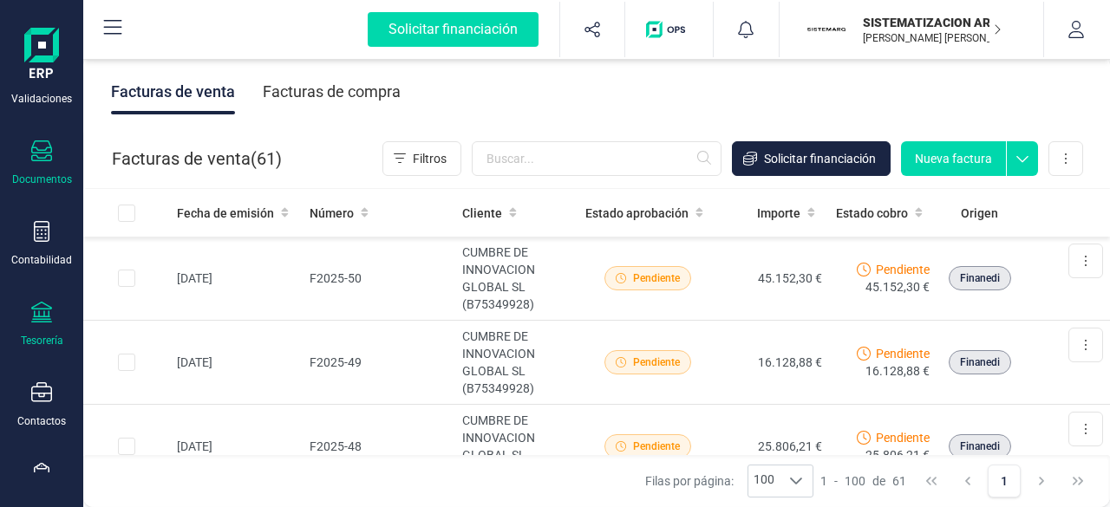
click at [33, 309] on icon at bounding box center [41, 312] width 21 height 21
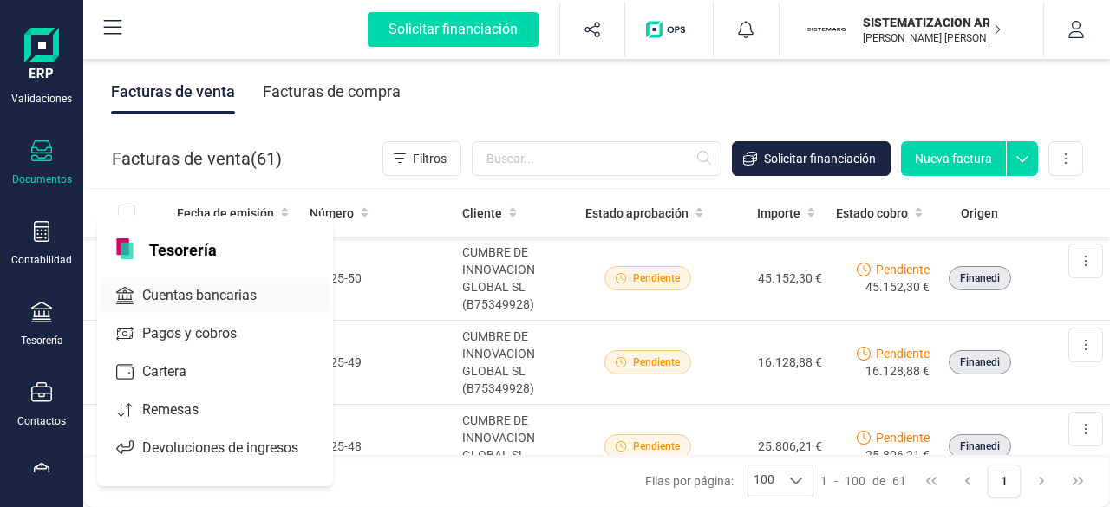
click at [160, 296] on span "Cuentas bancarias" at bounding box center [211, 295] width 153 height 21
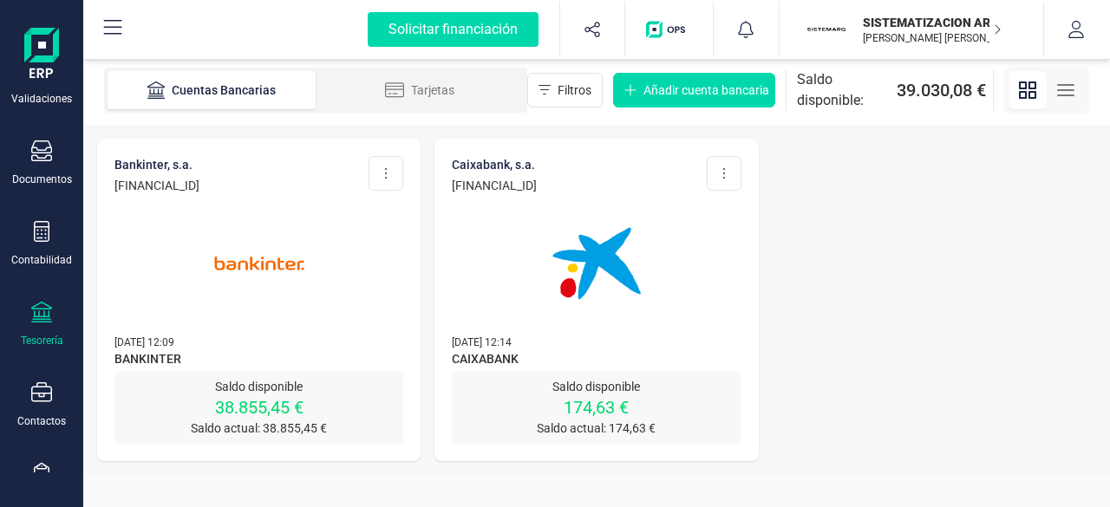
click at [272, 325] on img at bounding box center [259, 264] width 146 height 146
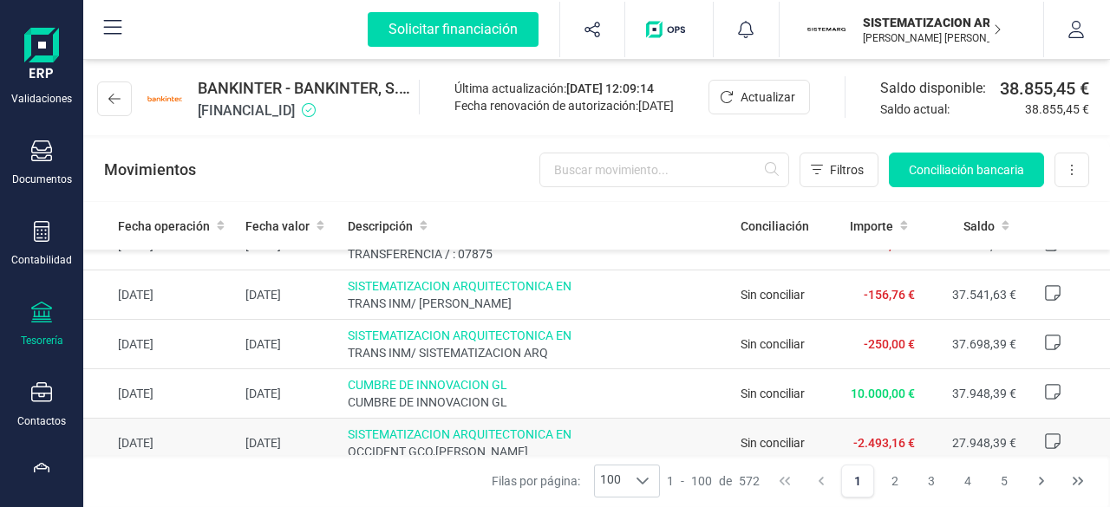
scroll to position [2362, 0]
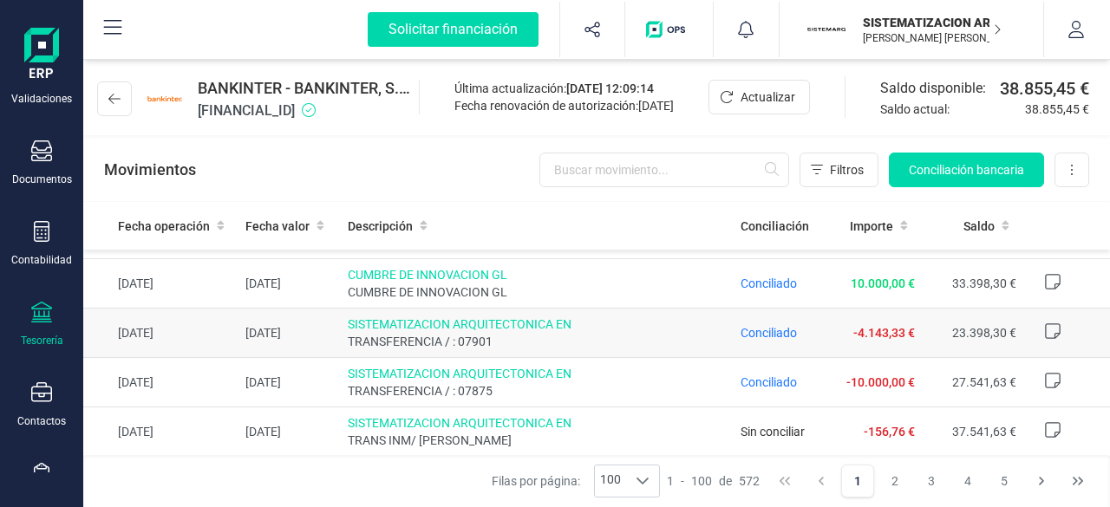
click at [772, 325] on span "Conciliado" at bounding box center [768, 332] width 56 height 17
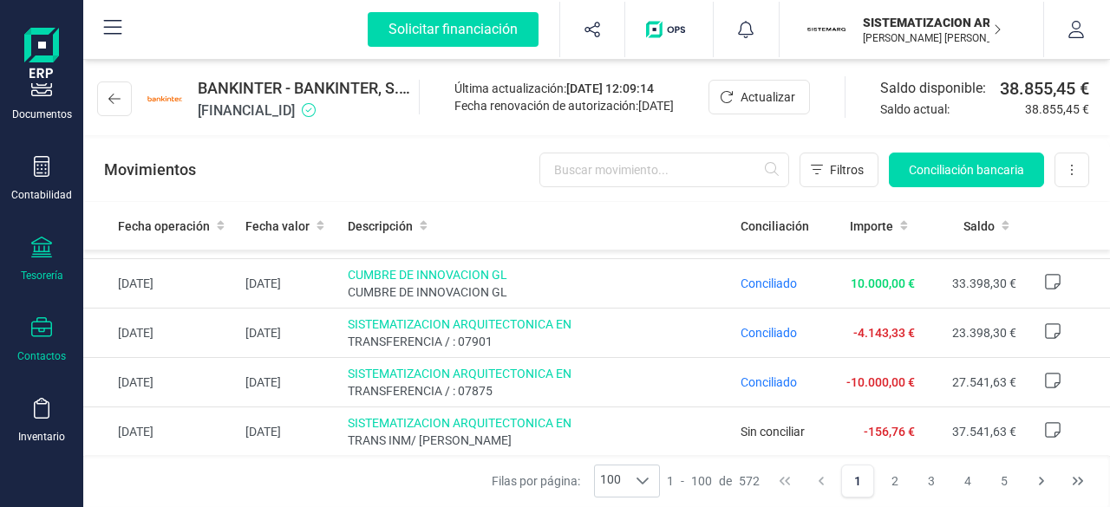
scroll to position [212, 0]
click at [40, 249] on icon at bounding box center [41, 246] width 21 height 21
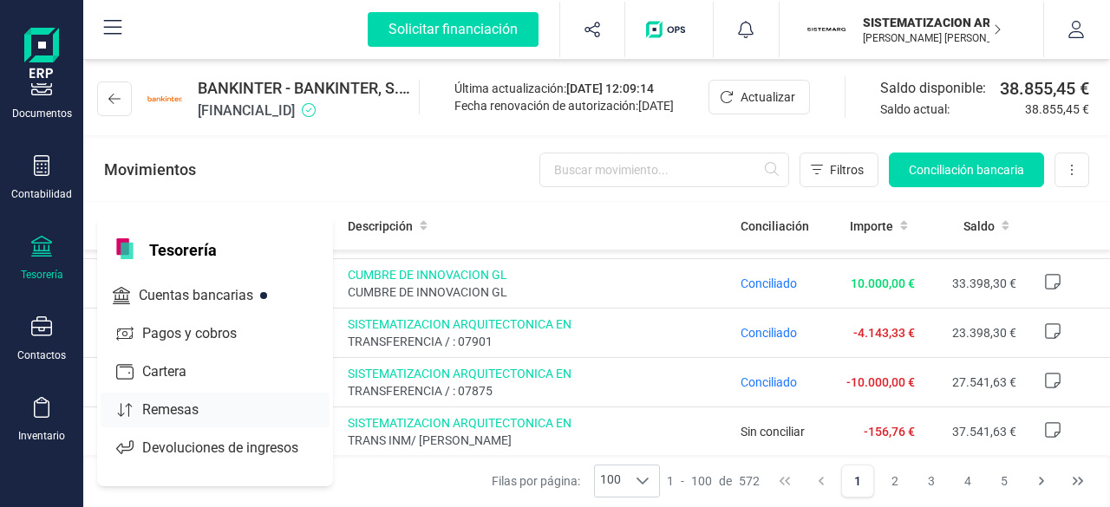
click at [181, 404] on span "Remesas" at bounding box center [182, 410] width 94 height 21
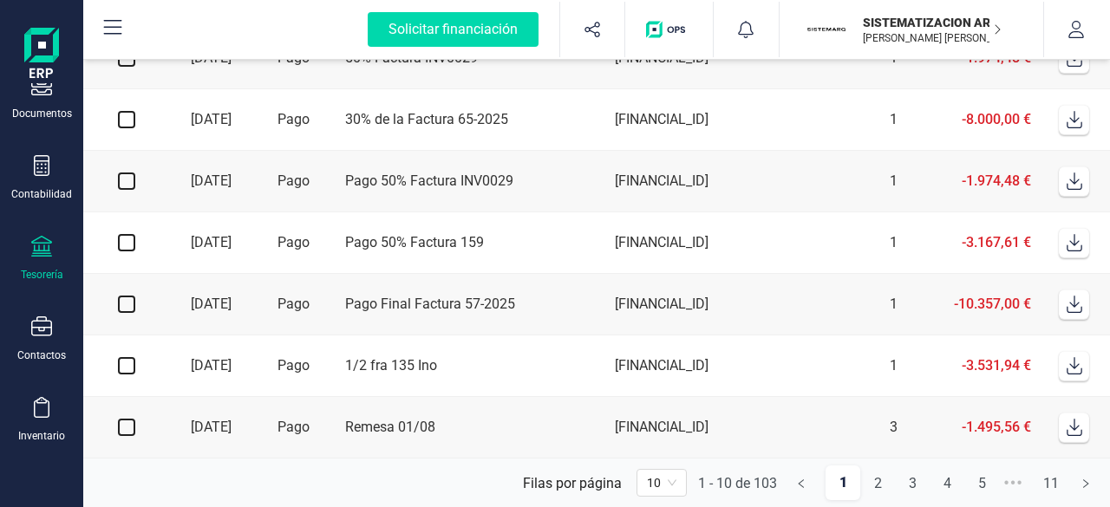
scroll to position [349, 0]
click at [673, 485] on span "10" at bounding box center [661, 483] width 29 height 26
click at [666, 398] on div "20" at bounding box center [661, 392] width 22 height 19
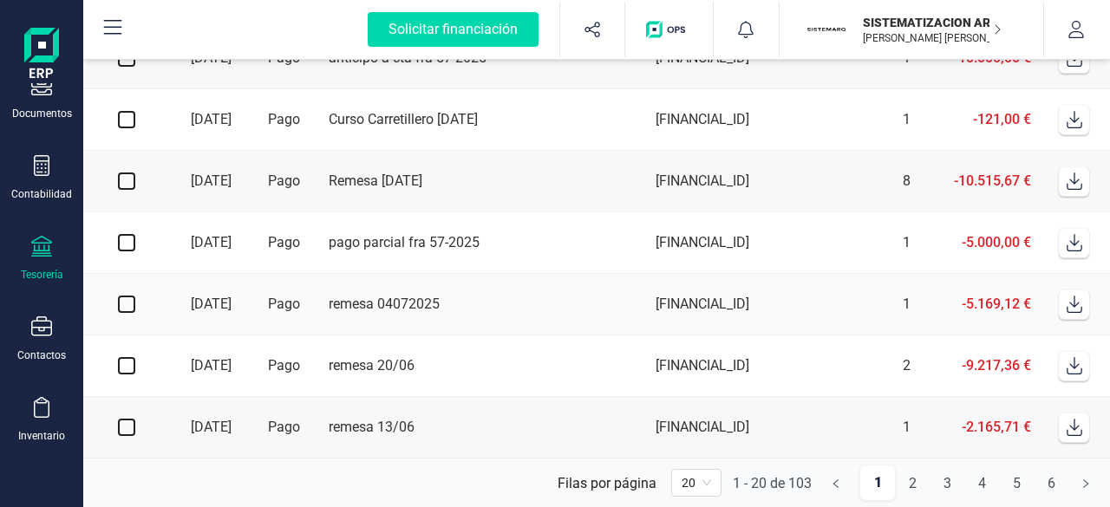
scroll to position [967, 0]
click at [62, 251] on div "Tesorería" at bounding box center [41, 259] width 69 height 46
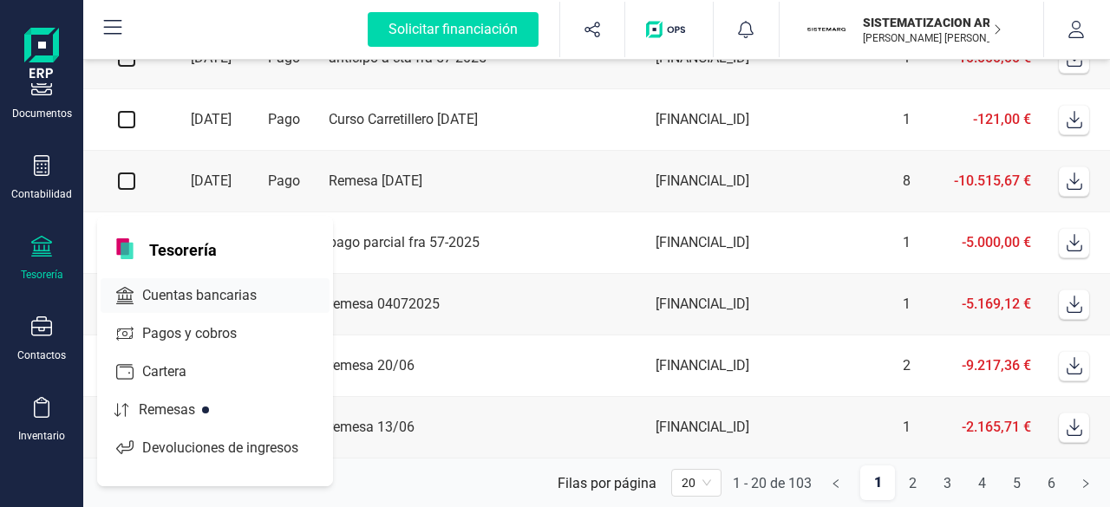
click at [220, 301] on span "Cuentas bancarias" at bounding box center [211, 295] width 153 height 21
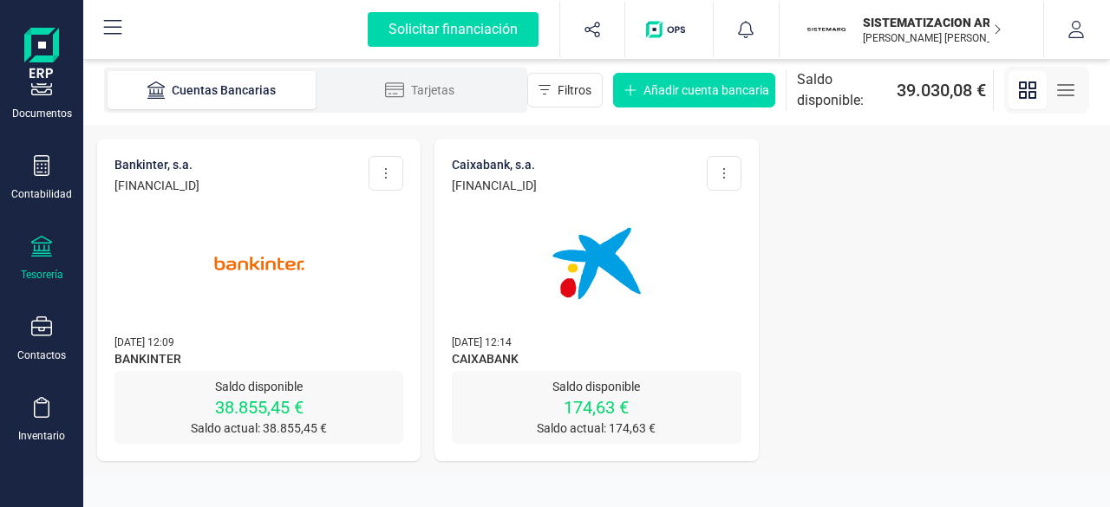
click at [327, 265] on img at bounding box center [259, 264] width 146 height 146
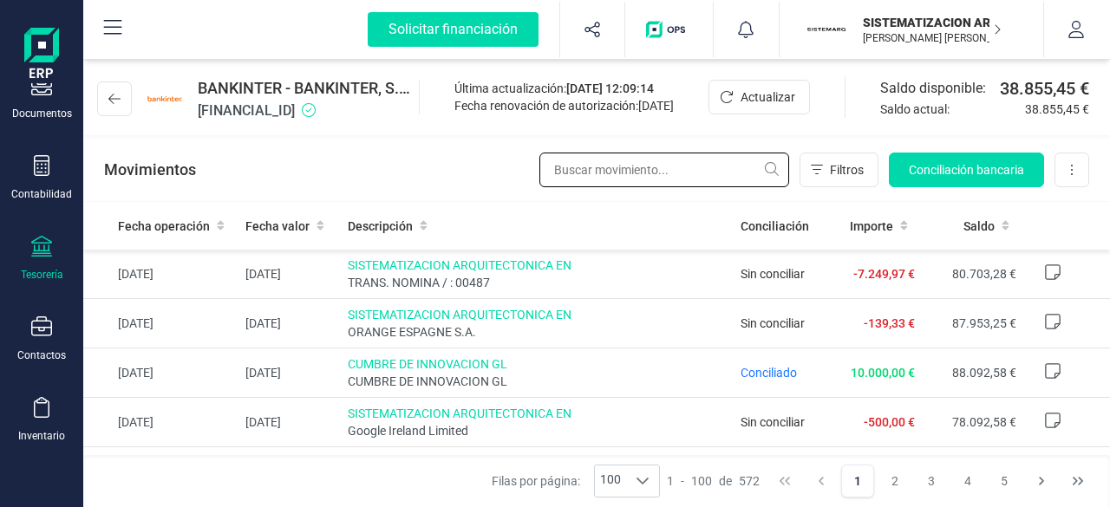
click at [674, 181] on input "text" at bounding box center [664, 170] width 250 height 35
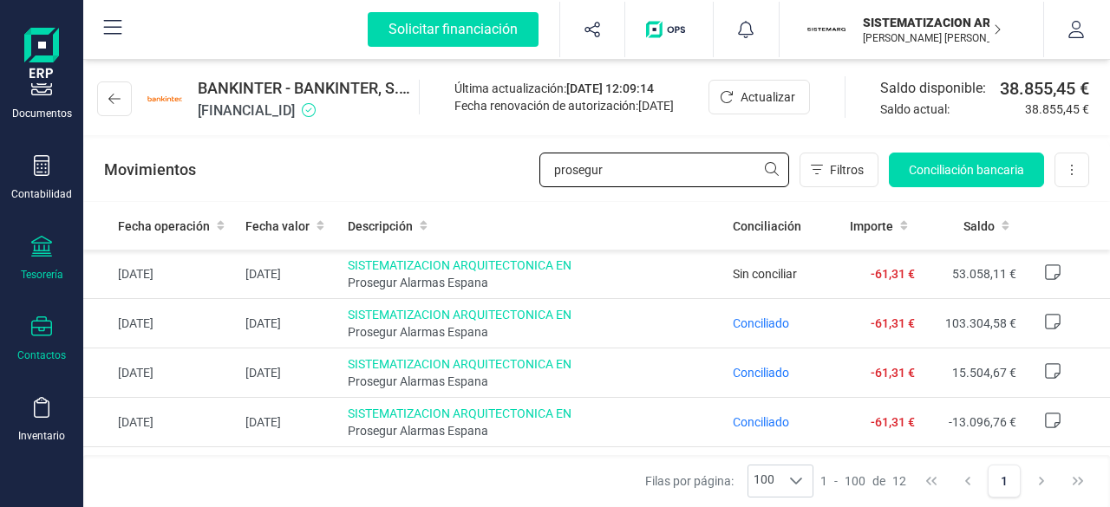
type input "prosegur"
